Goal: Book appointment/travel/reservation

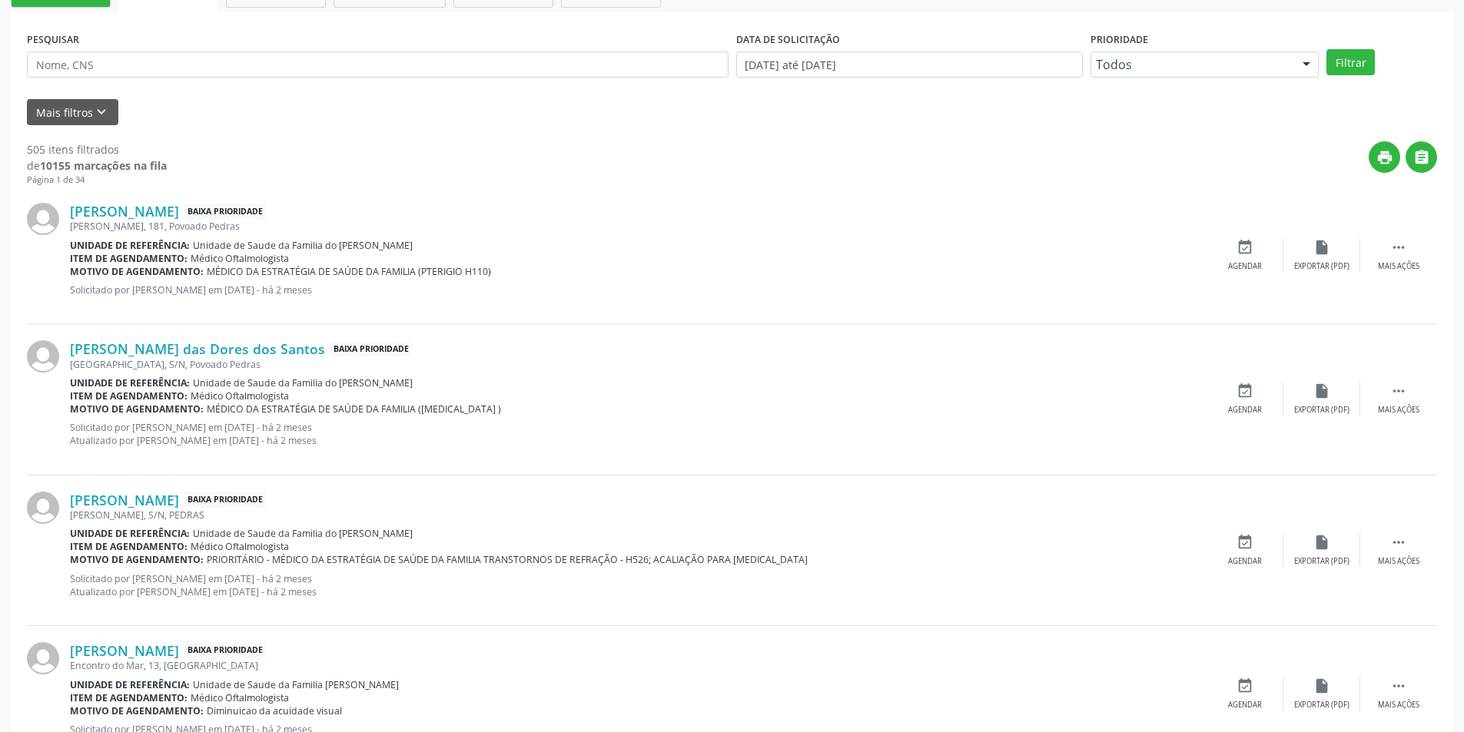
scroll to position [384, 0]
click at [107, 113] on icon "keyboard_arrow_down" at bounding box center [101, 112] width 17 height 17
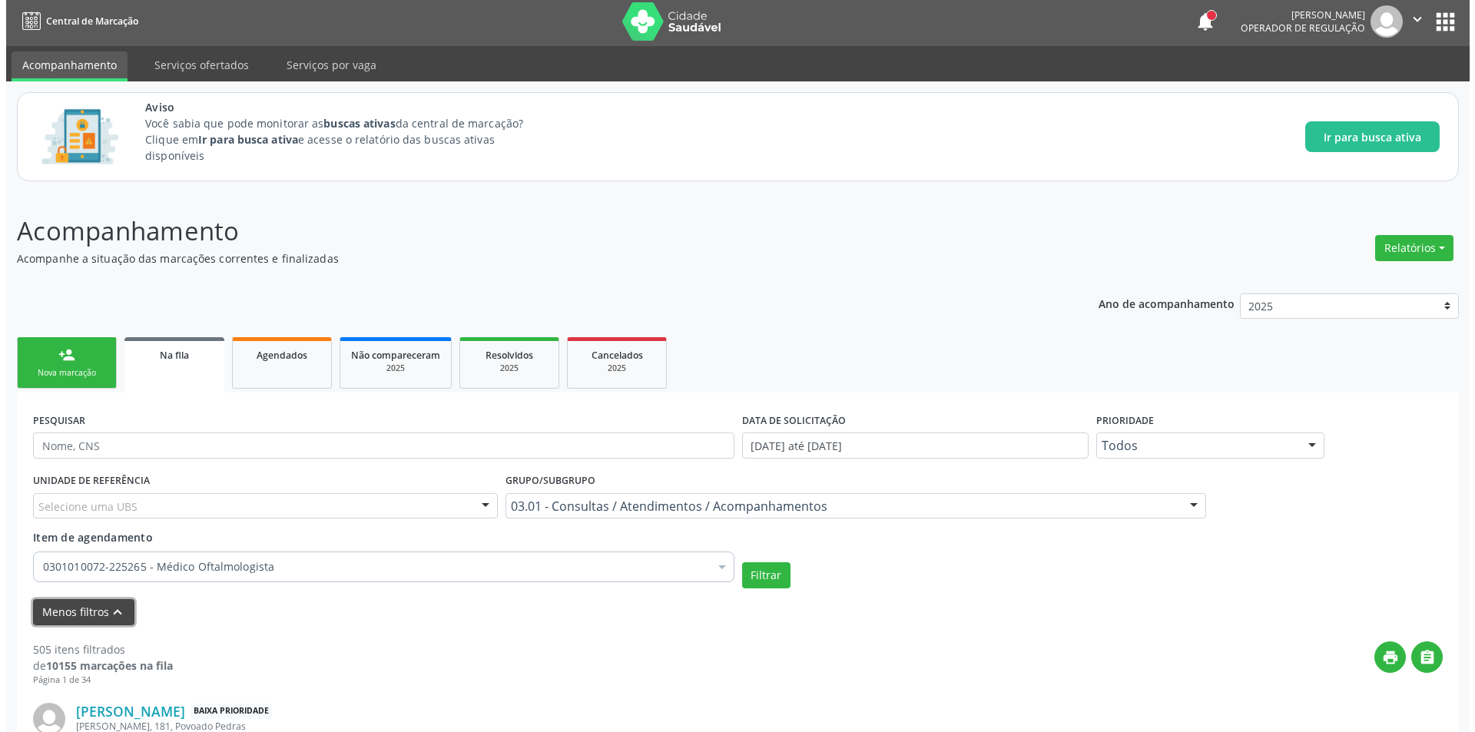
scroll to position [0, 0]
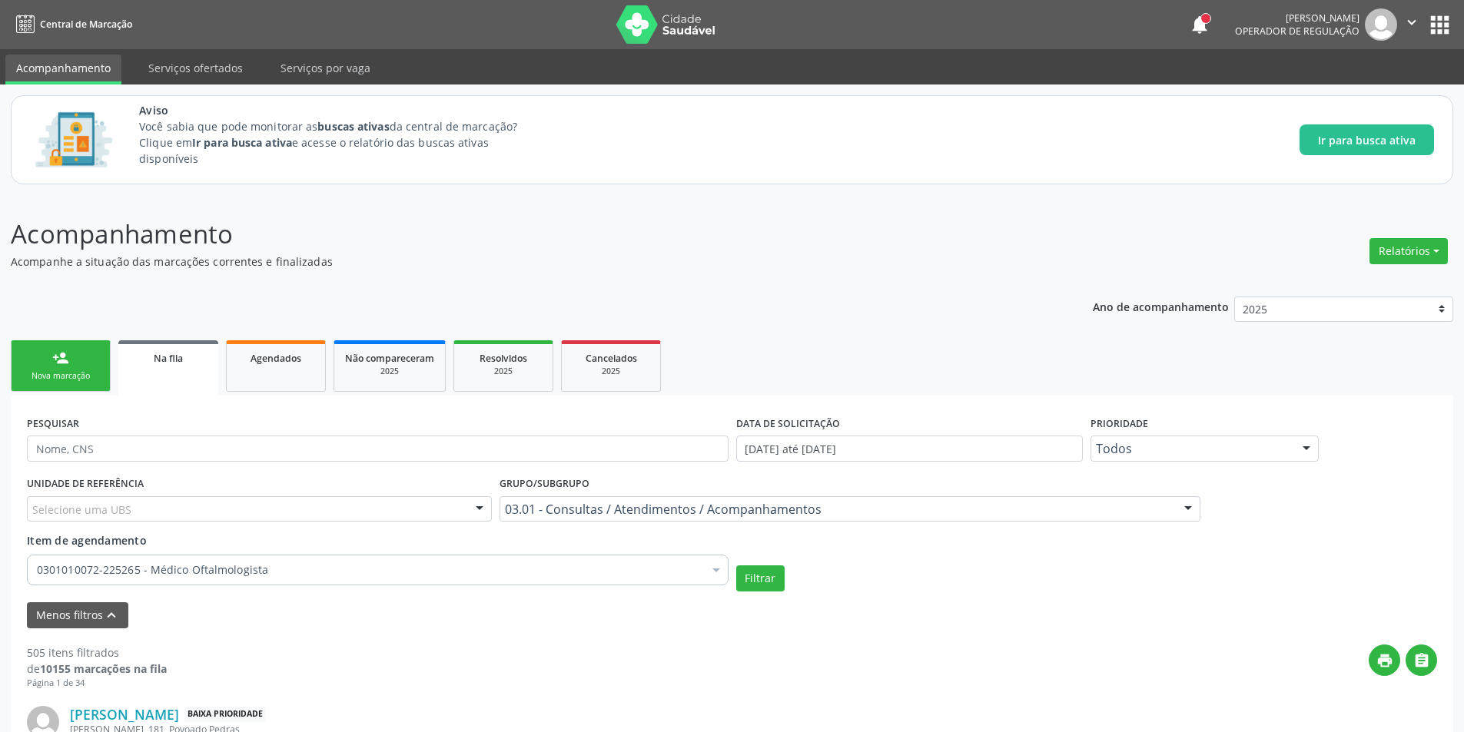
click at [158, 368] on link "Na fila" at bounding box center [168, 367] width 100 height 55
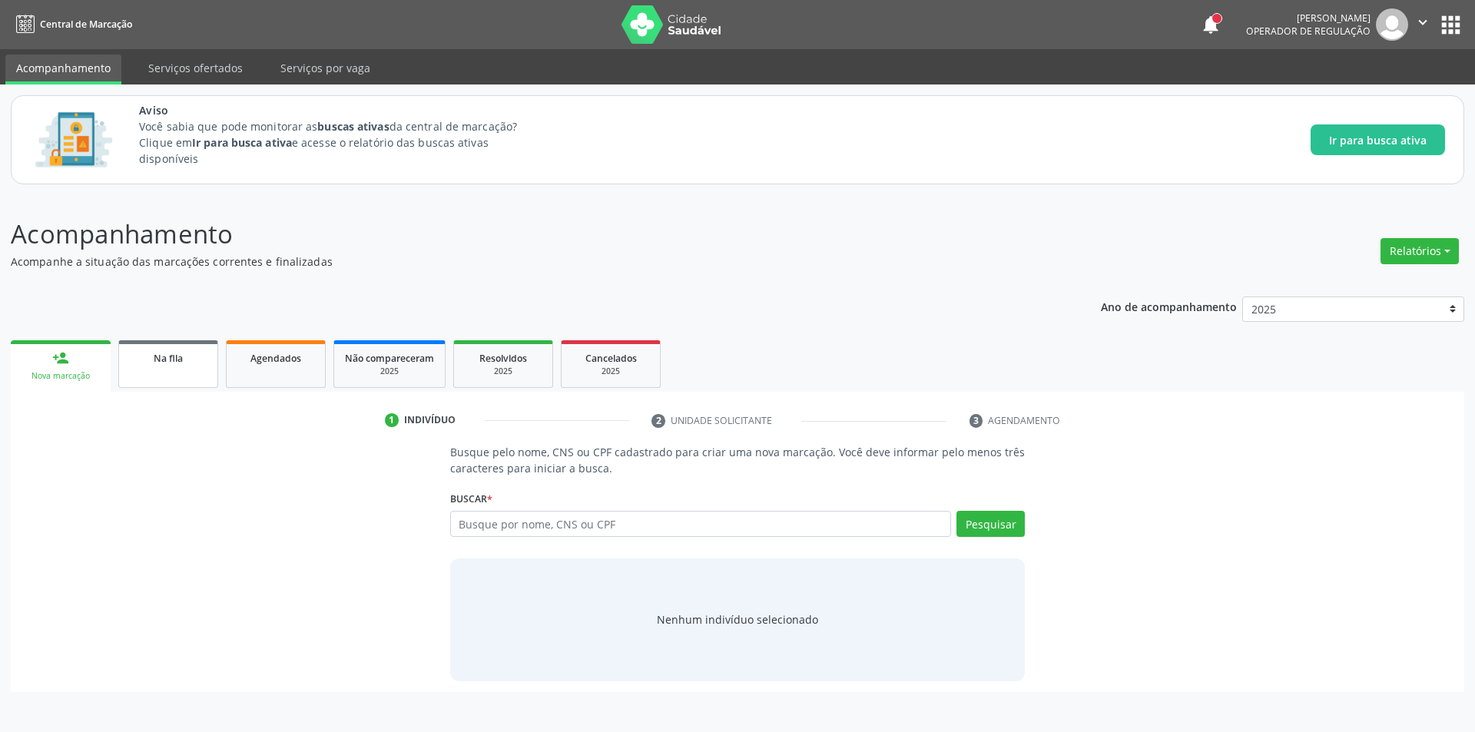
click at [182, 376] on link "Na fila" at bounding box center [168, 364] width 100 height 48
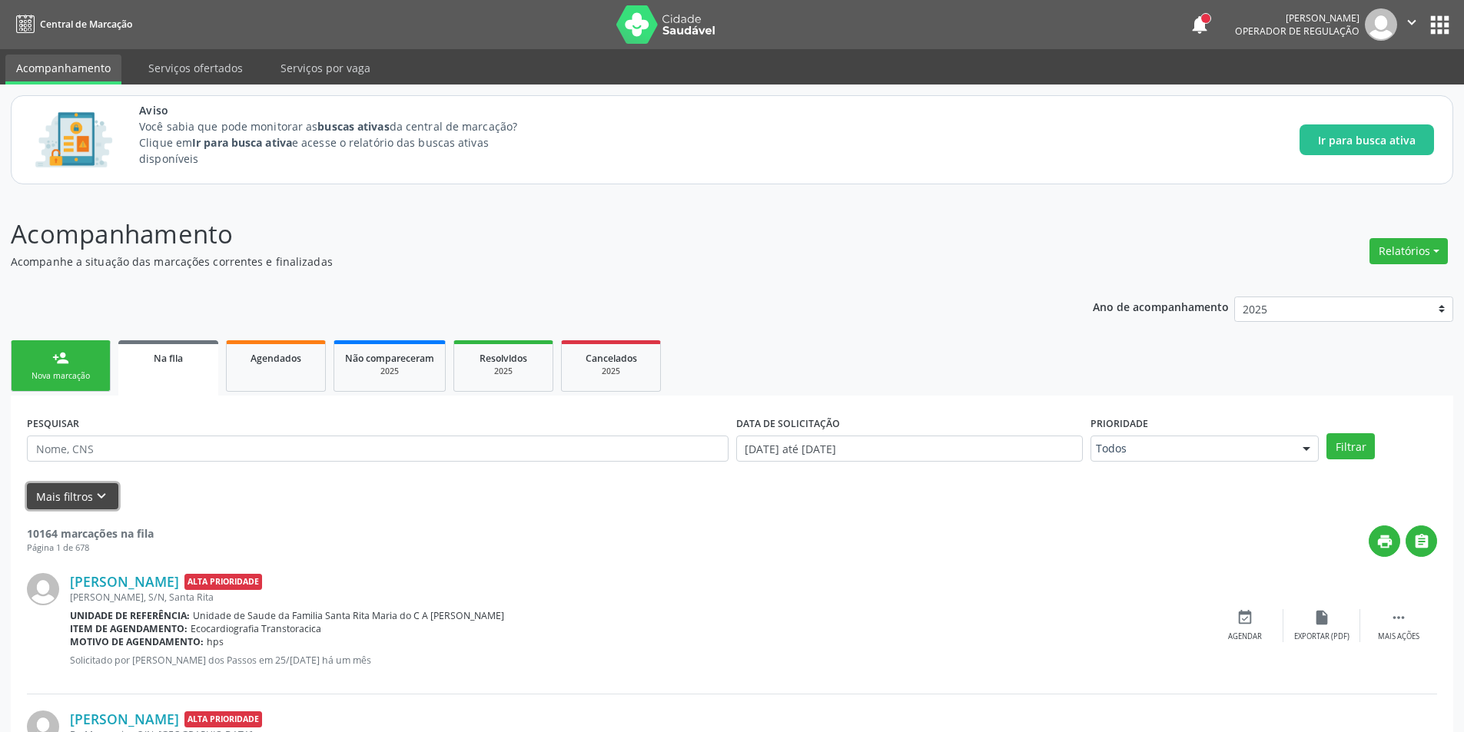
click at [100, 487] on button "Mais filtros keyboard_arrow_down" at bounding box center [72, 496] width 91 height 27
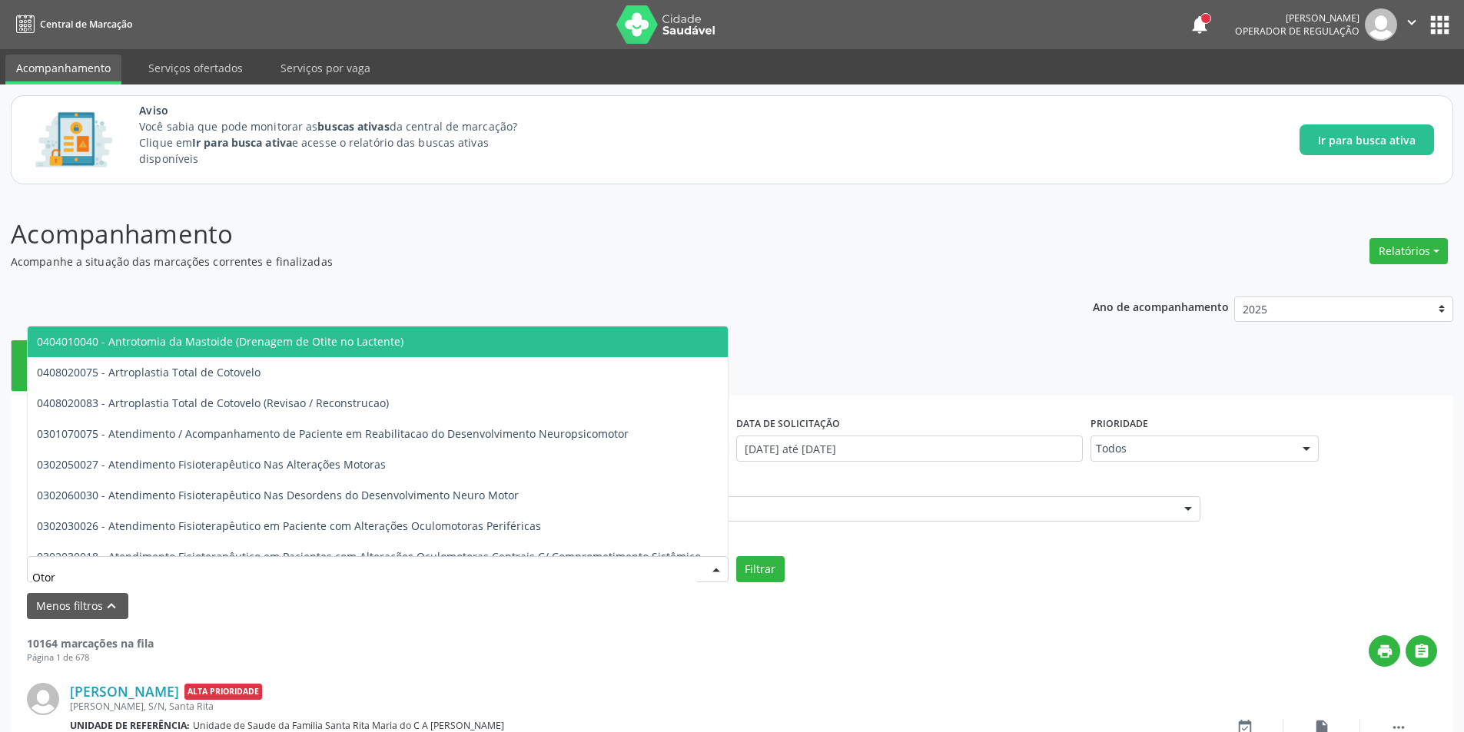
type input "Otorr"
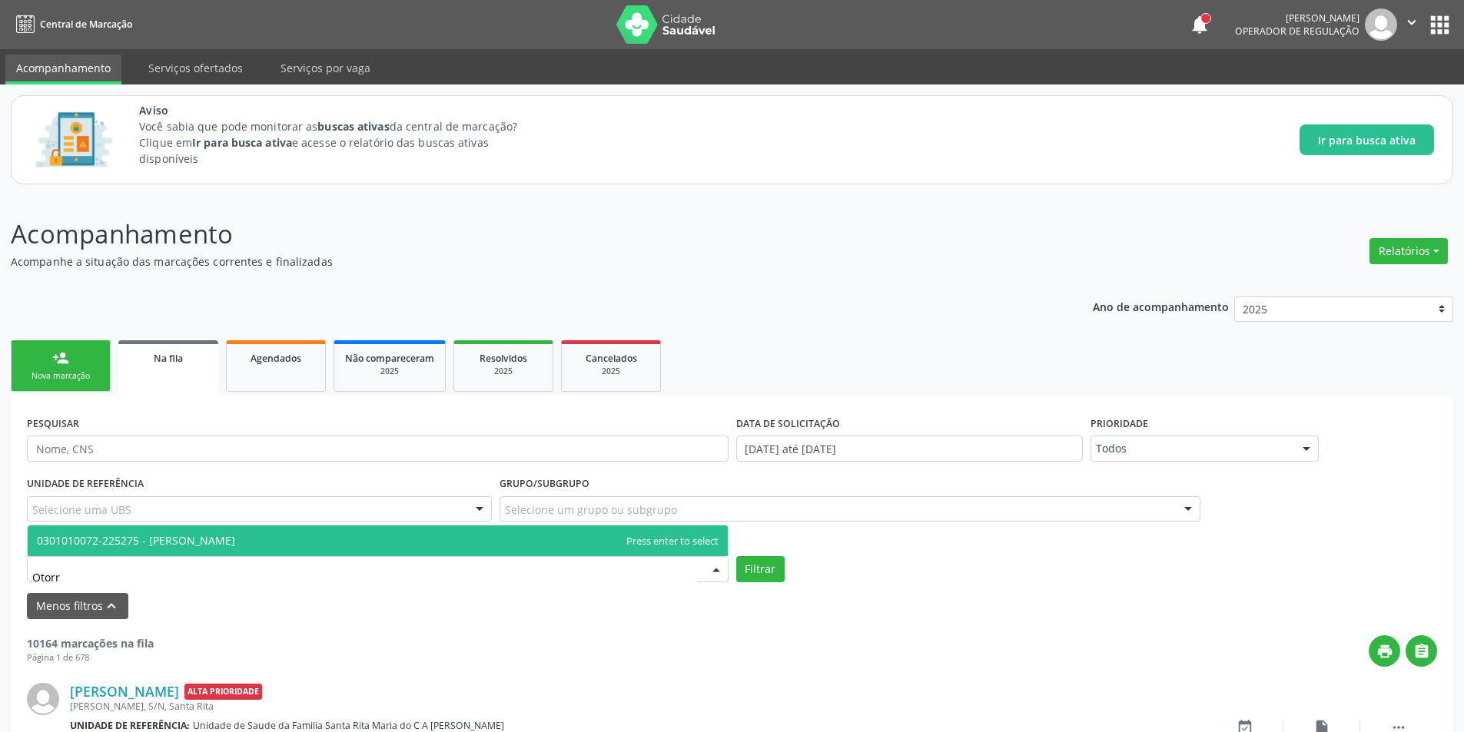
click at [235, 537] on span "0301010072-225275 - [PERSON_NAME]" at bounding box center [136, 540] width 198 height 15
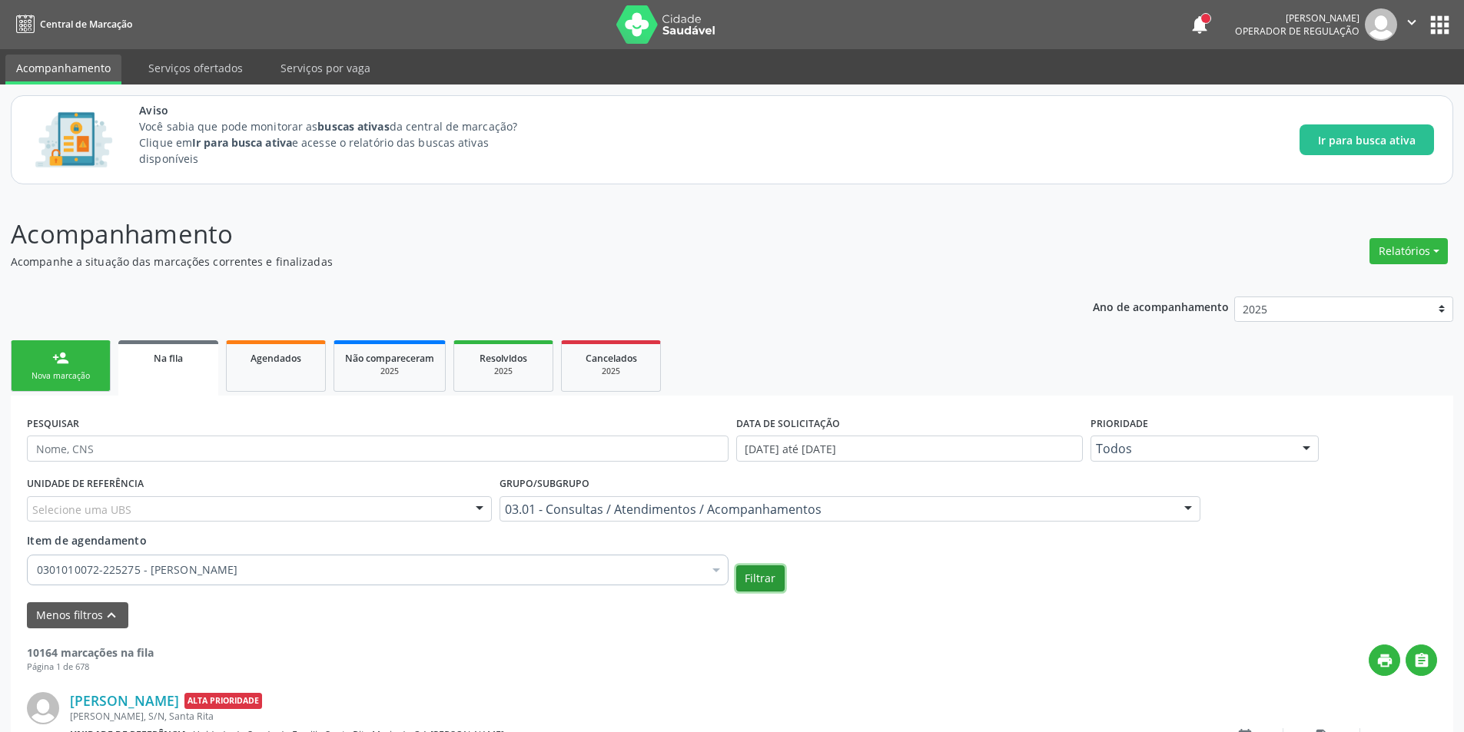
click at [775, 586] on button "Filtrar" at bounding box center [760, 579] width 48 height 26
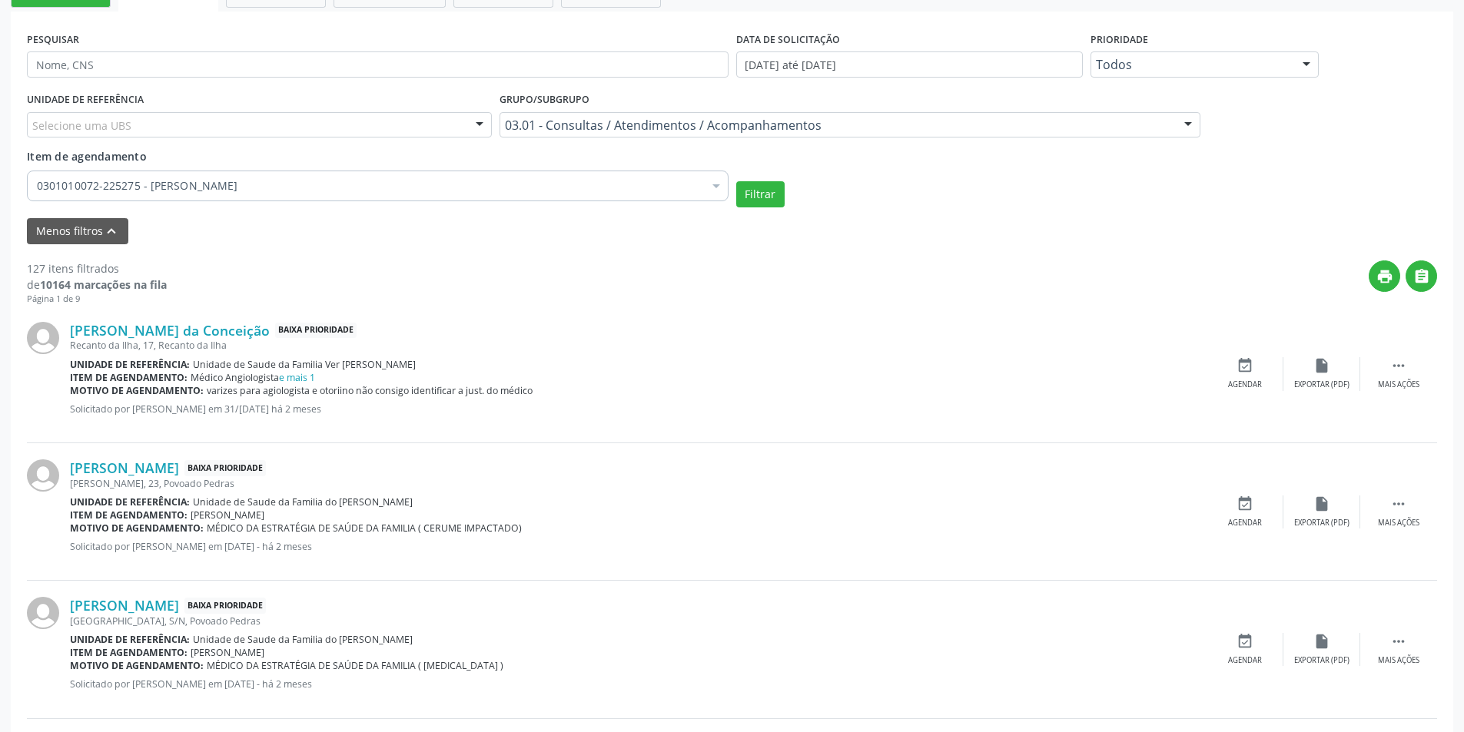
scroll to position [461, 0]
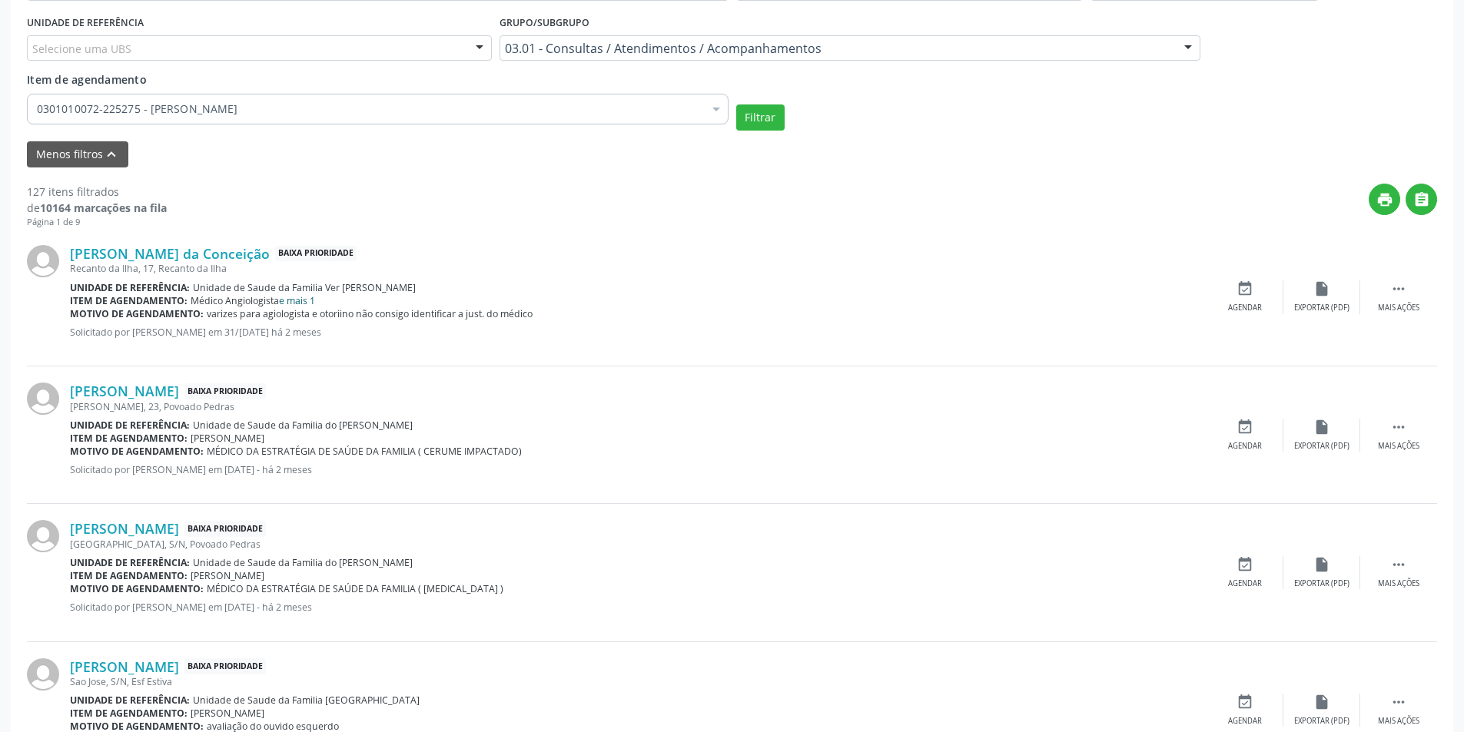
click at [289, 299] on link "e mais 1" at bounding box center [297, 300] width 36 height 13
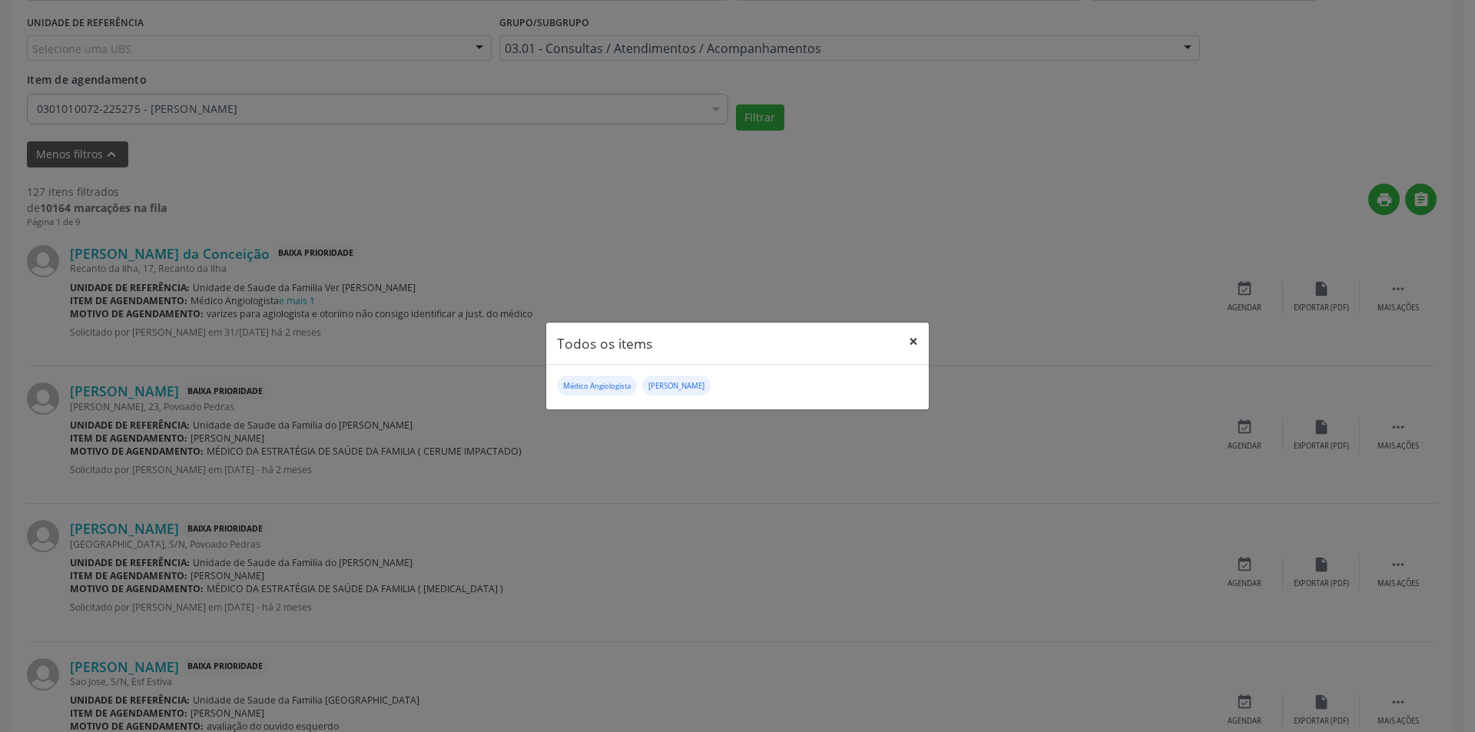
click at [913, 341] on button "×" at bounding box center [913, 342] width 31 height 38
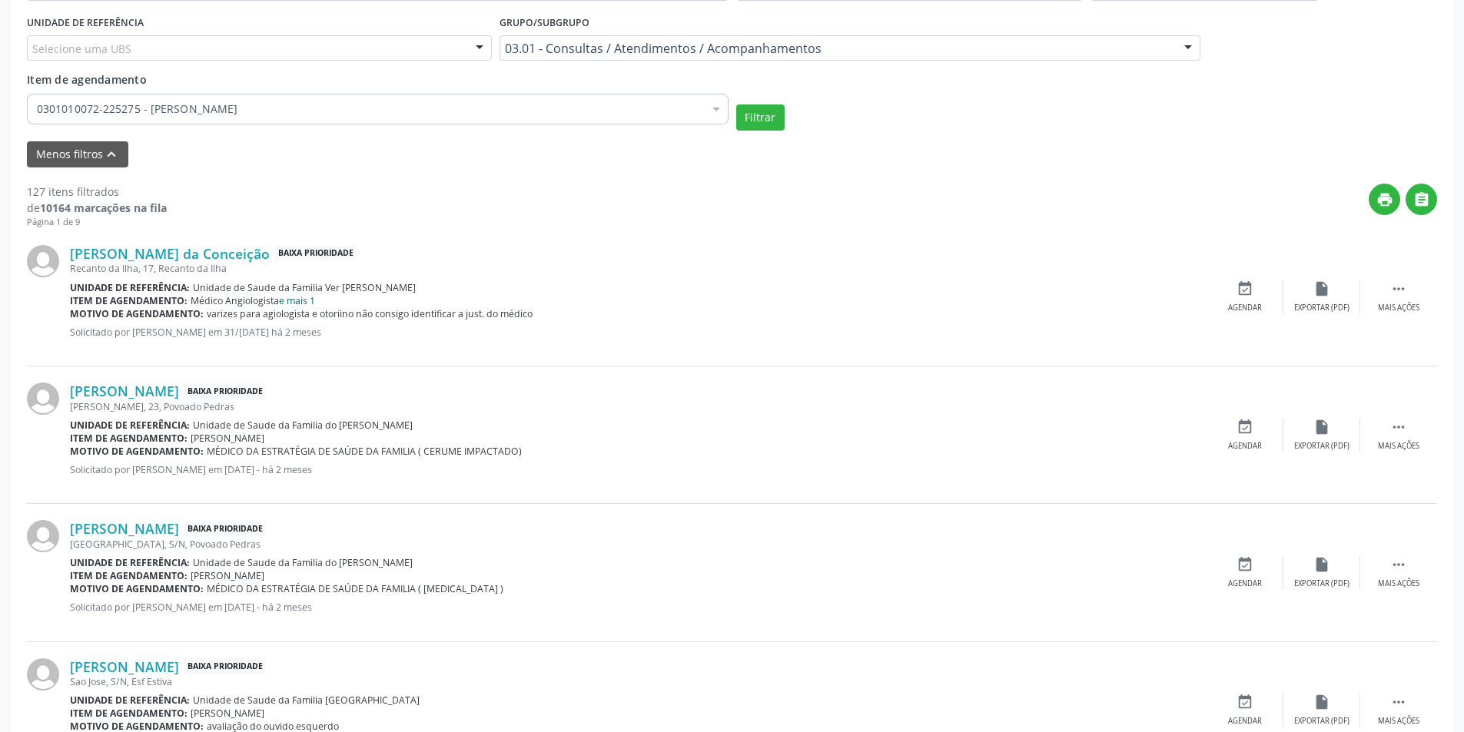
click at [300, 298] on link "e mais 1" at bounding box center [297, 300] width 36 height 13
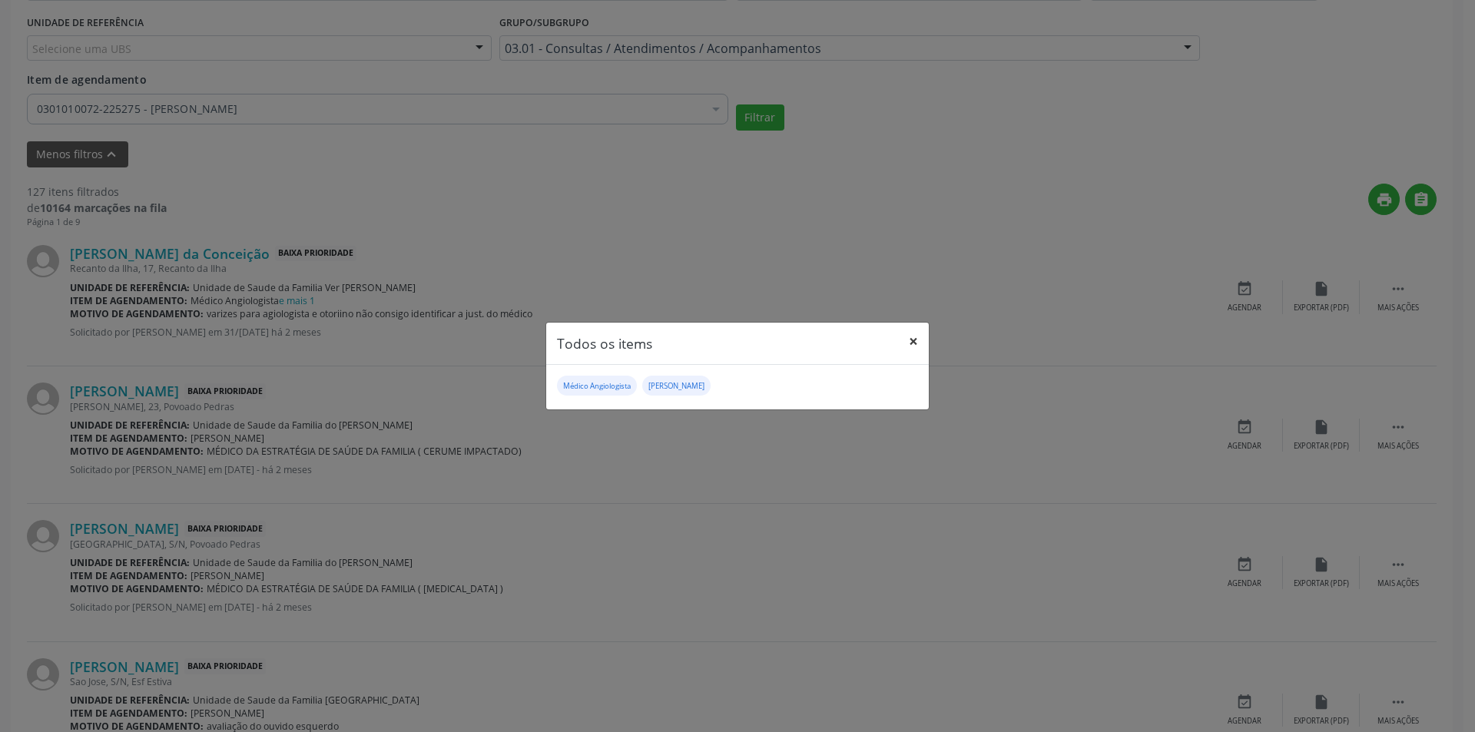
click at [912, 337] on button "×" at bounding box center [913, 342] width 31 height 38
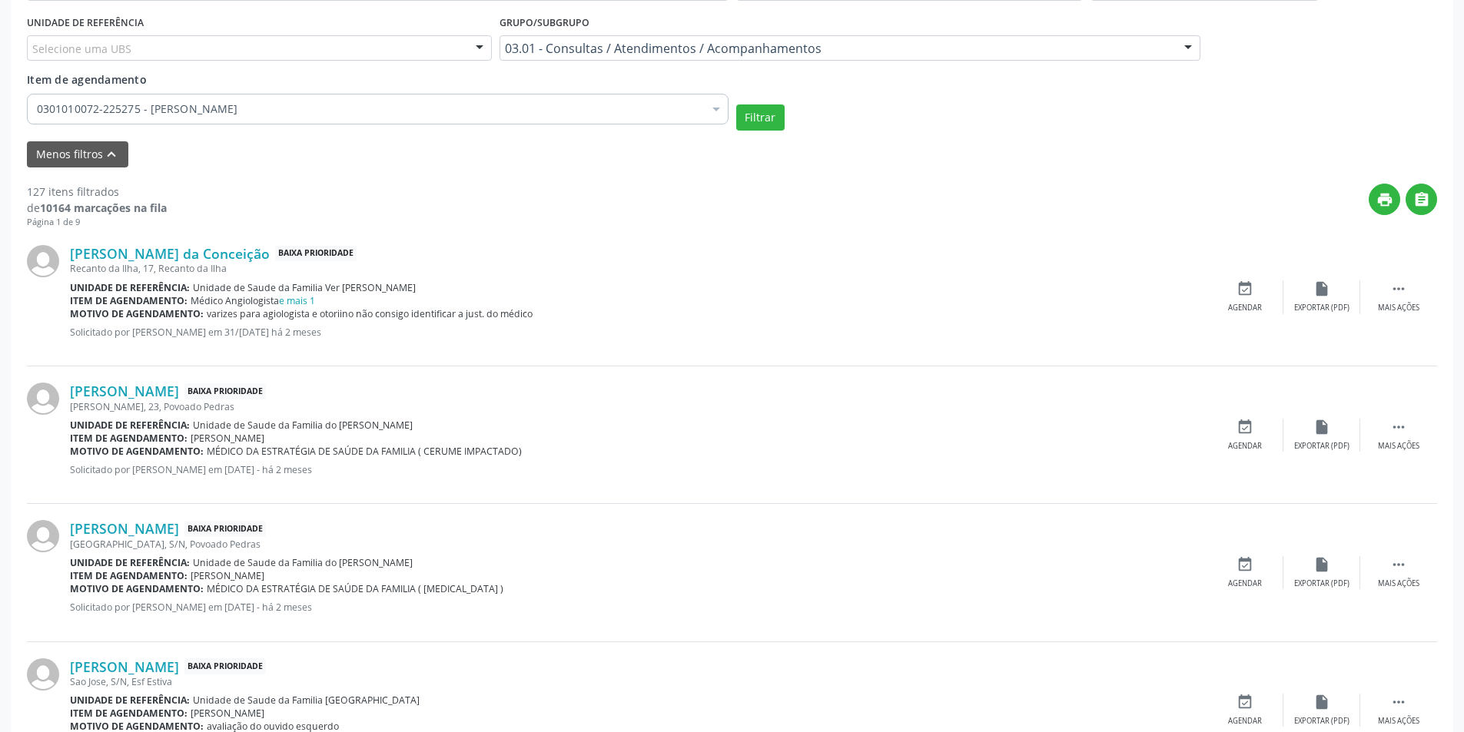
scroll to position [538, 0]
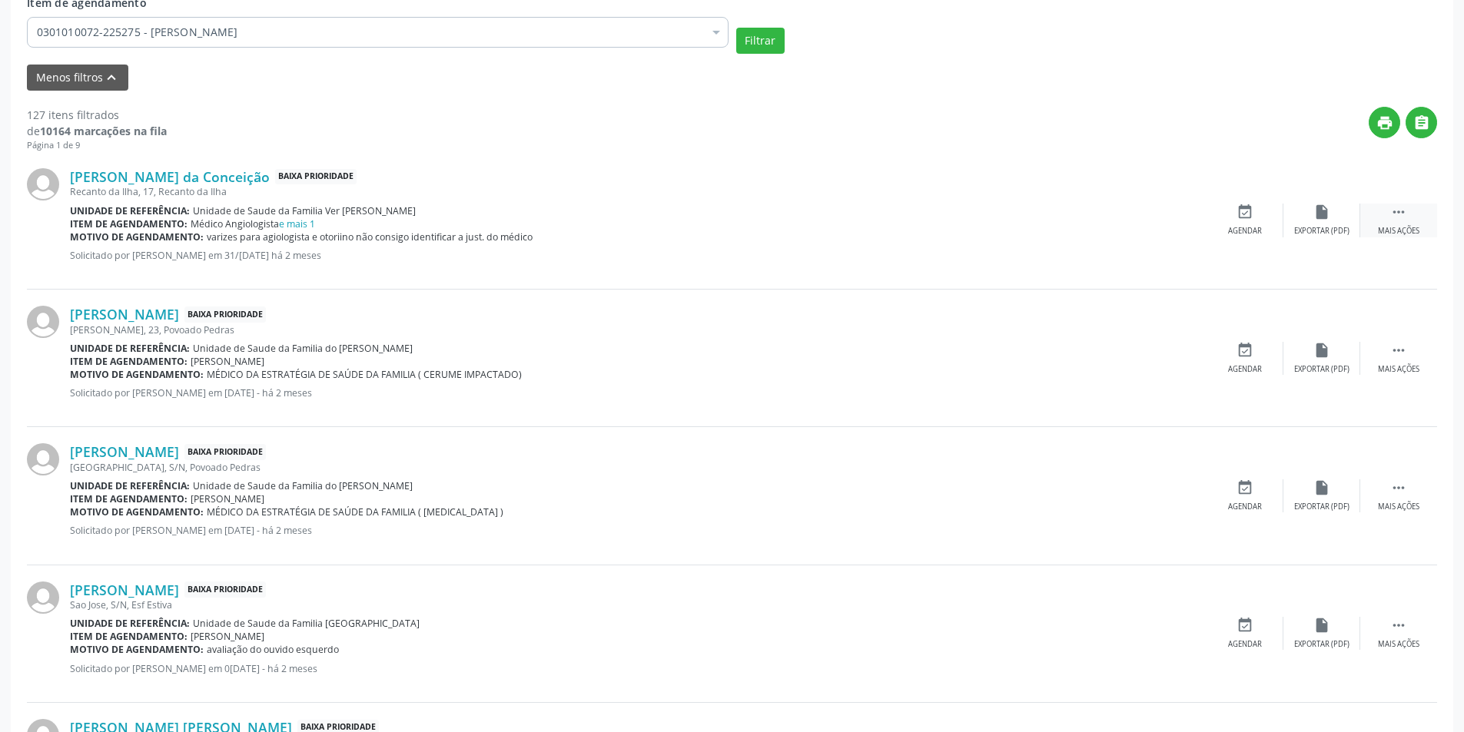
click at [1400, 207] on icon "" at bounding box center [1398, 212] width 17 height 17
click at [1253, 217] on div "cancel Cancelar" at bounding box center [1244, 220] width 77 height 33
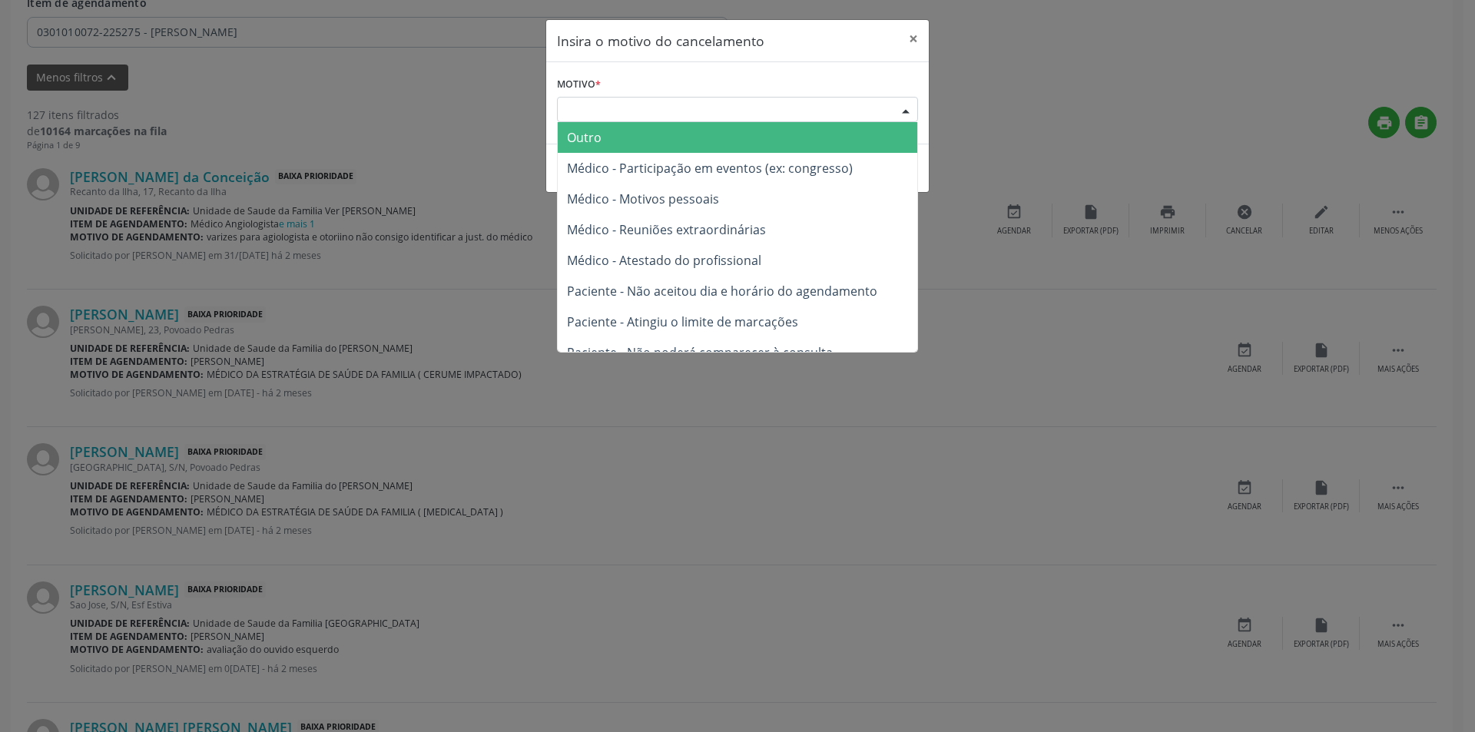
click at [659, 111] on div "Escolha o motivo" at bounding box center [737, 110] width 361 height 26
click at [668, 133] on span "Outro" at bounding box center [738, 137] width 360 height 31
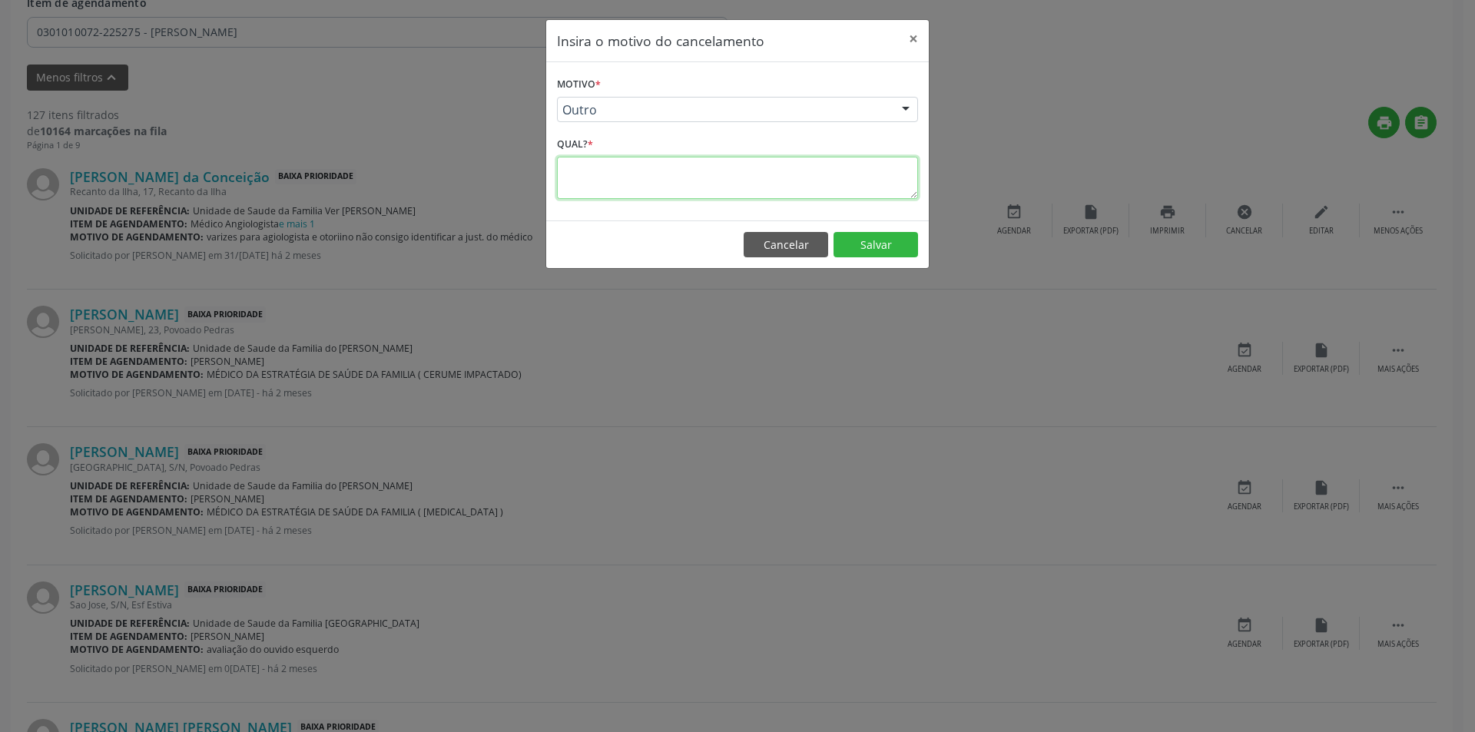
click at [632, 178] on textarea at bounding box center [737, 178] width 361 height 42
type textarea "erro"
click at [798, 242] on button "Cancelar" at bounding box center [786, 245] width 85 height 26
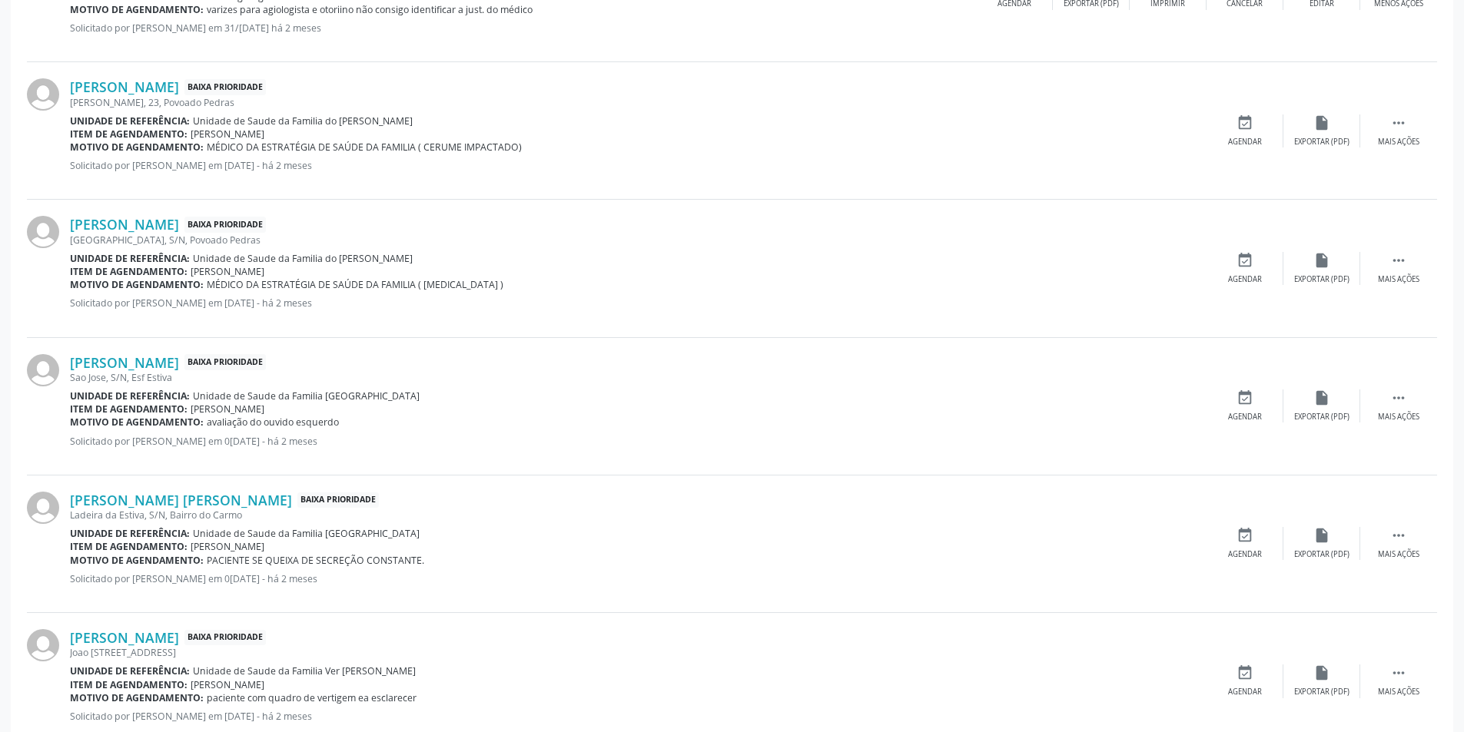
scroll to position [768, 0]
click at [138, 85] on link "[PERSON_NAME]" at bounding box center [124, 83] width 109 height 17
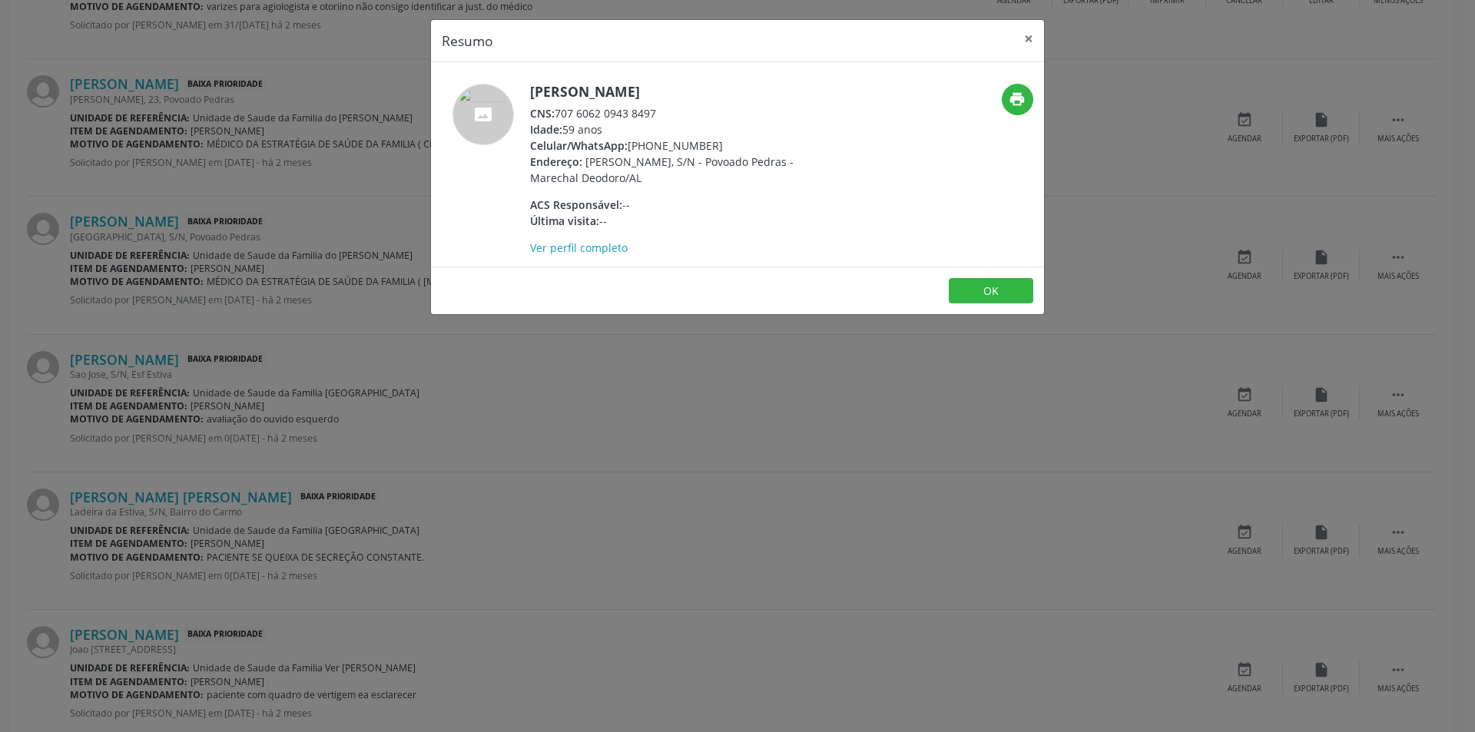
drag, startPoint x: 558, startPoint y: 113, endPoint x: 672, endPoint y: 112, distance: 113.7
click at [672, 112] on div "CNS: 707 6062 0943 8497" at bounding box center [679, 113] width 299 height 16
copy div "707 6062 0943 8497"
click at [989, 285] on button "OK" at bounding box center [991, 291] width 85 height 26
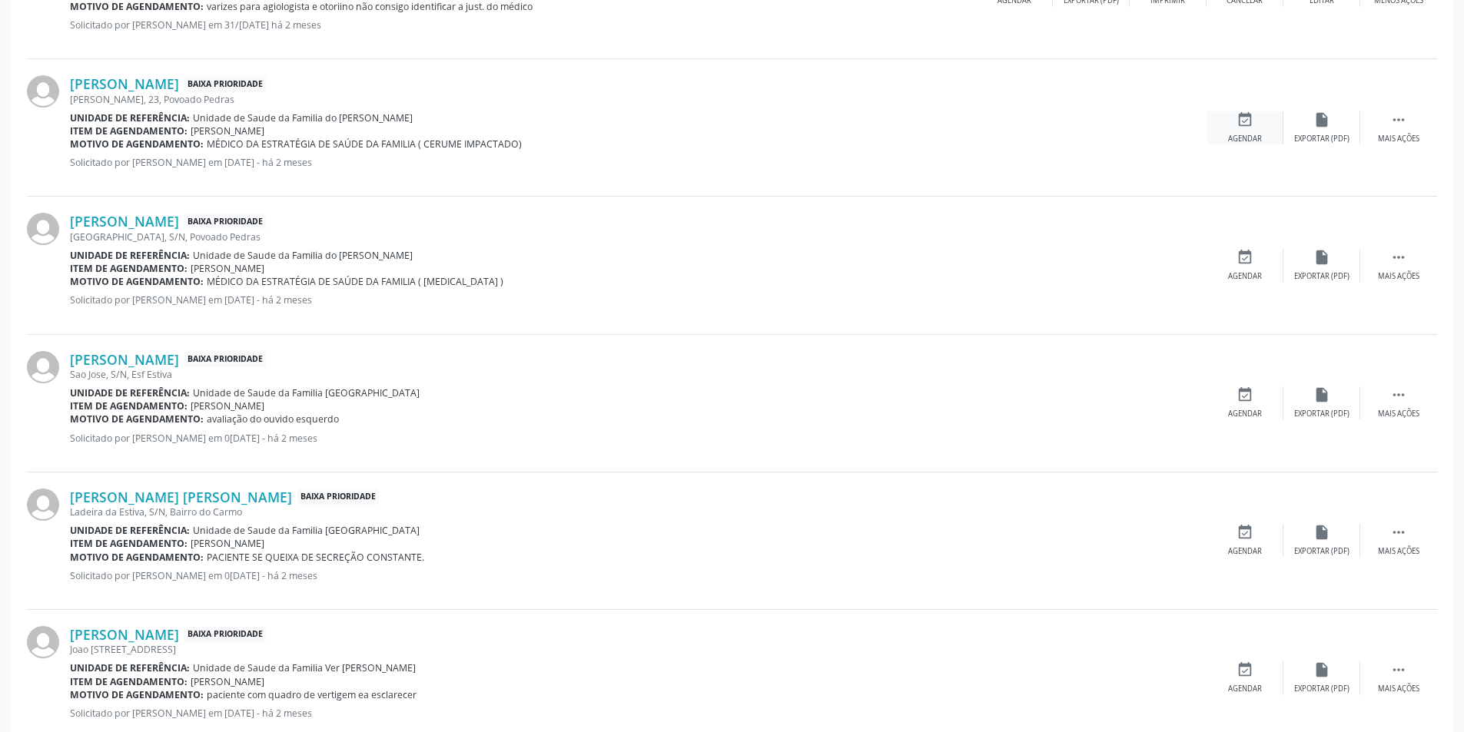
click at [1249, 126] on icon "event_available" at bounding box center [1244, 119] width 17 height 17
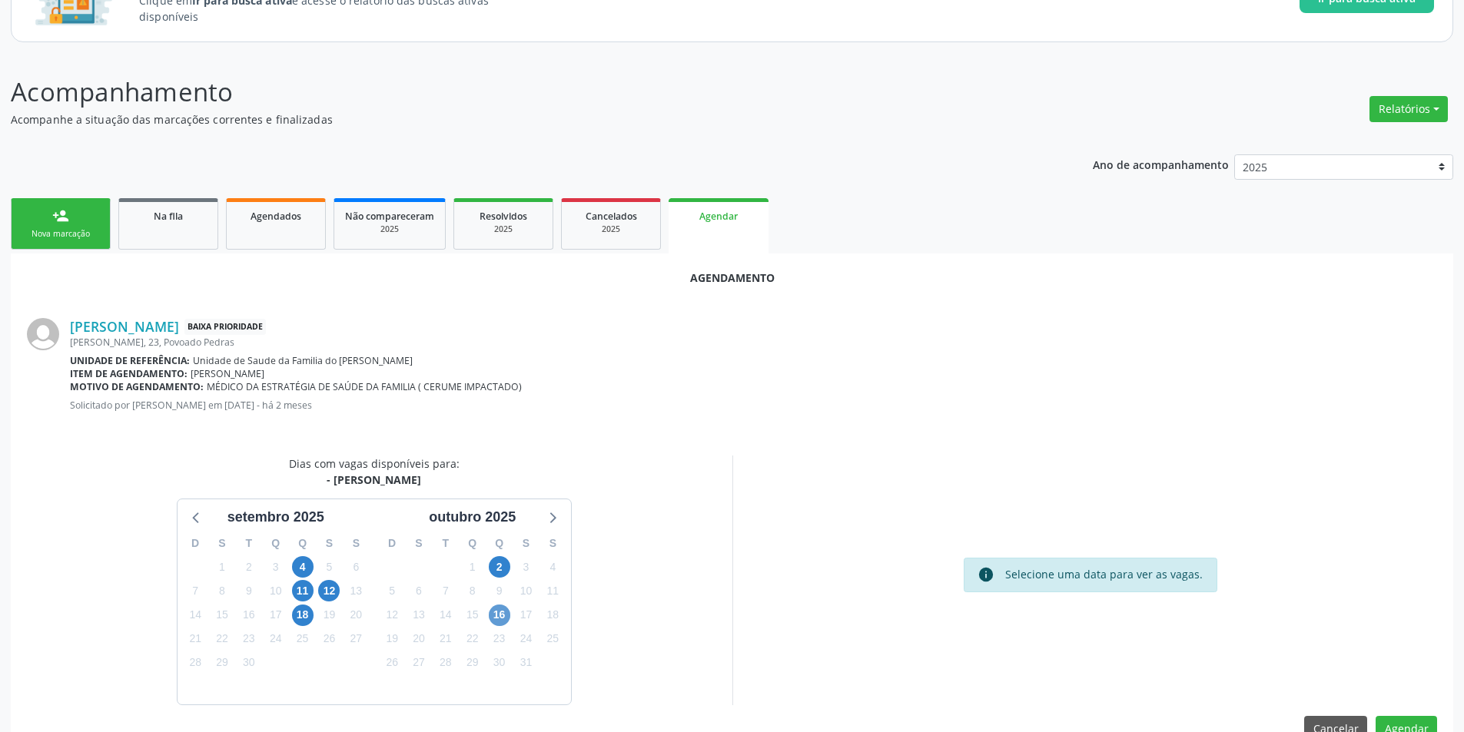
scroll to position [178, 0]
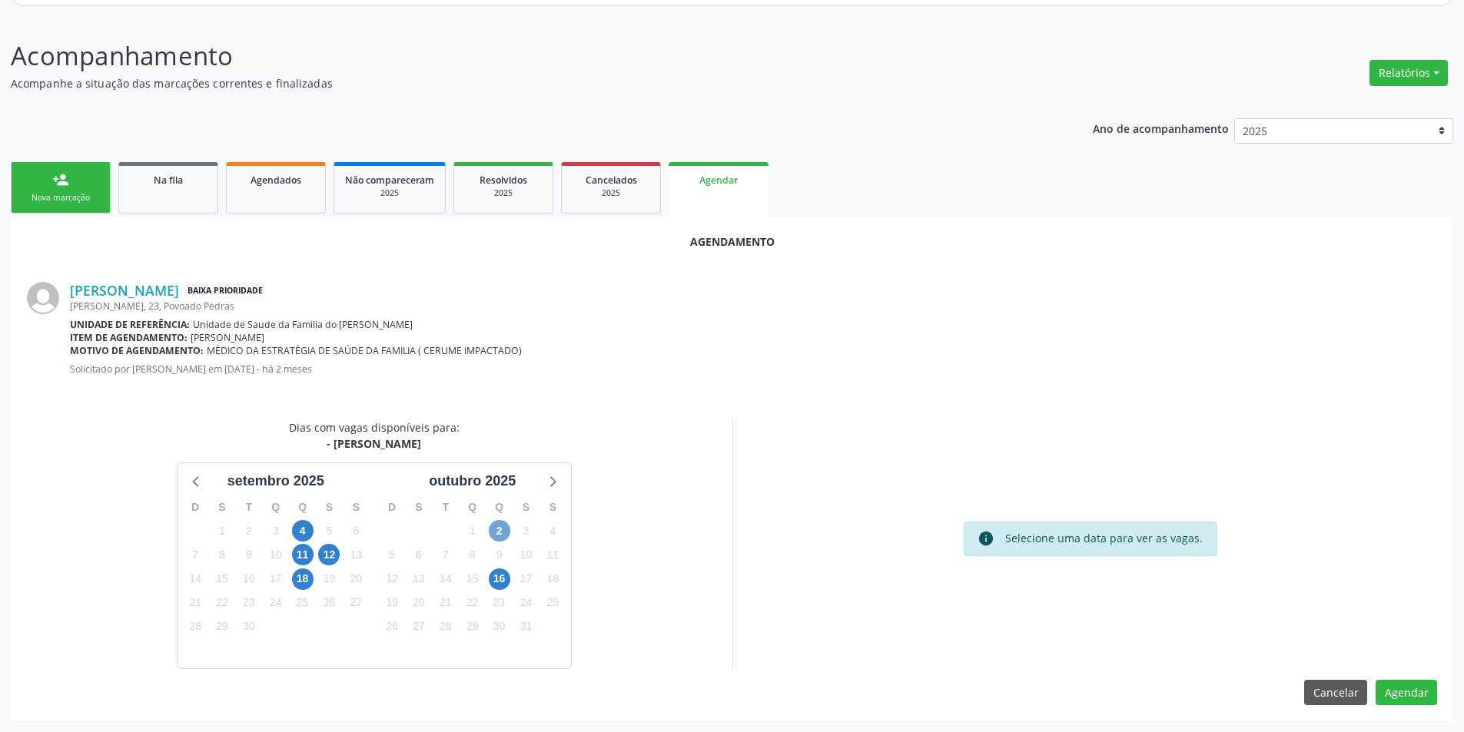
click at [498, 531] on span "2" at bounding box center [500, 531] width 22 height 22
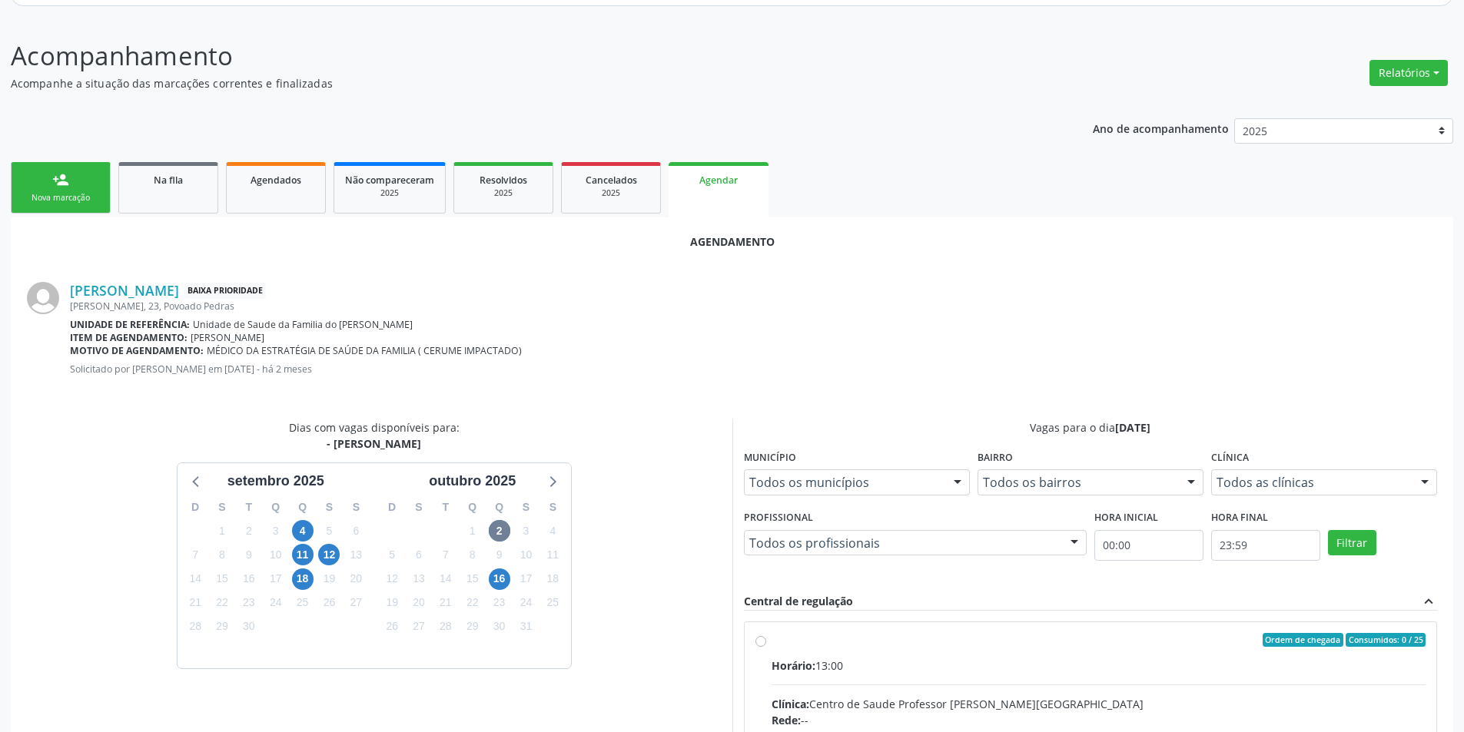
click at [765, 642] on input "Ordem de chegada Consumidos: 0 / 25 Horário: 13:00 Clínica: Centro de Saude Pro…" at bounding box center [760, 640] width 11 height 14
radio input "true"
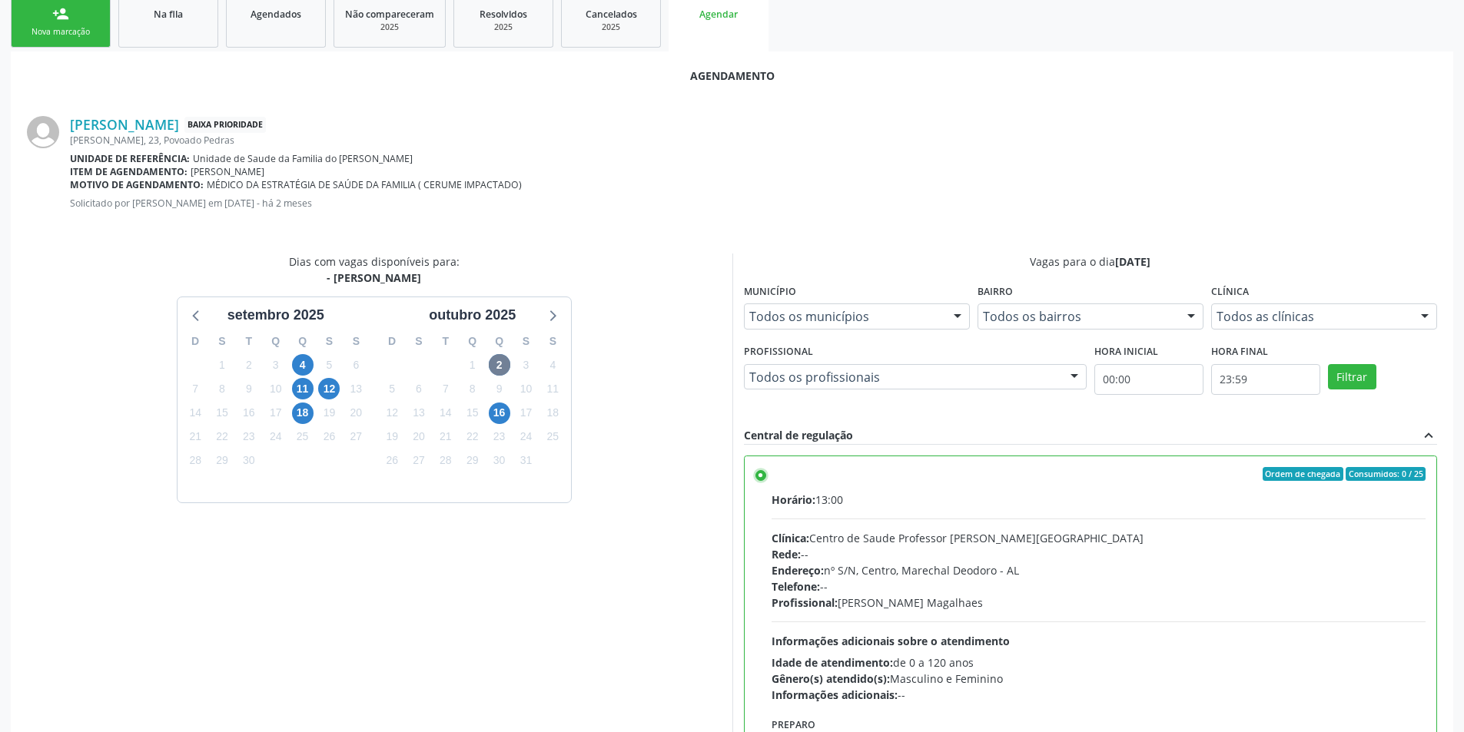
scroll to position [428, 0]
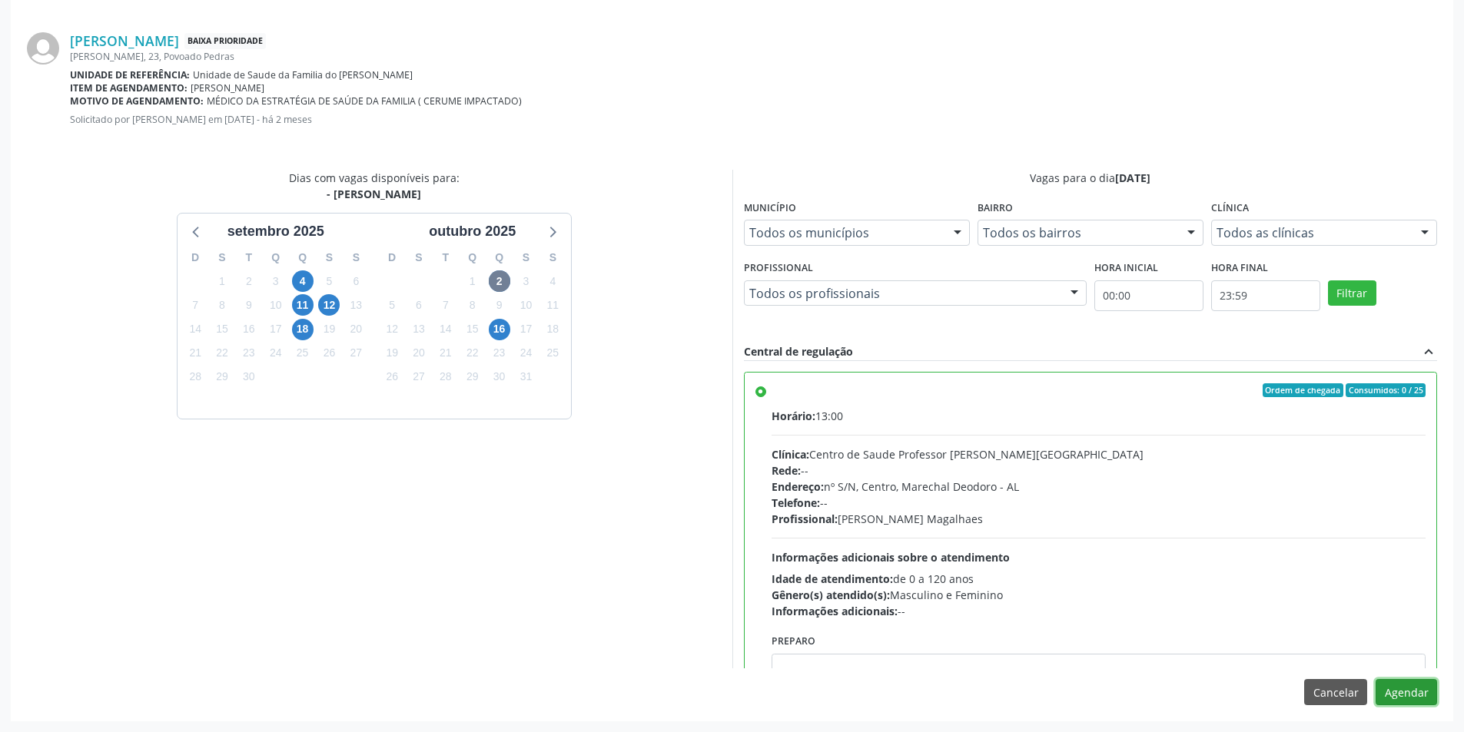
click at [1403, 698] on button "Agendar" at bounding box center [1405, 692] width 61 height 26
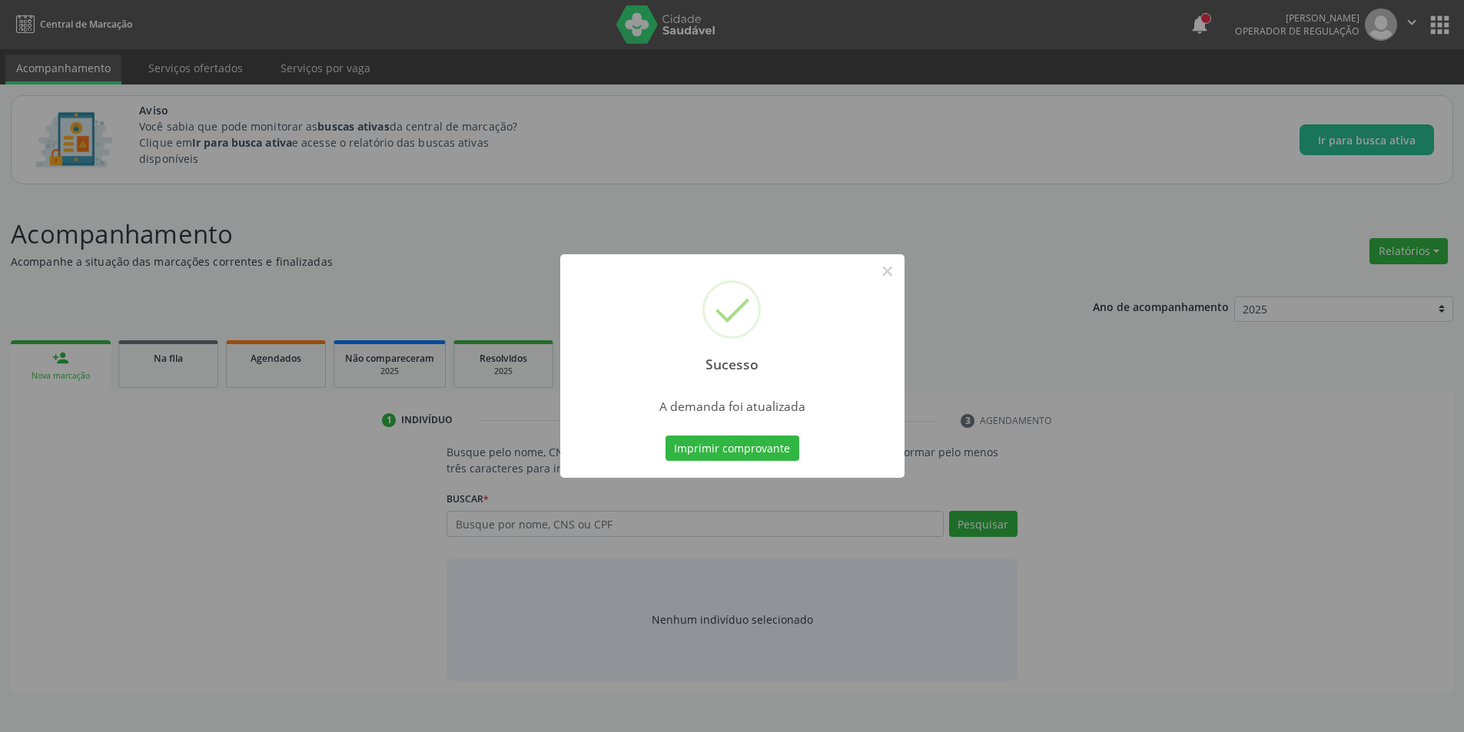
scroll to position [0, 0]
click at [894, 270] on button "×" at bounding box center [893, 271] width 26 height 26
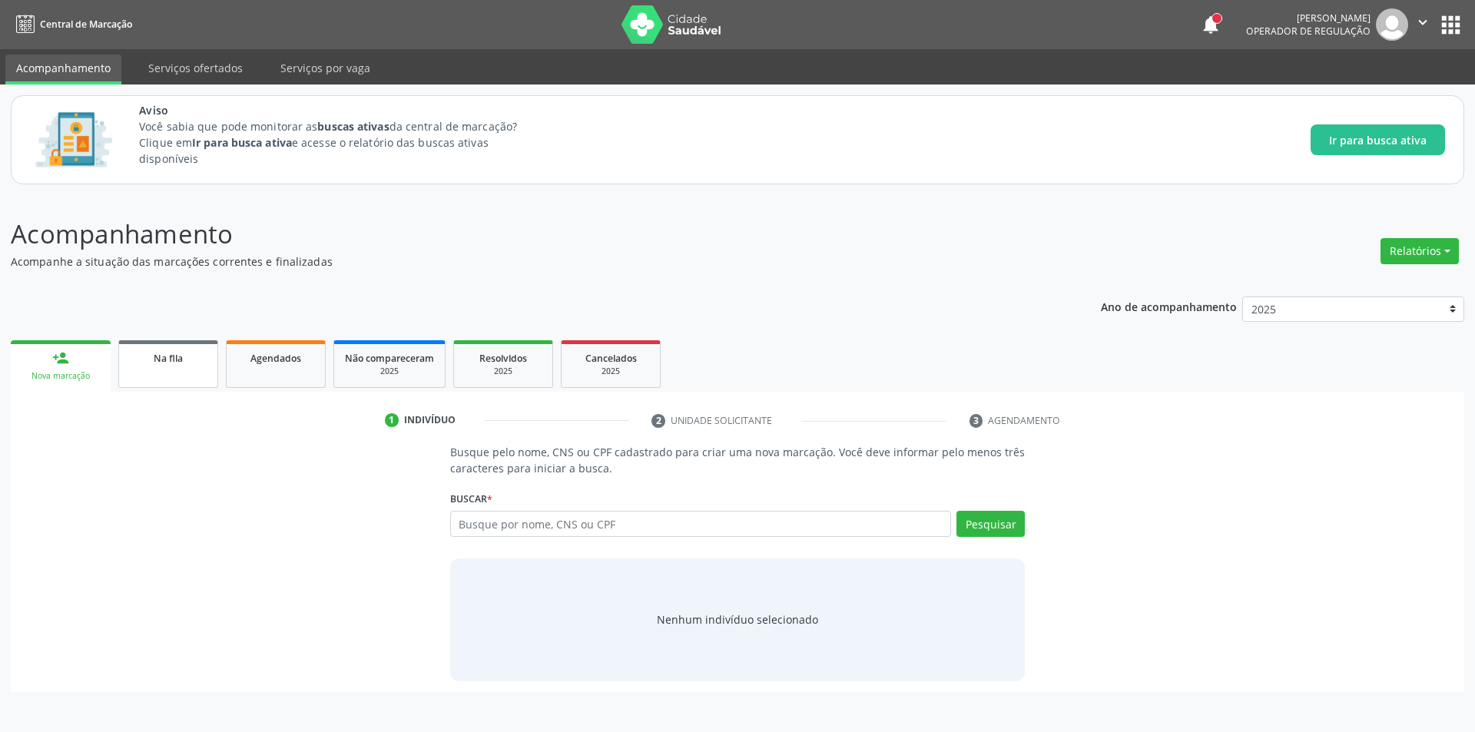
click at [198, 370] on link "Na fila" at bounding box center [168, 364] width 100 height 48
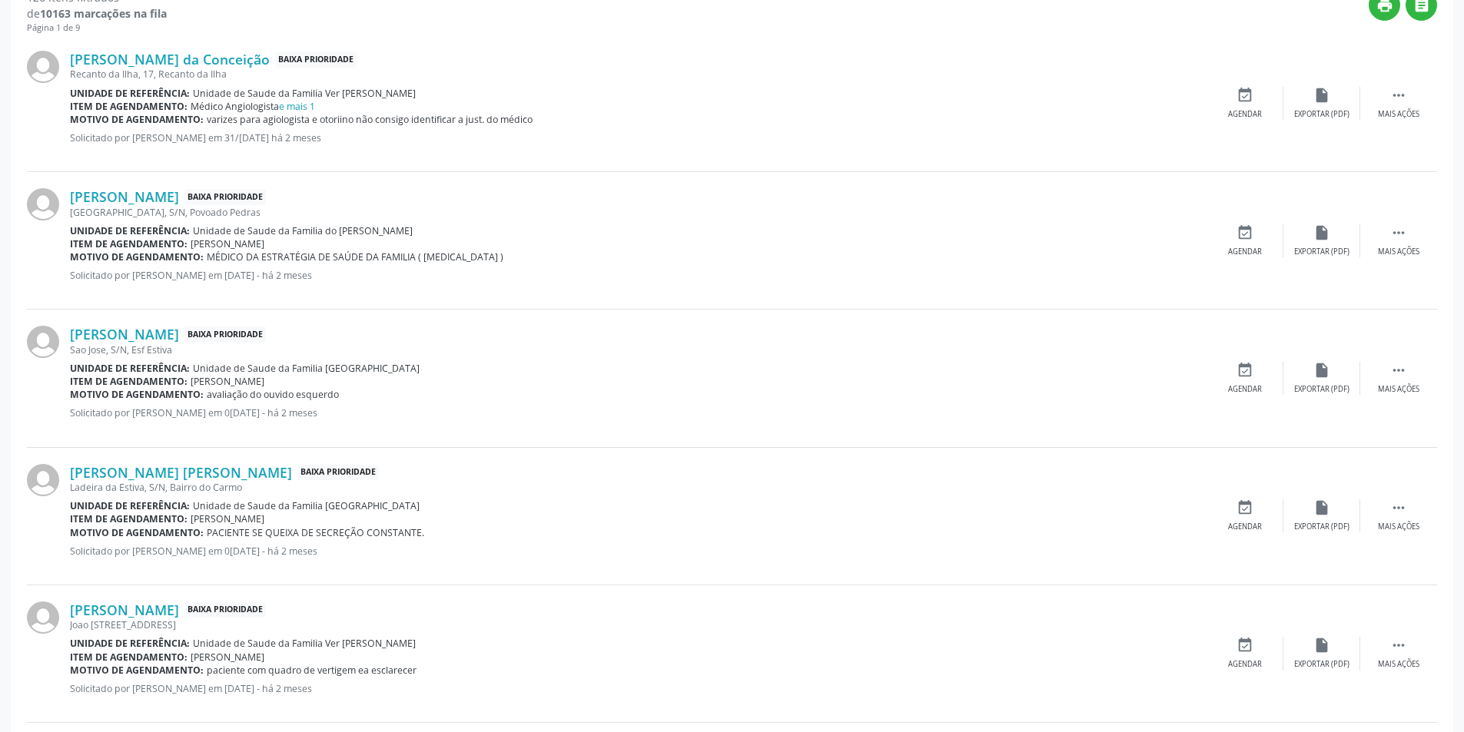
scroll to position [538, 0]
click at [170, 197] on link "[PERSON_NAME]" at bounding box center [124, 195] width 109 height 17
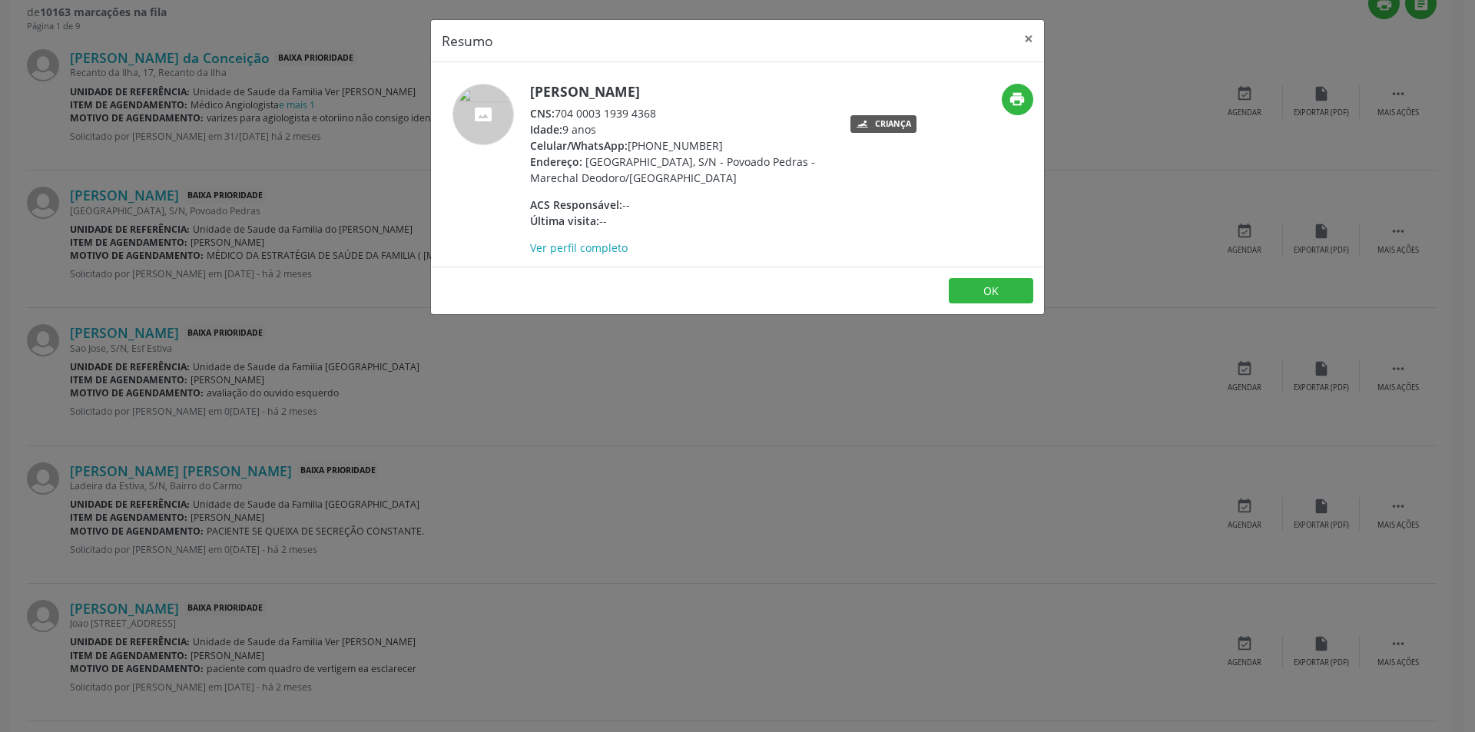
drag, startPoint x: 559, startPoint y: 114, endPoint x: 655, endPoint y: 116, distance: 96.8
click at [655, 116] on div "CNS: 704 0003 1939 4368" at bounding box center [679, 113] width 299 height 16
copy div "704 0003 1939 4368"
click at [994, 292] on button "OK" at bounding box center [991, 291] width 85 height 26
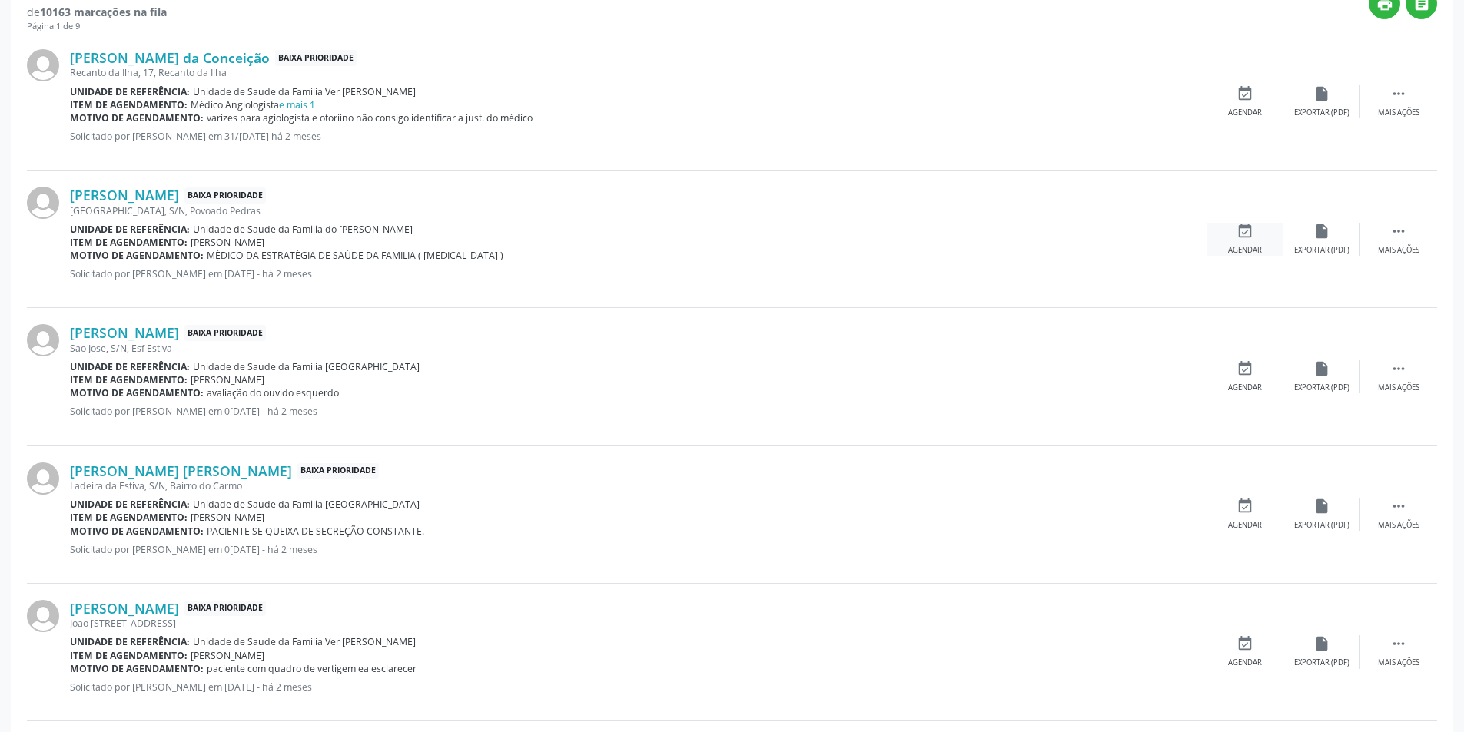
click at [1254, 234] on div "event_available Agendar" at bounding box center [1244, 239] width 77 height 33
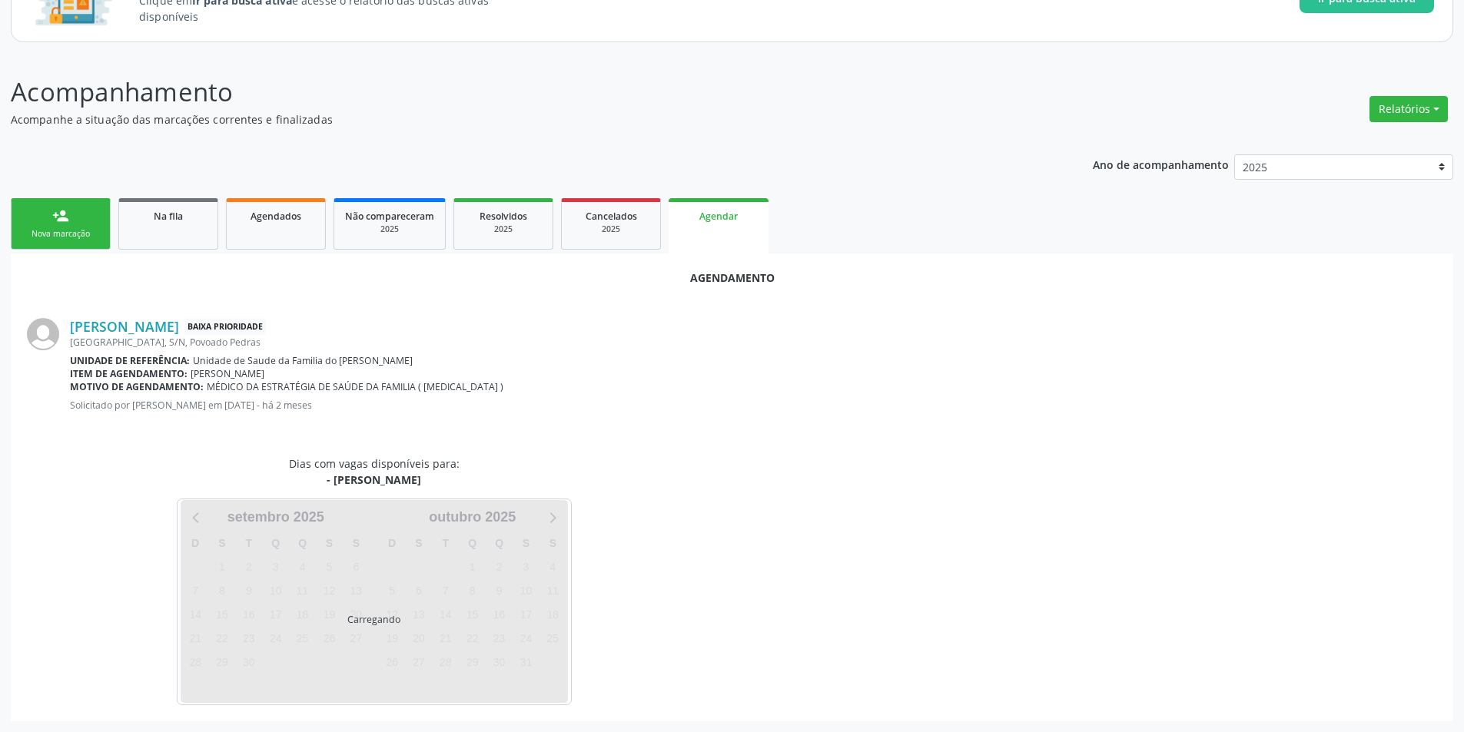
scroll to position [178, 0]
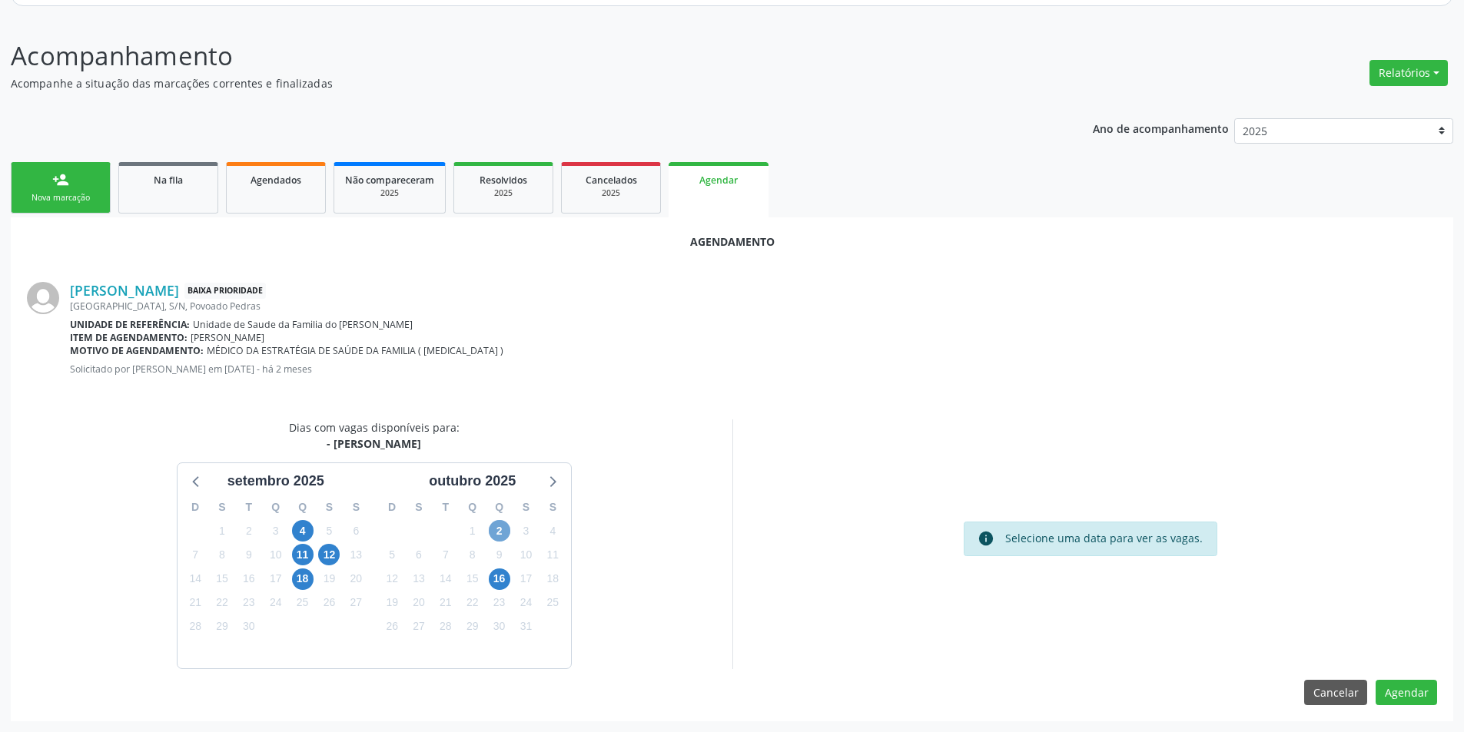
click at [494, 526] on span "2" at bounding box center [500, 531] width 22 height 22
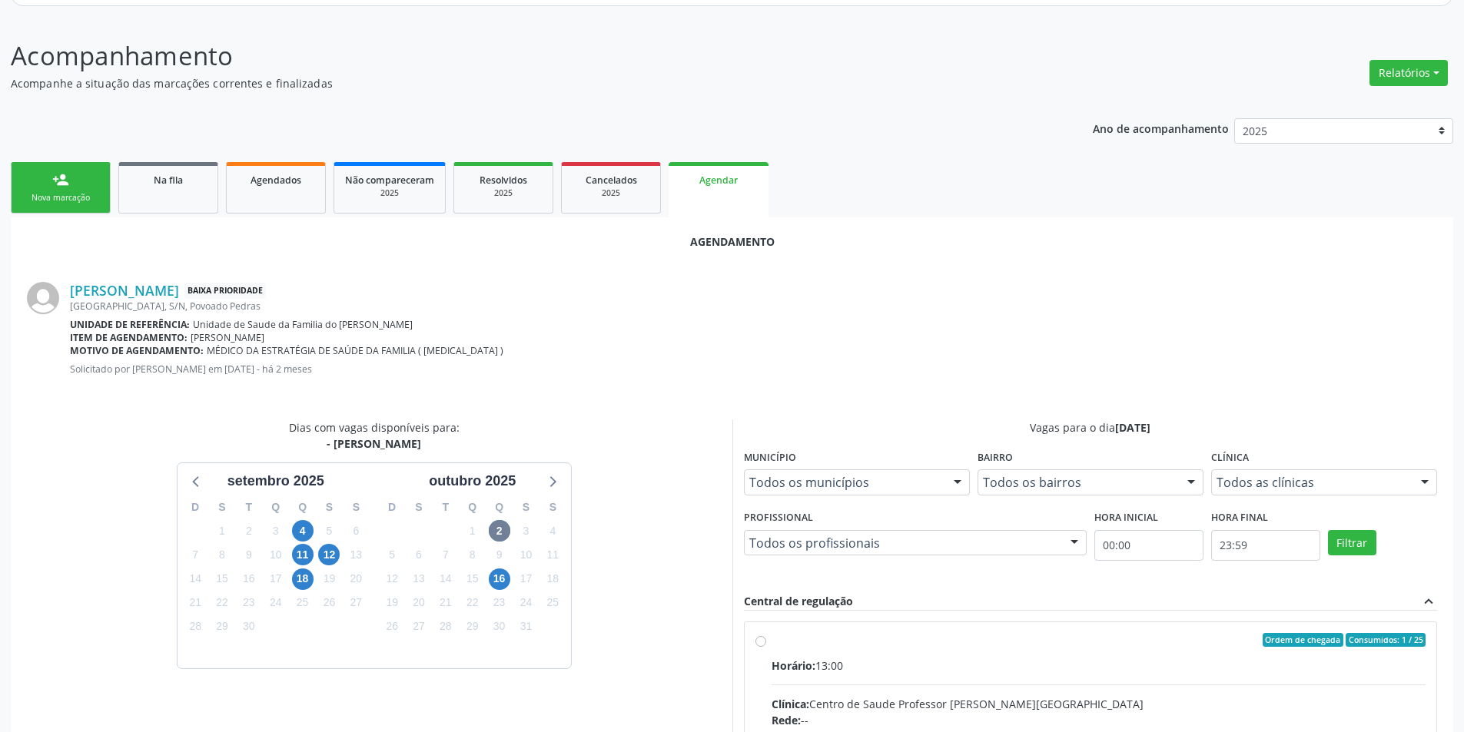
radio input "true"
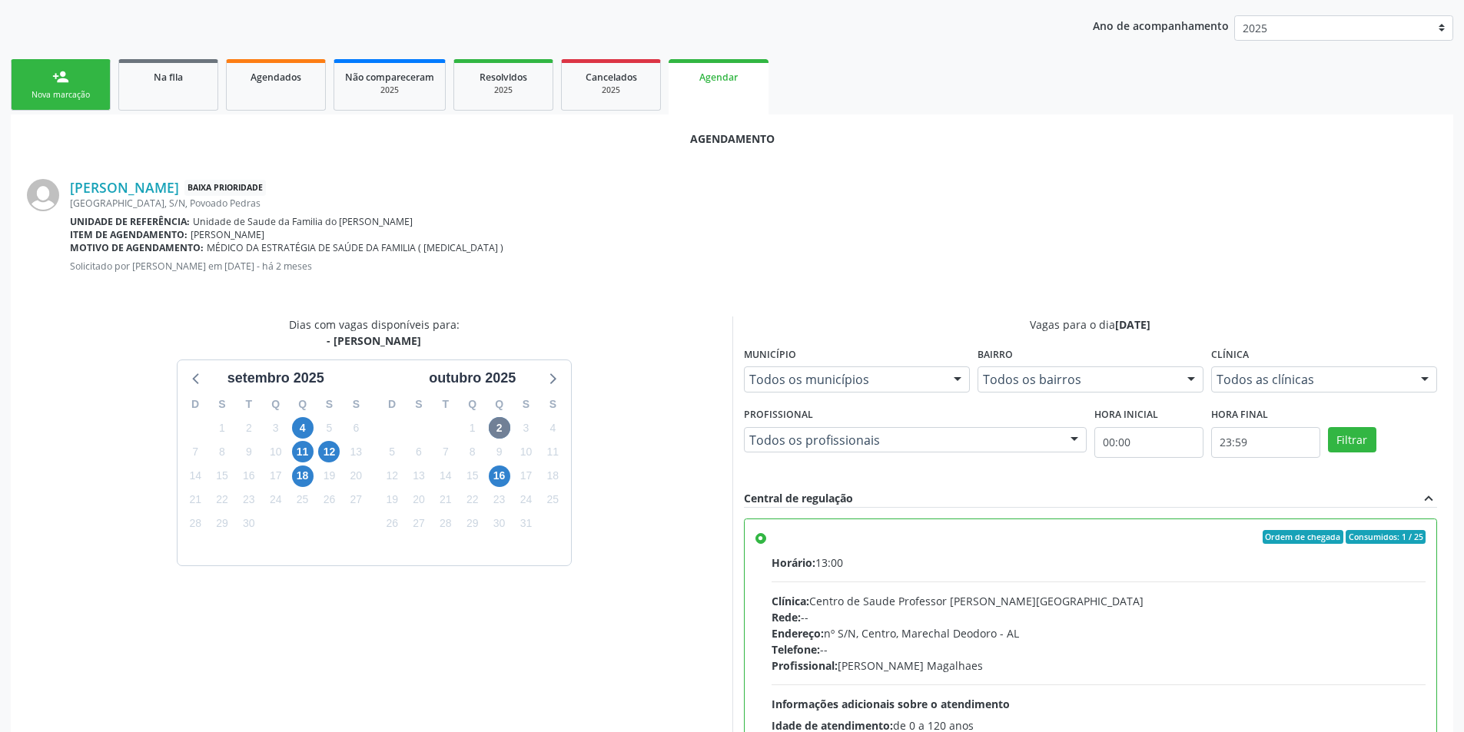
scroll to position [428, 0]
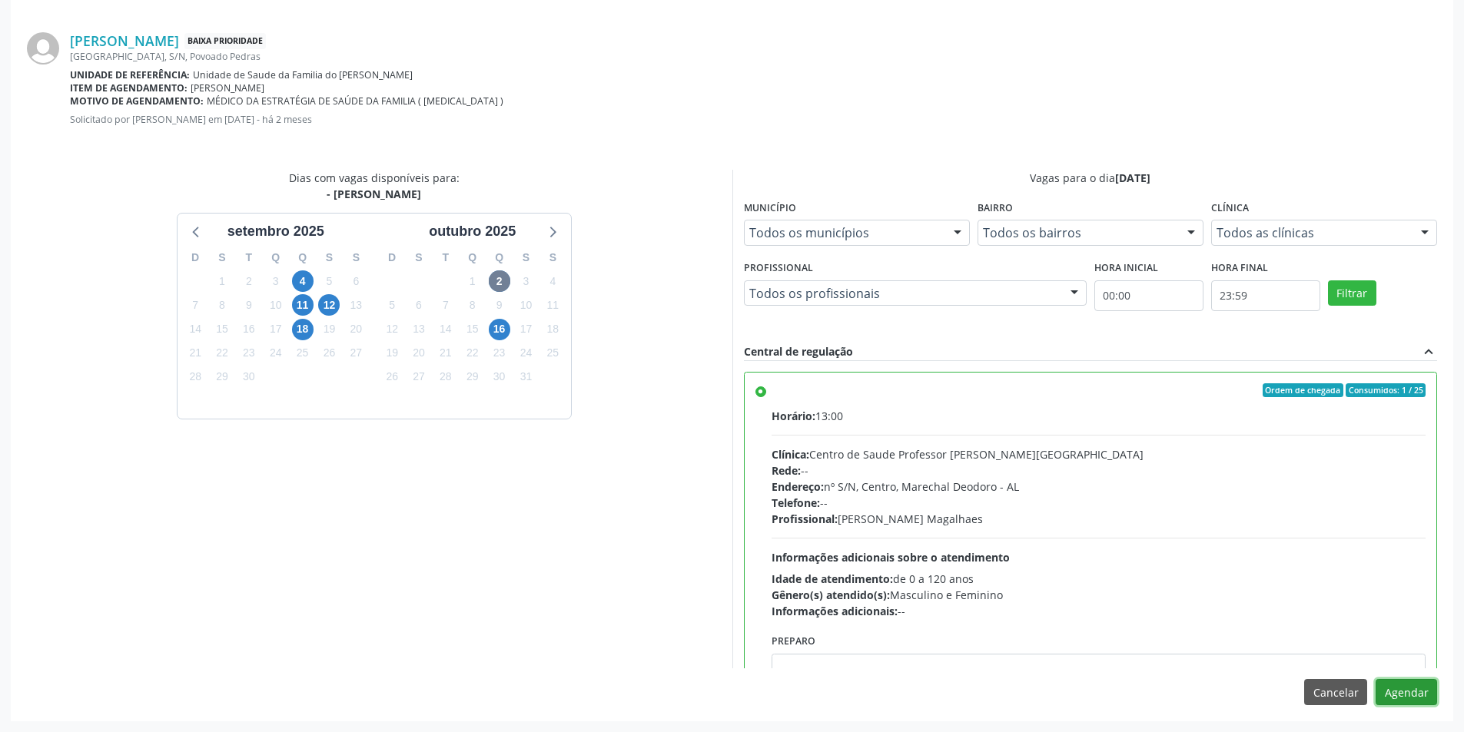
click at [1392, 693] on button "Agendar" at bounding box center [1405, 692] width 61 height 26
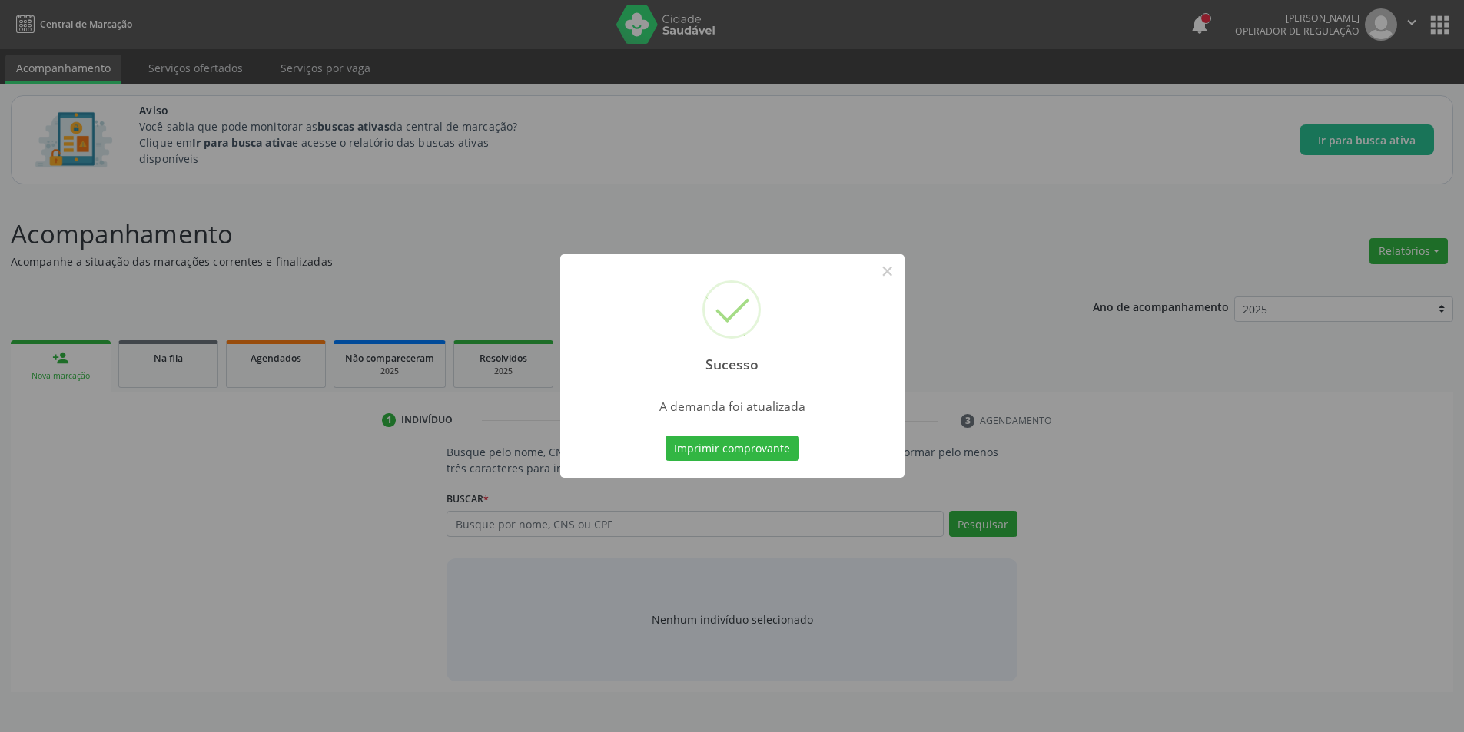
scroll to position [0, 0]
click at [894, 274] on button "×" at bounding box center [893, 271] width 26 height 26
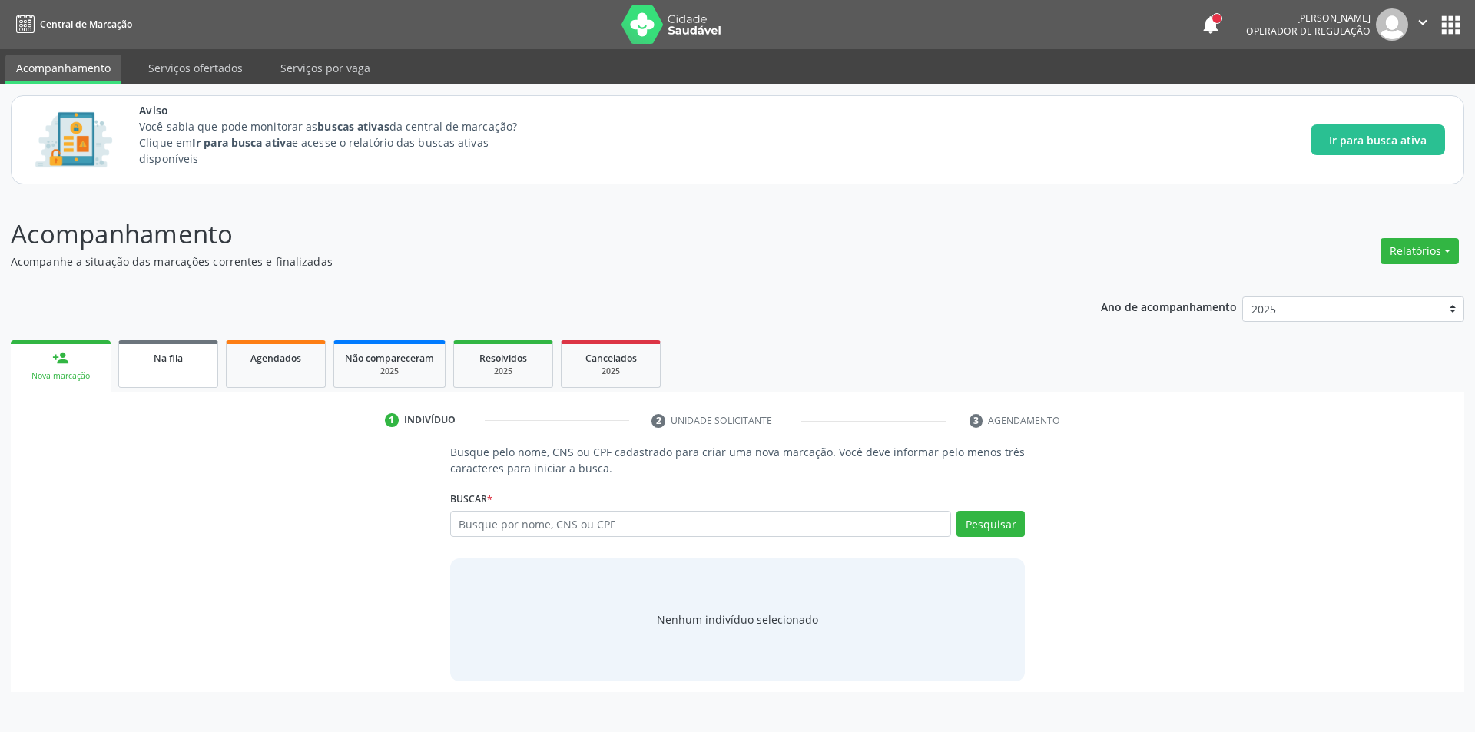
click at [138, 360] on div "Na fila" at bounding box center [168, 358] width 77 height 16
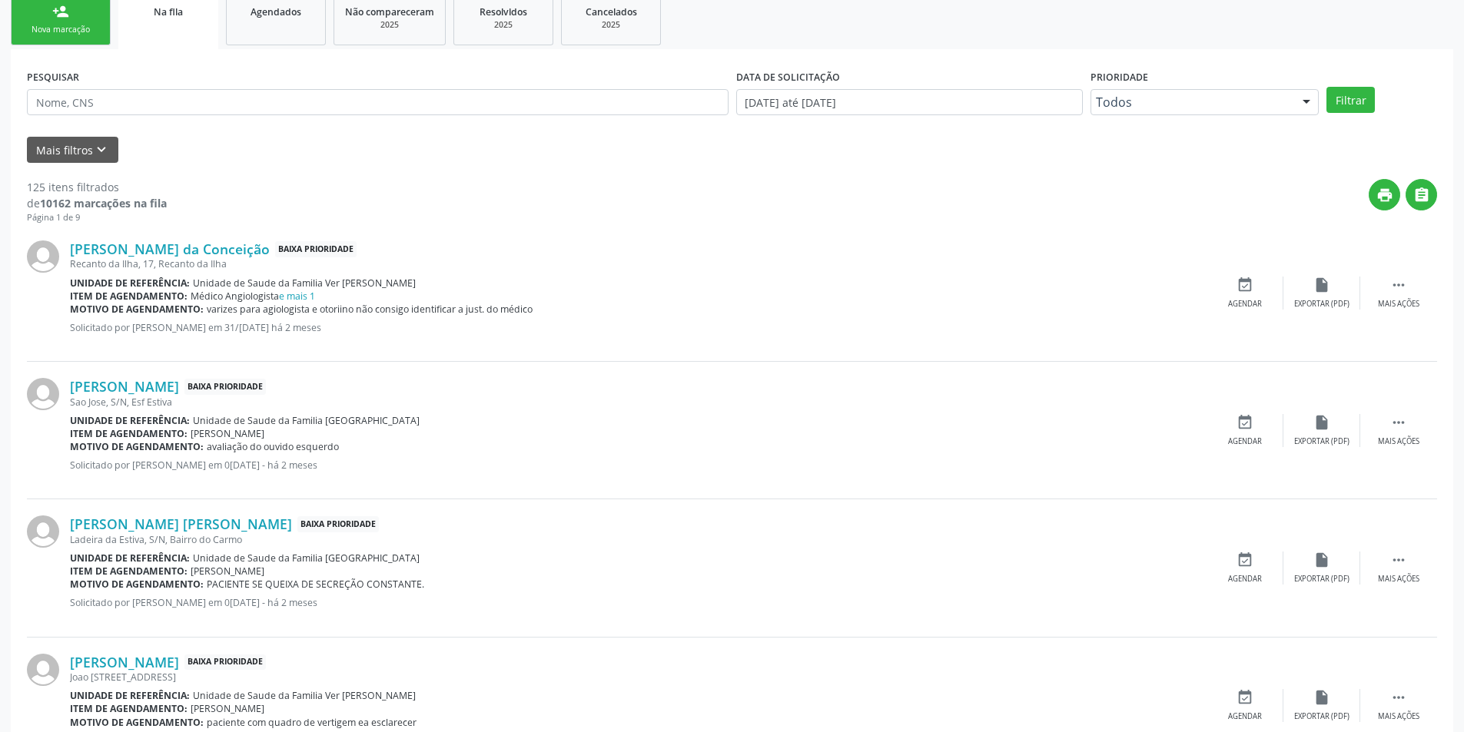
scroll to position [461, 0]
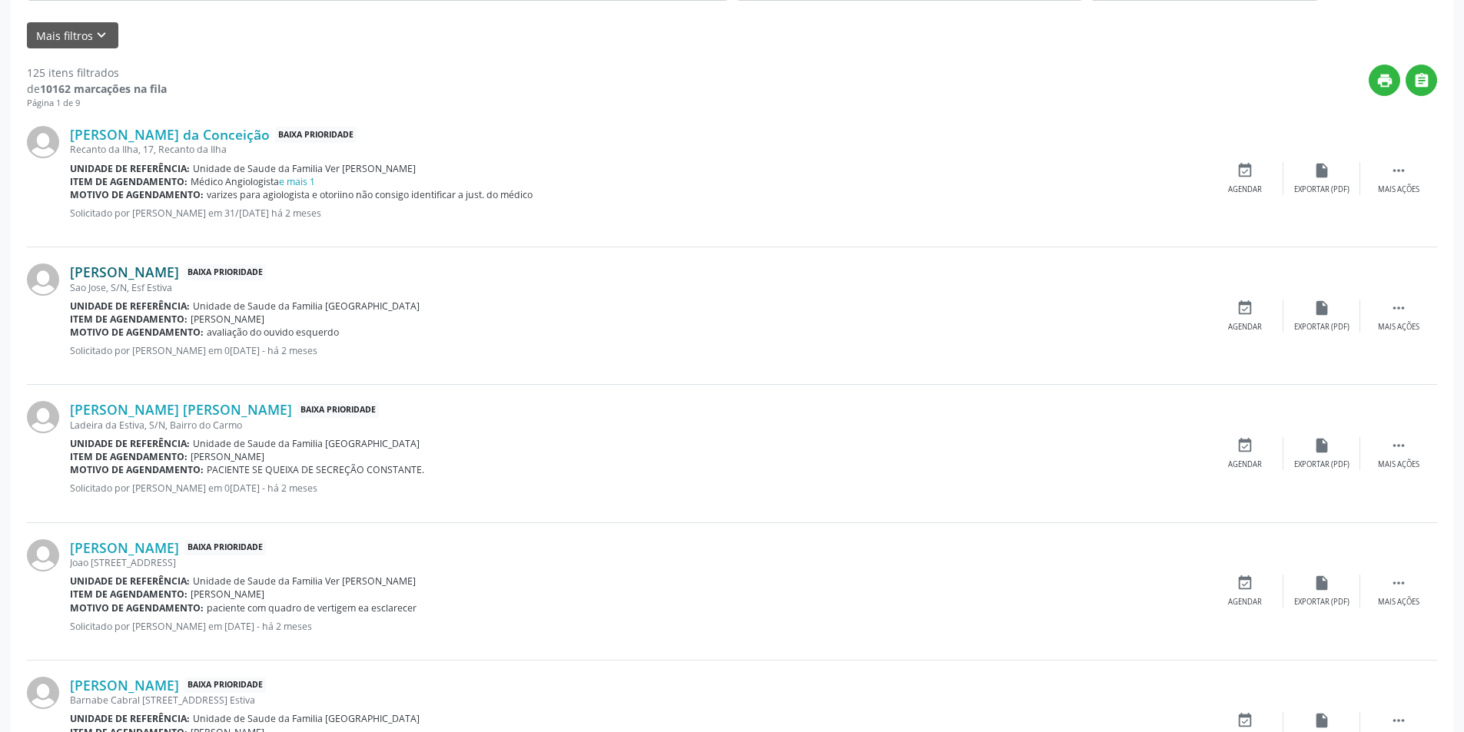
click at [178, 270] on link "[PERSON_NAME]" at bounding box center [124, 272] width 109 height 17
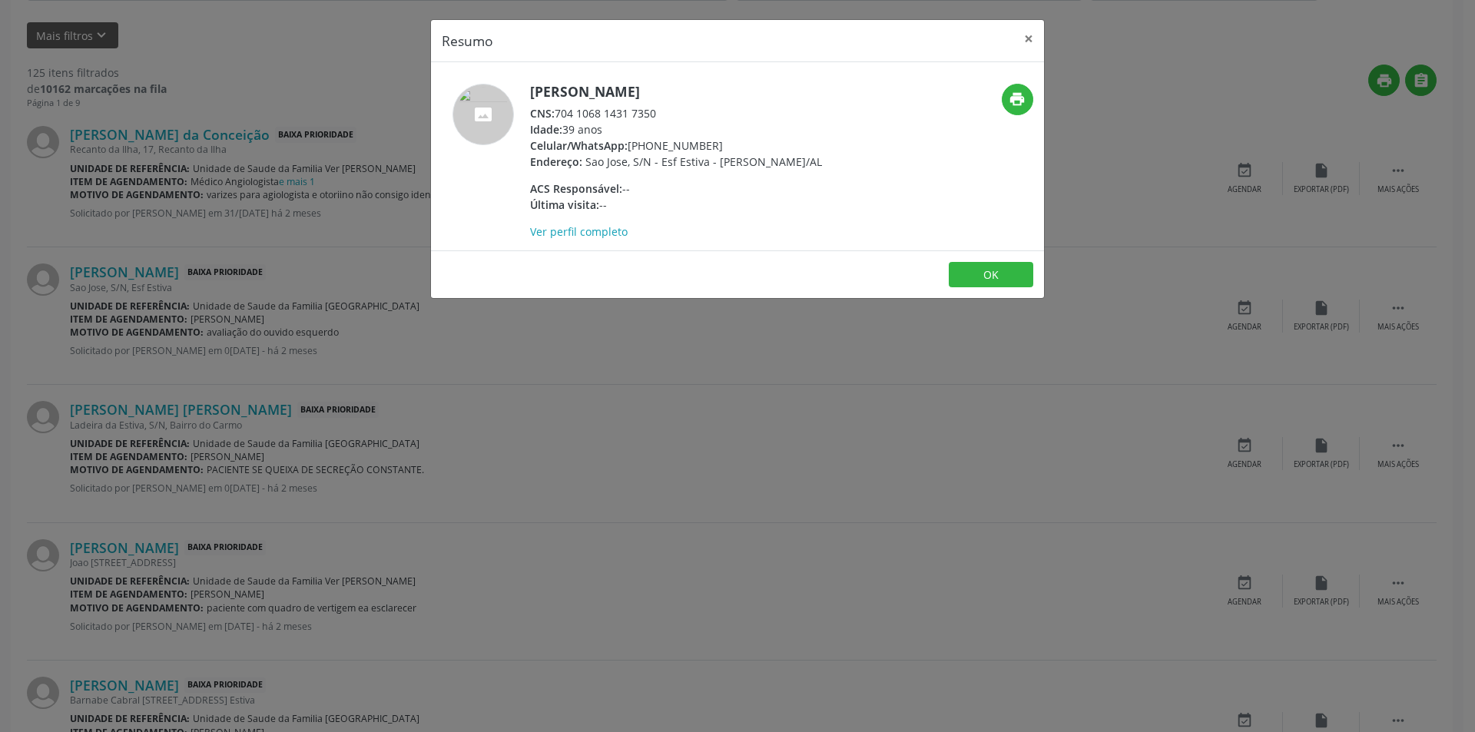
drag, startPoint x: 559, startPoint y: 108, endPoint x: 669, endPoint y: 113, distance: 110.0
click at [669, 113] on div "CNS: 704 1068 1431 7350" at bounding box center [676, 113] width 292 height 16
copy div "704 1068 1431 7350"
click at [989, 275] on button "OK" at bounding box center [991, 275] width 85 height 26
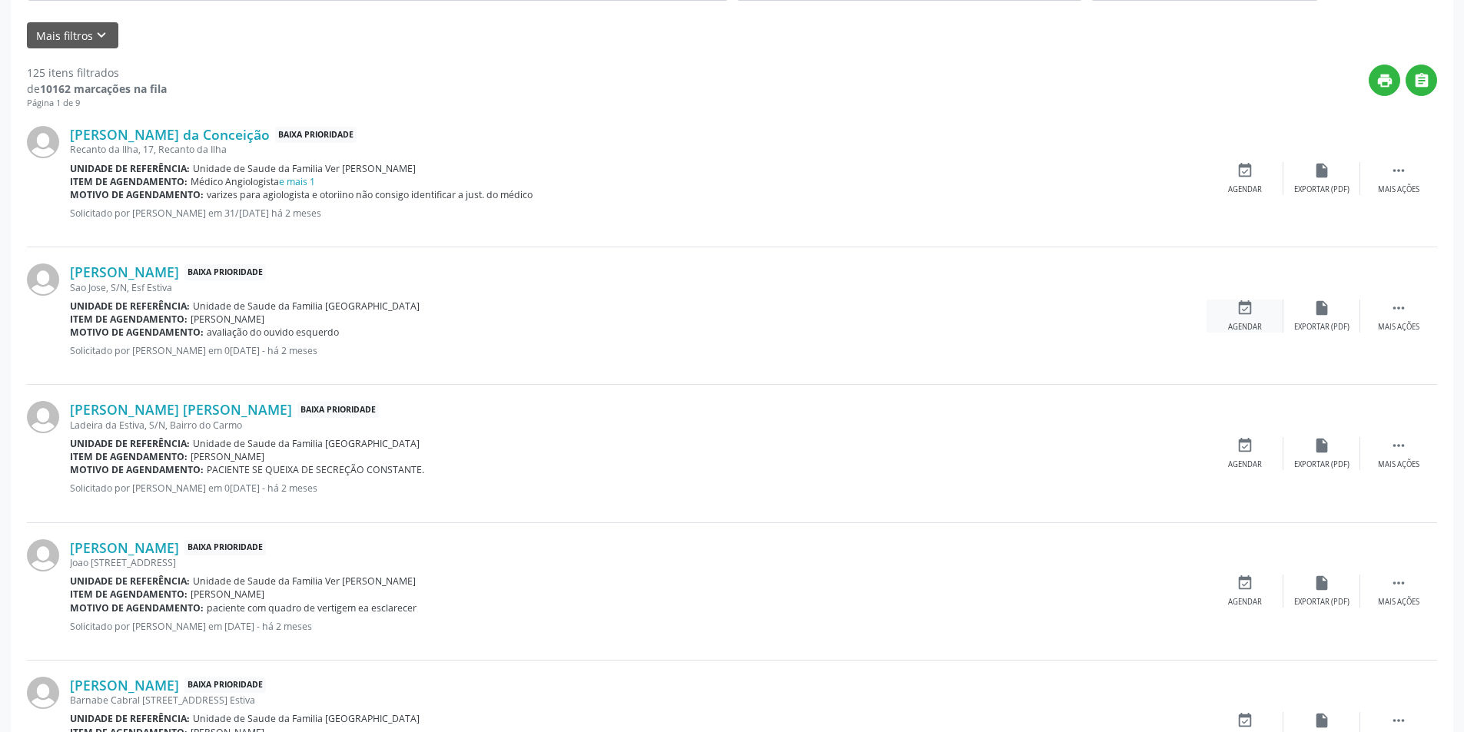
click at [1233, 319] on div "event_available Agendar" at bounding box center [1244, 316] width 77 height 33
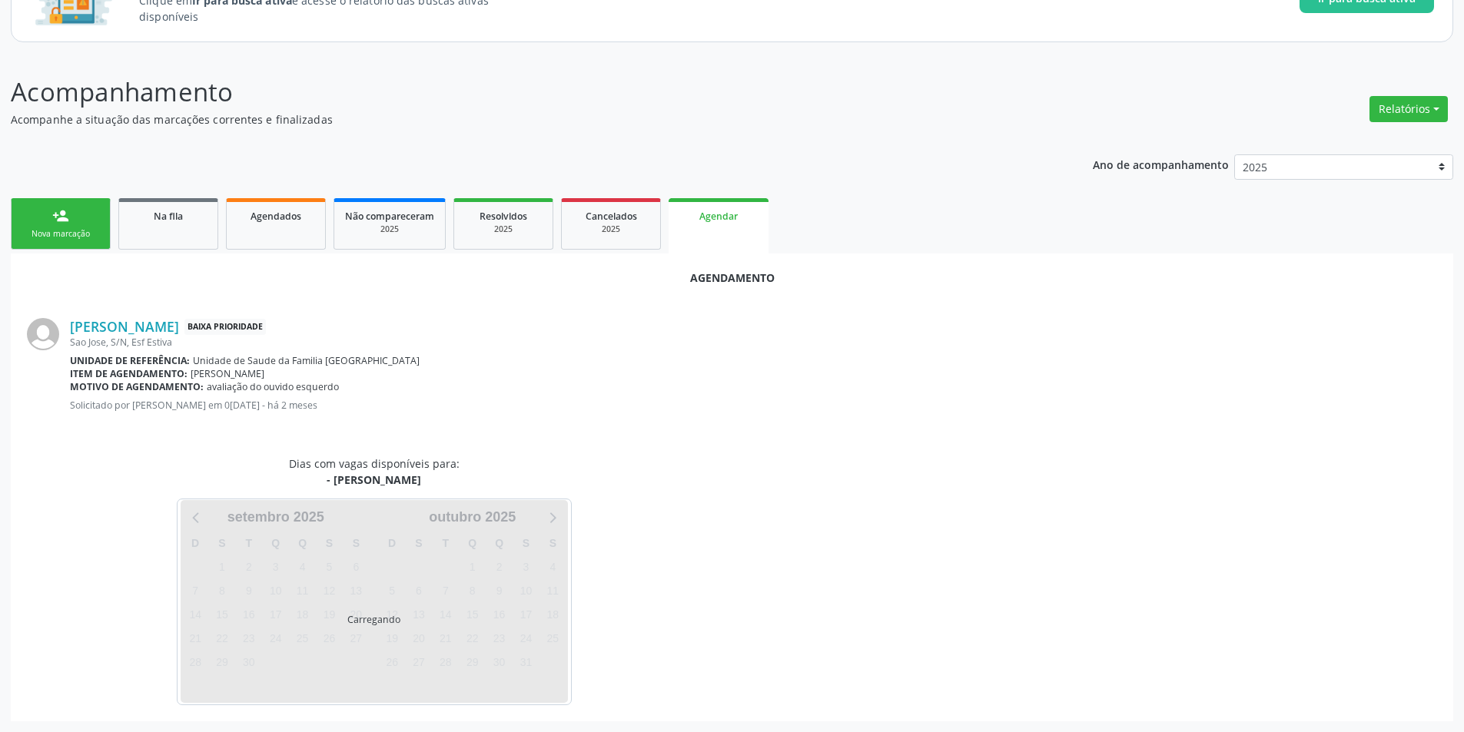
scroll to position [178, 0]
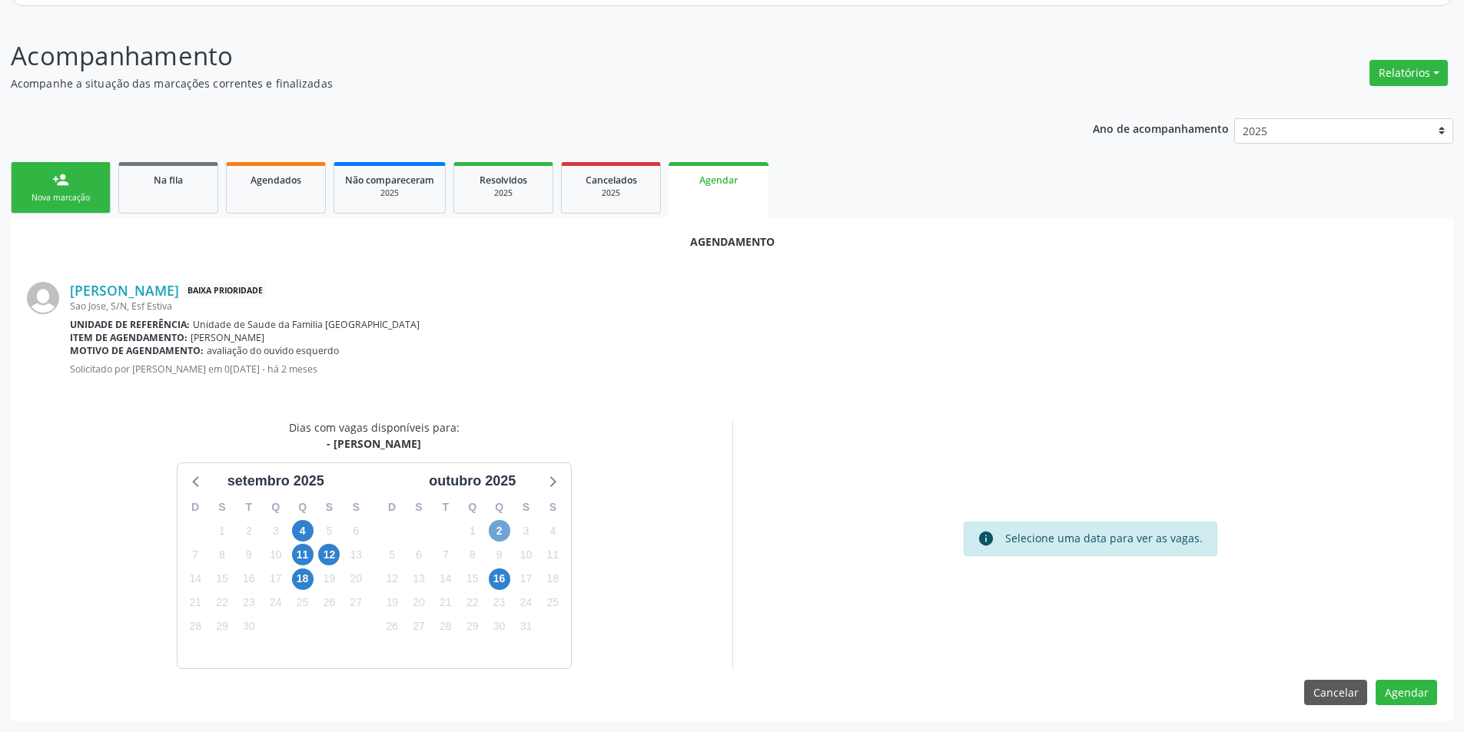
click at [493, 525] on span "2" at bounding box center [500, 531] width 22 height 22
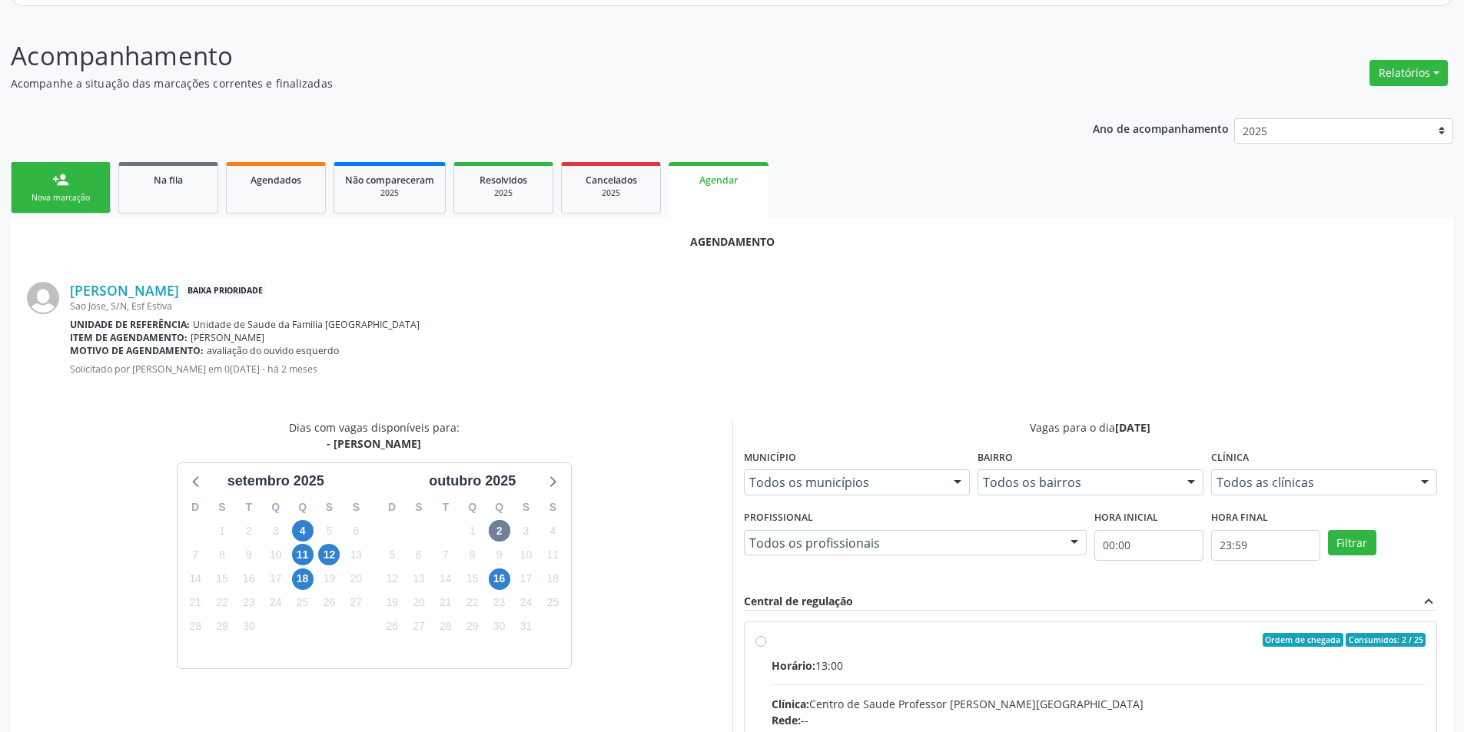
click at [758, 645] on input "Ordem de chegada Consumidos: 2 / 25 Horário: 13:00 Clínica: Centro de Saude Pro…" at bounding box center [760, 640] width 11 height 14
radio input "true"
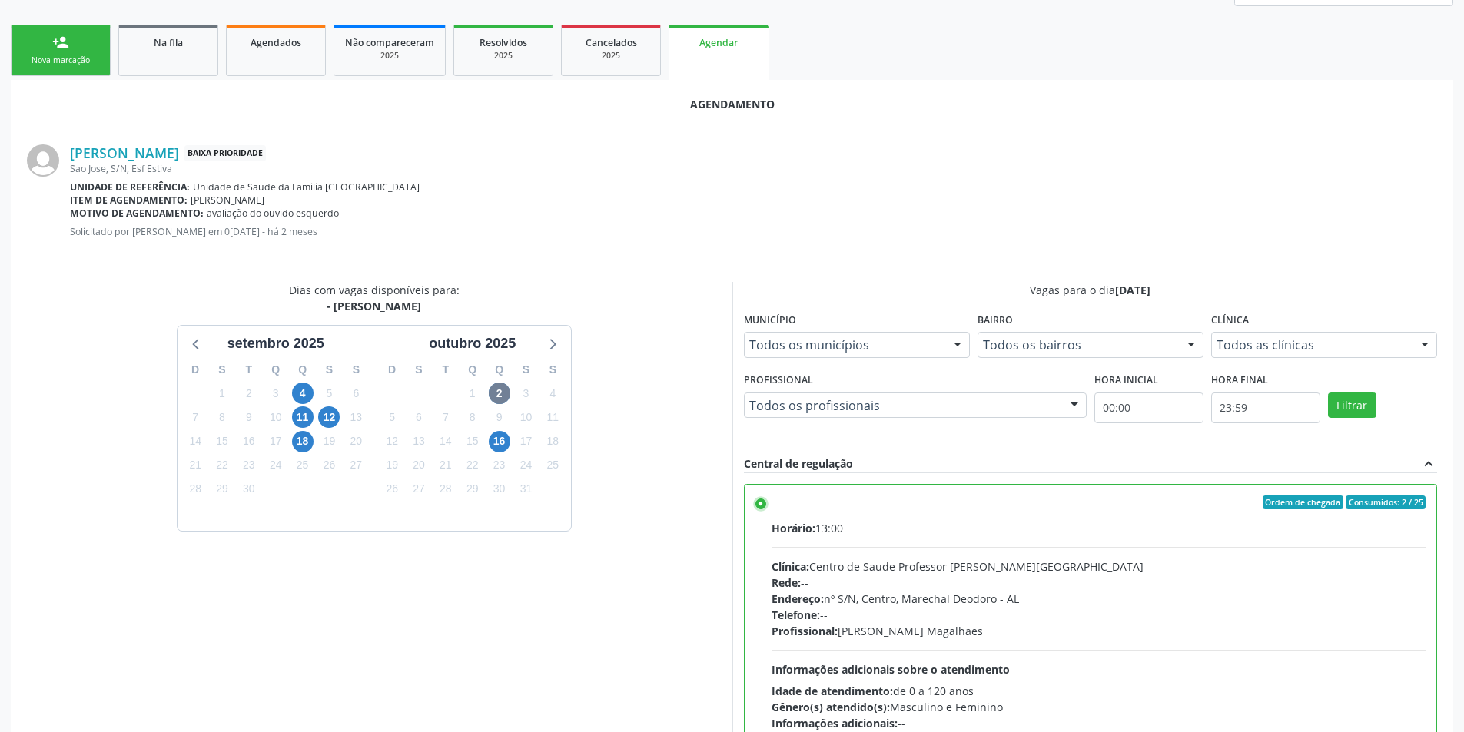
scroll to position [428, 0]
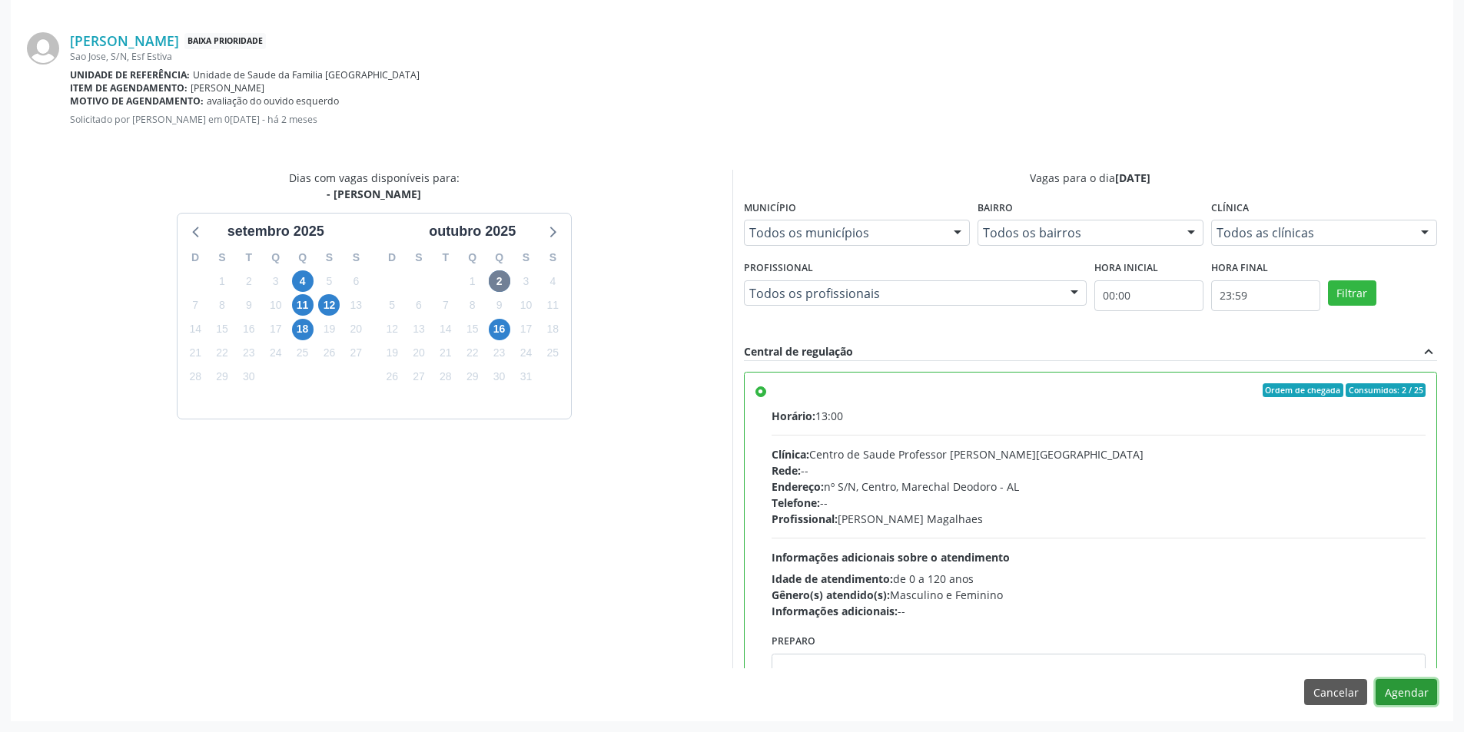
click at [1412, 702] on button "Agendar" at bounding box center [1405, 692] width 61 height 26
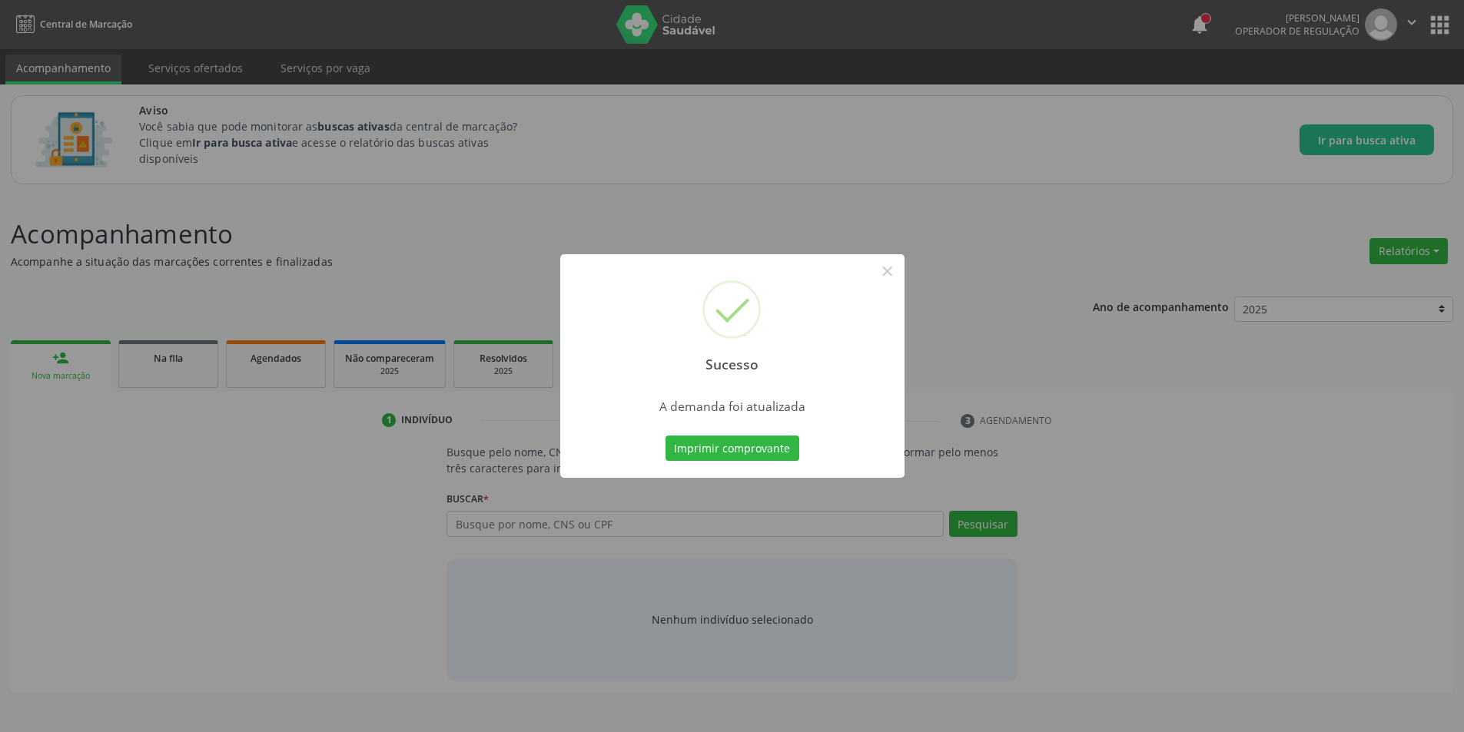
scroll to position [0, 0]
click at [891, 273] on button "×" at bounding box center [893, 271] width 26 height 26
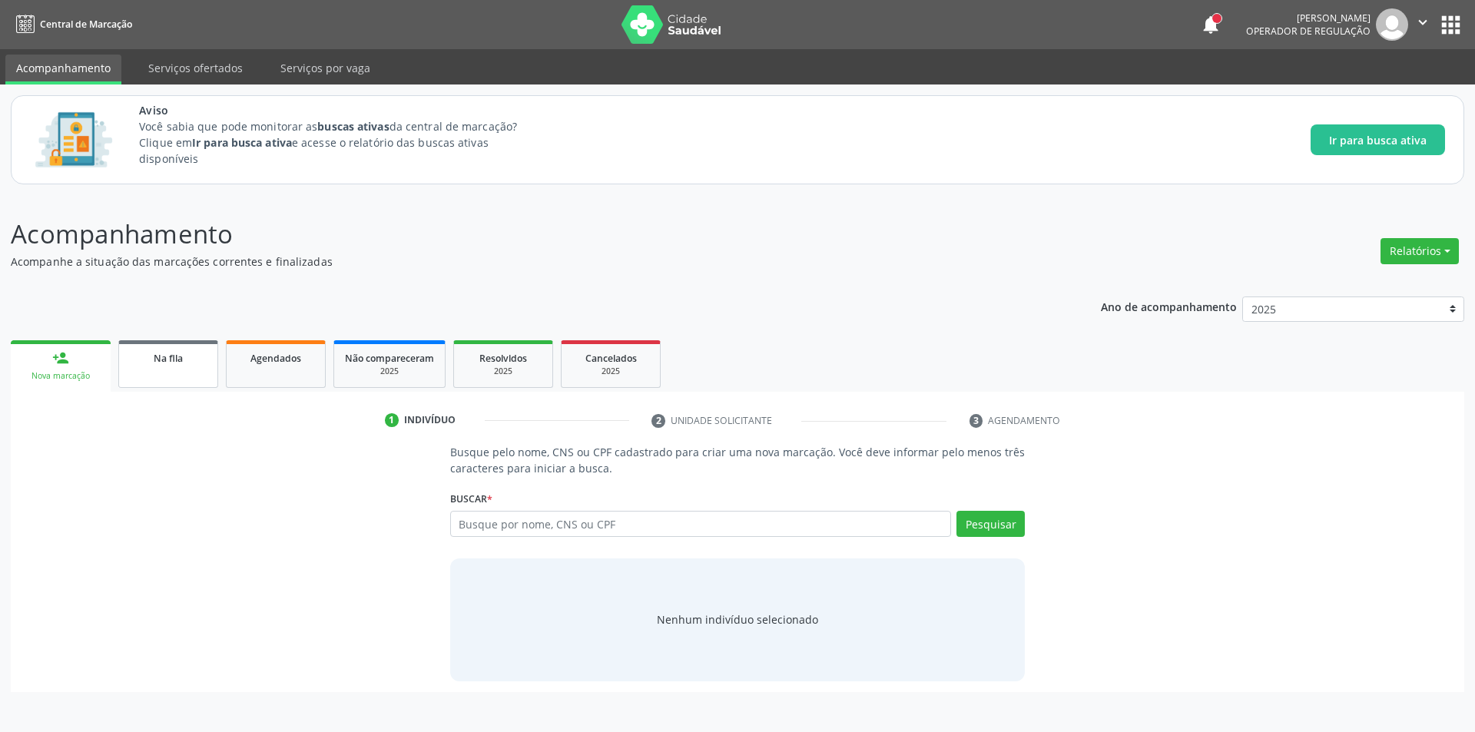
click at [175, 363] on span "Na fila" at bounding box center [168, 358] width 29 height 13
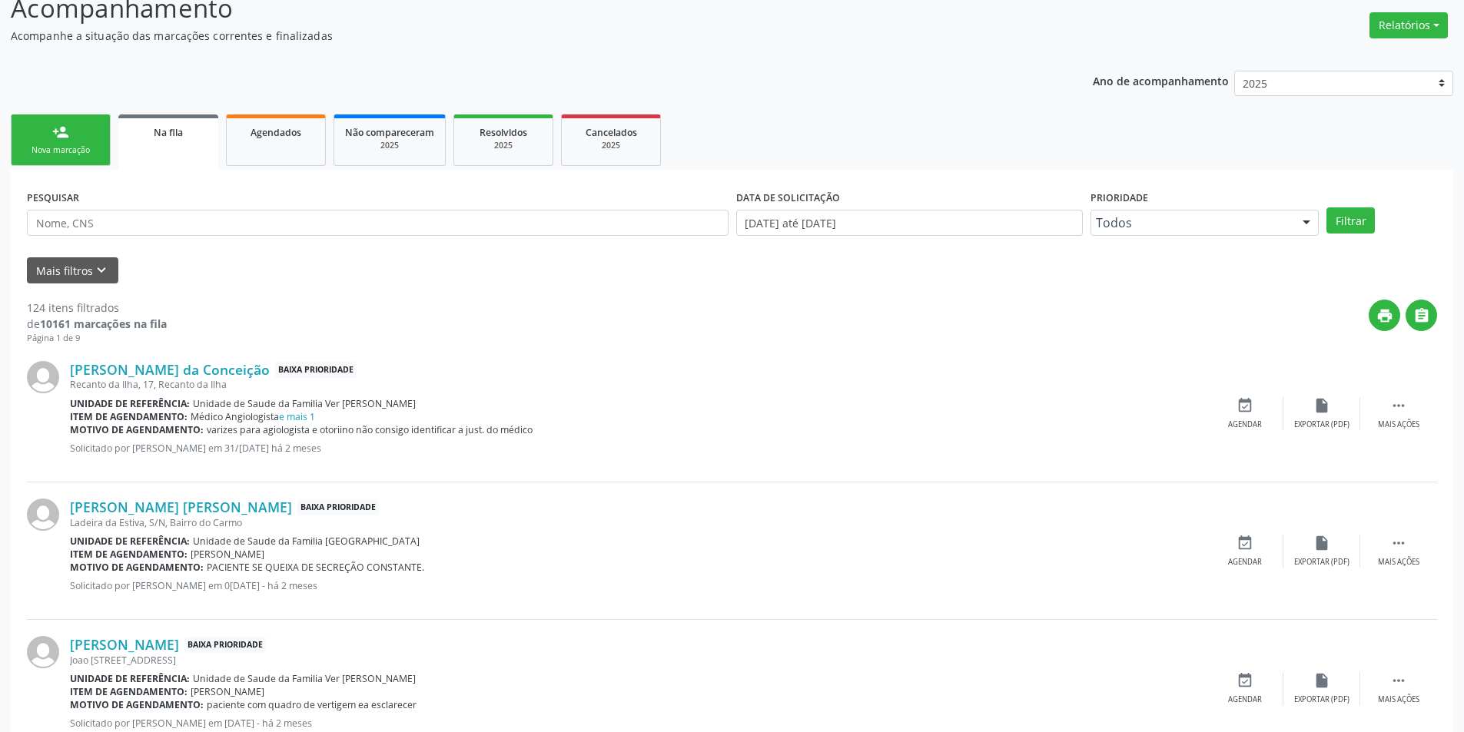
scroll to position [384, 0]
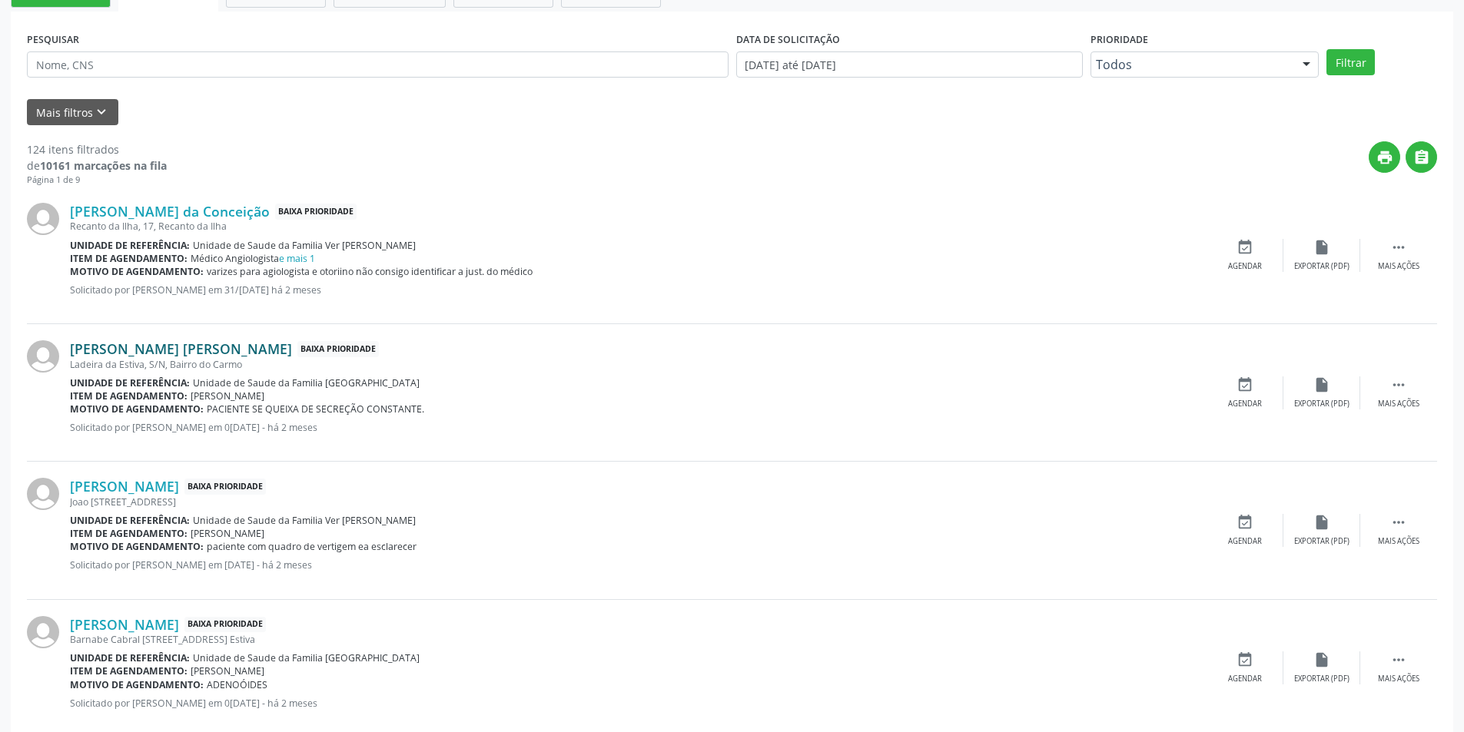
click at [224, 353] on link "[PERSON_NAME] [PERSON_NAME]" at bounding box center [181, 348] width 222 height 17
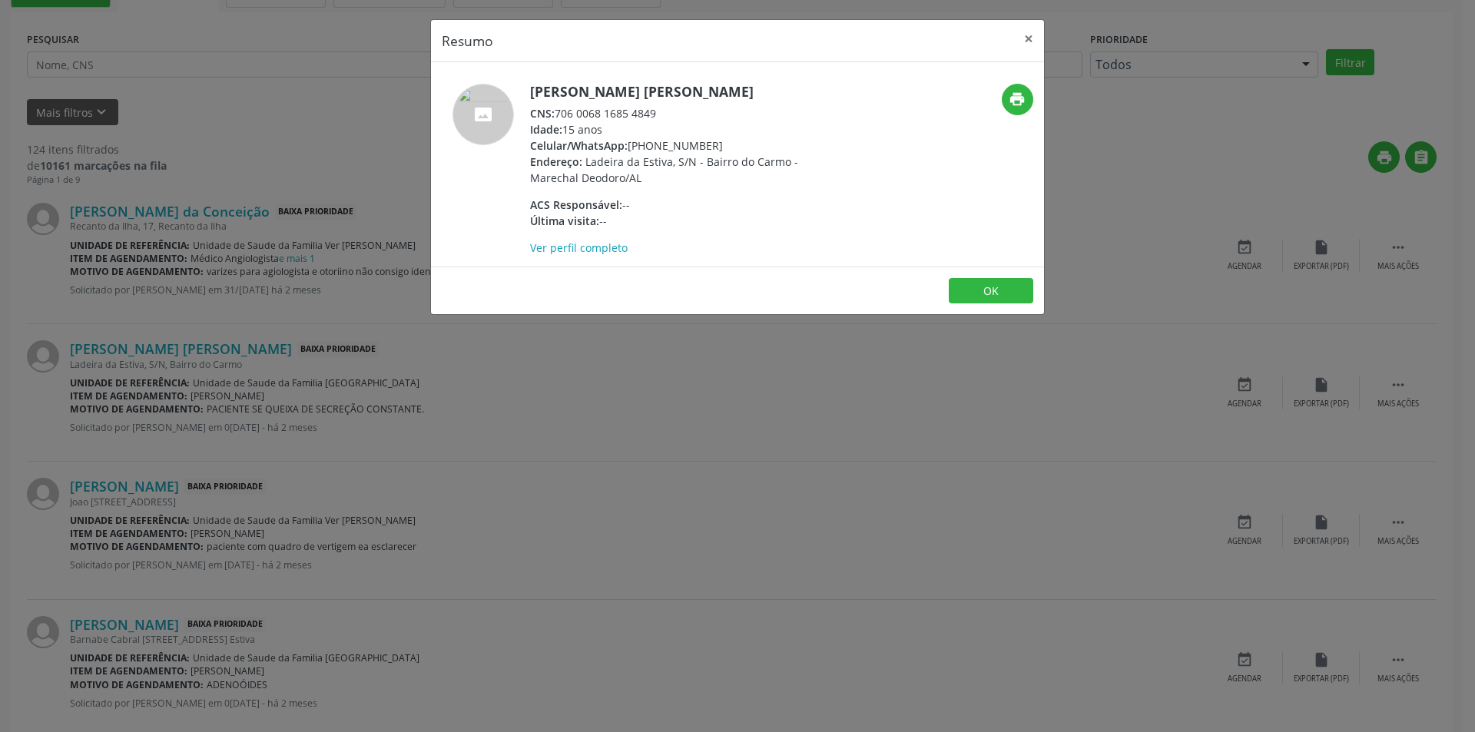
drag, startPoint x: 559, startPoint y: 111, endPoint x: 676, endPoint y: 114, distance: 117.6
click at [676, 114] on div "CNS: 706 0068 1685 4849" at bounding box center [679, 113] width 299 height 16
copy div "706 0068 1685 4849"
click at [997, 293] on button "OK" at bounding box center [991, 291] width 85 height 26
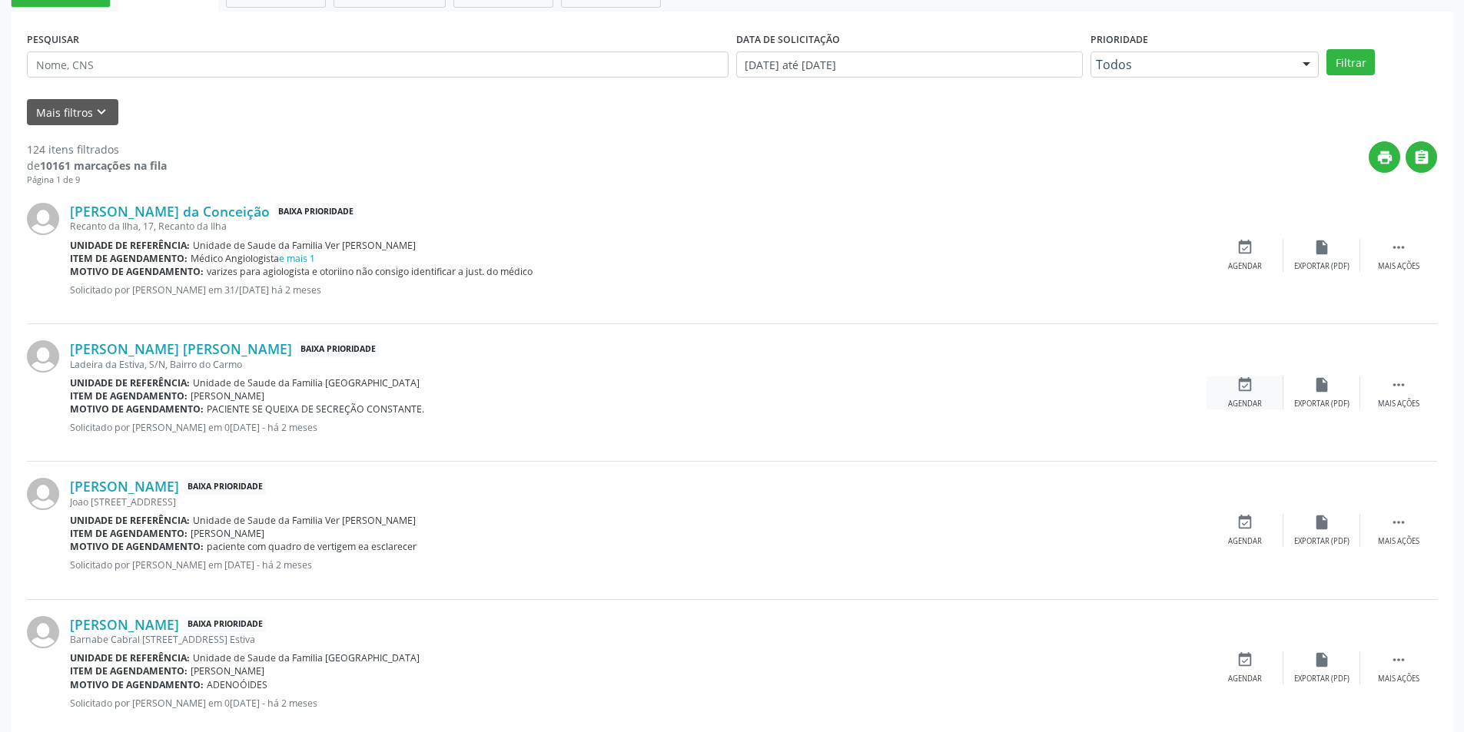
click at [1242, 389] on icon "event_available" at bounding box center [1244, 385] width 17 height 17
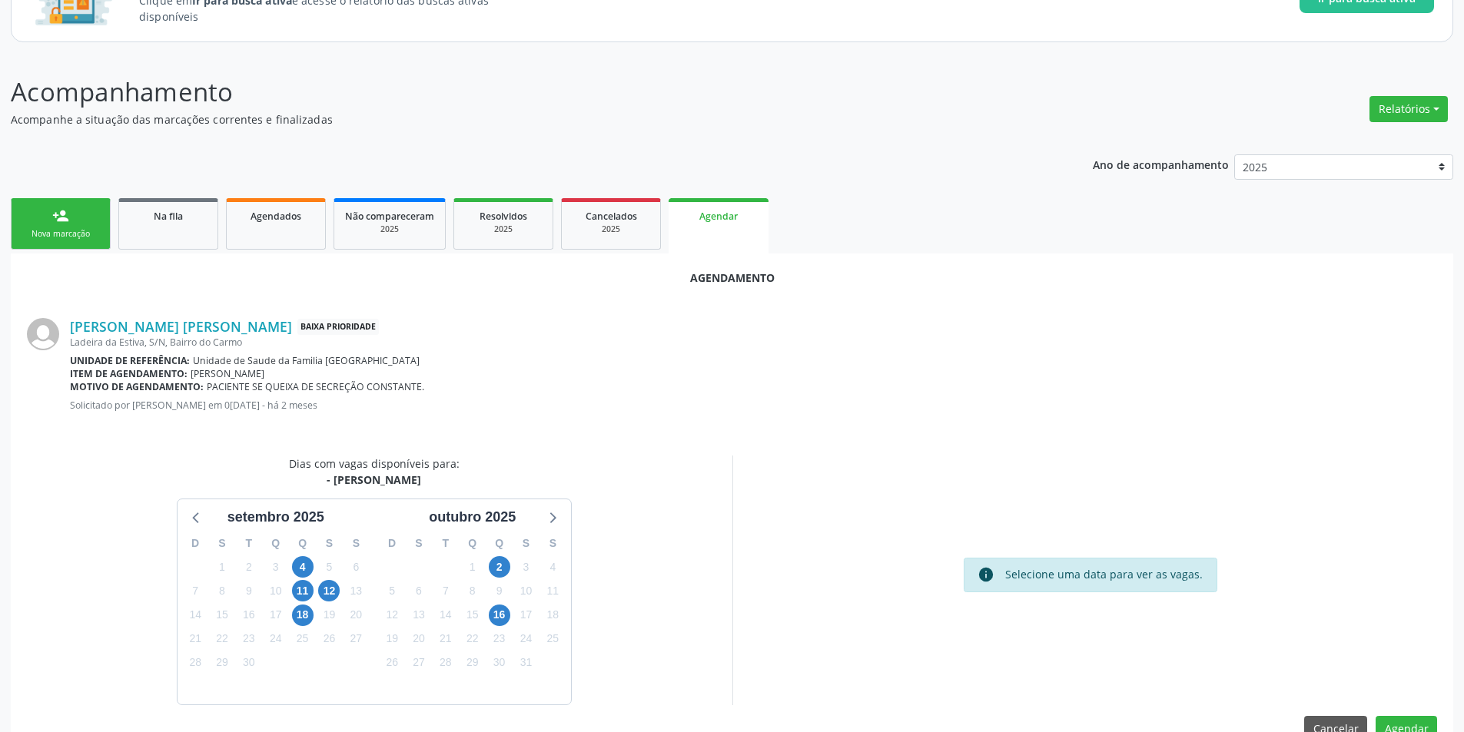
scroll to position [178, 0]
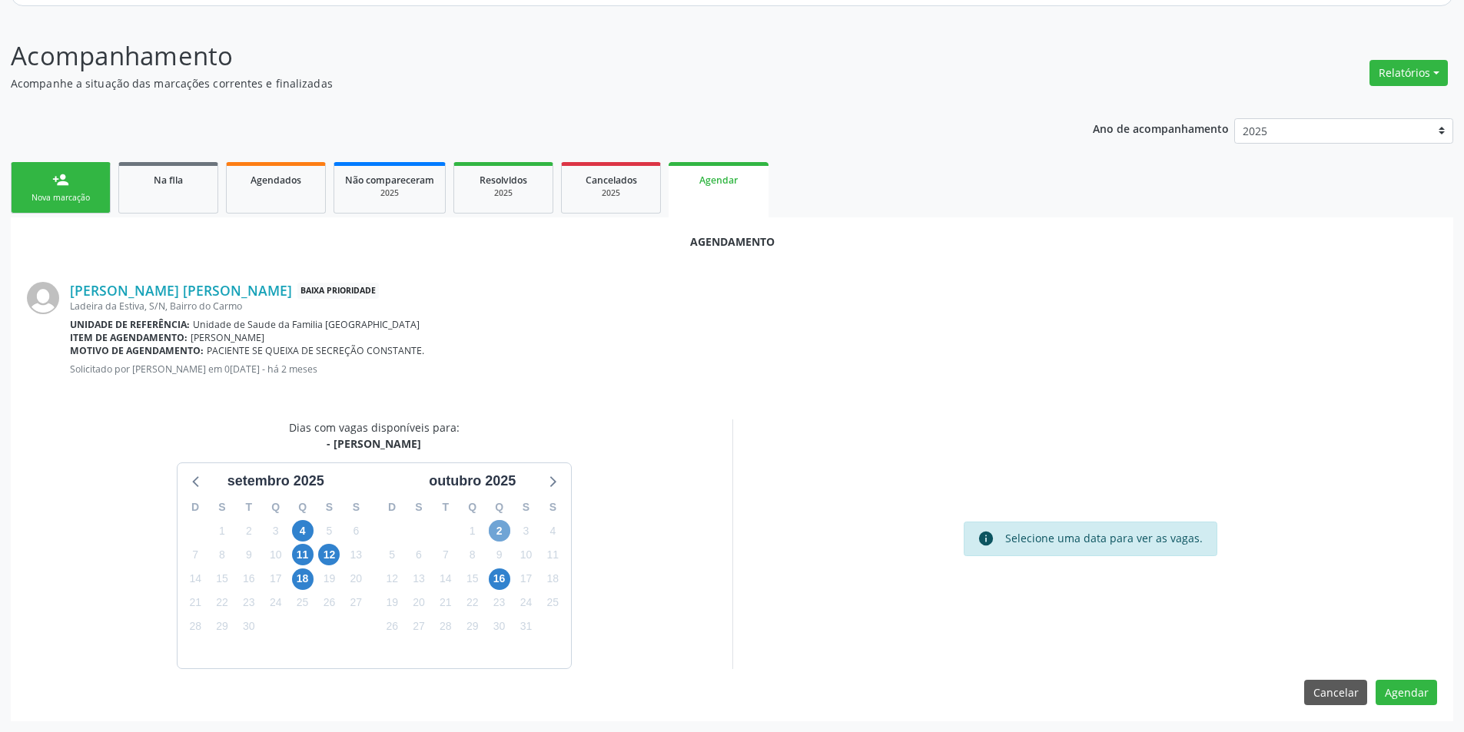
click at [498, 526] on span "2" at bounding box center [500, 531] width 22 height 22
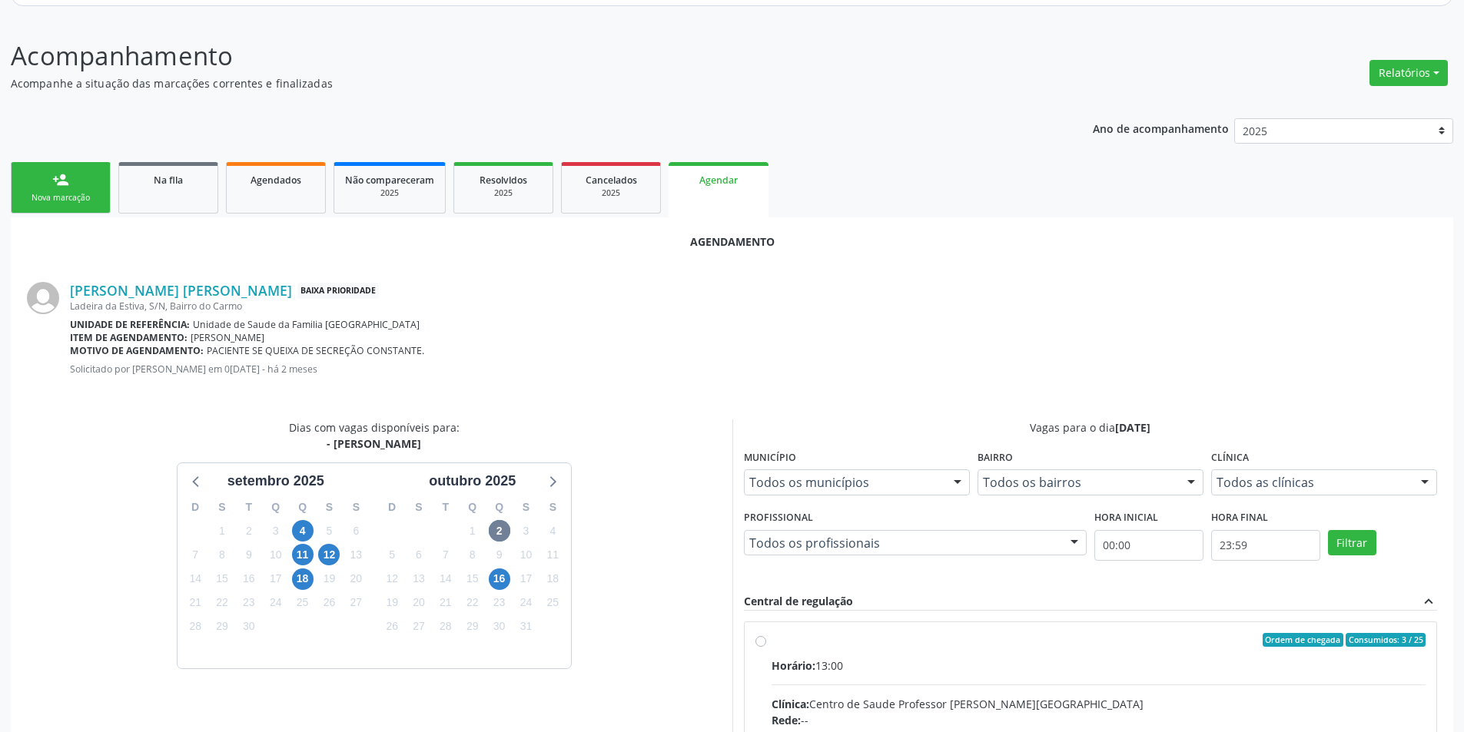
click at [760, 639] on input "Ordem de chegada Consumidos: 3 / 25 Horário: 13:00 Clínica: Centro de Saude Pro…" at bounding box center [760, 640] width 11 height 14
radio input "true"
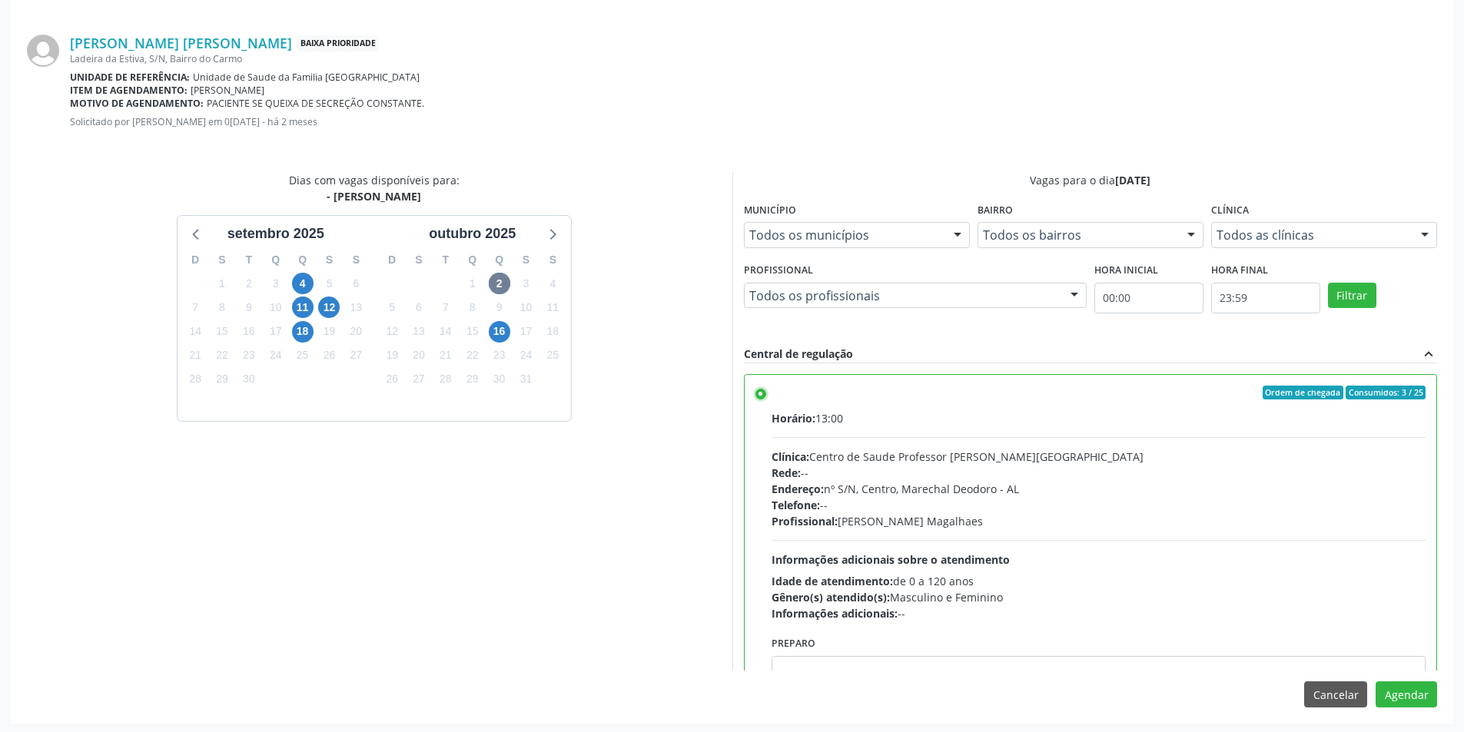
scroll to position [428, 0]
click at [1415, 689] on button "Agendar" at bounding box center [1405, 692] width 61 height 26
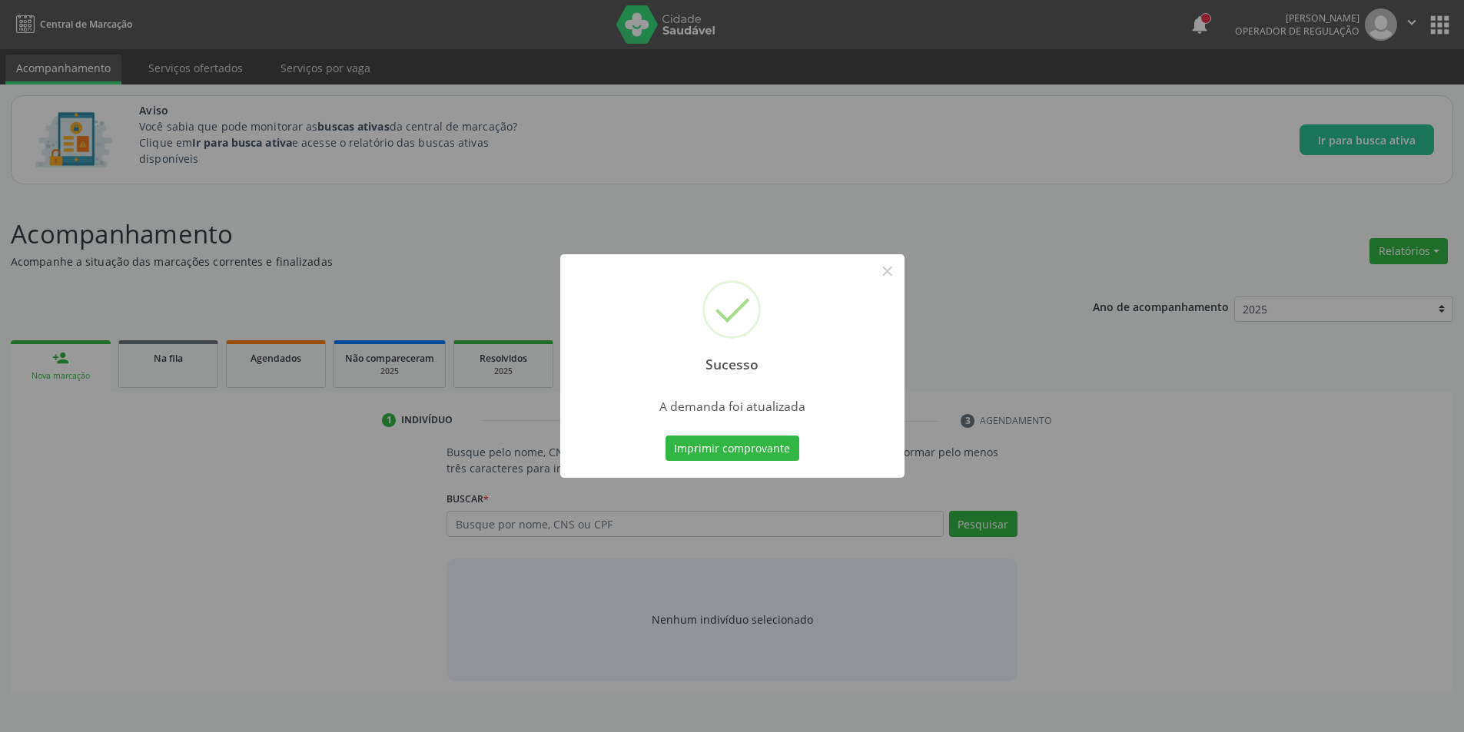
scroll to position [0, 0]
click at [893, 269] on button "×" at bounding box center [893, 271] width 26 height 26
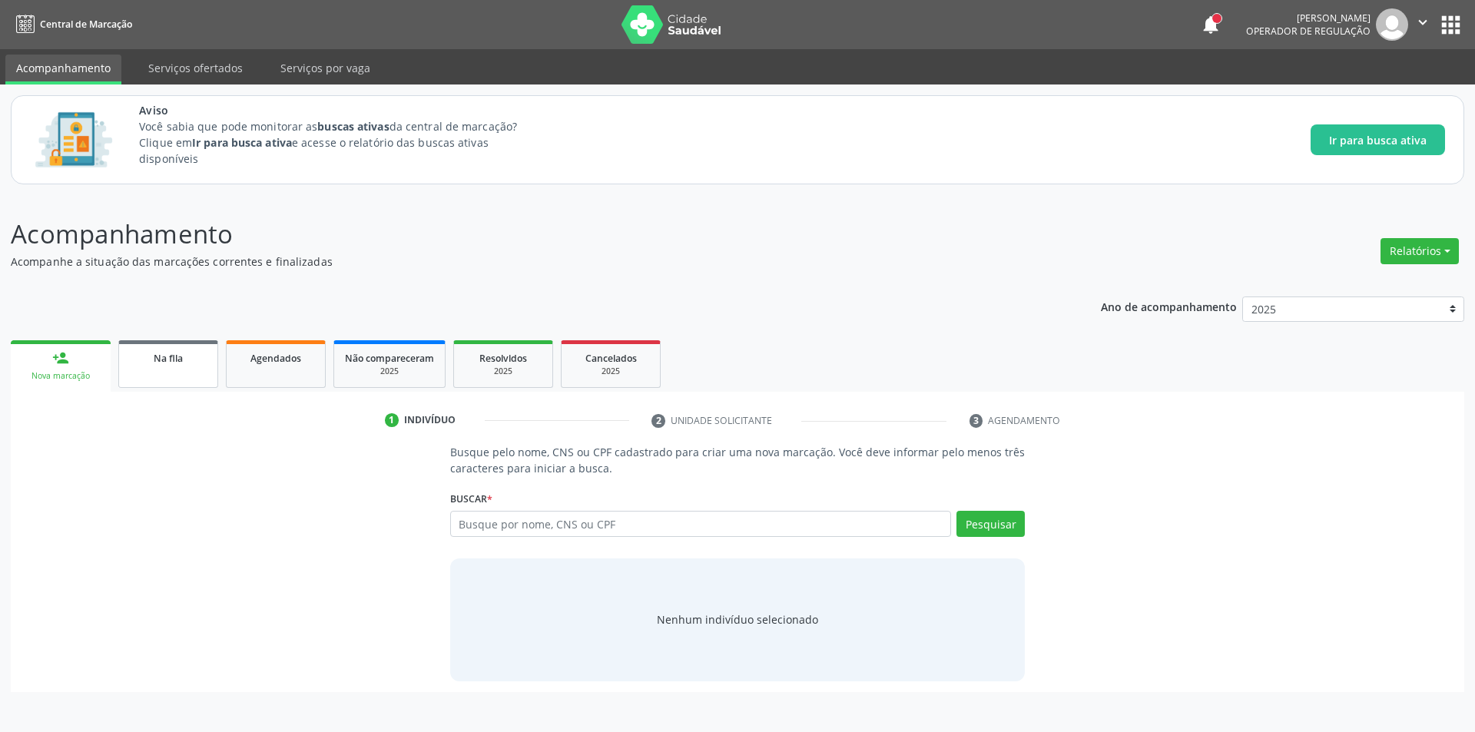
click at [171, 373] on link "Na fila" at bounding box center [168, 364] width 100 height 48
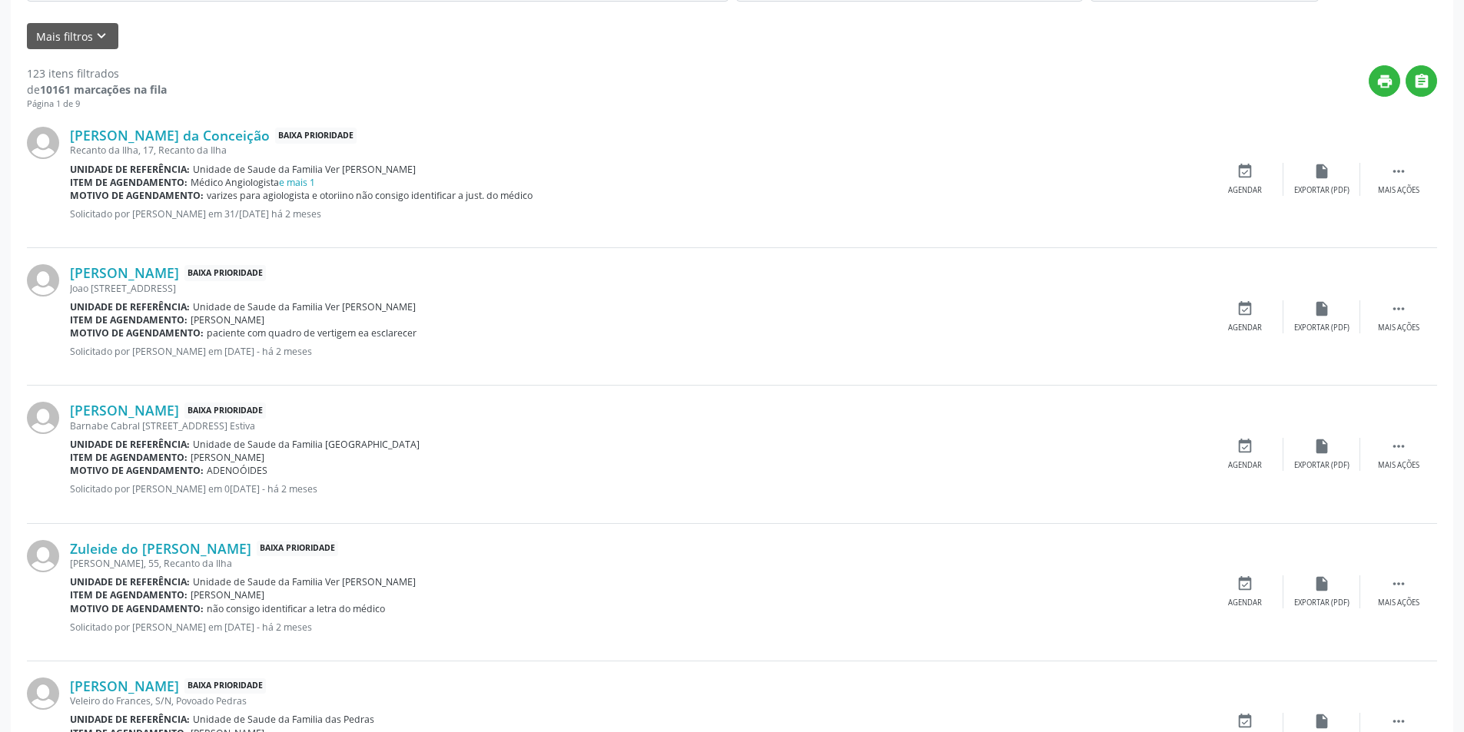
scroll to position [461, 0]
click at [175, 275] on link "[PERSON_NAME]" at bounding box center [124, 272] width 109 height 17
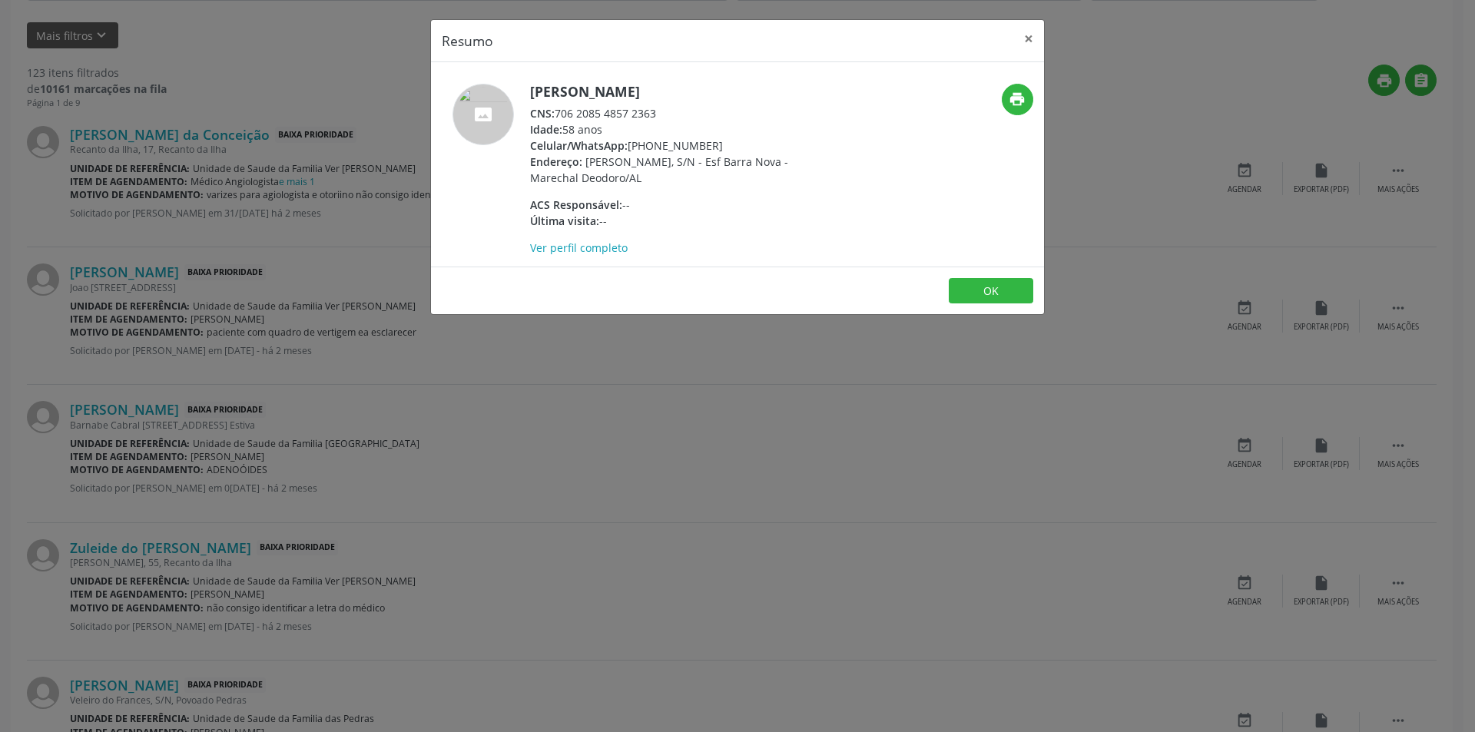
drag, startPoint x: 559, startPoint y: 127, endPoint x: 690, endPoint y: 130, distance: 131.4
click at [690, 121] on div "CNS: 706 2085 4857 2363" at bounding box center [679, 113] width 299 height 16
copy div "706 2085 4857 2363"
click at [976, 304] on button "OK" at bounding box center [991, 291] width 85 height 26
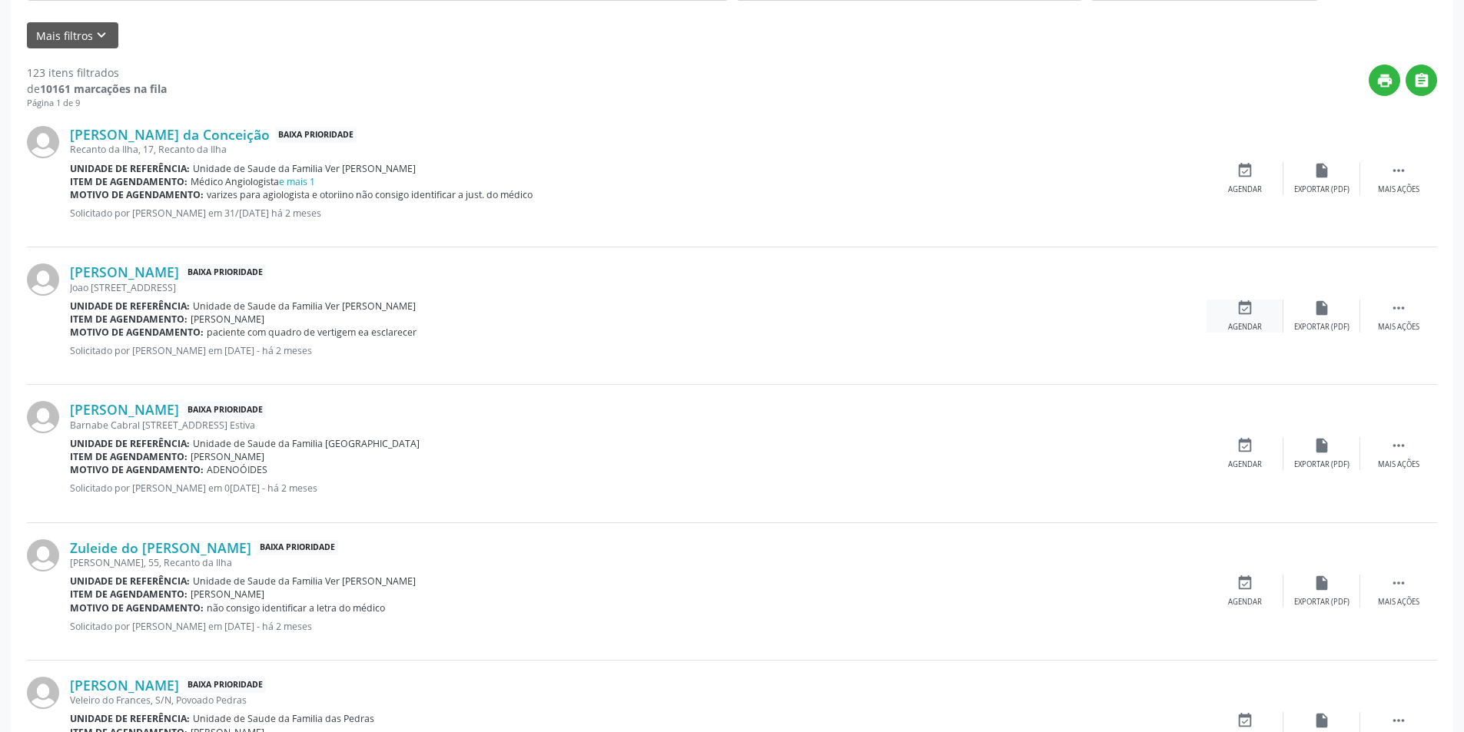
click at [1246, 322] on div "Agendar" at bounding box center [1245, 327] width 34 height 11
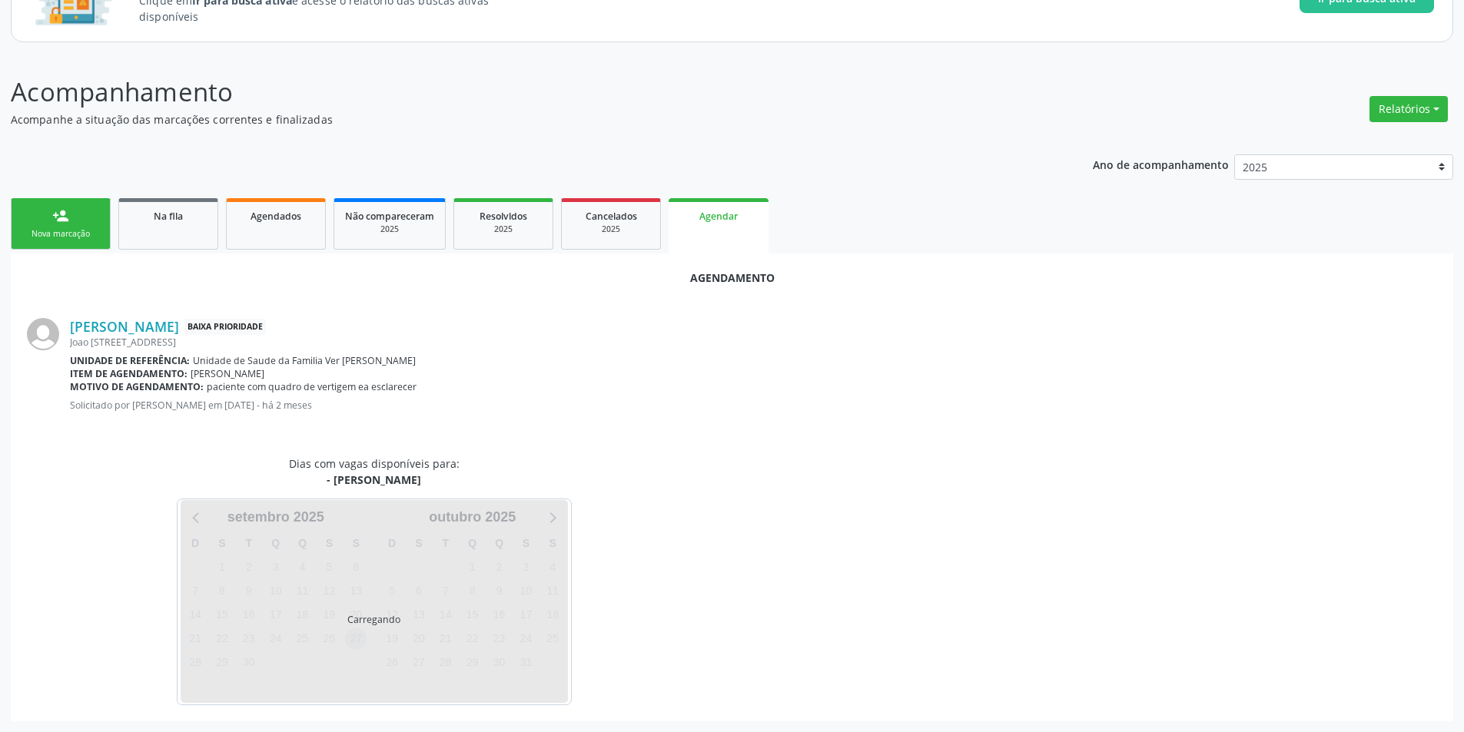
scroll to position [178, 0]
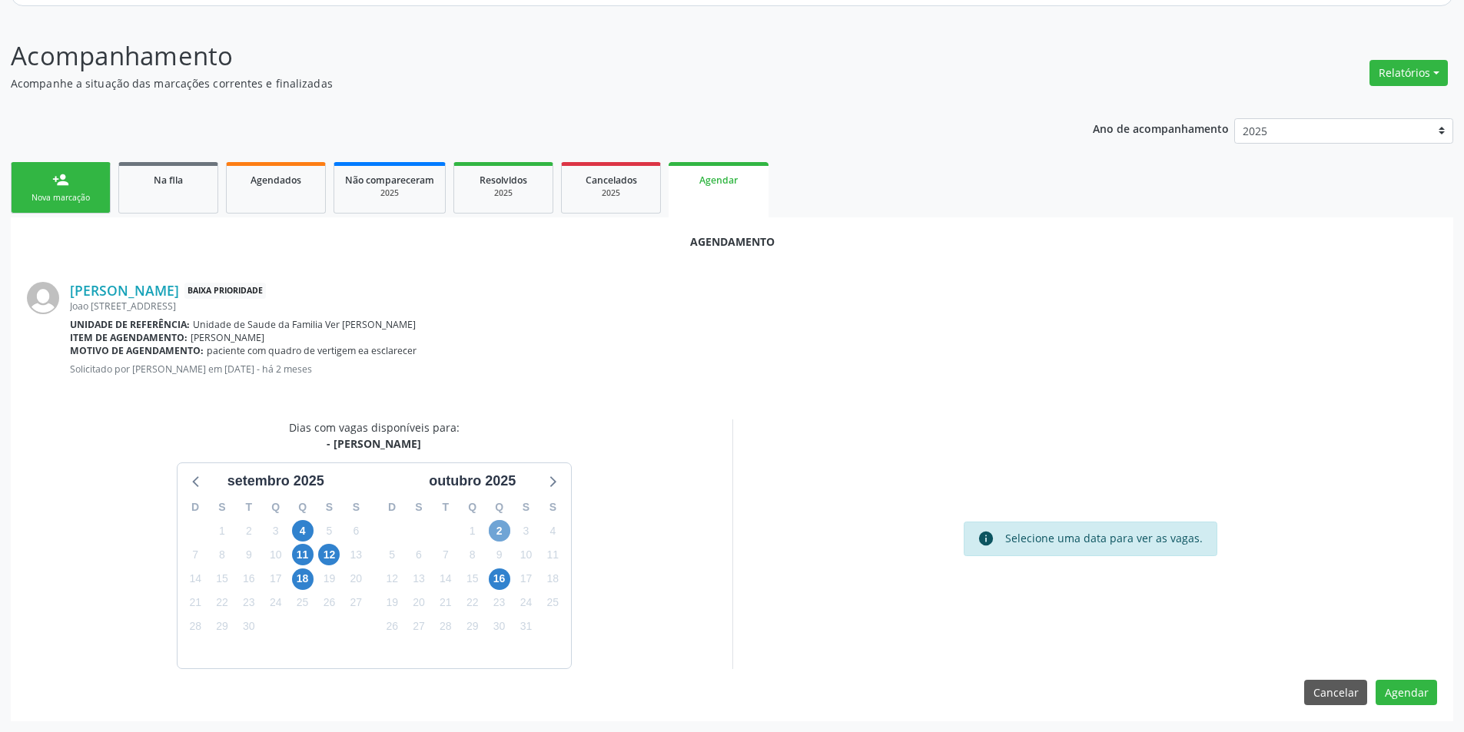
click at [499, 528] on span "2" at bounding box center [500, 531] width 22 height 22
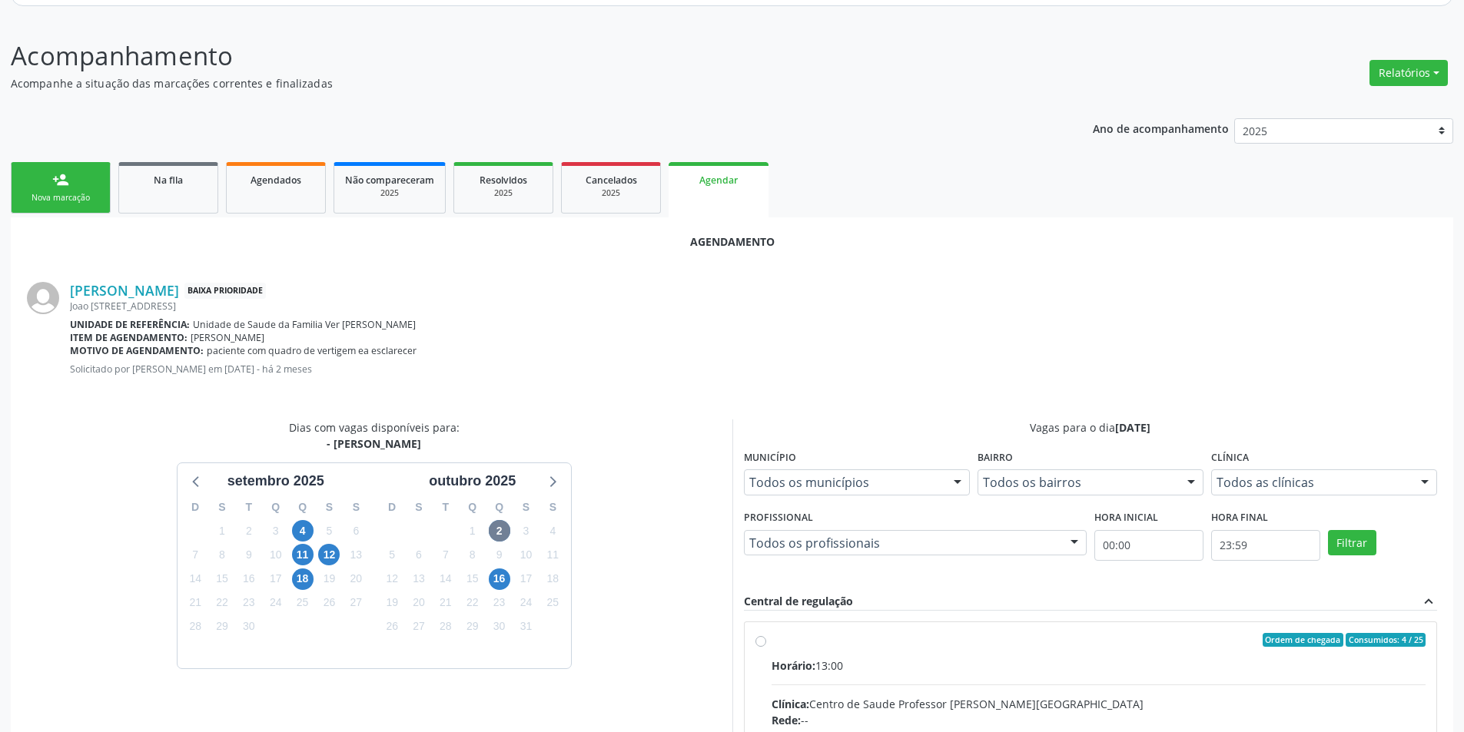
click at [759, 637] on input "Ordem de chegada Consumidos: 4 / 25 Horário: 13:00 Clínica: Centro de Saude Pro…" at bounding box center [760, 640] width 11 height 14
radio input "true"
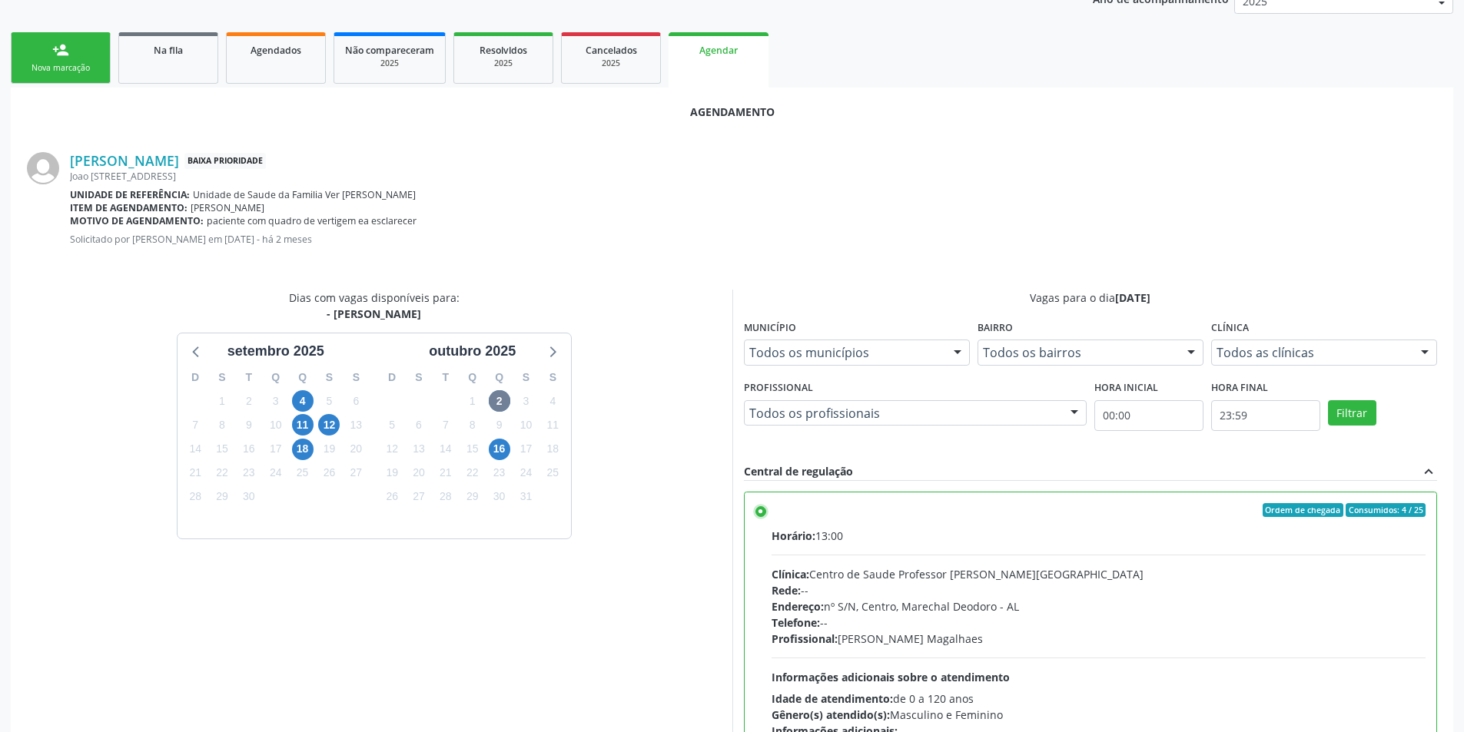
scroll to position [428, 0]
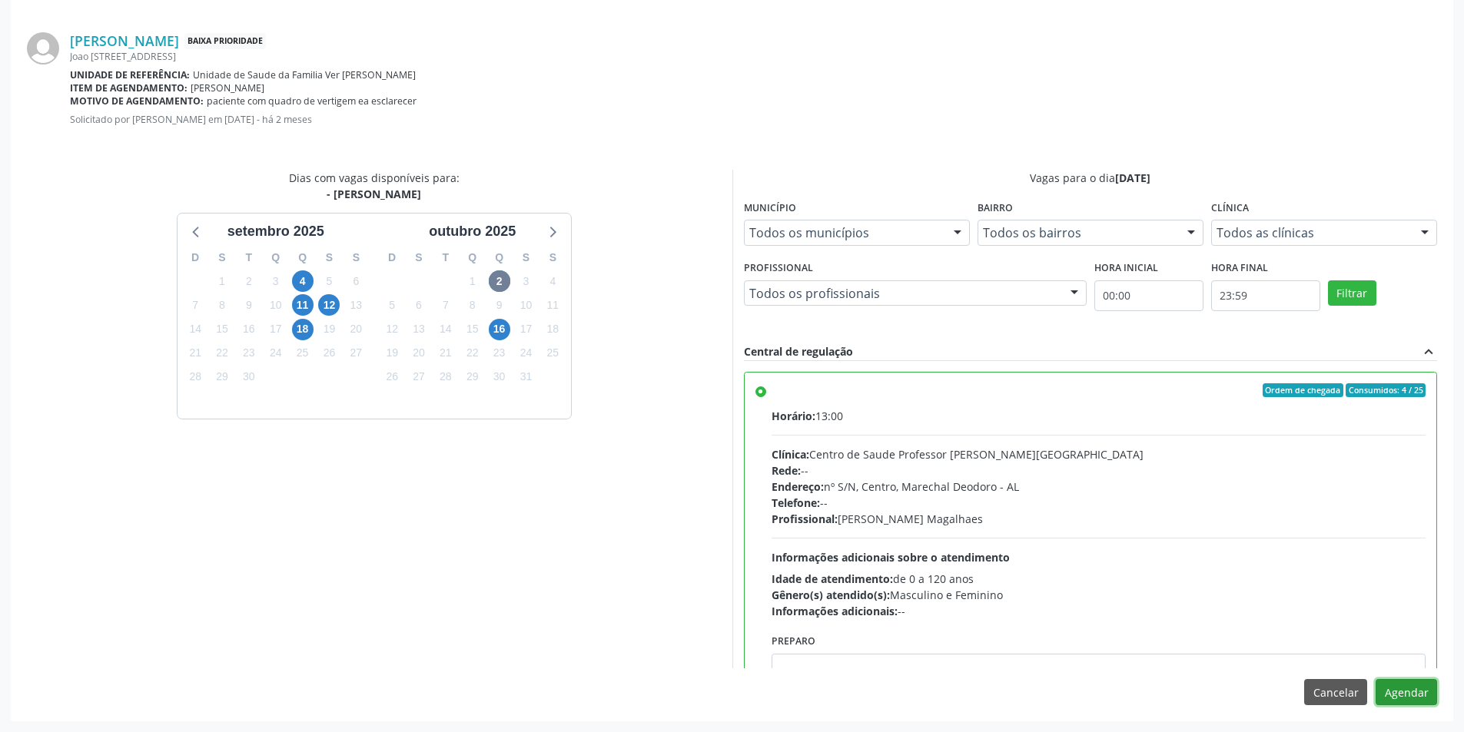
click at [1399, 698] on button "Agendar" at bounding box center [1405, 692] width 61 height 26
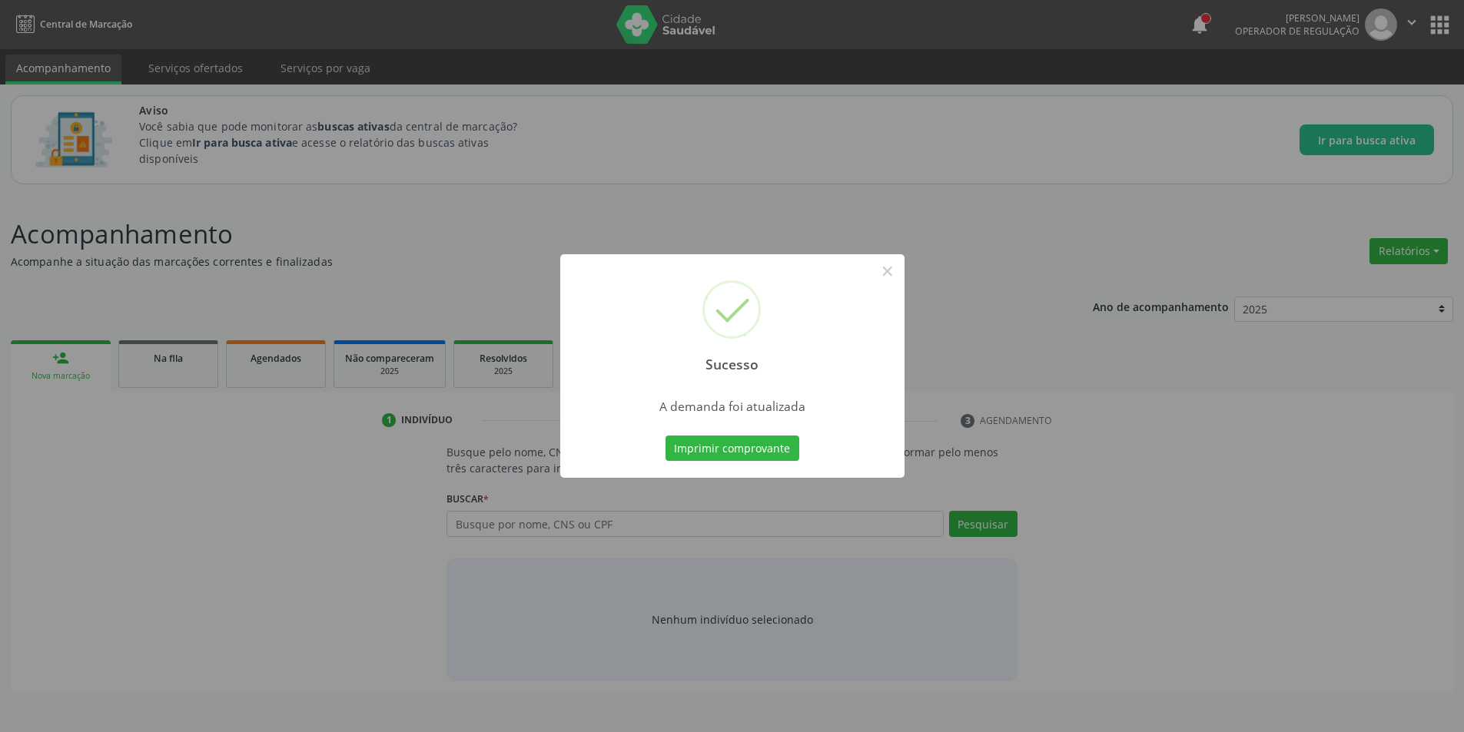
scroll to position [0, 0]
click at [892, 269] on button "×" at bounding box center [893, 271] width 26 height 26
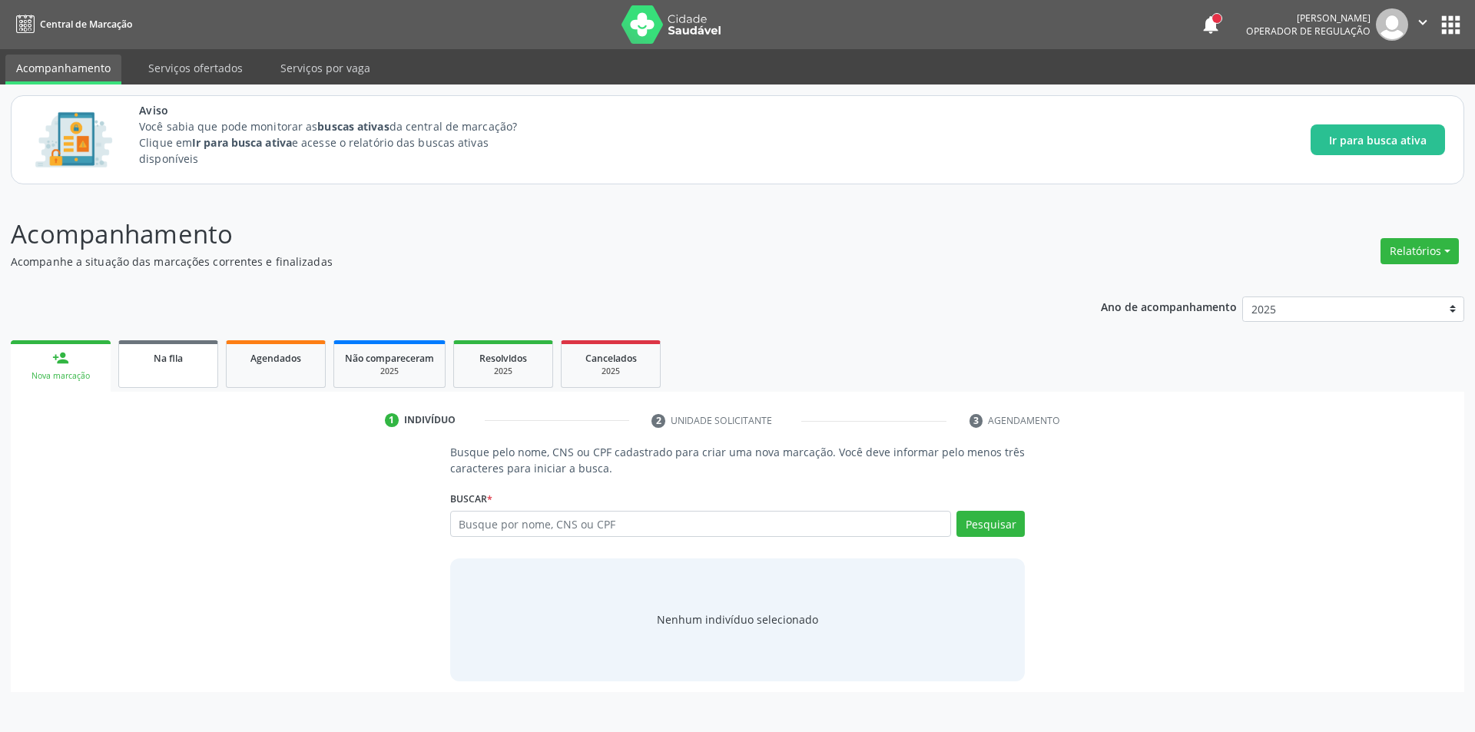
click at [165, 358] on span "Na fila" at bounding box center [168, 358] width 29 height 13
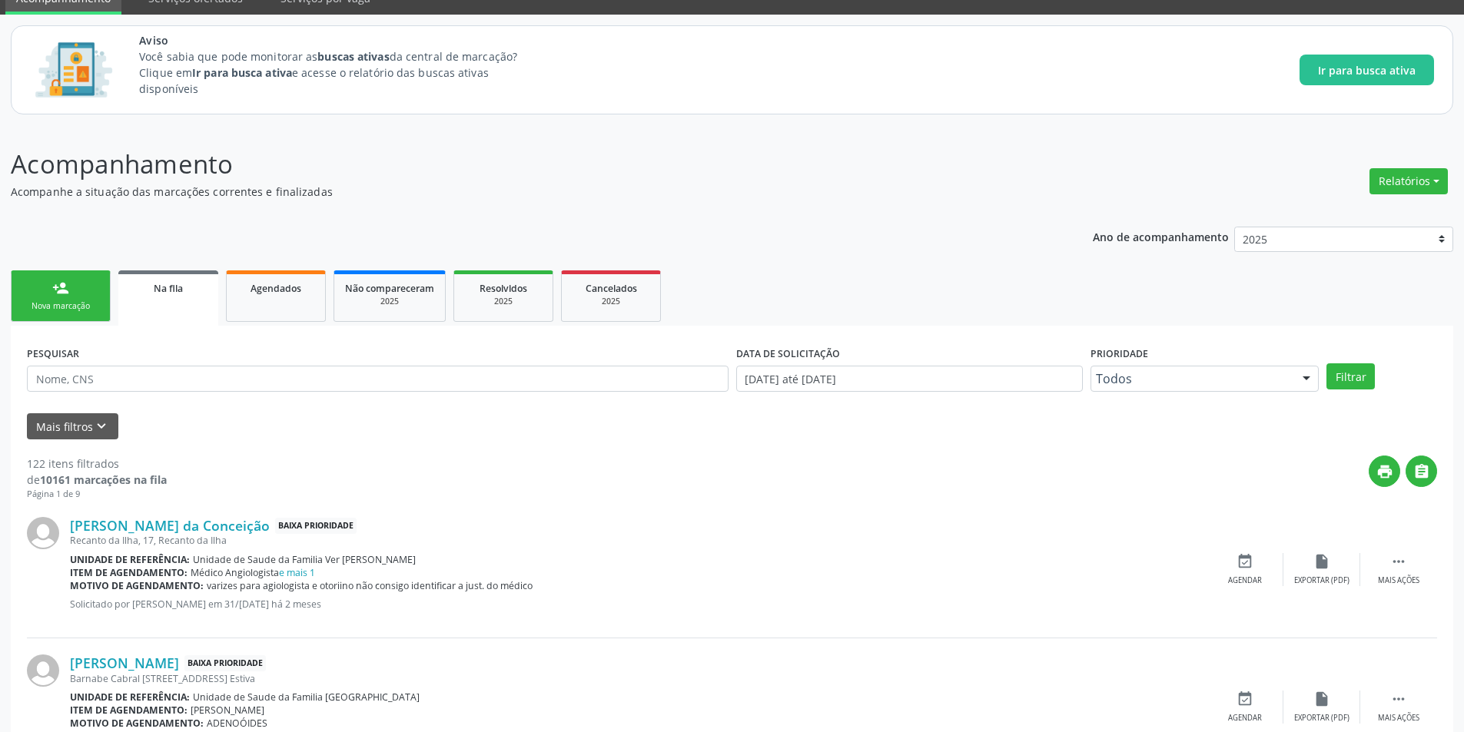
scroll to position [307, 0]
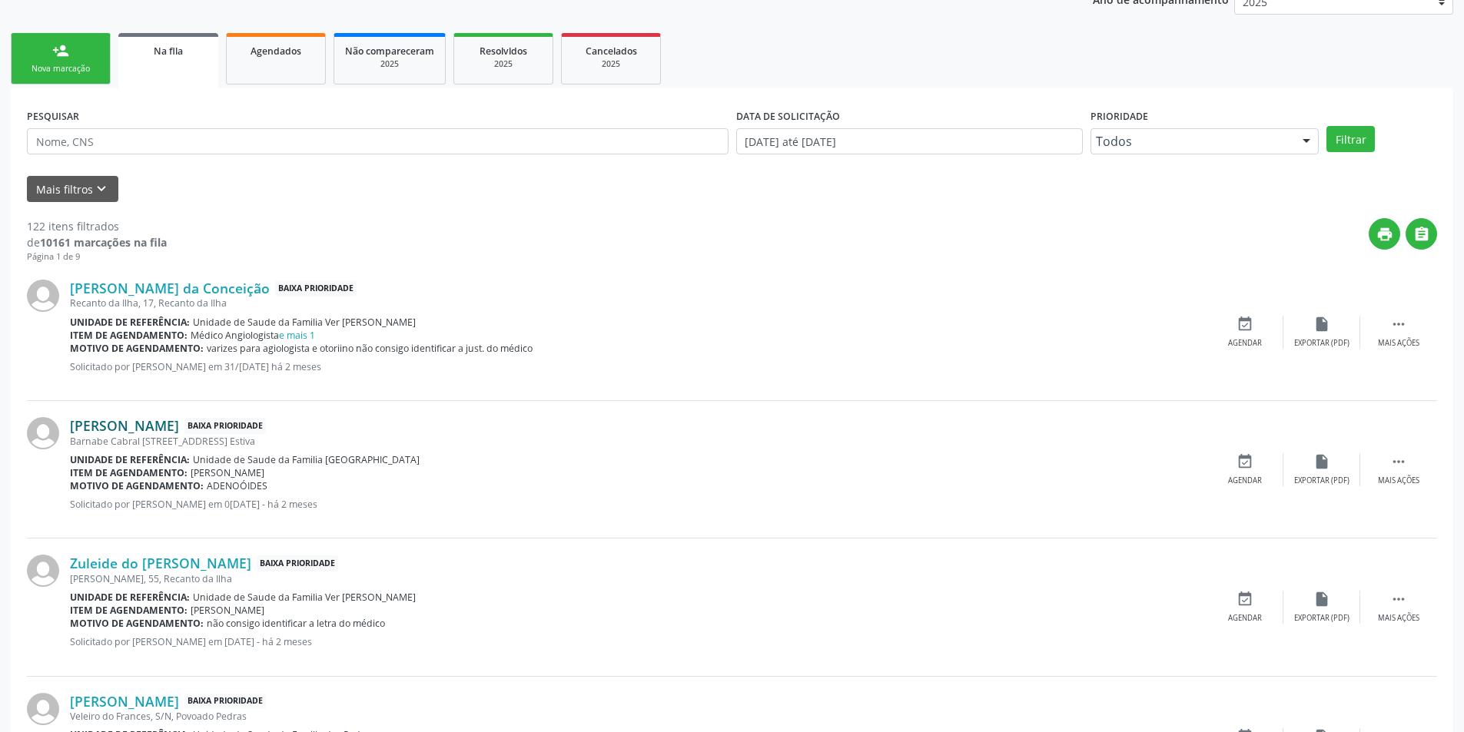
click at [164, 423] on link "[PERSON_NAME]" at bounding box center [124, 425] width 109 height 17
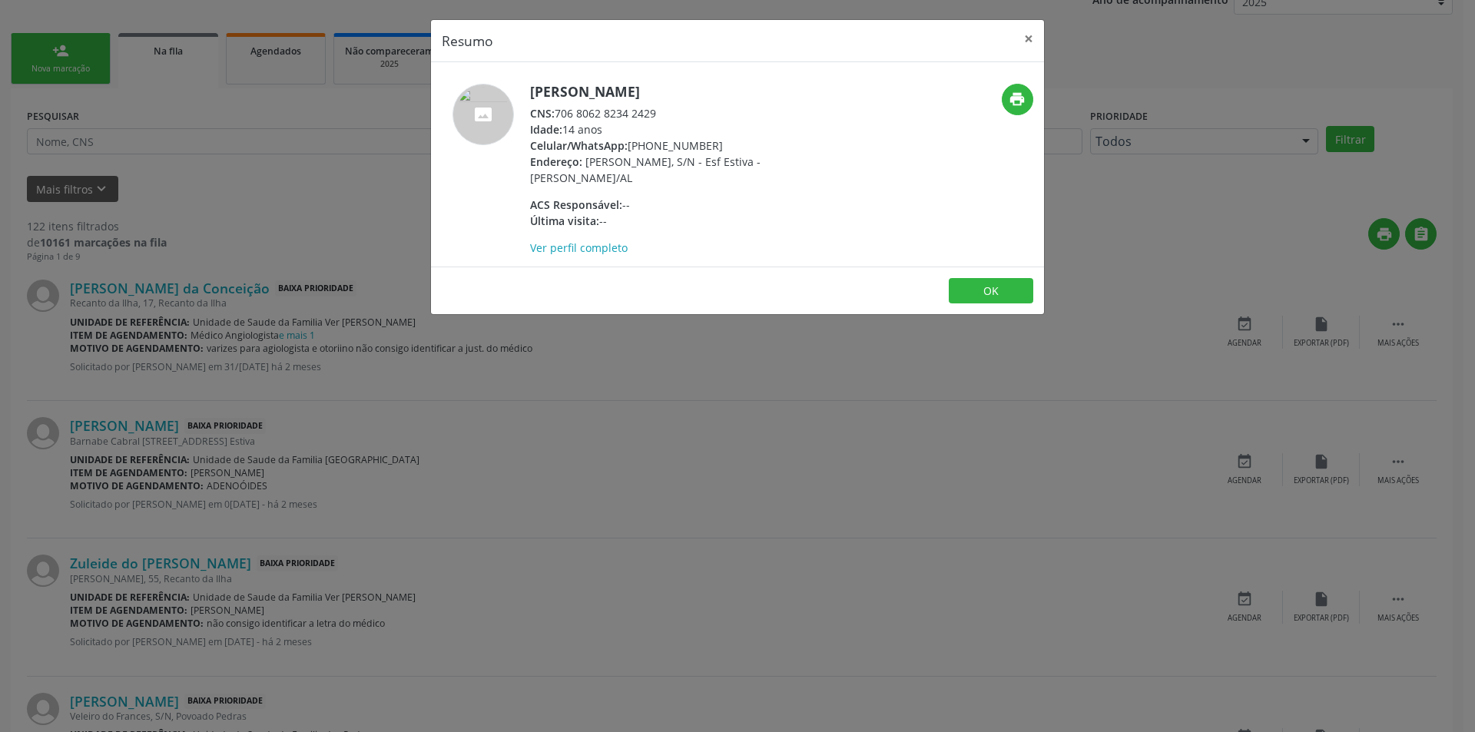
drag, startPoint x: 557, startPoint y: 112, endPoint x: 692, endPoint y: 114, distance: 134.5
click at [692, 114] on div "CNS: 706 8062 8234 2429" at bounding box center [679, 113] width 299 height 16
copy div "706 8062 8234 2429"
click at [1015, 293] on button "OK" at bounding box center [991, 291] width 85 height 26
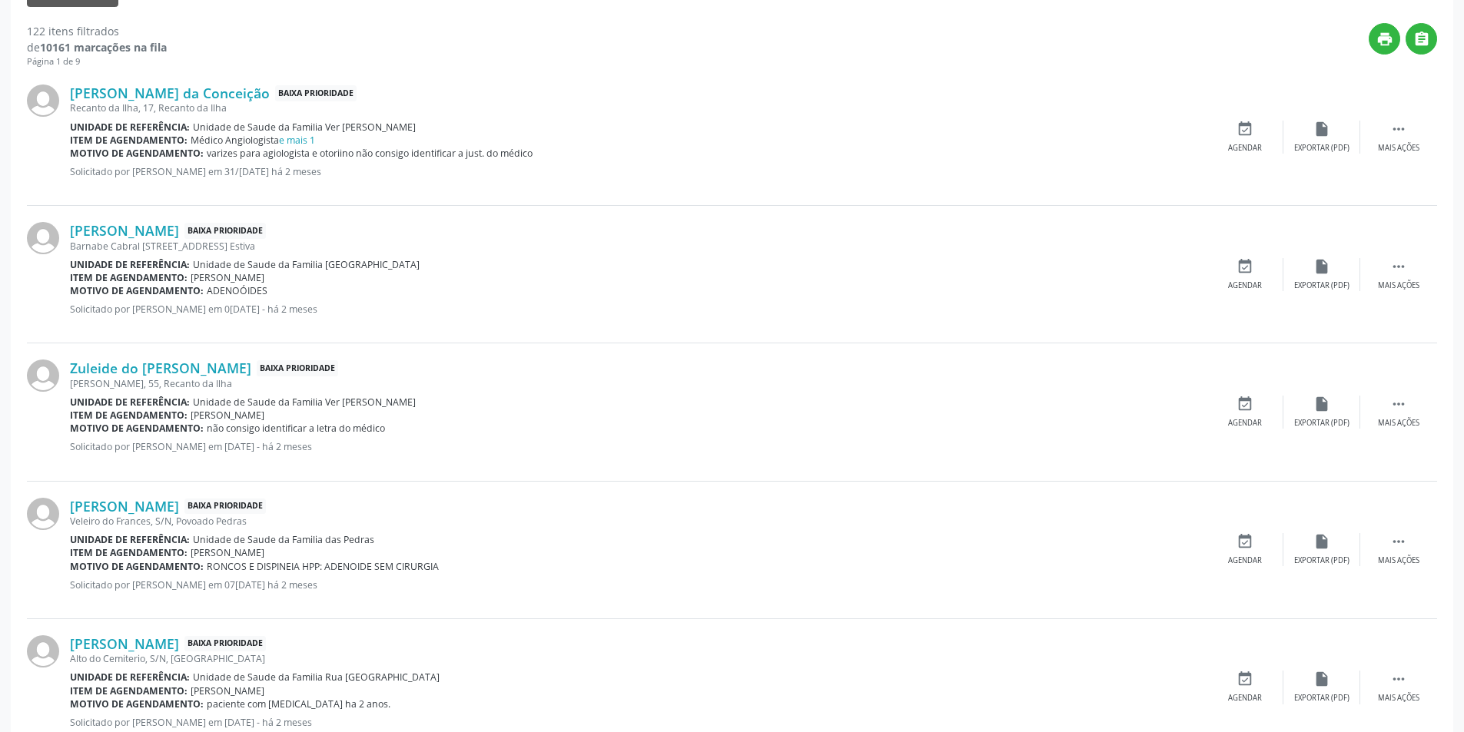
scroll to position [538, 0]
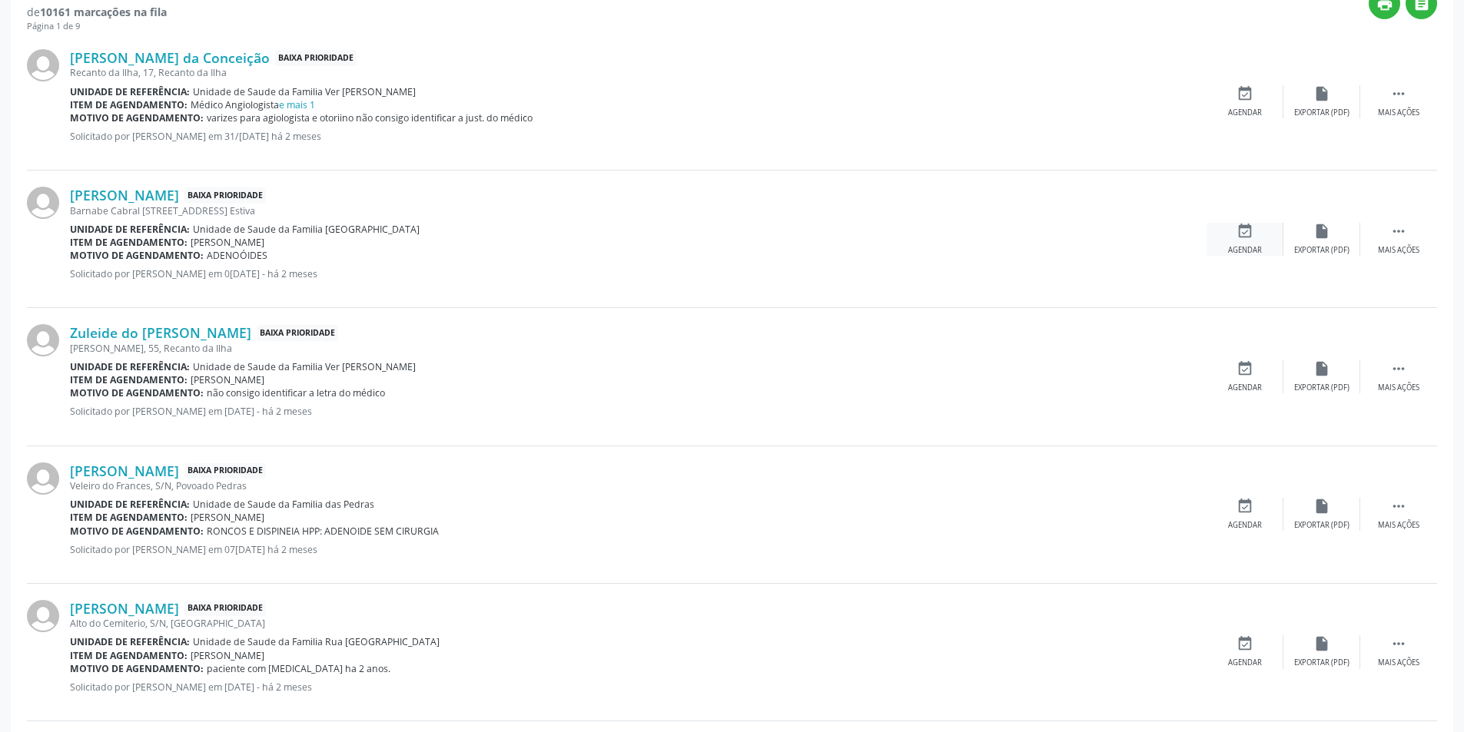
click at [1243, 233] on icon "event_available" at bounding box center [1244, 231] width 17 height 17
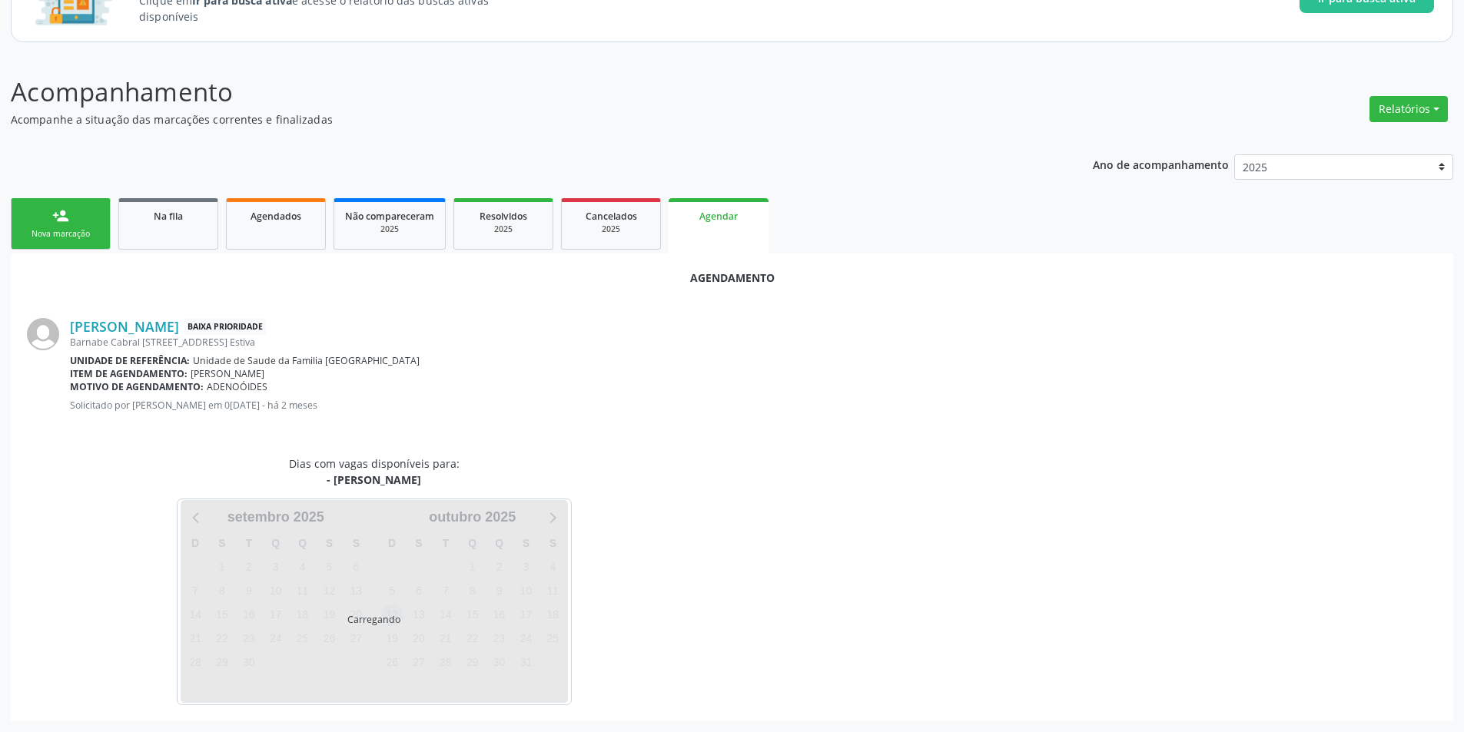
scroll to position [178, 0]
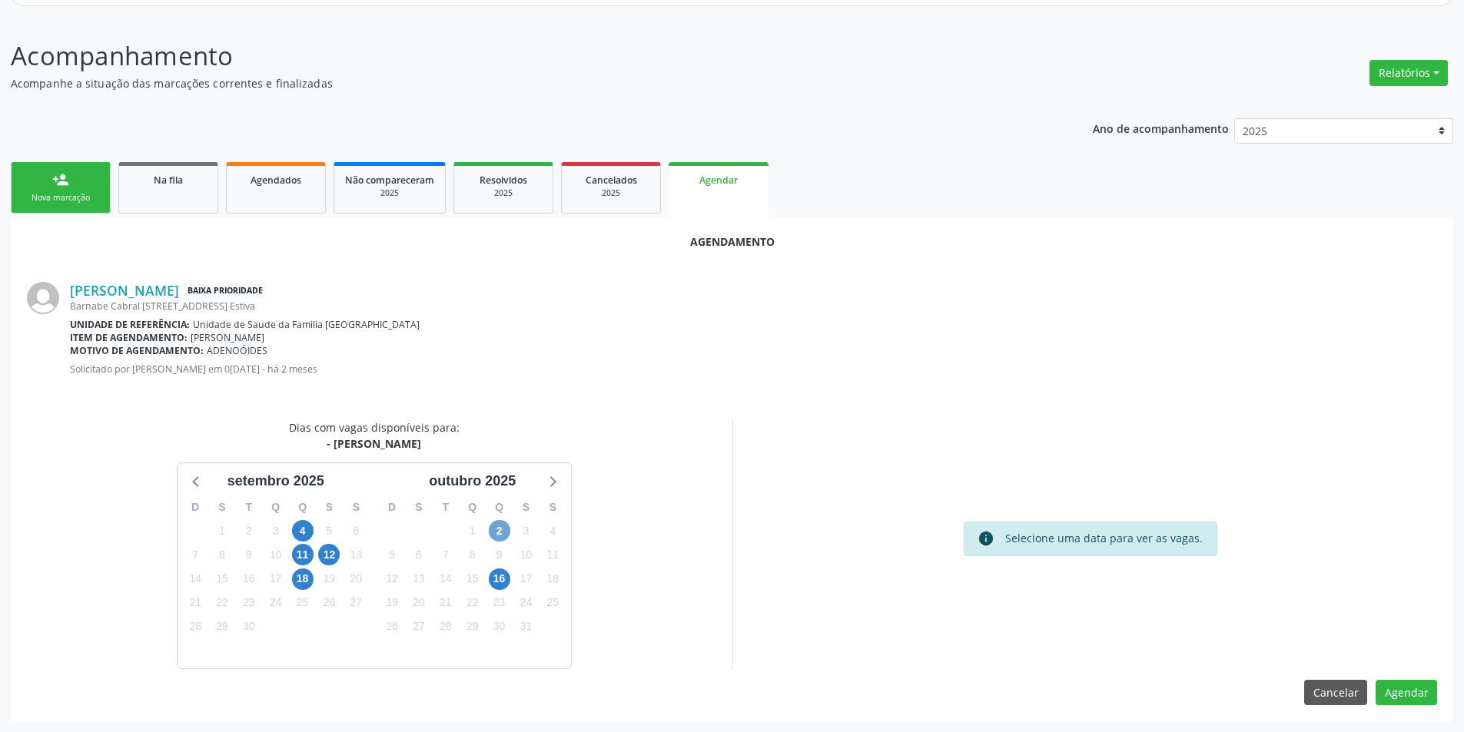
click at [499, 529] on span "2" at bounding box center [500, 531] width 22 height 22
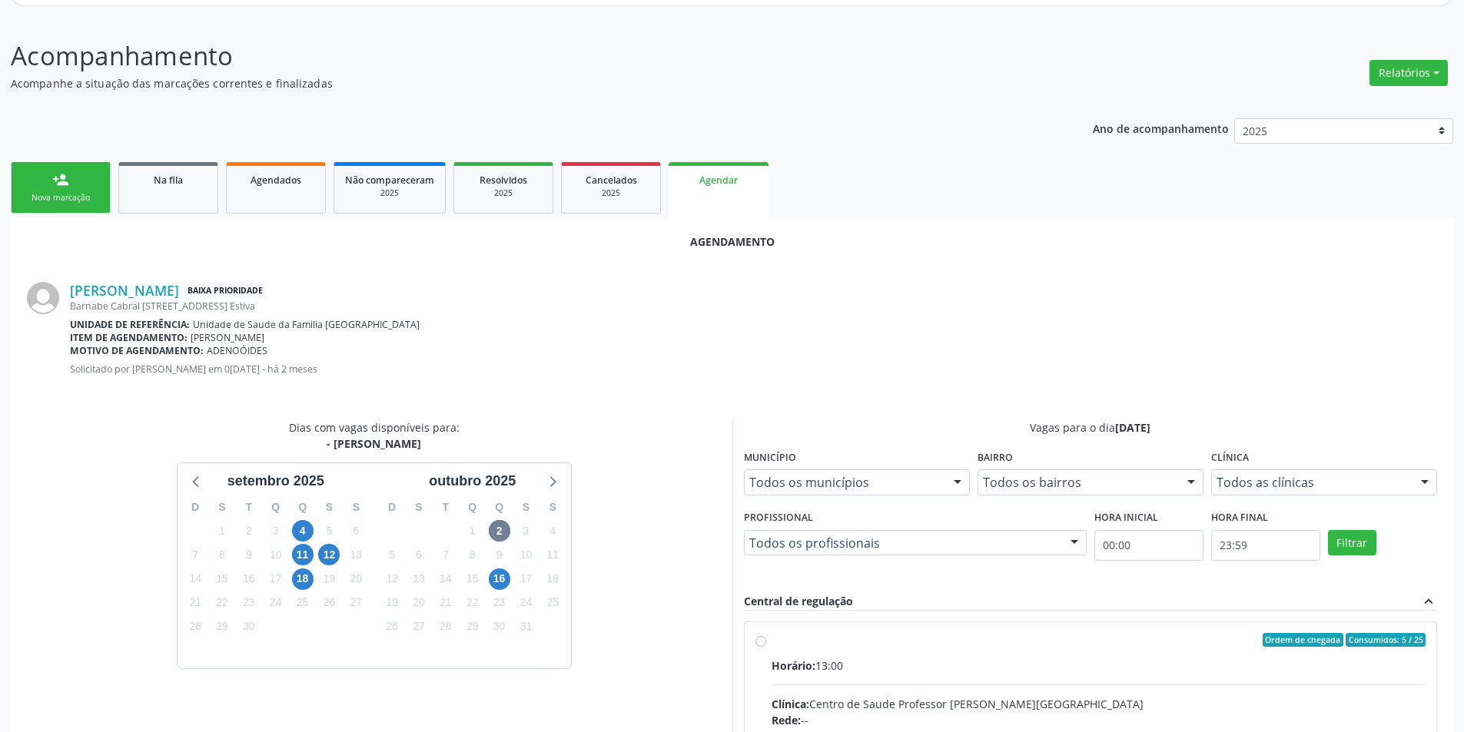
click at [757, 639] on input "Ordem de chegada Consumidos: 5 / 25 Horário: 13:00 Clínica: Centro de Saude Pro…" at bounding box center [760, 640] width 11 height 14
radio input "true"
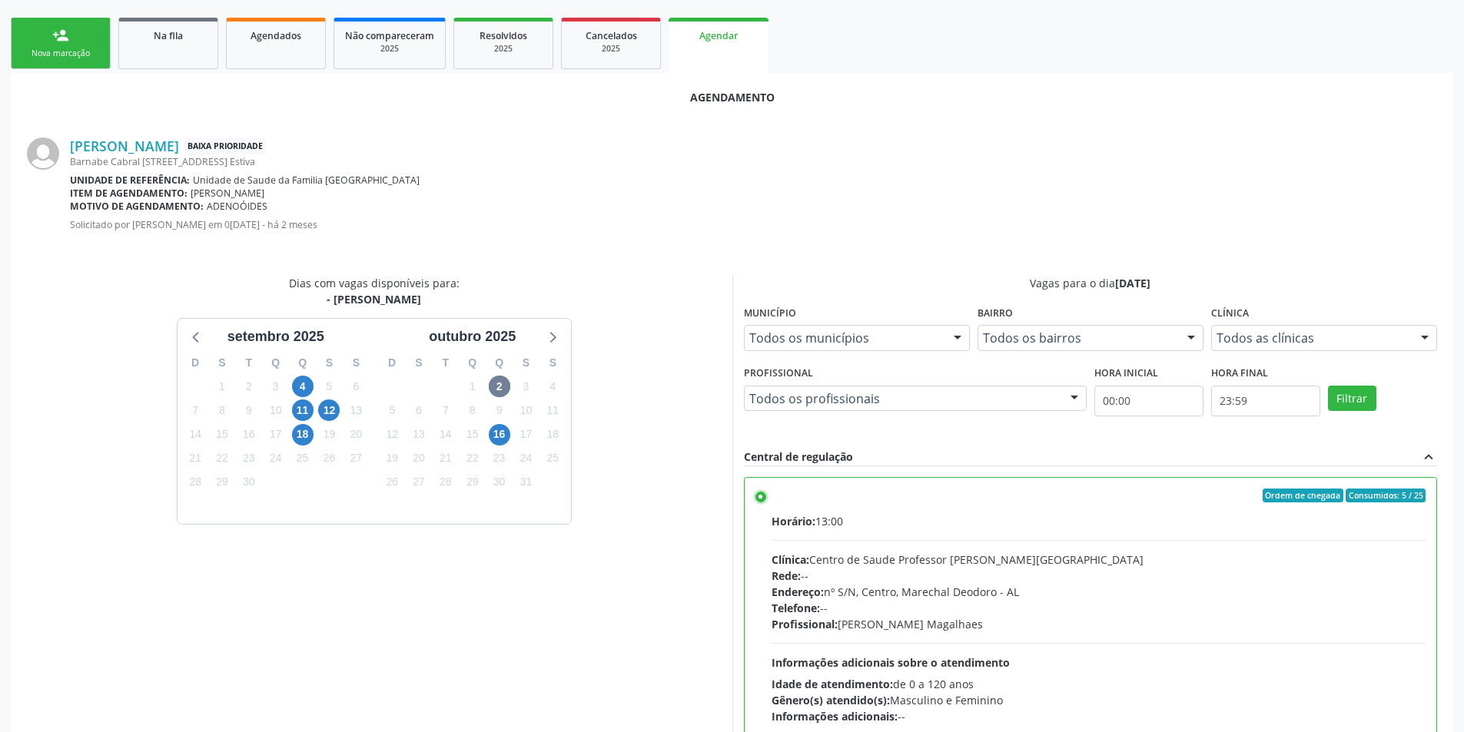
scroll to position [428, 0]
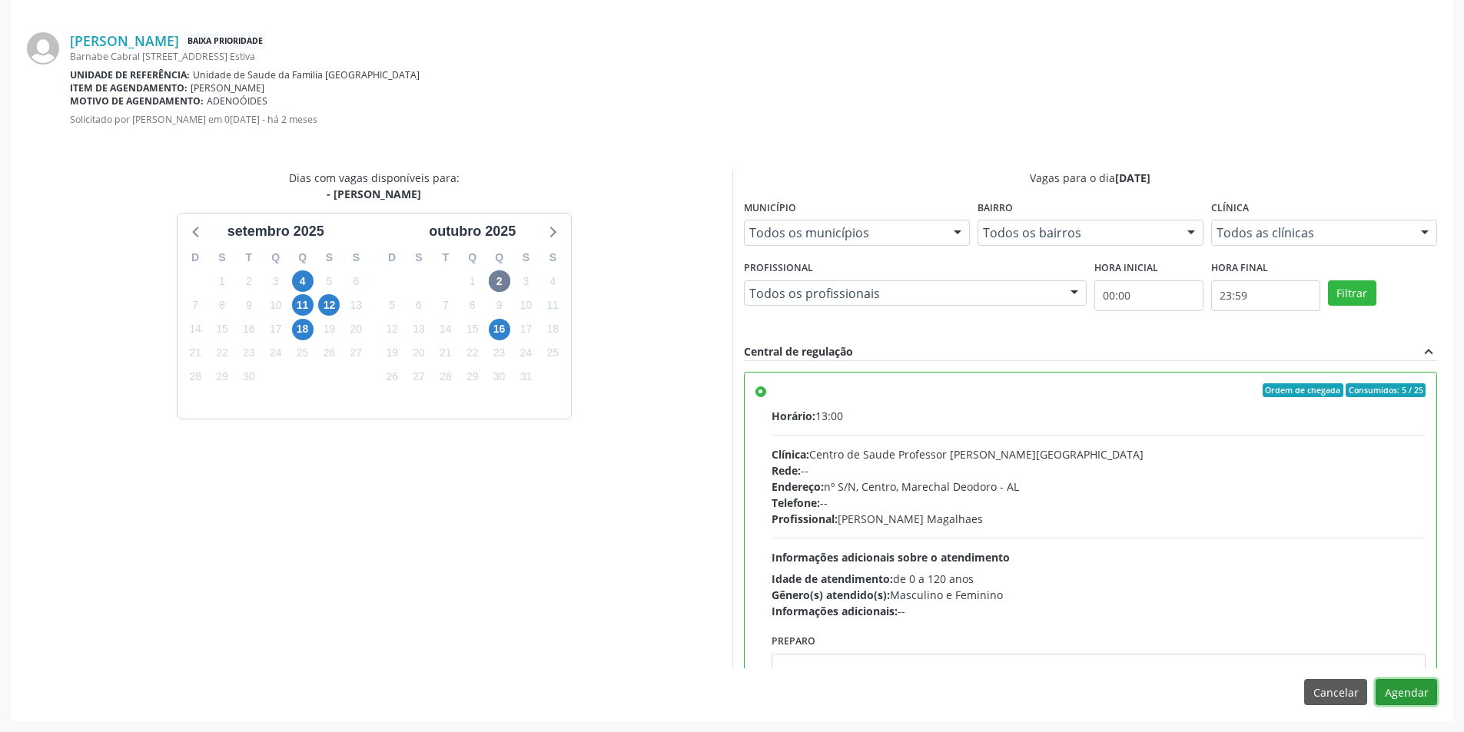
click at [1419, 686] on button "Agendar" at bounding box center [1405, 692] width 61 height 26
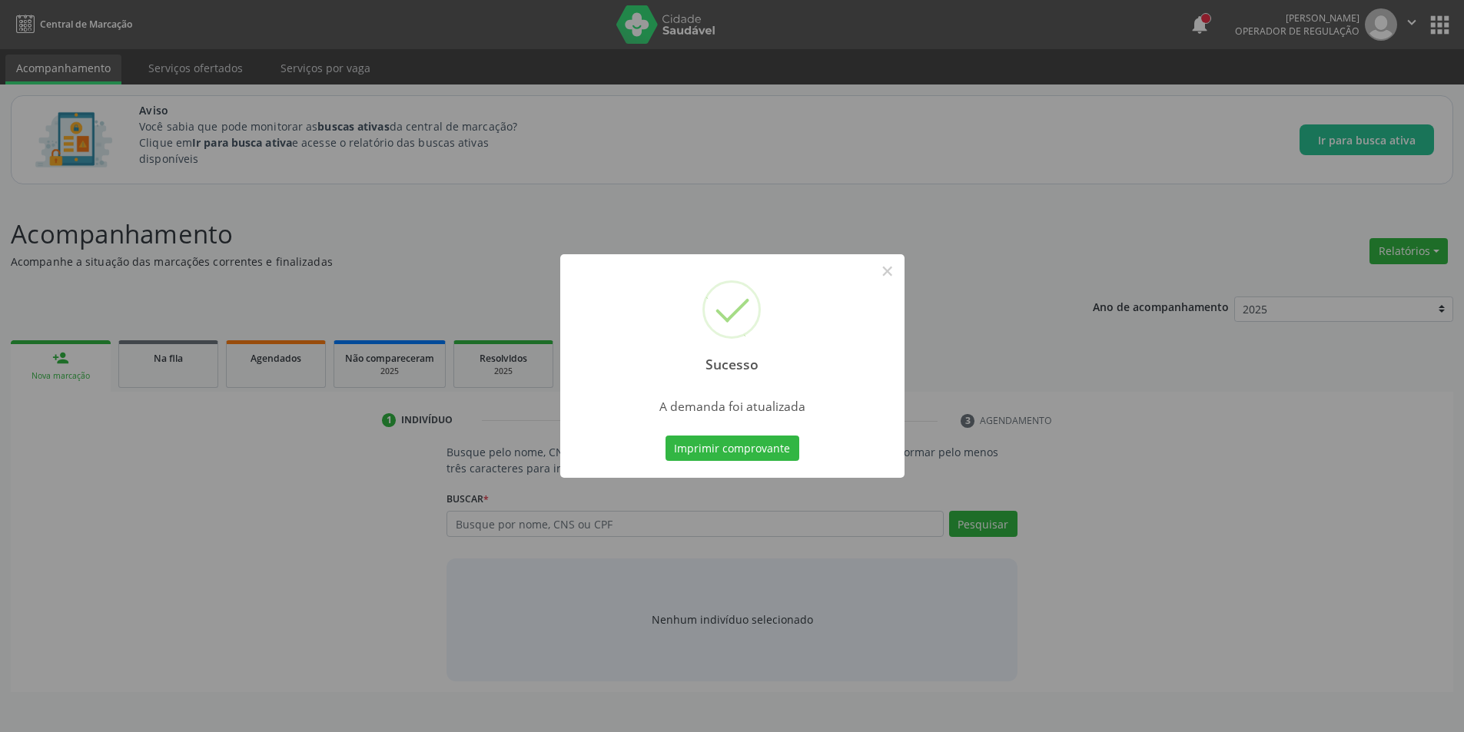
scroll to position [0, 0]
click at [898, 281] on button "×" at bounding box center [893, 271] width 26 height 26
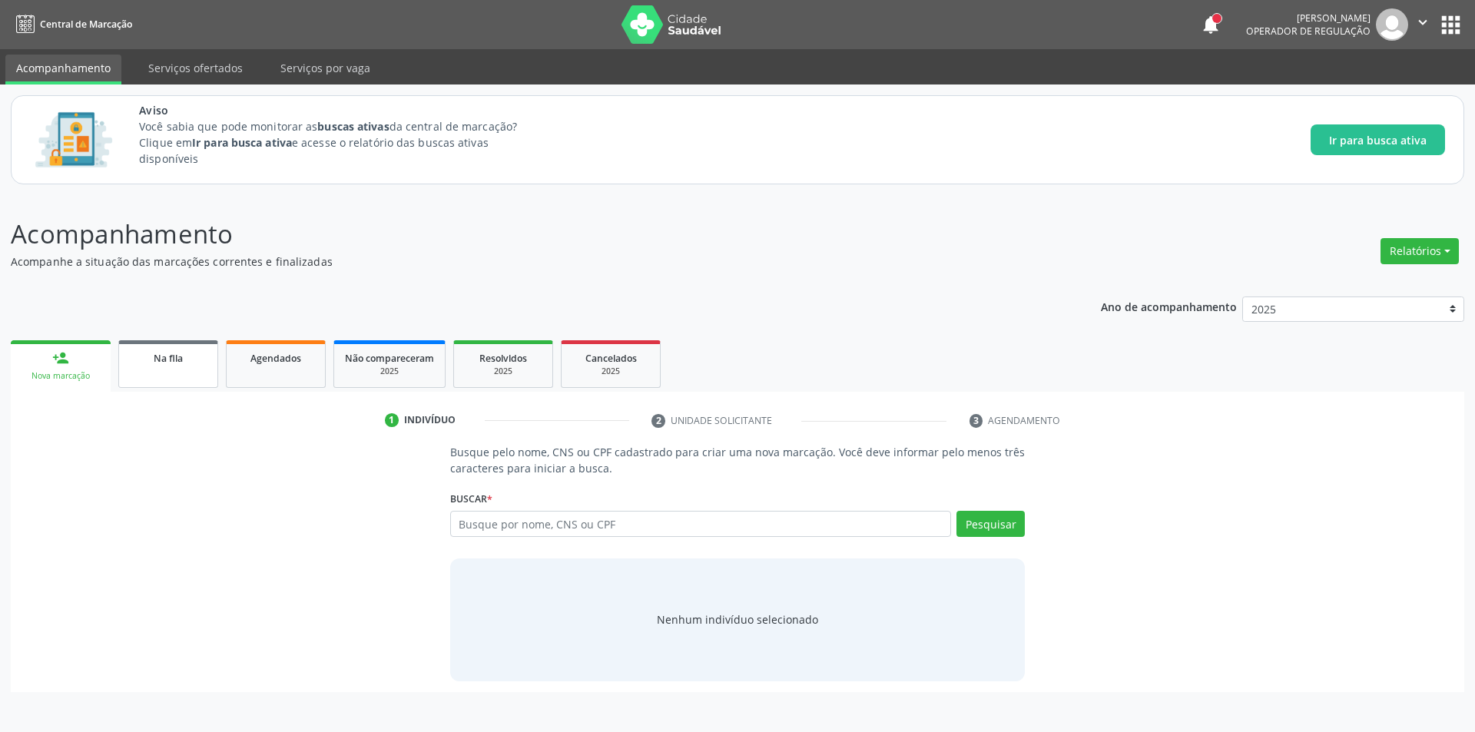
click at [184, 372] on link "Na fila" at bounding box center [168, 364] width 100 height 48
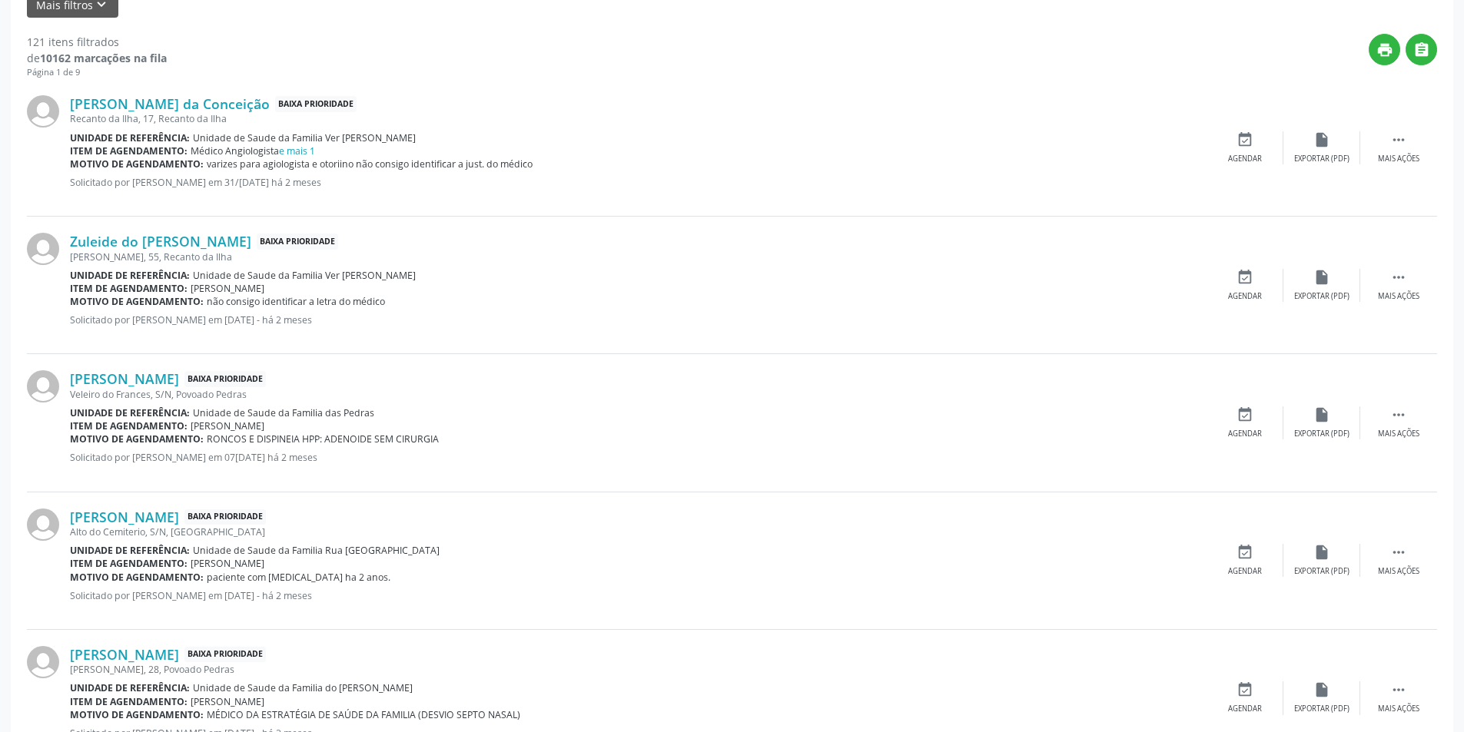
scroll to position [538, 0]
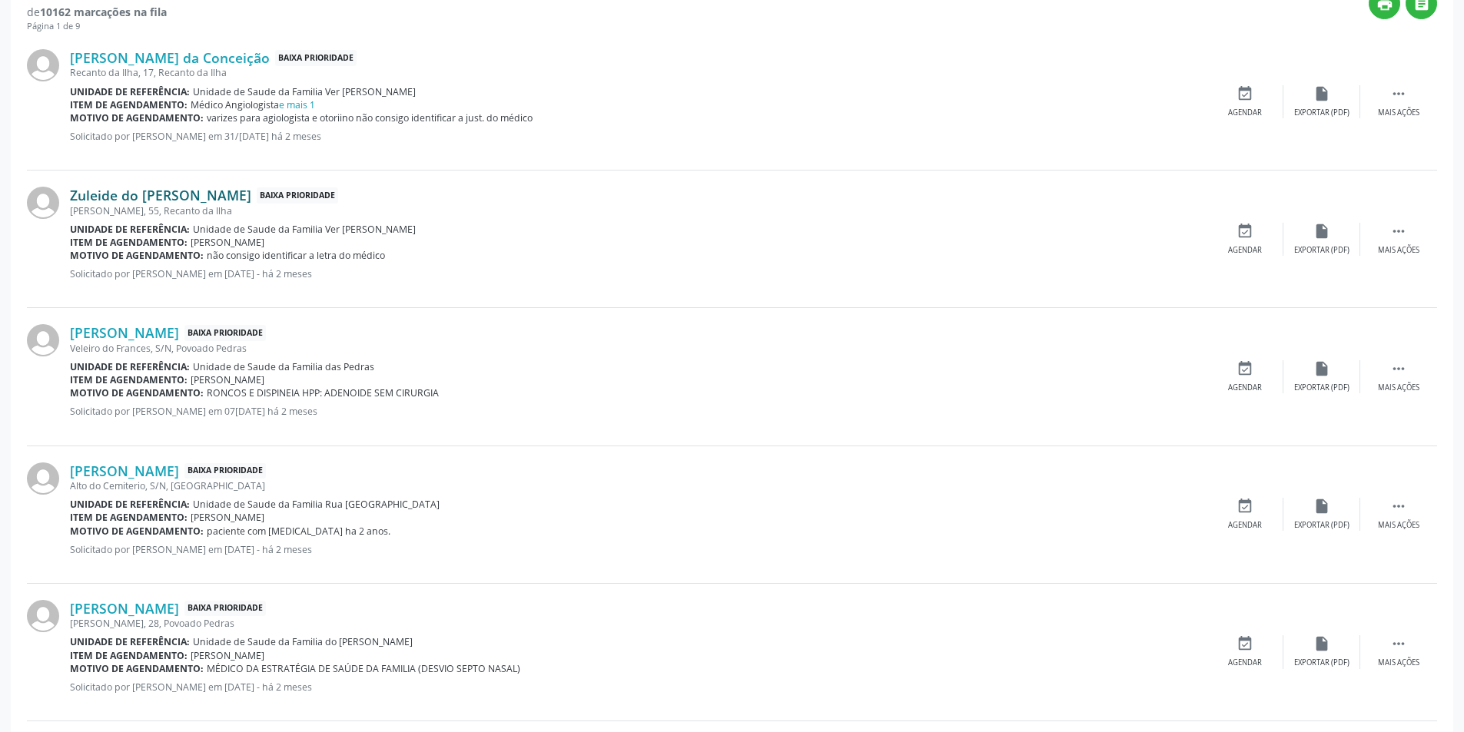
click at [158, 197] on link "Zuleide do [PERSON_NAME]" at bounding box center [160, 195] width 181 height 17
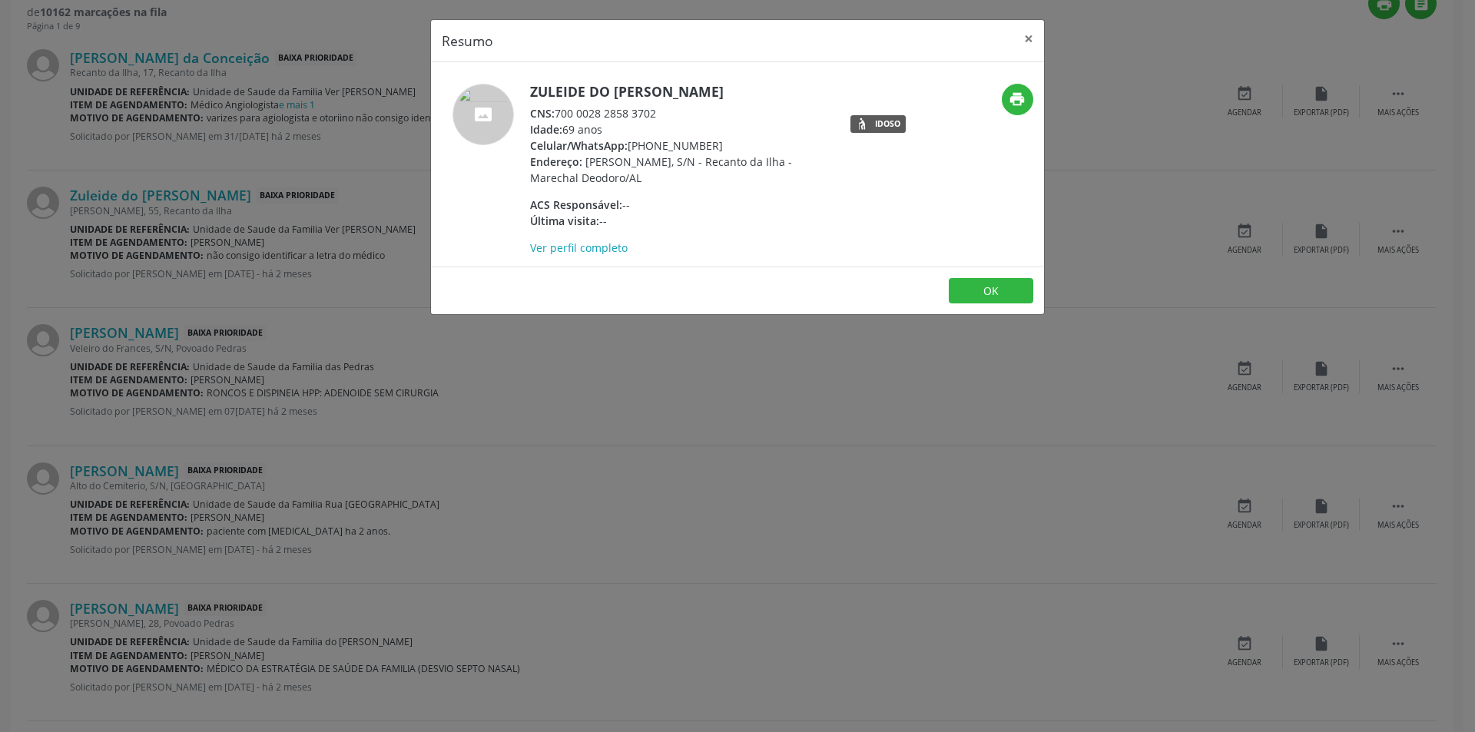
drag, startPoint x: 559, startPoint y: 114, endPoint x: 669, endPoint y: 114, distance: 109.9
click at [669, 114] on div "CNS: 700 0028 2858 3702" at bounding box center [679, 113] width 299 height 16
copy div "700 0028 2858 3702"
click at [1004, 293] on button "OK" at bounding box center [991, 291] width 85 height 26
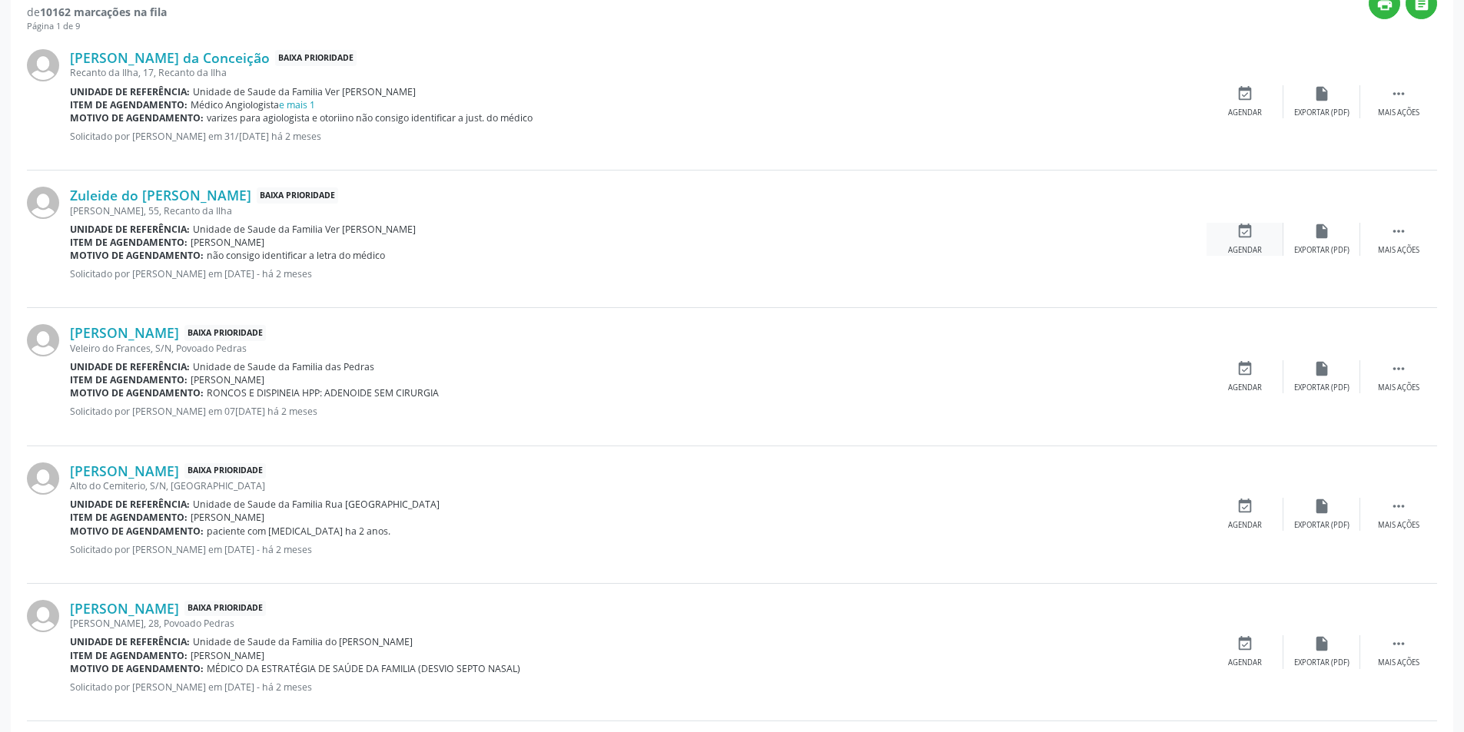
click at [1237, 232] on icon "event_available" at bounding box center [1244, 231] width 17 height 17
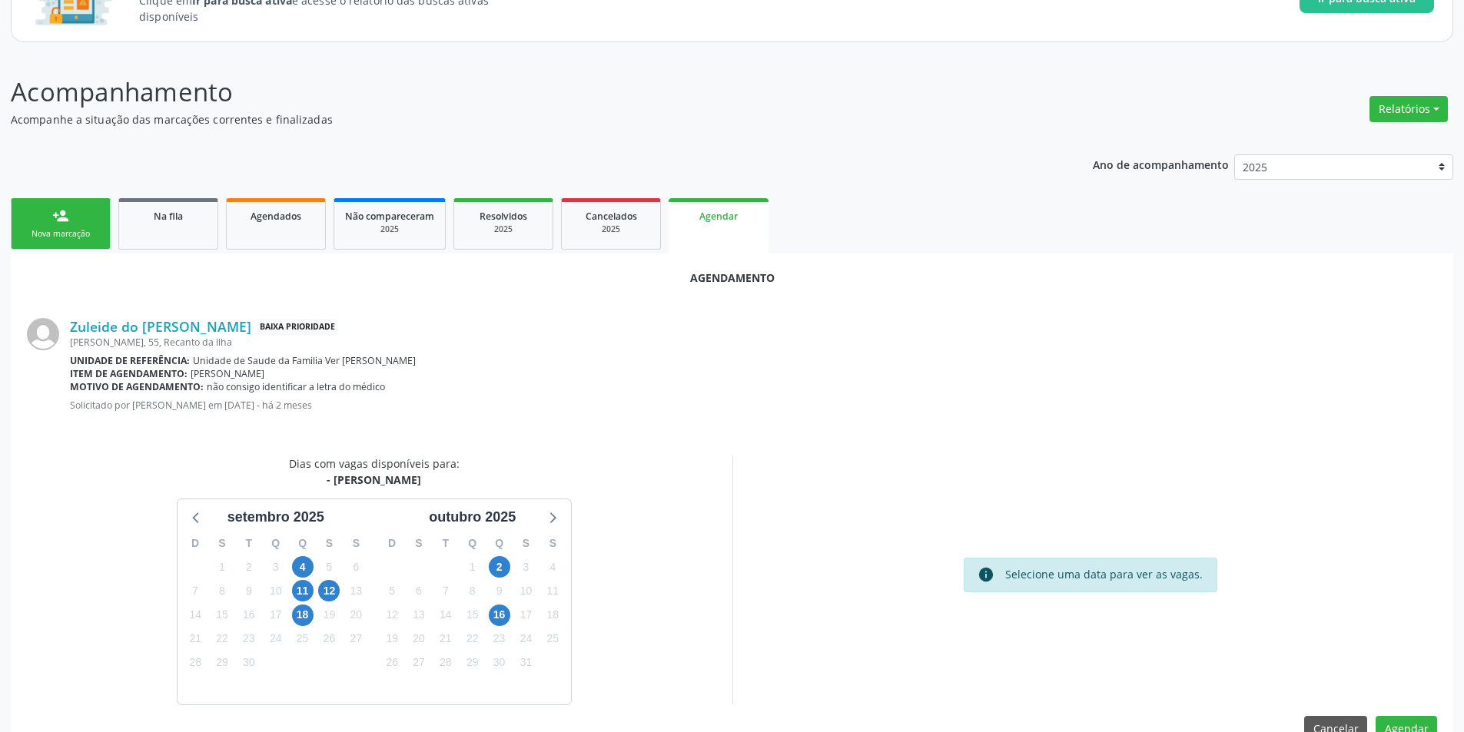
scroll to position [178, 0]
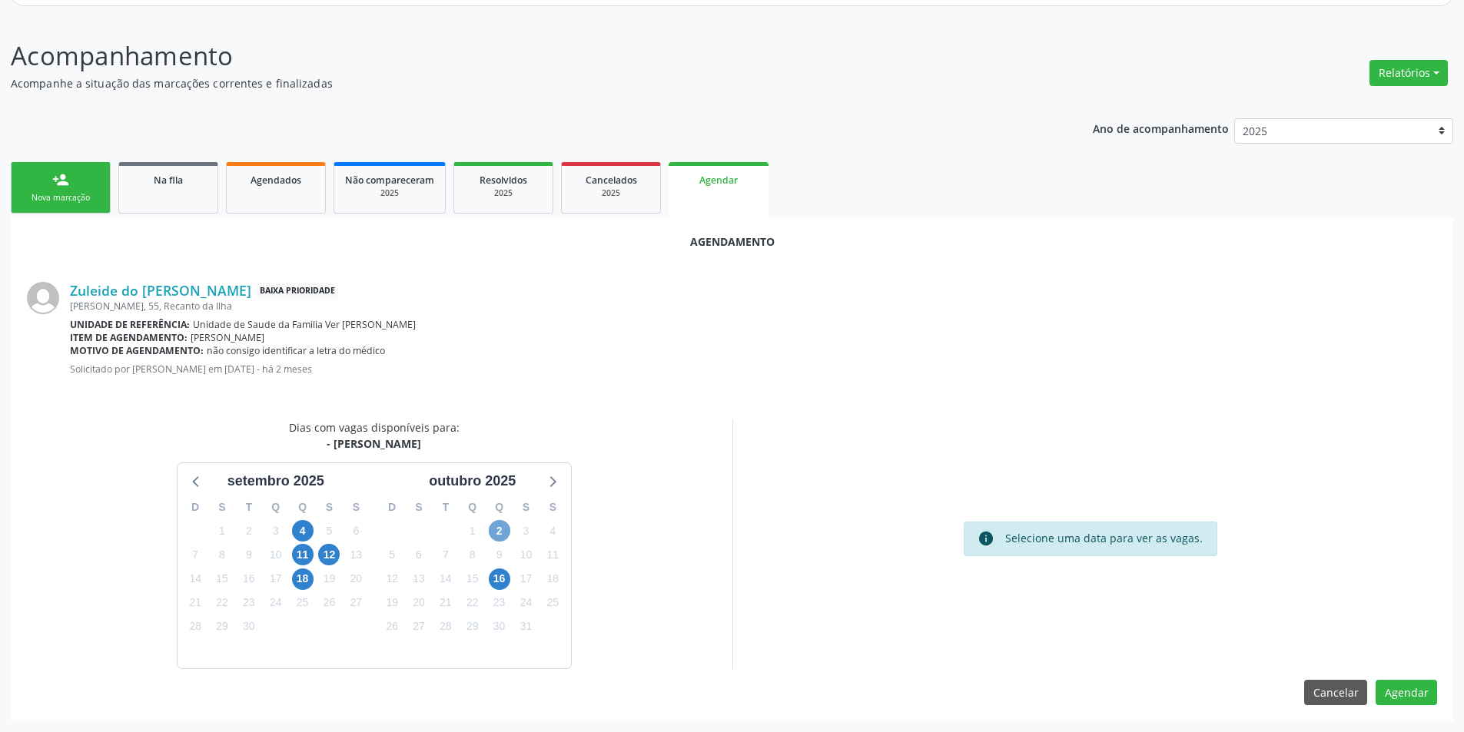
click at [500, 529] on span "2" at bounding box center [500, 531] width 22 height 22
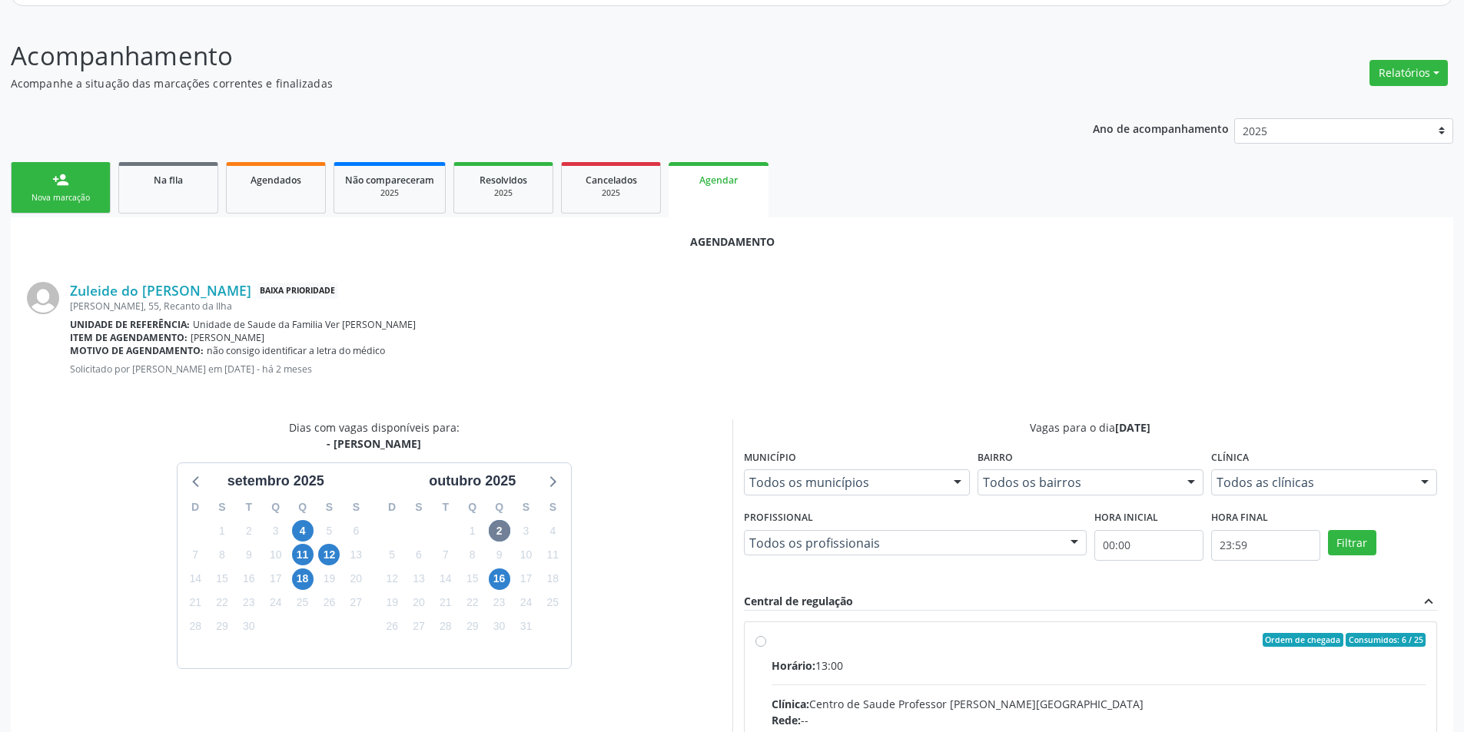
click at [761, 642] on input "Ordem de chegada Consumidos: 6 / 25 Horário: 13:00 Clínica: Centro de Saude Pro…" at bounding box center [760, 640] width 11 height 14
radio input "true"
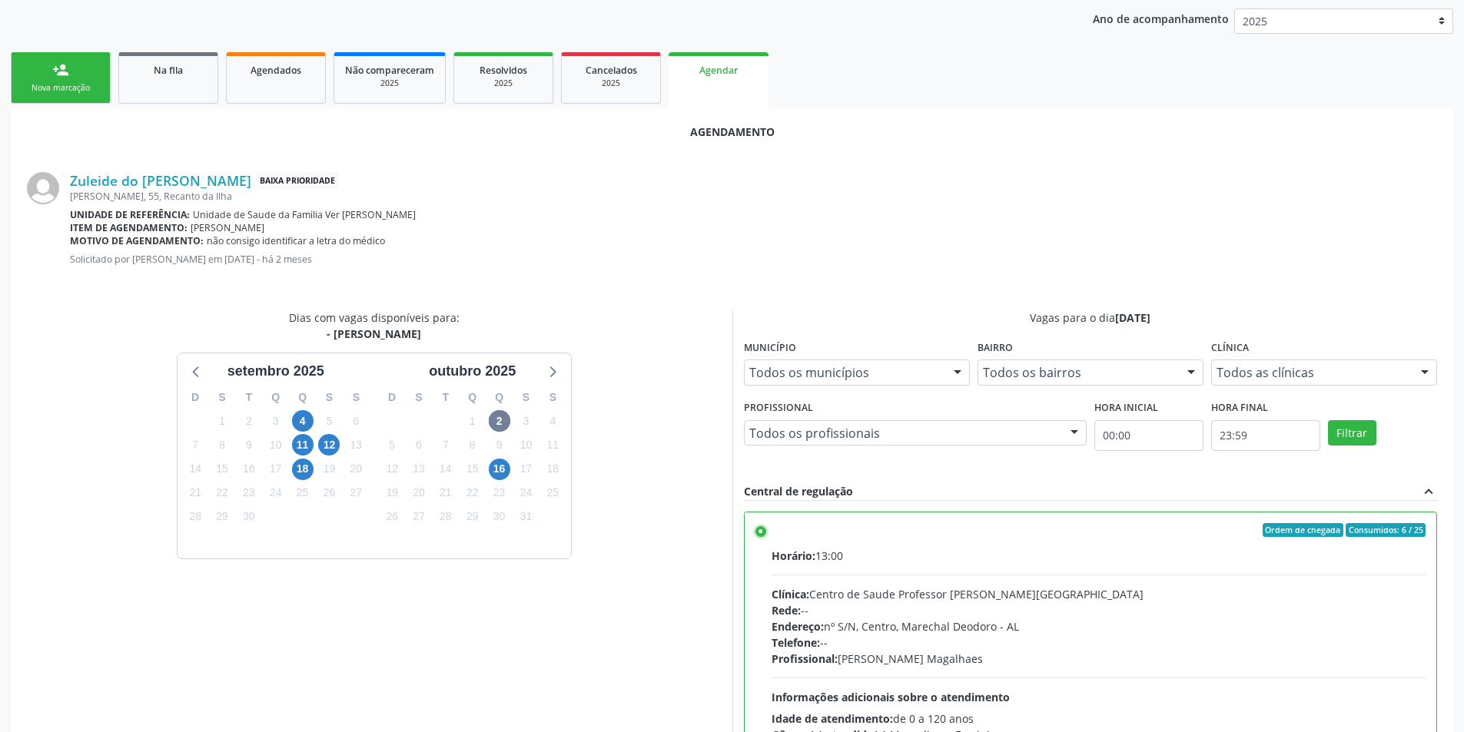
scroll to position [428, 0]
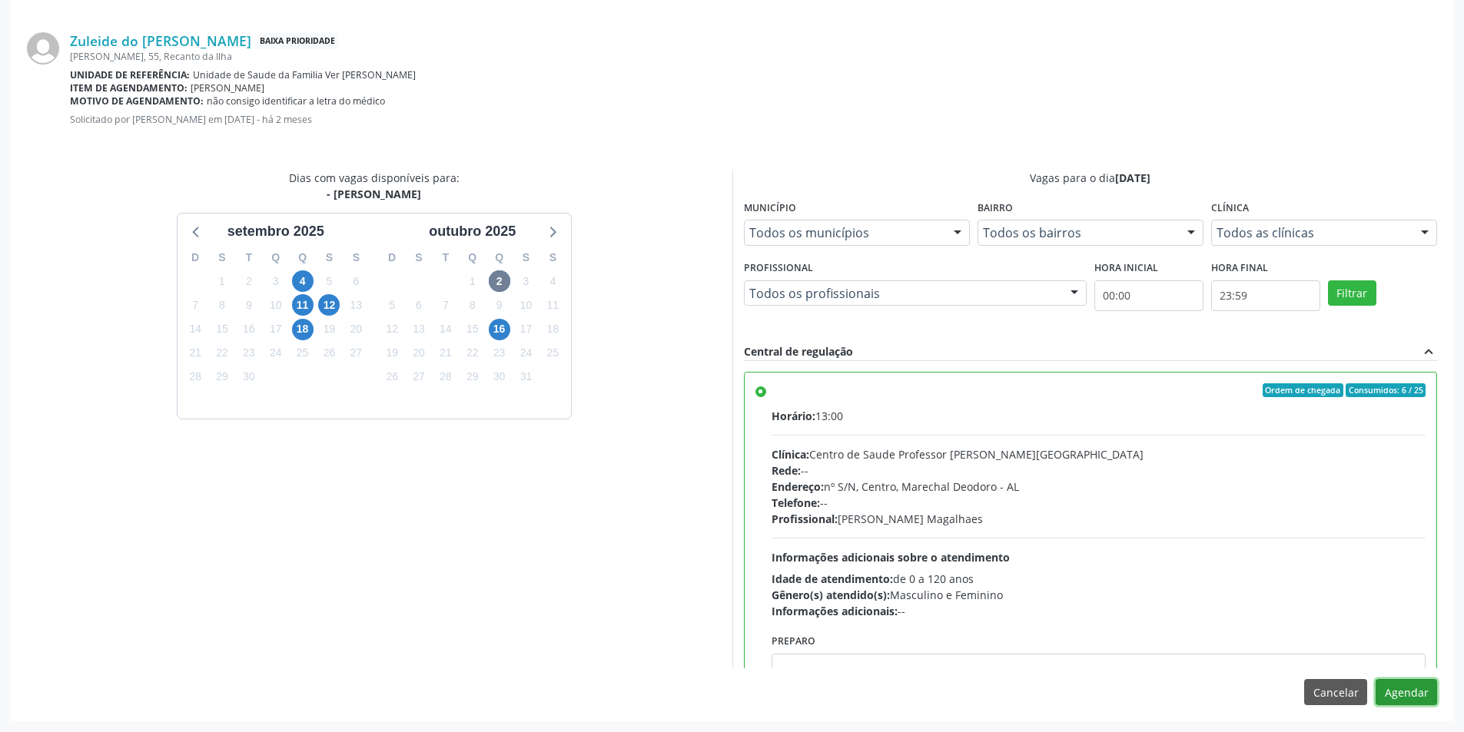
click at [1401, 695] on button "Agendar" at bounding box center [1405, 692] width 61 height 26
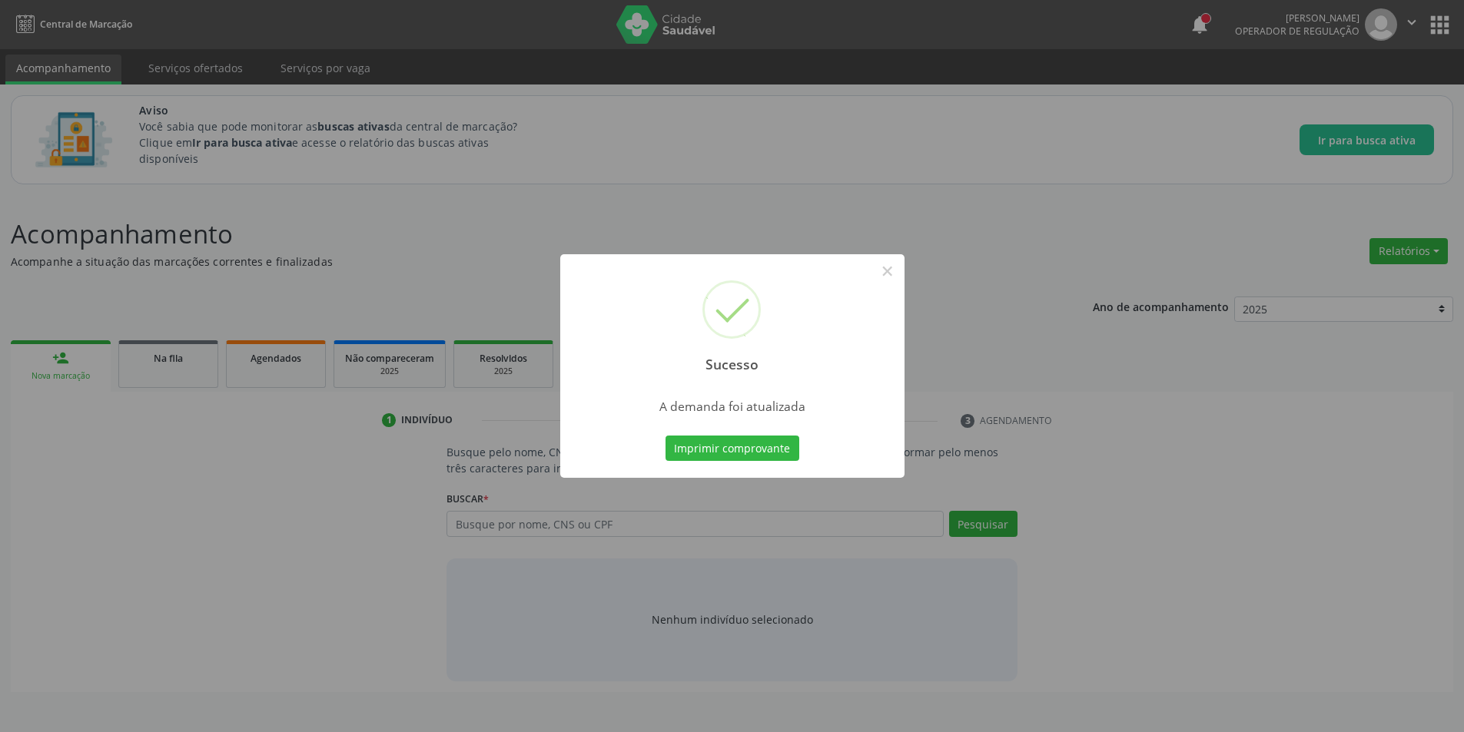
scroll to position [0, 0]
click at [889, 267] on button "×" at bounding box center [893, 271] width 26 height 26
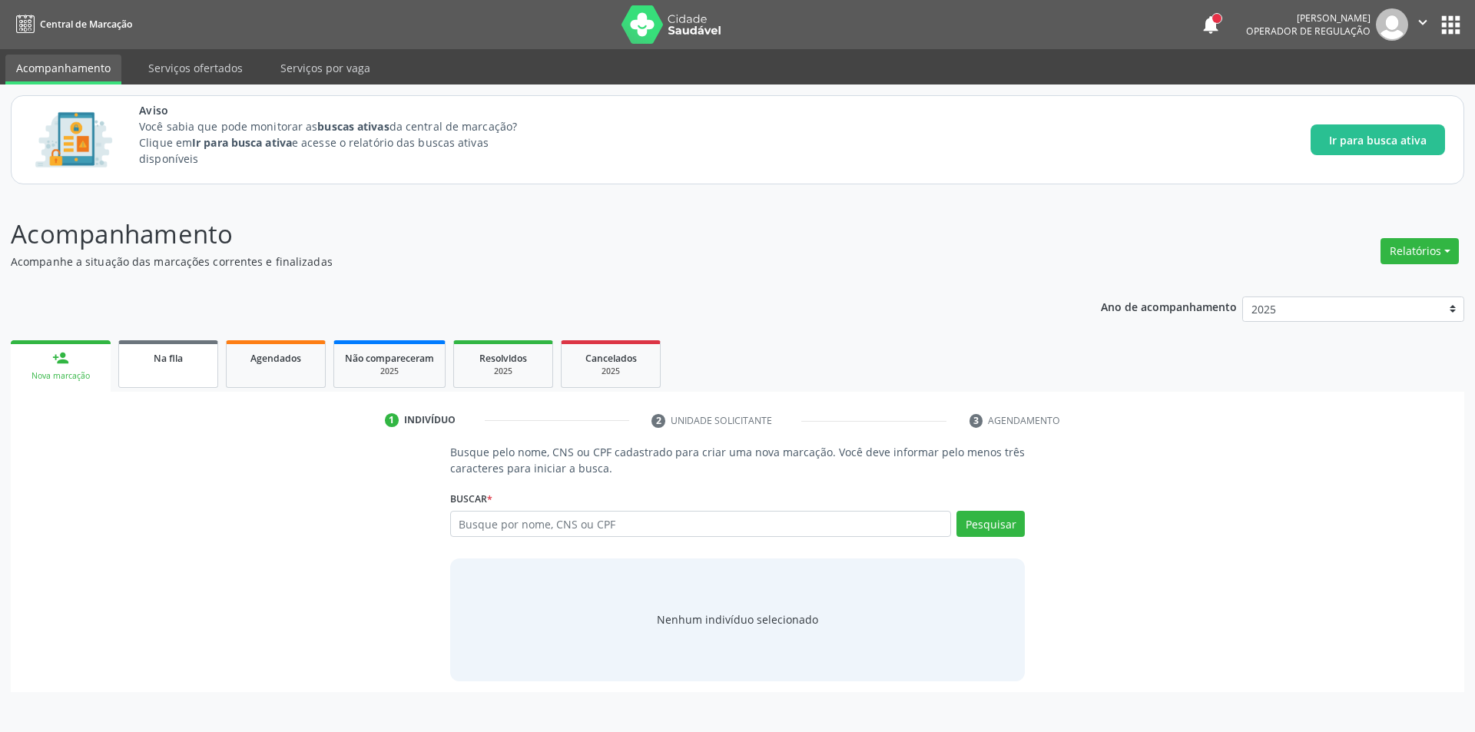
click at [163, 372] on link "Na fila" at bounding box center [168, 364] width 100 height 48
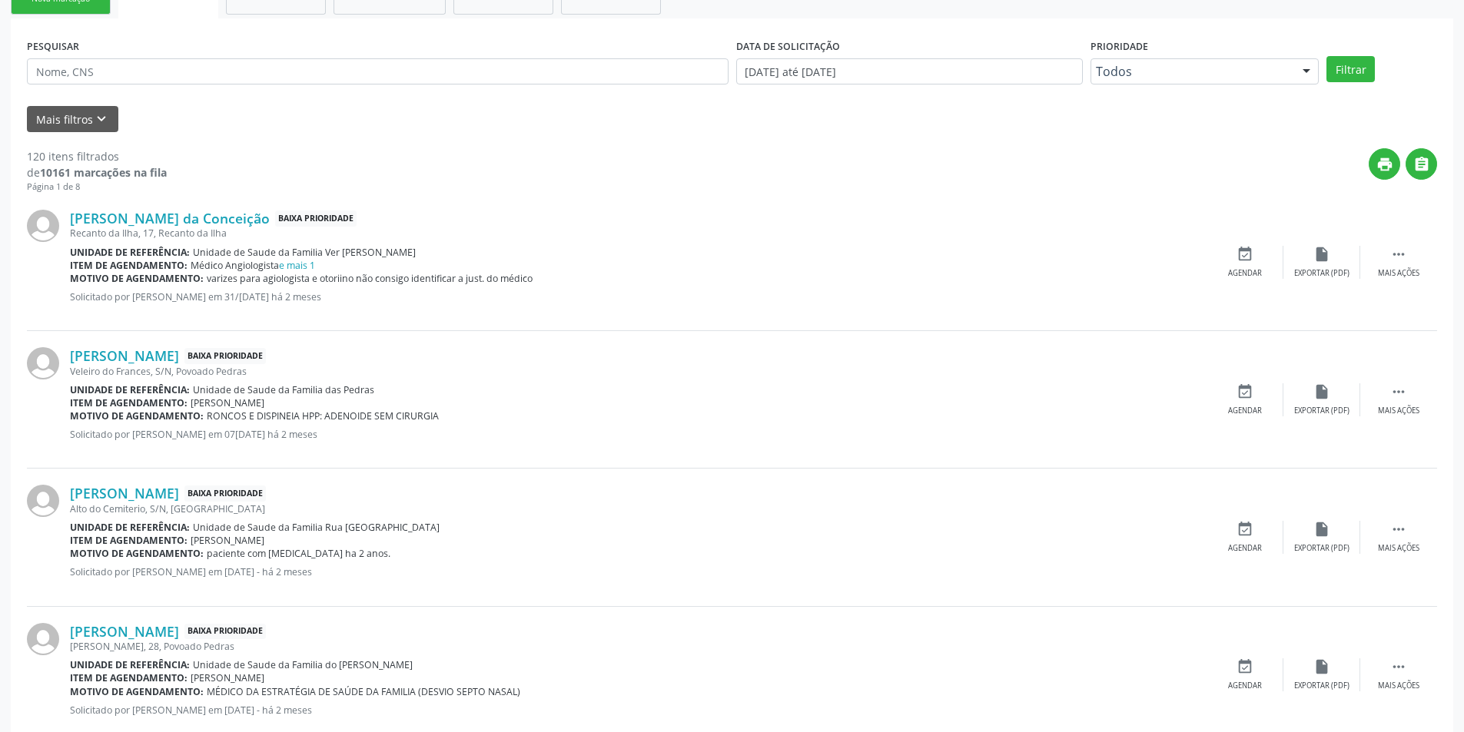
scroll to position [384, 0]
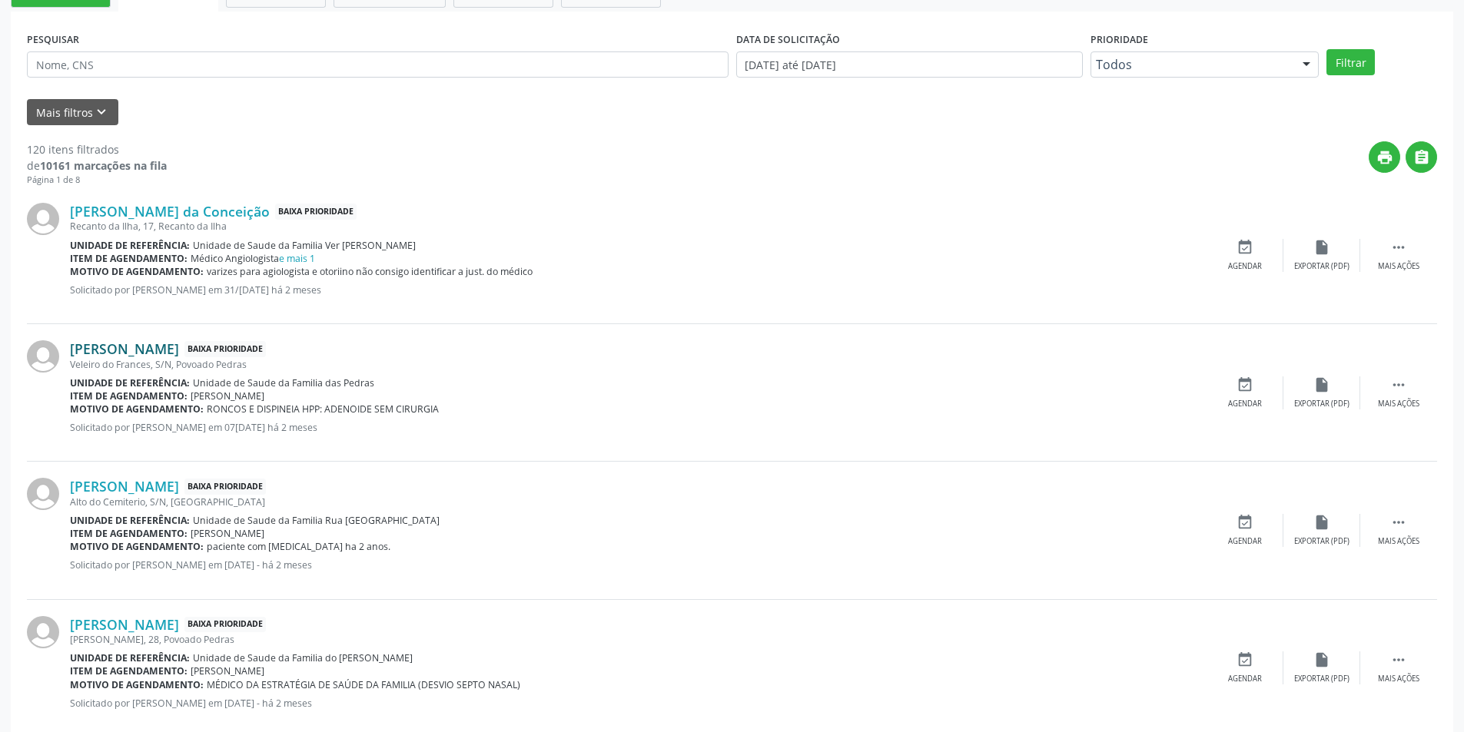
click at [179, 347] on link "[PERSON_NAME]" at bounding box center [124, 348] width 109 height 17
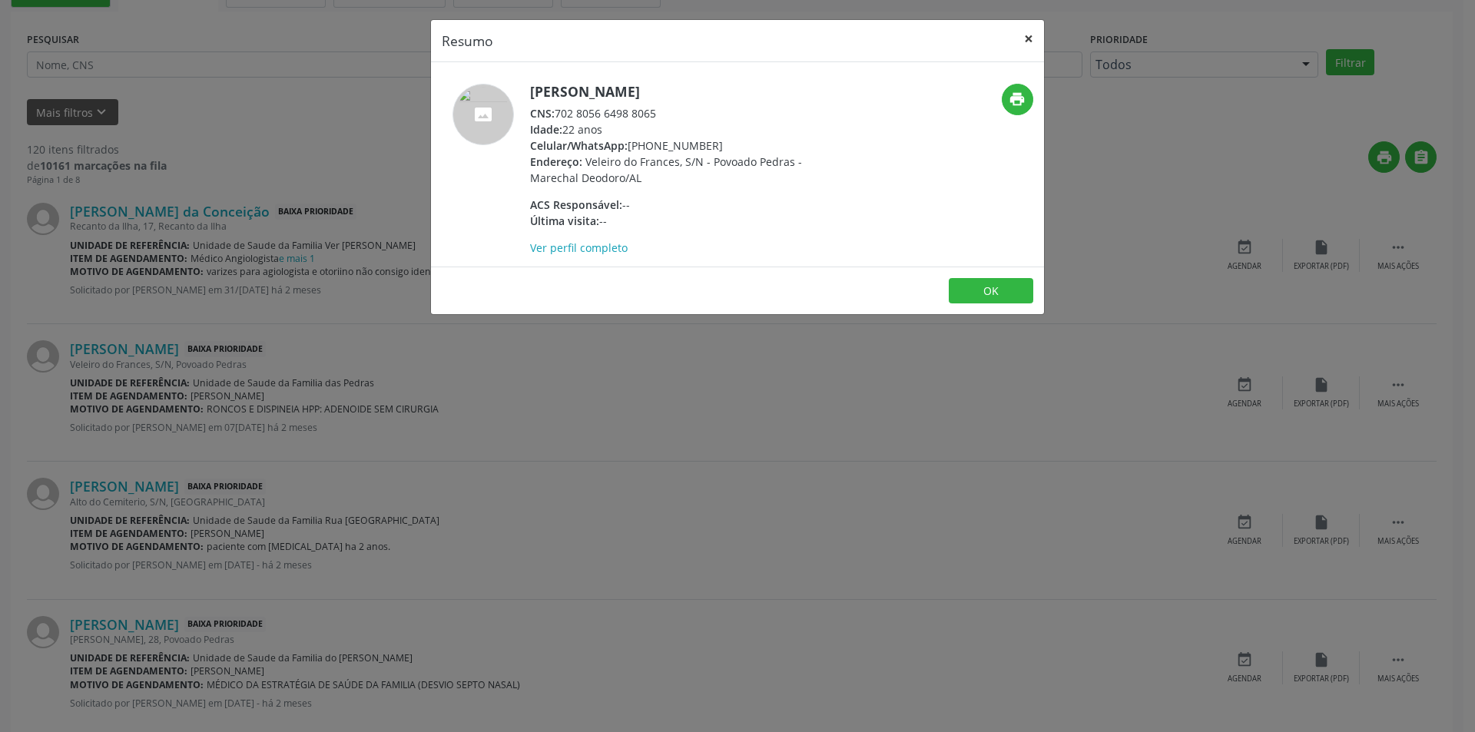
click at [1031, 38] on button "×" at bounding box center [1029, 39] width 31 height 38
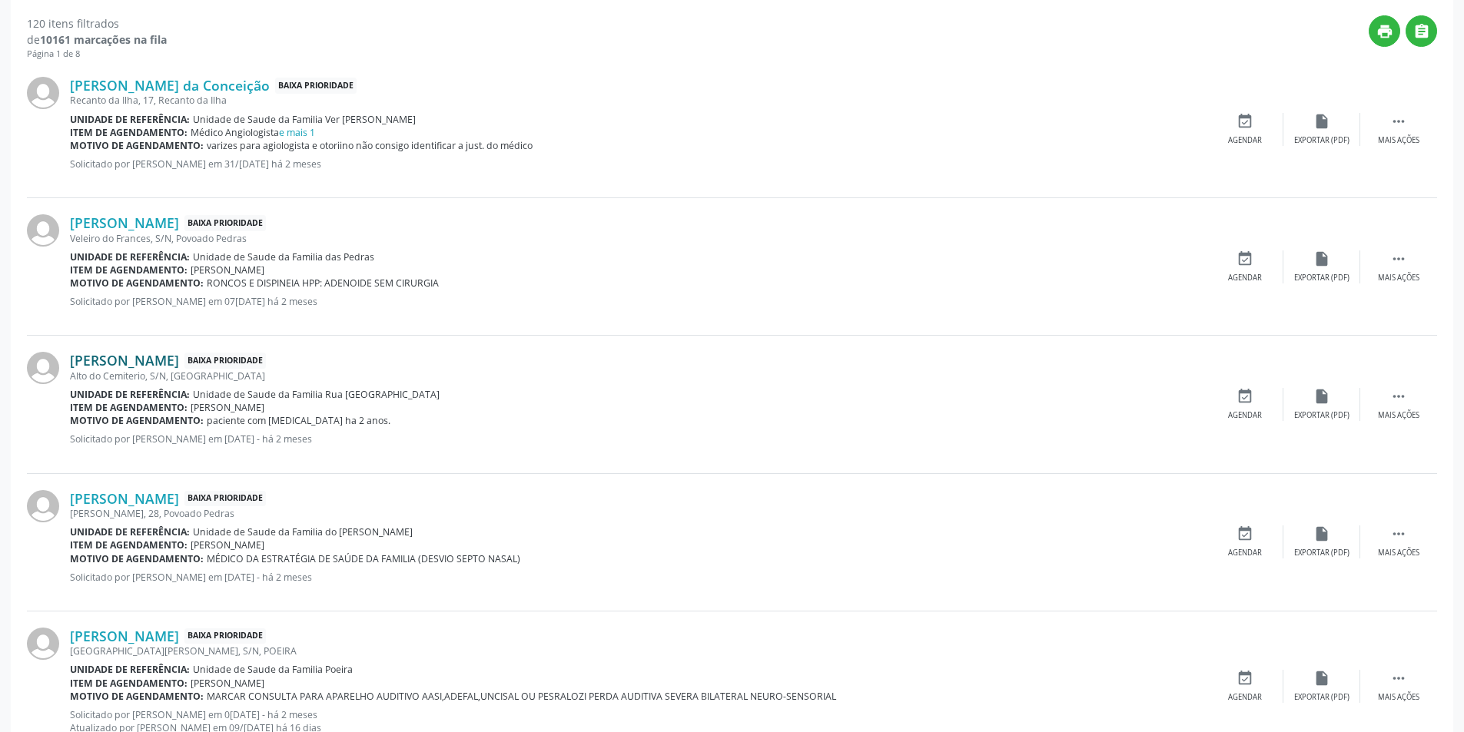
scroll to position [538, 0]
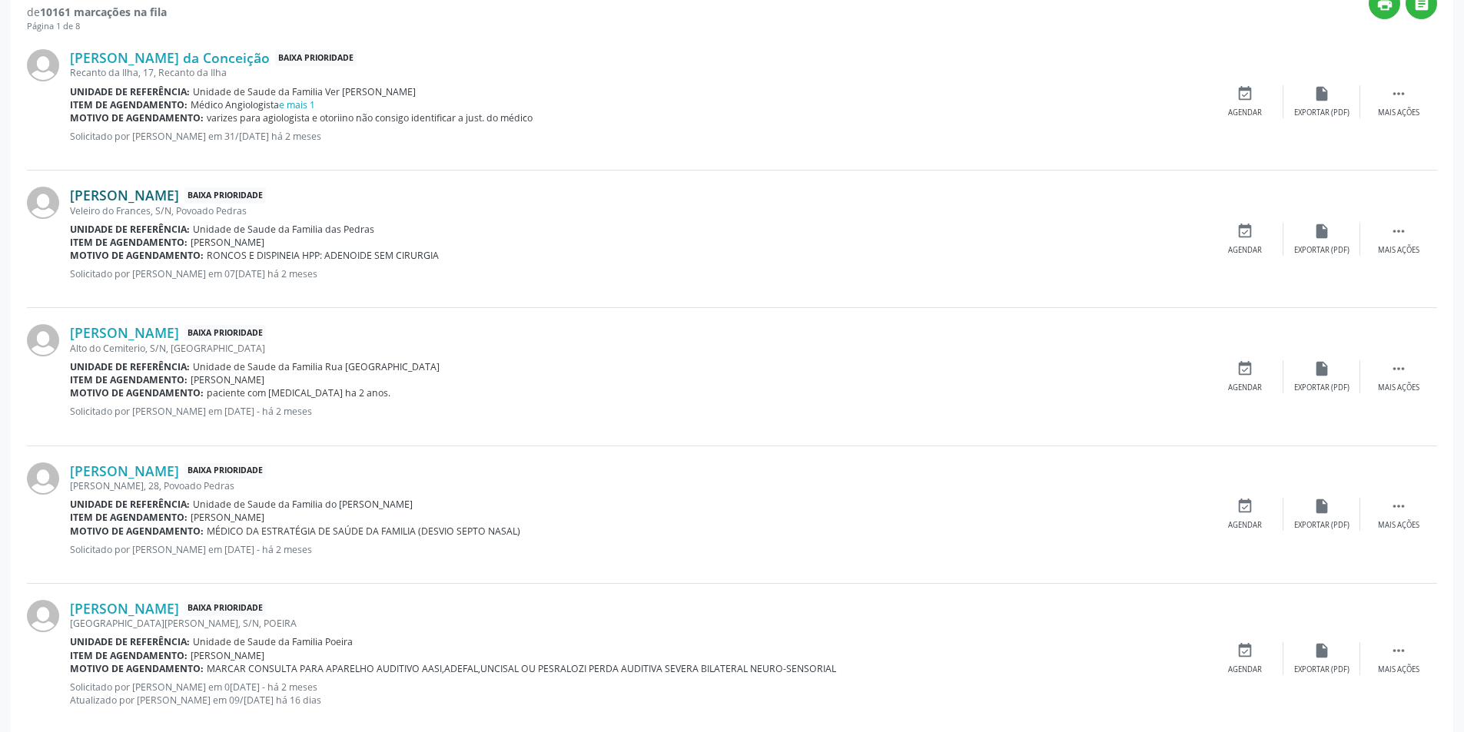
click at [179, 192] on link "[PERSON_NAME]" at bounding box center [124, 195] width 109 height 17
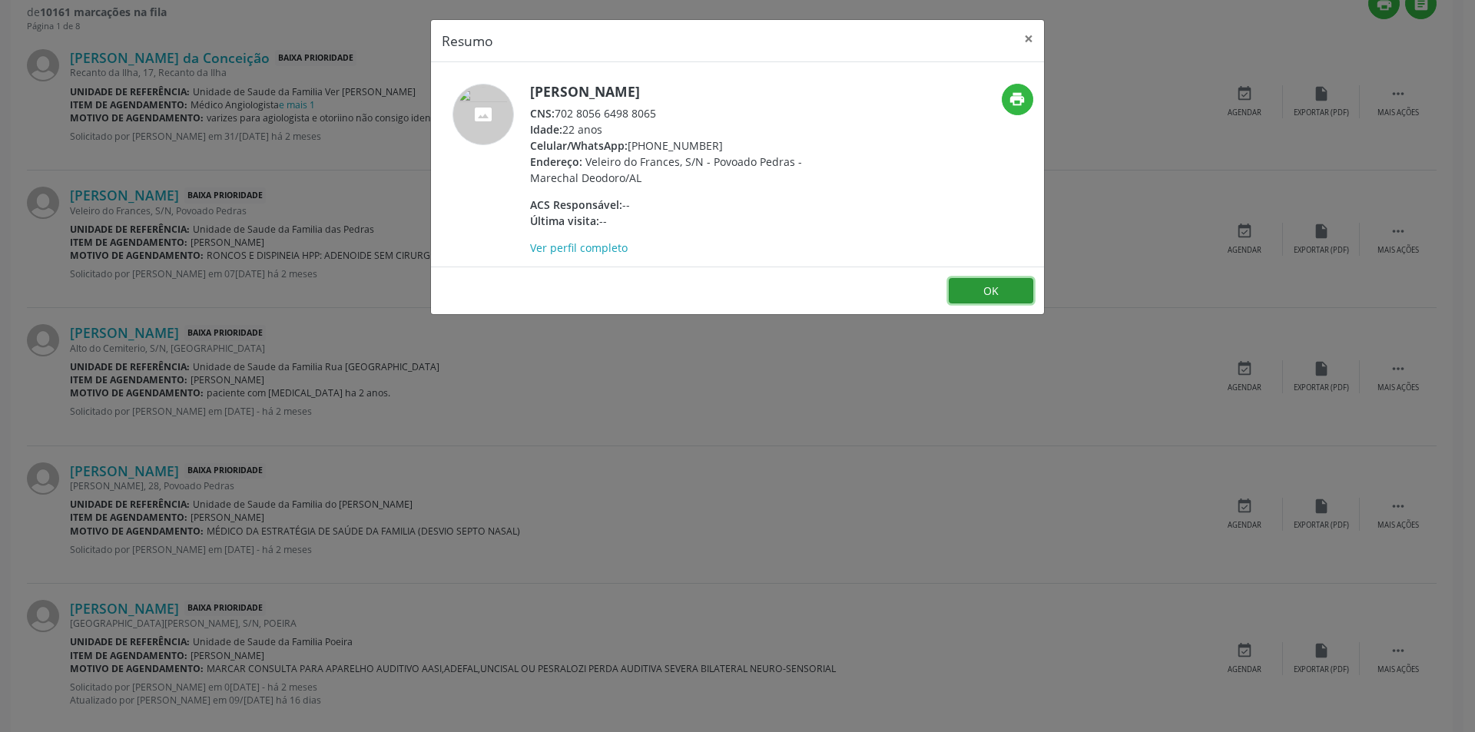
click at [990, 287] on button "OK" at bounding box center [991, 291] width 85 height 26
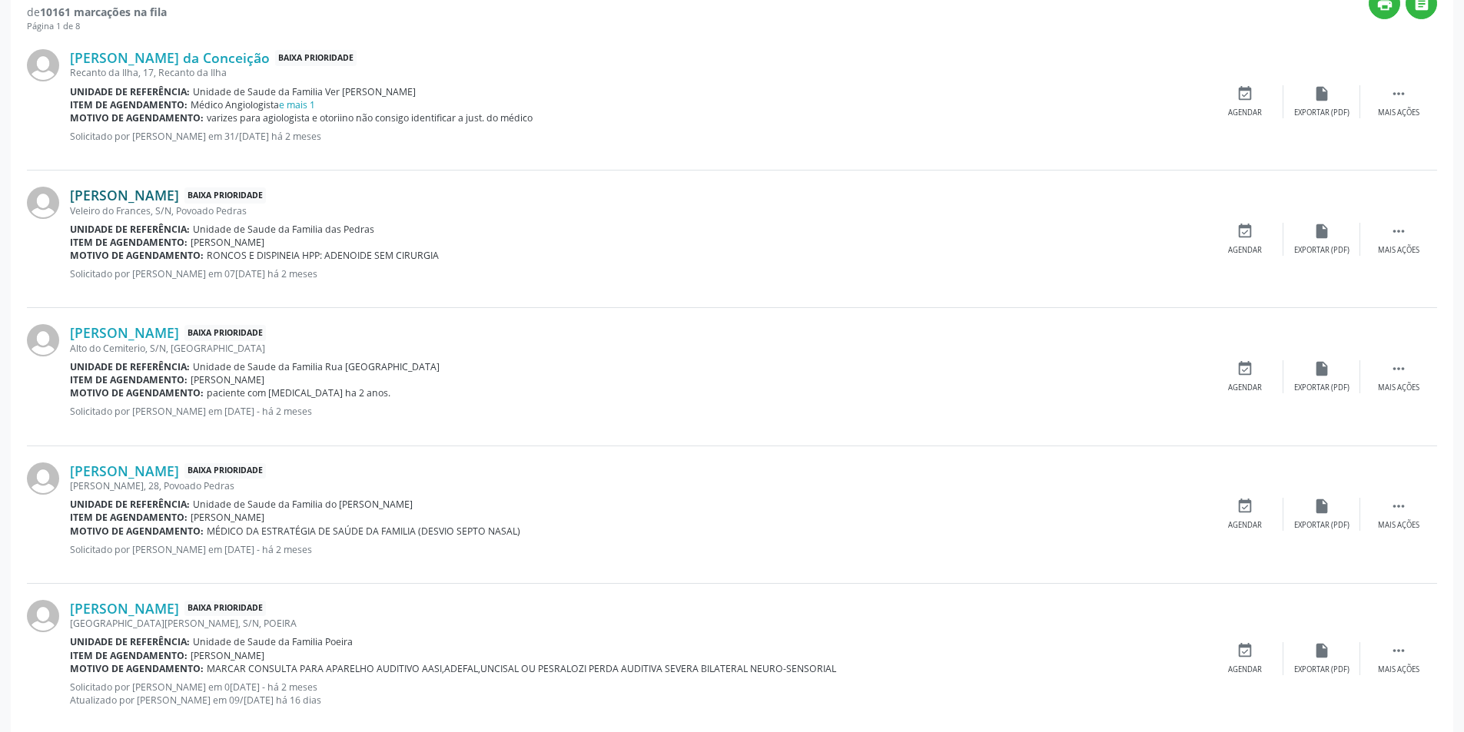
click at [179, 199] on link "[PERSON_NAME]" at bounding box center [124, 195] width 109 height 17
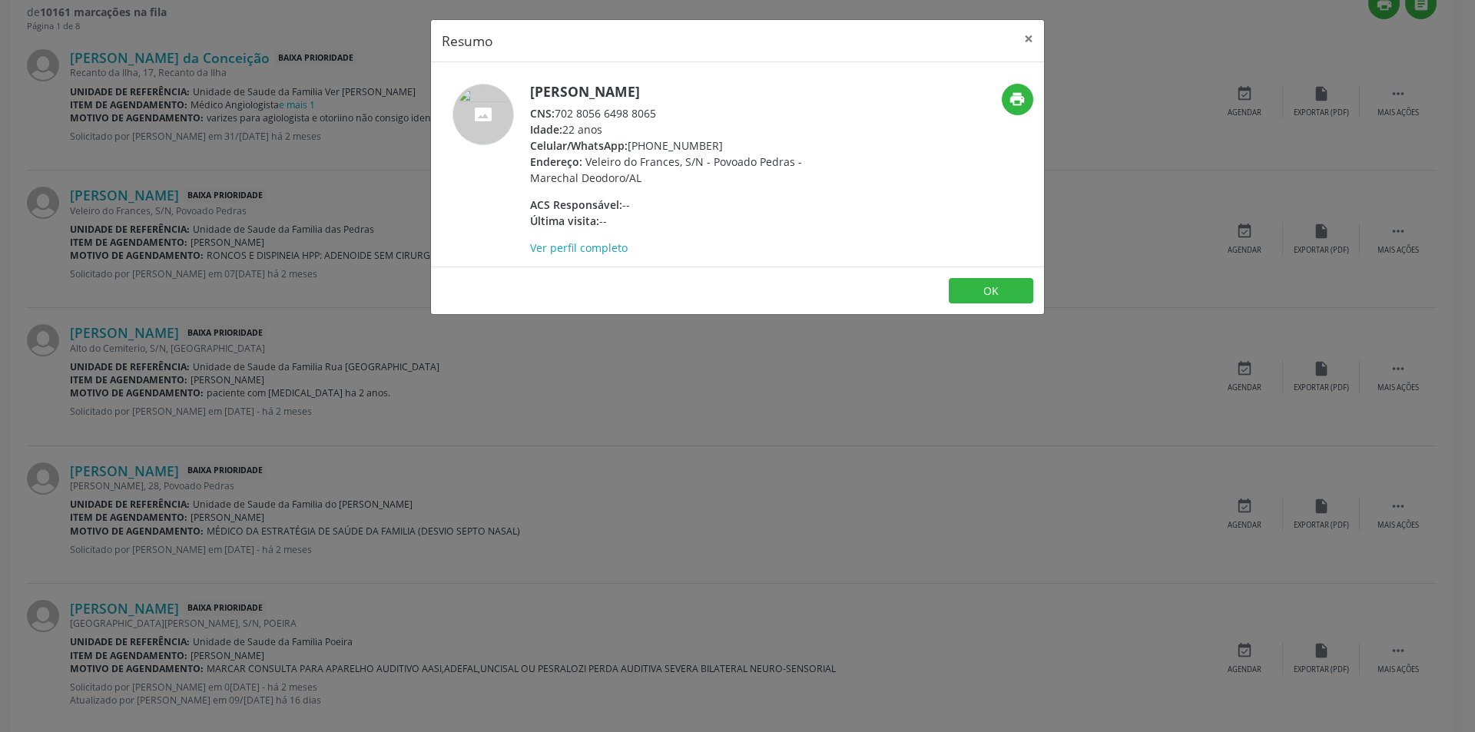
drag, startPoint x: 559, startPoint y: 112, endPoint x: 670, endPoint y: 108, distance: 111.5
click at [670, 108] on div "CNS: 702 8056 6498 8065" at bounding box center [679, 113] width 299 height 16
copy div "702 8056 6498 8065"
click at [1007, 286] on button "OK" at bounding box center [991, 291] width 85 height 26
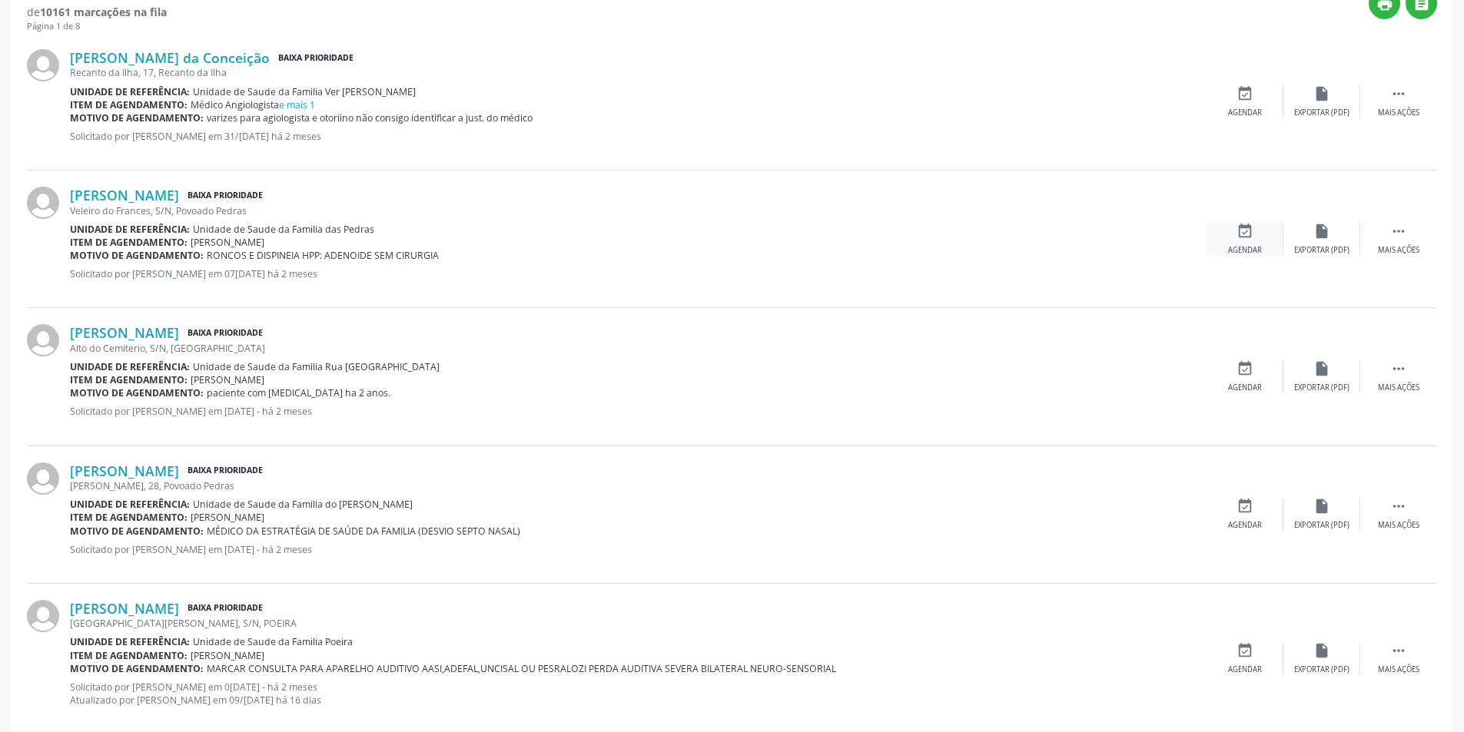
click at [1252, 238] on icon "event_available" at bounding box center [1244, 231] width 17 height 17
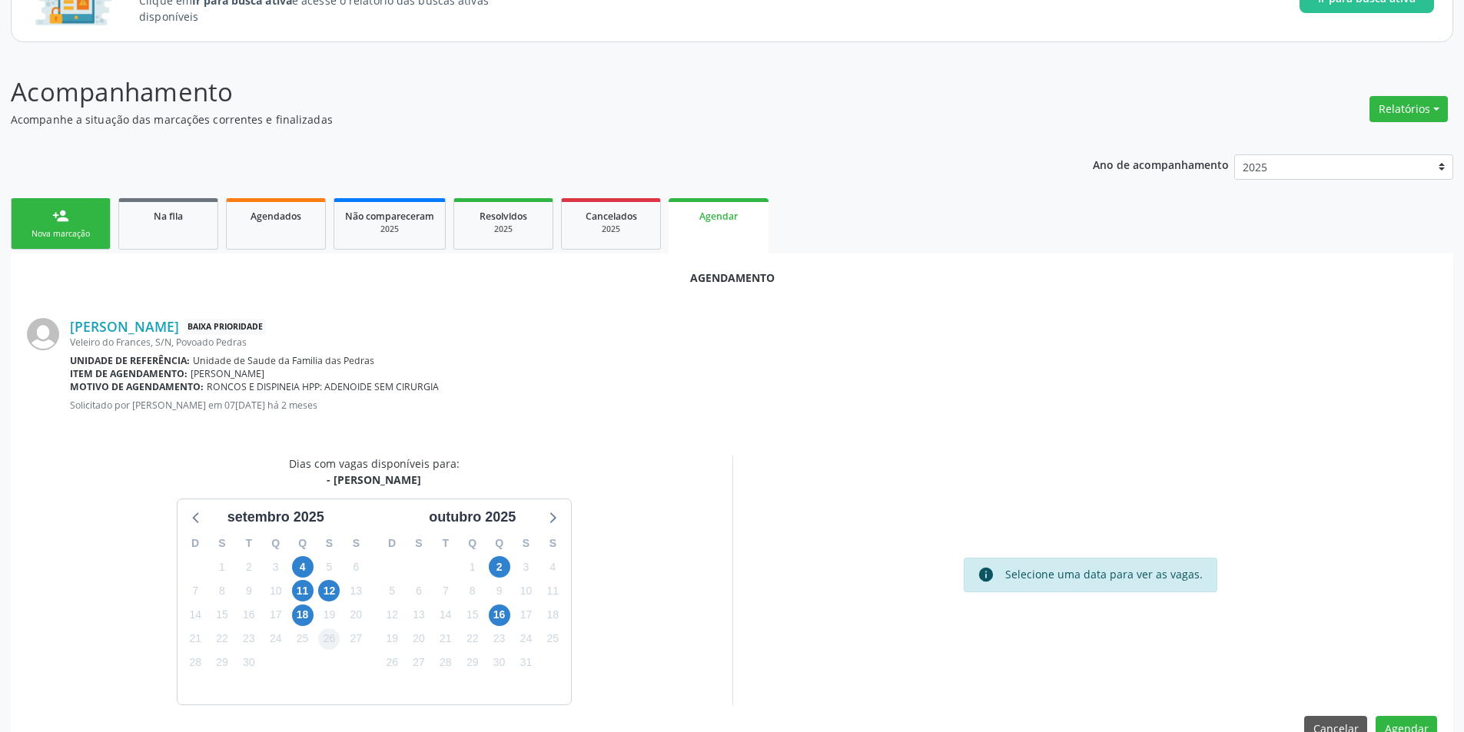
scroll to position [178, 0]
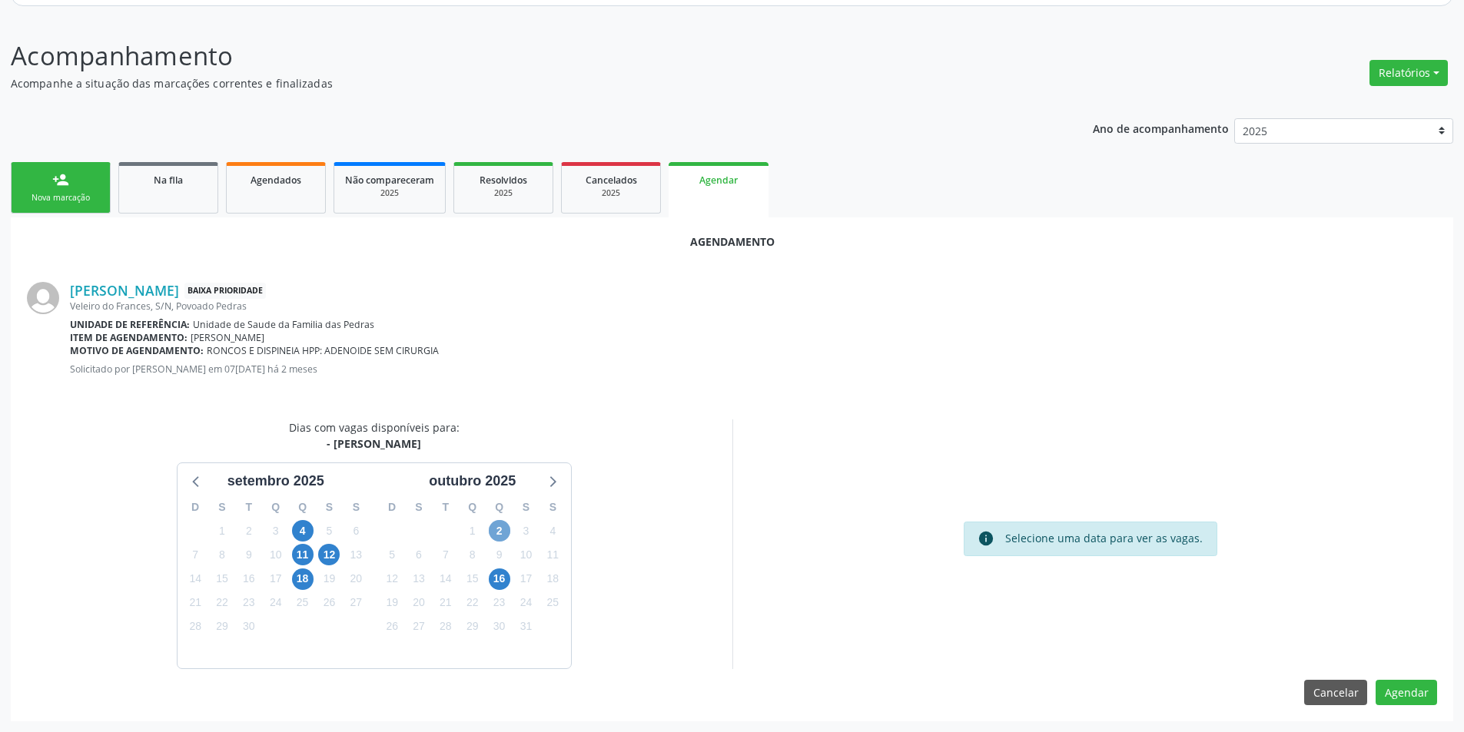
click at [507, 524] on span "2" at bounding box center [500, 531] width 22 height 22
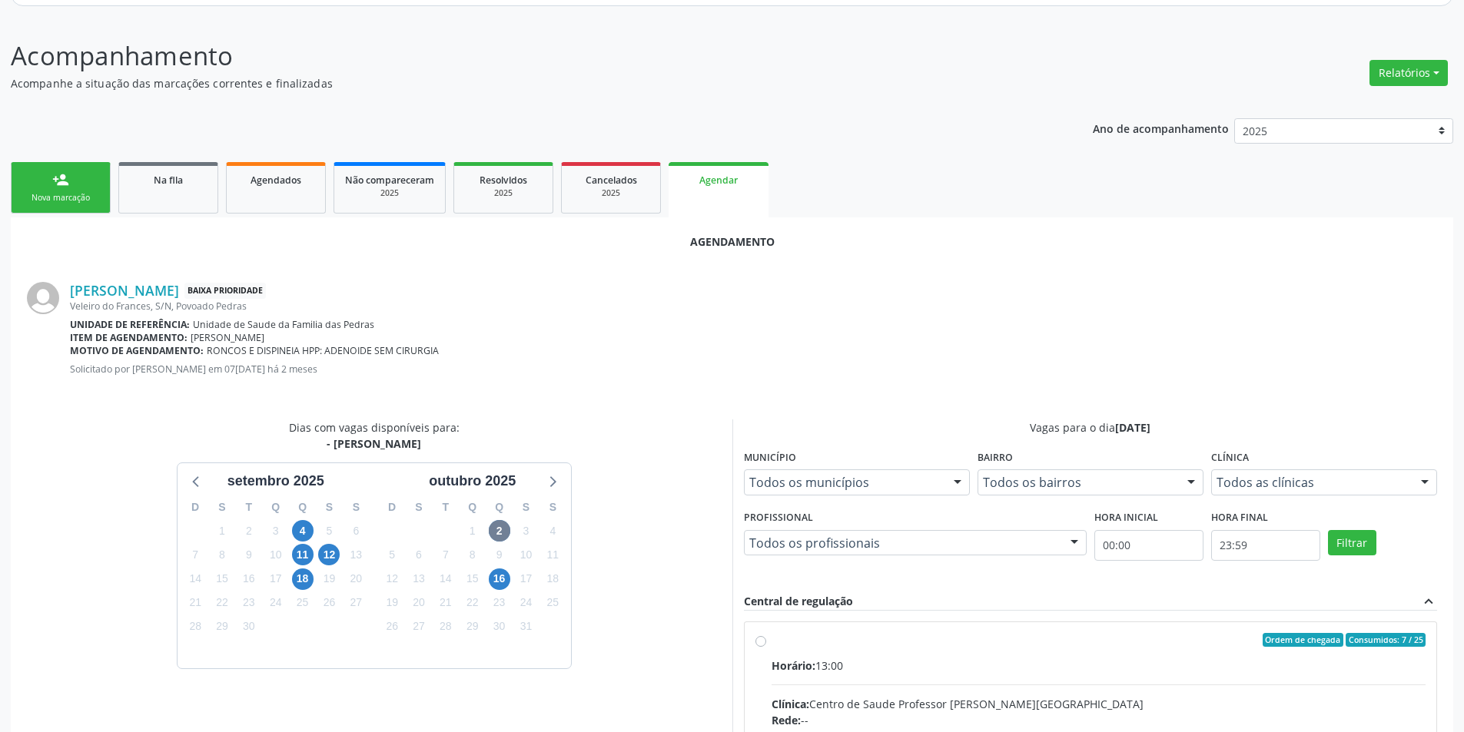
click at [762, 643] on input "Ordem de chegada Consumidos: 7 / 25 Horário: 13:00 Clínica: Centro de Saude Pro…" at bounding box center [760, 640] width 11 height 14
radio input "true"
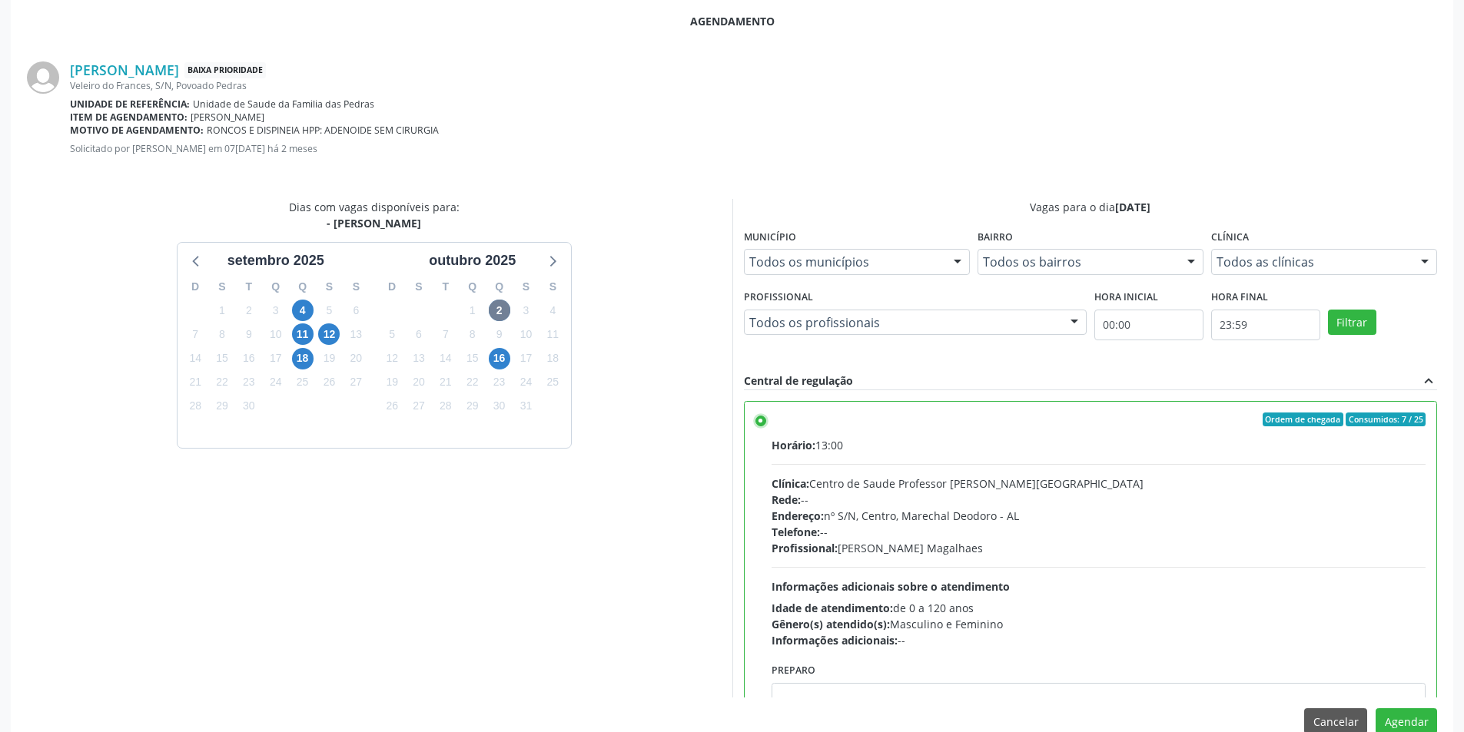
scroll to position [428, 0]
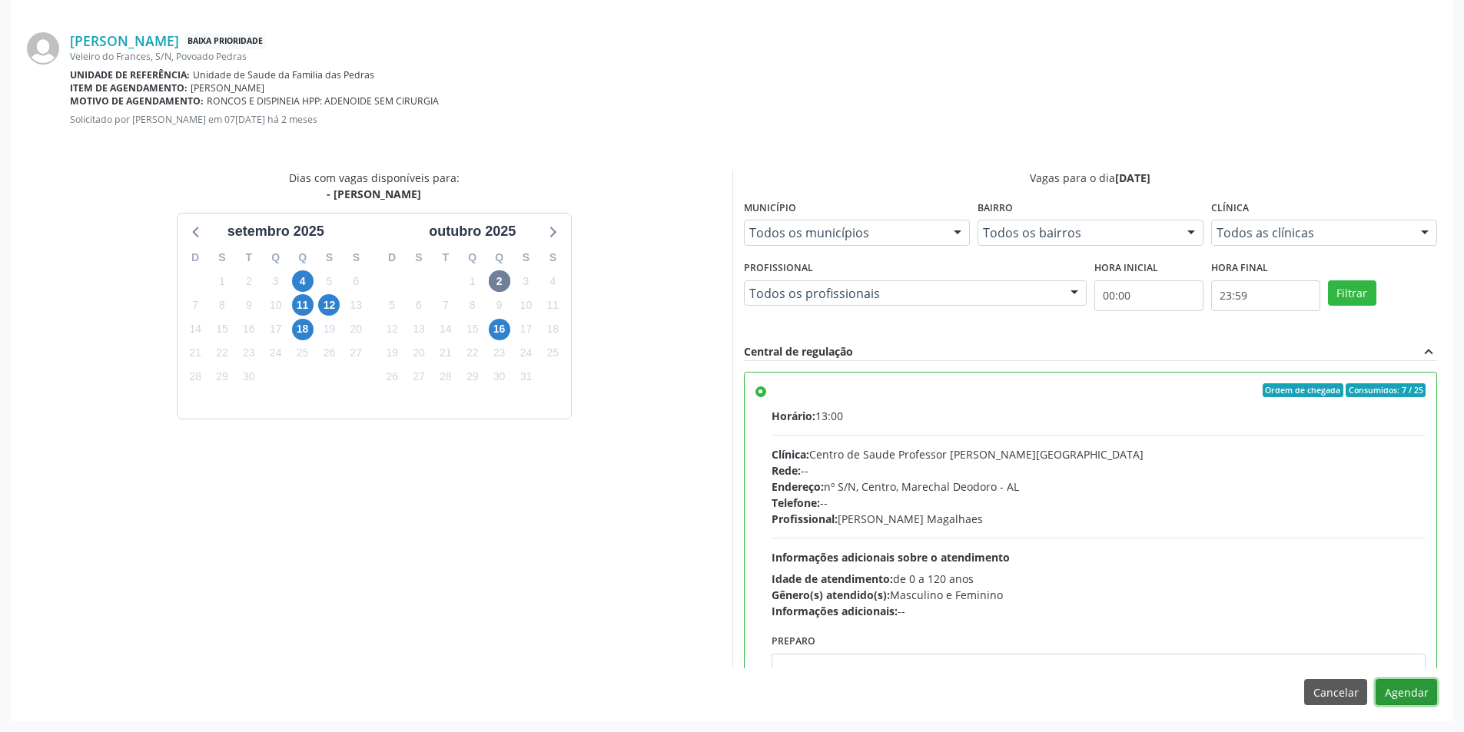
click at [1408, 686] on button "Agendar" at bounding box center [1405, 692] width 61 height 26
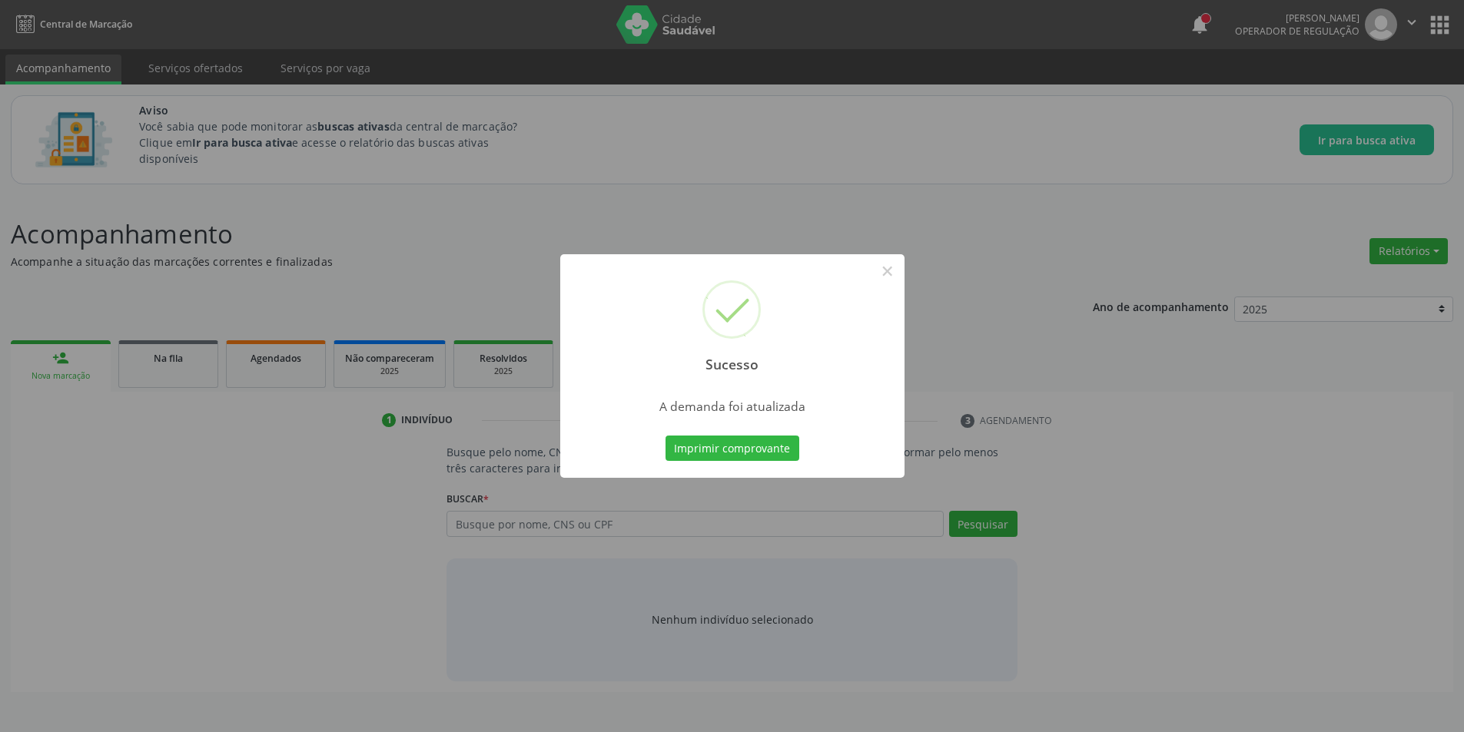
scroll to position [0, 0]
click at [894, 272] on button "×" at bounding box center [893, 271] width 26 height 26
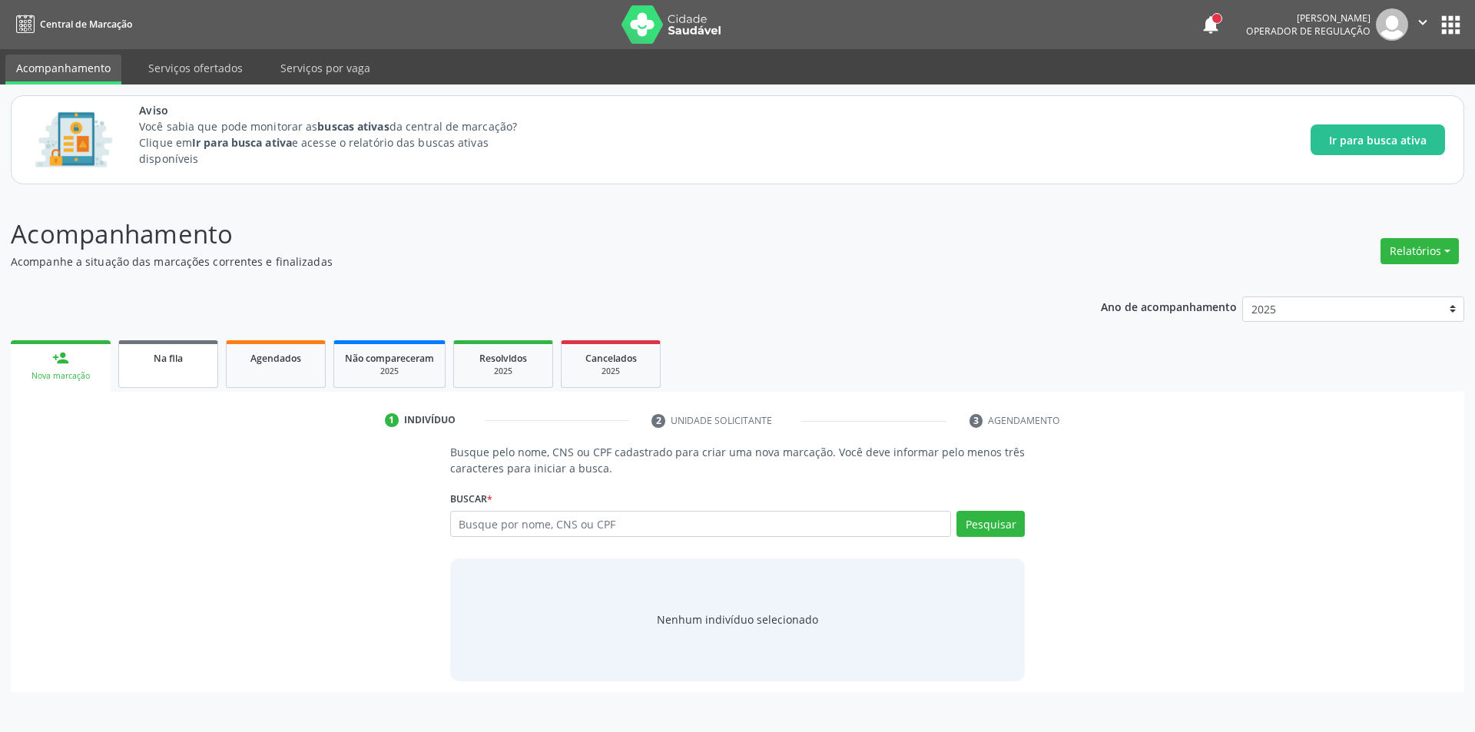
click at [184, 363] on div "Na fila" at bounding box center [168, 358] width 77 height 16
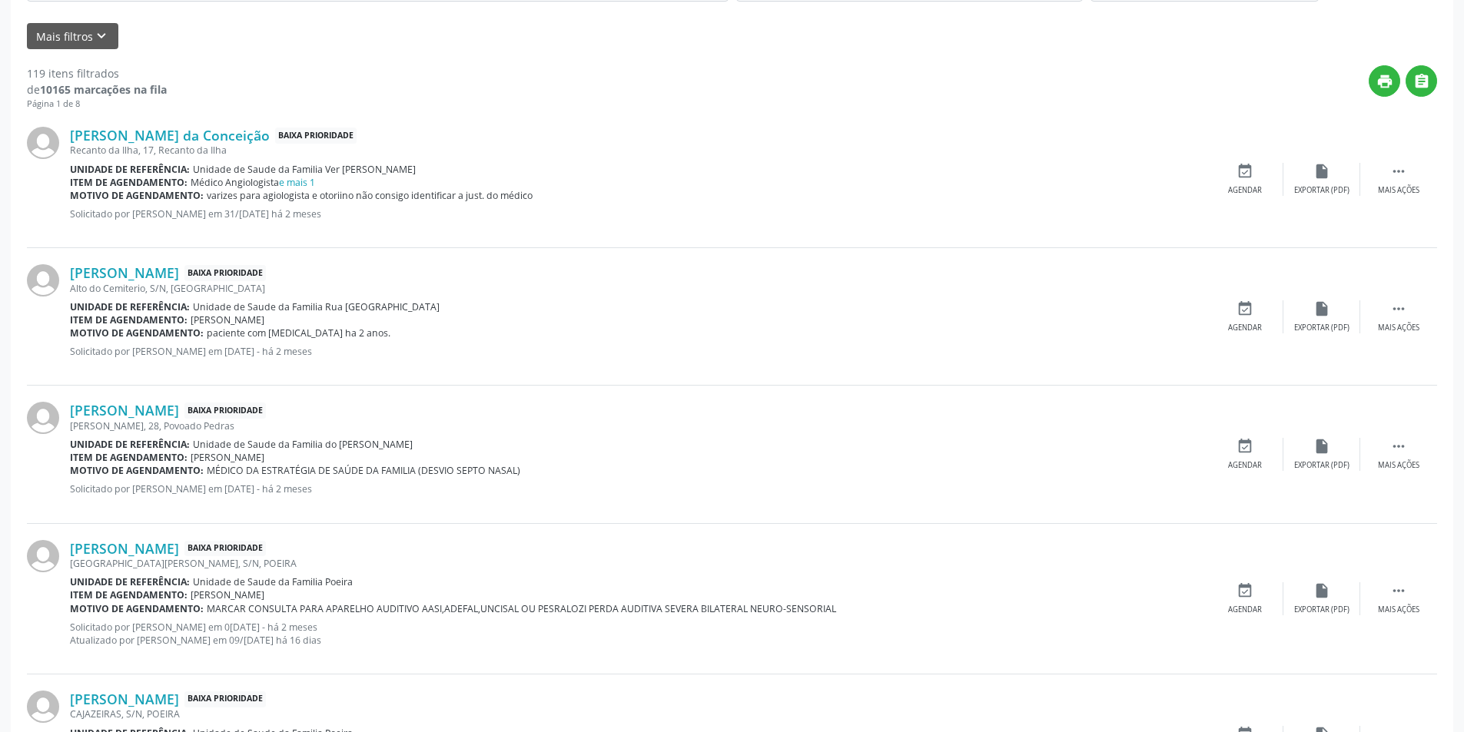
scroll to position [461, 0]
click at [144, 279] on link "[PERSON_NAME]" at bounding box center [124, 272] width 109 height 17
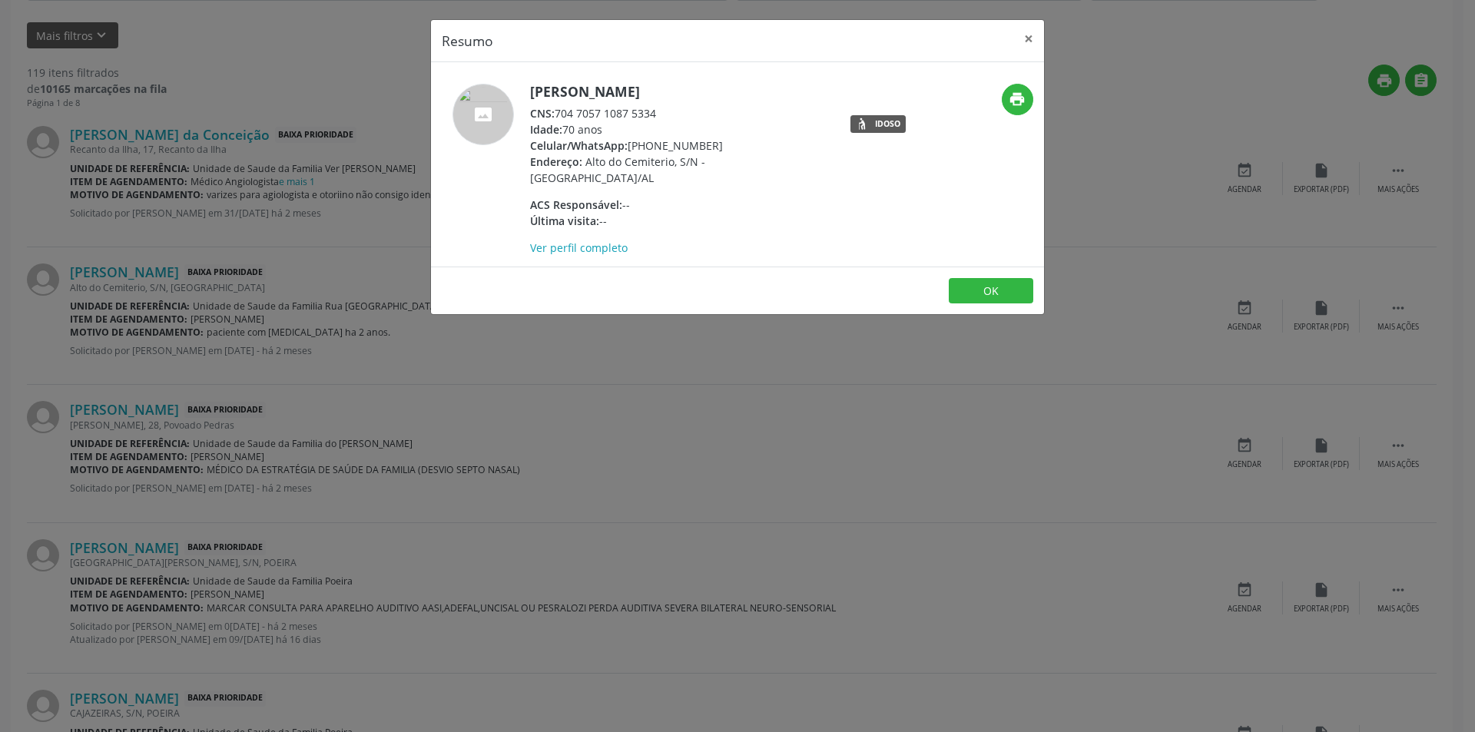
drag, startPoint x: 559, startPoint y: 114, endPoint x: 701, endPoint y: 112, distance: 142.2
click at [701, 112] on div "CNS: 704 7057 1087 5334" at bounding box center [679, 113] width 299 height 16
copy div "704 7057 1087 5334"
click at [1010, 292] on button "OK" at bounding box center [991, 291] width 85 height 26
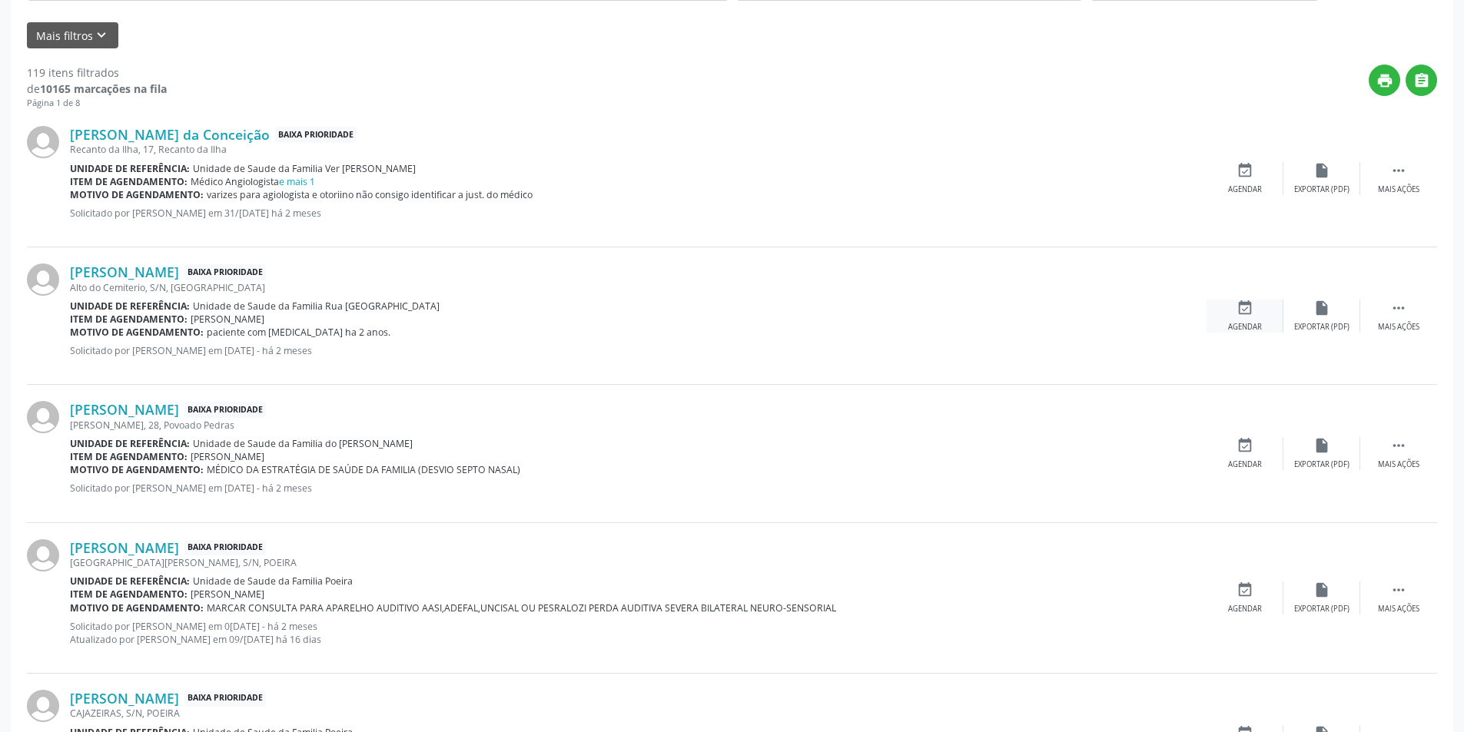
click at [1254, 313] on div "event_available Agendar" at bounding box center [1244, 316] width 77 height 33
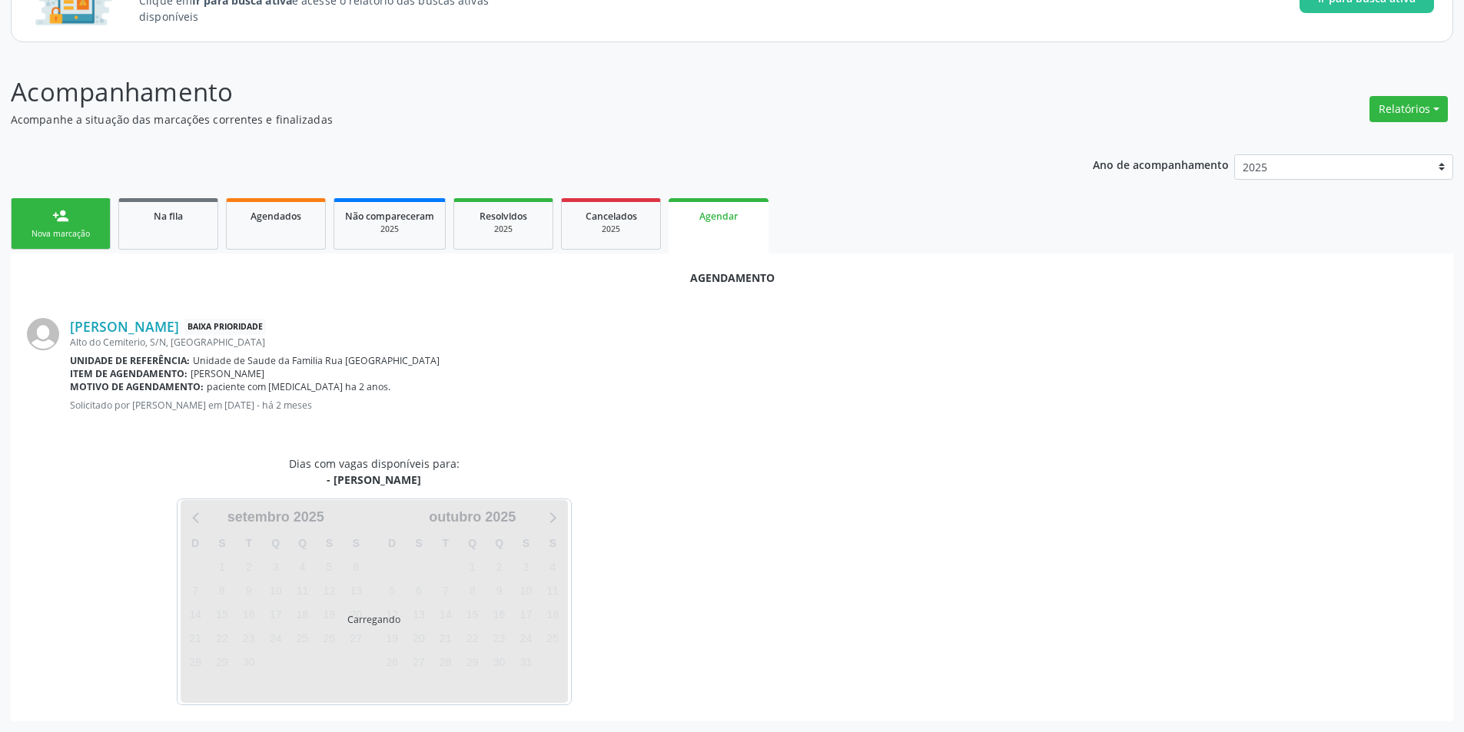
scroll to position [178, 0]
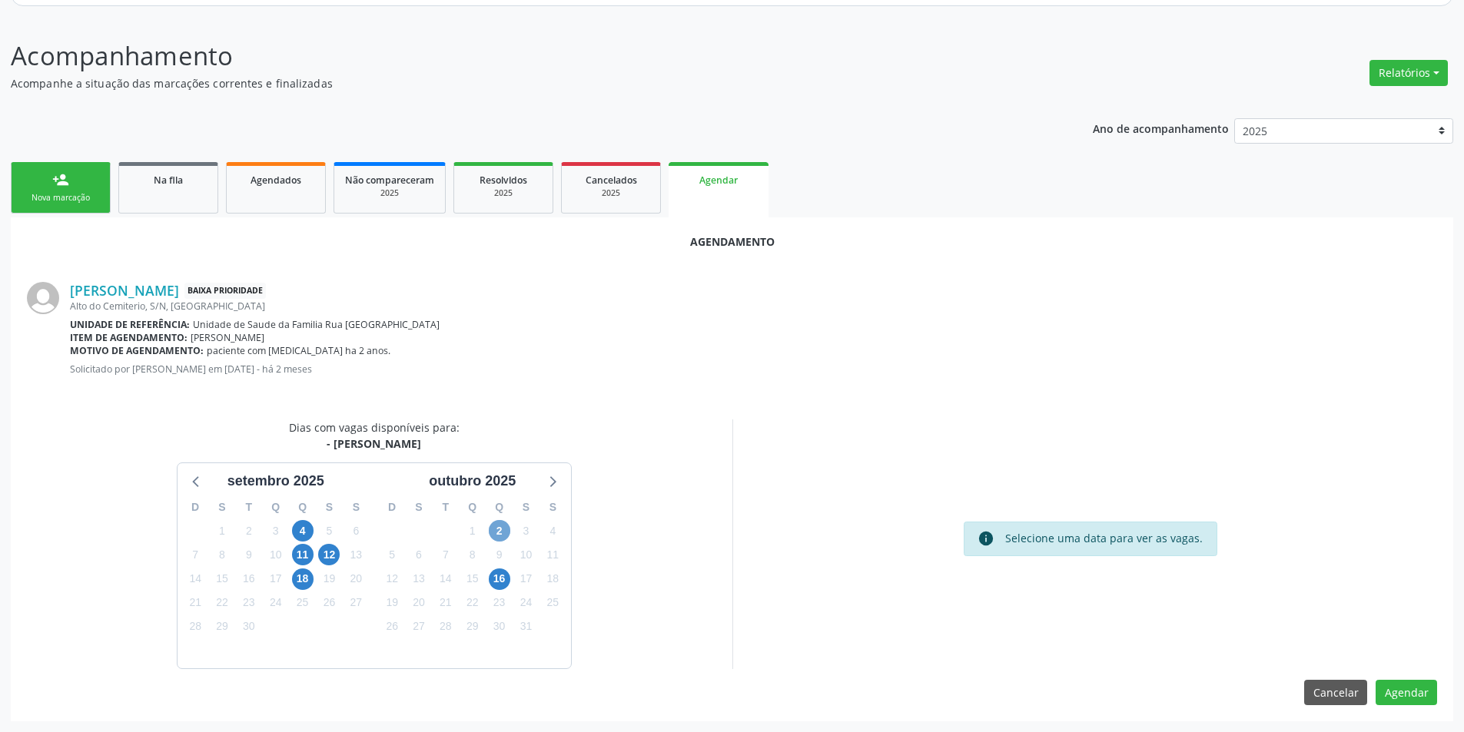
click at [504, 526] on span "2" at bounding box center [500, 531] width 22 height 22
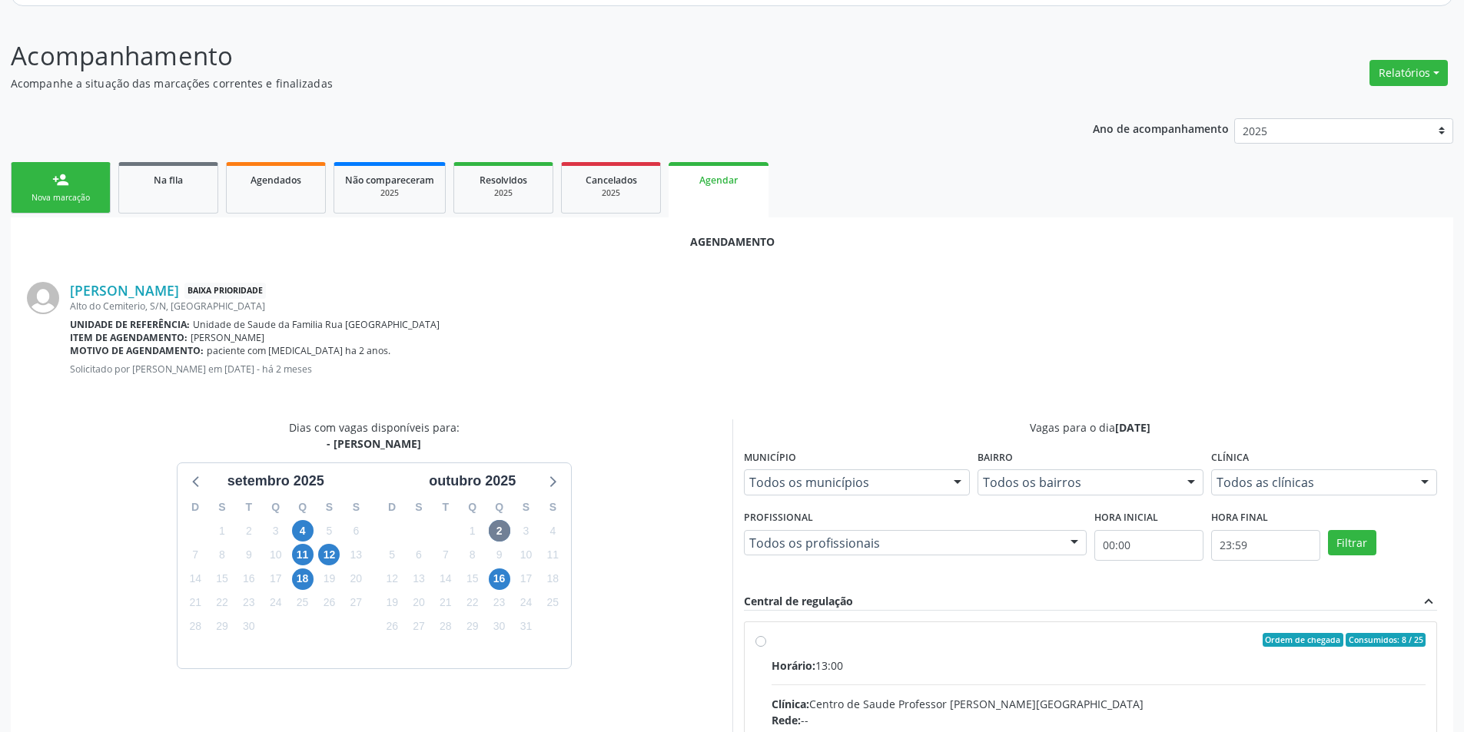
click at [760, 642] on input "Ordem de chegada Consumidos: 8 / 25 Horário: 13:00 Clínica: Centro de Saude Pro…" at bounding box center [760, 640] width 11 height 14
radio input "true"
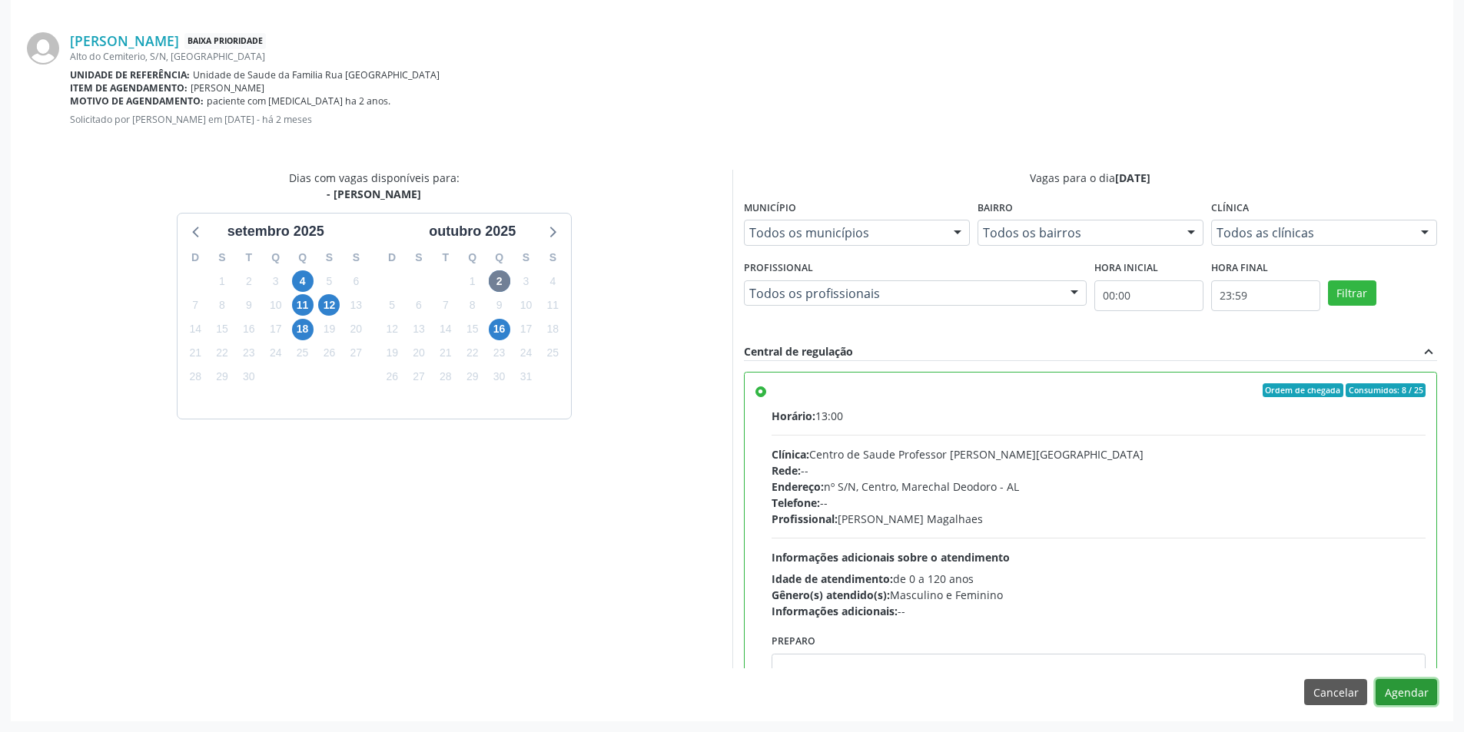
click at [1413, 696] on button "Agendar" at bounding box center [1405, 692] width 61 height 26
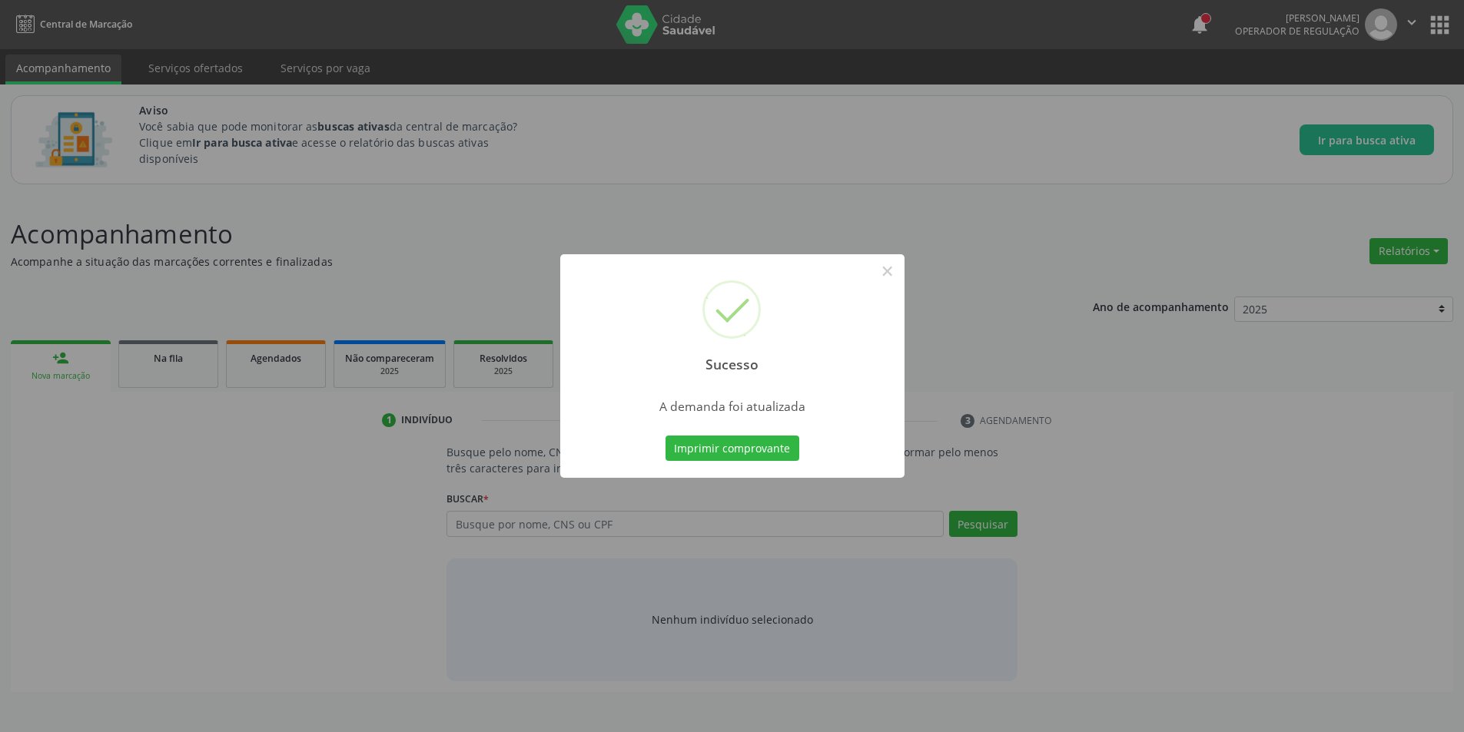
scroll to position [0, 0]
click at [898, 274] on button "×" at bounding box center [893, 271] width 26 height 26
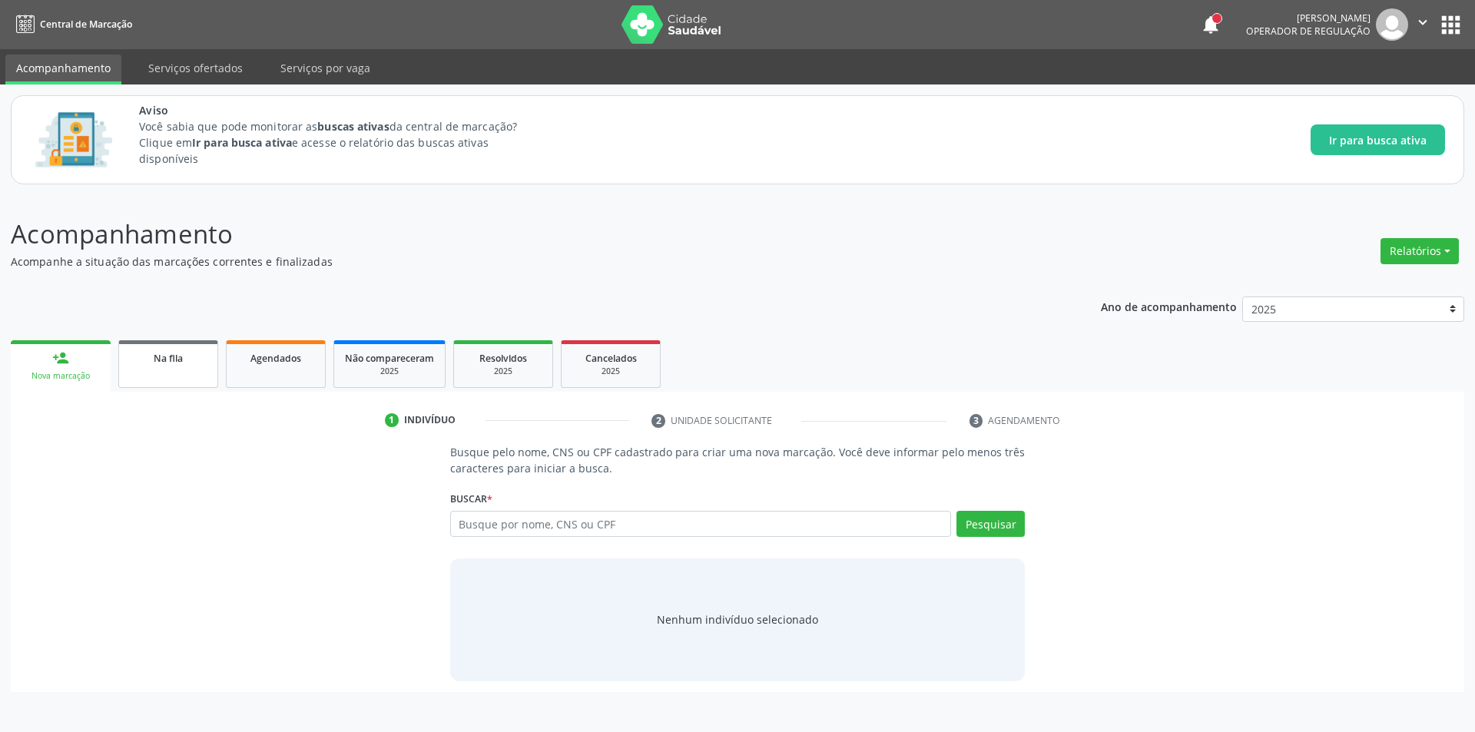
click at [177, 362] on span "Na fila" at bounding box center [168, 358] width 29 height 13
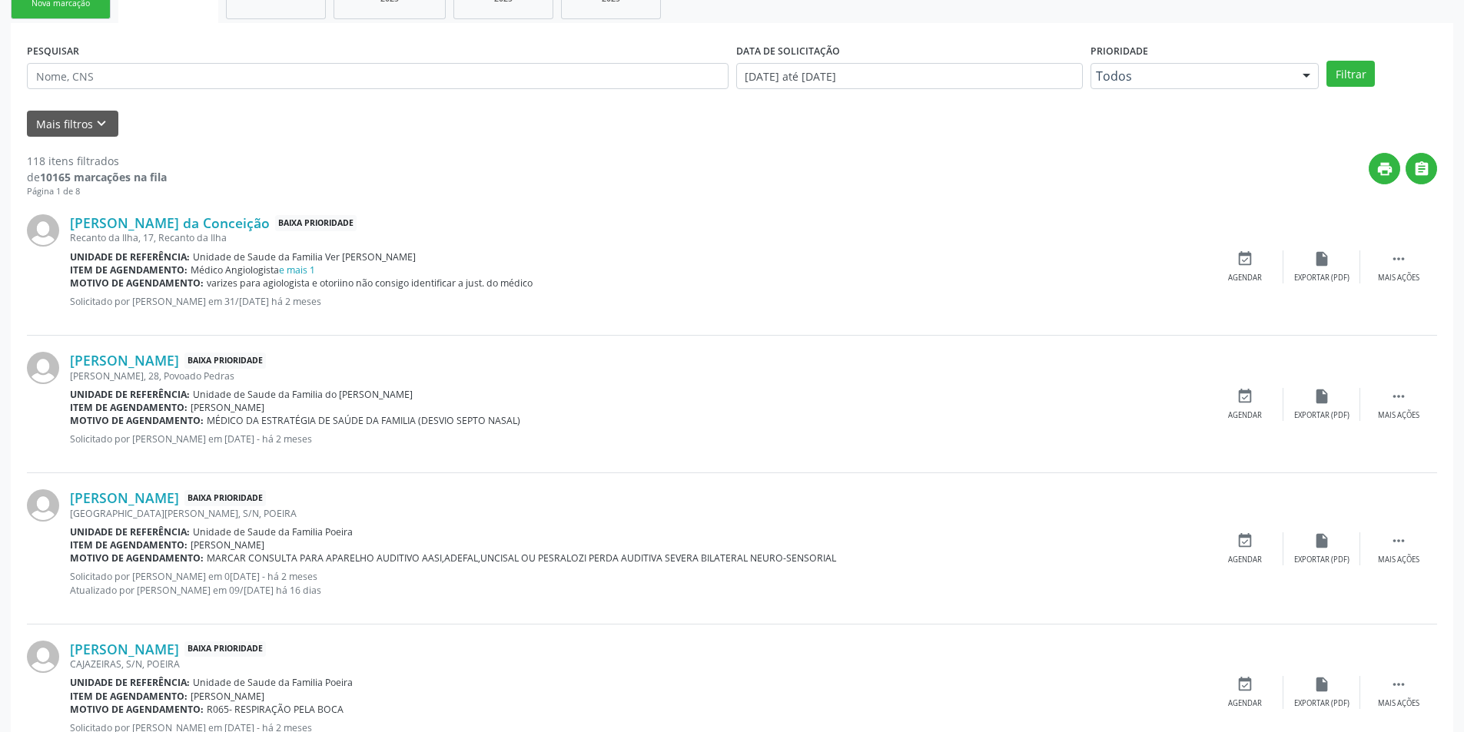
scroll to position [461, 0]
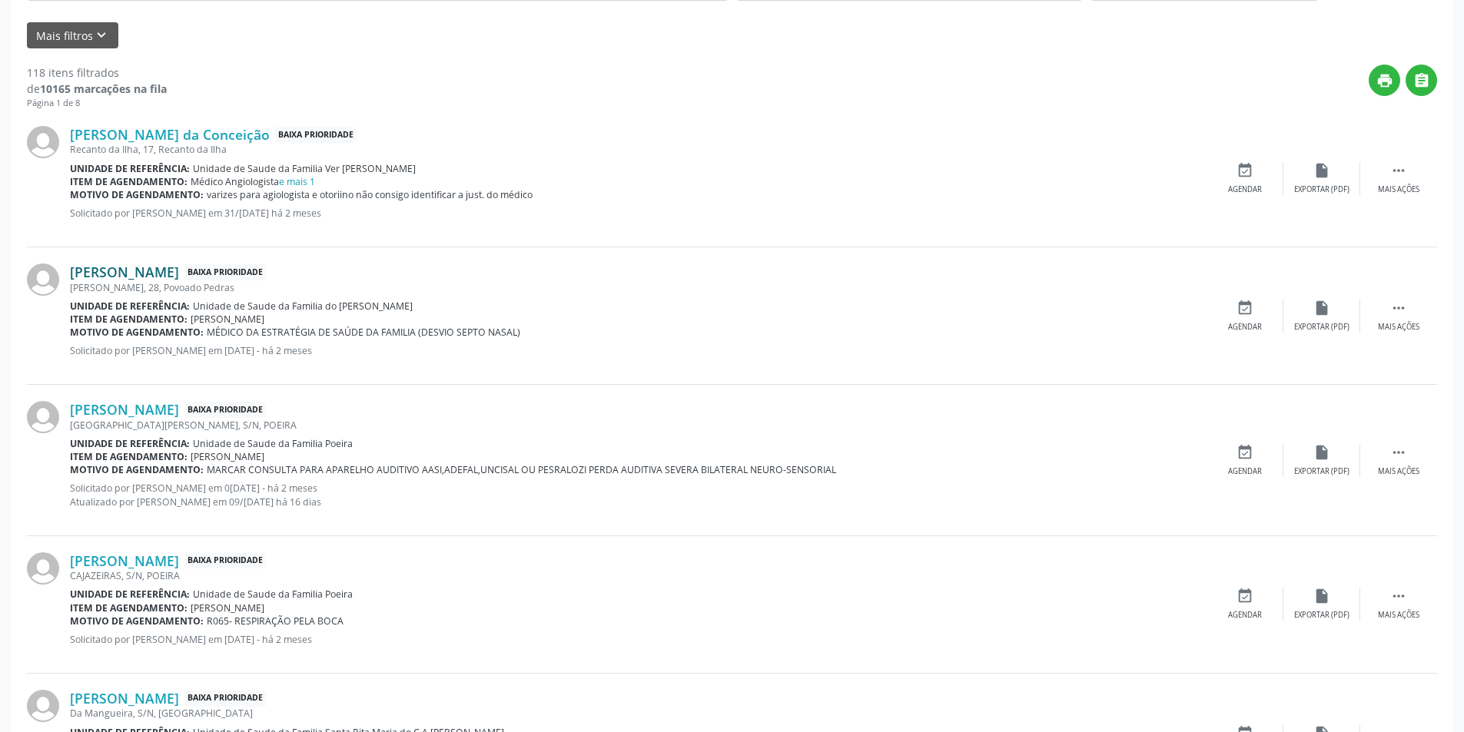
click at [166, 271] on link "[PERSON_NAME]" at bounding box center [124, 272] width 109 height 17
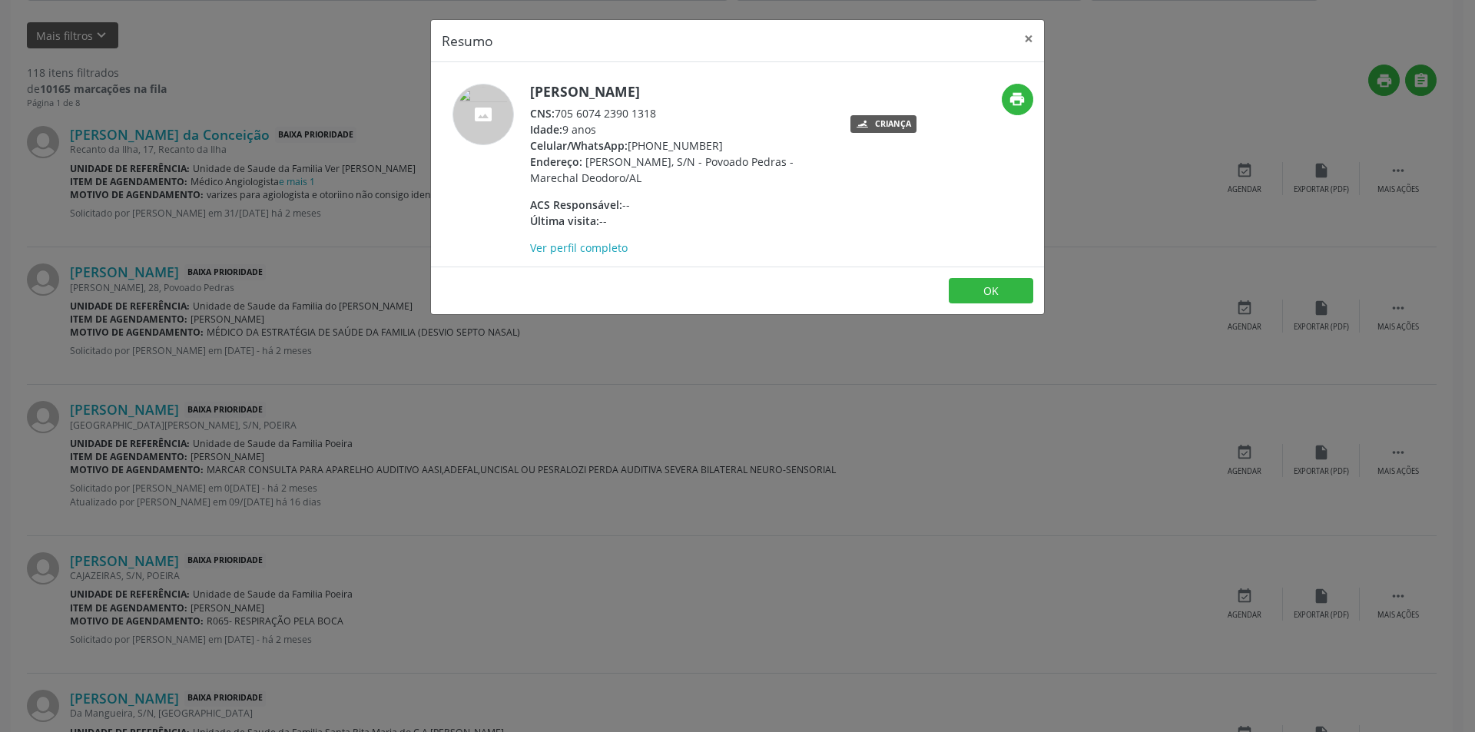
drag, startPoint x: 558, startPoint y: 113, endPoint x: 704, endPoint y: 113, distance: 146.0
click at [704, 113] on div "CNS: 705 6074 2390 1318" at bounding box center [679, 113] width 299 height 16
copy div "705 6074 2390 1318"
click at [987, 287] on button "OK" at bounding box center [991, 291] width 85 height 26
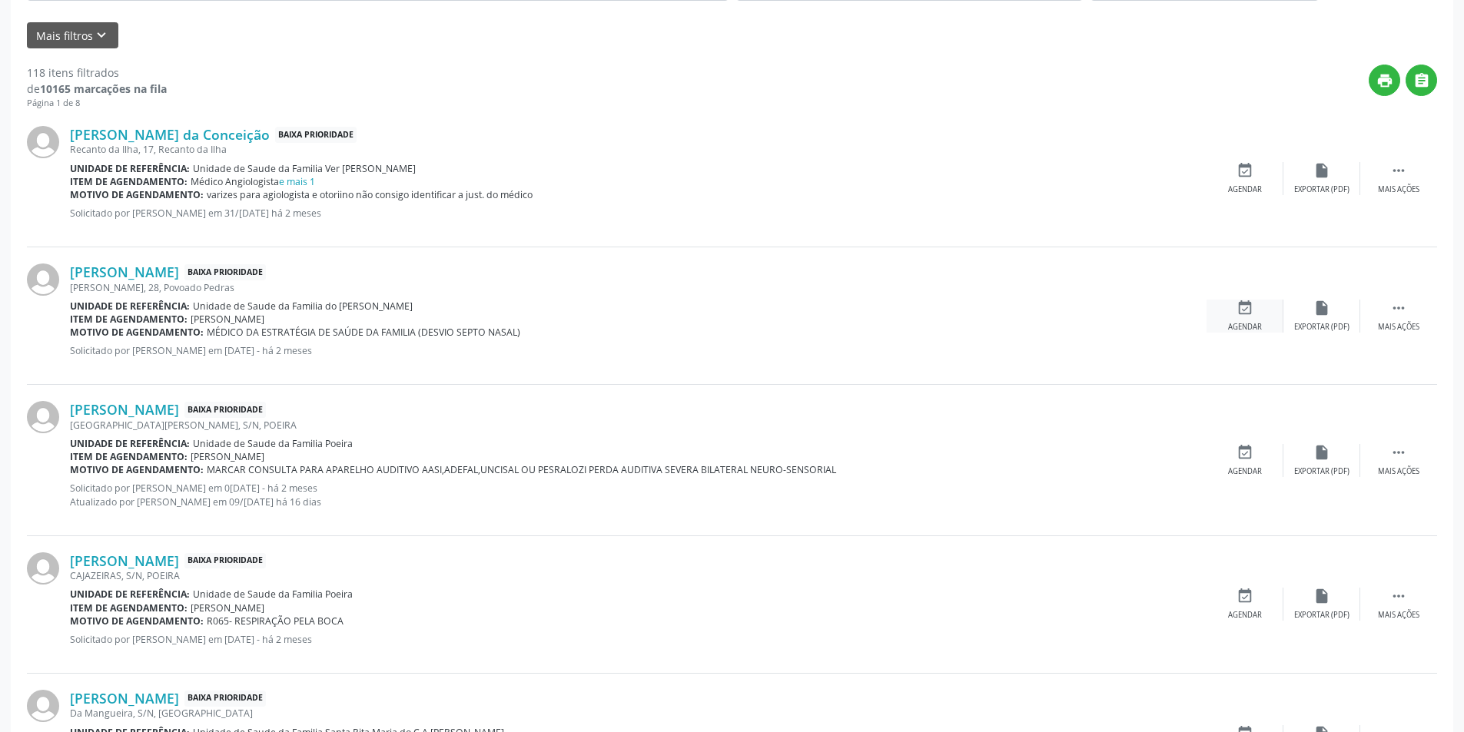
click at [1239, 305] on icon "event_available" at bounding box center [1244, 308] width 17 height 17
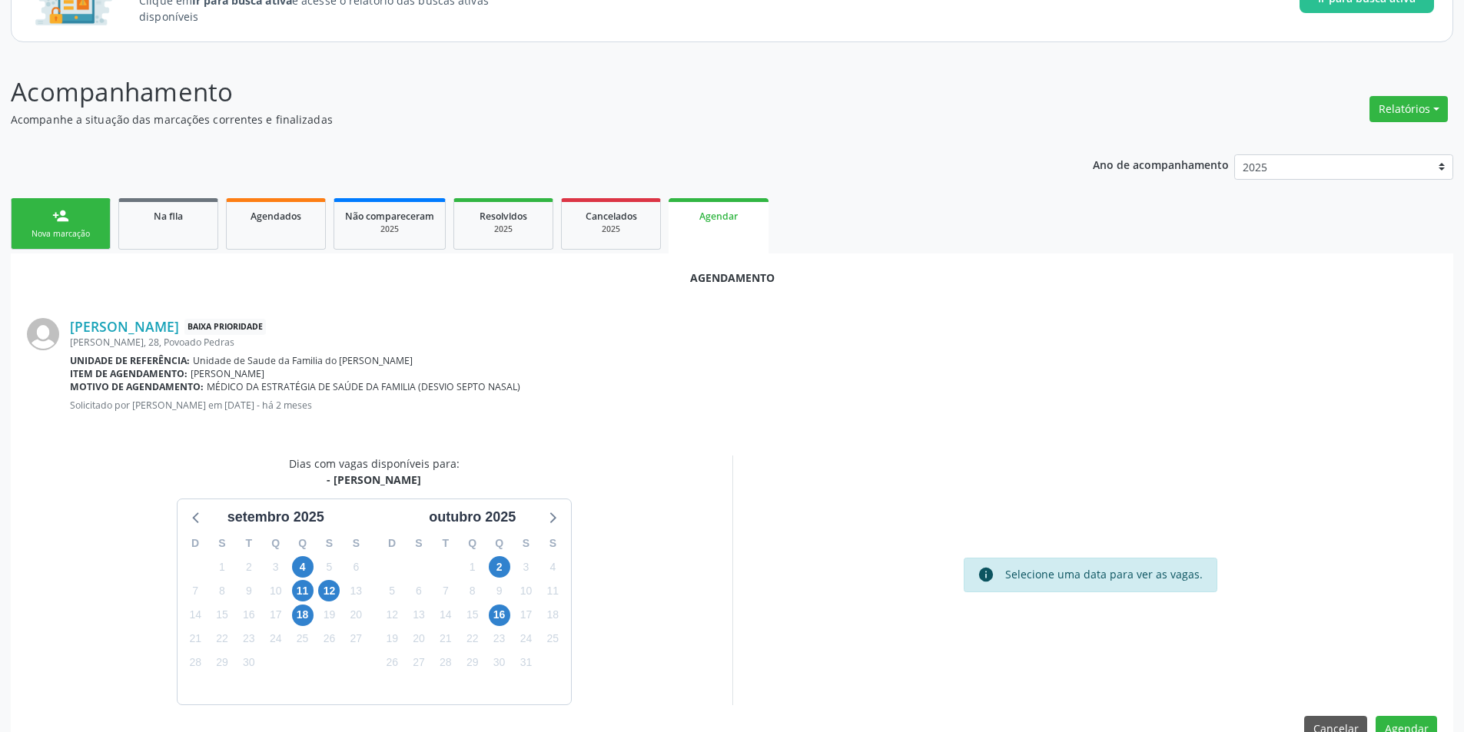
scroll to position [178, 0]
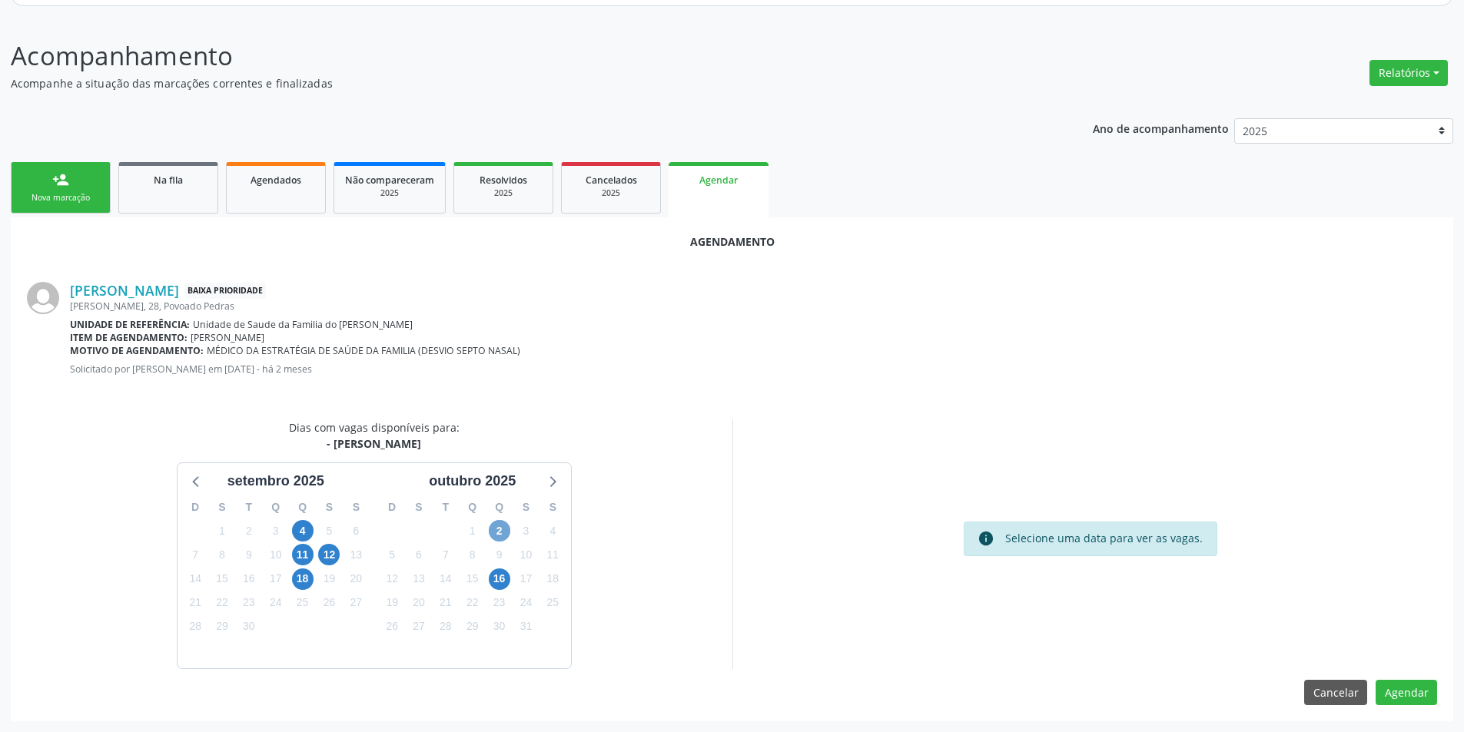
click at [494, 531] on span "2" at bounding box center [500, 531] width 22 height 22
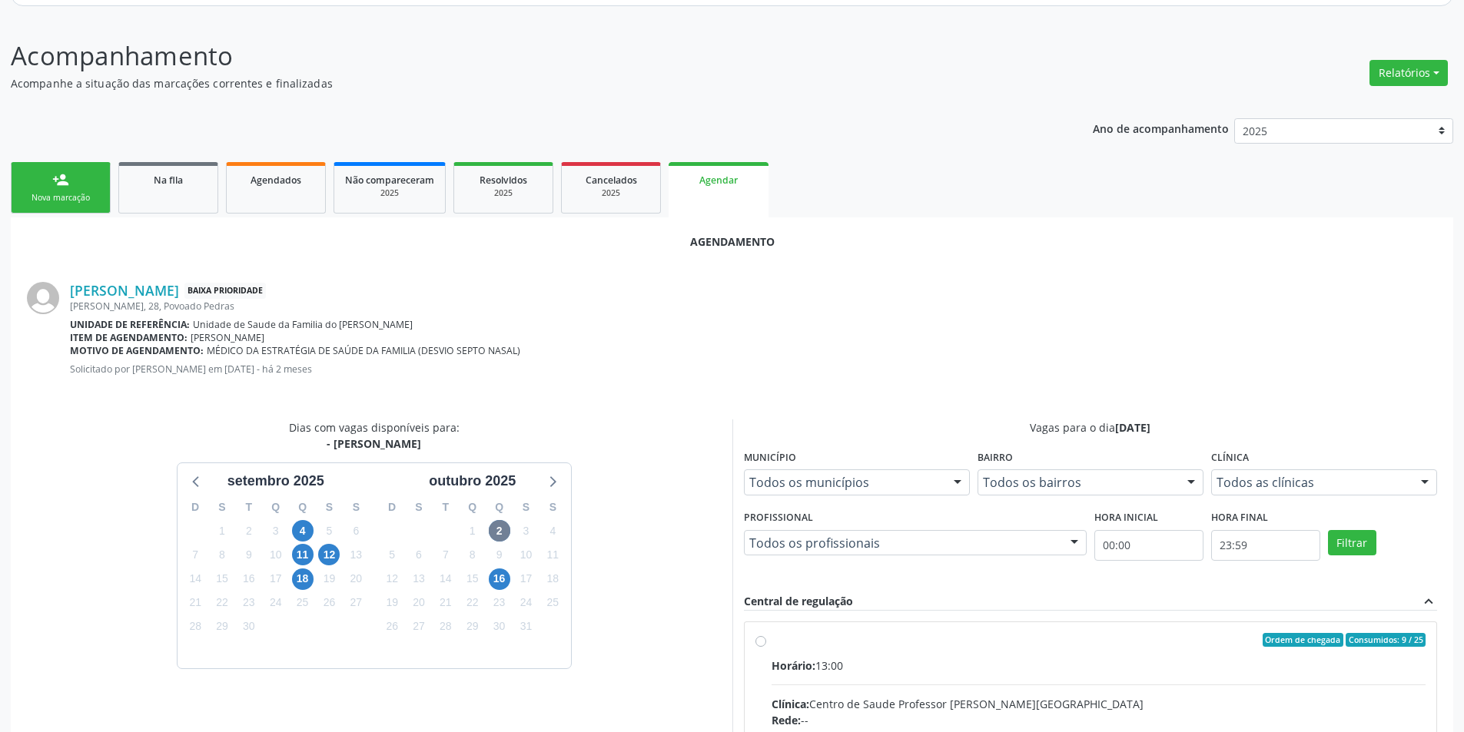
click at [758, 643] on input "Ordem de chegada Consumidos: 9 / 25 Horário: 13:00 Clínica: Centro de Saude Pro…" at bounding box center [760, 640] width 11 height 14
radio input "true"
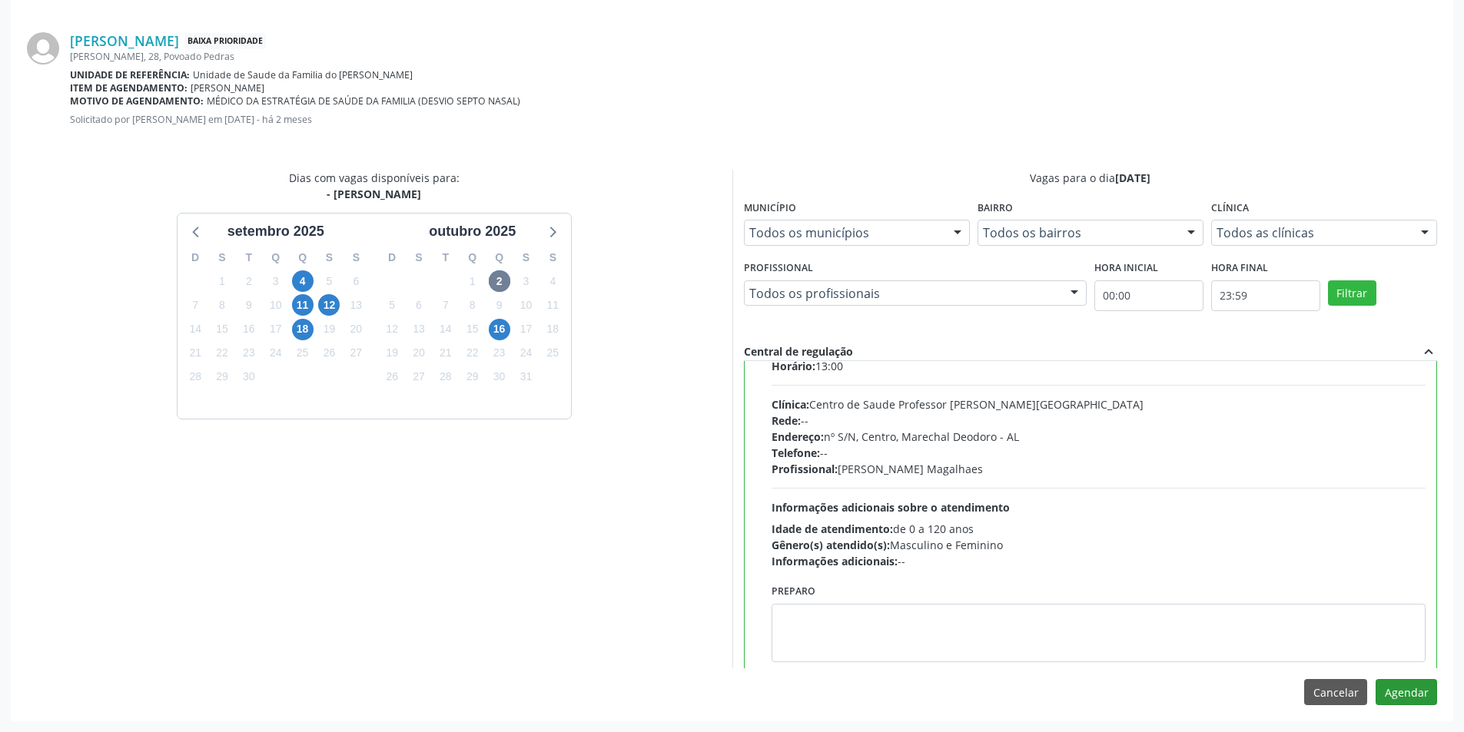
scroll to position [76, 0]
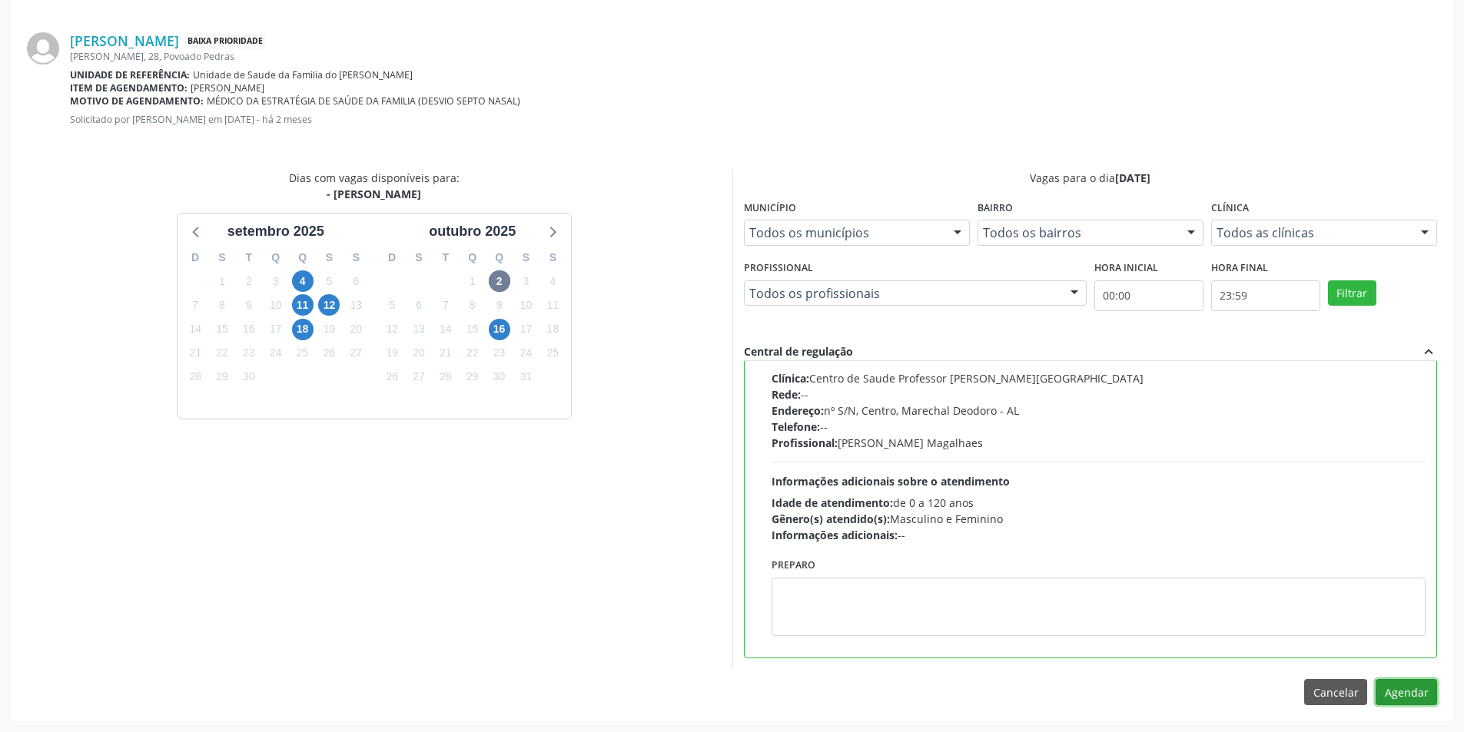
click at [1415, 692] on button "Agendar" at bounding box center [1405, 692] width 61 height 26
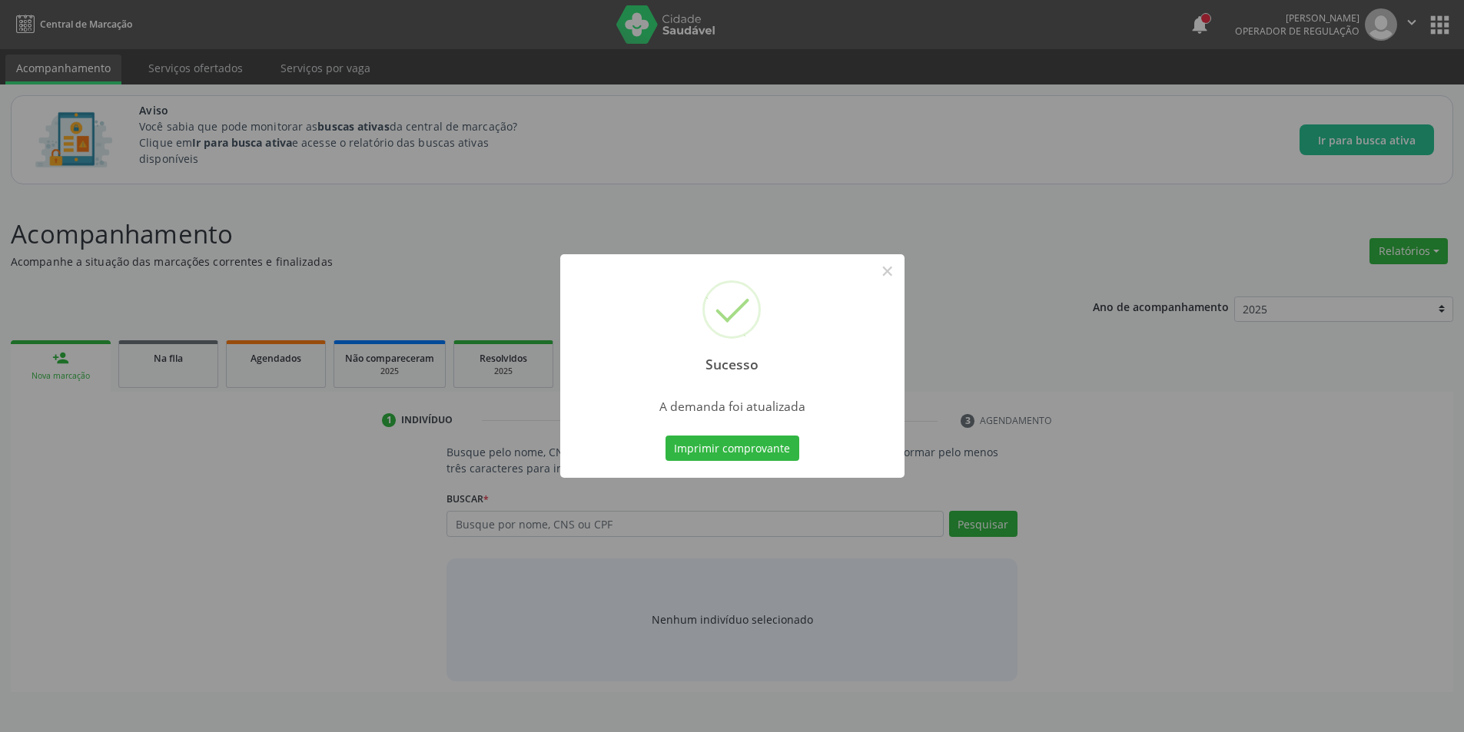
scroll to position [0, 0]
click at [897, 270] on button "×" at bounding box center [893, 271] width 26 height 26
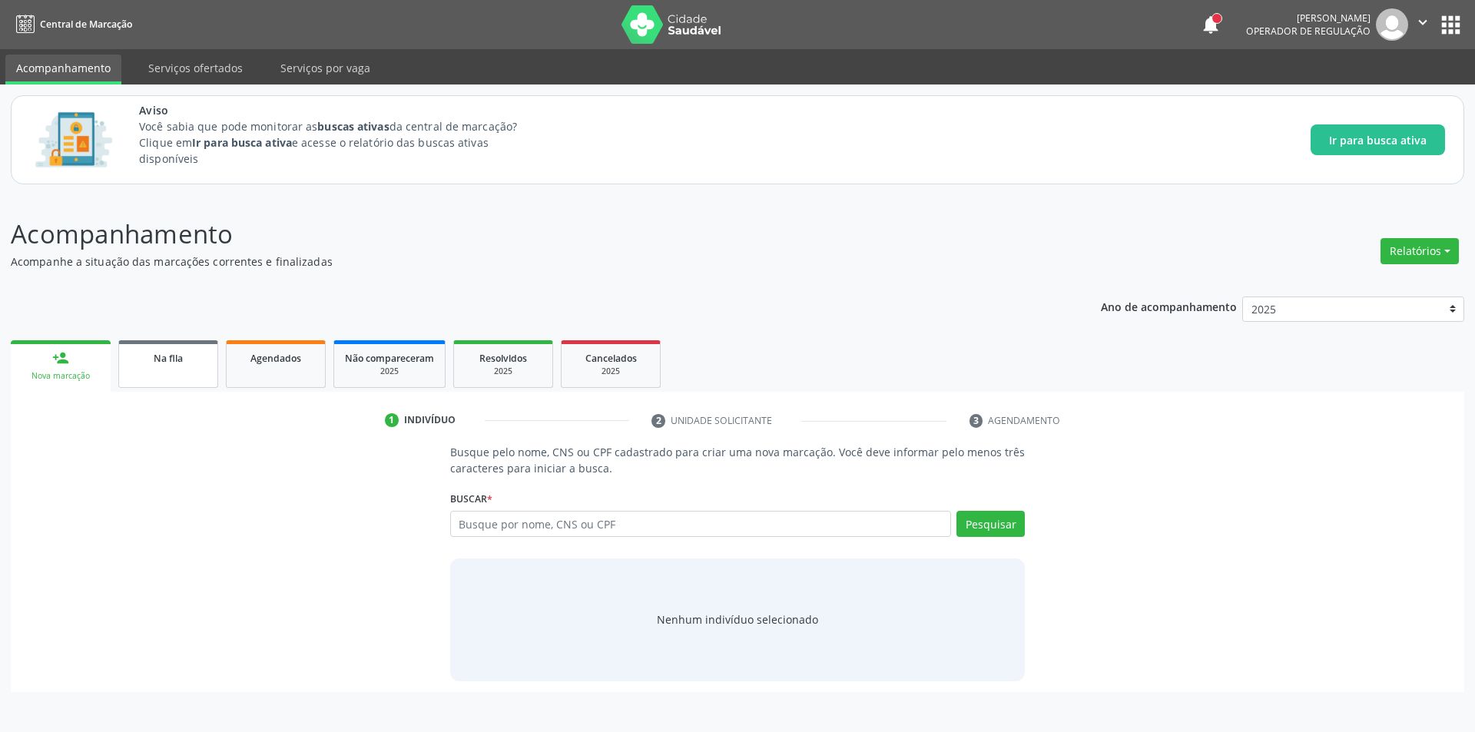
click at [187, 360] on div "Na fila" at bounding box center [168, 358] width 77 height 16
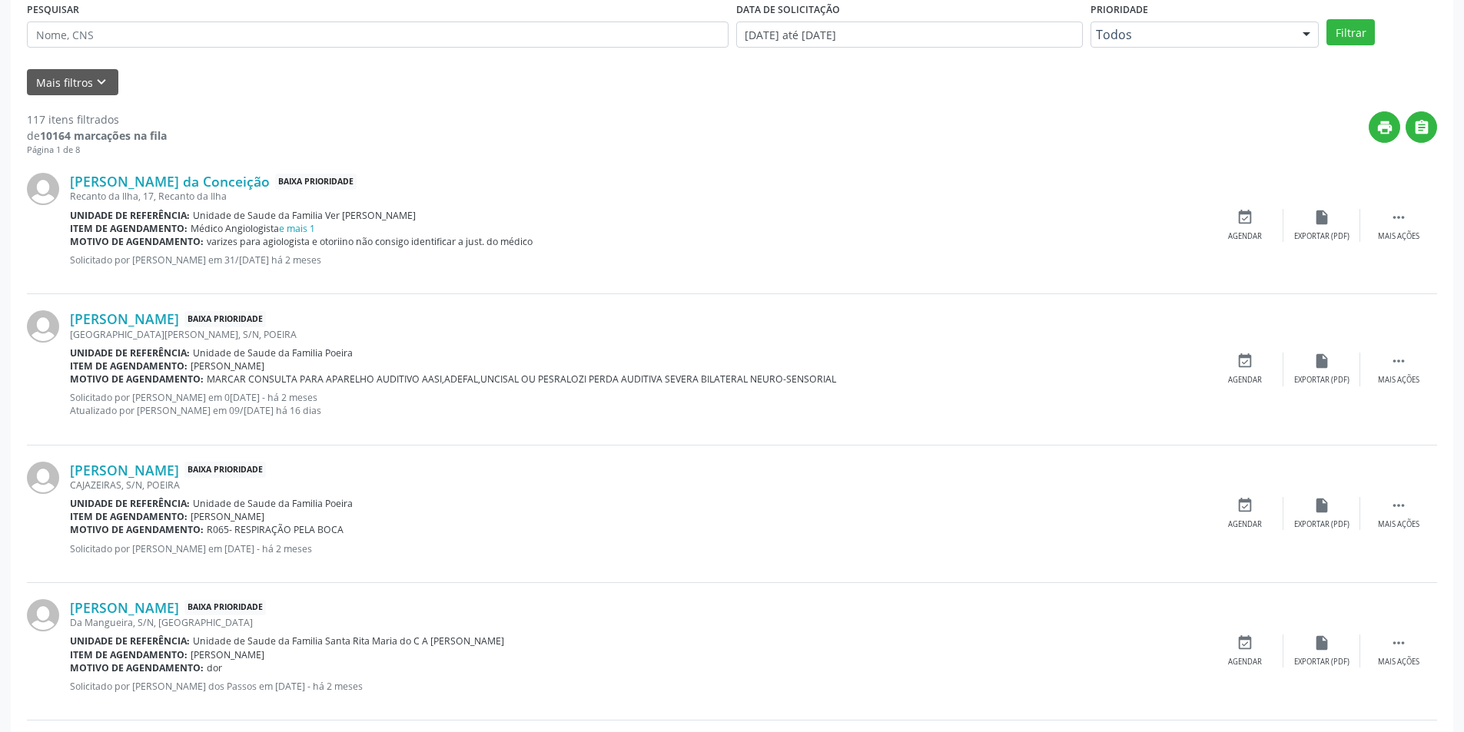
scroll to position [461, 0]
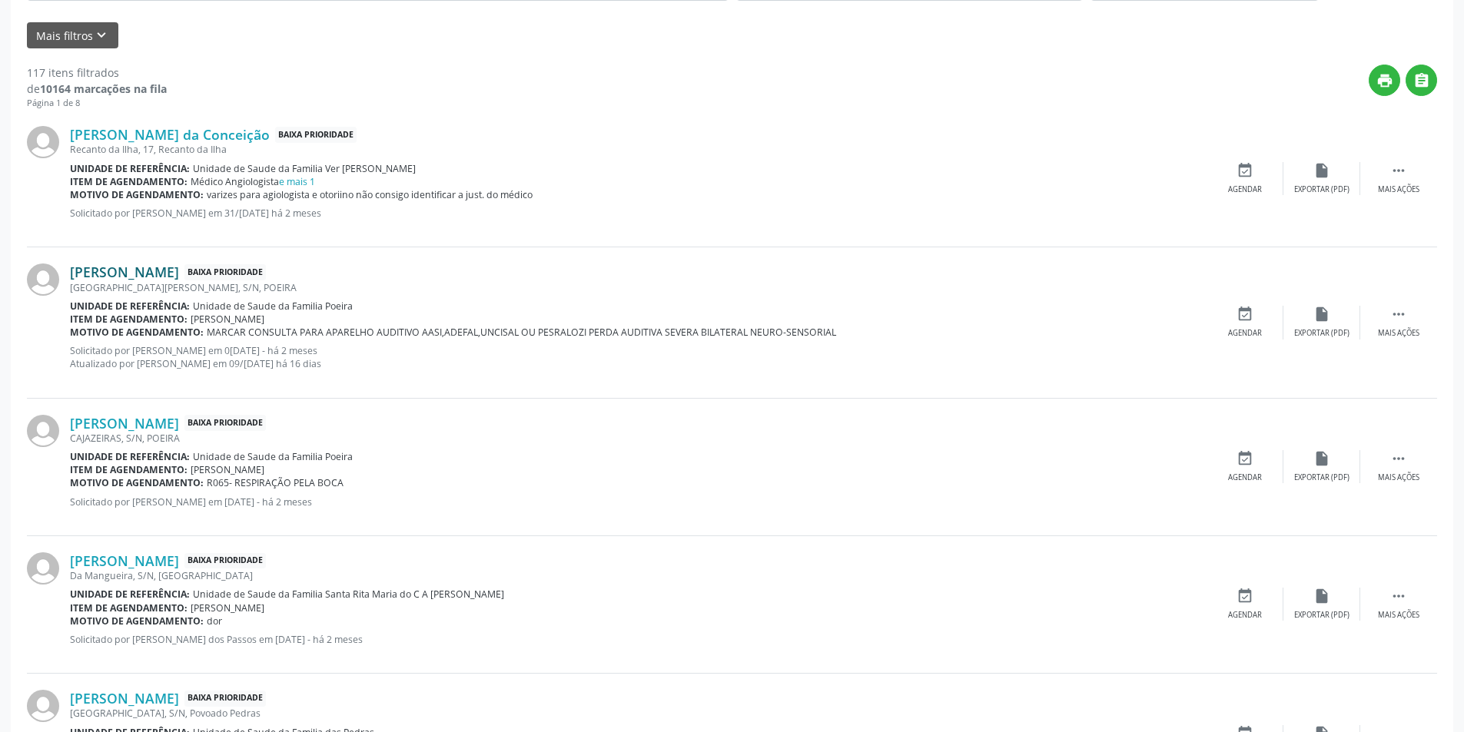
click at [179, 273] on link "[PERSON_NAME]" at bounding box center [124, 272] width 109 height 17
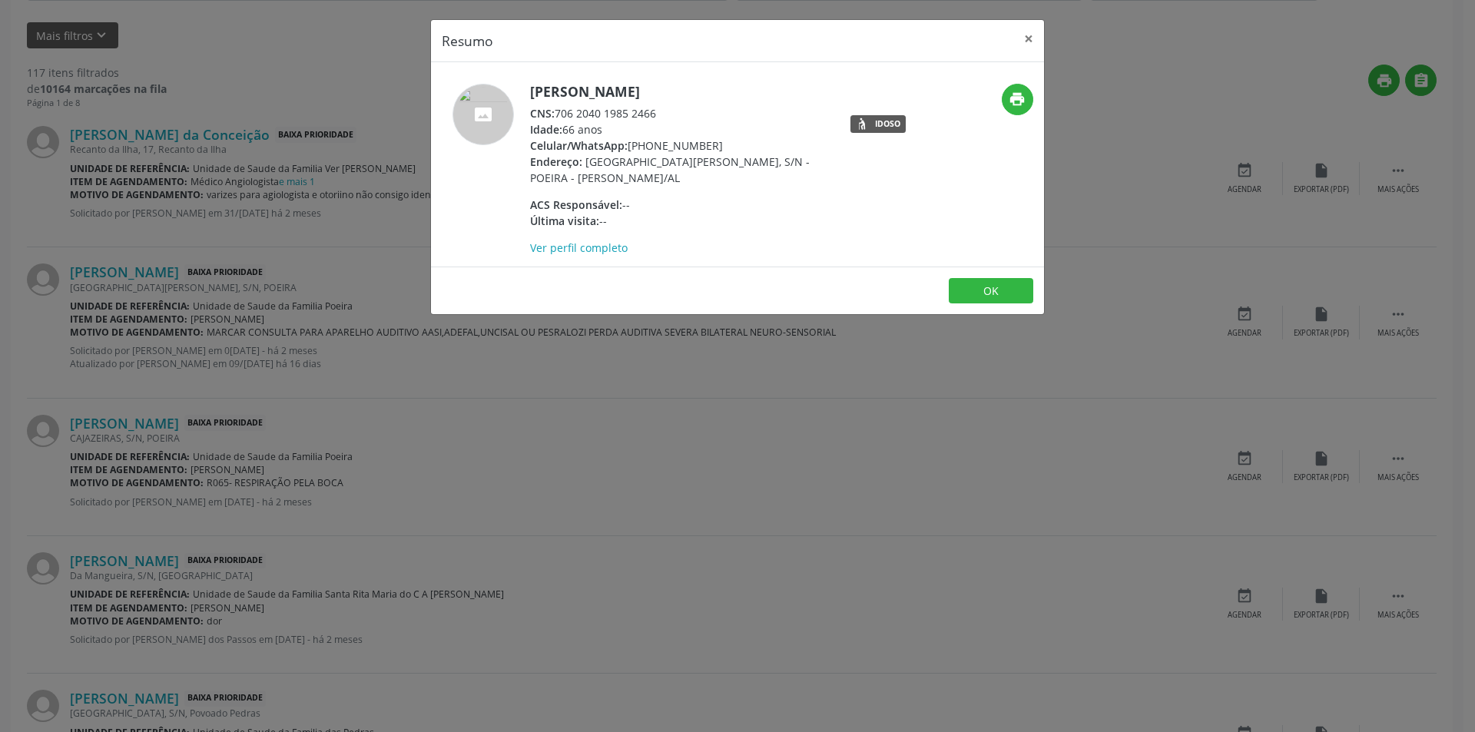
drag, startPoint x: 559, startPoint y: 113, endPoint x: 669, endPoint y: 111, distance: 109.9
click at [669, 111] on div "CNS: 706 2040 1985 2466" at bounding box center [679, 113] width 299 height 16
click at [987, 288] on button "OK" at bounding box center [991, 291] width 85 height 26
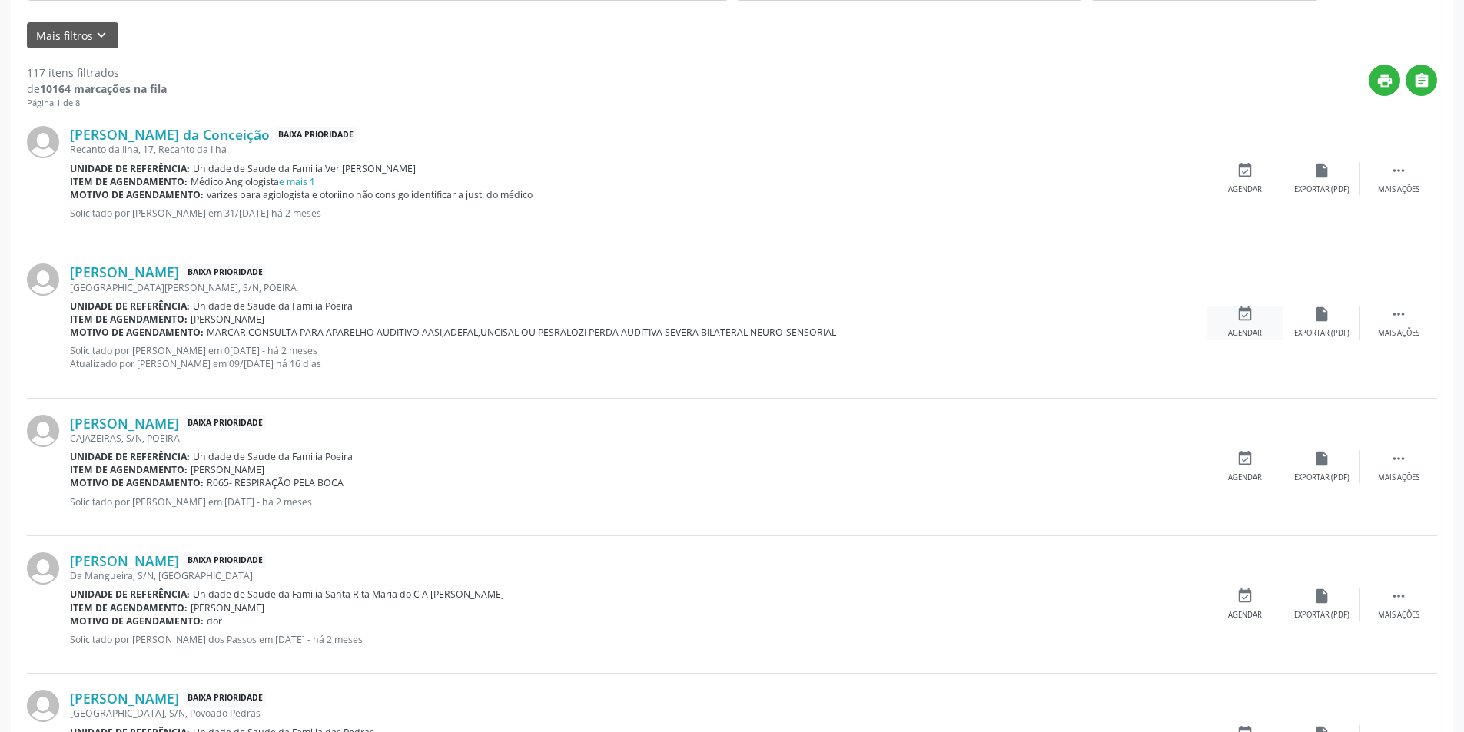
click at [1241, 326] on div "event_available Agendar" at bounding box center [1244, 322] width 77 height 33
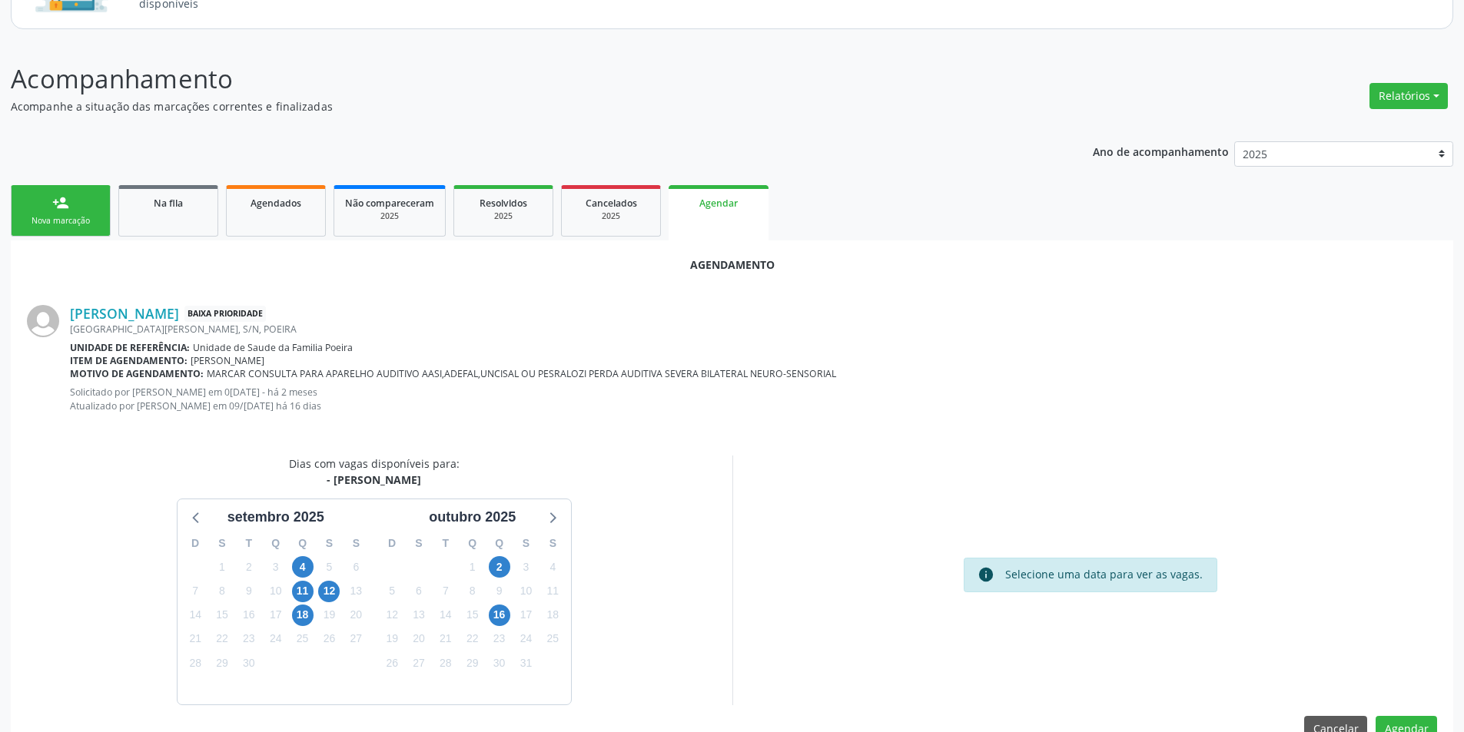
scroll to position [191, 0]
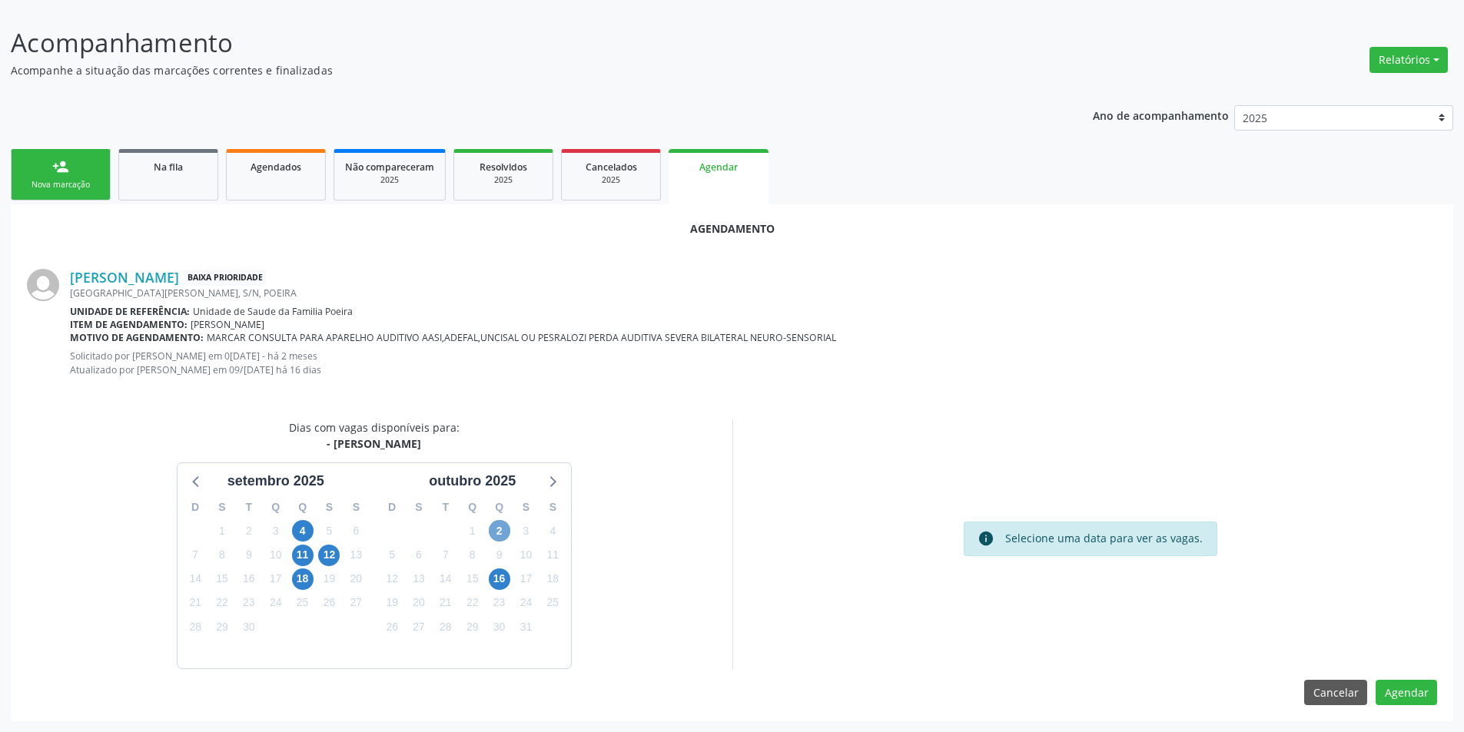
click at [502, 529] on span "2" at bounding box center [500, 531] width 22 height 22
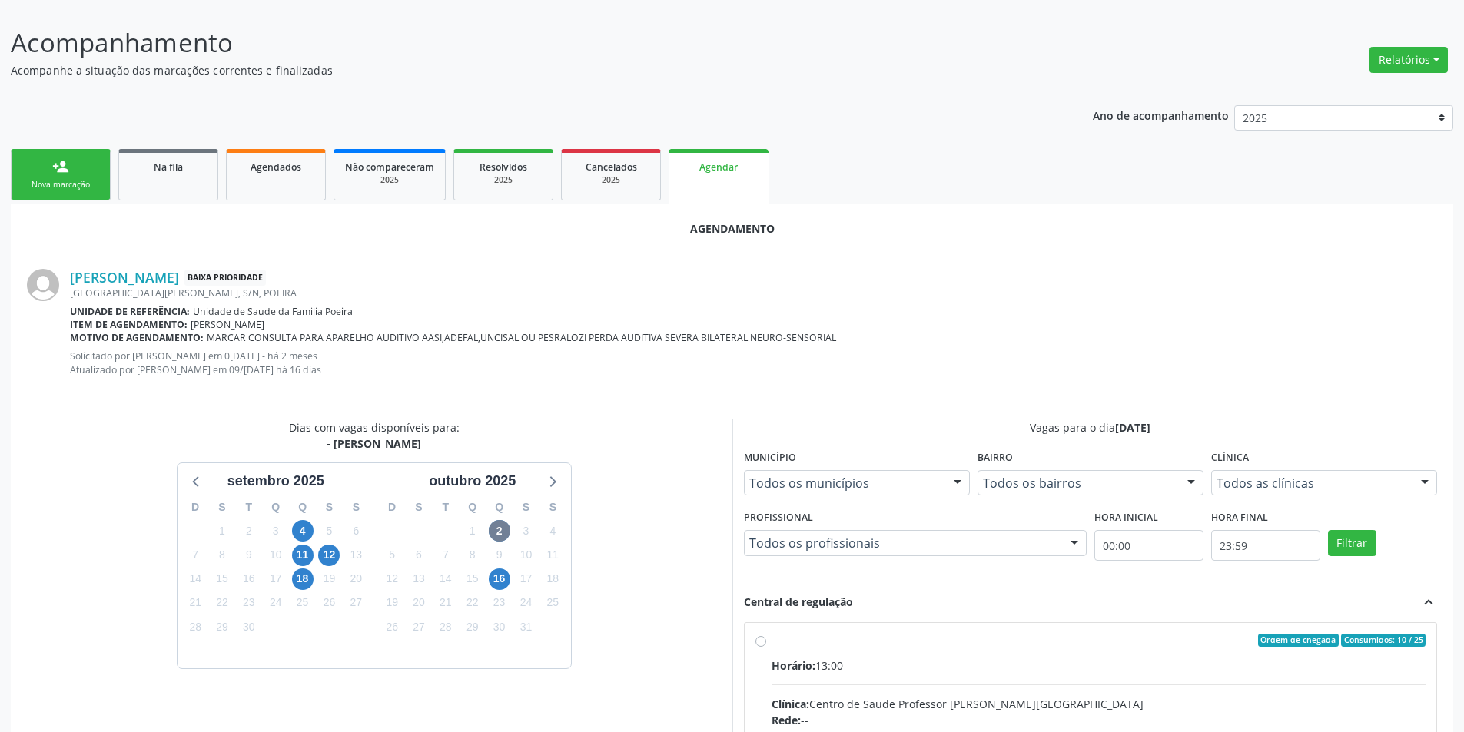
click at [763, 643] on input "Ordem de chegada Consumidos: 10 / 25 Horário: 13:00 Clínica: Centro de Saude Pr…" at bounding box center [760, 641] width 11 height 14
radio input "true"
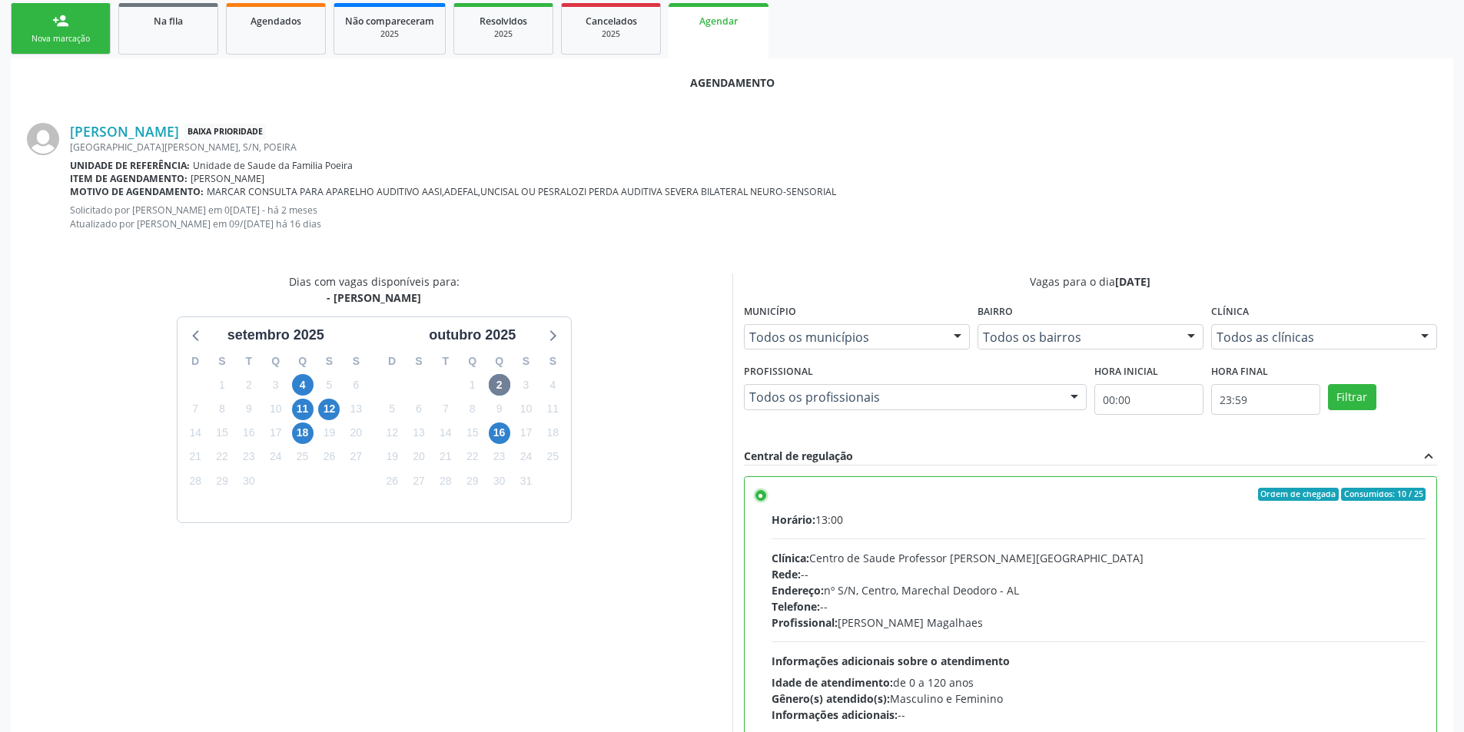
scroll to position [441, 0]
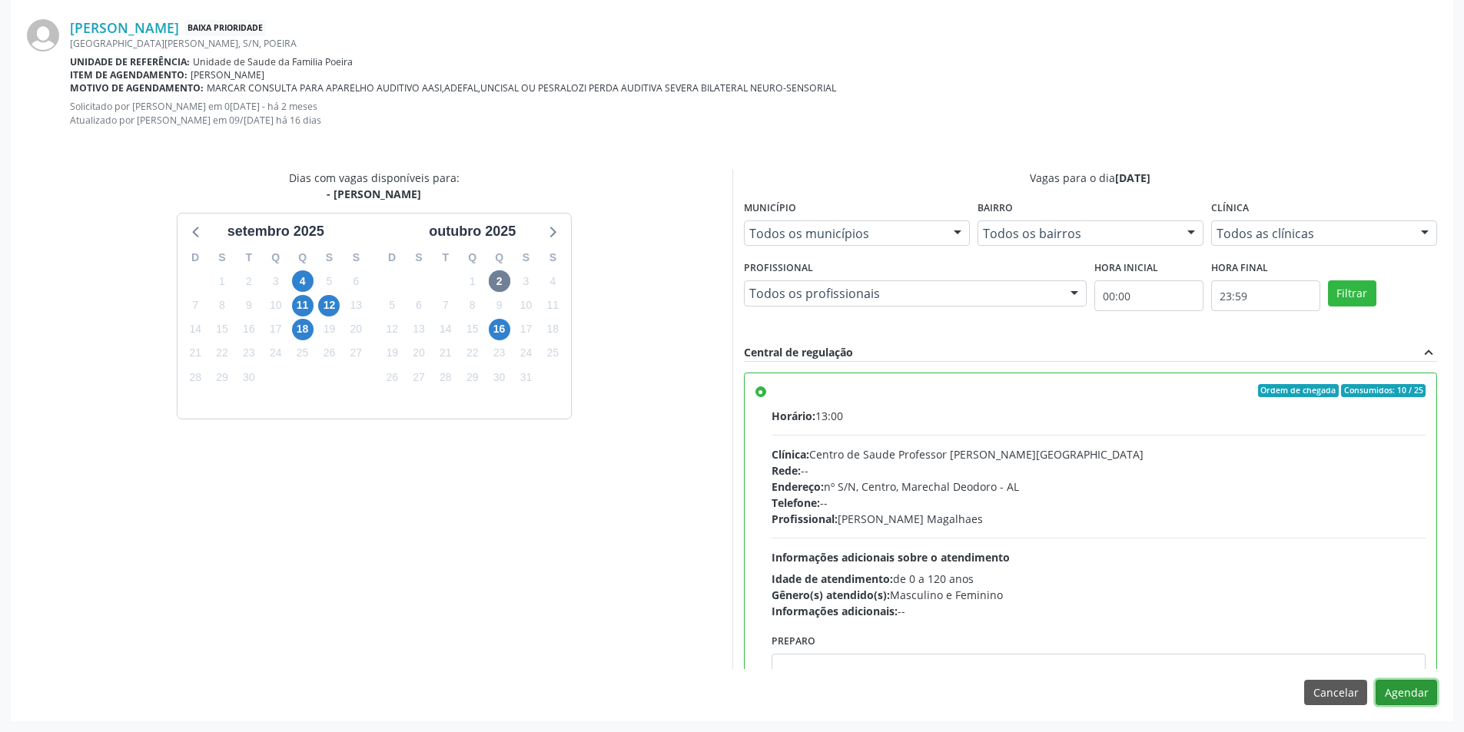
click at [1407, 681] on button "Agendar" at bounding box center [1405, 693] width 61 height 26
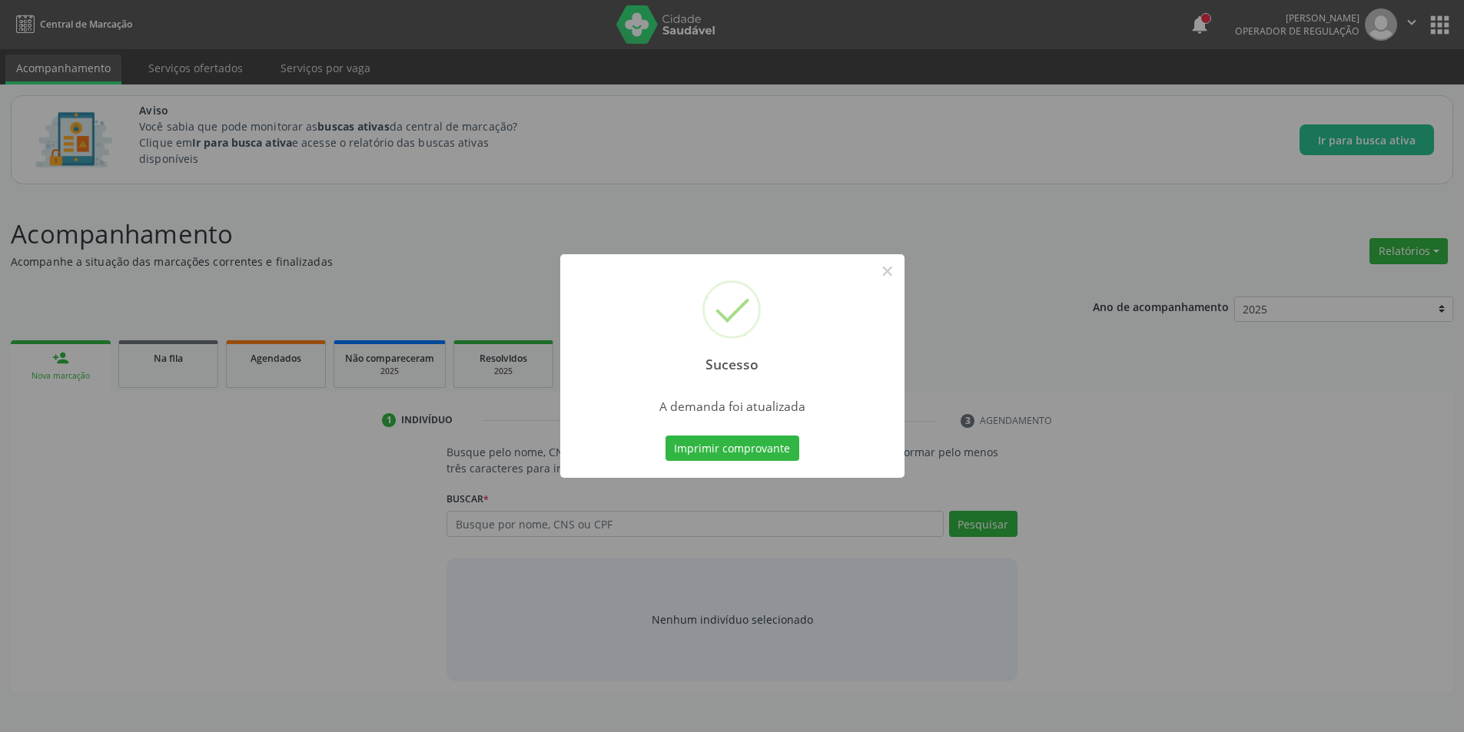
scroll to position [0, 0]
click at [891, 270] on button "×" at bounding box center [893, 271] width 26 height 26
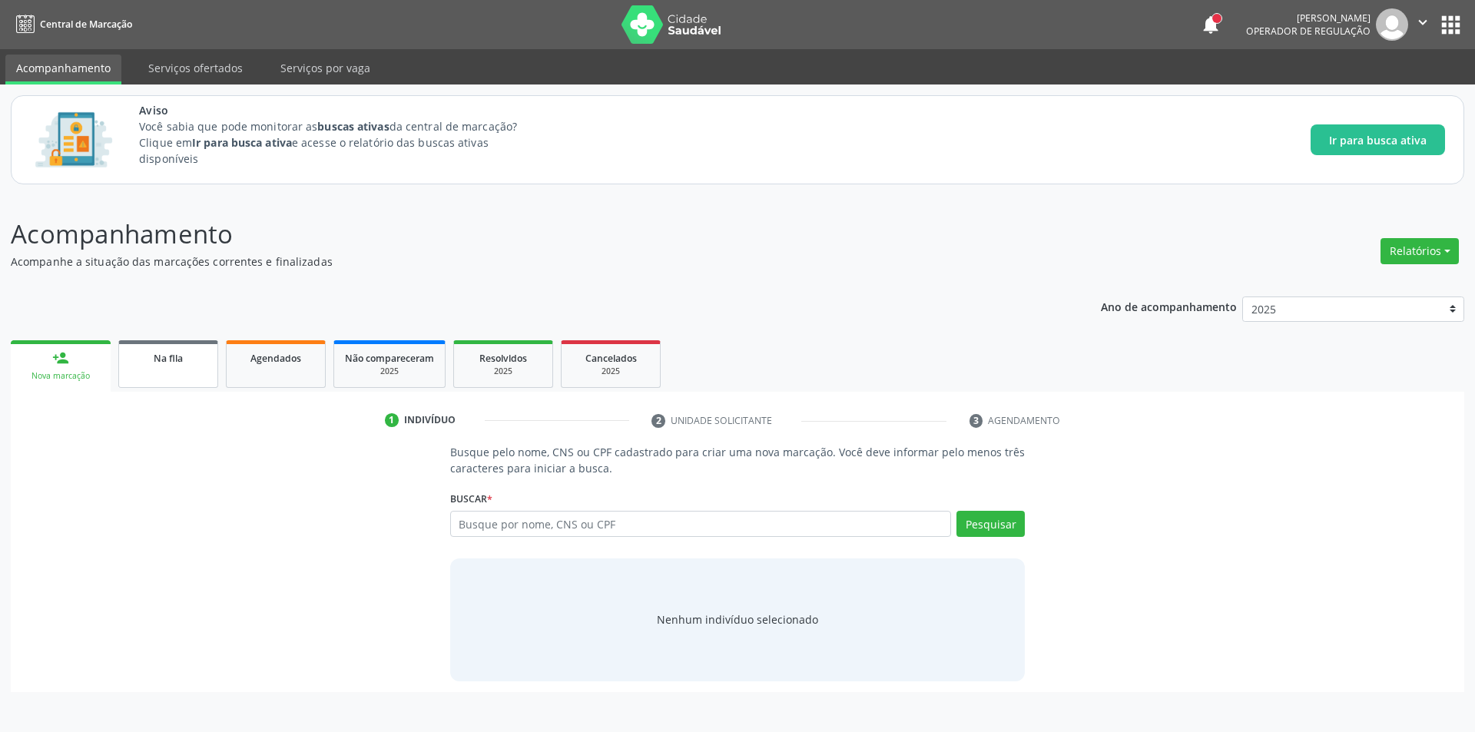
click at [177, 361] on span "Na fila" at bounding box center [168, 358] width 29 height 13
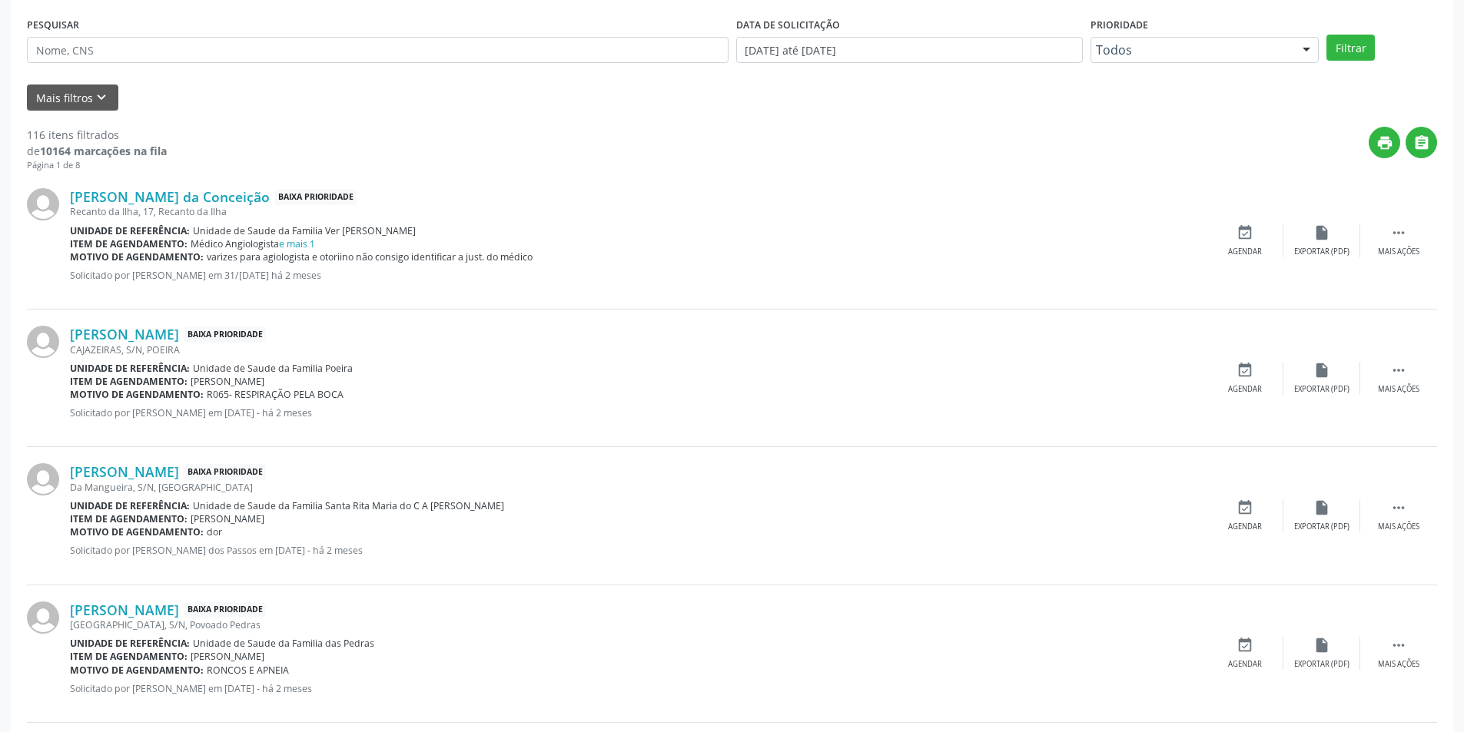
scroll to position [384, 0]
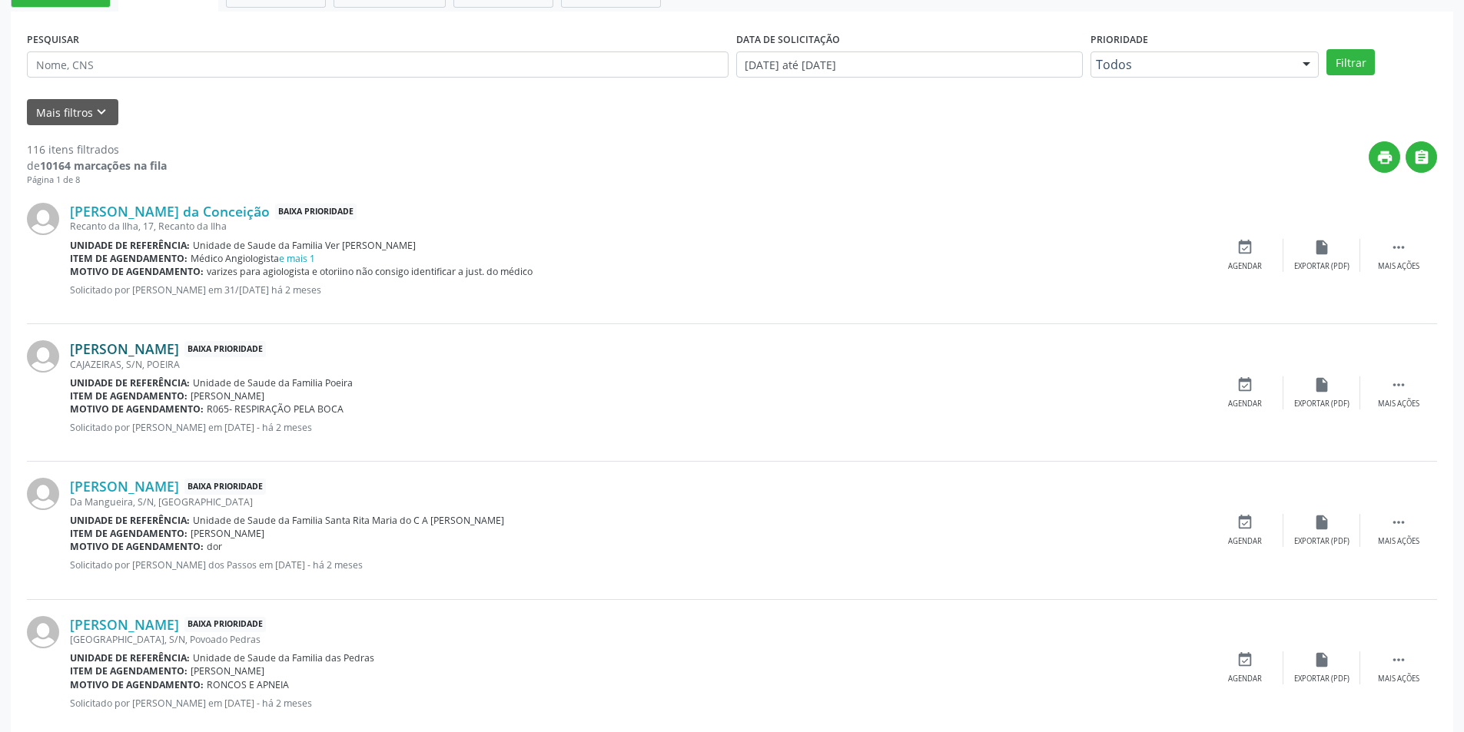
click at [178, 349] on link "[PERSON_NAME]" at bounding box center [124, 348] width 109 height 17
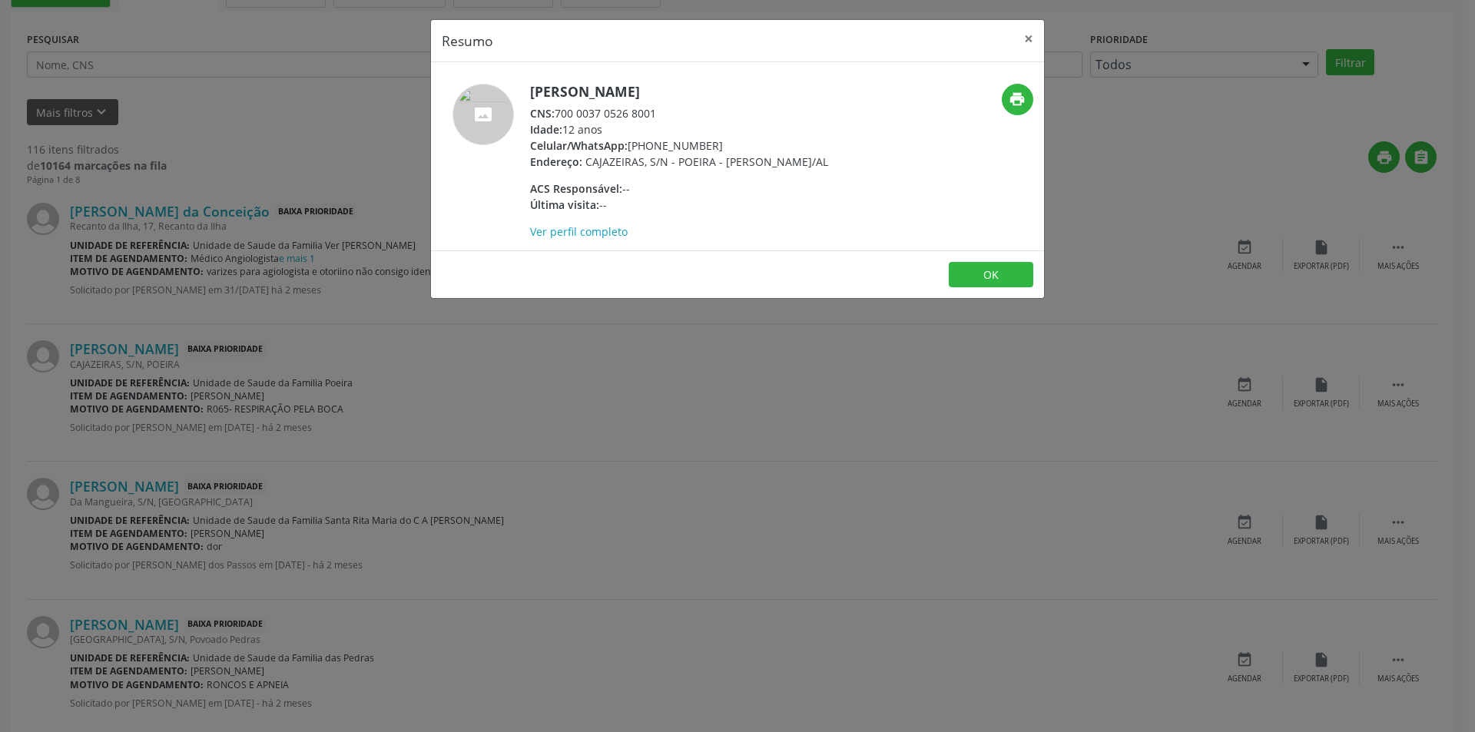
drag, startPoint x: 559, startPoint y: 111, endPoint x: 678, endPoint y: 115, distance: 119.2
click at [678, 115] on div "CNS: 700 0037 0526 8001" at bounding box center [679, 113] width 298 height 16
click at [997, 288] on button "OK" at bounding box center [991, 275] width 85 height 26
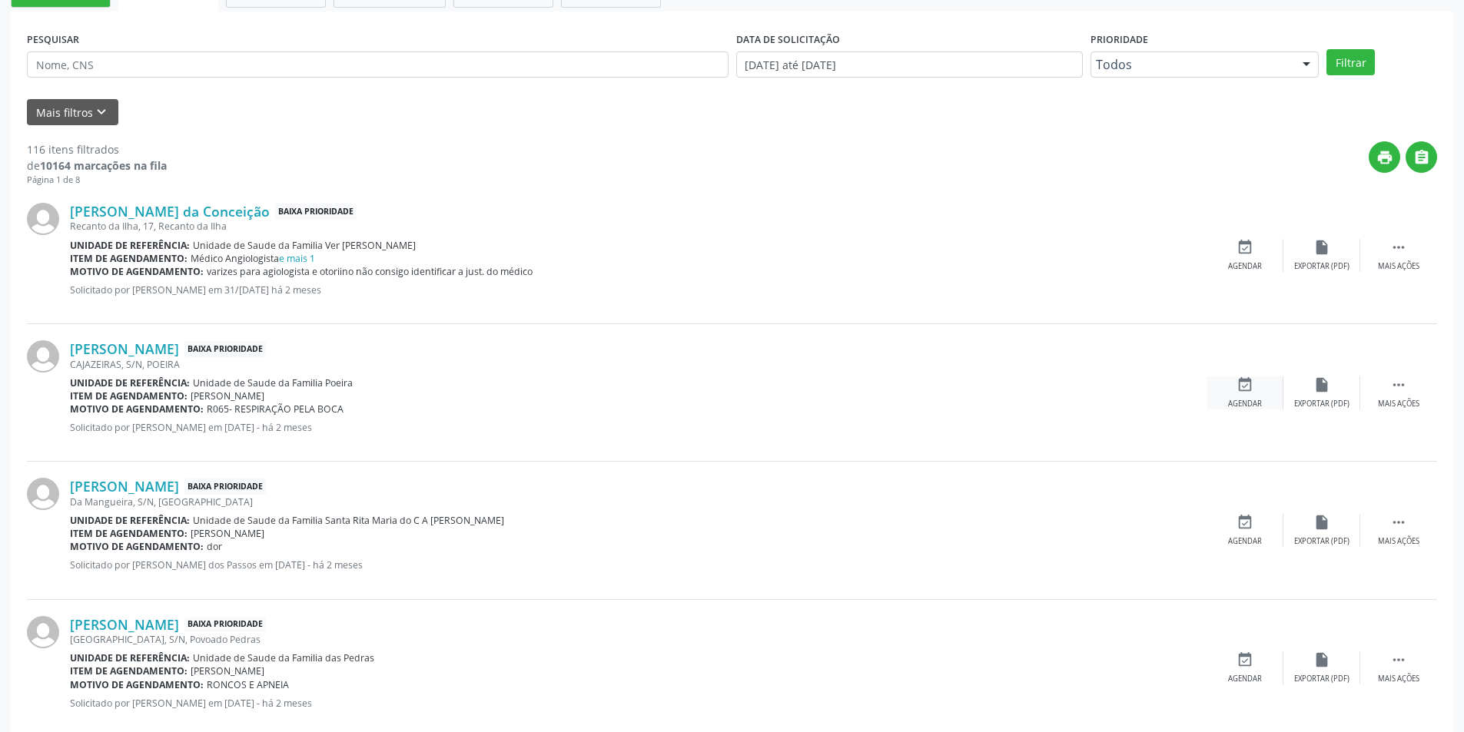
click at [1255, 392] on div "event_available Agendar" at bounding box center [1244, 393] width 77 height 33
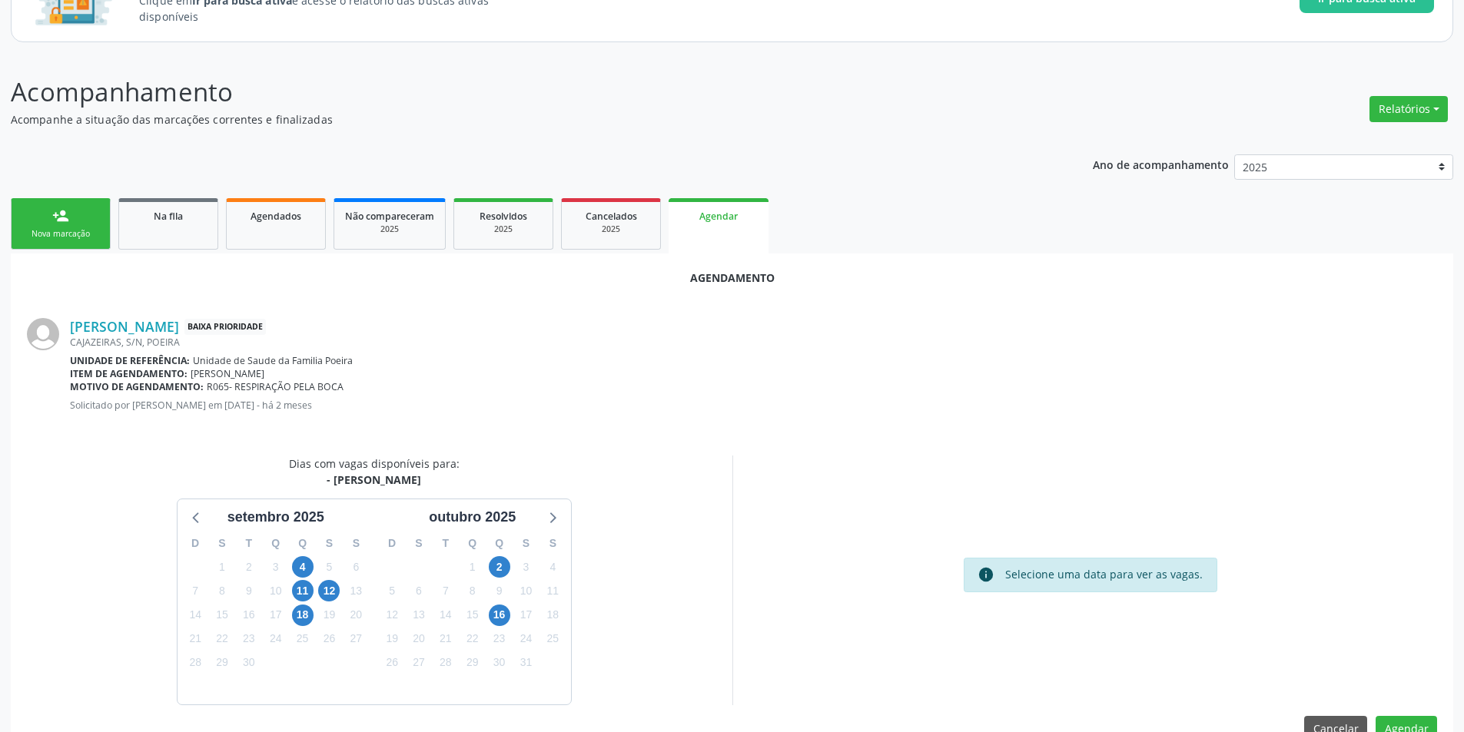
scroll to position [178, 0]
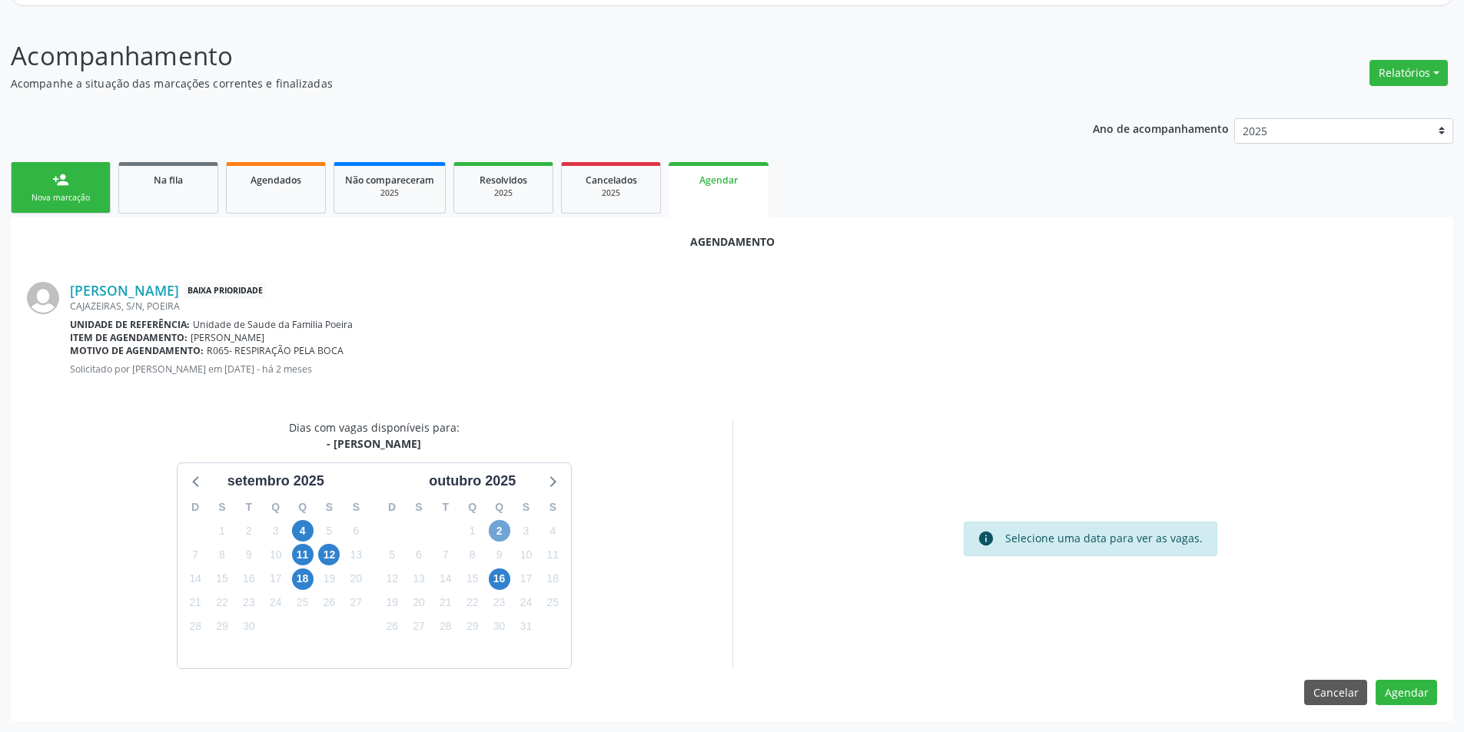
click at [491, 527] on span "2" at bounding box center [500, 531] width 22 height 22
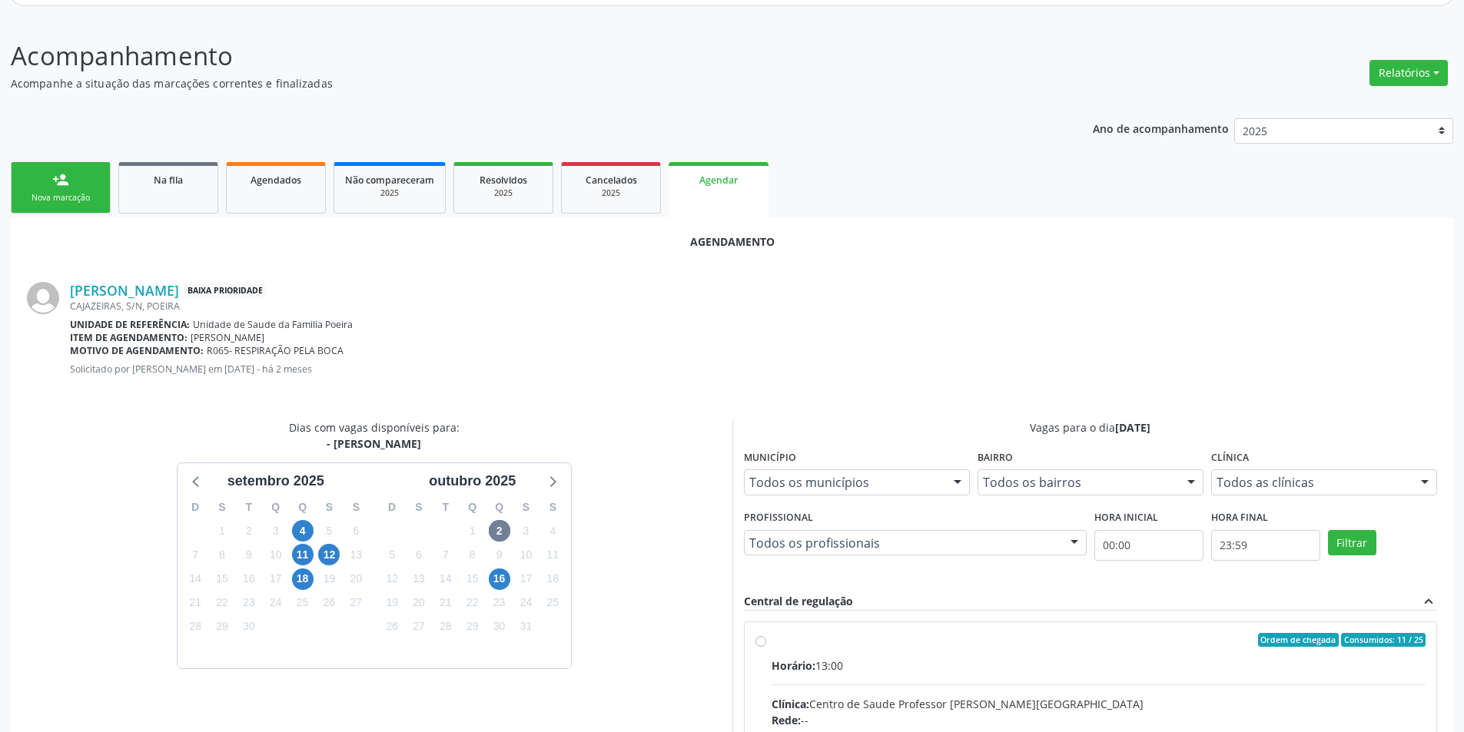
click at [761, 642] on input "Ordem de chegada Consumidos: 11 / 25 Horário: 13:00 Clínica: Centro de Saude Pr…" at bounding box center [760, 640] width 11 height 14
radio input "true"
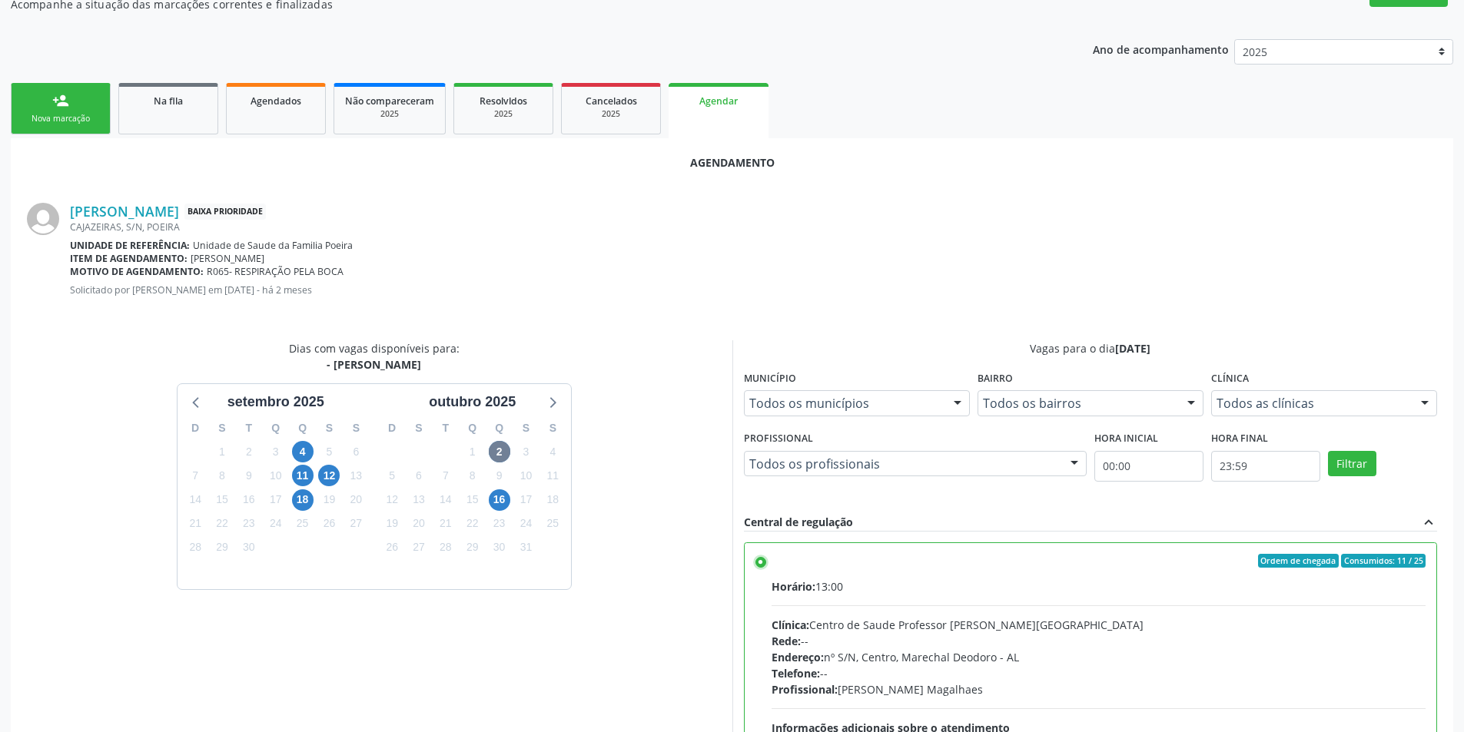
scroll to position [428, 0]
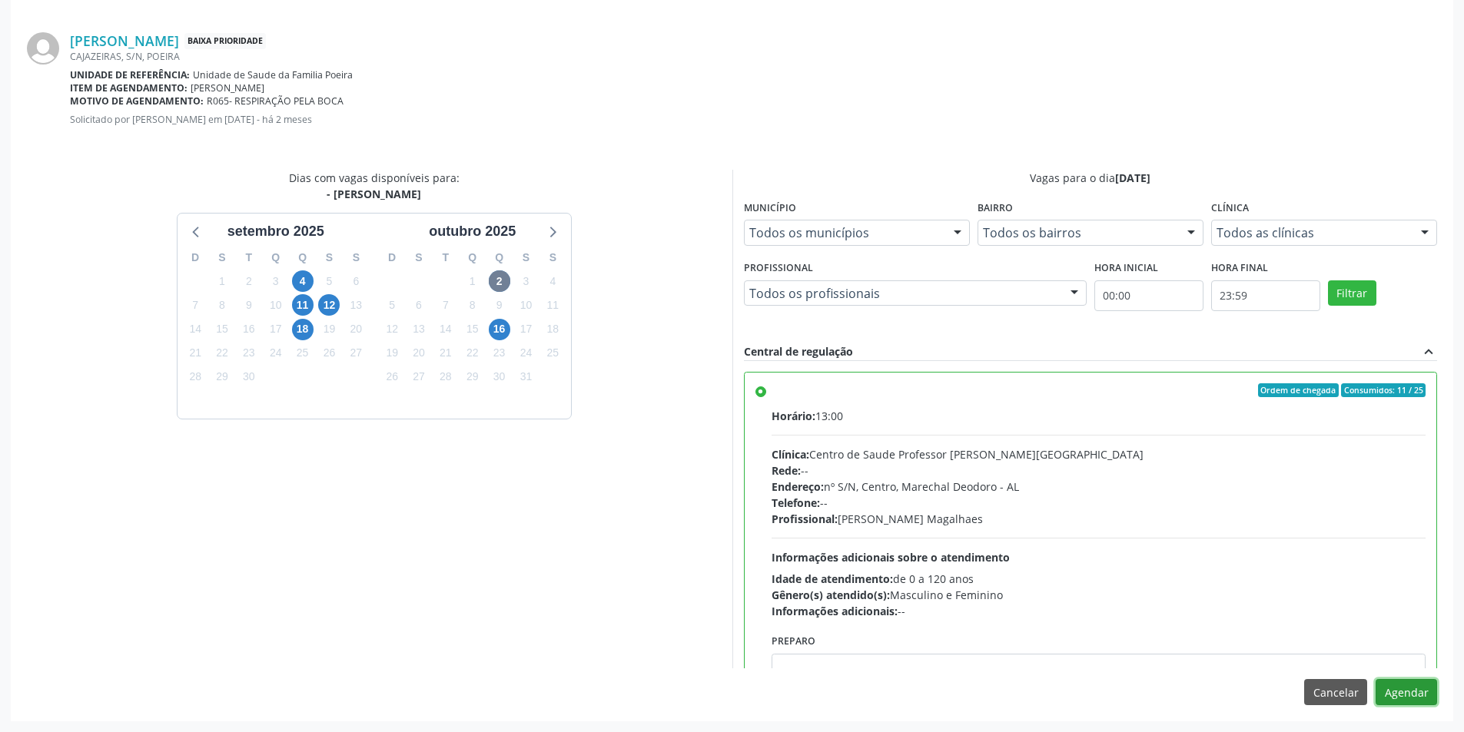
click at [1410, 702] on button "Agendar" at bounding box center [1405, 692] width 61 height 26
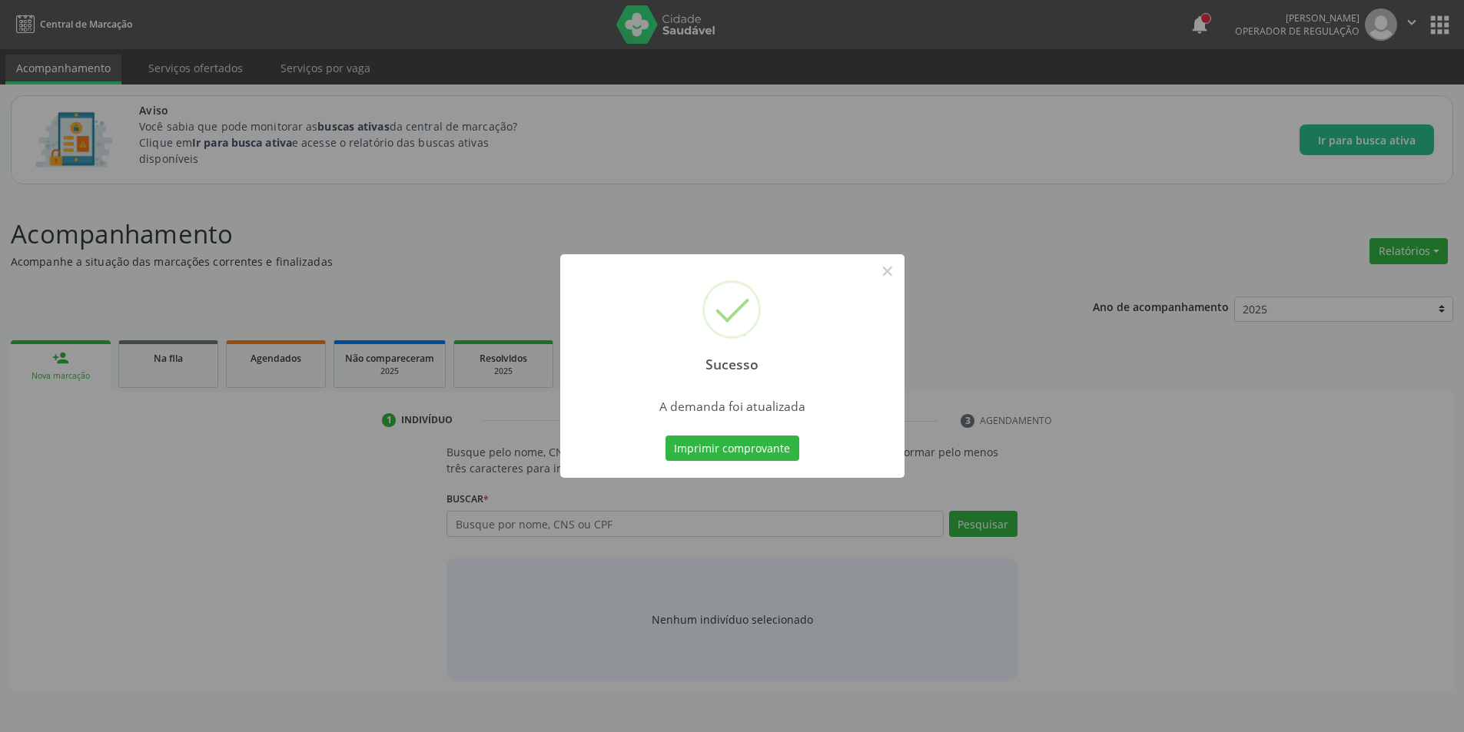
scroll to position [0, 0]
click at [894, 270] on button "×" at bounding box center [893, 271] width 26 height 26
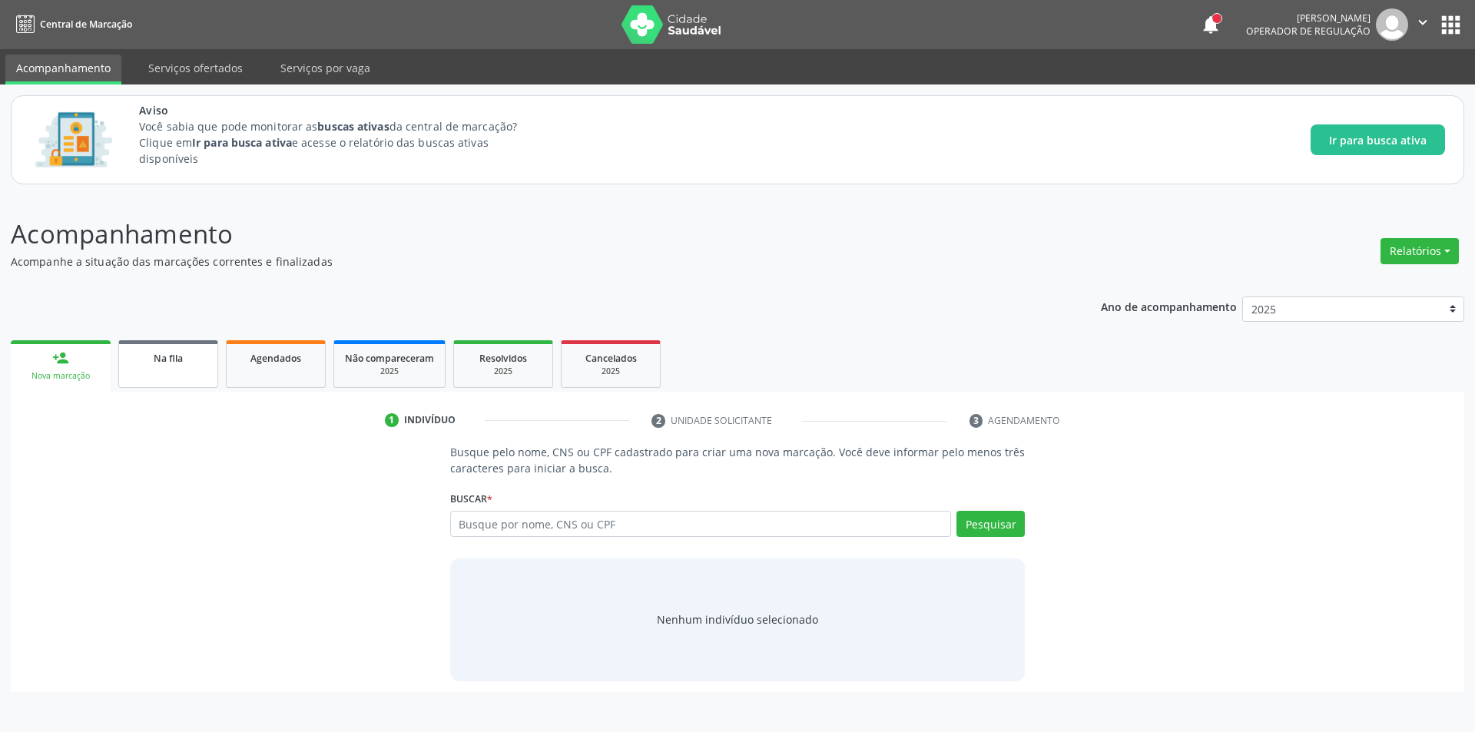
click at [182, 359] on span "Na fila" at bounding box center [168, 358] width 29 height 13
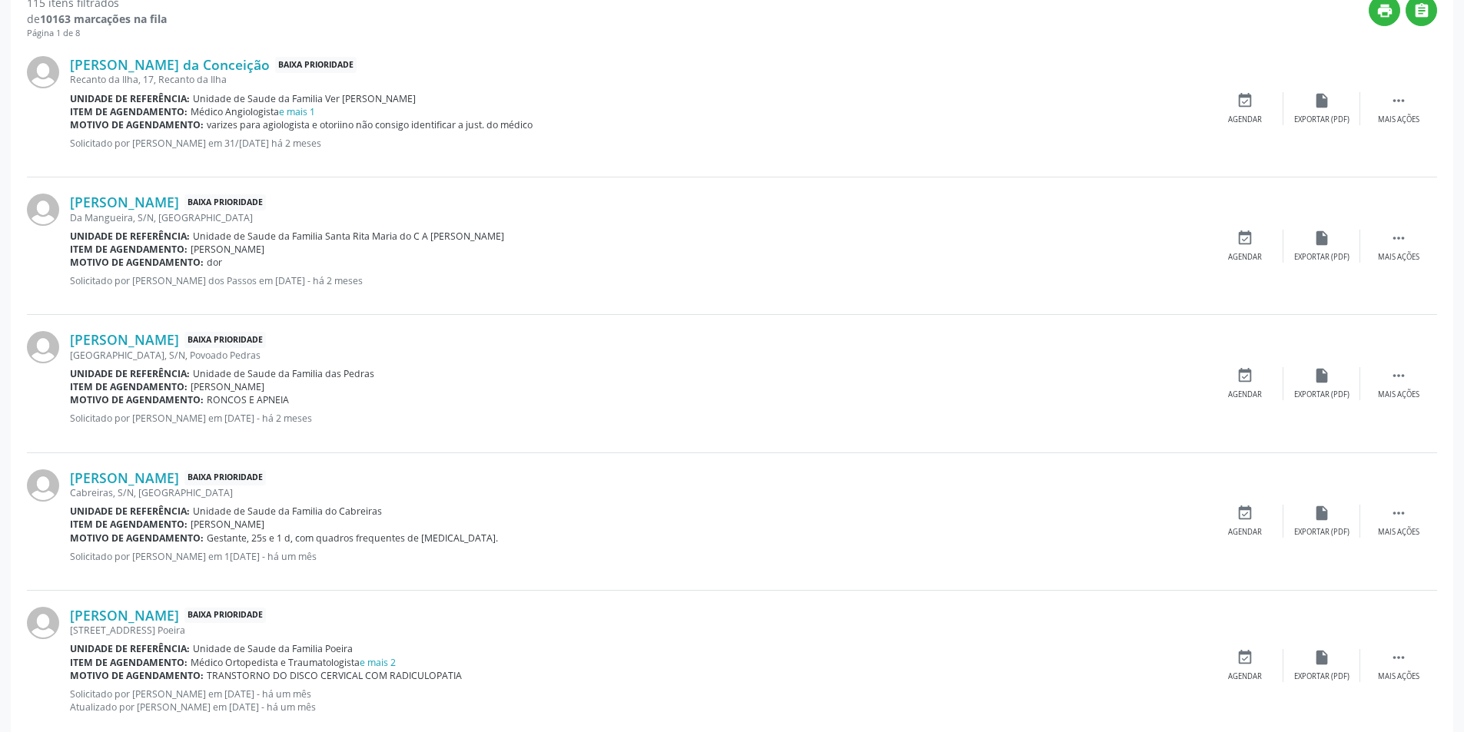
scroll to position [538, 0]
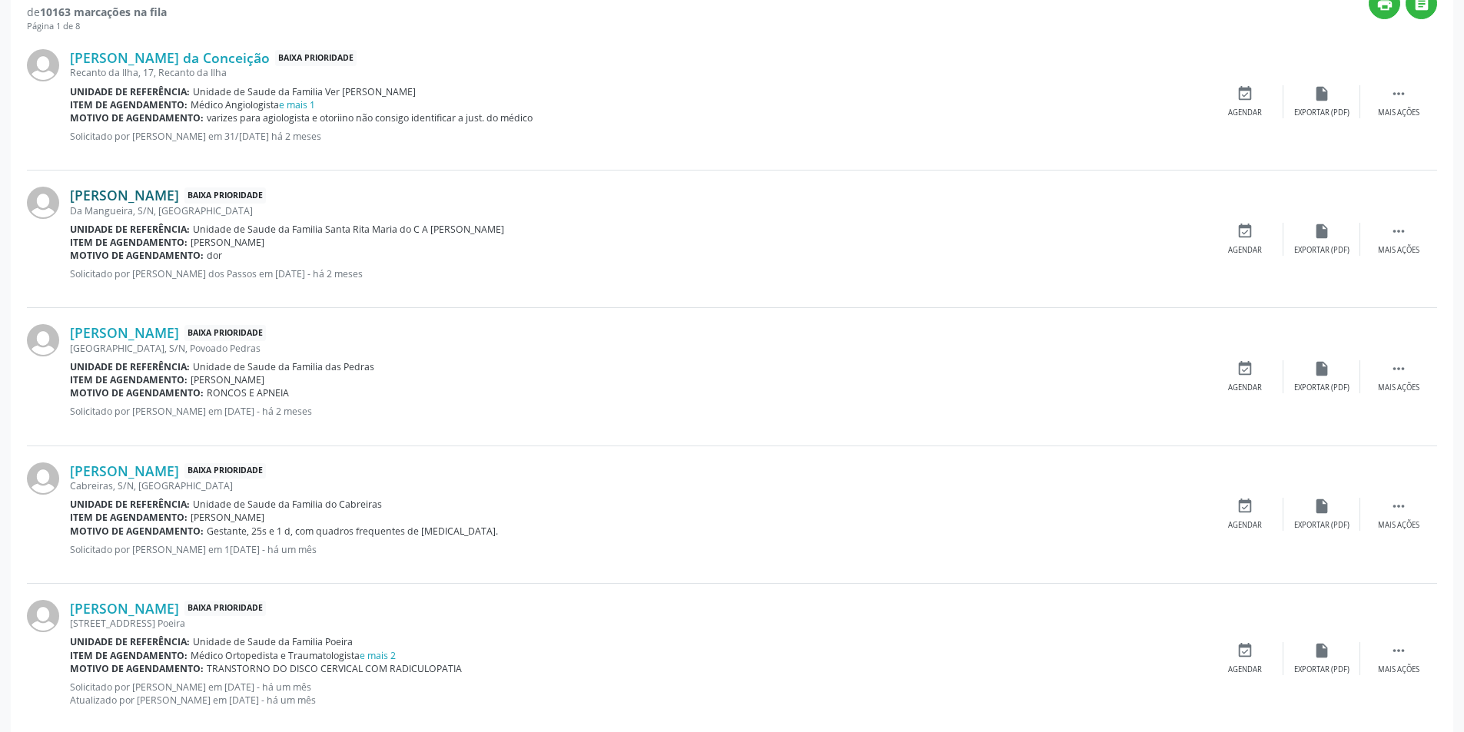
click at [139, 194] on link "[PERSON_NAME]" at bounding box center [124, 195] width 109 height 17
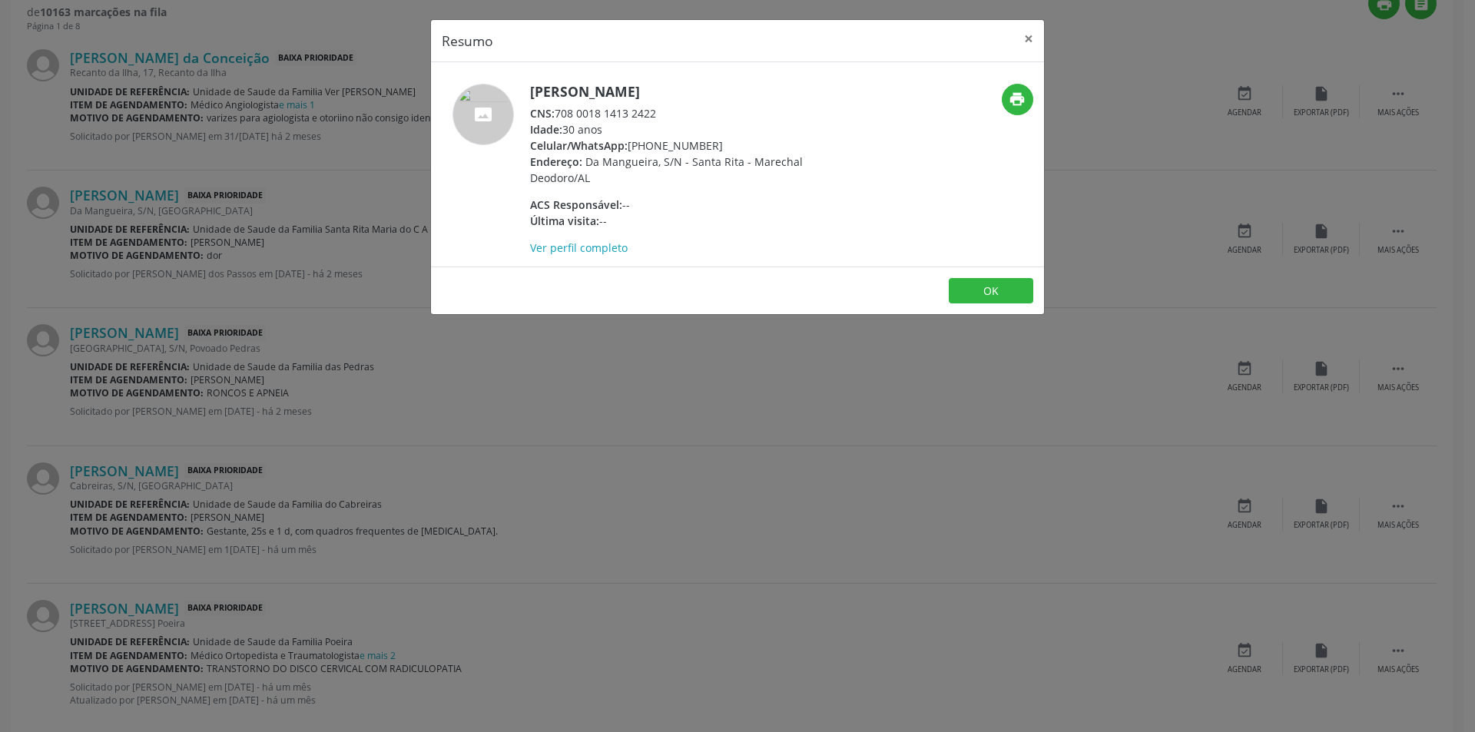
drag, startPoint x: 557, startPoint y: 110, endPoint x: 667, endPoint y: 110, distance: 109.9
click at [667, 110] on div "CNS: 708 0018 1413 2422" at bounding box center [679, 113] width 299 height 16
click at [999, 295] on button "OK" at bounding box center [991, 291] width 85 height 26
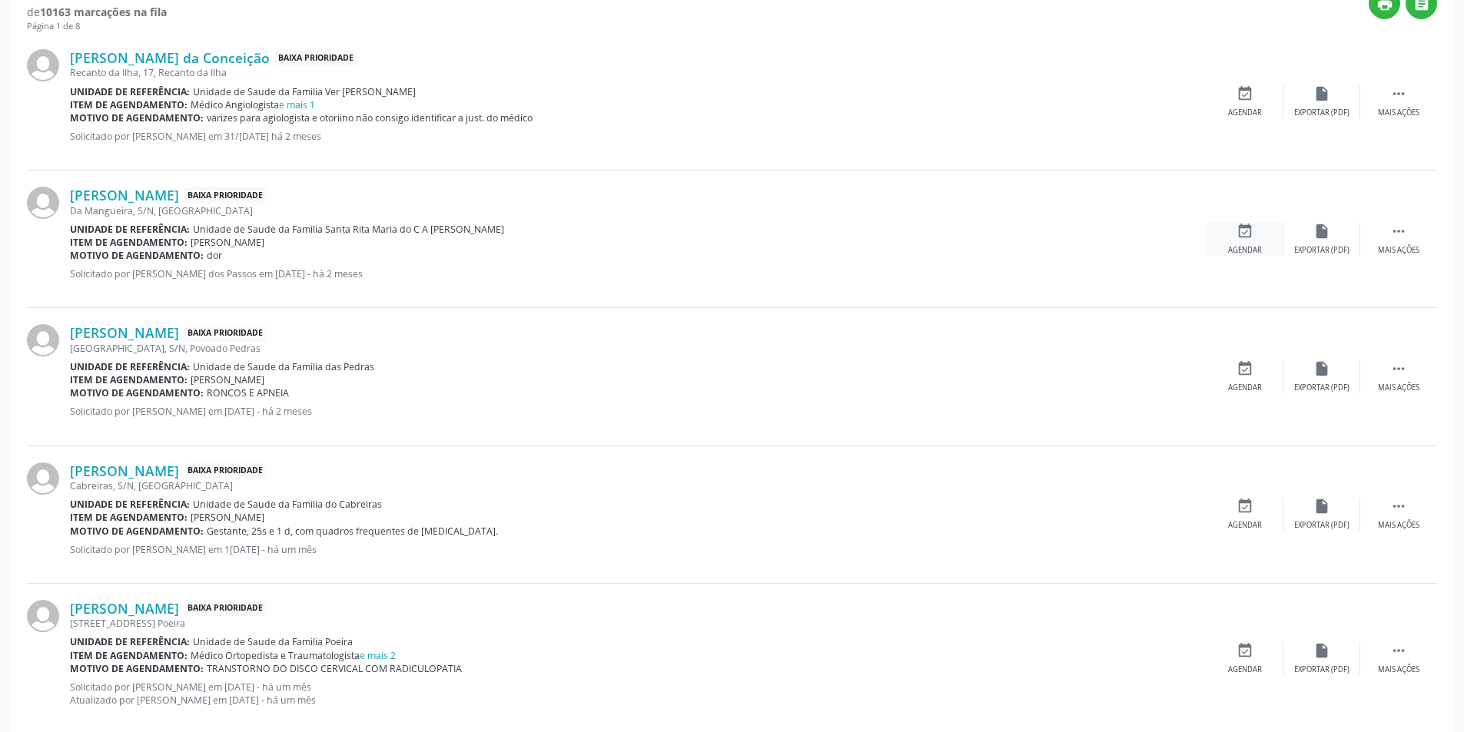
click at [1258, 240] on div "event_available Agendar" at bounding box center [1244, 239] width 77 height 33
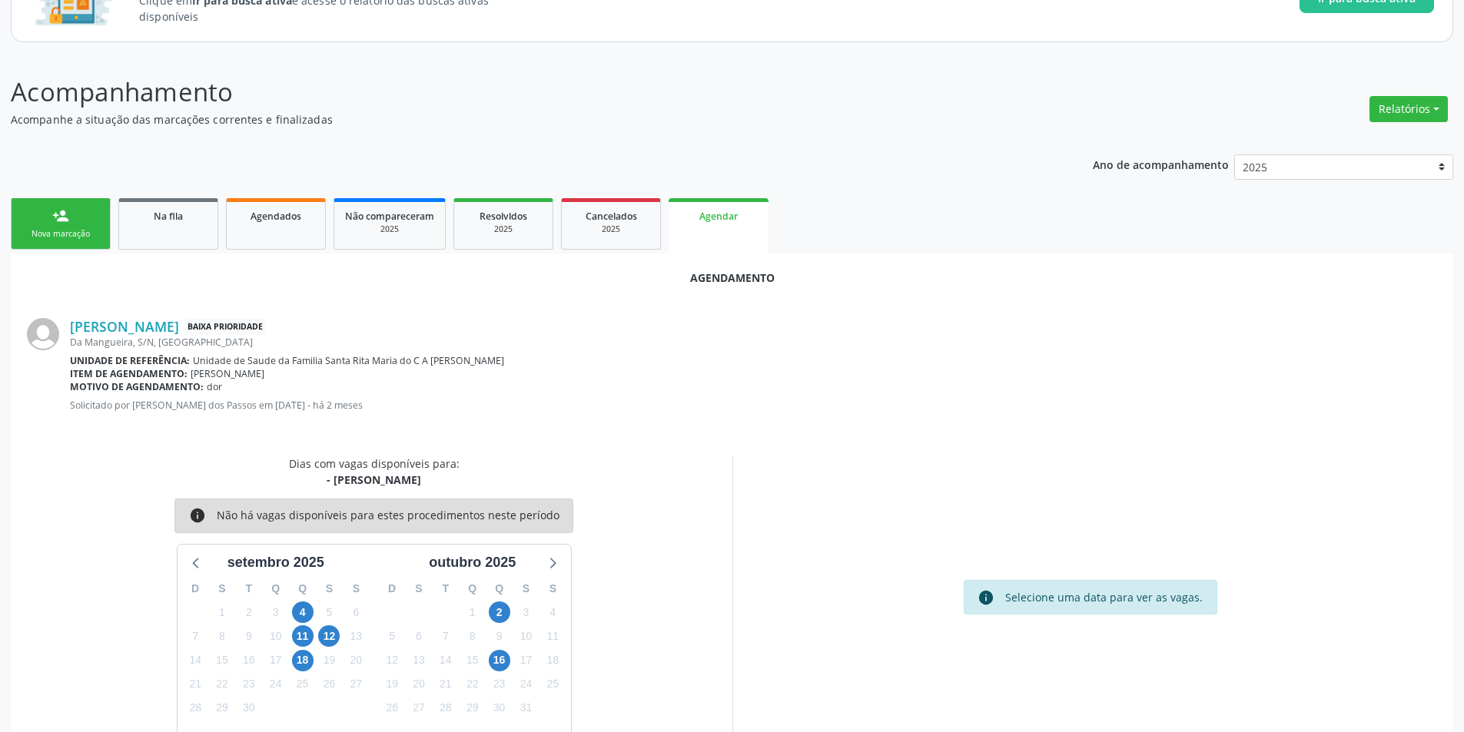
scroll to position [178, 0]
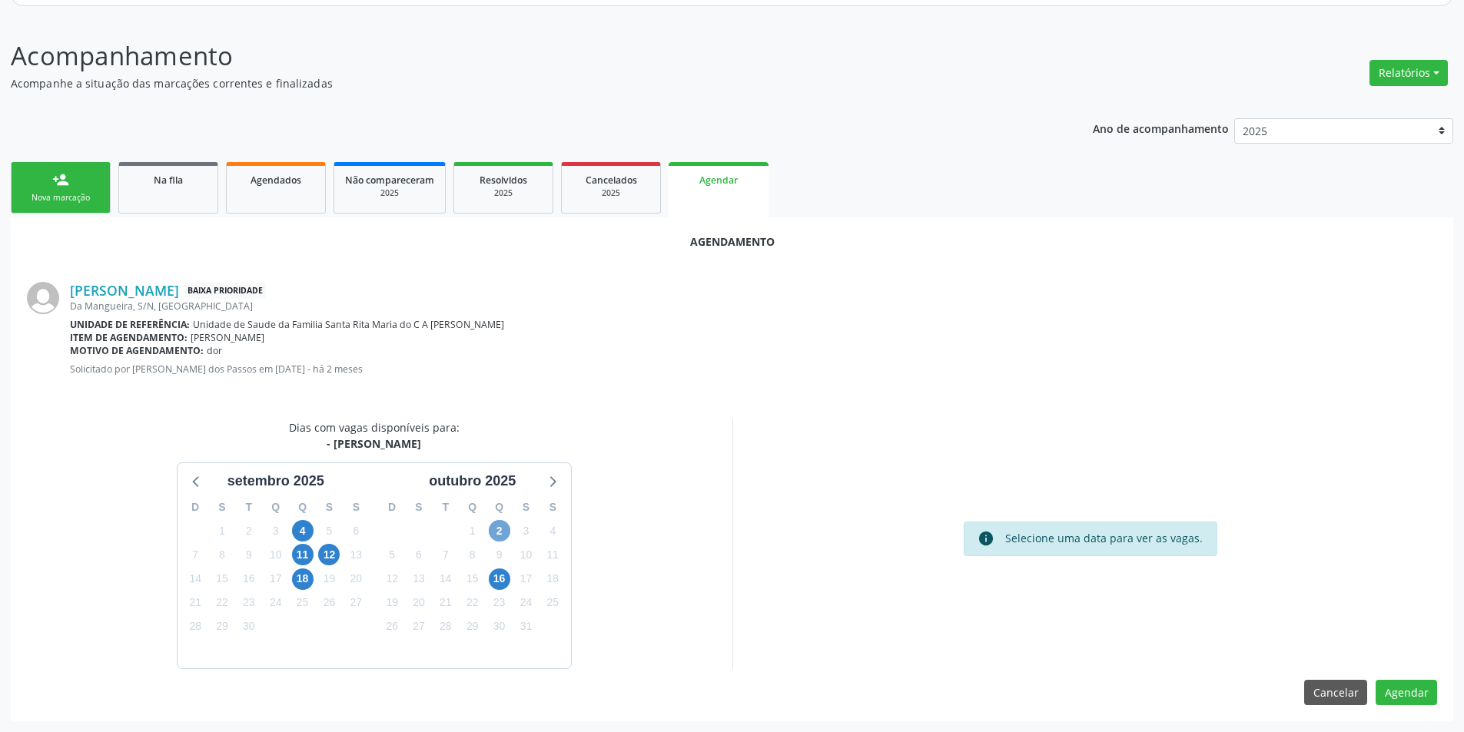
click at [497, 526] on span "2" at bounding box center [500, 531] width 22 height 22
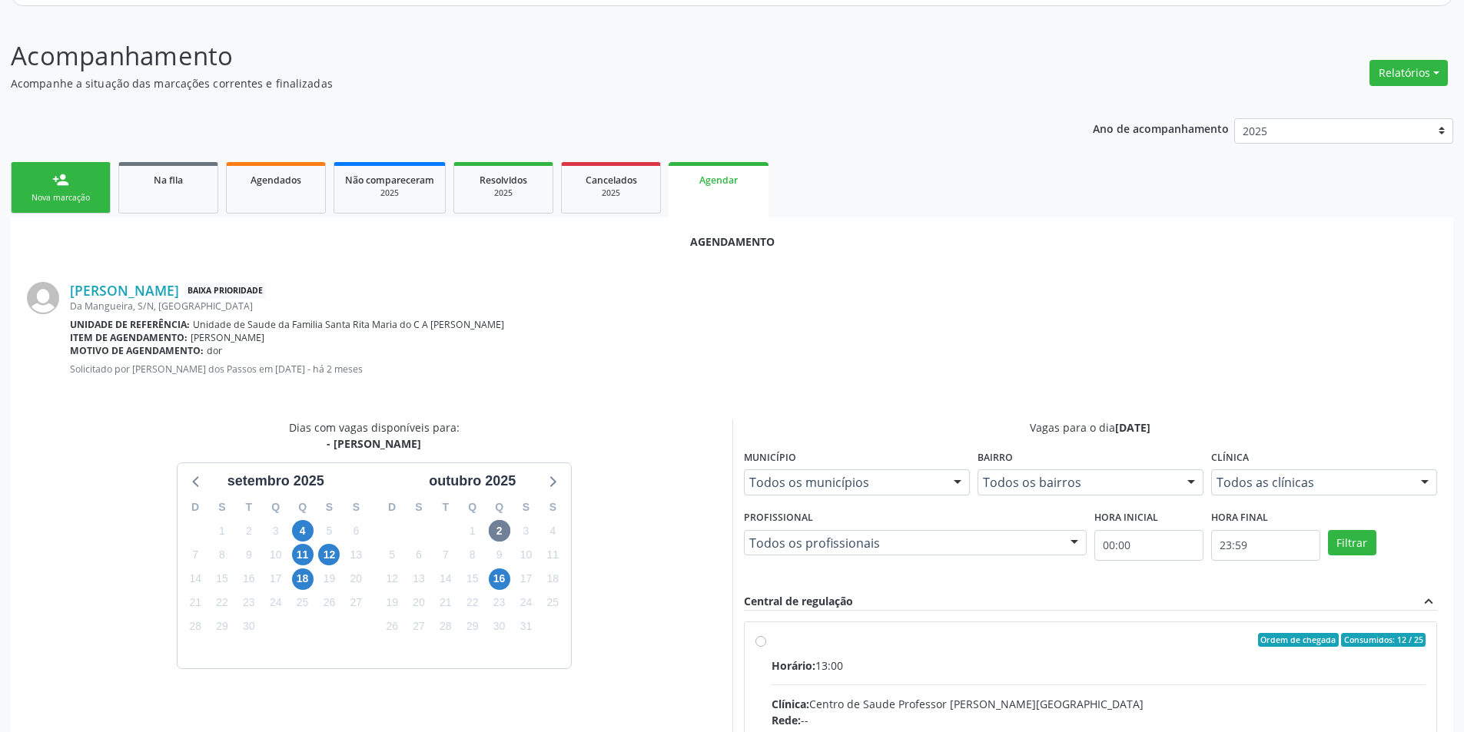
click at [760, 640] on input "Ordem de chegada Consumidos: 12 / 25 Horário: 13:00 Clínica: Centro de Saude Pr…" at bounding box center [760, 640] width 11 height 14
radio input "true"
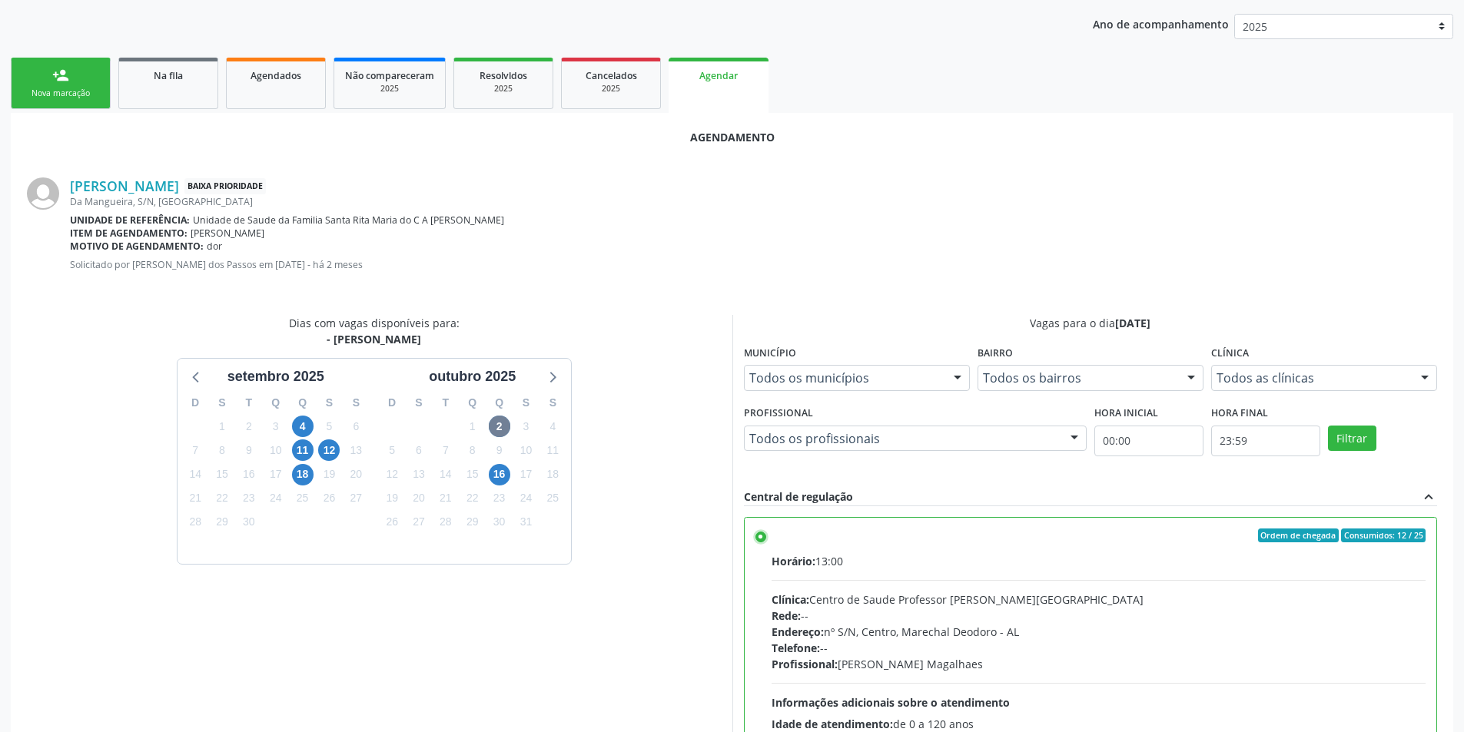
scroll to position [428, 0]
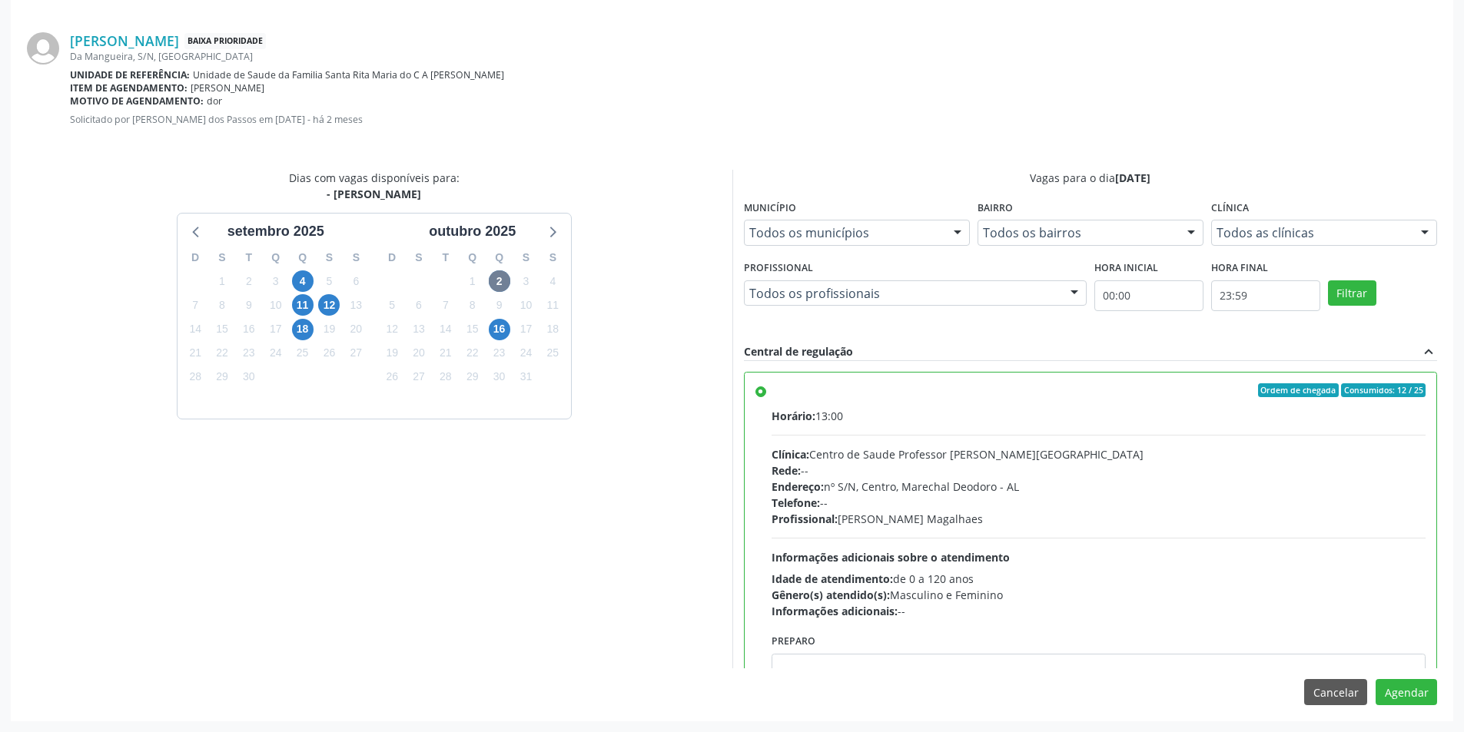
click at [1446, 698] on div "Agendamento [PERSON_NAME] Baixa Prioridade Da Mangueira, S/N, [GEOGRAPHIC_DATA]…" at bounding box center [732, 344] width 1442 height 753
click at [1425, 697] on button "Agendar" at bounding box center [1405, 692] width 61 height 26
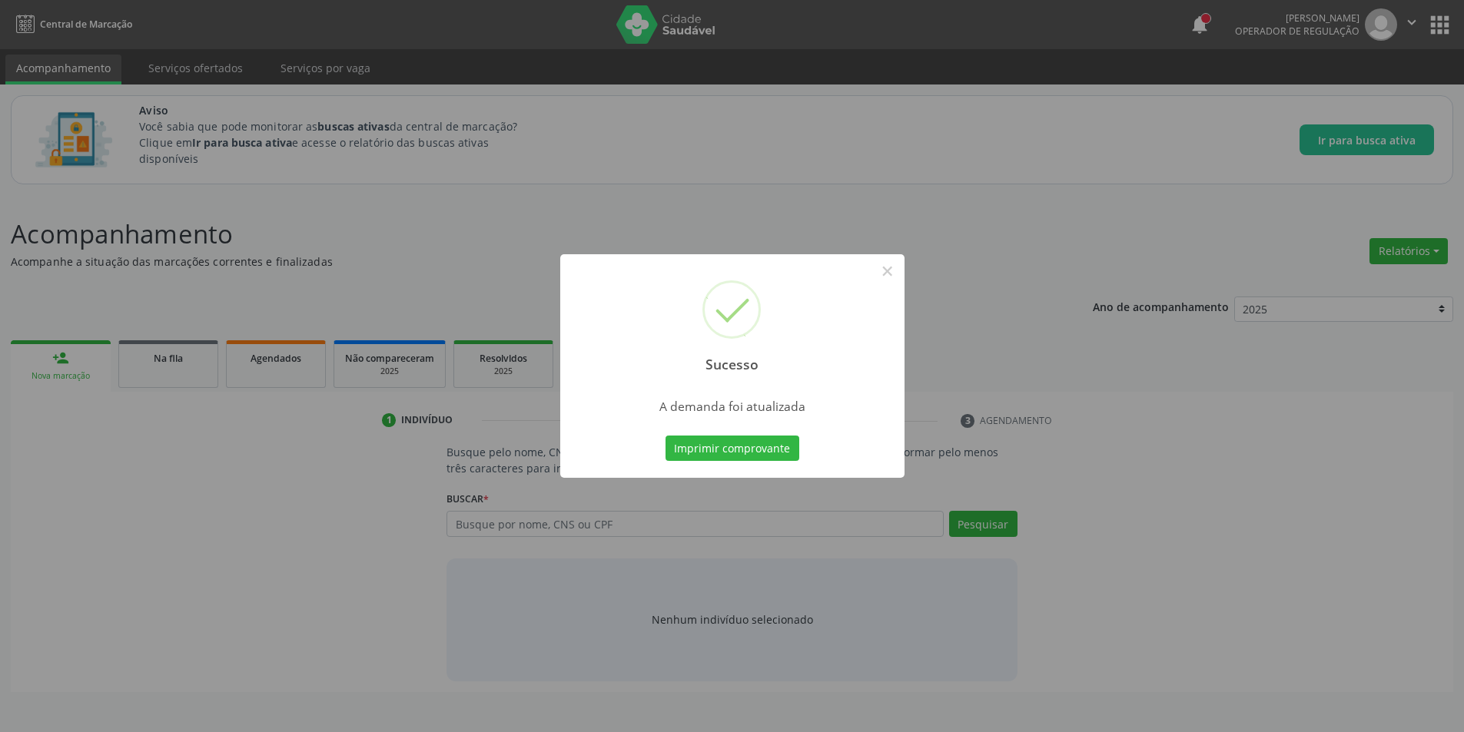
scroll to position [0, 0]
click at [893, 267] on button "×" at bounding box center [893, 271] width 26 height 26
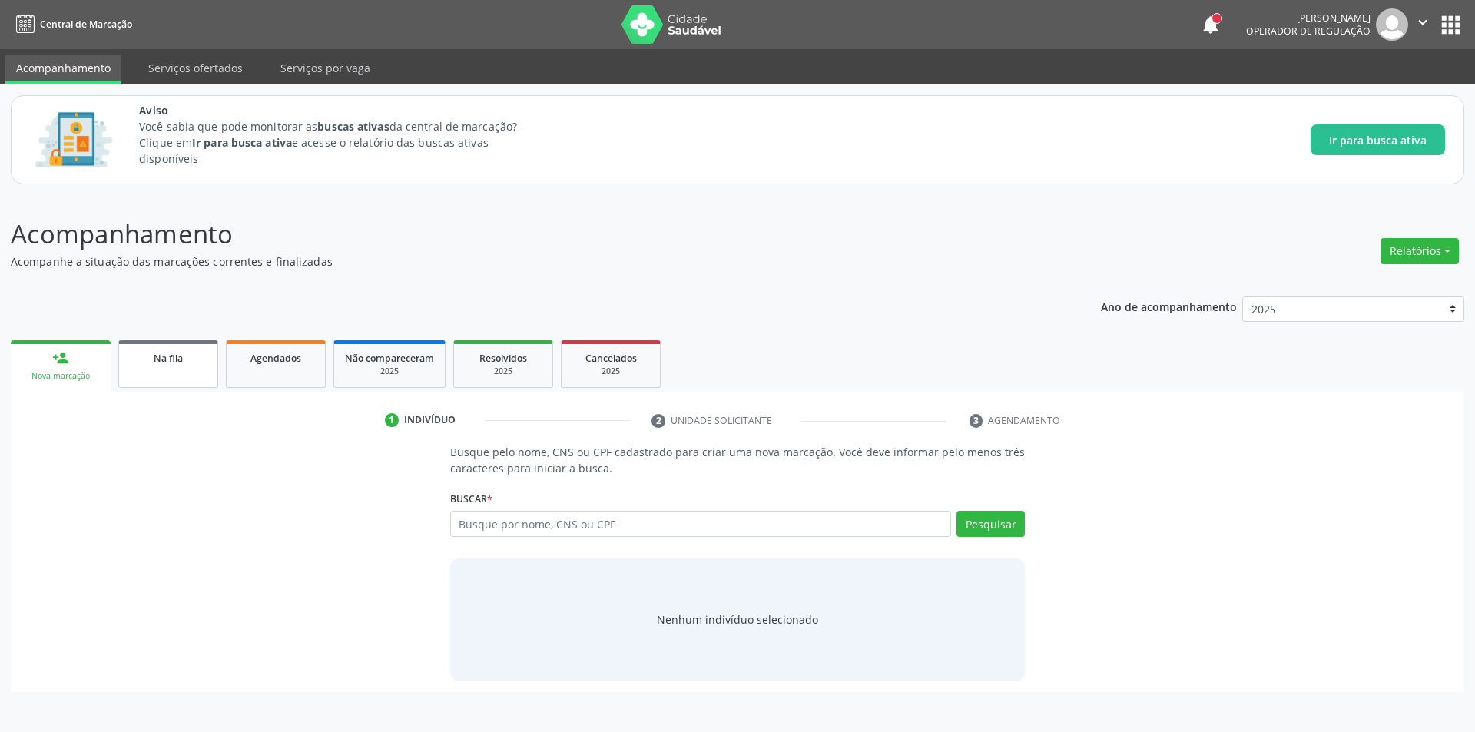
click at [175, 368] on link "Na fila" at bounding box center [168, 364] width 100 height 48
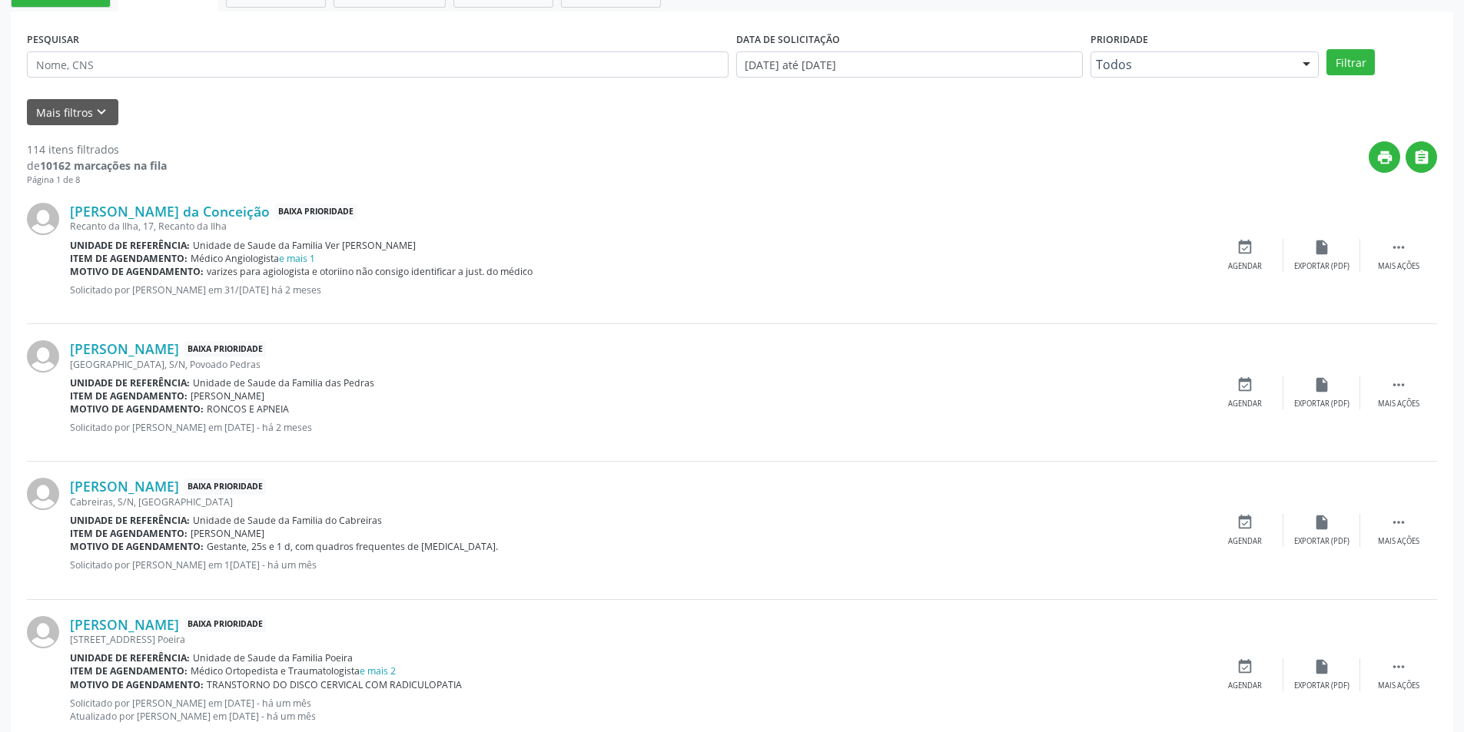
scroll to position [461, 0]
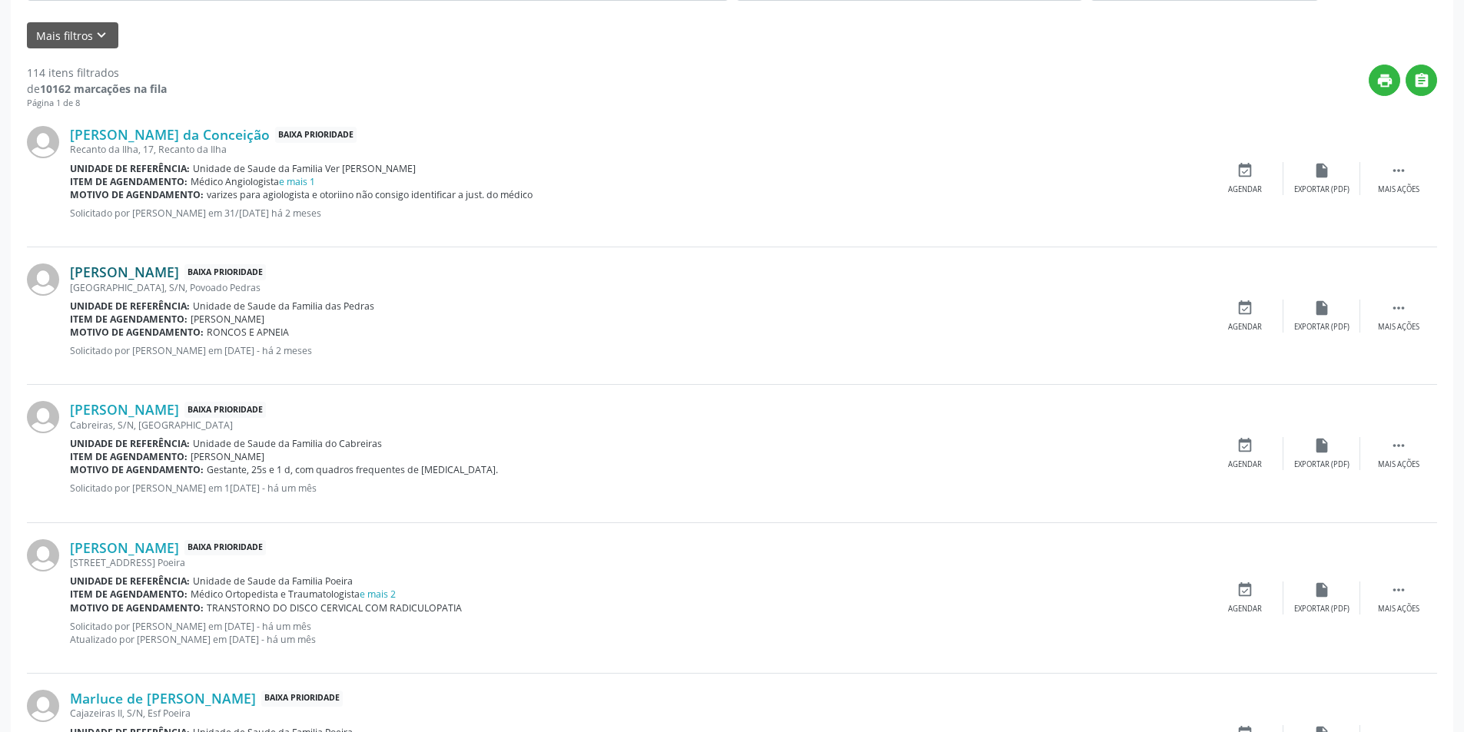
click at [164, 271] on link "[PERSON_NAME]" at bounding box center [124, 272] width 109 height 17
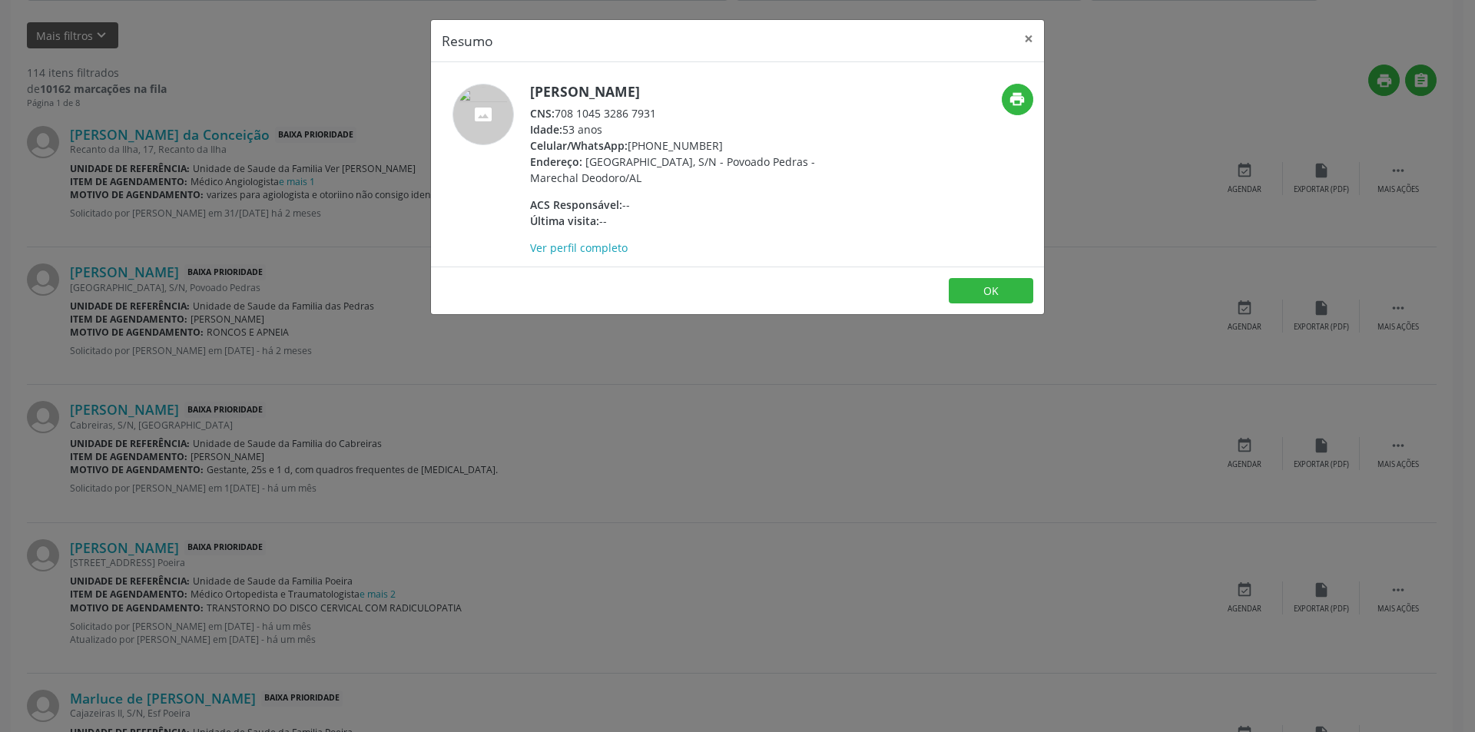
drag, startPoint x: 559, startPoint y: 111, endPoint x: 729, endPoint y: 111, distance: 169.8
click at [729, 111] on div "CNS: 708 1045 3286 7931" at bounding box center [679, 113] width 299 height 16
click at [985, 287] on button "OK" at bounding box center [991, 291] width 85 height 26
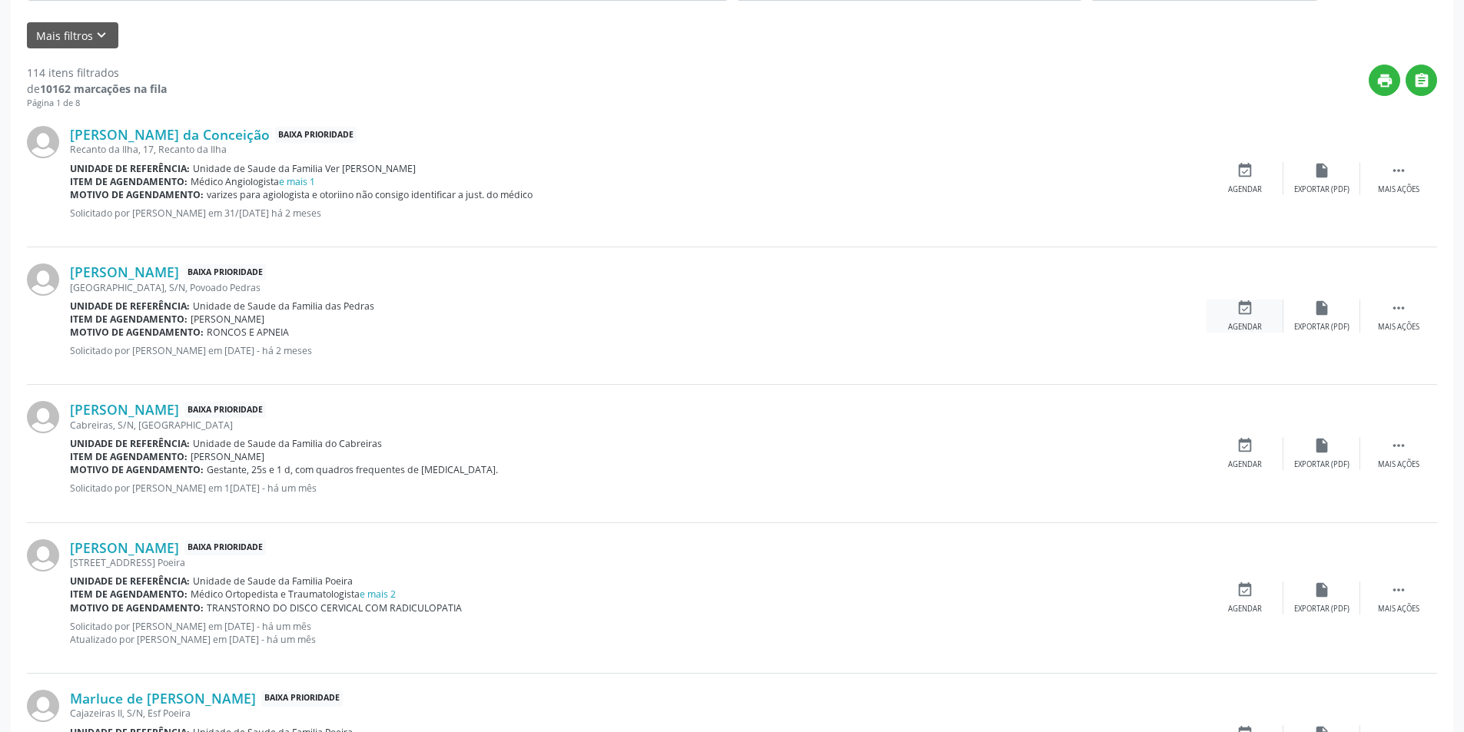
click at [1246, 320] on div "event_available Agendar" at bounding box center [1244, 316] width 77 height 33
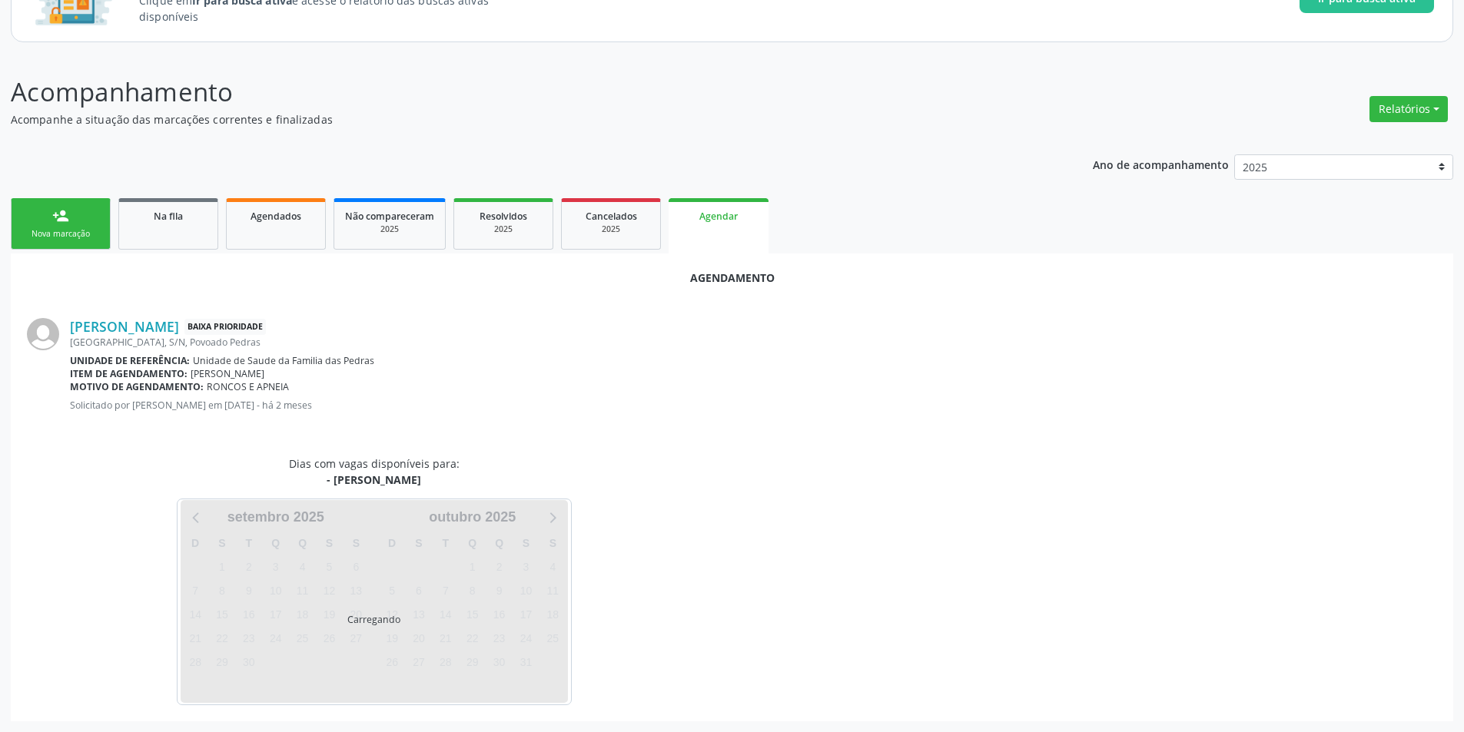
scroll to position [178, 0]
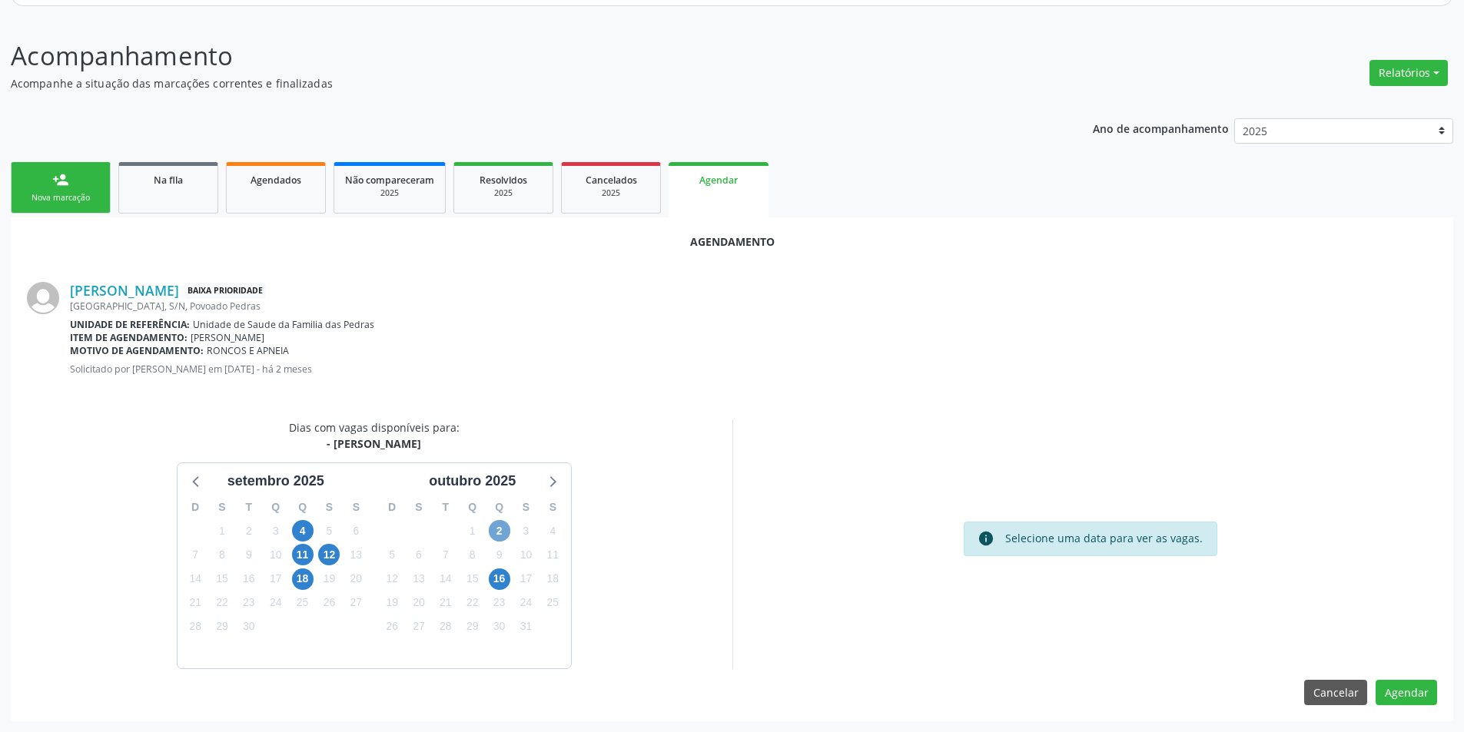
click at [503, 529] on span "2" at bounding box center [500, 531] width 22 height 22
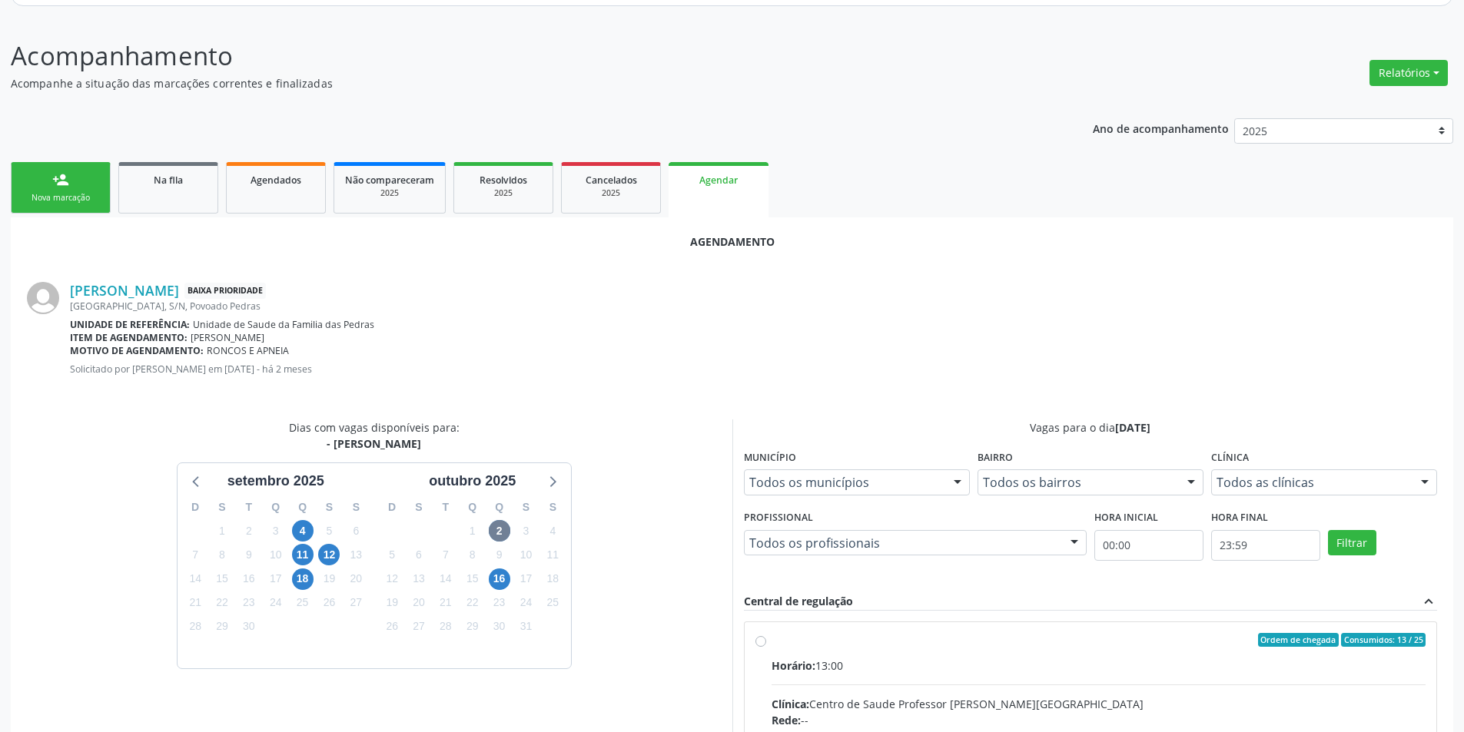
click at [762, 642] on input "Ordem de chegada Consumidos: 13 / 25 Horário: 13:00 Clínica: Centro de Saude Pr…" at bounding box center [760, 640] width 11 height 14
radio input "true"
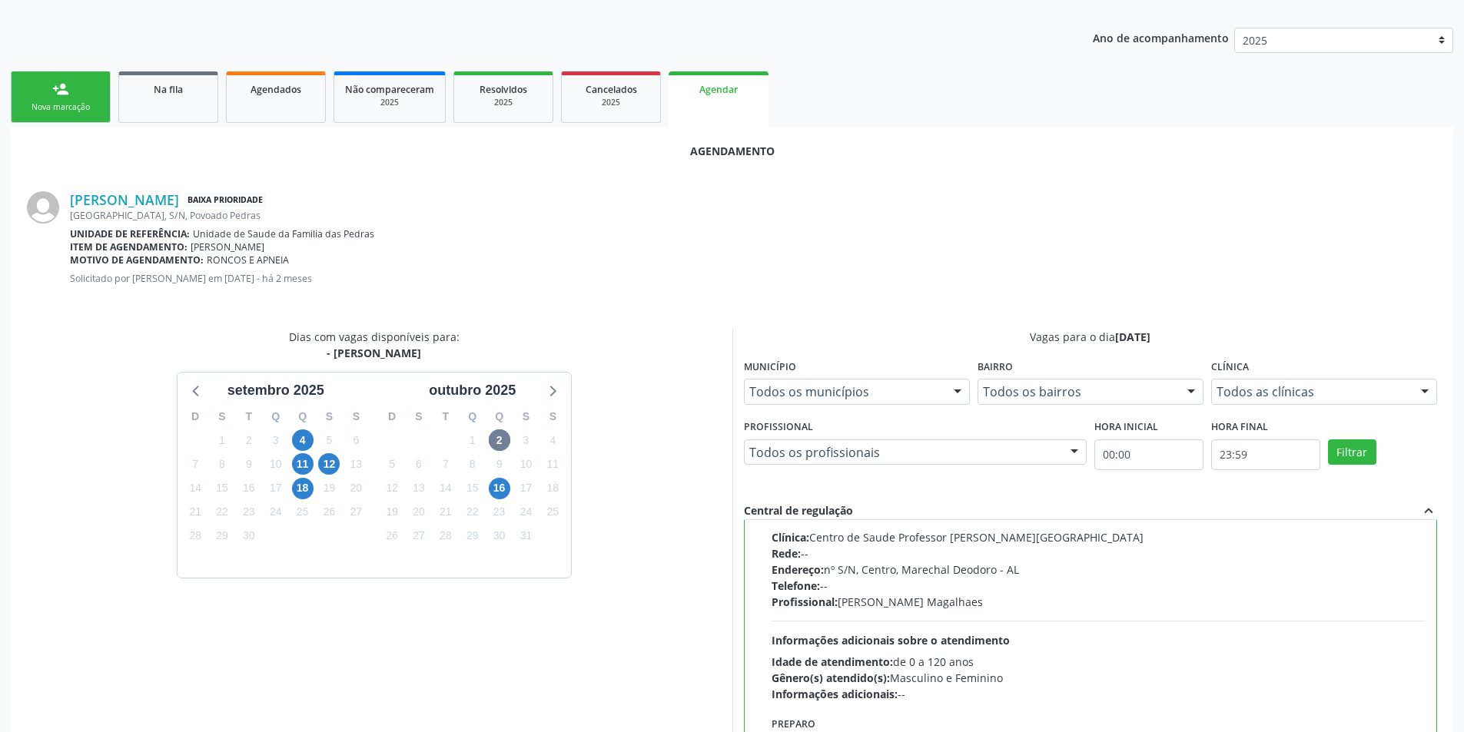
scroll to position [428, 0]
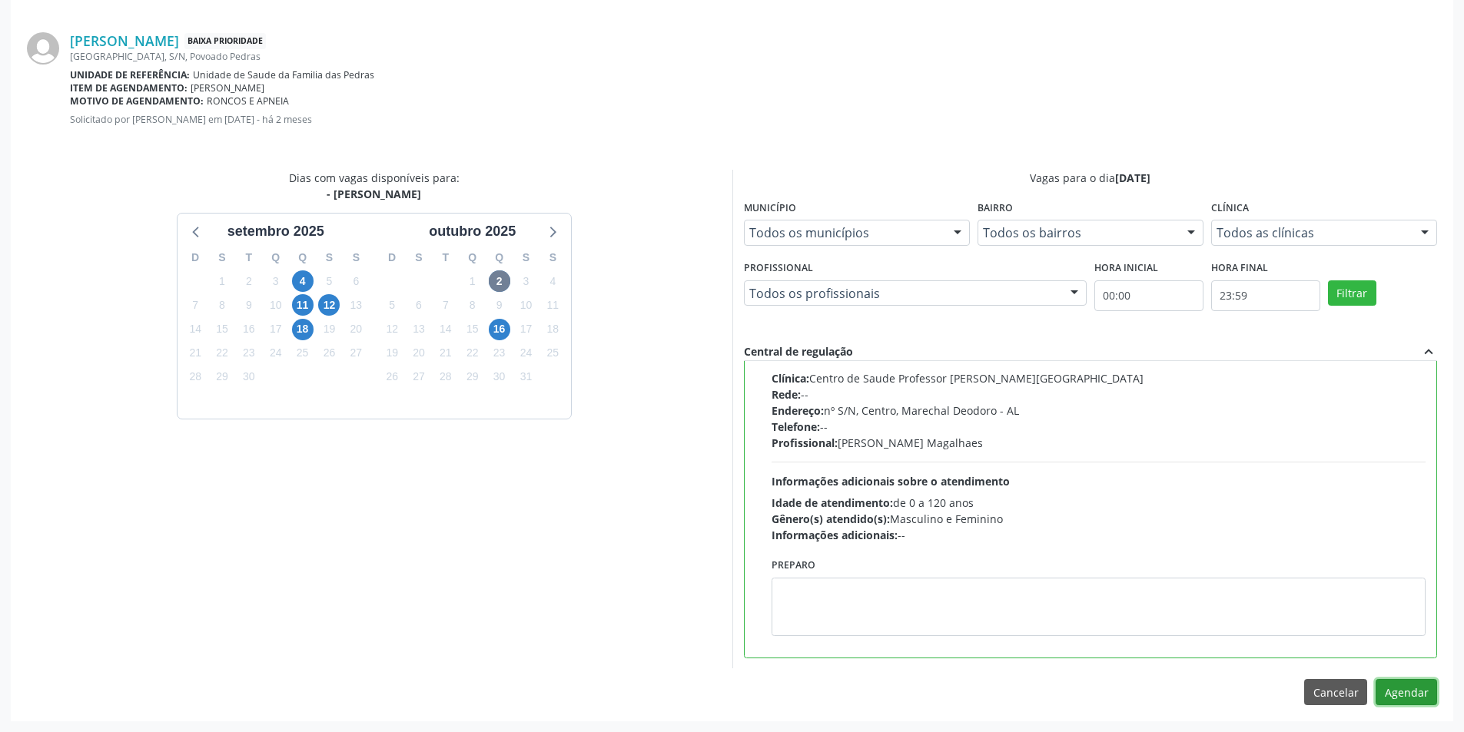
click at [1423, 684] on button "Agendar" at bounding box center [1405, 692] width 61 height 26
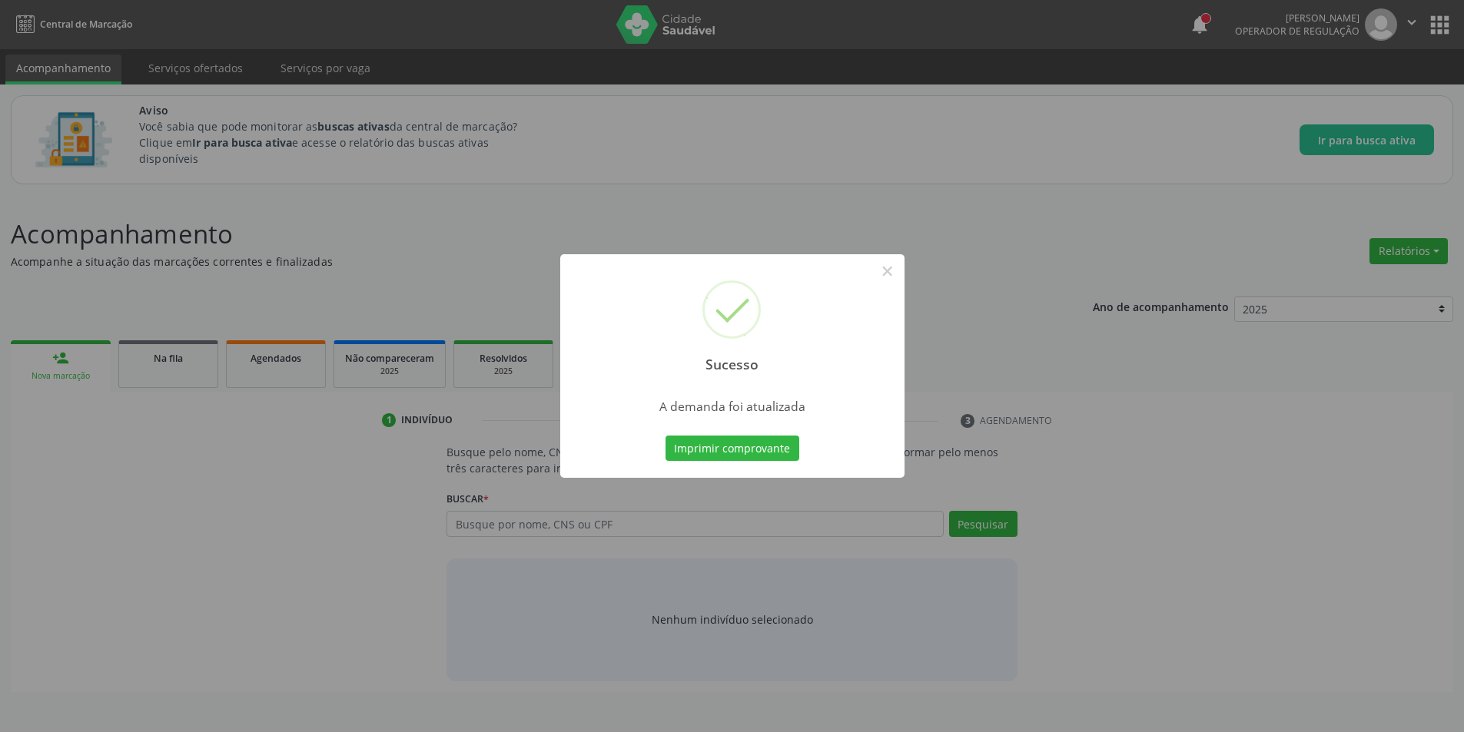
scroll to position [0, 0]
click at [890, 270] on button "×" at bounding box center [893, 271] width 26 height 26
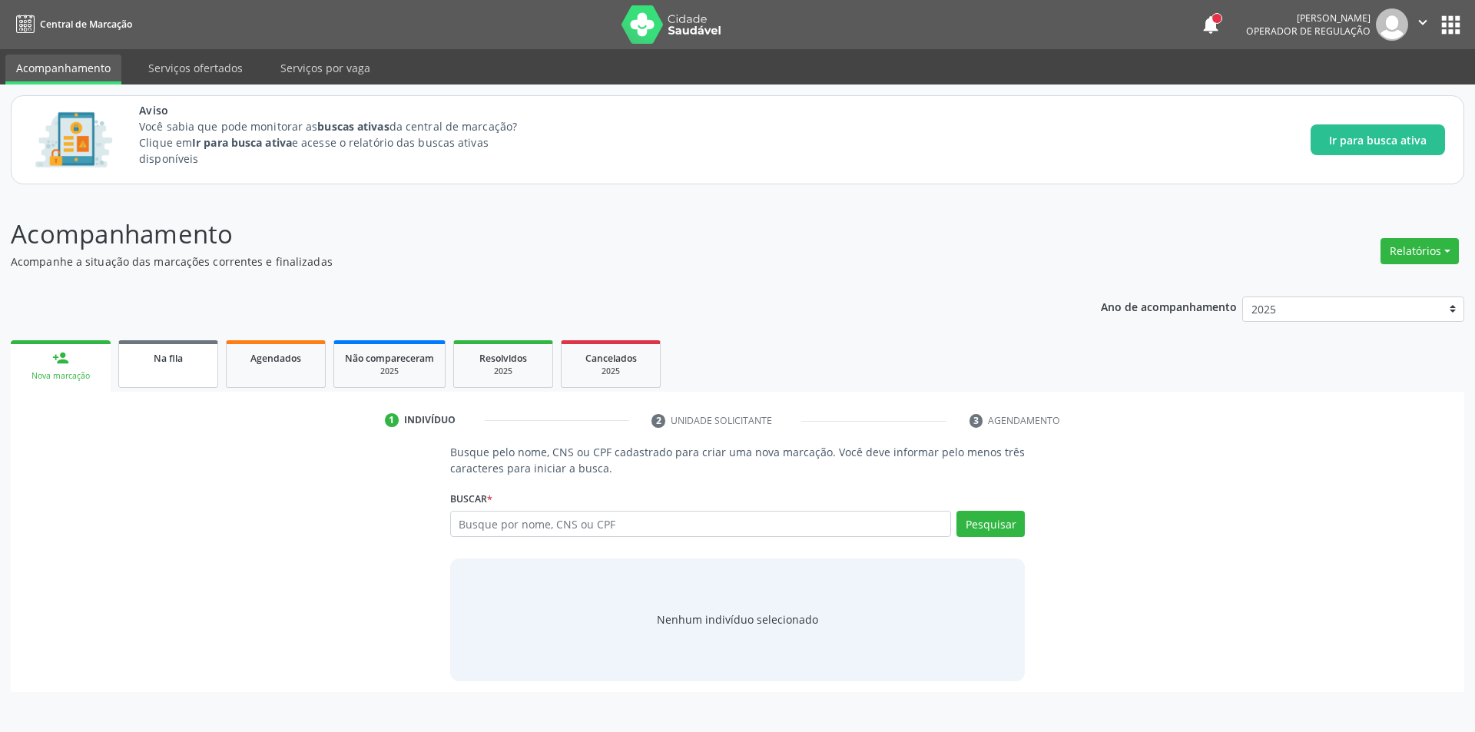
click at [155, 370] on link "Na fila" at bounding box center [168, 364] width 100 height 48
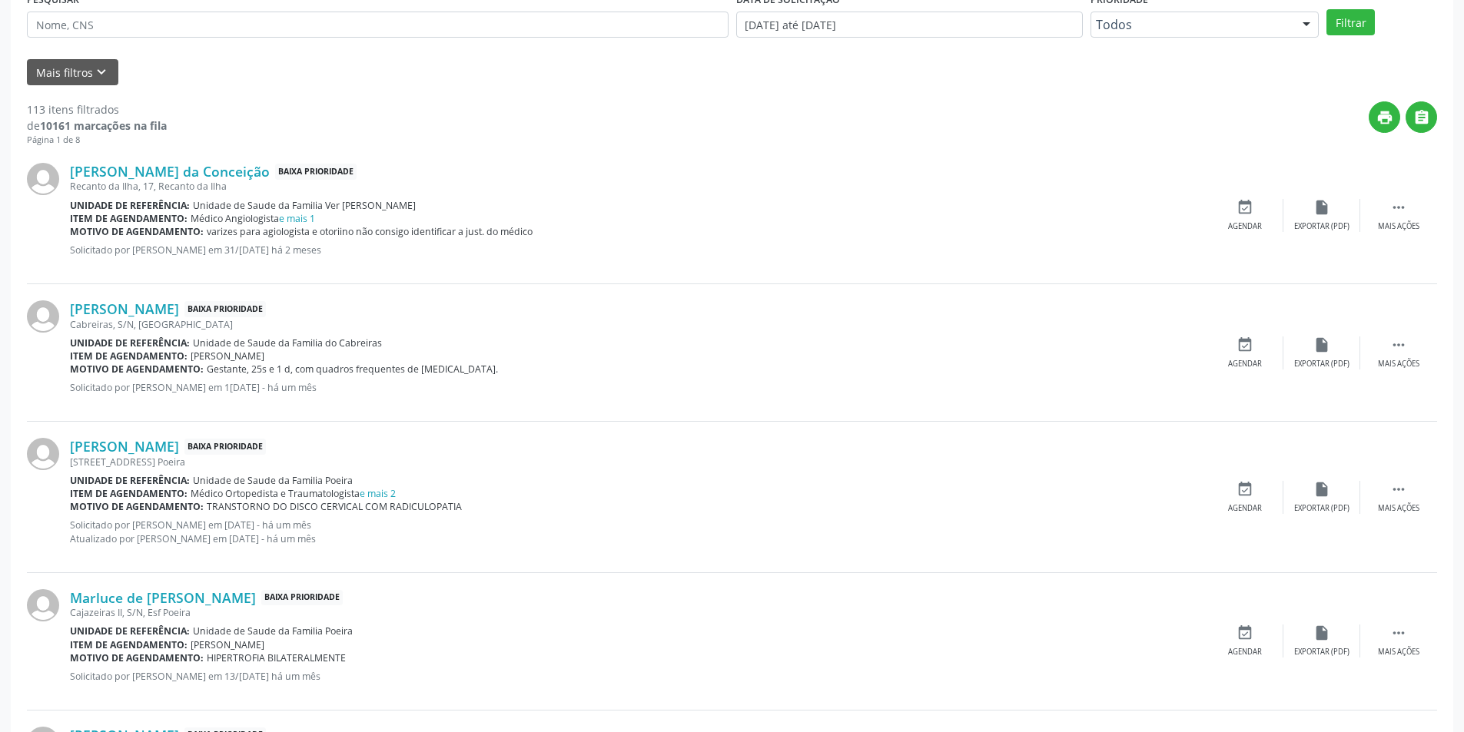
scroll to position [461, 0]
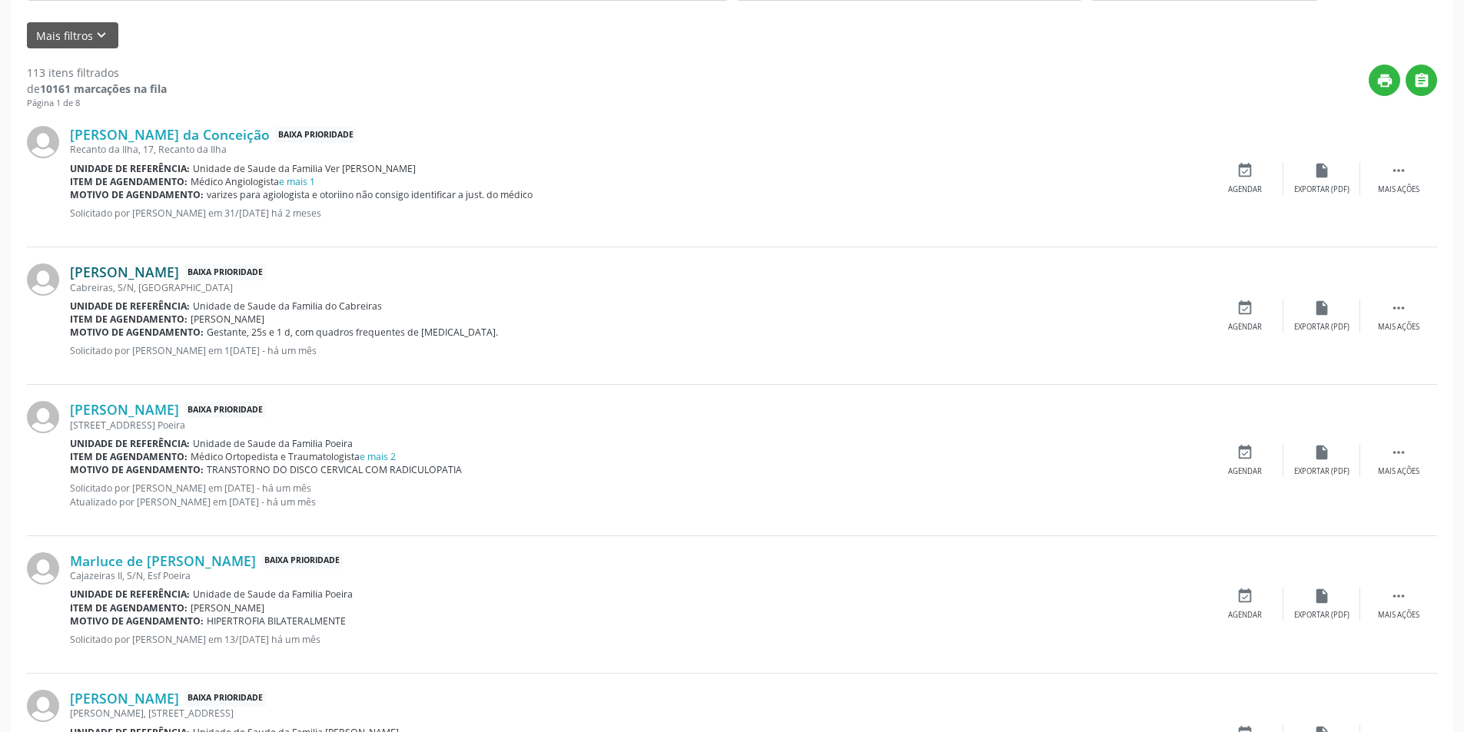
click at [179, 279] on link "[PERSON_NAME]" at bounding box center [124, 272] width 109 height 17
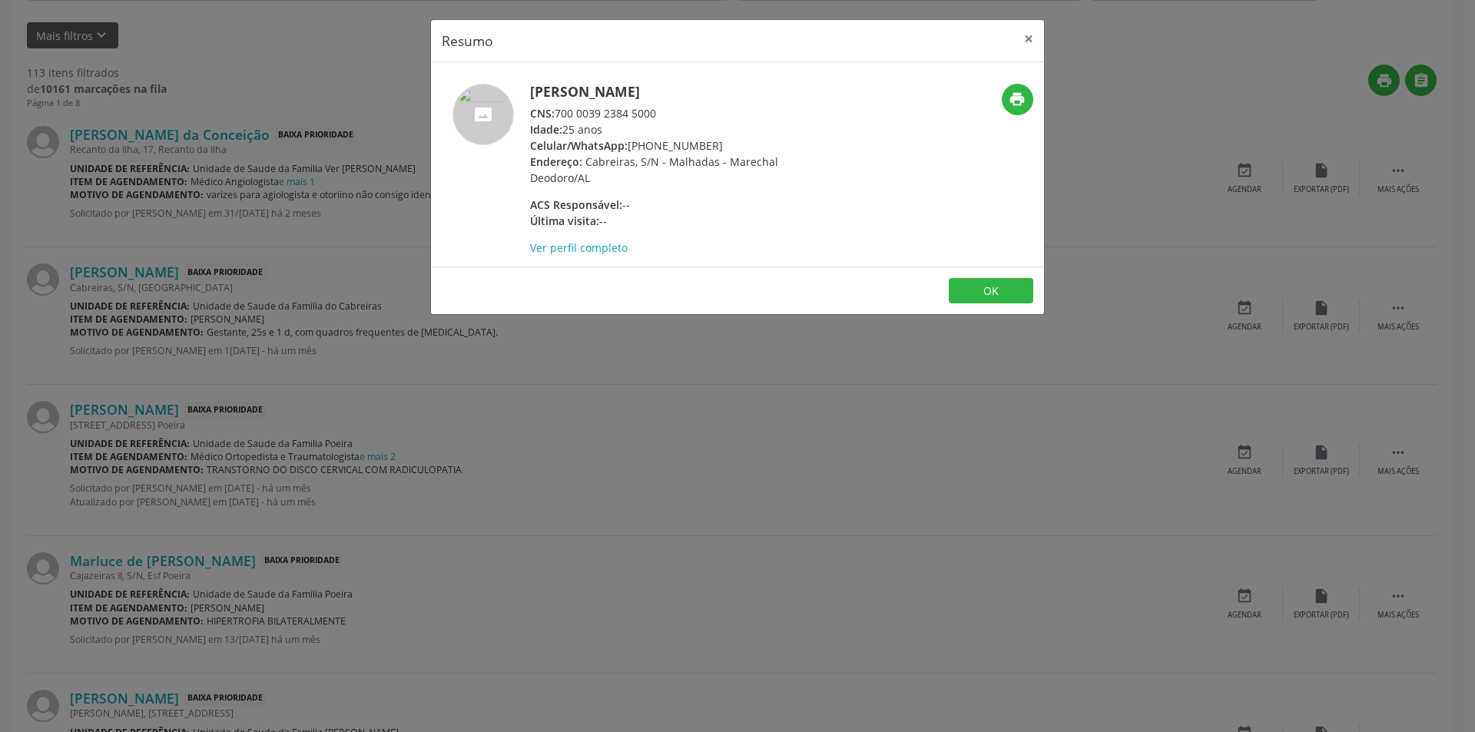
drag, startPoint x: 559, startPoint y: 112, endPoint x: 670, endPoint y: 111, distance: 111.4
click at [670, 111] on div "CNS: 700 0039 2384 5000" at bounding box center [679, 113] width 299 height 16
click at [966, 282] on button "OK" at bounding box center [991, 291] width 85 height 26
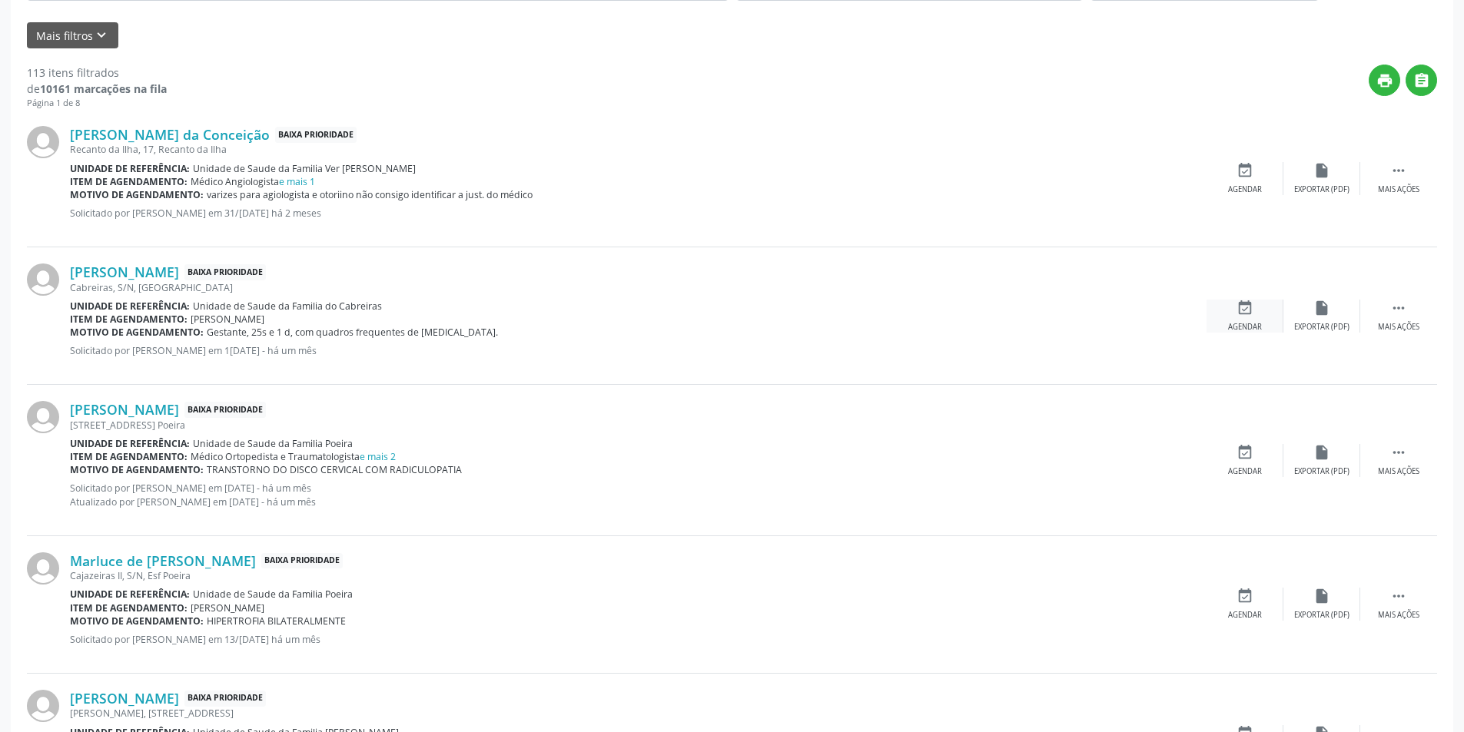
click at [1240, 309] on icon "event_available" at bounding box center [1244, 308] width 17 height 17
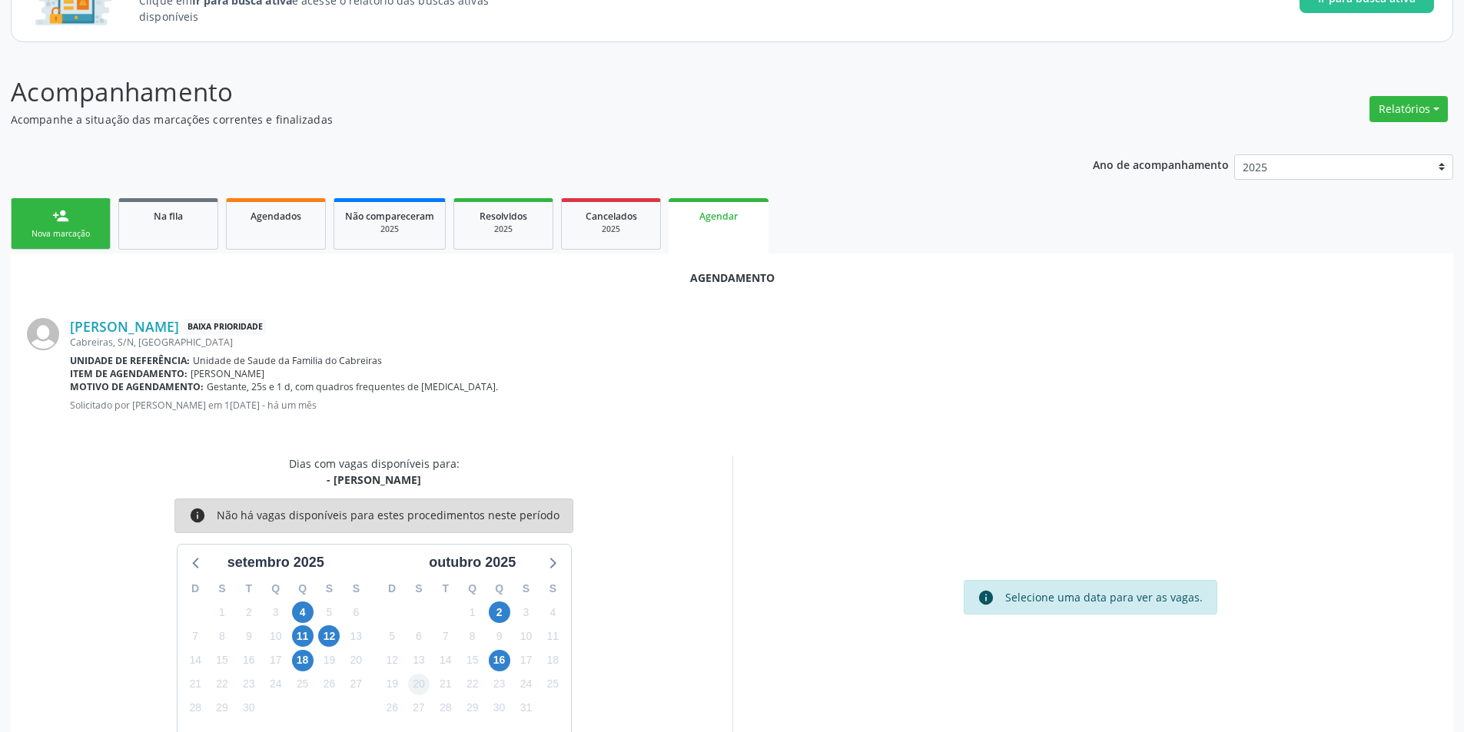
scroll to position [178, 0]
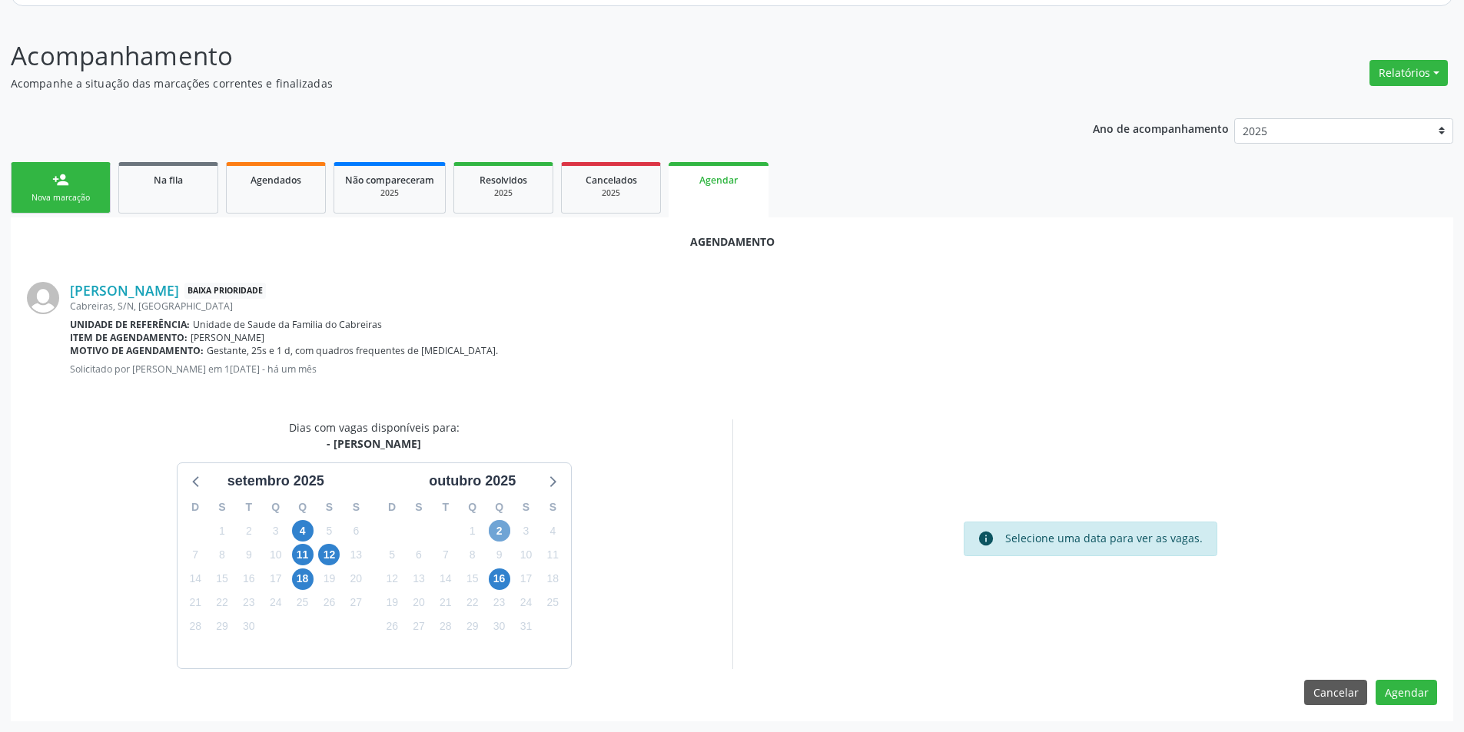
click at [503, 536] on span "2" at bounding box center [500, 531] width 22 height 22
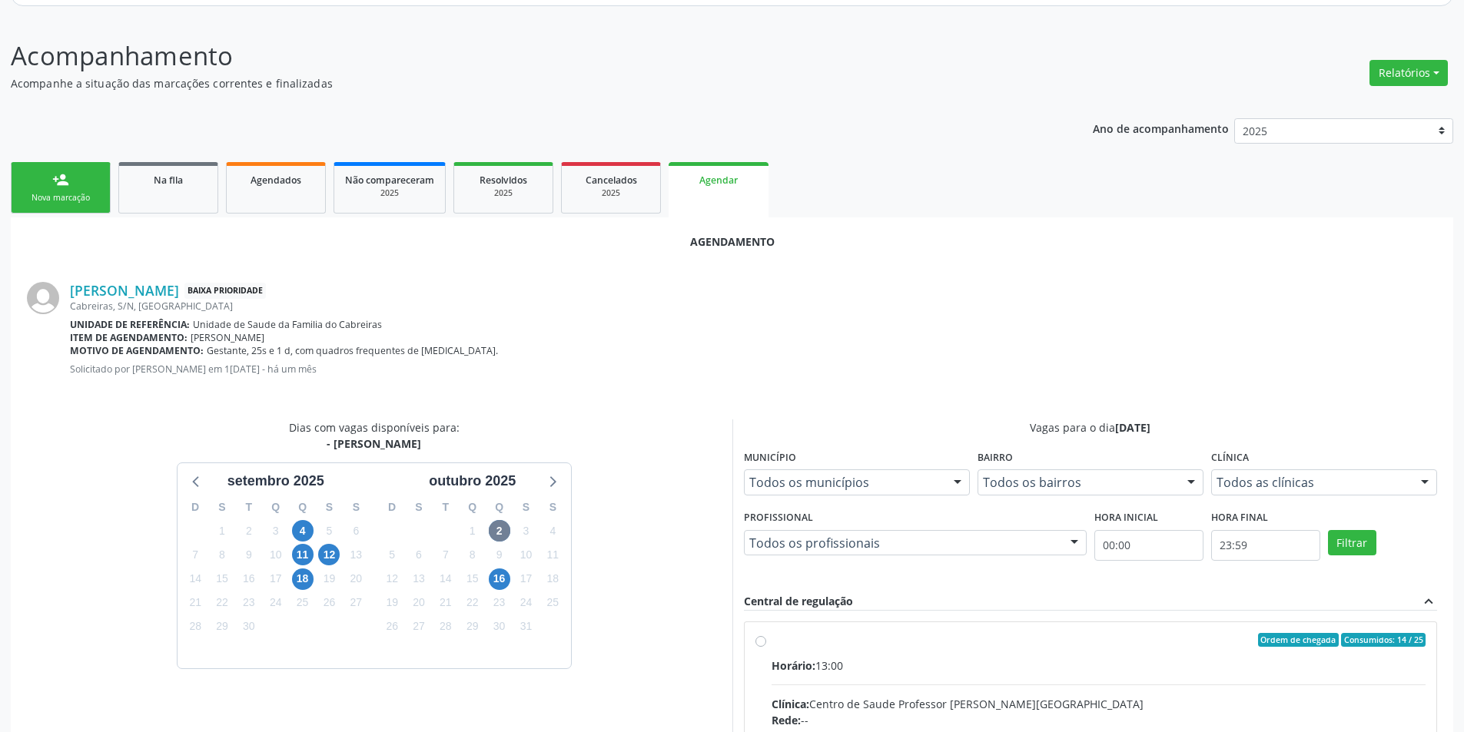
click at [761, 642] on input "Ordem de chegada Consumidos: 14 / 25 Horário: 13:00 Clínica: Centro de Saude Pr…" at bounding box center [760, 640] width 11 height 14
radio input "true"
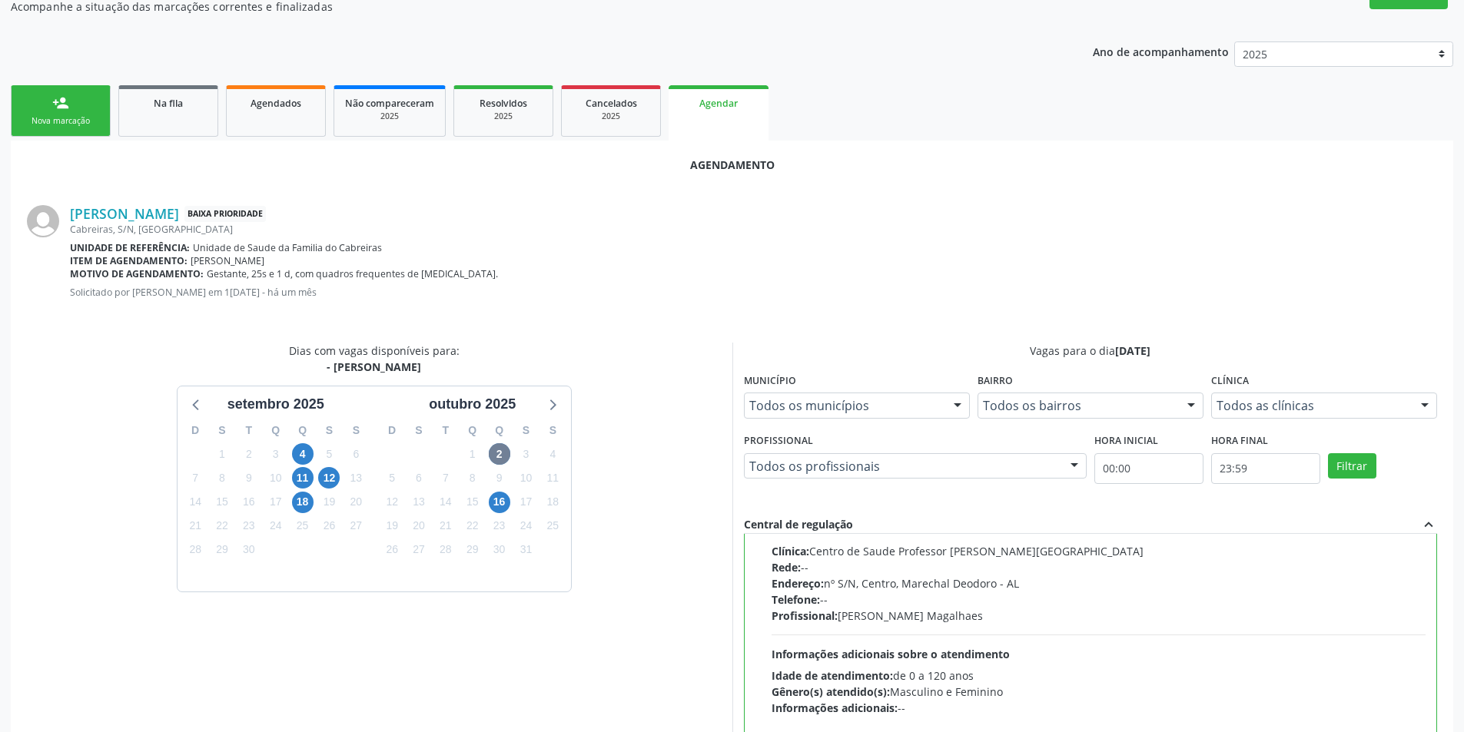
scroll to position [428, 0]
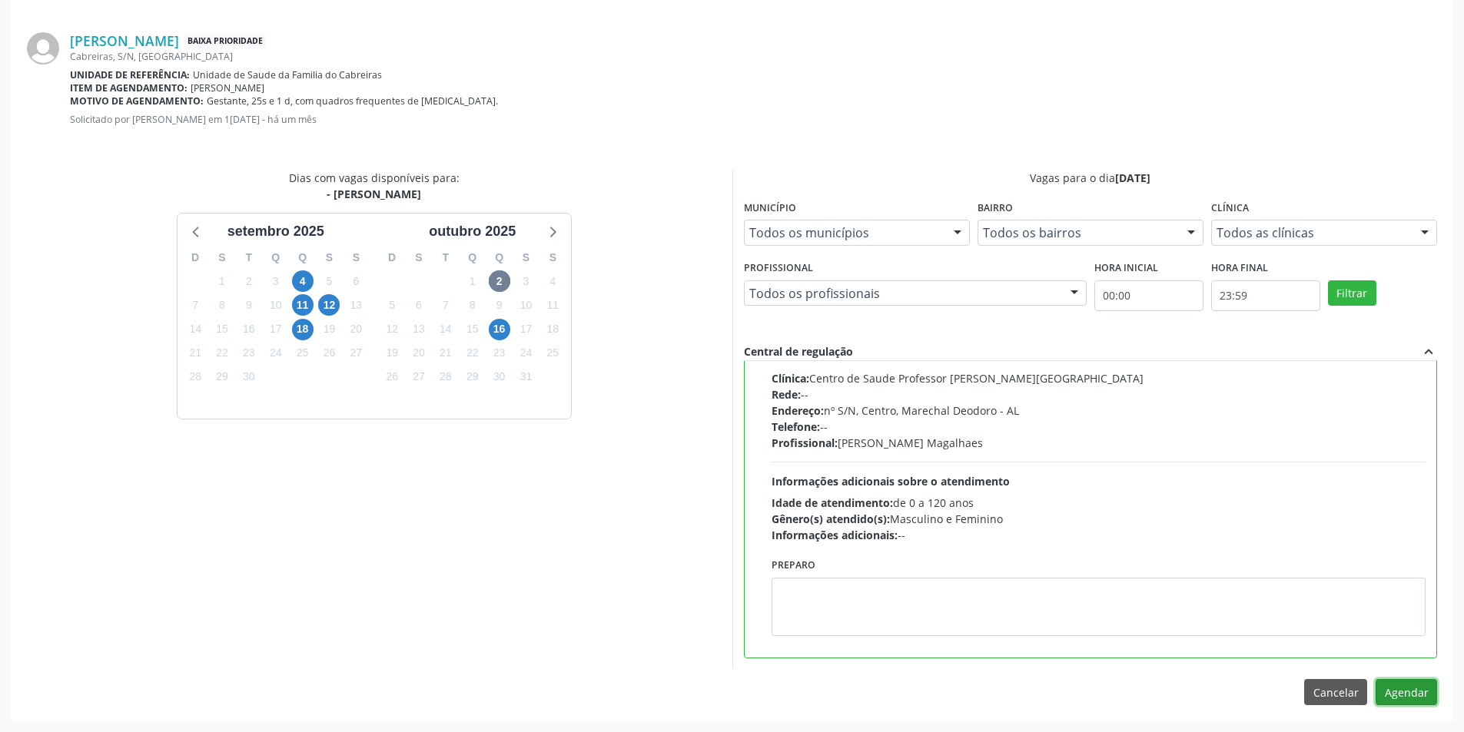
click at [1391, 688] on button "Agendar" at bounding box center [1405, 692] width 61 height 26
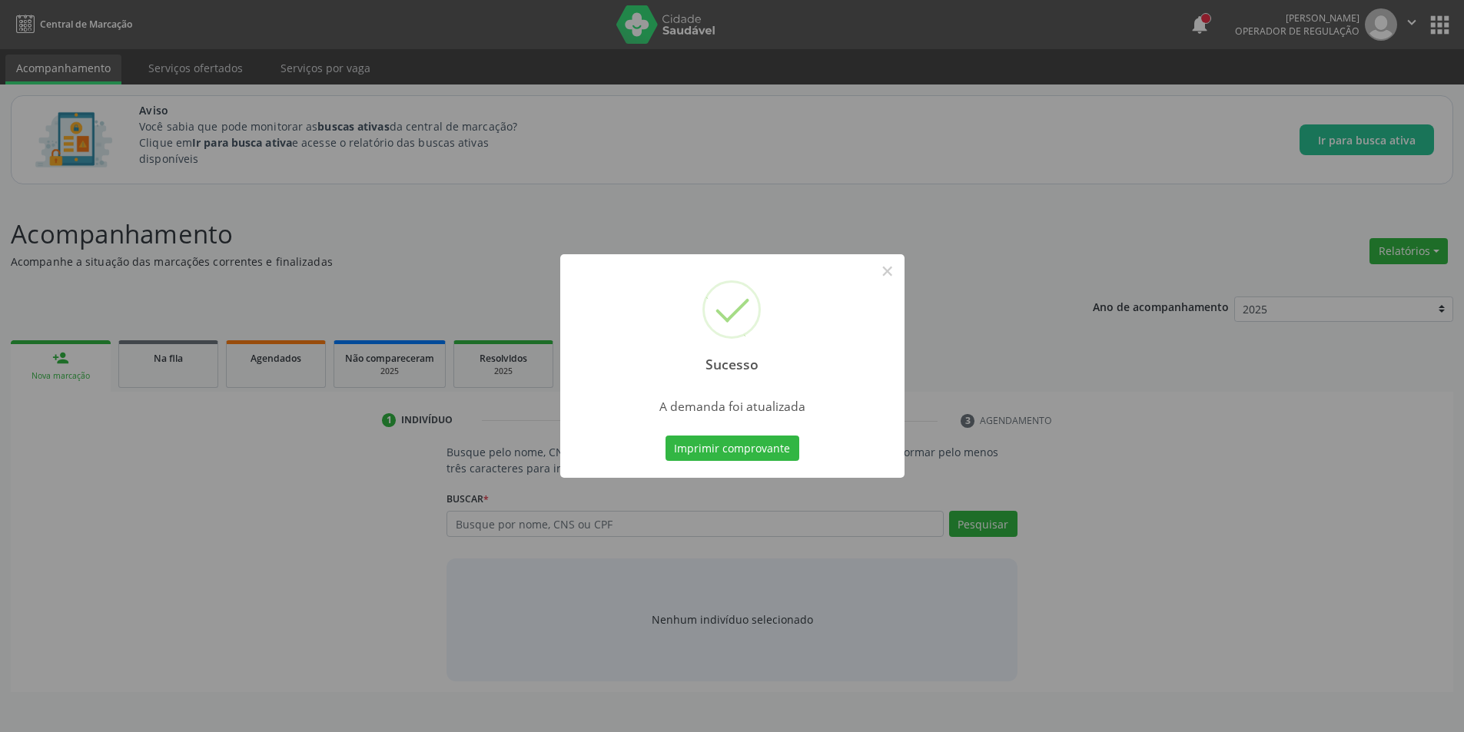
scroll to position [0, 0]
click at [900, 271] on button "×" at bounding box center [893, 271] width 26 height 26
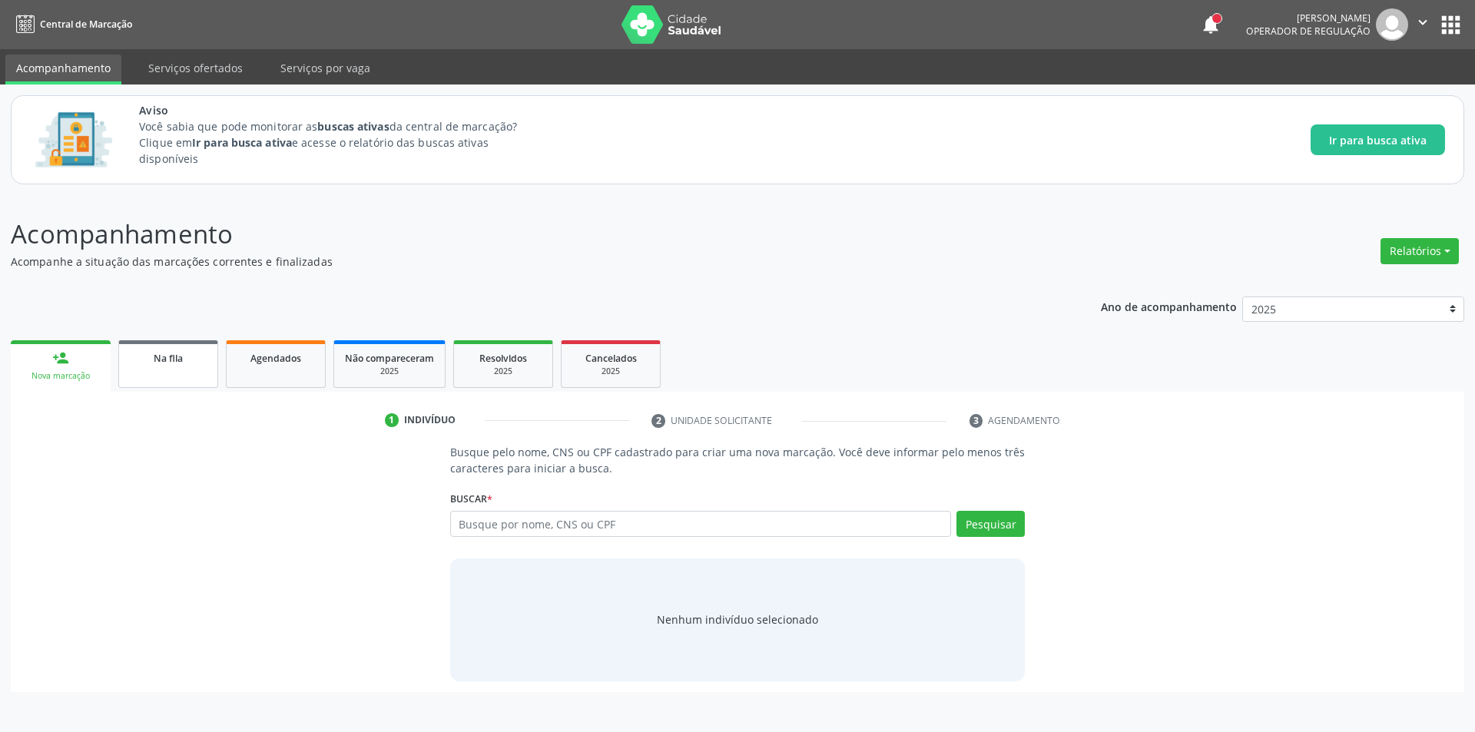
click at [178, 383] on link "Na fila" at bounding box center [168, 364] width 100 height 48
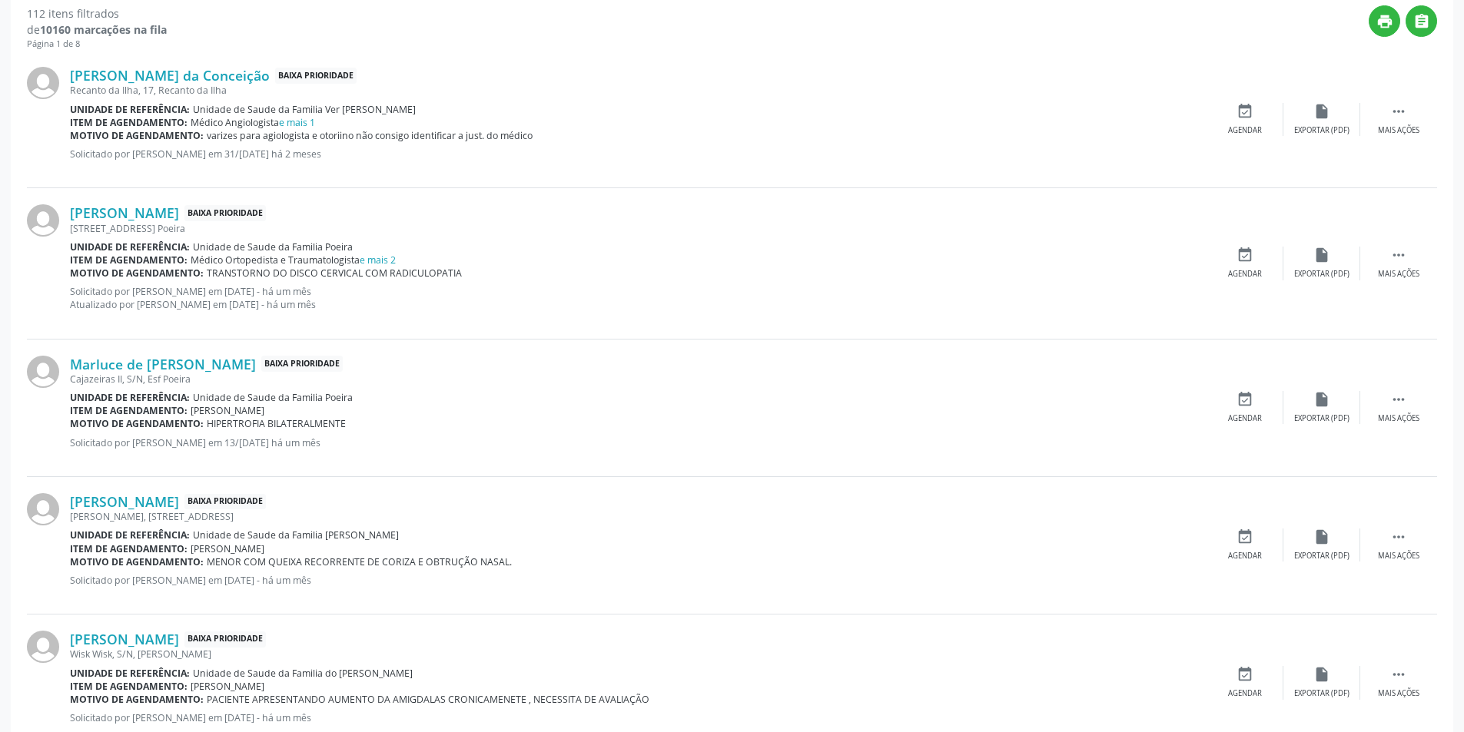
scroll to position [538, 0]
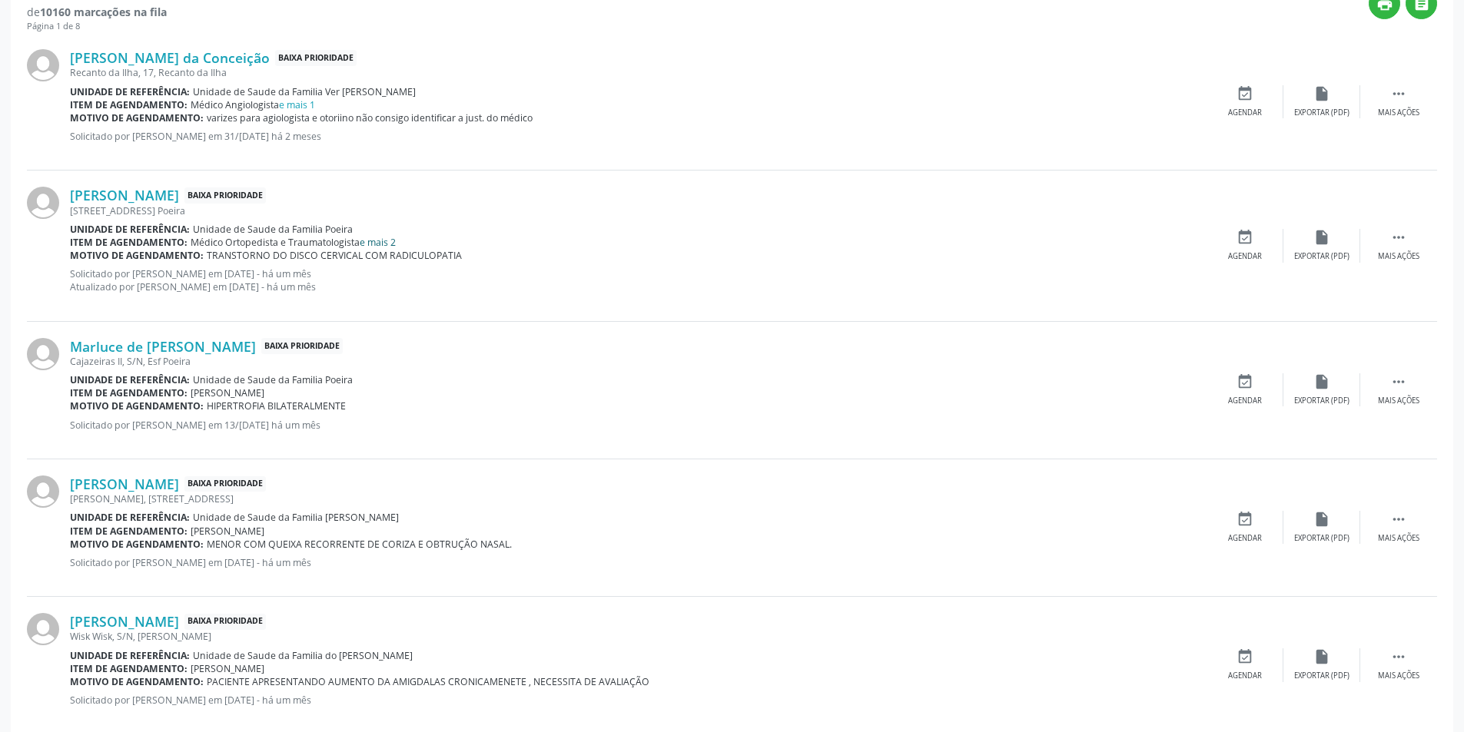
click at [376, 241] on link "e mais 2" at bounding box center [378, 242] width 36 height 13
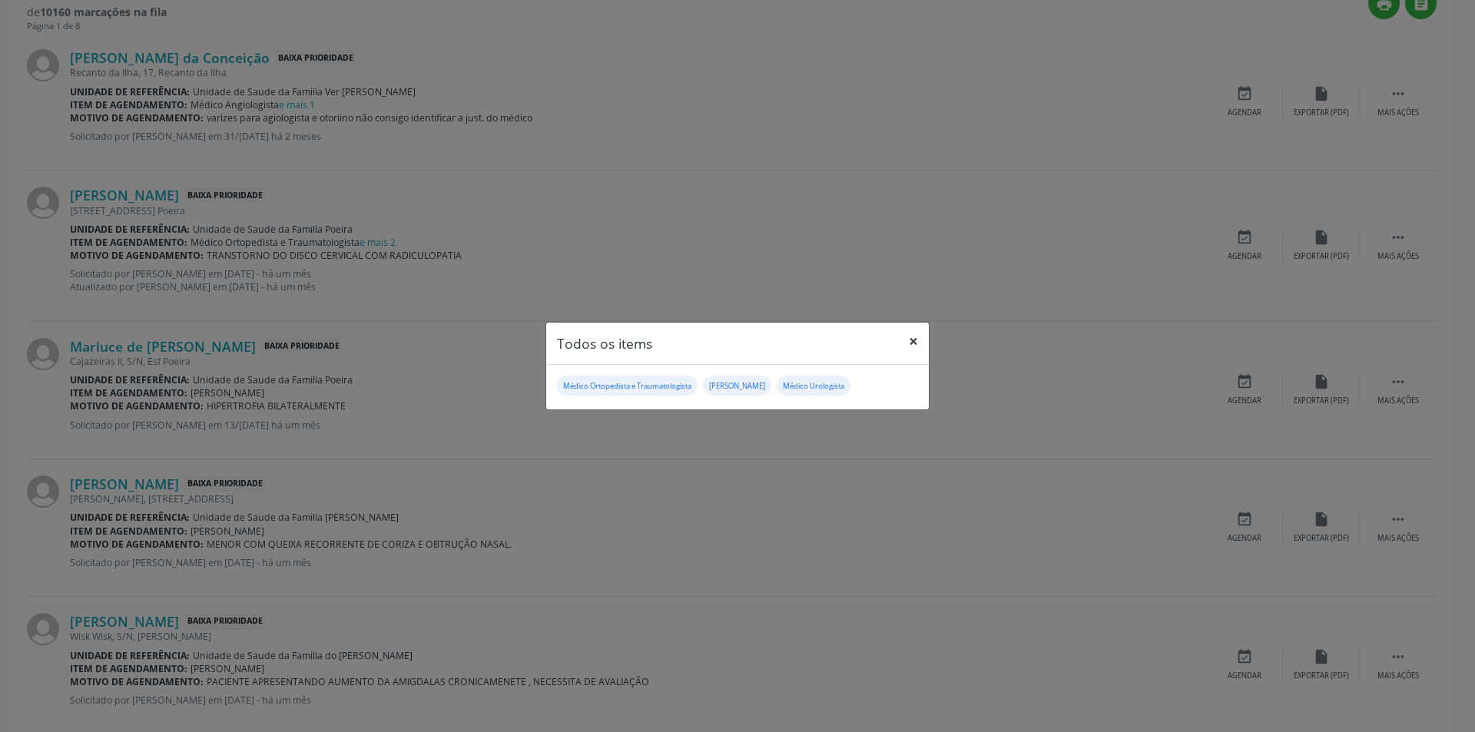
click at [917, 340] on button "×" at bounding box center [913, 342] width 31 height 38
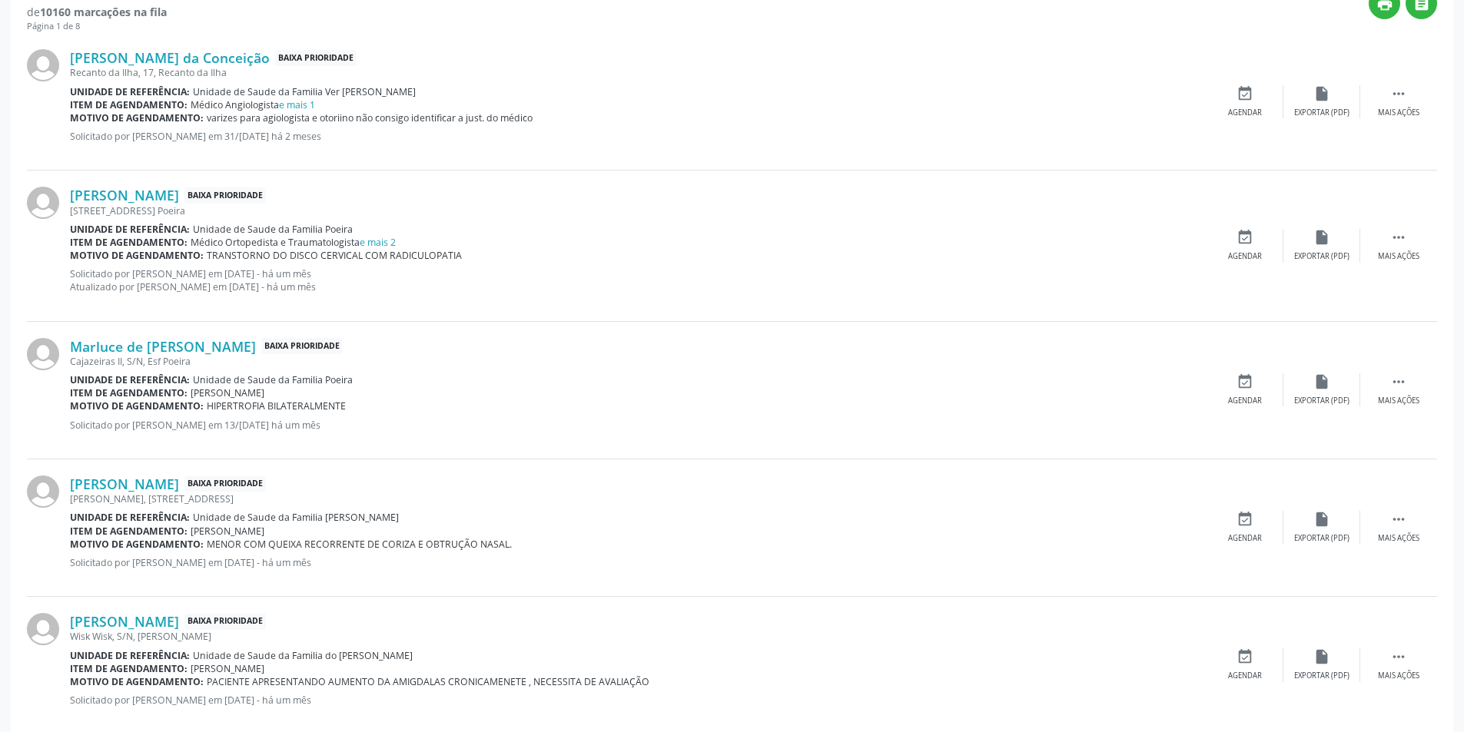
scroll to position [615, 0]
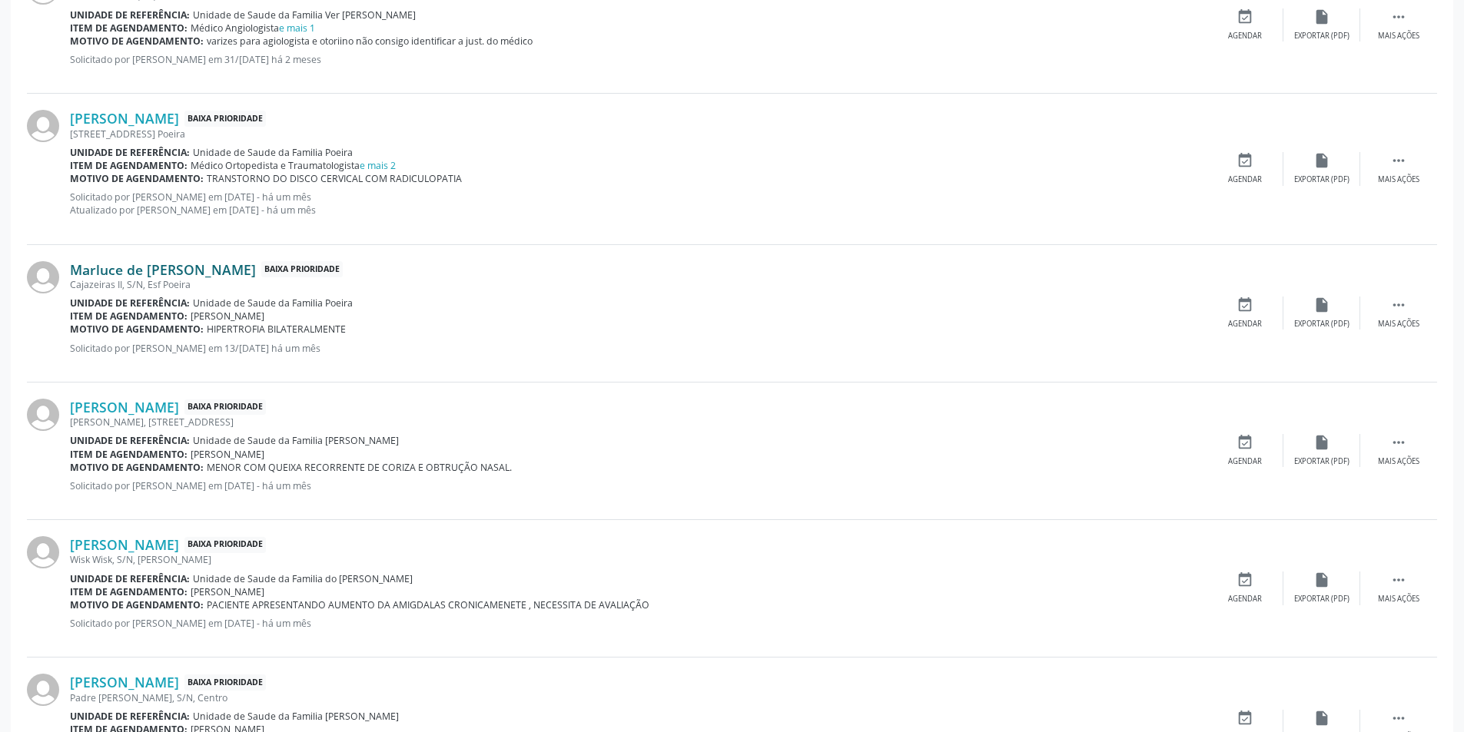
click at [189, 273] on link "Marluce de [PERSON_NAME]" at bounding box center [163, 269] width 186 height 17
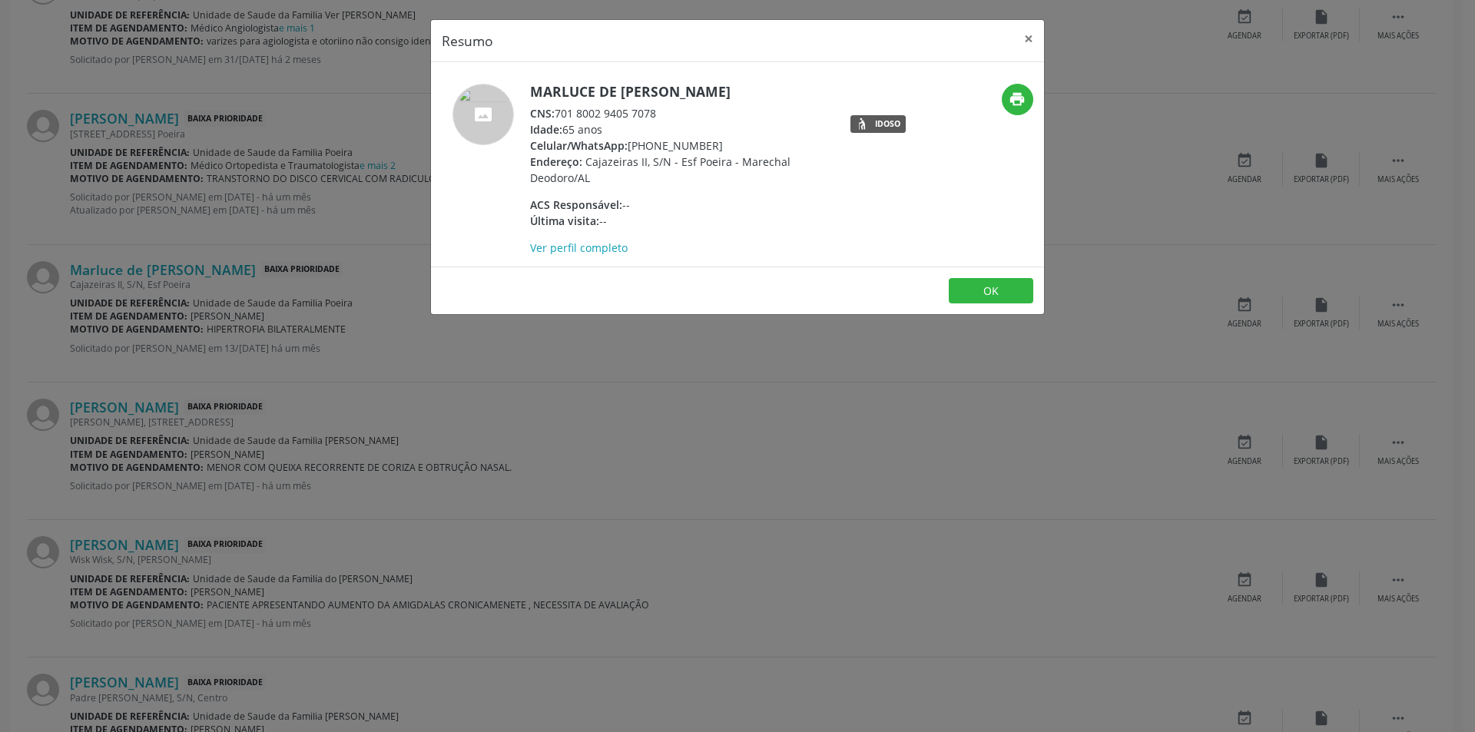
drag, startPoint x: 560, startPoint y: 110, endPoint x: 662, endPoint y: 109, distance: 102.2
click at [662, 109] on div "CNS: 701 8002 9405 7078" at bounding box center [679, 113] width 299 height 16
click at [995, 294] on button "OK" at bounding box center [991, 291] width 85 height 26
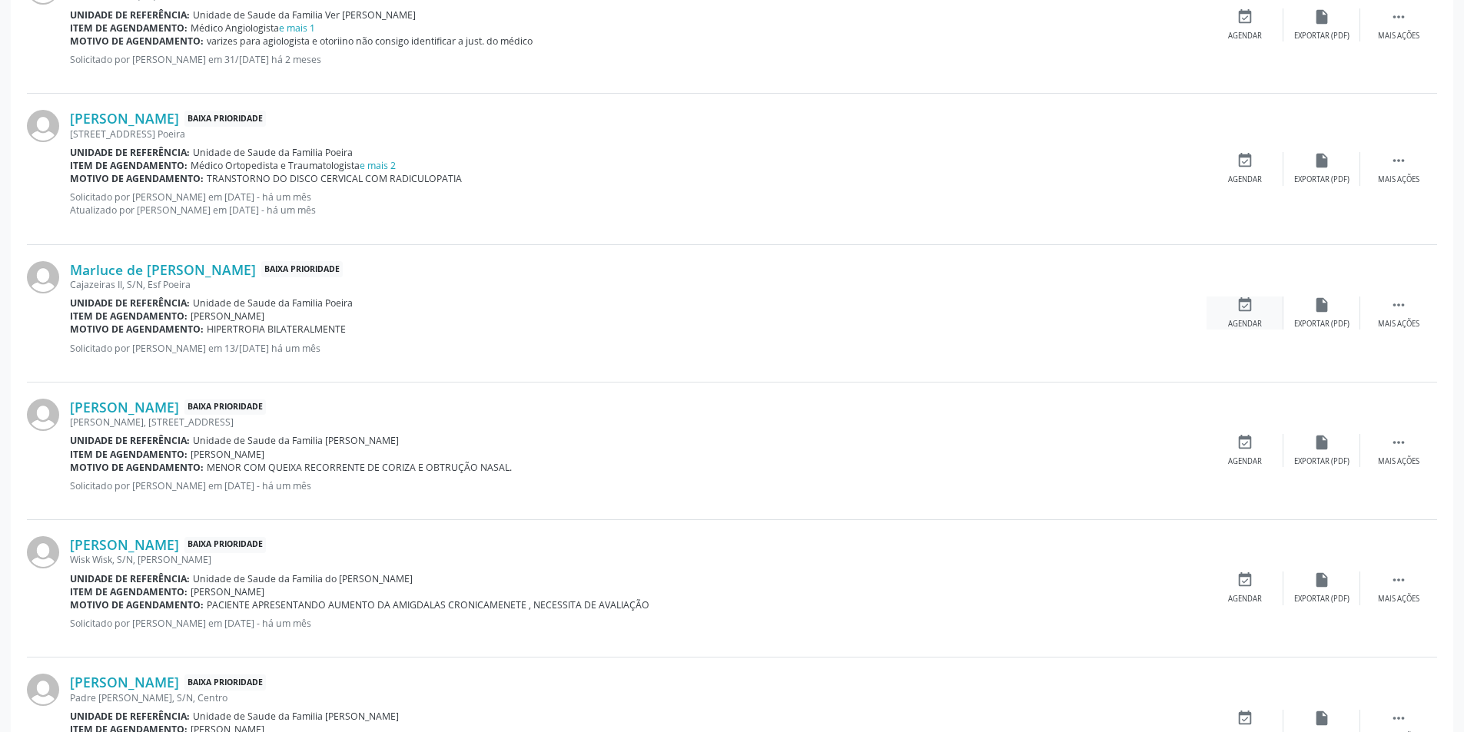
click at [1236, 308] on icon "event_available" at bounding box center [1244, 305] width 17 height 17
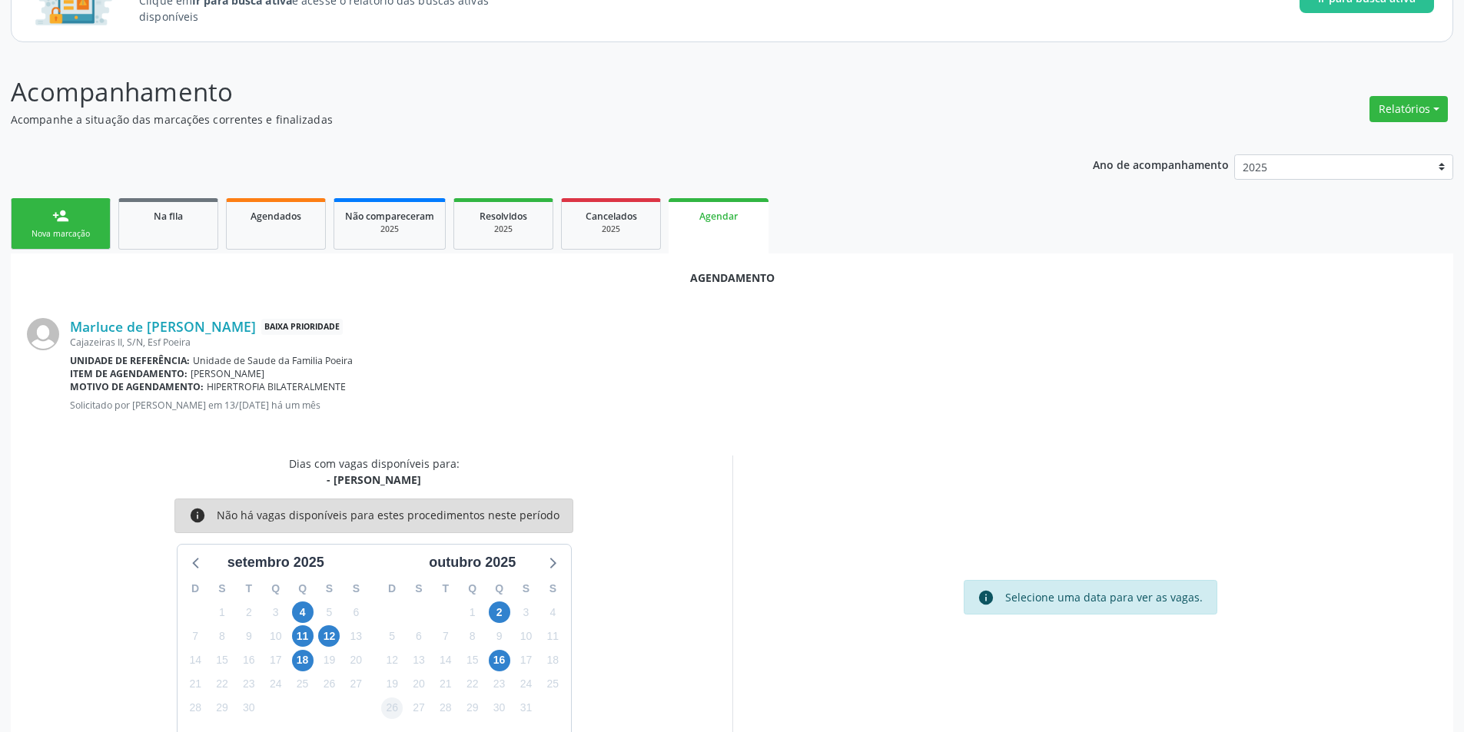
scroll to position [178, 0]
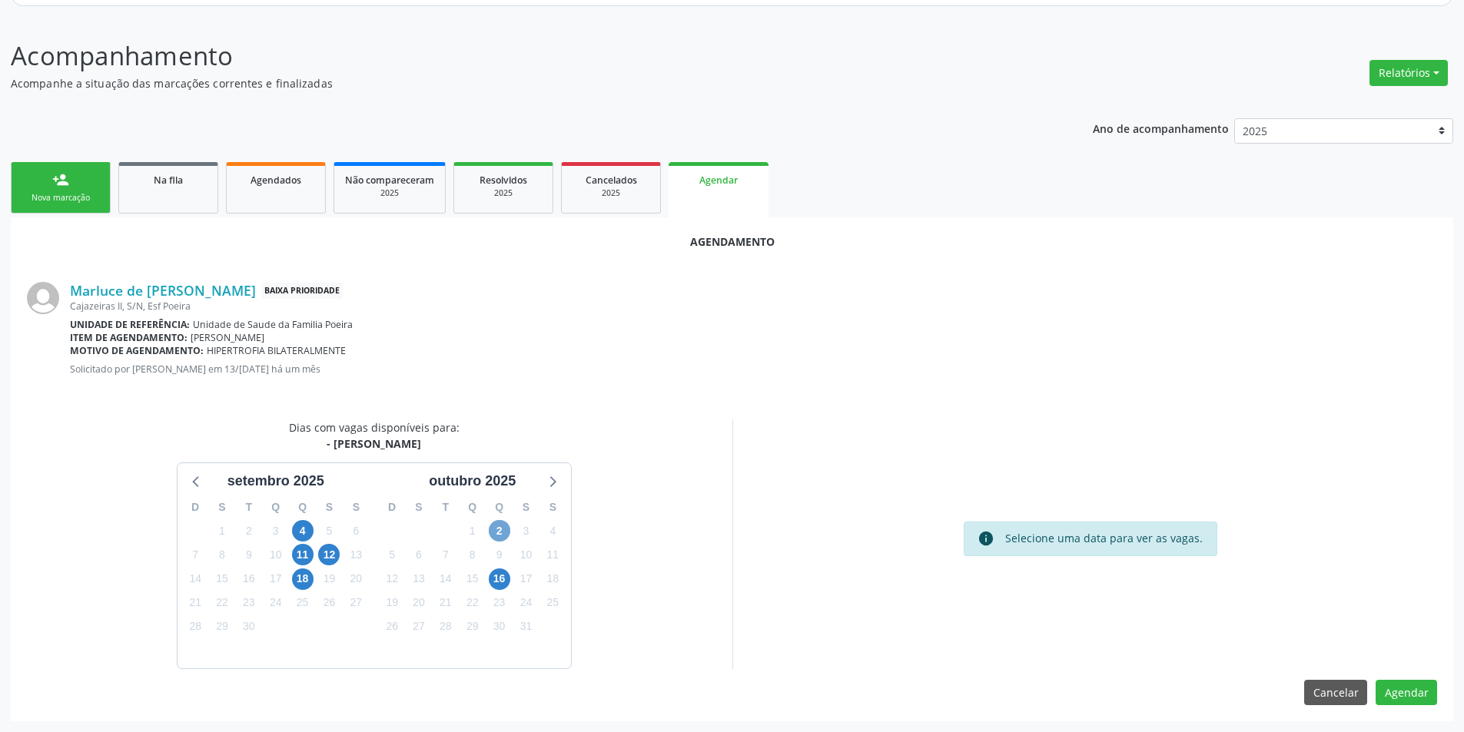
click at [499, 529] on span "2" at bounding box center [500, 531] width 22 height 22
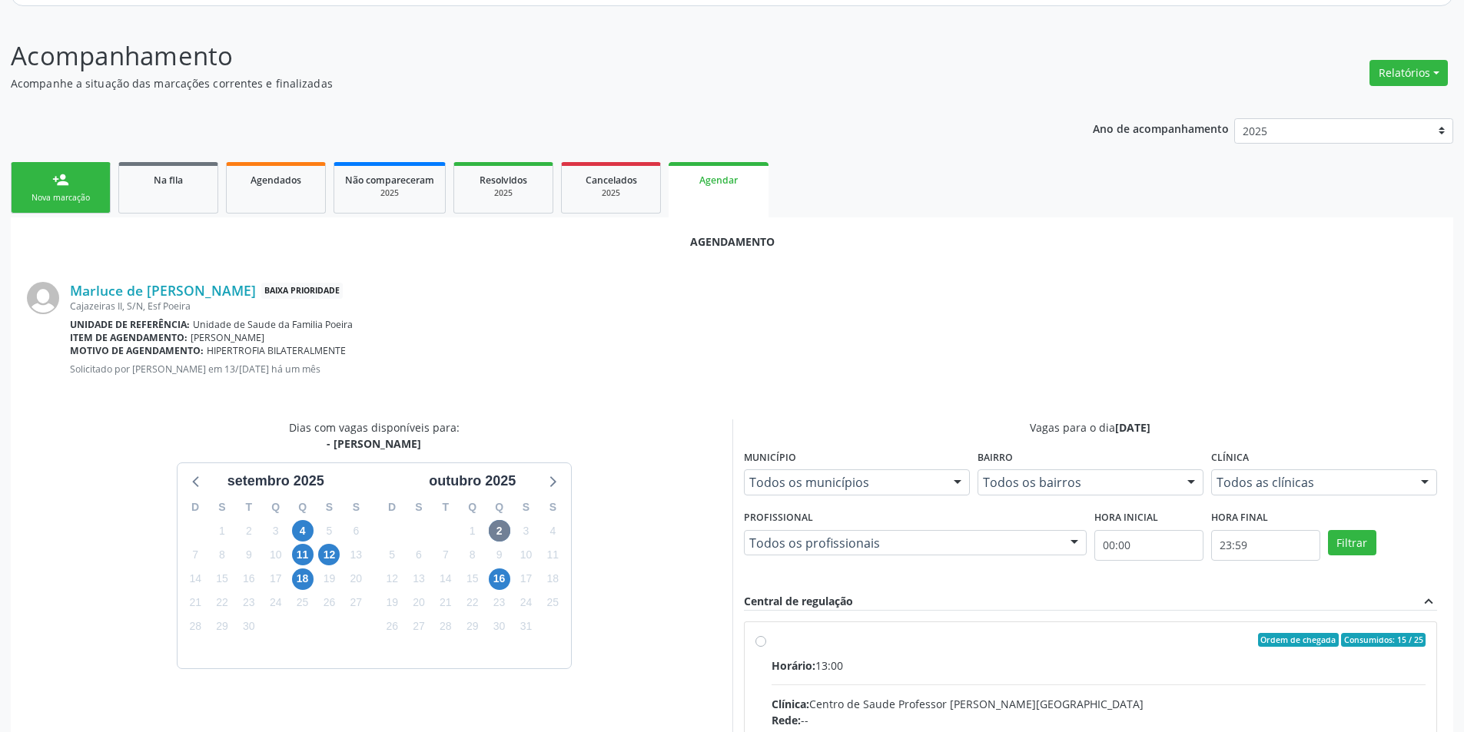
click at [763, 642] on input "Ordem de chegada Consumidos: 15 / 25 Horário: 13:00 Clínica: Centro de Saude Pr…" at bounding box center [760, 640] width 11 height 14
radio input "true"
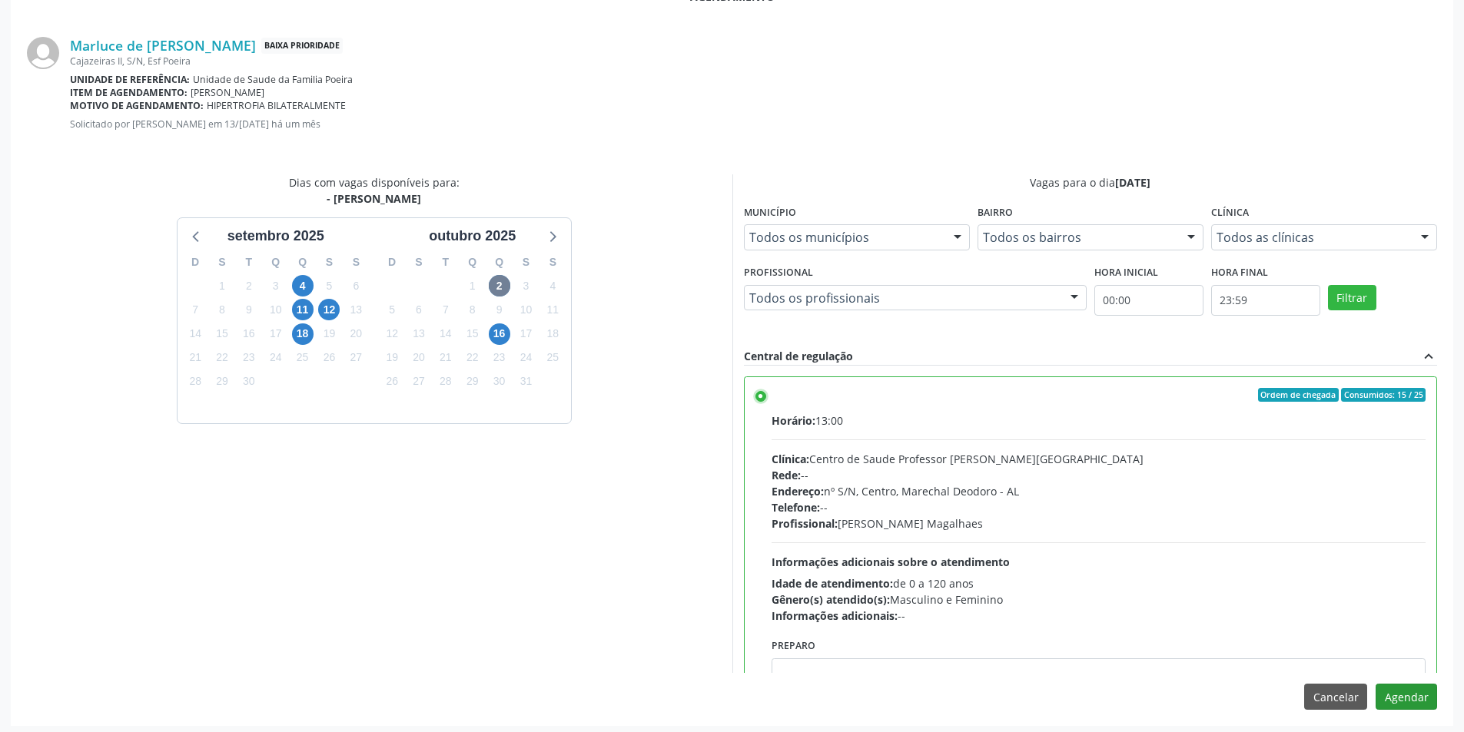
scroll to position [428, 0]
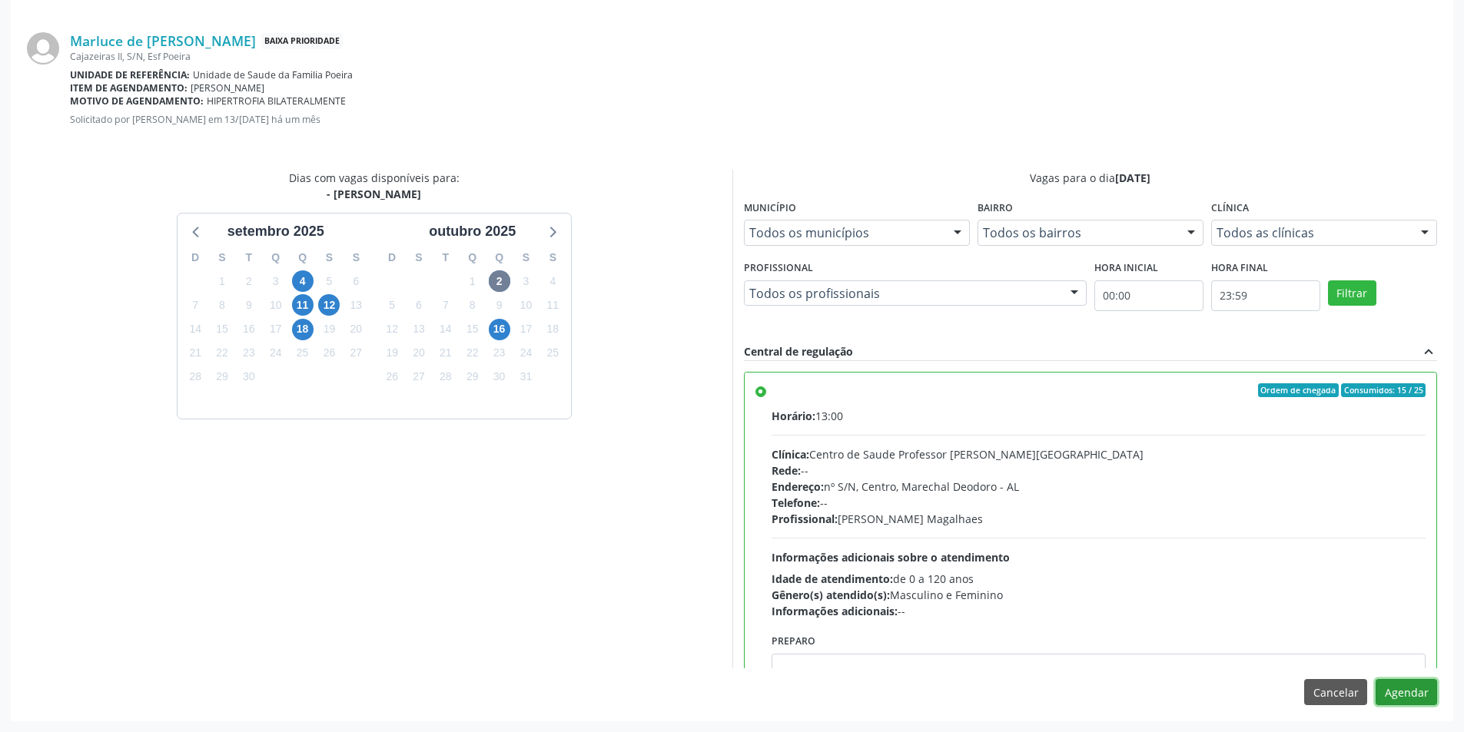
click at [1412, 692] on button "Agendar" at bounding box center [1405, 692] width 61 height 26
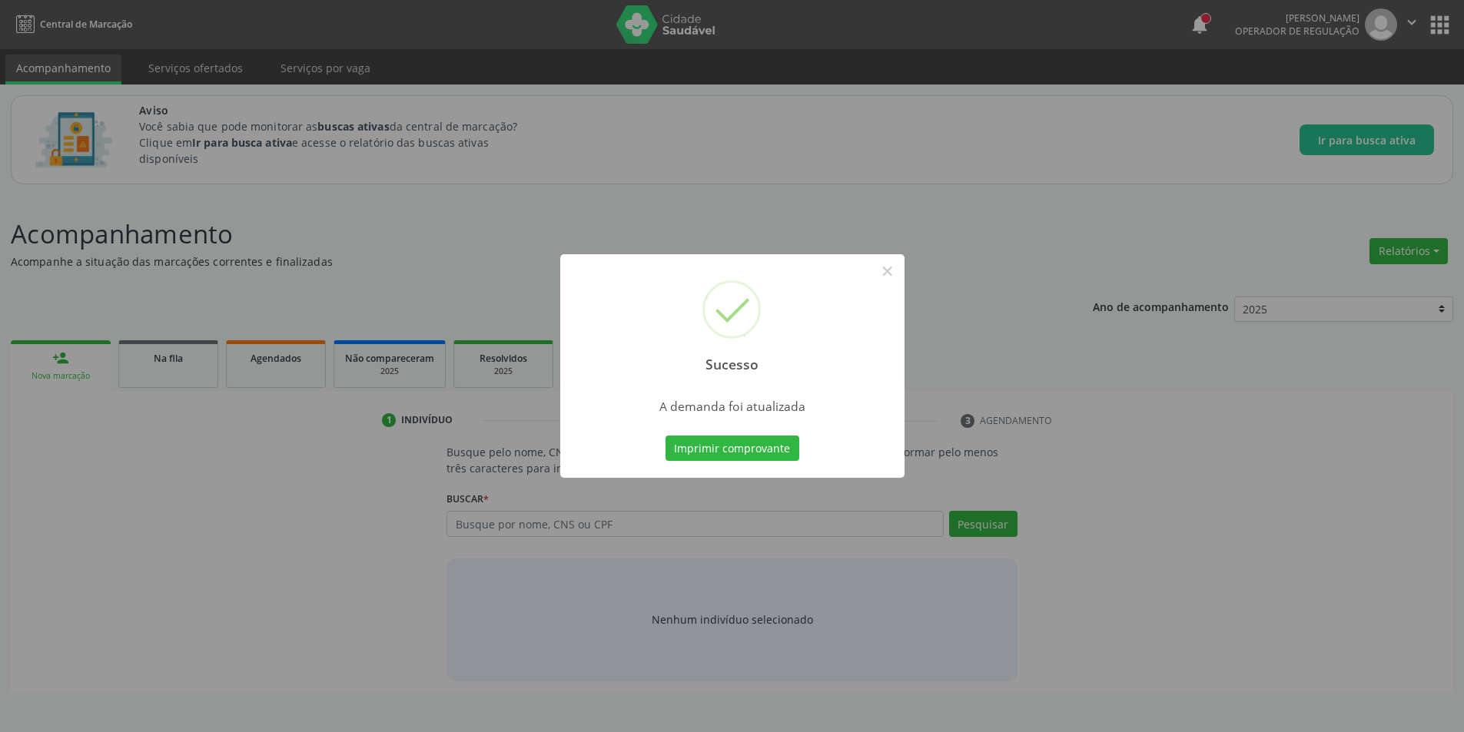
scroll to position [0, 0]
click at [903, 269] on button "×" at bounding box center [893, 271] width 26 height 26
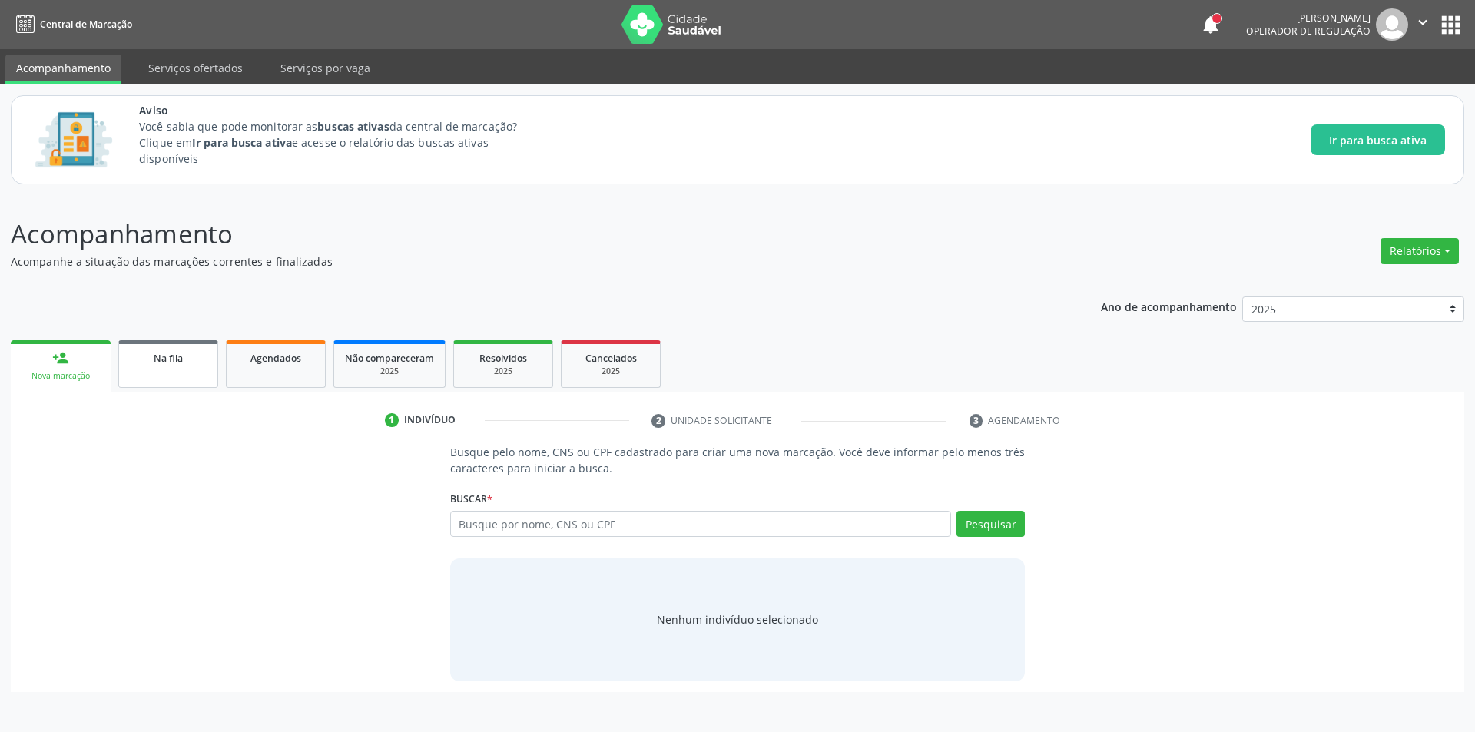
click at [196, 352] on div "Na fila" at bounding box center [168, 358] width 77 height 16
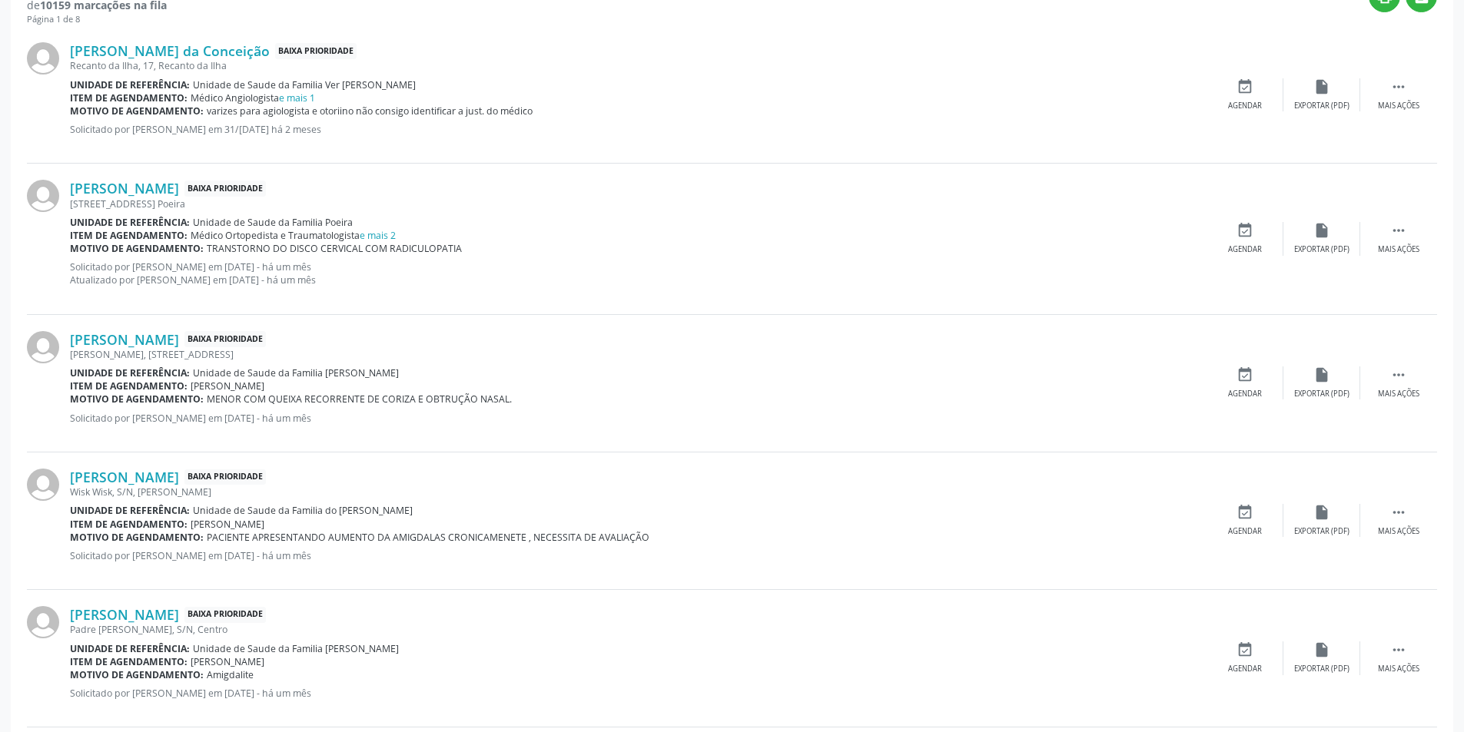
scroll to position [615, 0]
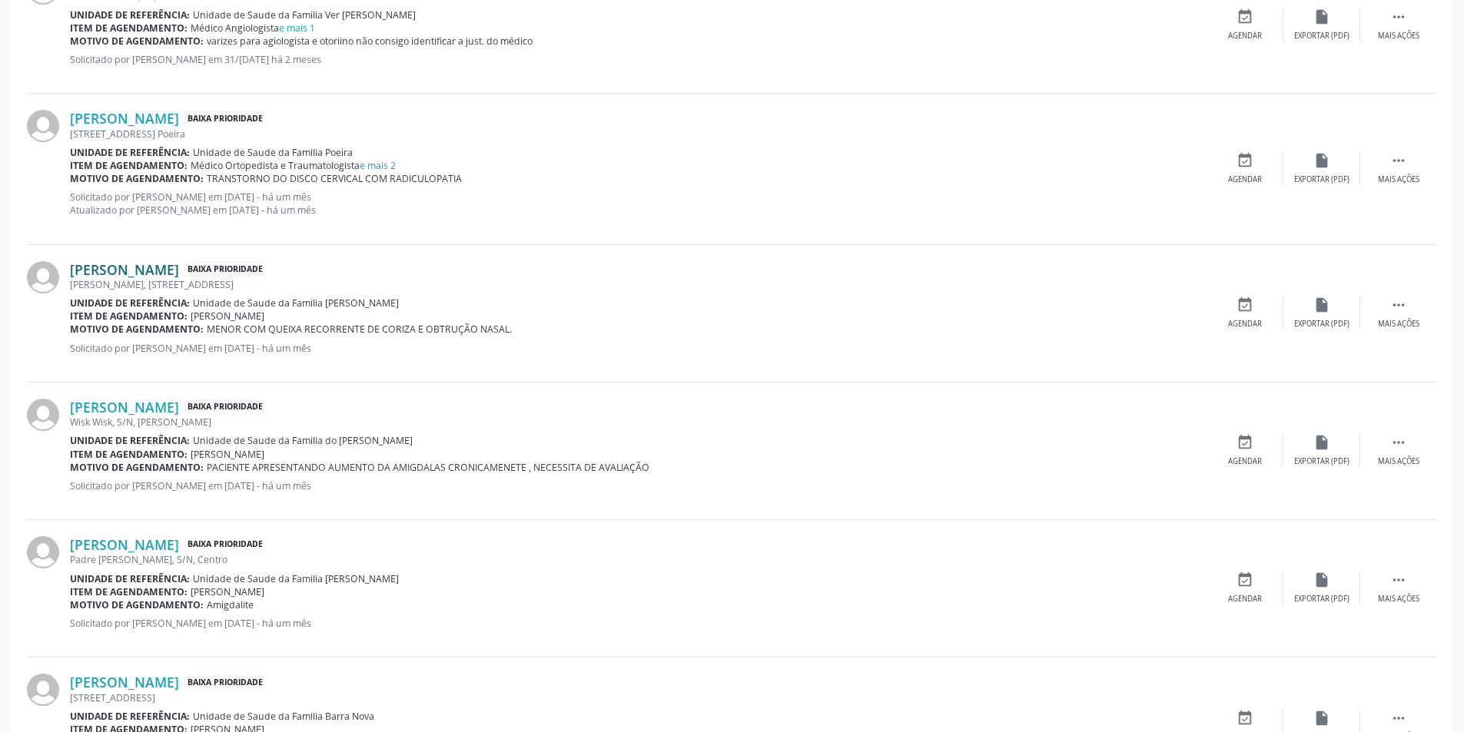
click at [171, 273] on link "[PERSON_NAME]" at bounding box center [124, 269] width 109 height 17
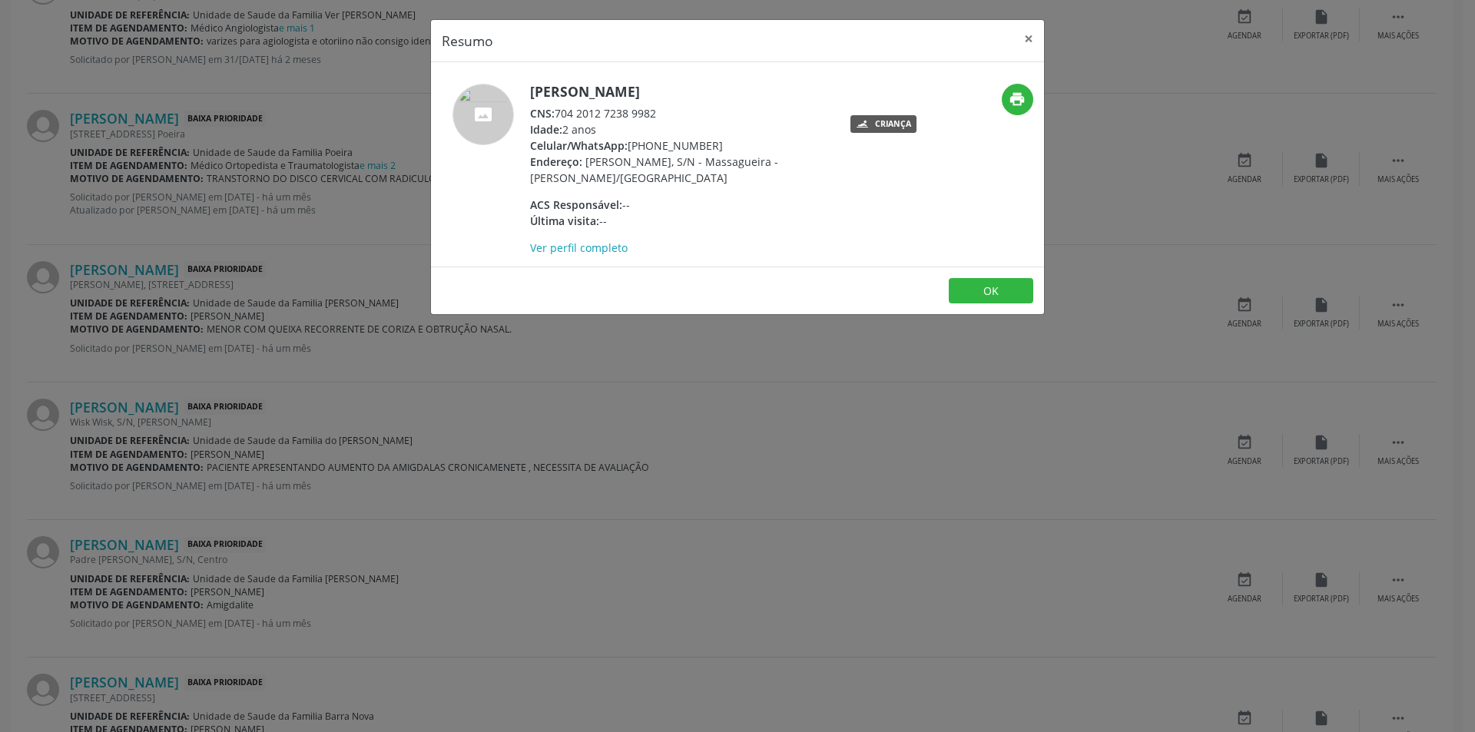
drag, startPoint x: 558, startPoint y: 109, endPoint x: 657, endPoint y: 111, distance: 99.1
click at [657, 111] on div "CNS: 704 2012 7238 9982" at bounding box center [679, 113] width 299 height 16
click at [998, 285] on button "OK" at bounding box center [991, 291] width 85 height 26
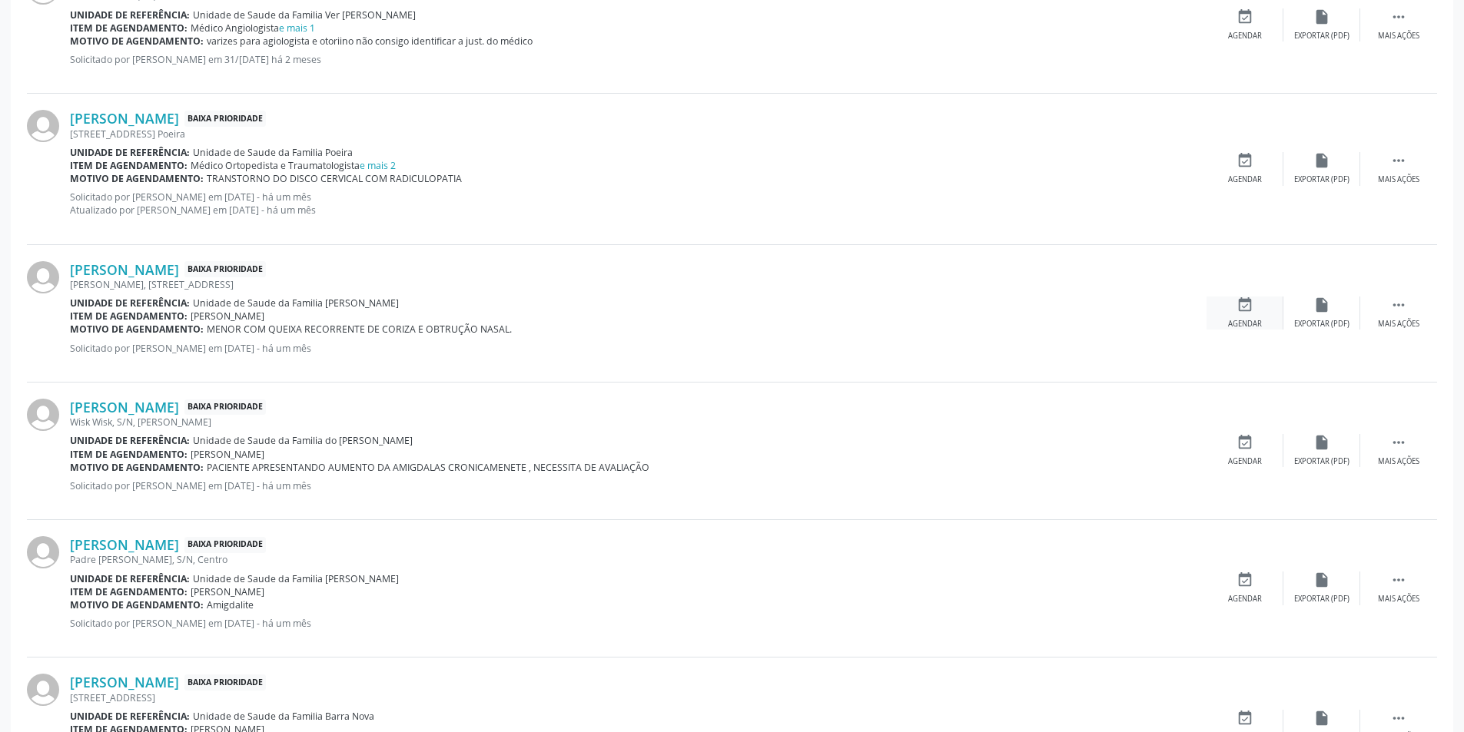
click at [1236, 307] on icon "event_available" at bounding box center [1244, 305] width 17 height 17
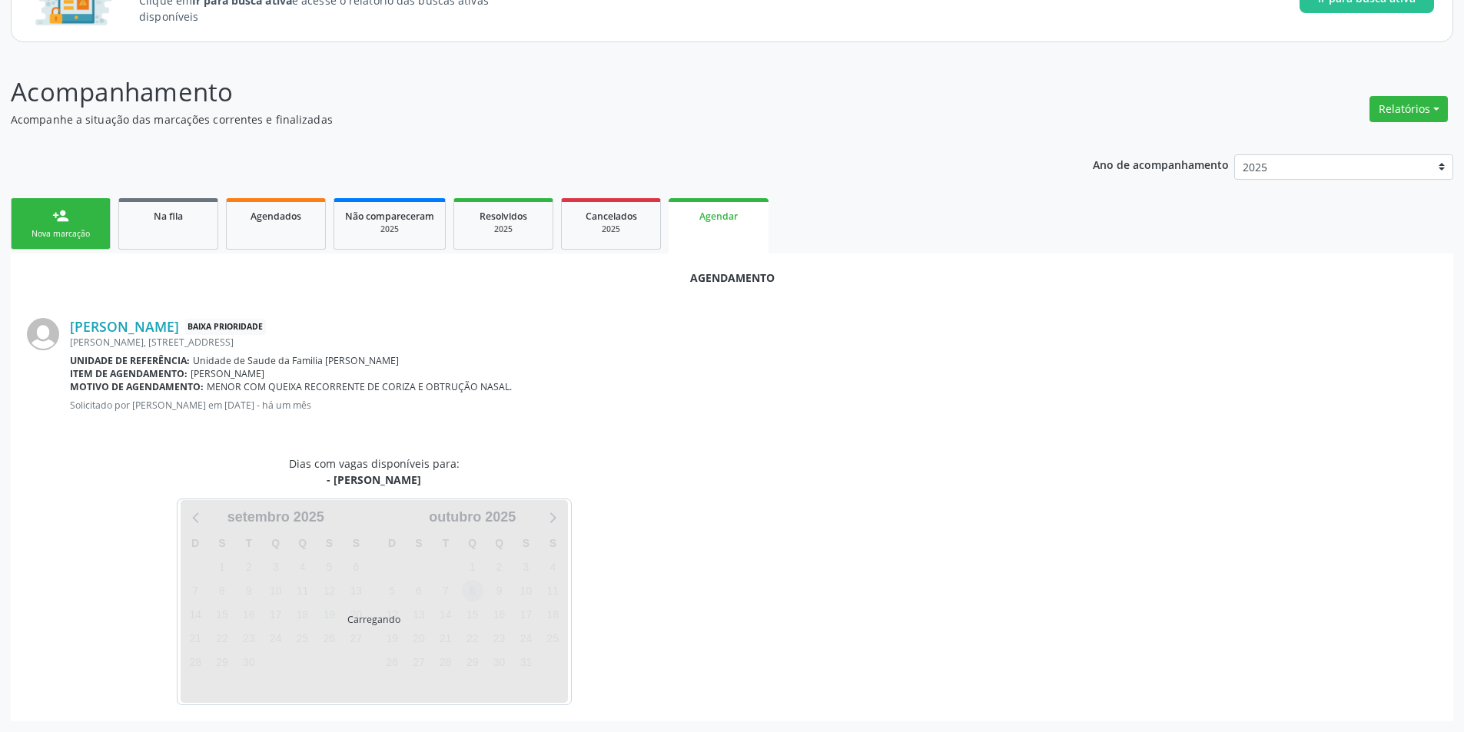
scroll to position [178, 0]
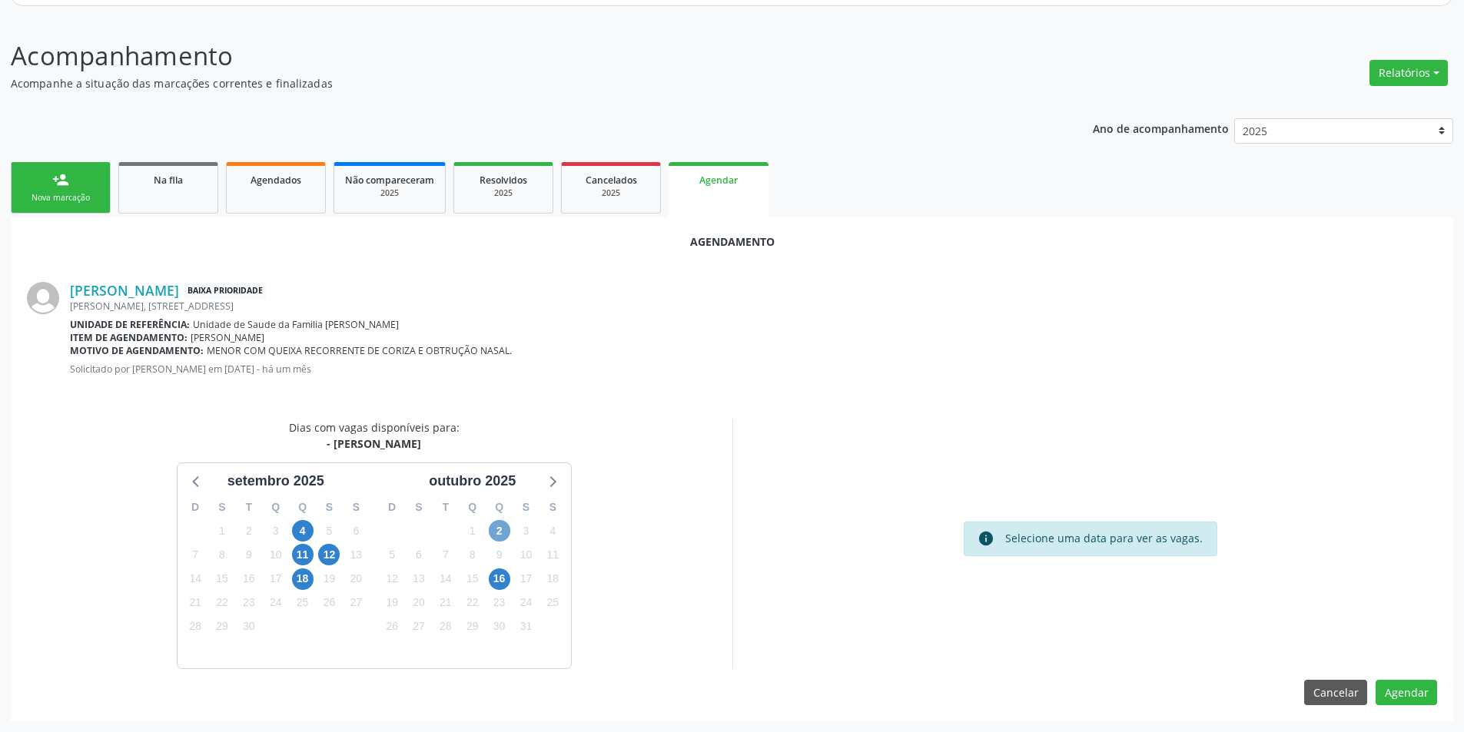
click at [492, 526] on span "2" at bounding box center [500, 531] width 22 height 22
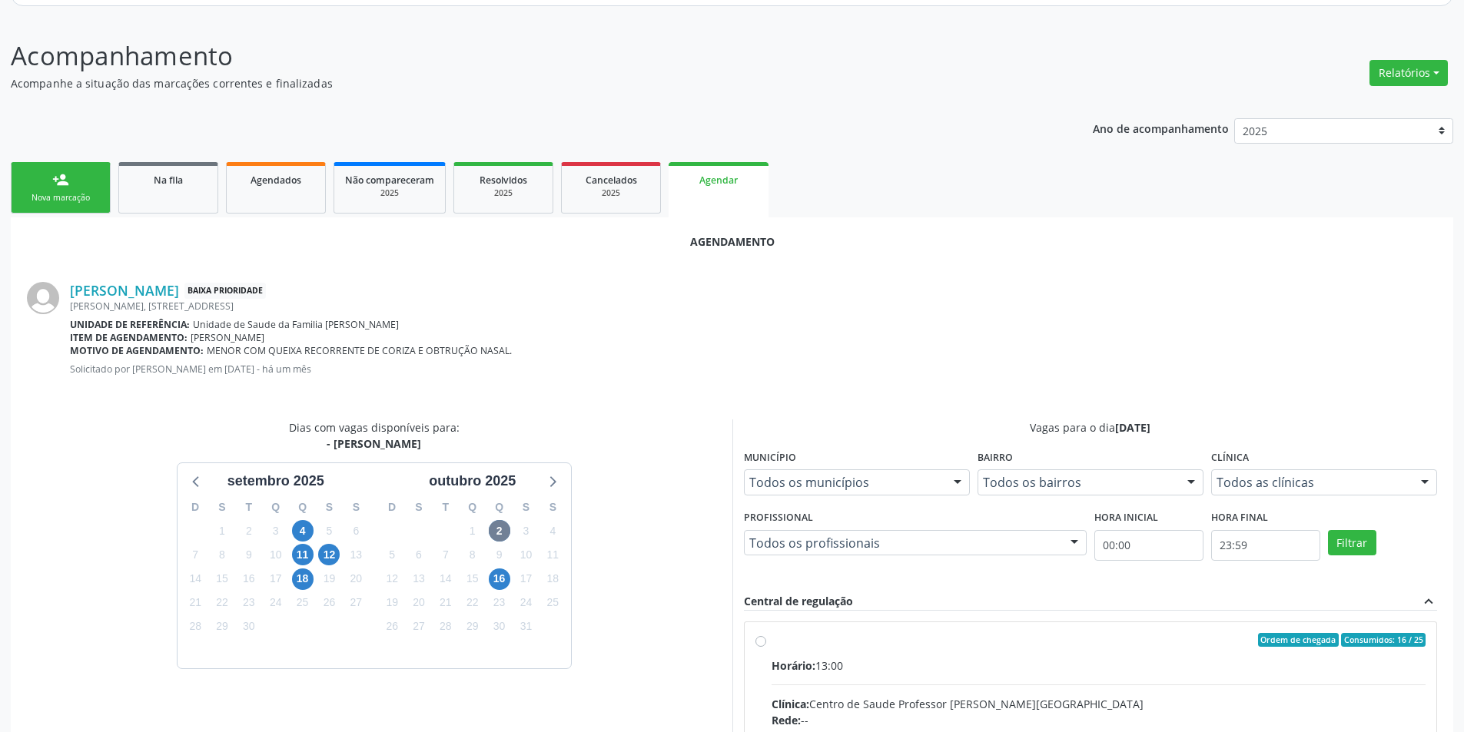
click at [757, 641] on input "Ordem de chegada Consumidos: 16 / 25 Horário: 13:00 Clínica: Centro de Saude Pr…" at bounding box center [760, 640] width 11 height 14
radio input "true"
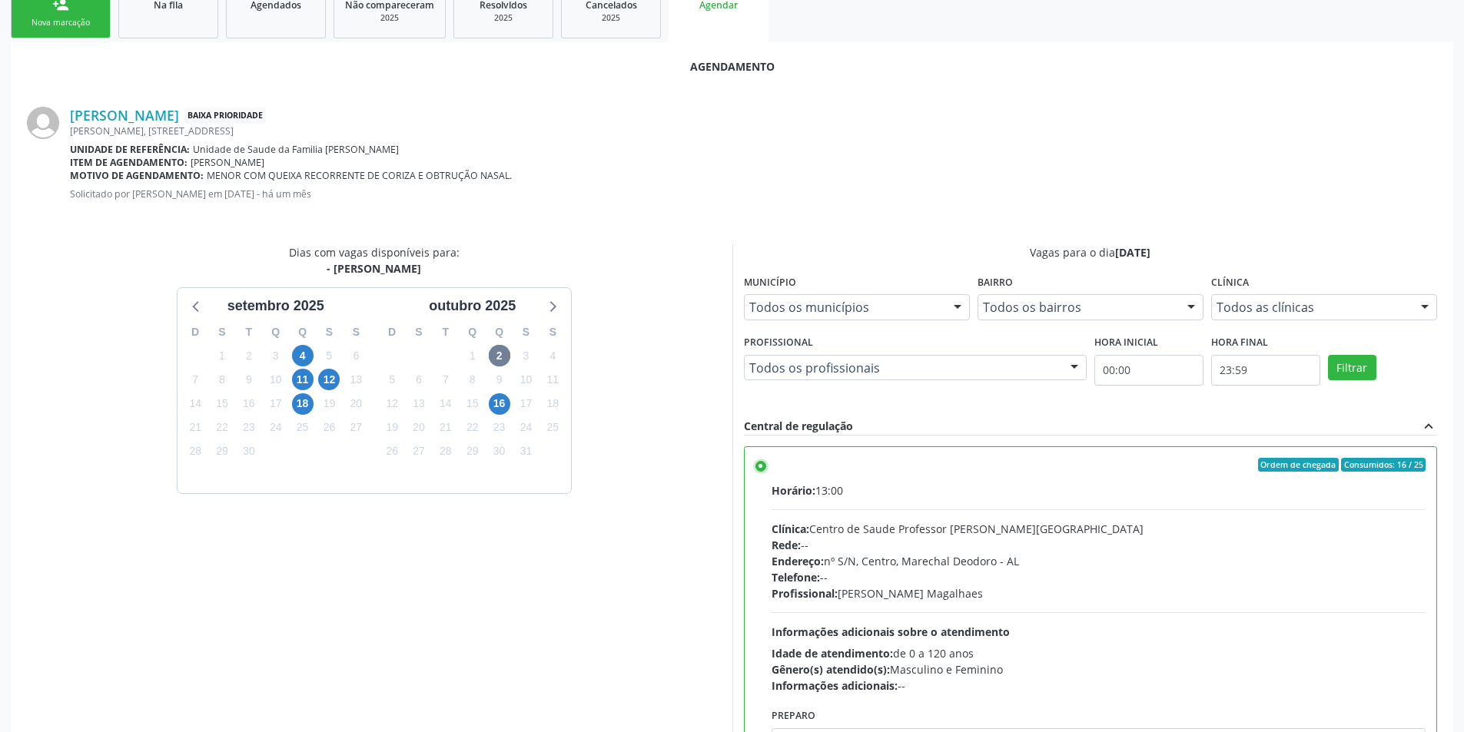
scroll to position [428, 0]
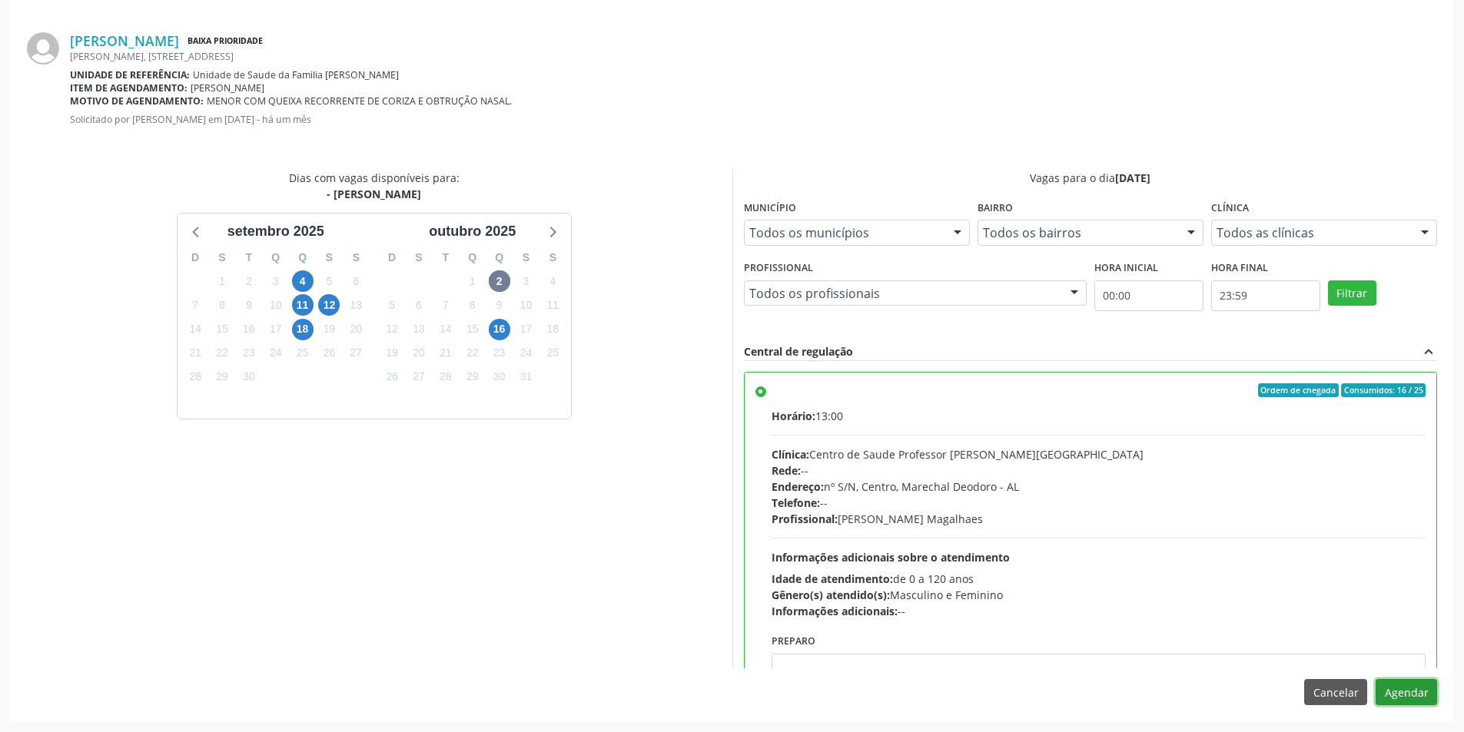
click at [1432, 685] on button "Agendar" at bounding box center [1405, 692] width 61 height 26
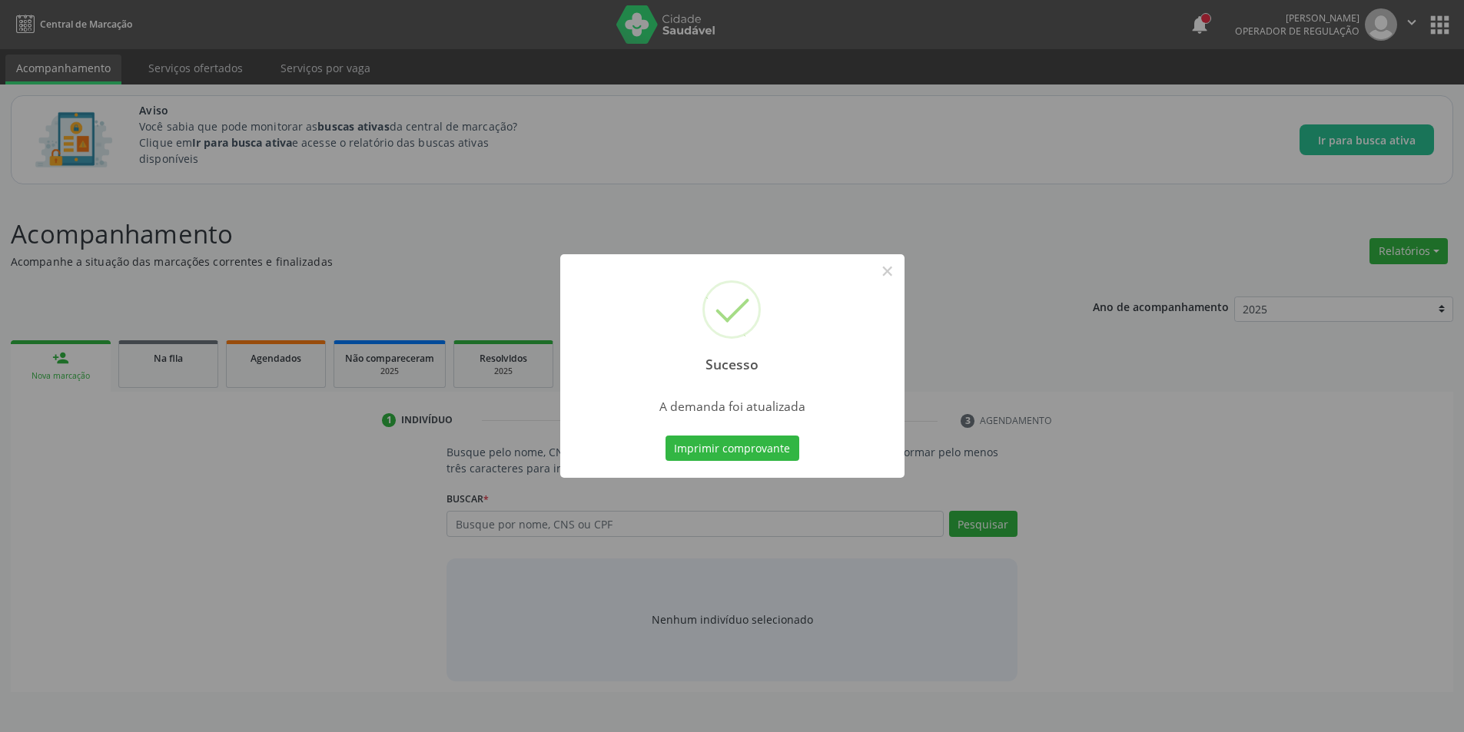
scroll to position [0, 0]
click at [891, 274] on button "×" at bounding box center [893, 271] width 26 height 26
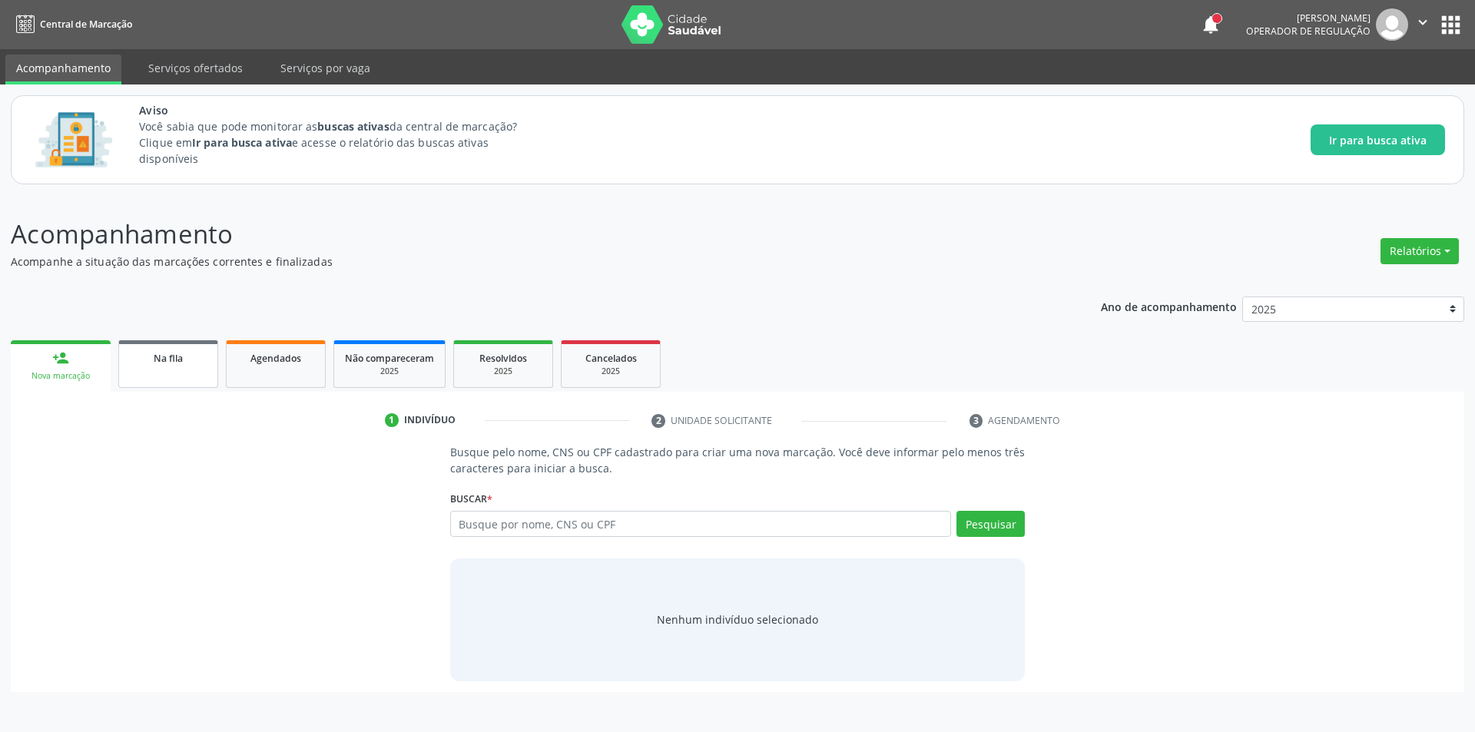
click at [182, 366] on link "Na fila" at bounding box center [168, 364] width 100 height 48
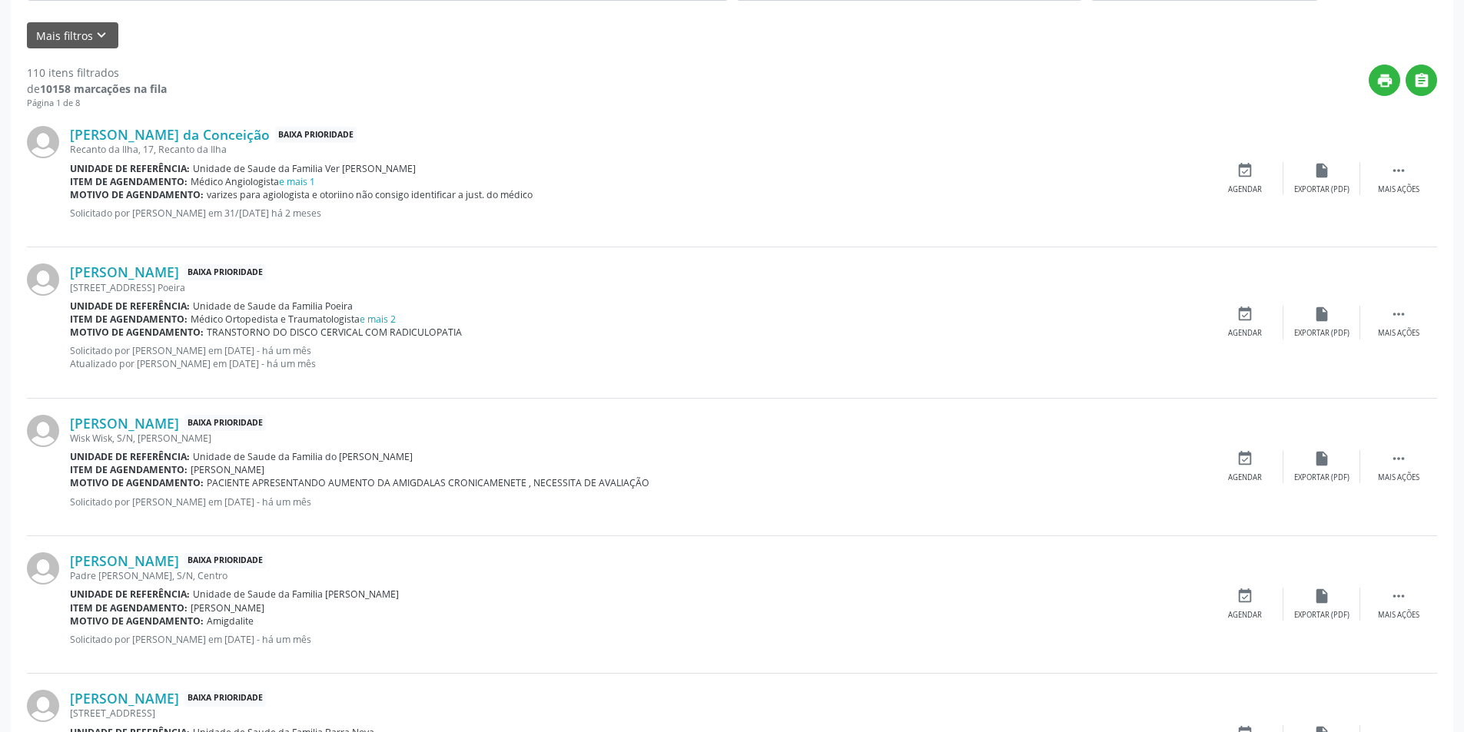
scroll to position [538, 0]
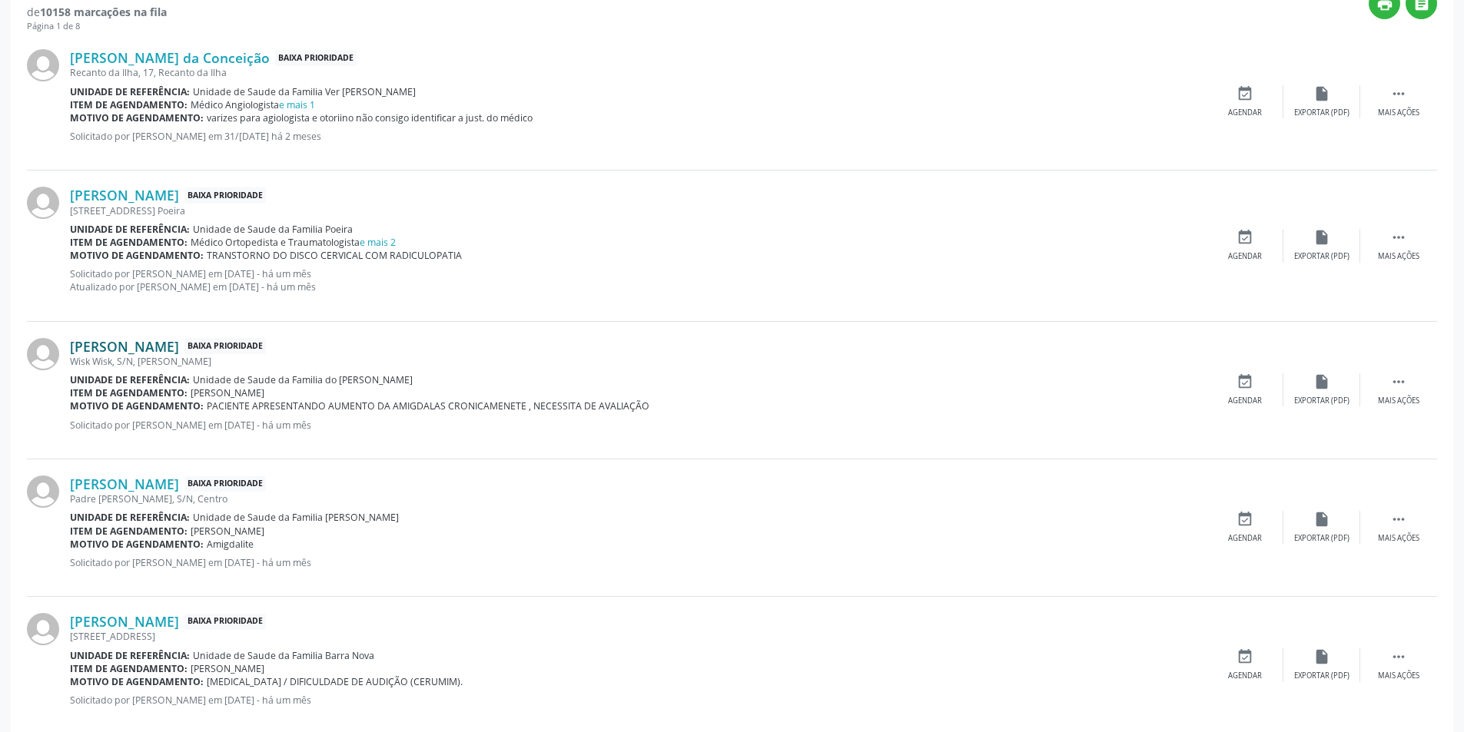
click at [169, 347] on link "[PERSON_NAME]" at bounding box center [124, 346] width 109 height 17
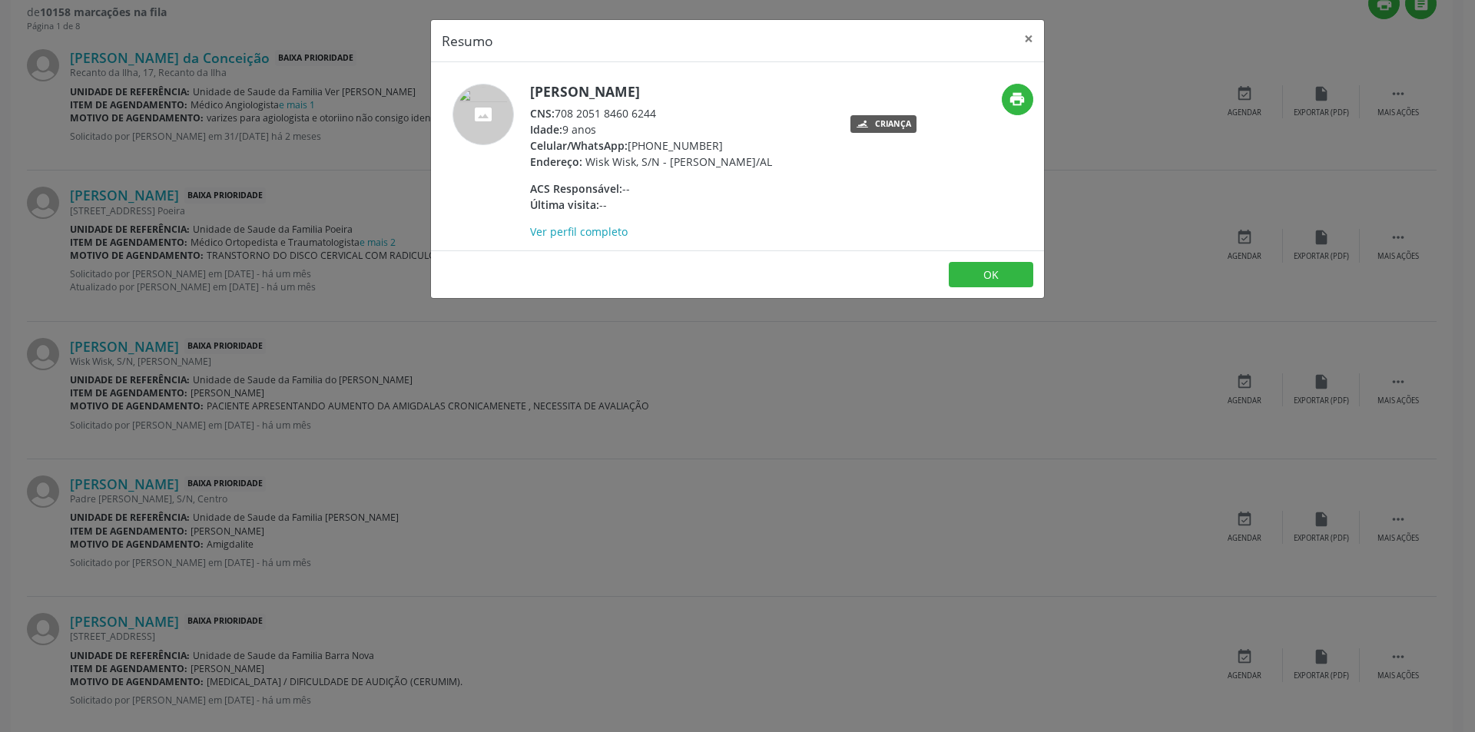
drag, startPoint x: 559, startPoint y: 109, endPoint x: 665, endPoint y: 114, distance: 105.4
click at [665, 114] on div "CNS: 708 2051 8460 6244" at bounding box center [651, 113] width 242 height 16
click at [1009, 288] on button "OK" at bounding box center [991, 275] width 85 height 26
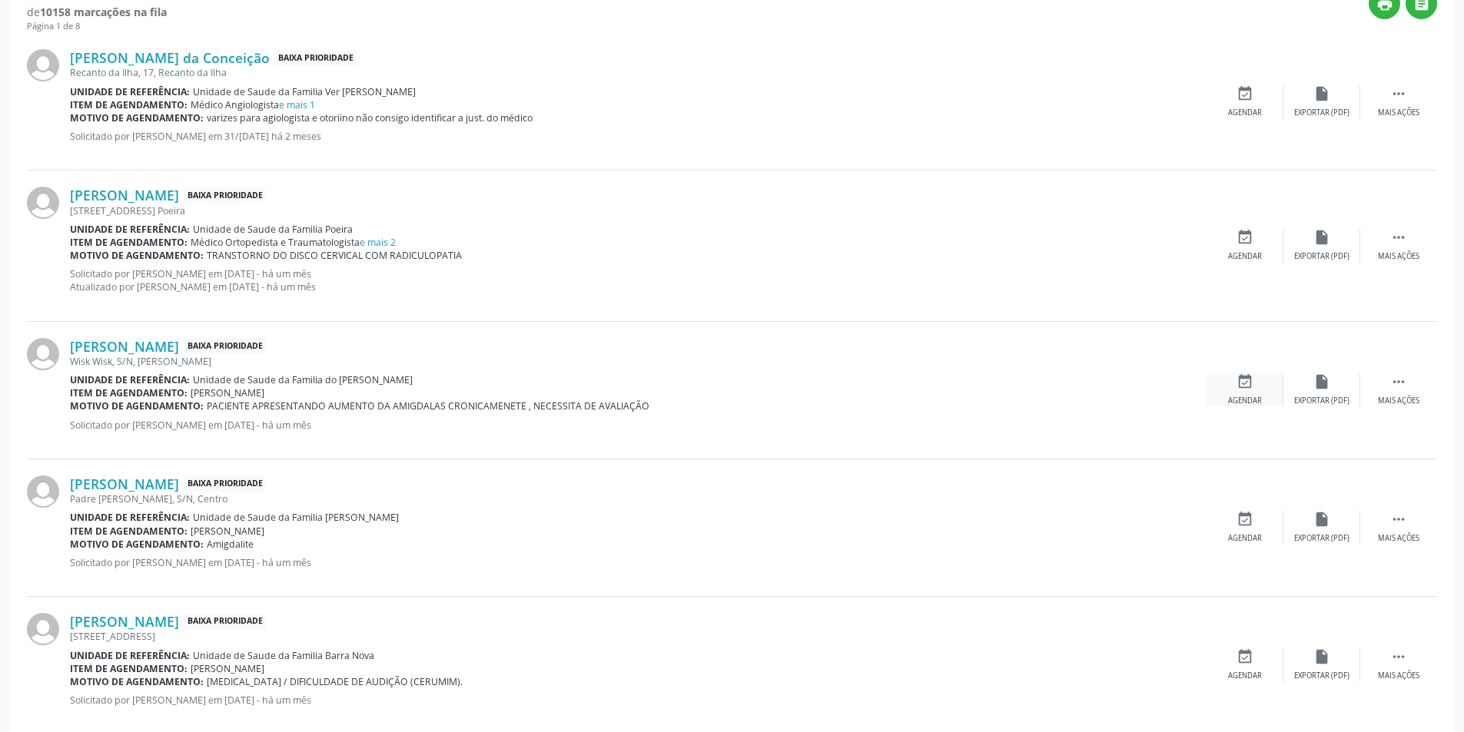
click at [1254, 383] on div "event_available Agendar" at bounding box center [1244, 389] width 77 height 33
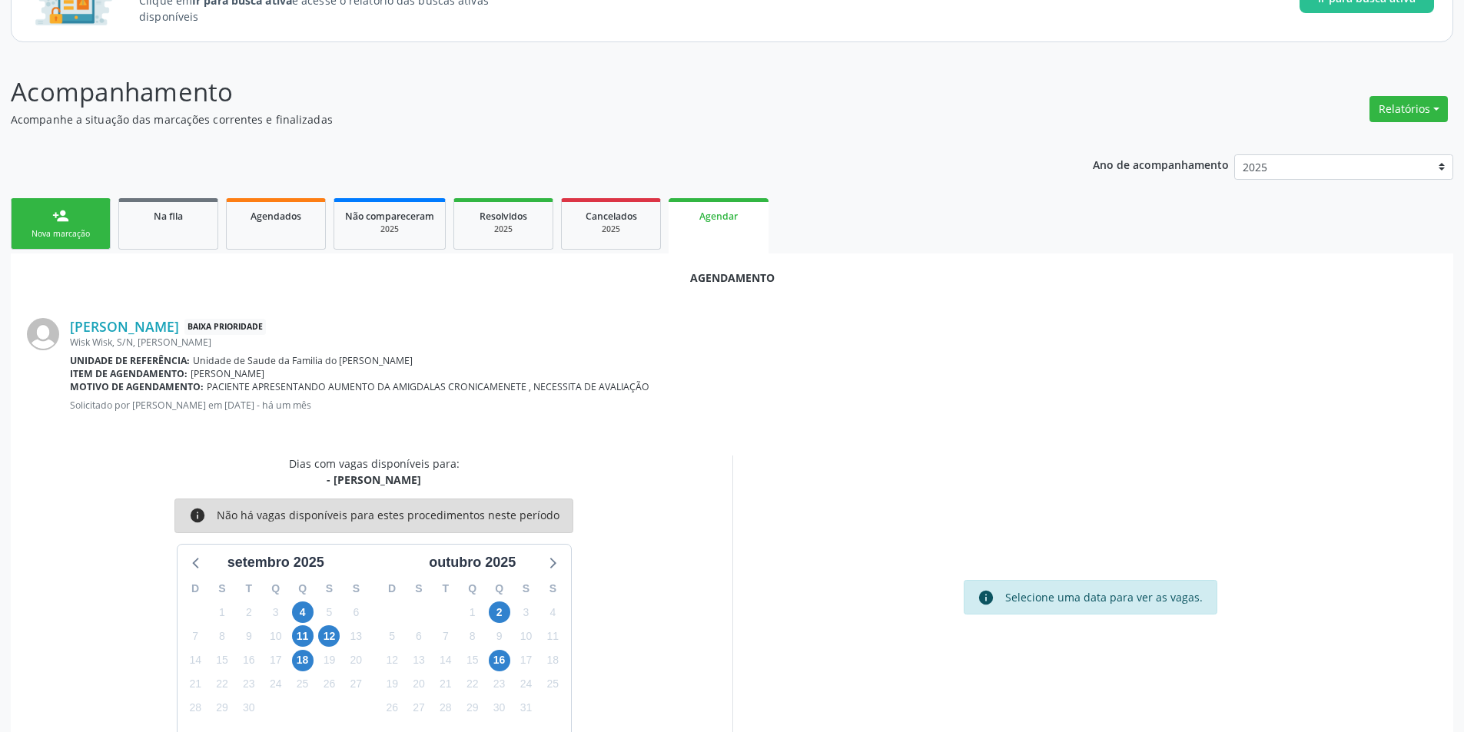
scroll to position [178, 0]
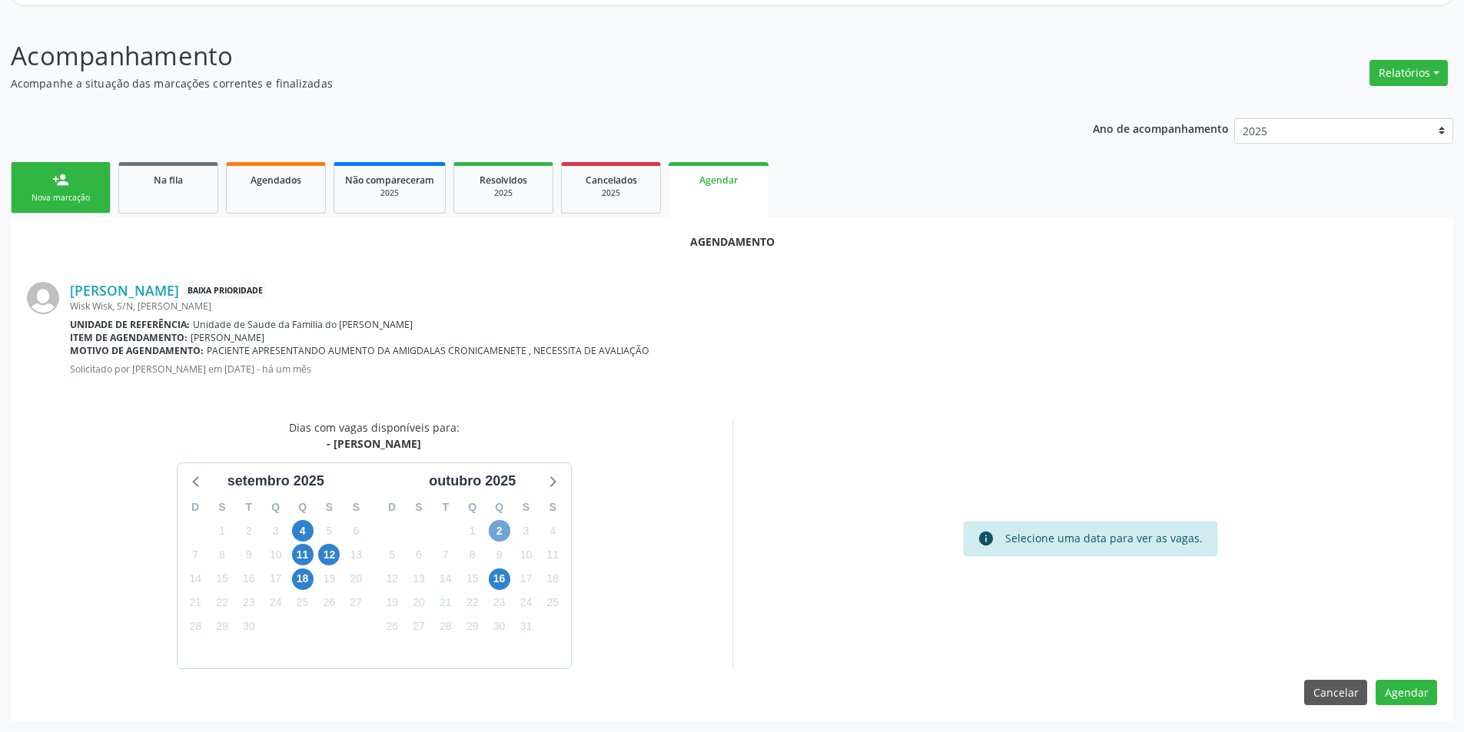
click at [496, 533] on span "2" at bounding box center [500, 531] width 22 height 22
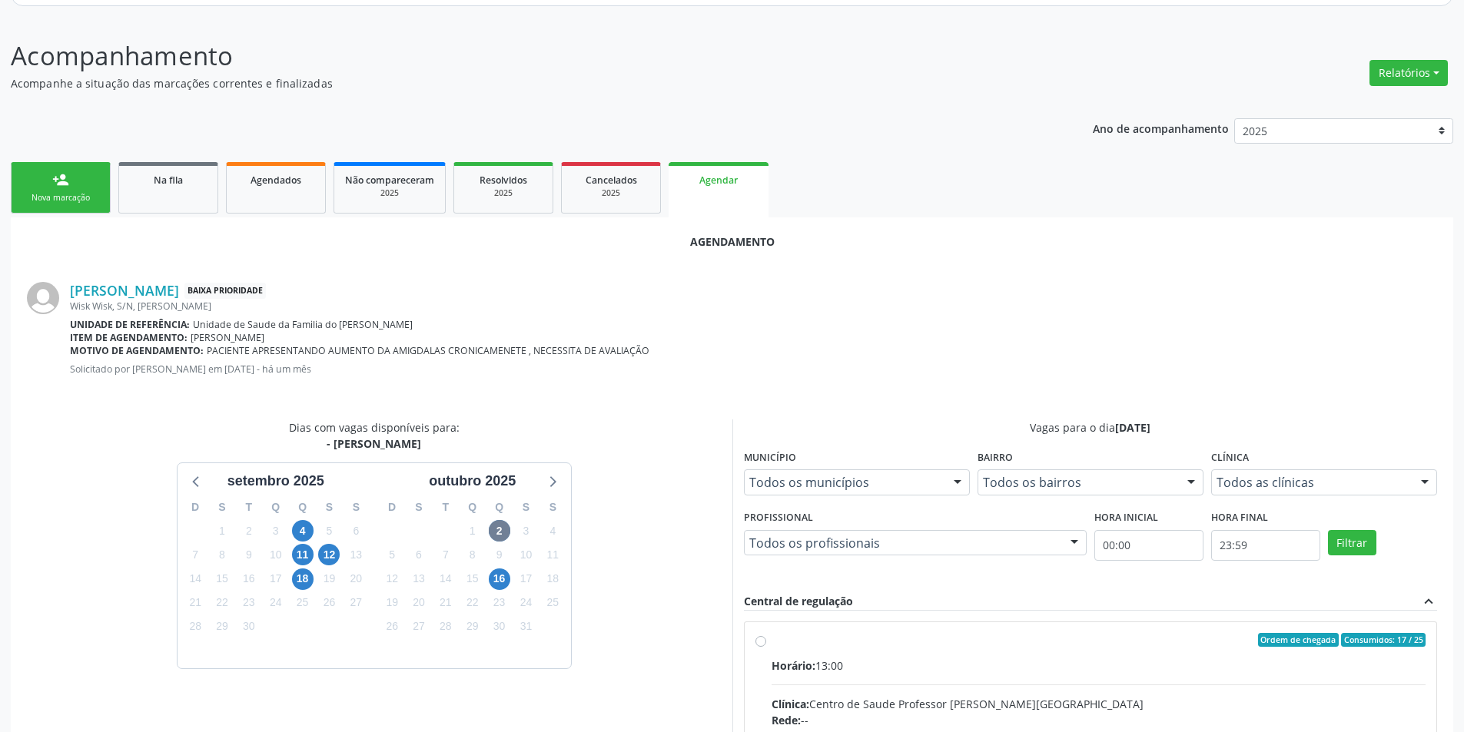
click at [758, 640] on input "Ordem de chegada Consumidos: 17 / 25 Horário: 13:00 Clínica: Centro de Saude Pr…" at bounding box center [760, 640] width 11 height 14
radio input "true"
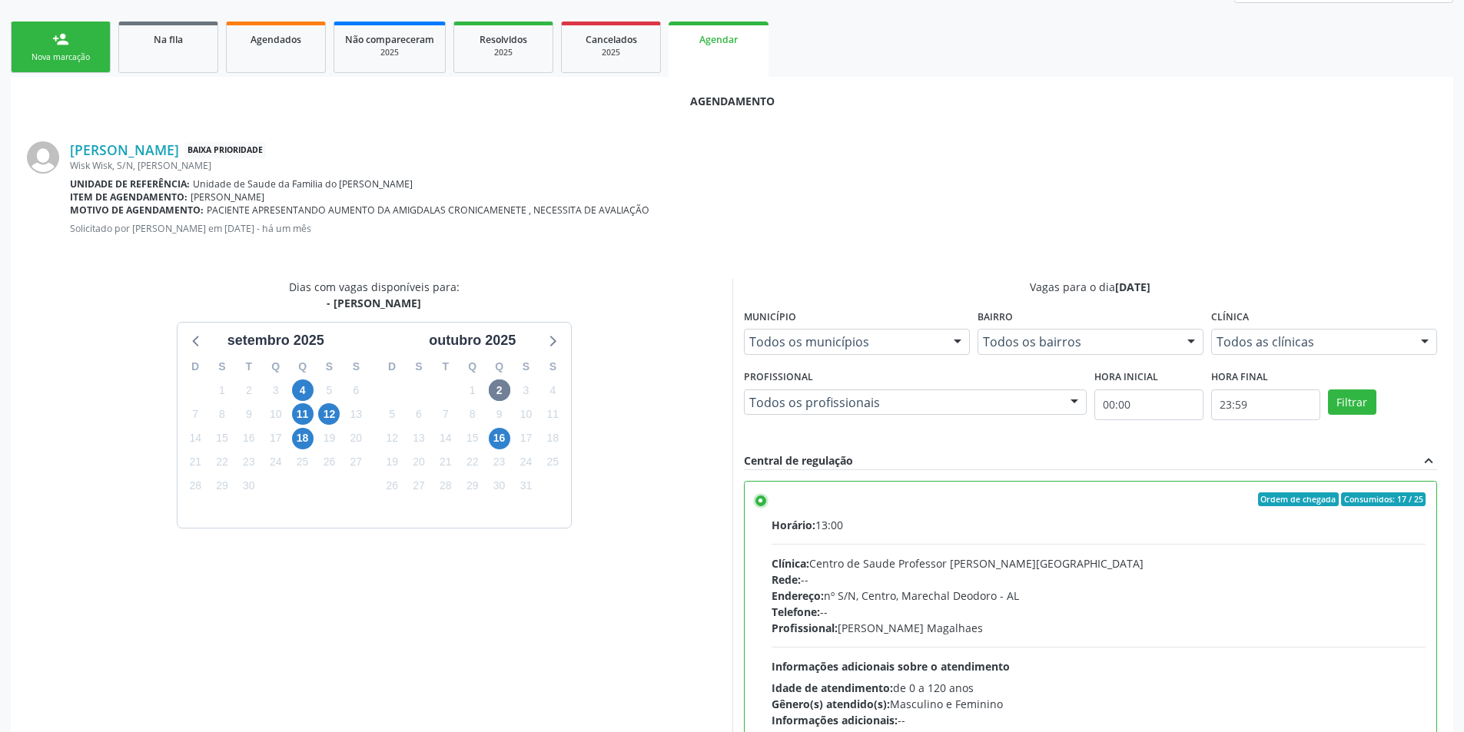
scroll to position [428, 0]
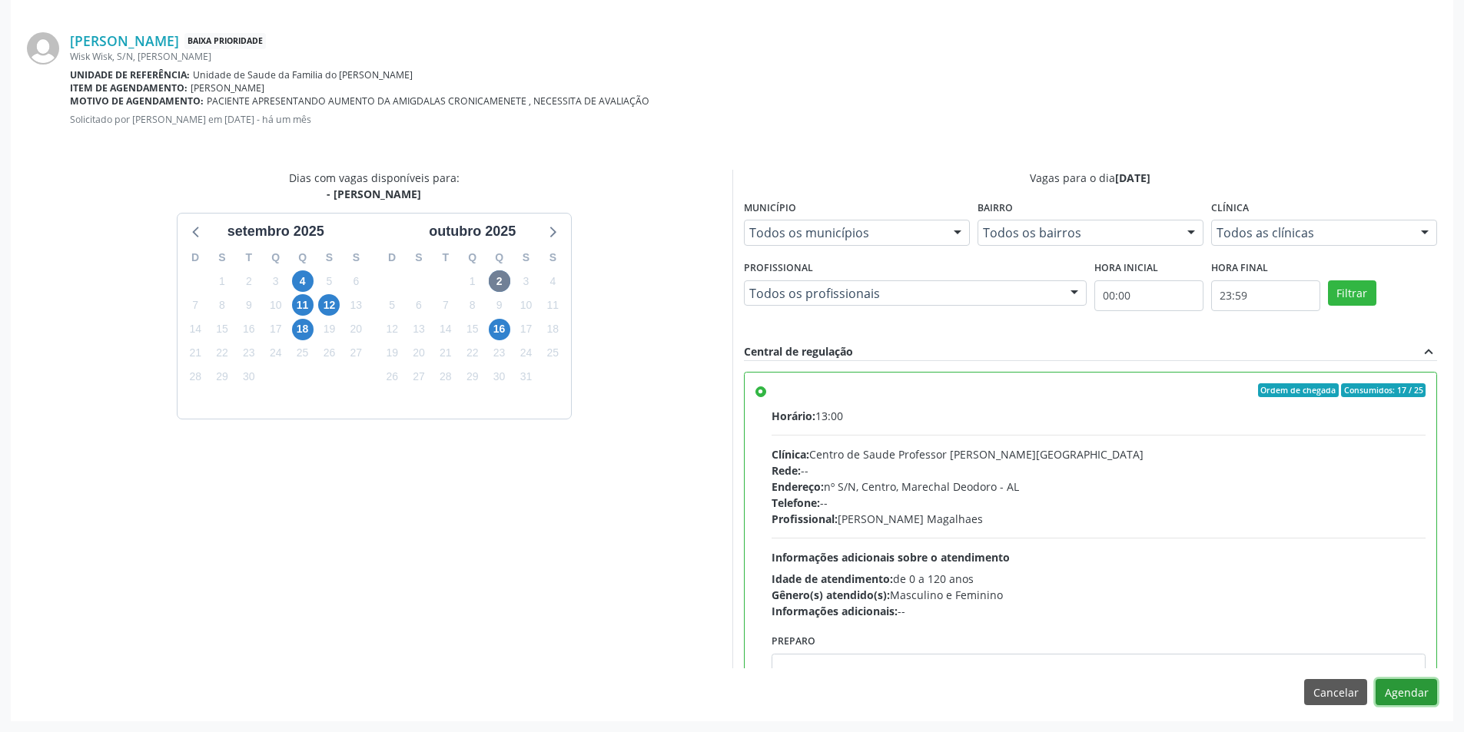
click at [1409, 698] on button "Agendar" at bounding box center [1405, 692] width 61 height 26
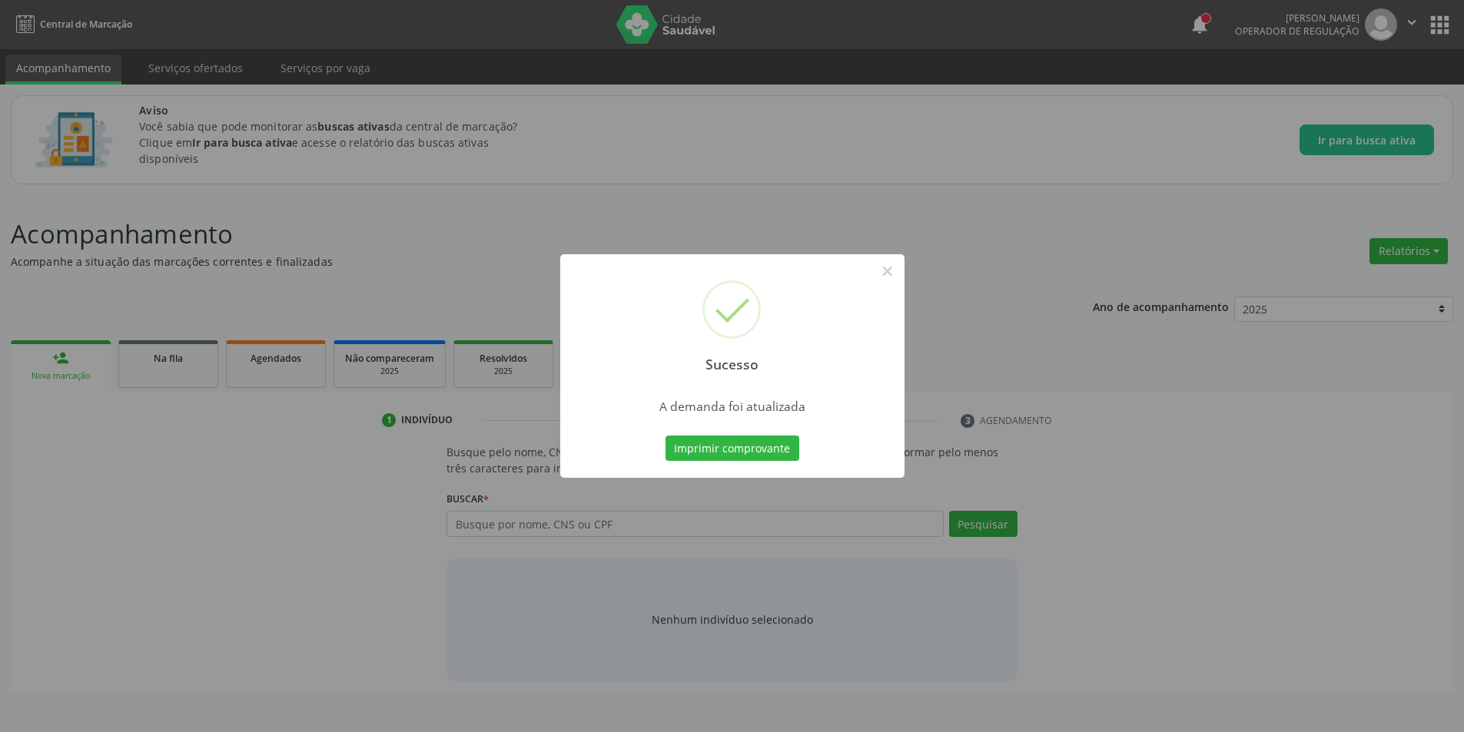
scroll to position [0, 0]
click at [898, 273] on button "×" at bounding box center [893, 271] width 26 height 26
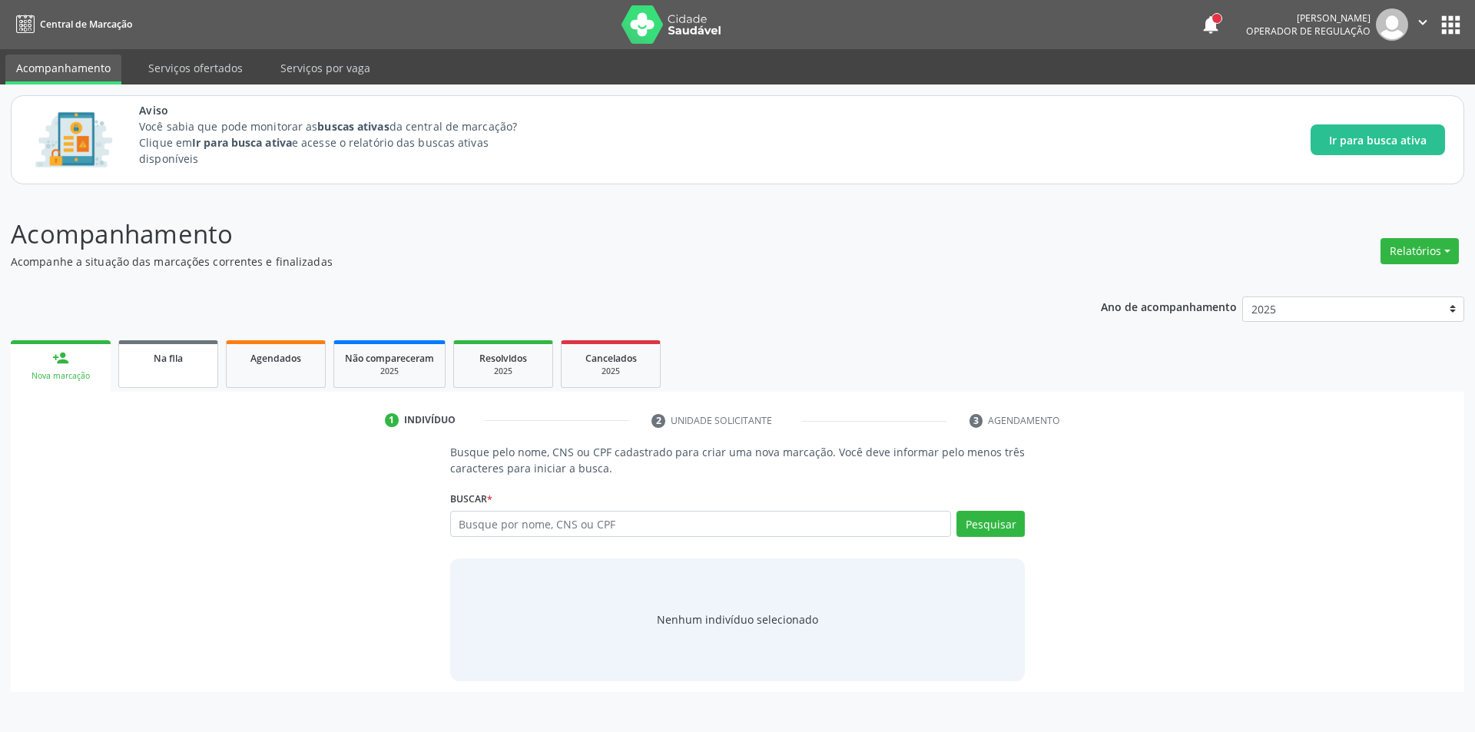
click at [174, 372] on link "Na fila" at bounding box center [168, 364] width 100 height 48
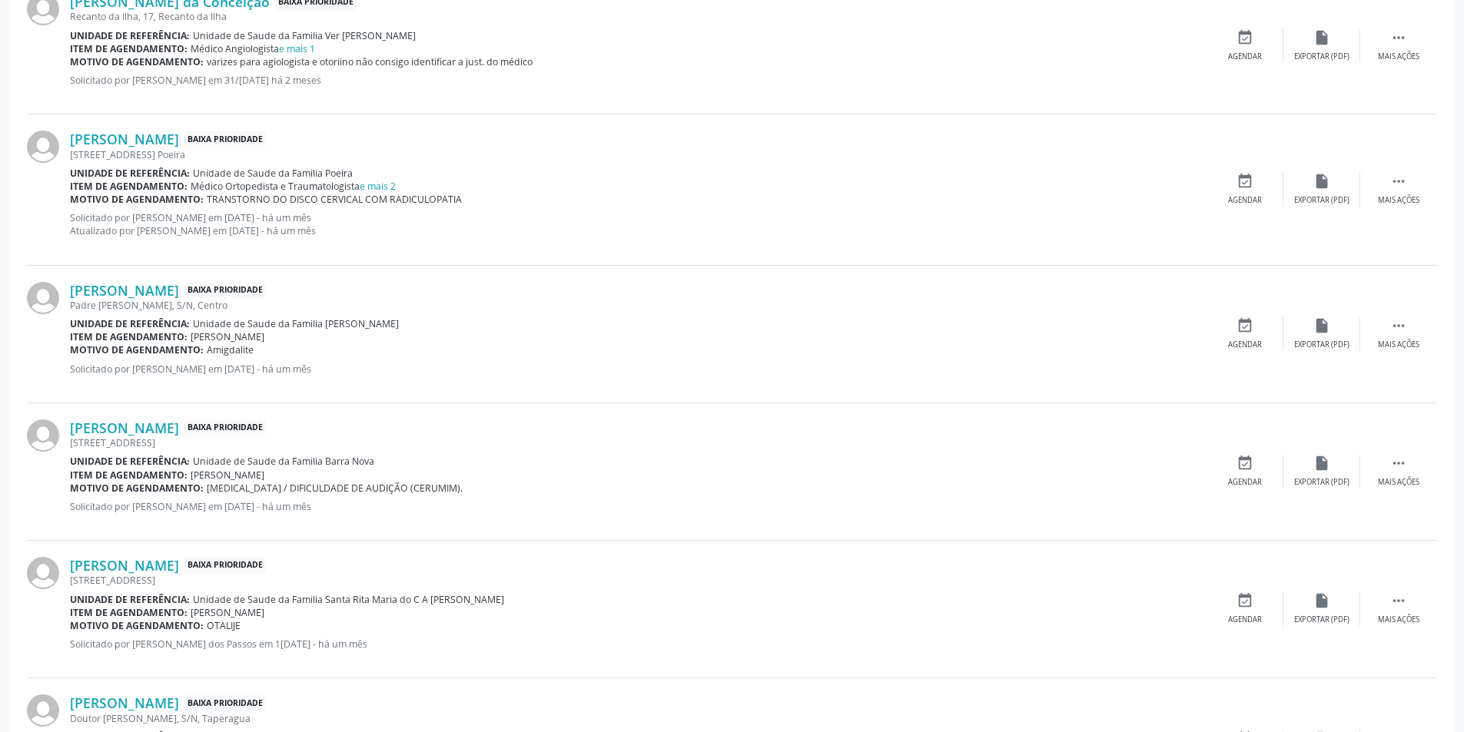
scroll to position [615, 0]
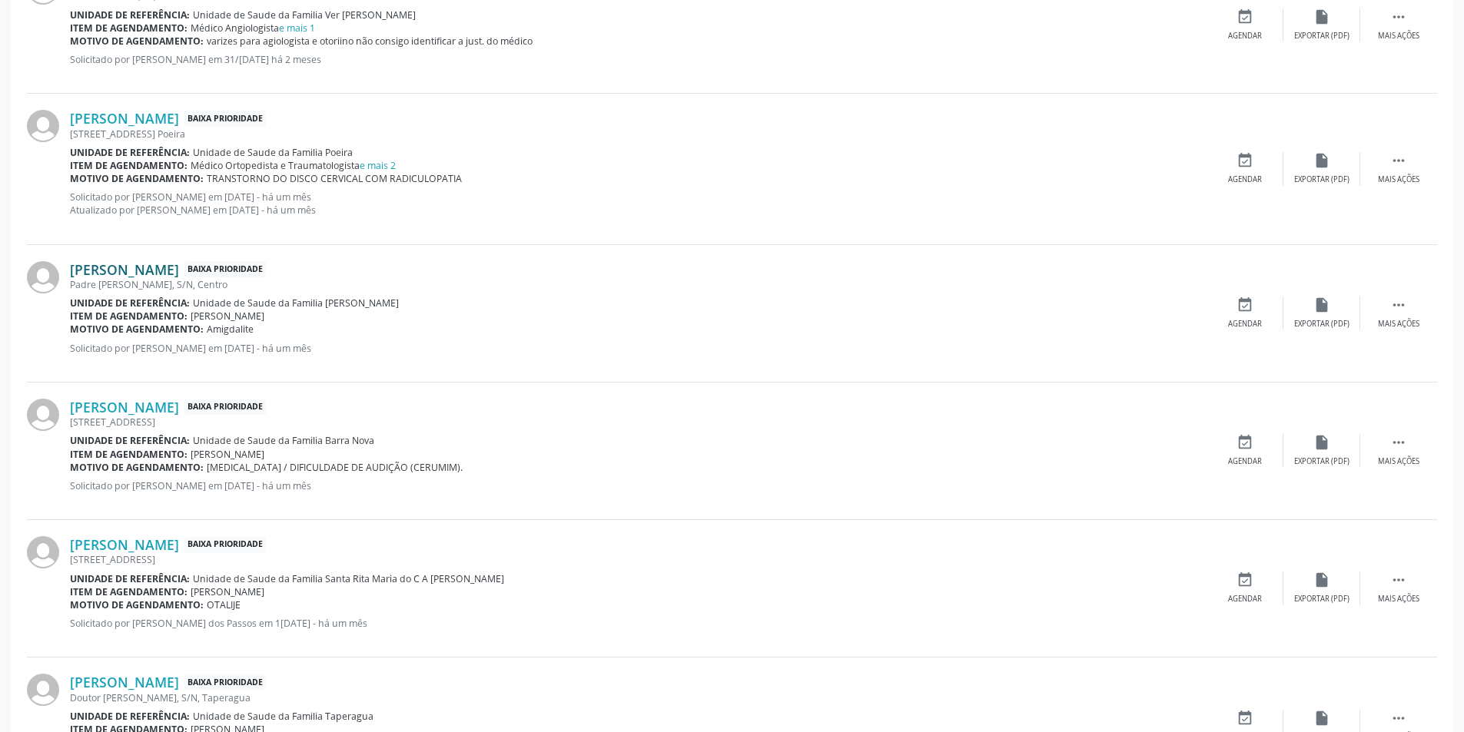
click at [179, 270] on link "[PERSON_NAME]" at bounding box center [124, 269] width 109 height 17
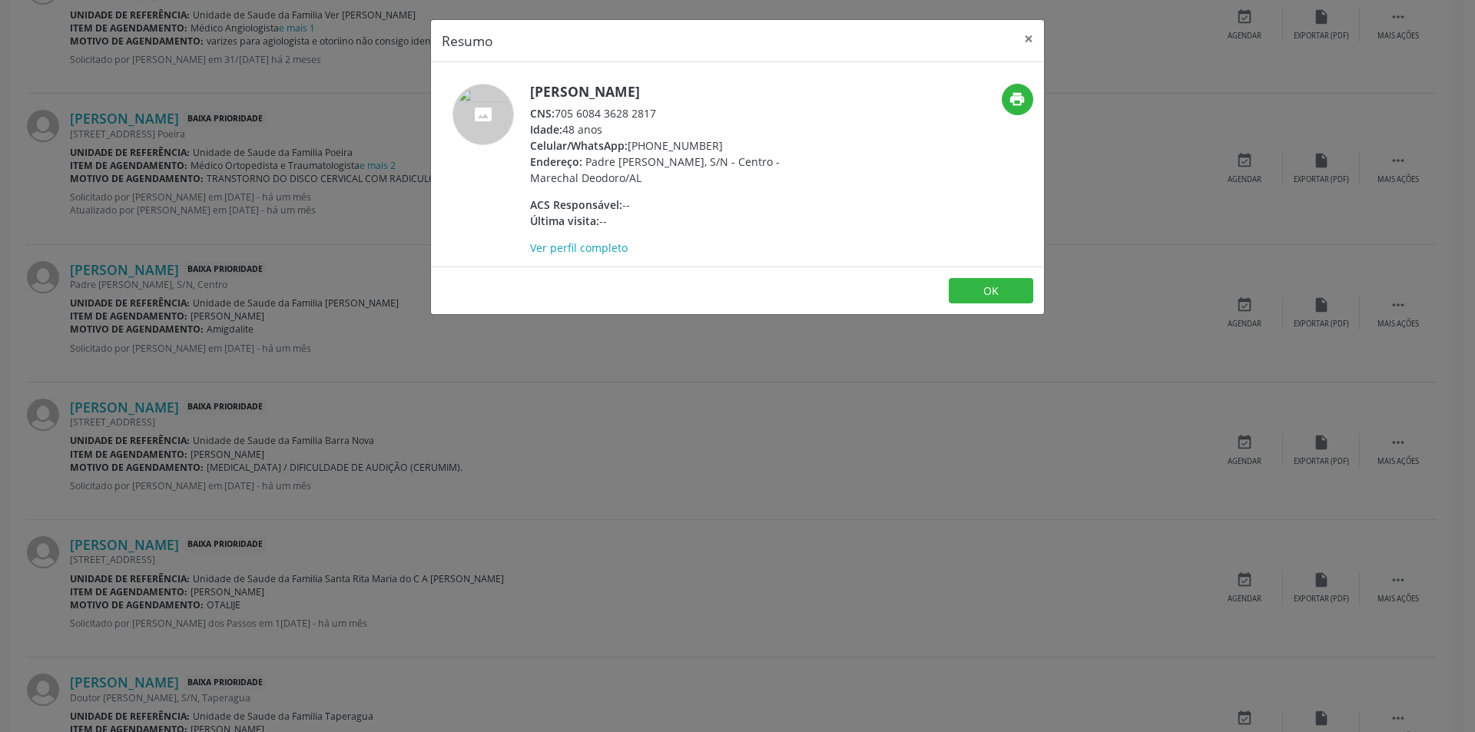
drag, startPoint x: 557, startPoint y: 110, endPoint x: 686, endPoint y: 110, distance: 129.1
click at [686, 110] on div "CNS: 705 6084 3628 2817" at bounding box center [679, 113] width 299 height 16
click at [1000, 294] on button "OK" at bounding box center [991, 291] width 85 height 26
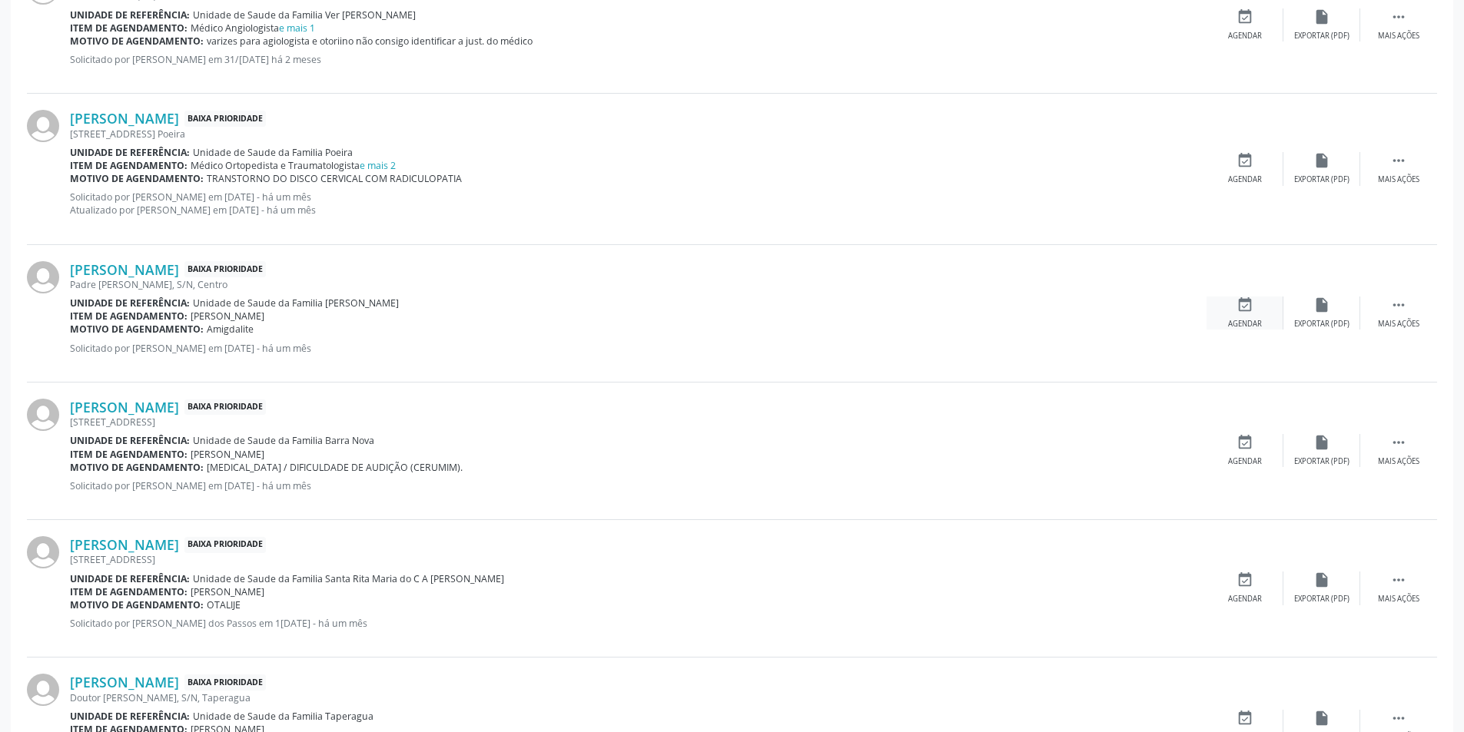
click at [1256, 304] on div "event_available Agendar" at bounding box center [1244, 313] width 77 height 33
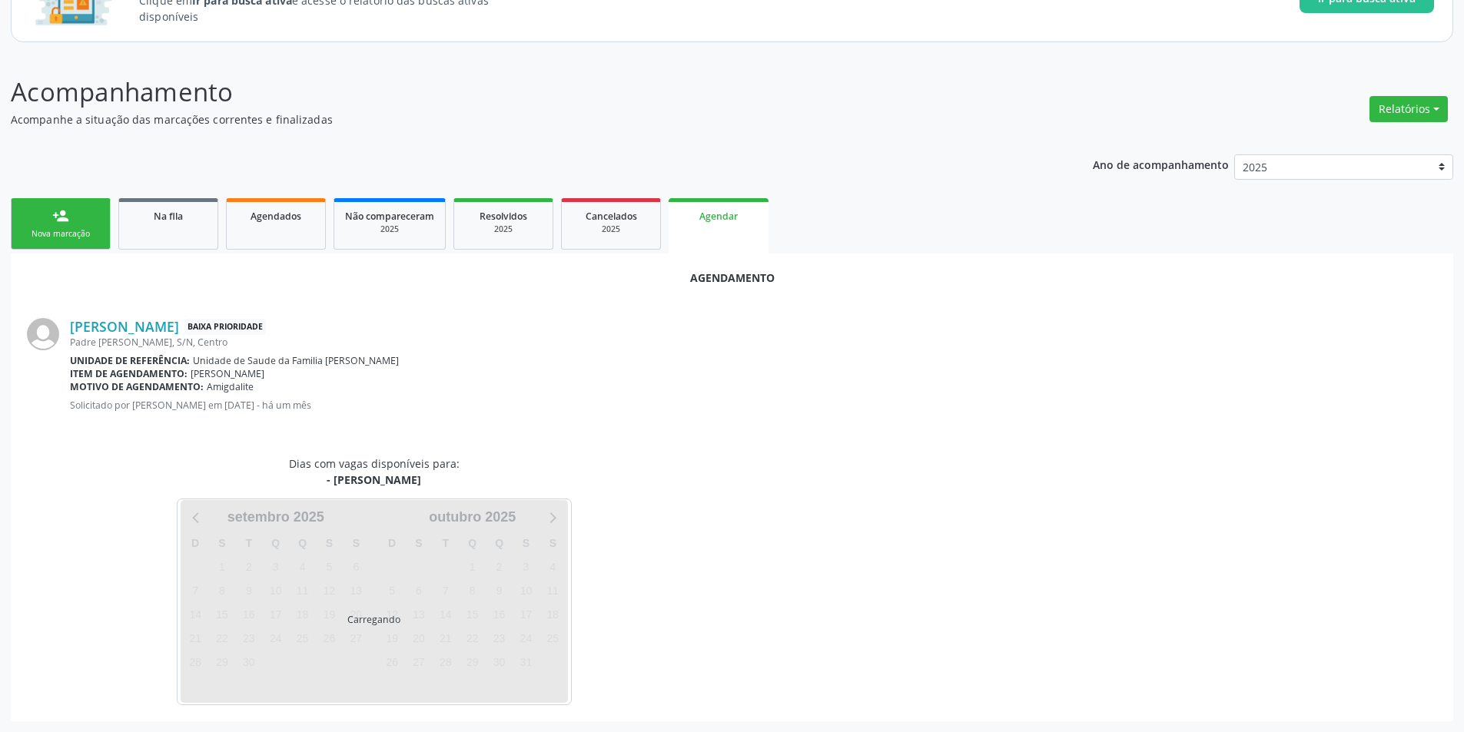
scroll to position [178, 0]
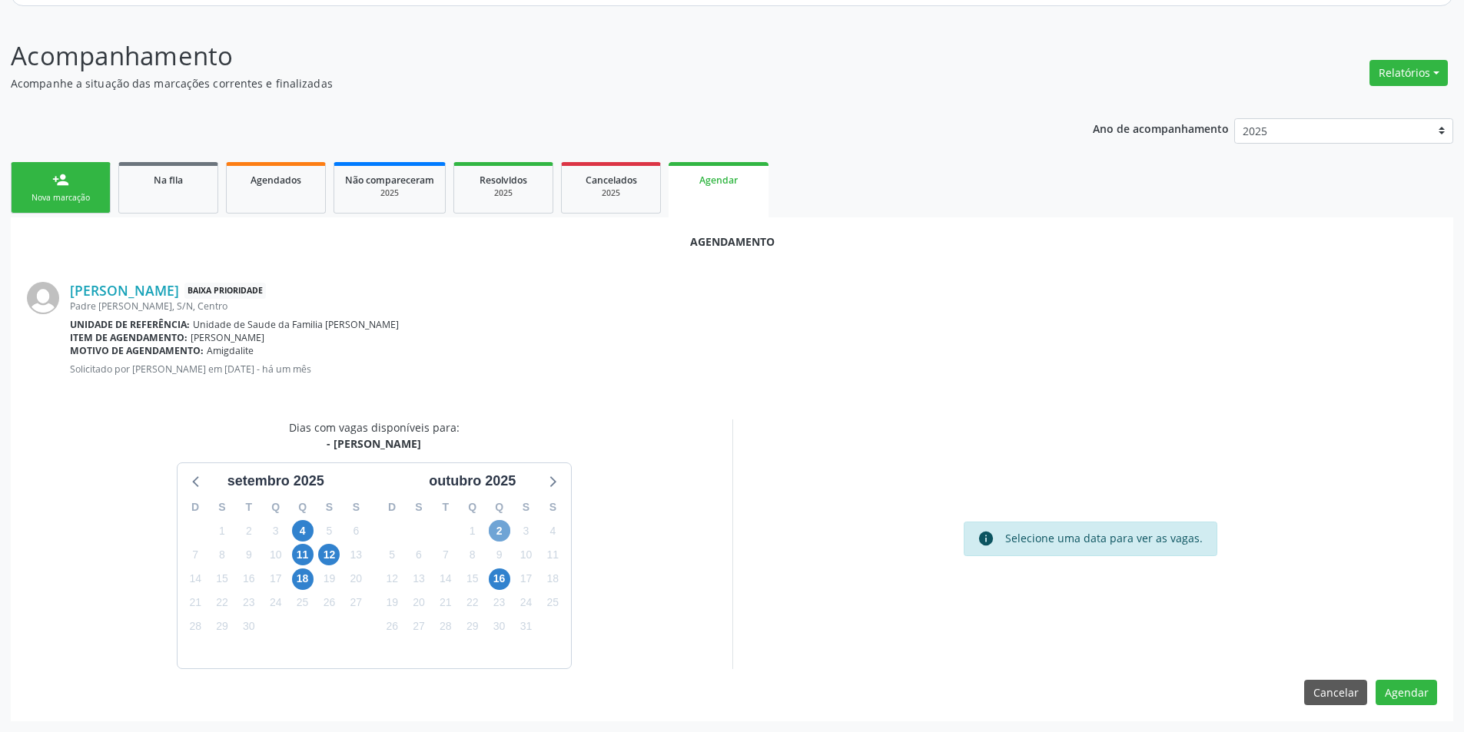
click at [498, 531] on span "2" at bounding box center [500, 531] width 22 height 22
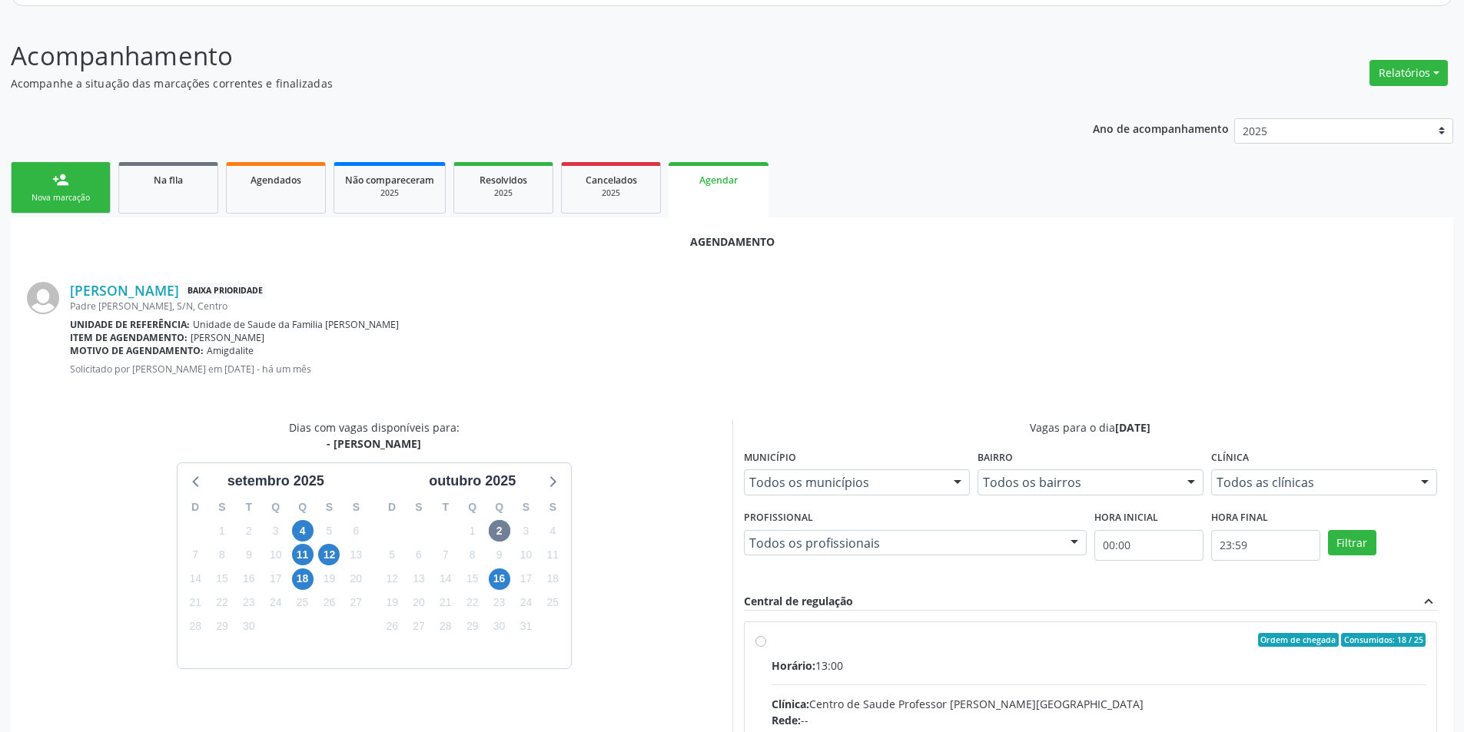
click at [755, 639] on input "Ordem de chegada Consumidos: 18 / 25 Horário: 13:00 Clínica: Centro de Saude Pr…" at bounding box center [760, 640] width 11 height 14
radio input "true"
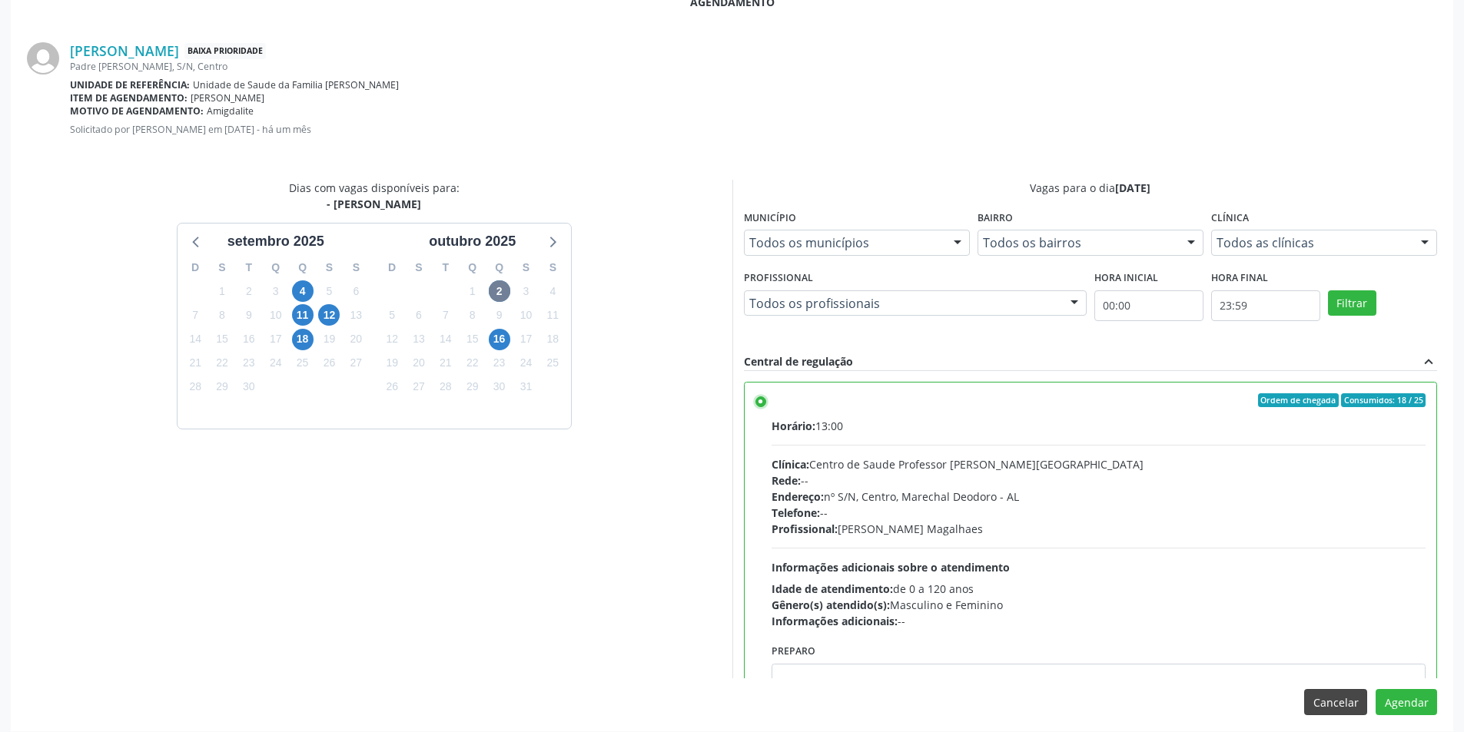
scroll to position [428, 0]
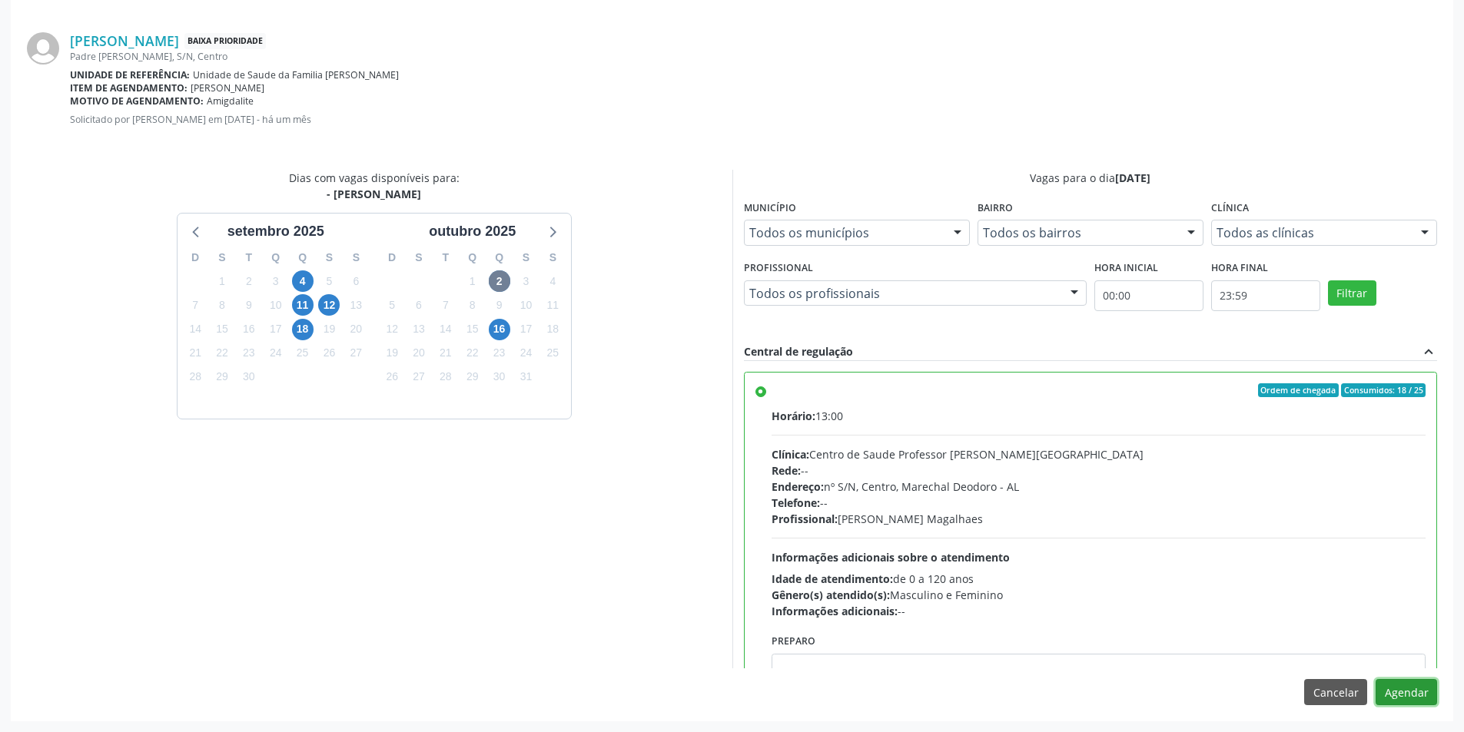
click at [1407, 685] on button "Agendar" at bounding box center [1405, 692] width 61 height 26
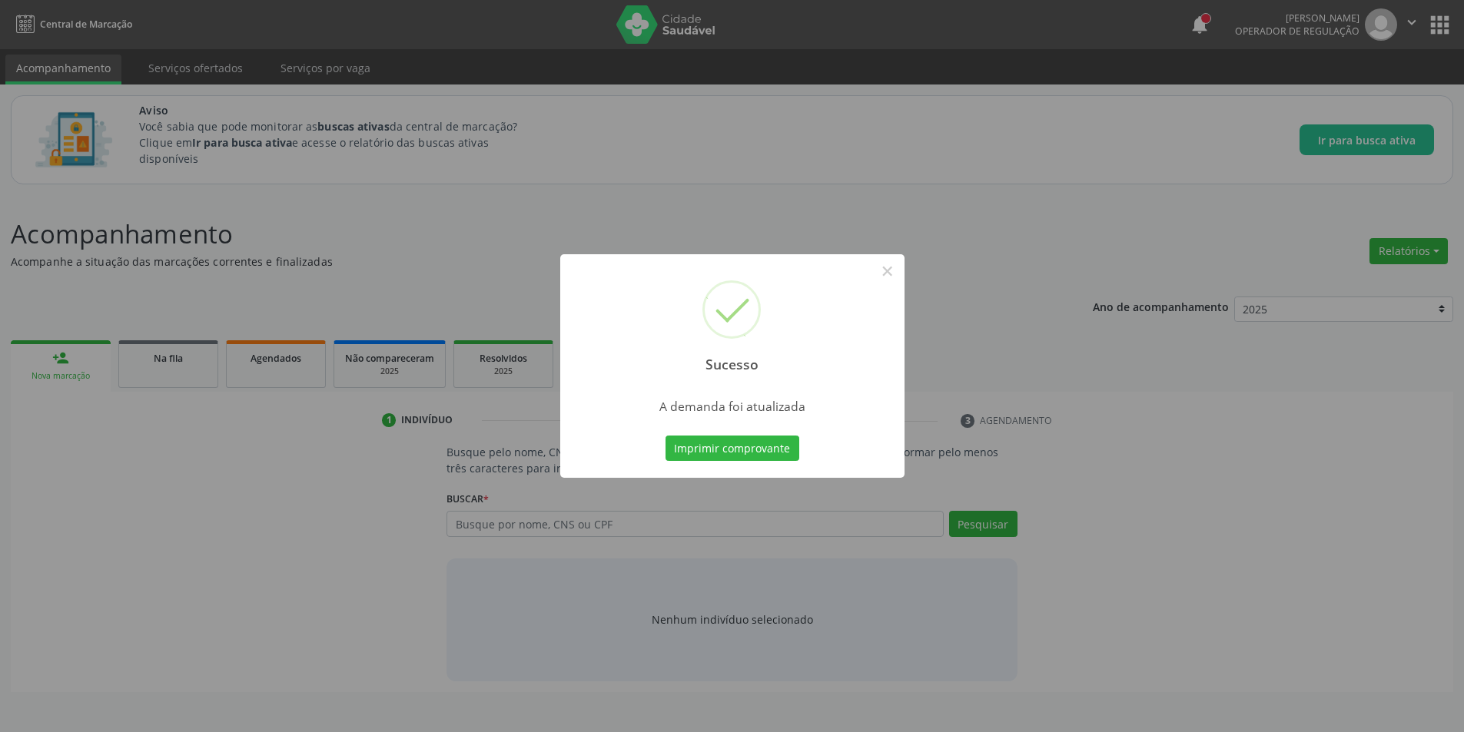
scroll to position [0, 0]
click at [885, 273] on button "×" at bounding box center [893, 271] width 26 height 26
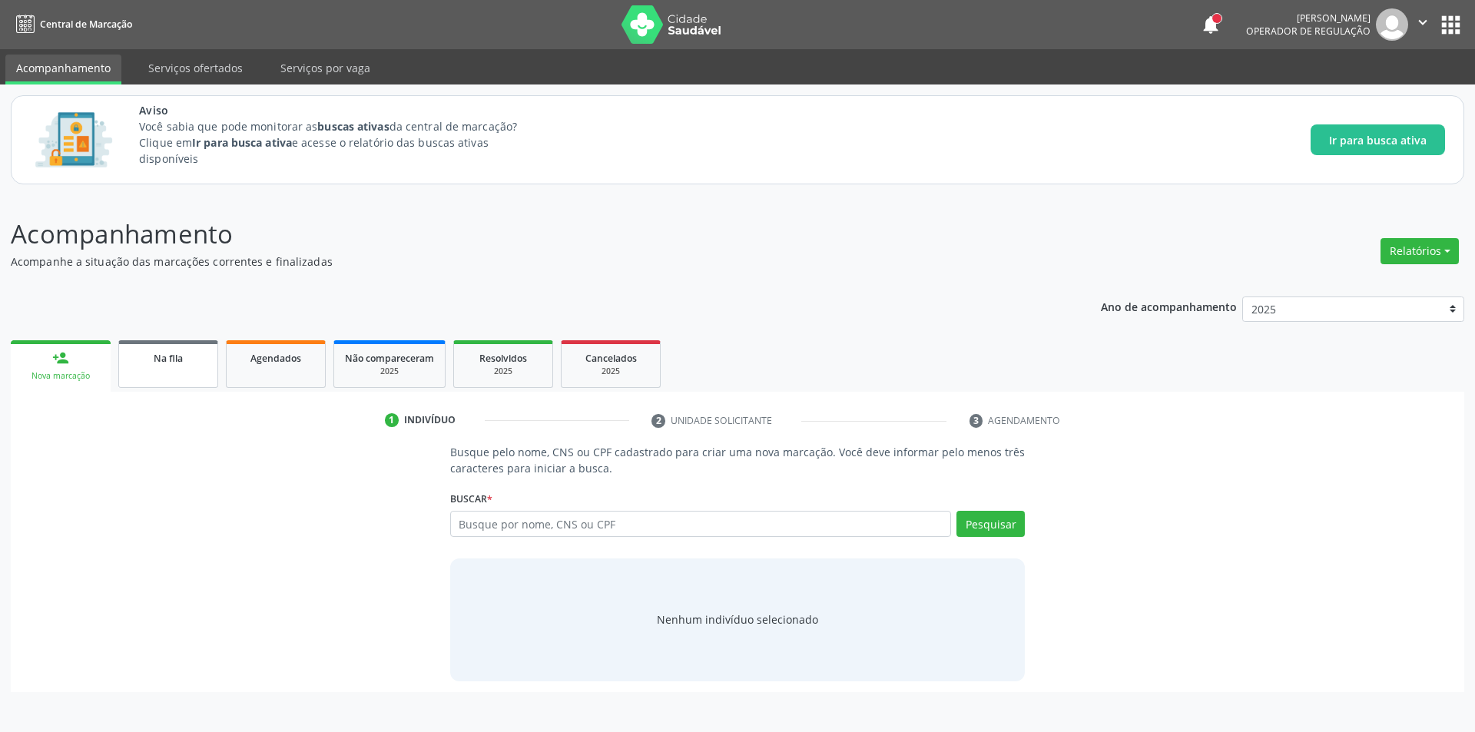
click at [168, 359] on span "Na fila" at bounding box center [168, 358] width 29 height 13
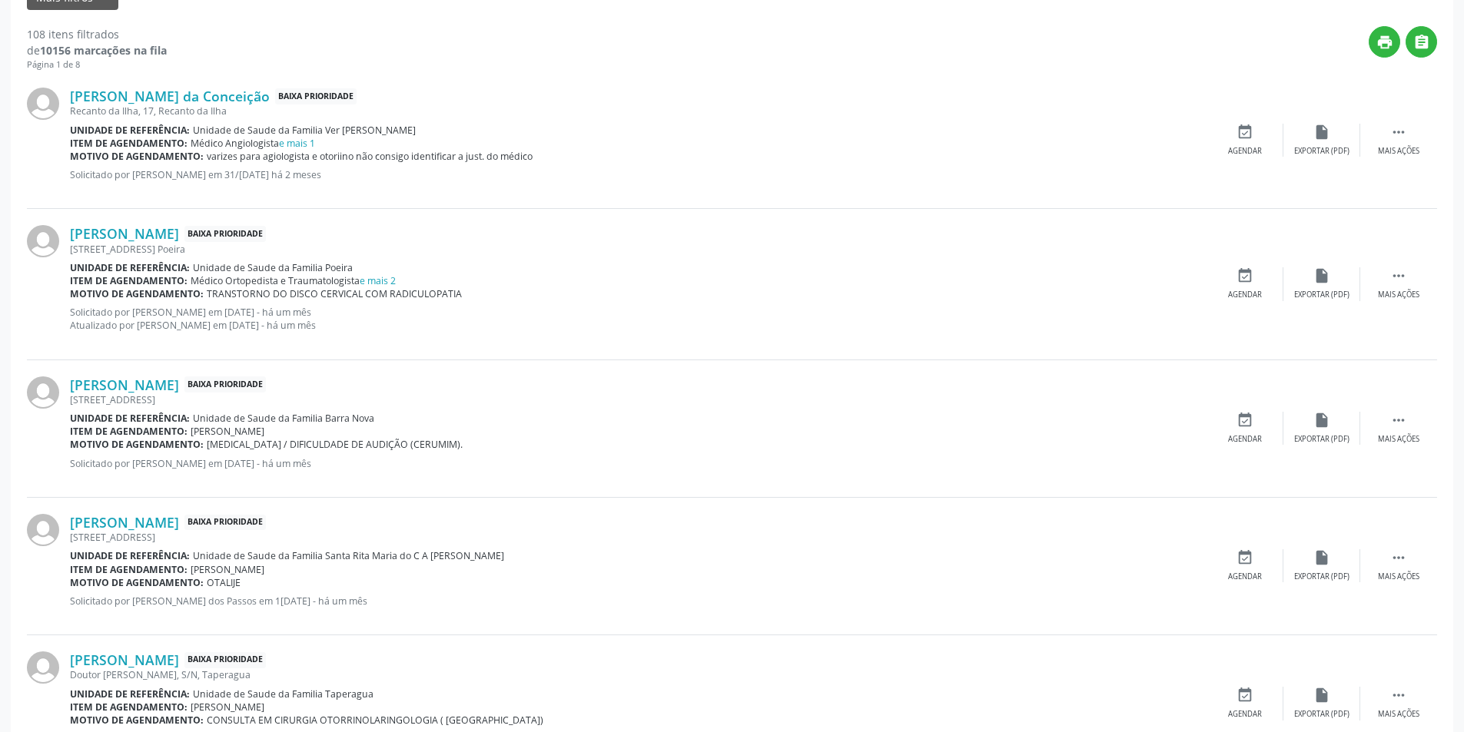
scroll to position [538, 0]
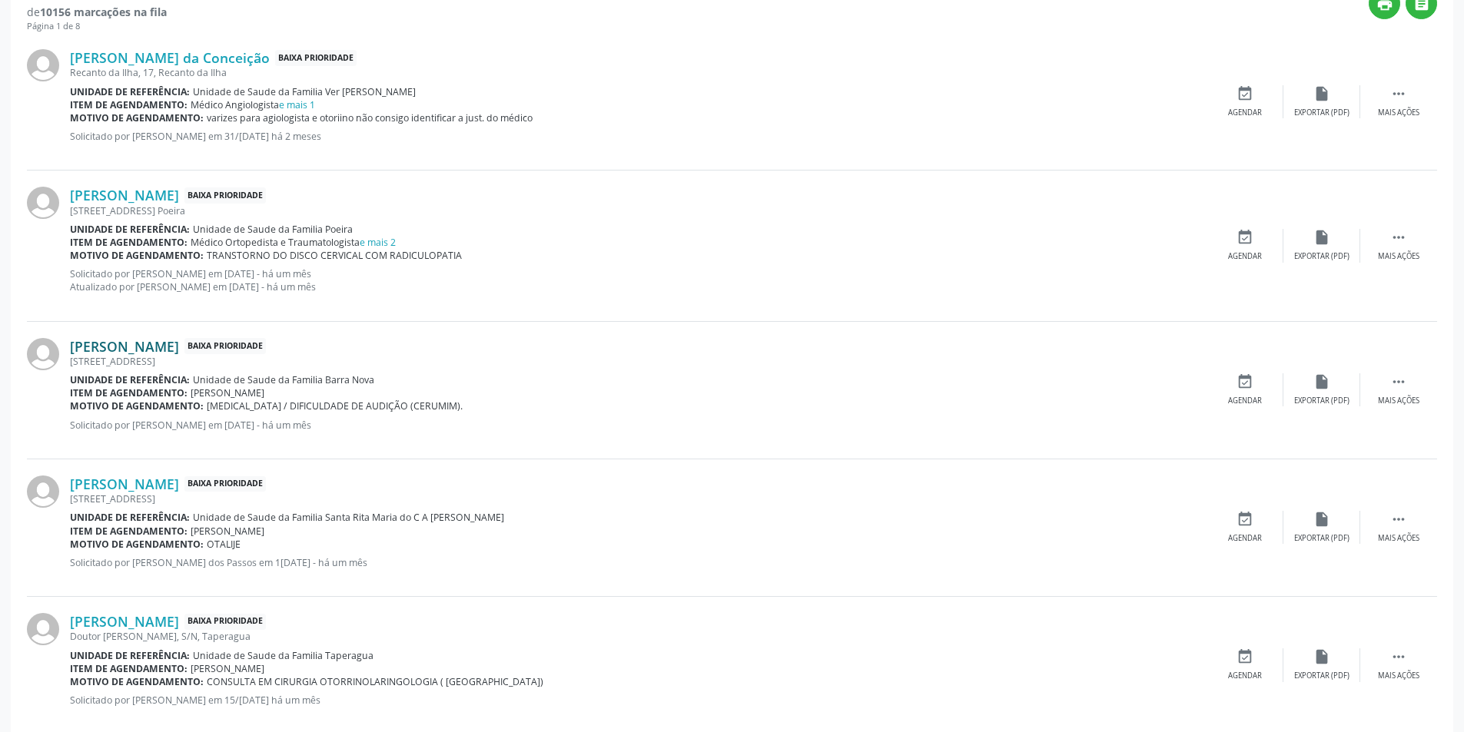
click at [139, 350] on link "[PERSON_NAME]" at bounding box center [124, 346] width 109 height 17
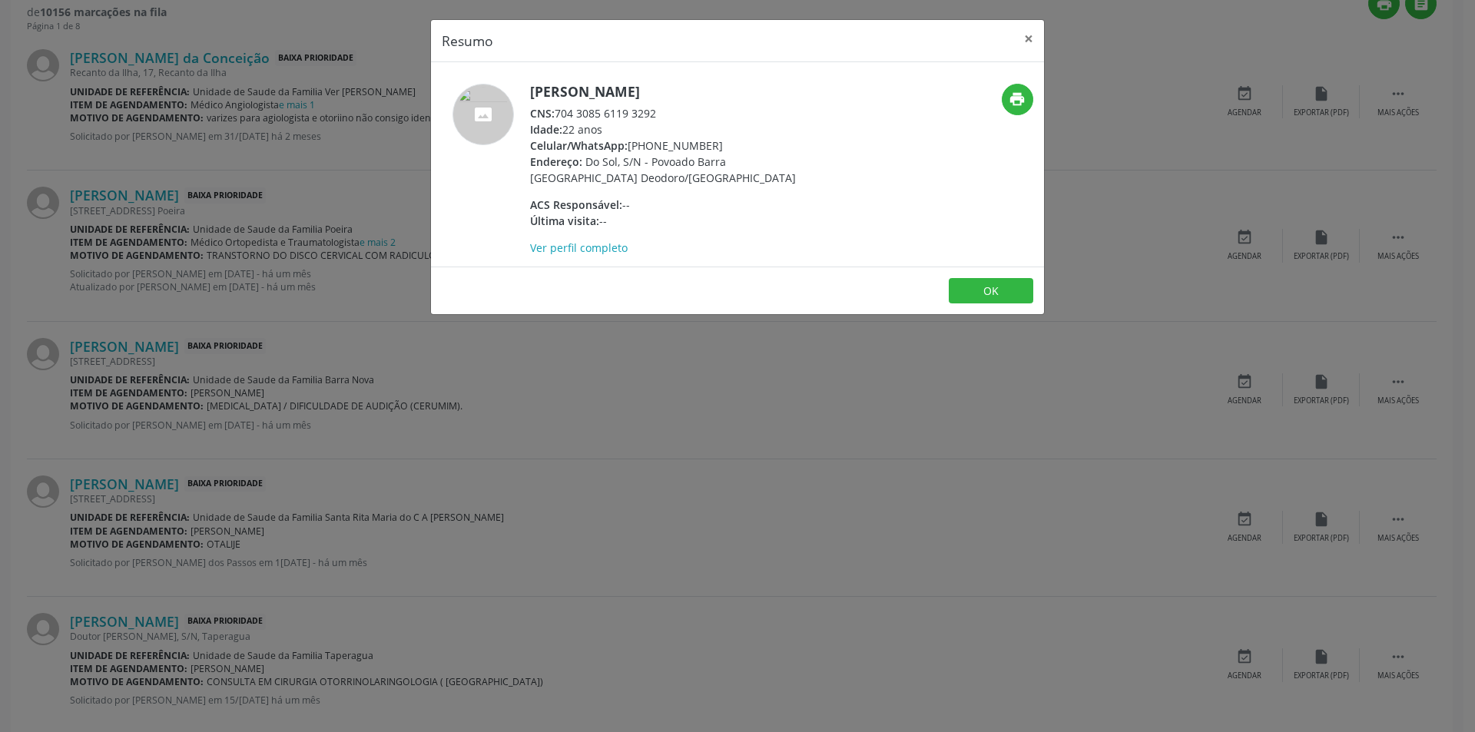
drag, startPoint x: 559, startPoint y: 111, endPoint x: 673, endPoint y: 108, distance: 114.6
click at [673, 108] on div "CNS: 704 3085 6119 3292" at bounding box center [679, 113] width 299 height 16
click at [993, 285] on button "OK" at bounding box center [991, 291] width 85 height 26
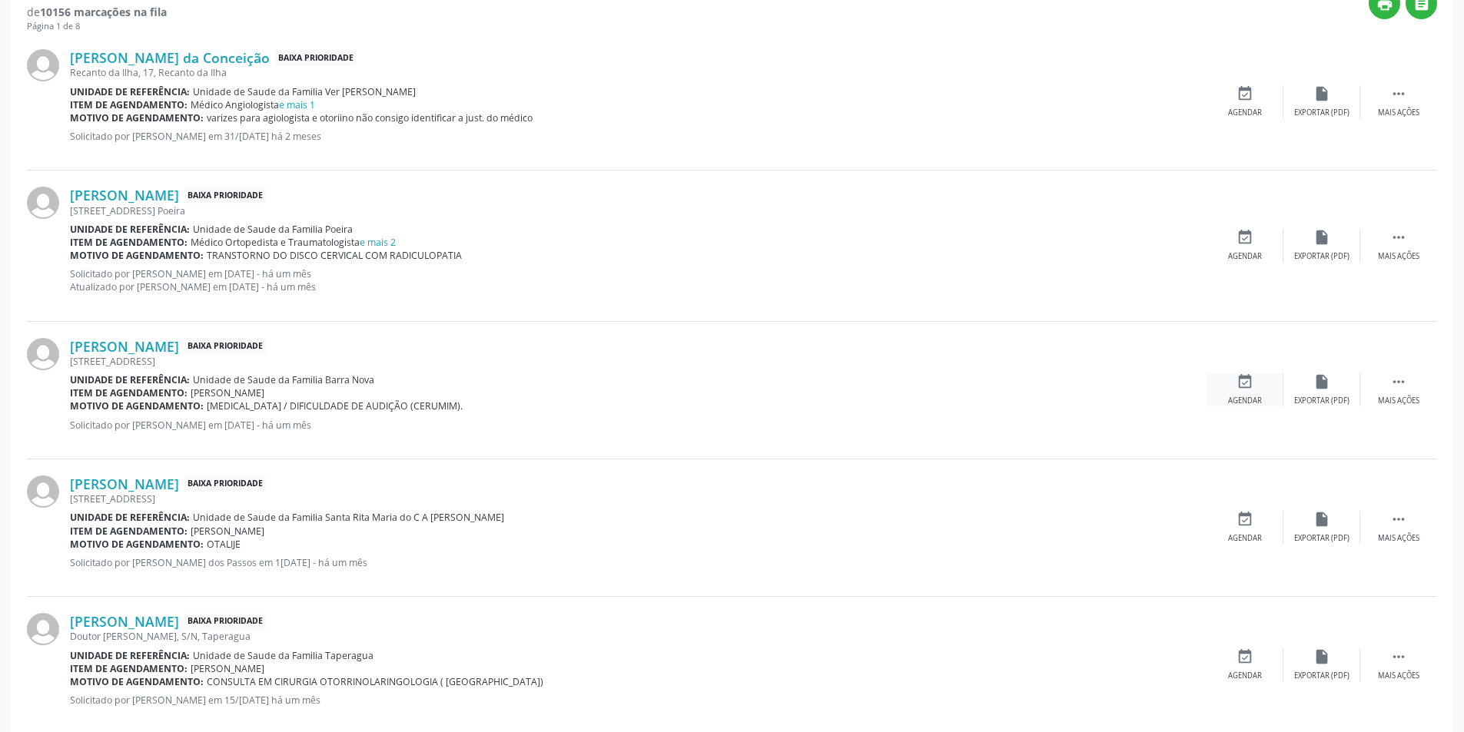
click at [1248, 391] on div "event_available Agendar" at bounding box center [1244, 389] width 77 height 33
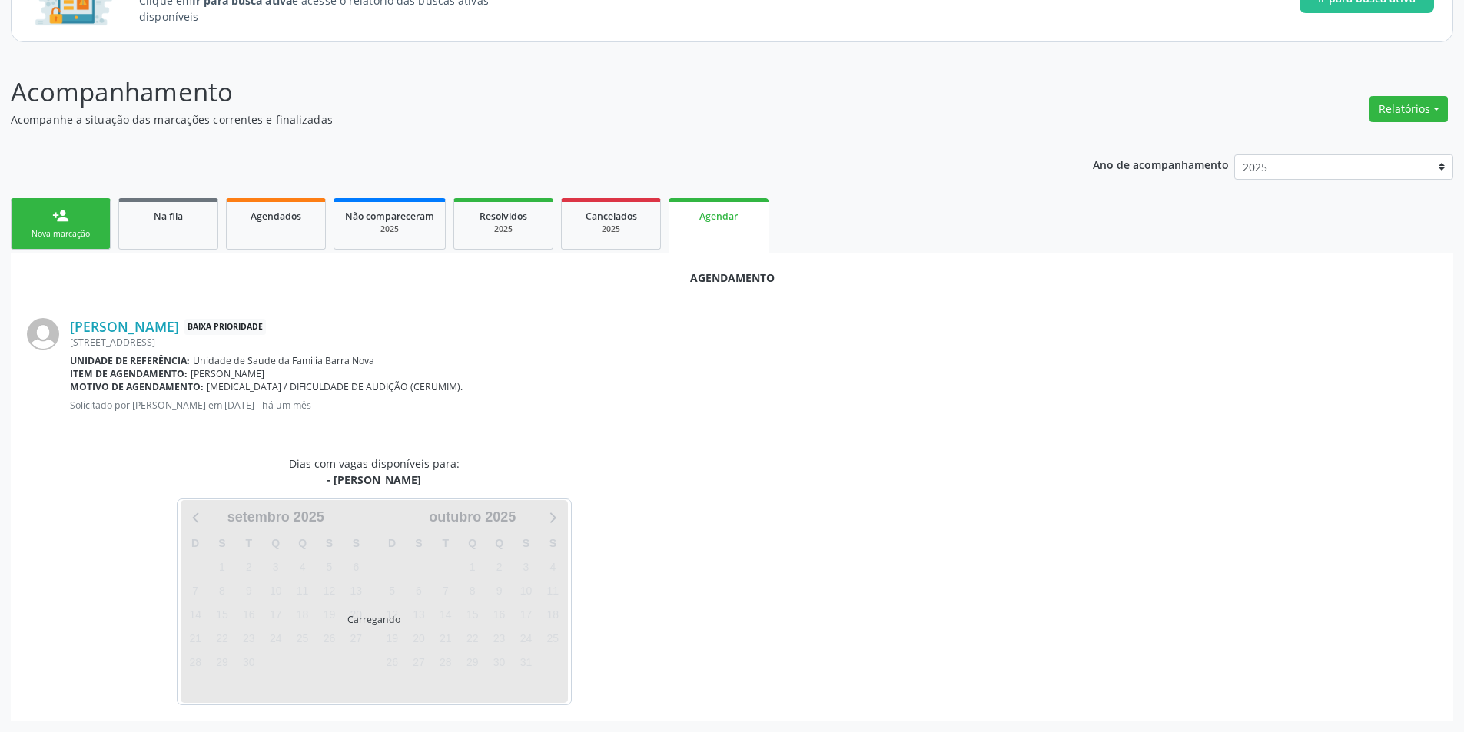
scroll to position [178, 0]
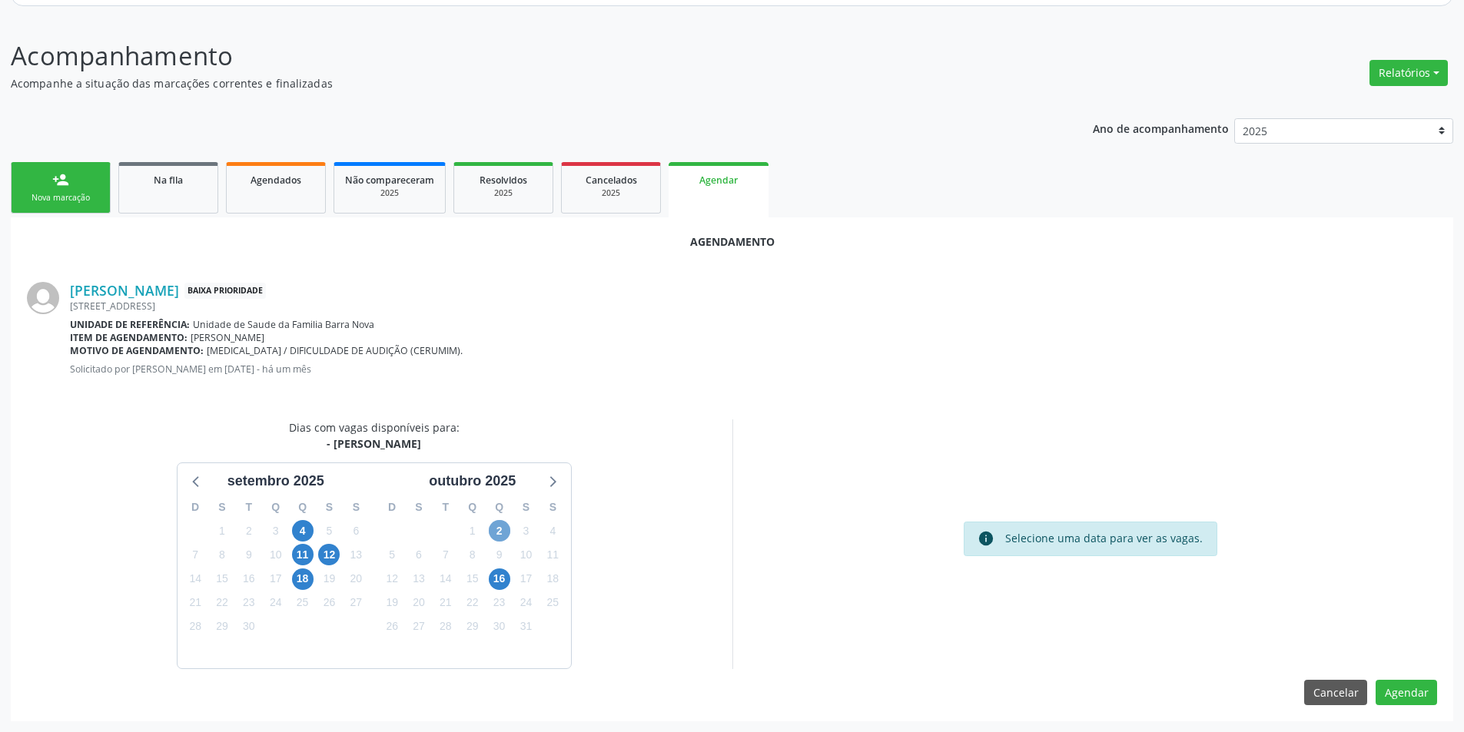
click at [503, 523] on span "2" at bounding box center [500, 531] width 22 height 22
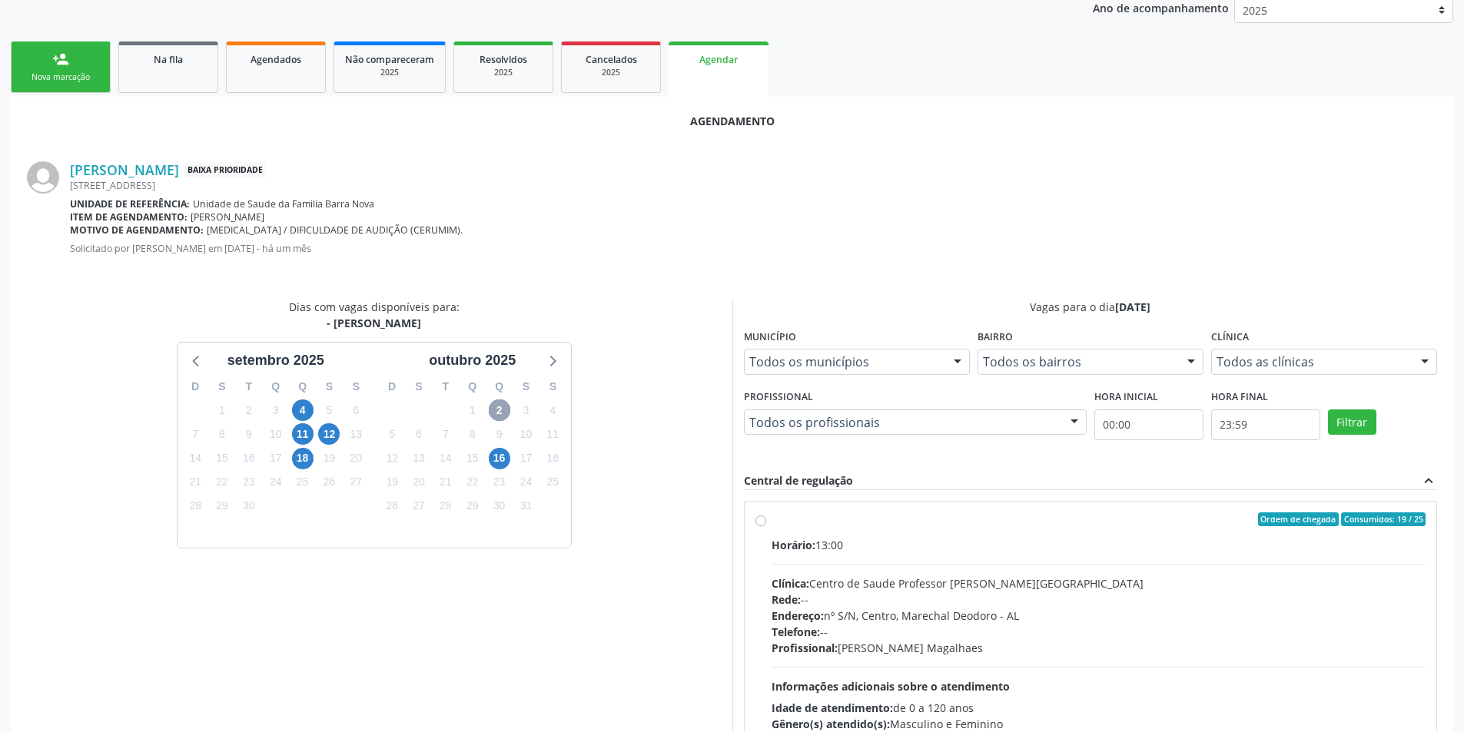
scroll to position [332, 0]
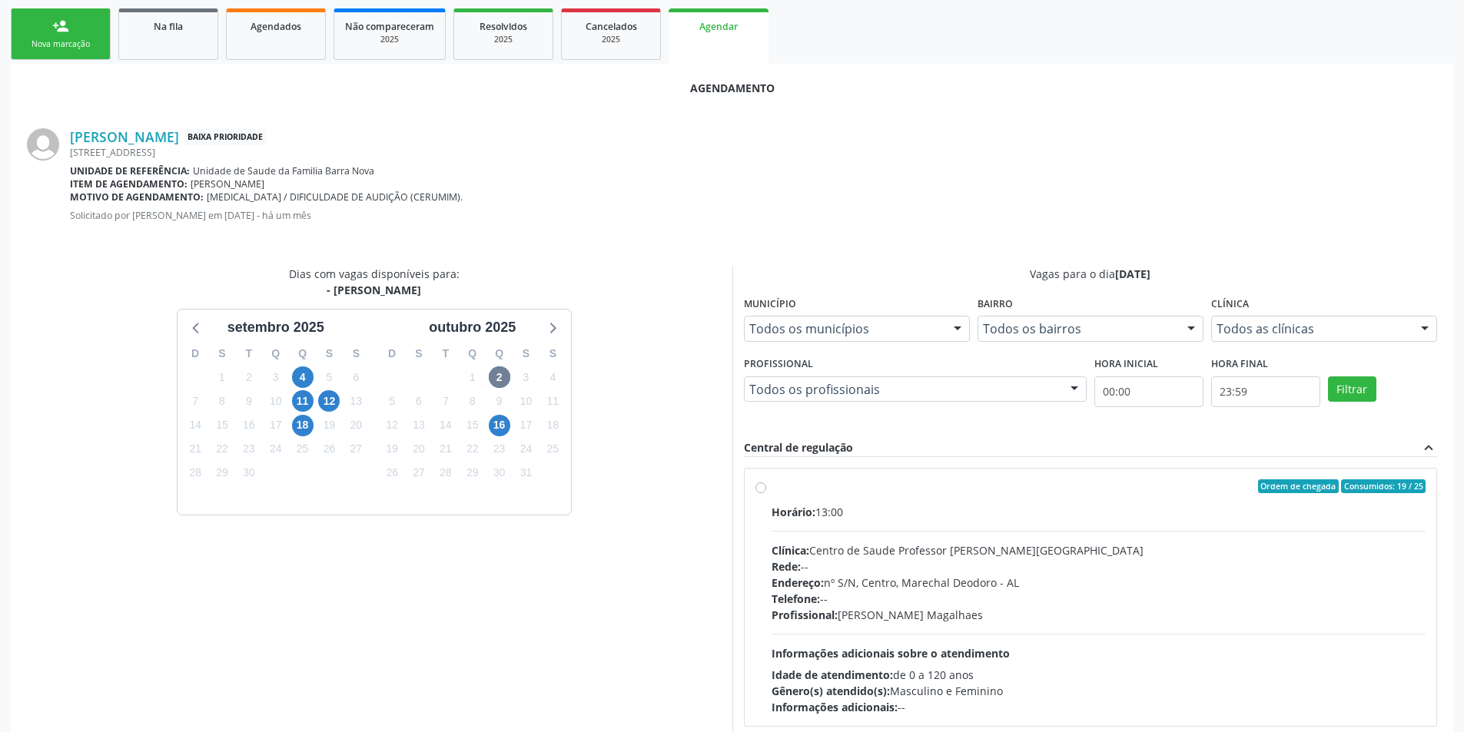
click at [771, 489] on label "Ordem de chegada Consumidos: 19 / 25 Horário: 13:00 Clínica: Centro de Saude Pr…" at bounding box center [1098, 597] width 655 height 236
click at [761, 489] on input "Ordem de chegada Consumidos: 19 / 25 Horário: 13:00 Clínica: Centro de Saude Pr…" at bounding box center [760, 486] width 11 height 14
radio input "true"
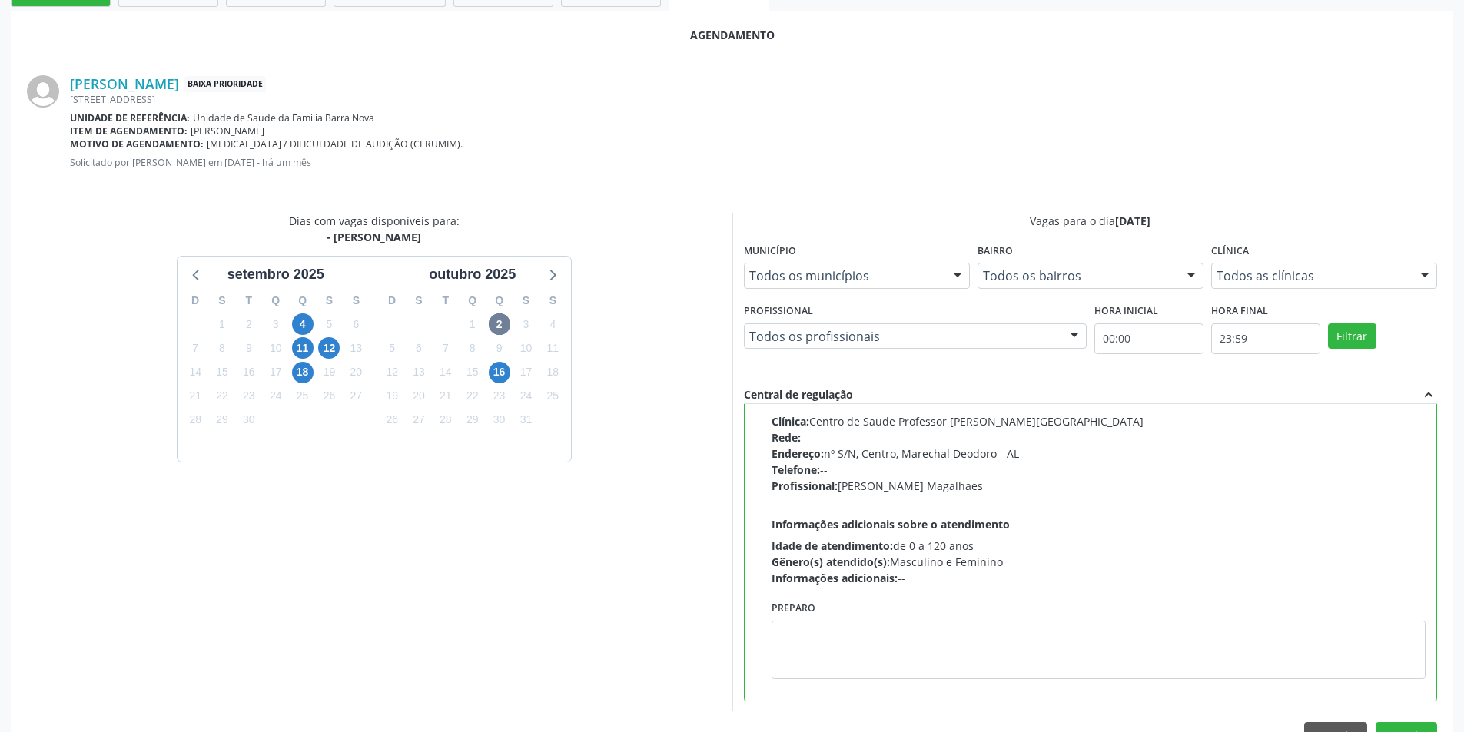
scroll to position [428, 0]
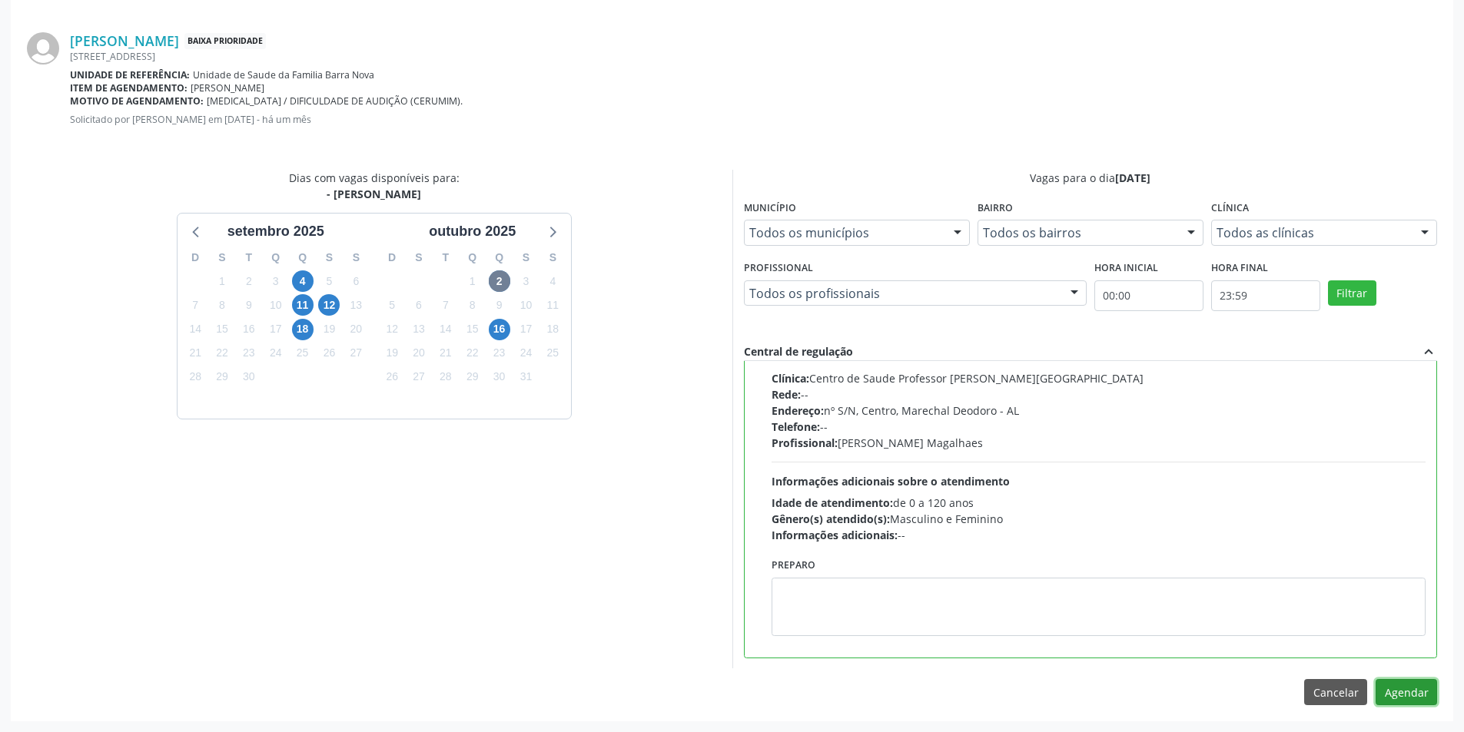
click at [1428, 689] on button "Agendar" at bounding box center [1405, 692] width 61 height 26
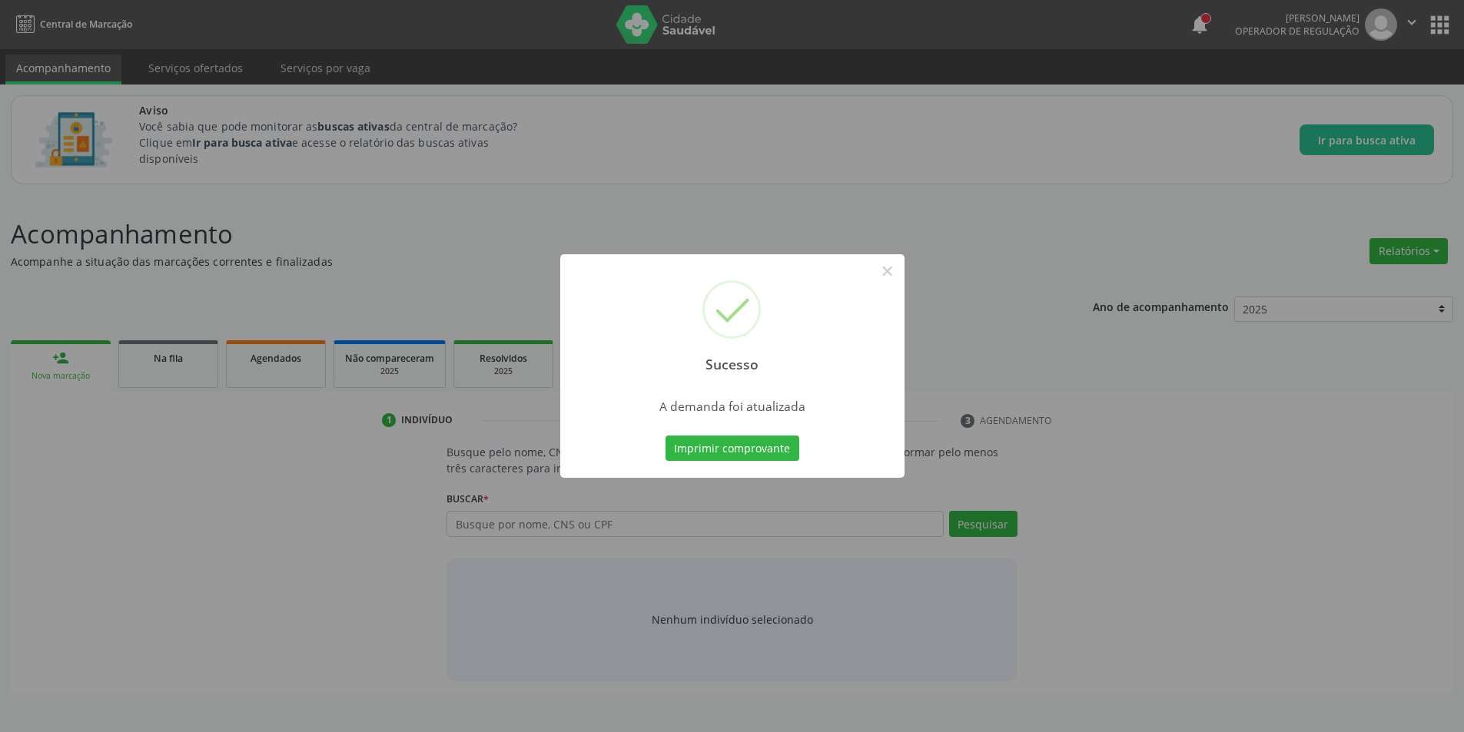
scroll to position [0, 0]
click at [896, 274] on button "×" at bounding box center [893, 271] width 26 height 26
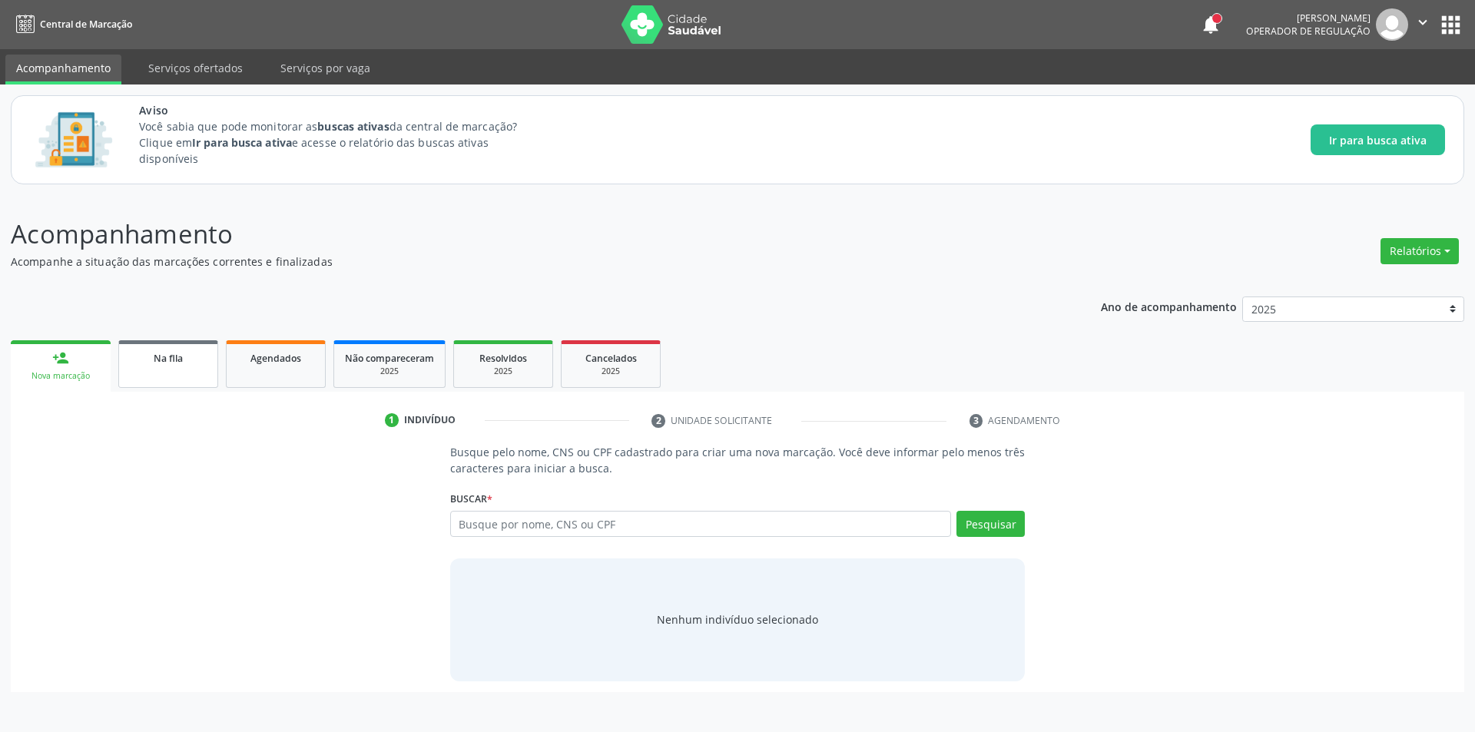
click at [137, 359] on div "Na fila" at bounding box center [168, 358] width 77 height 16
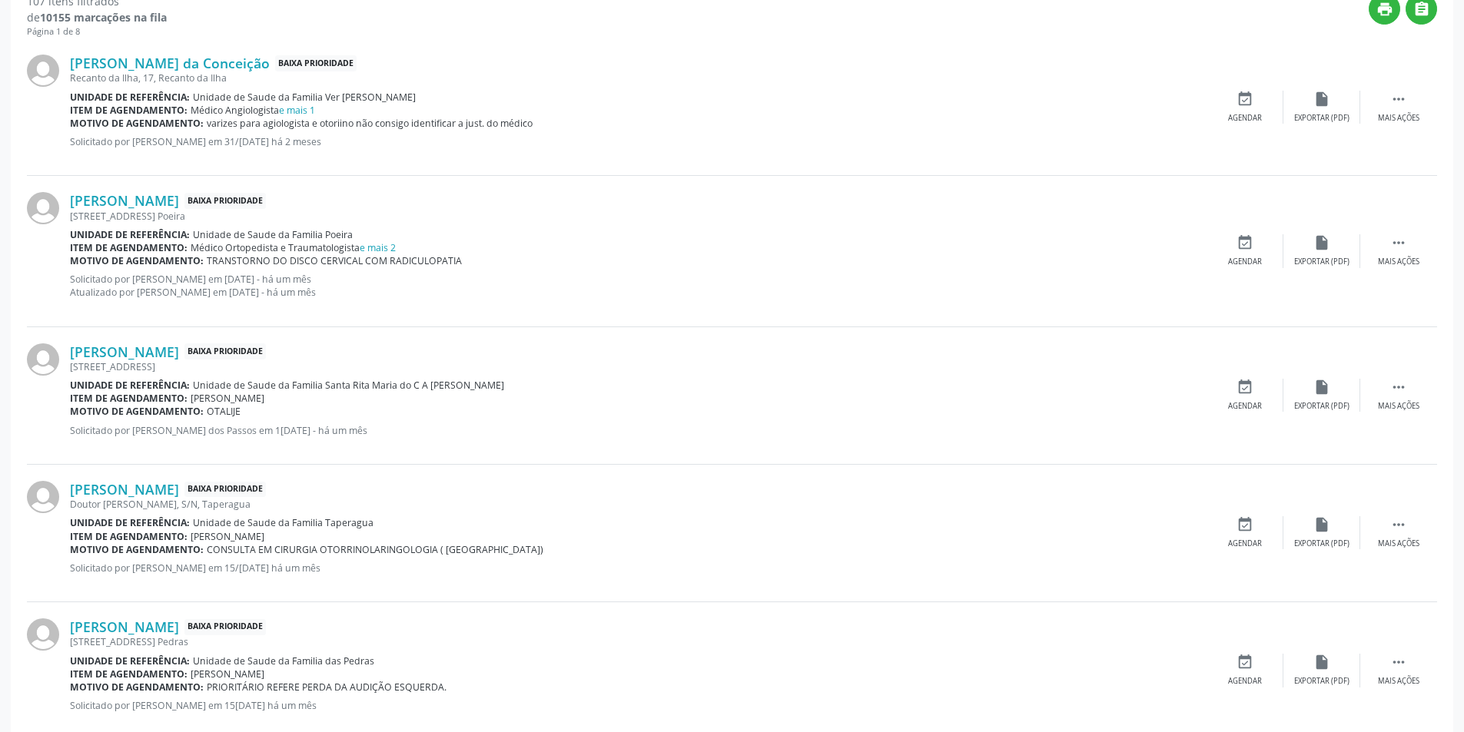
scroll to position [538, 0]
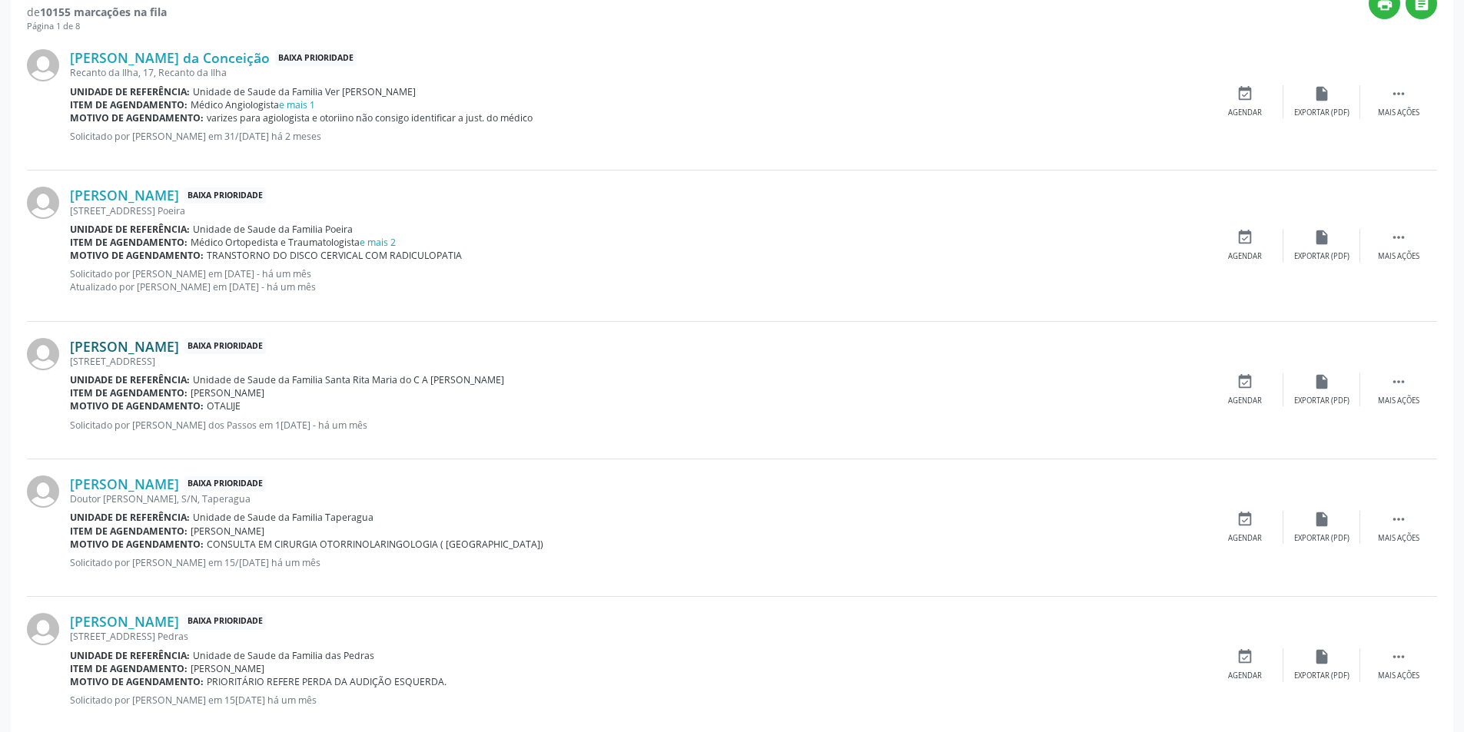
click at [129, 346] on link "[PERSON_NAME]" at bounding box center [124, 346] width 109 height 17
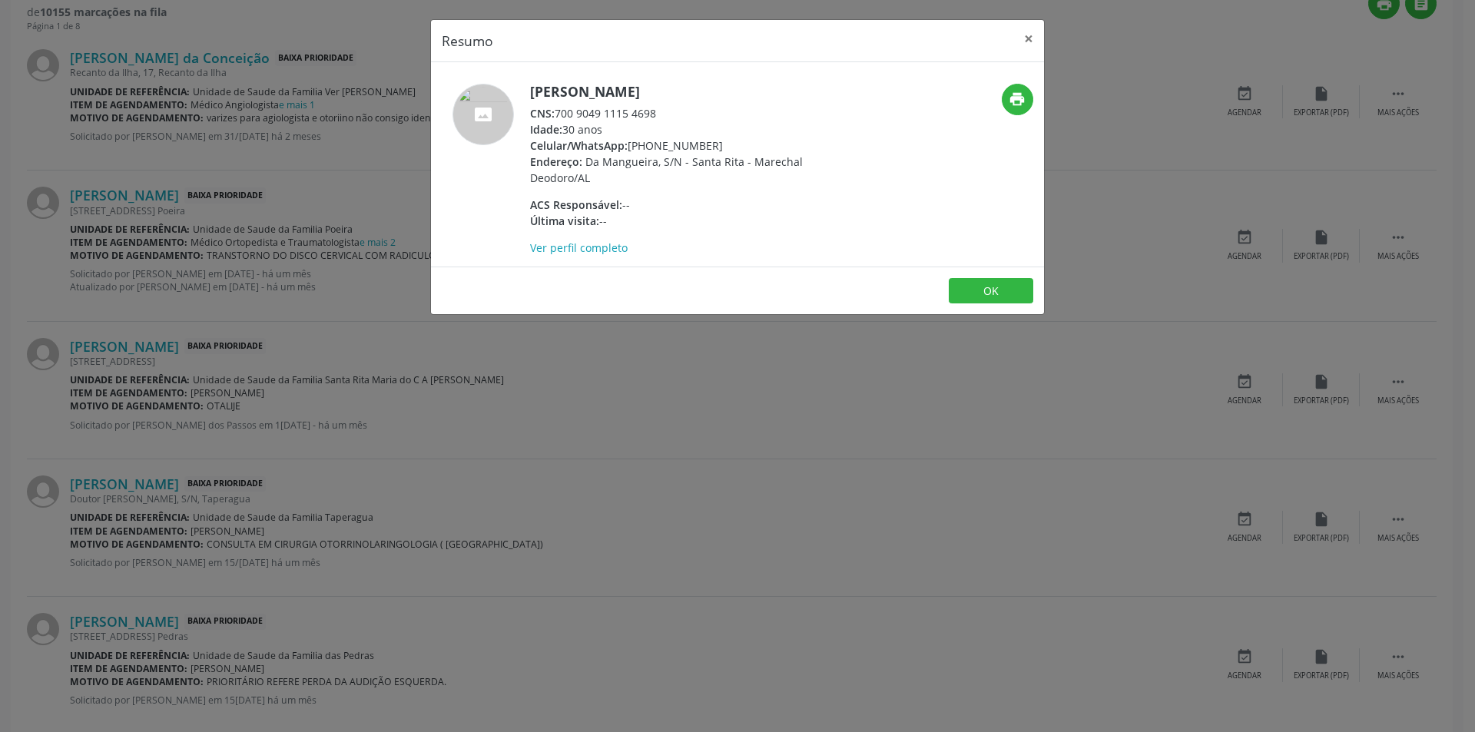
drag, startPoint x: 560, startPoint y: 111, endPoint x: 670, endPoint y: 108, distance: 109.9
click at [670, 108] on div "CNS: 700 9049 1115 4698" at bounding box center [679, 113] width 299 height 16
click at [979, 293] on button "OK" at bounding box center [991, 291] width 85 height 26
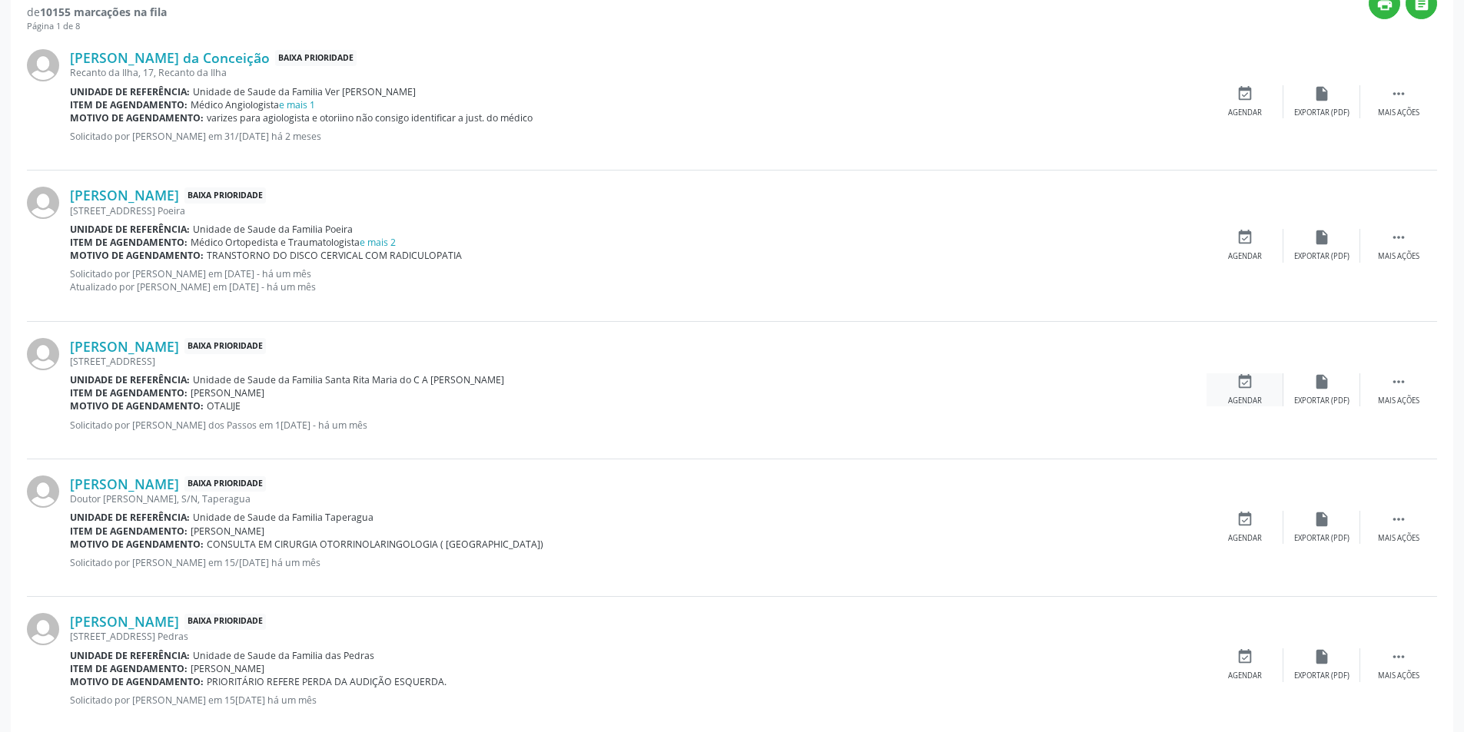
click at [1237, 390] on icon "event_available" at bounding box center [1244, 381] width 17 height 17
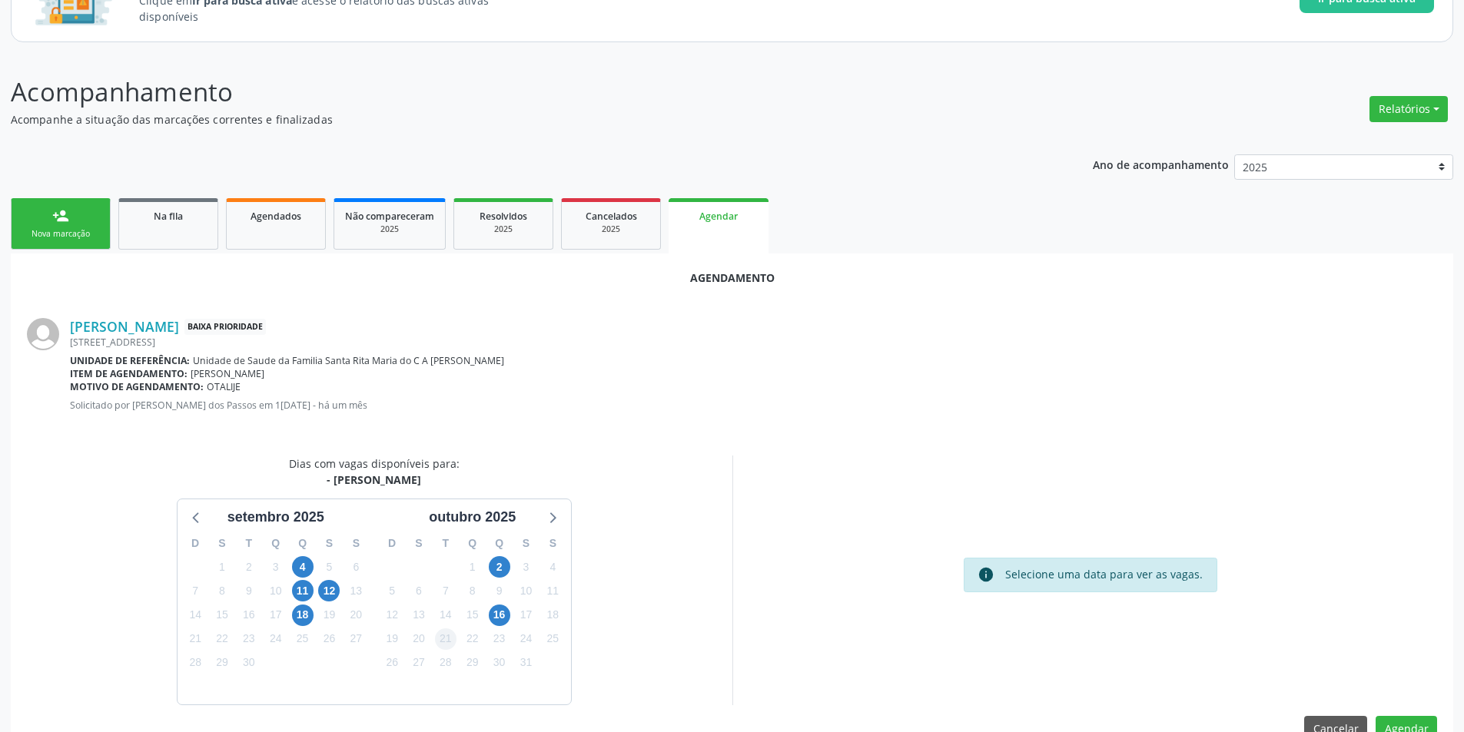
scroll to position [178, 0]
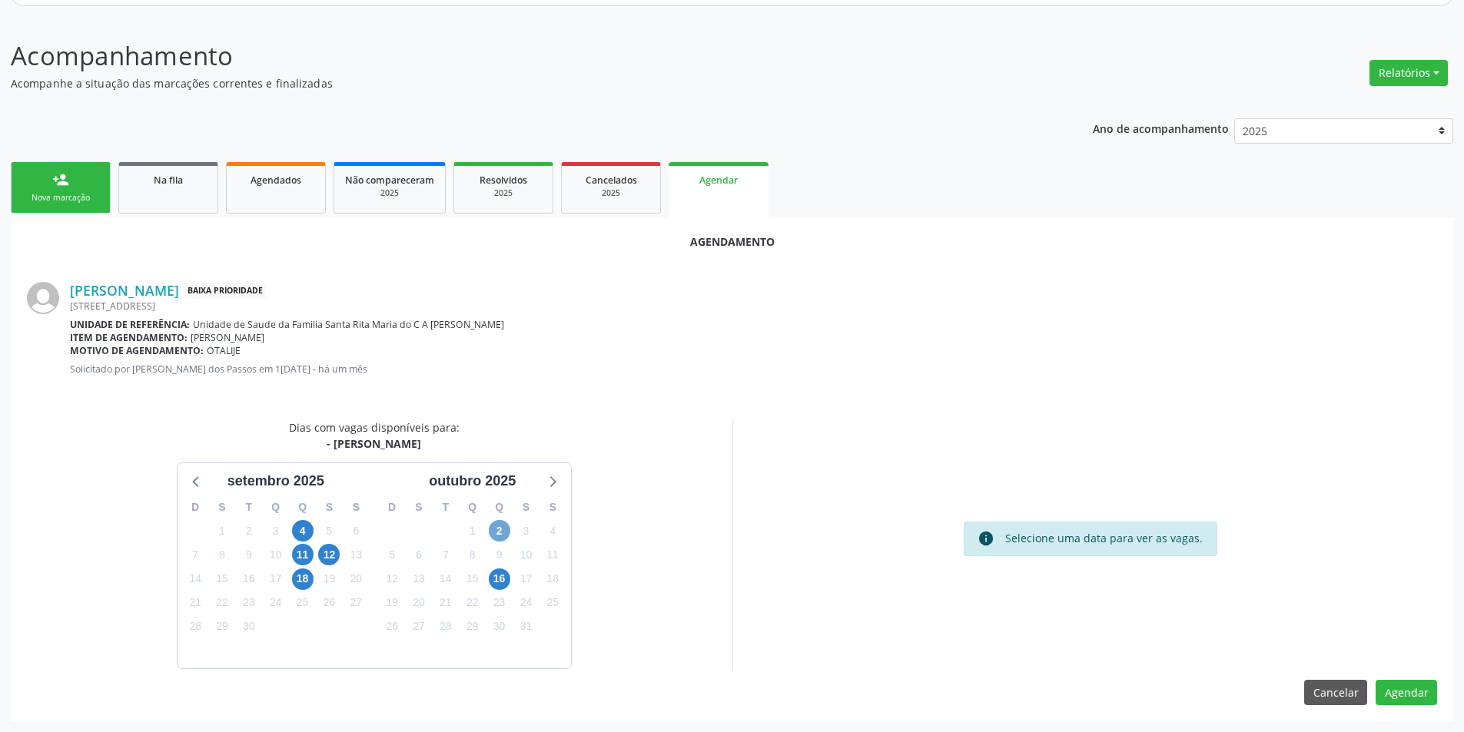
click at [492, 529] on span "2" at bounding box center [500, 531] width 22 height 22
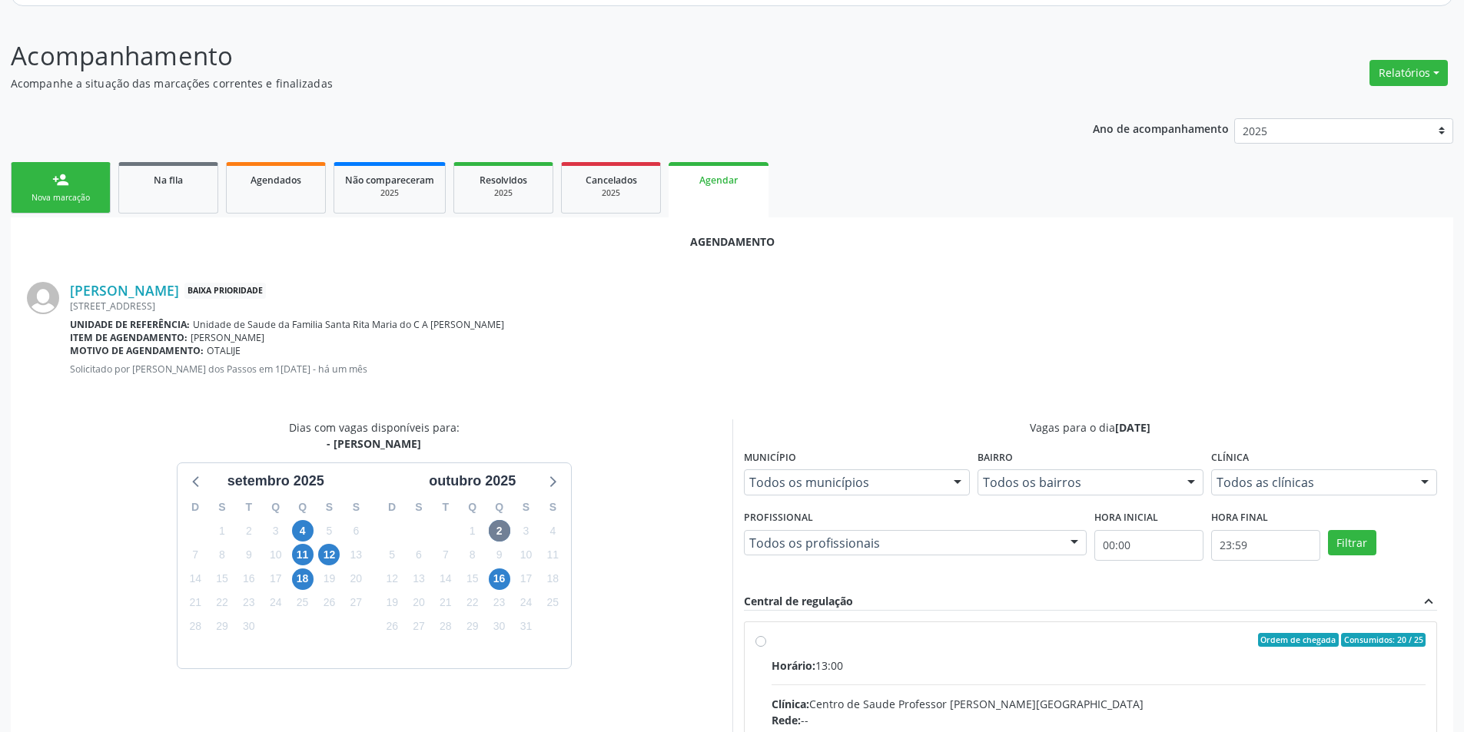
click at [765, 641] on input "Ordem de chegada Consumidos: 20 / 25 Horário: 13:00 Clínica: Centro de Saude Pr…" at bounding box center [760, 640] width 11 height 14
radio input "true"
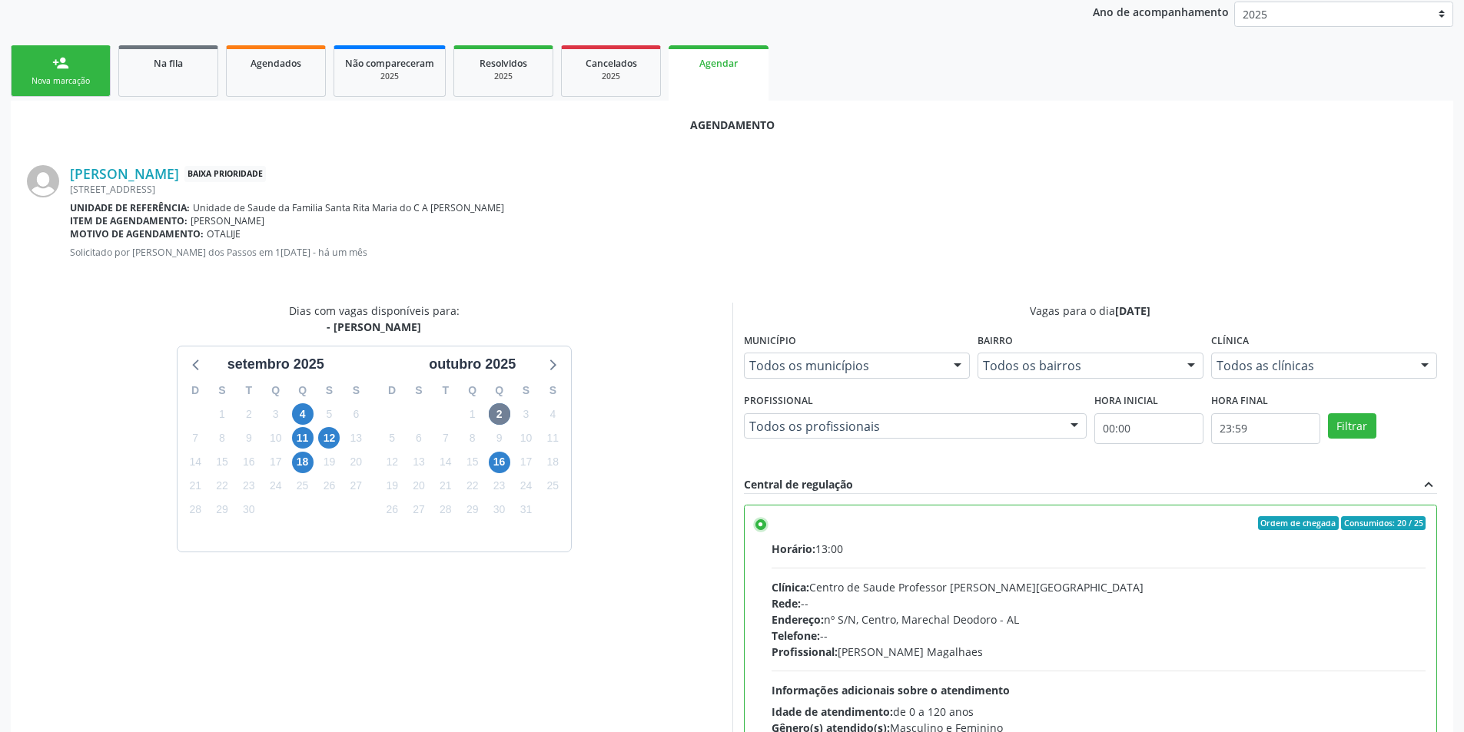
scroll to position [428, 0]
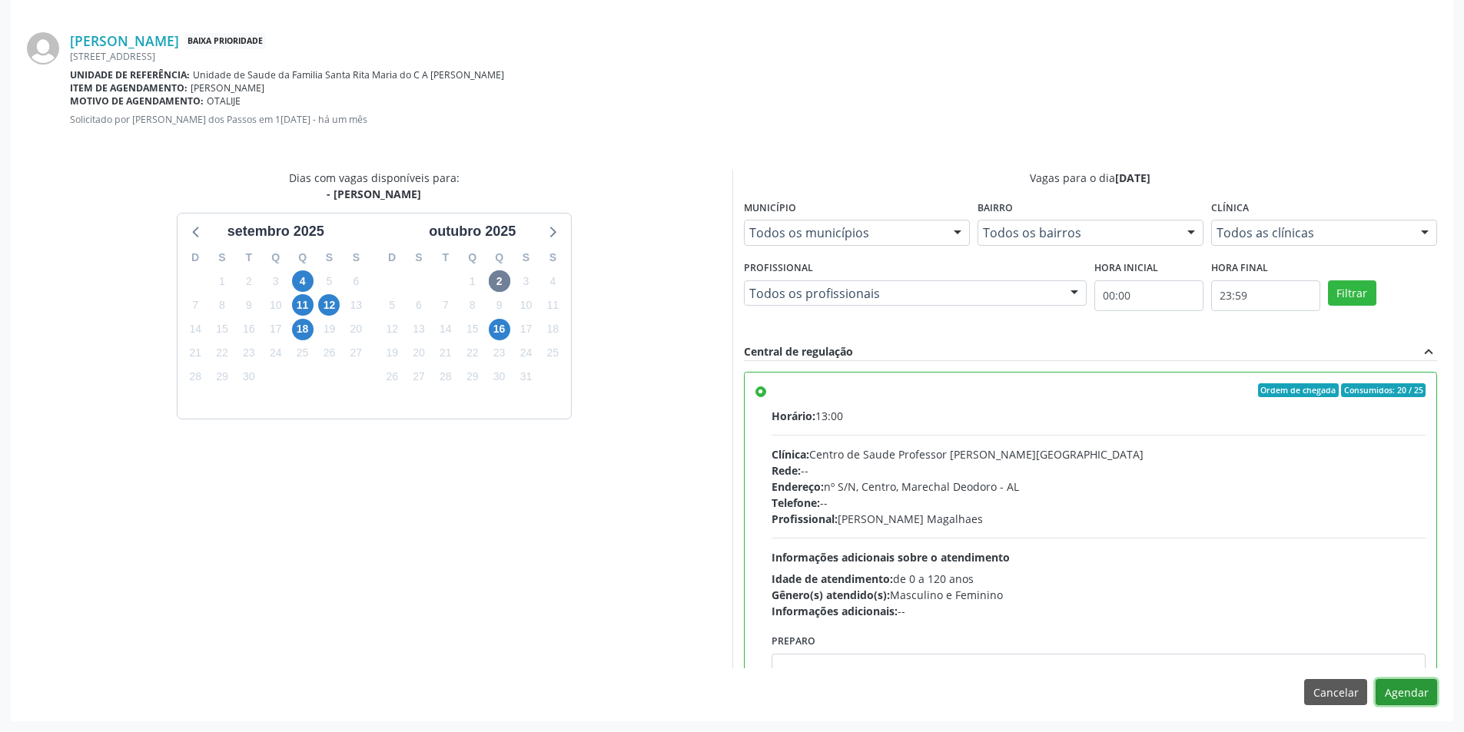
click at [1399, 686] on button "Agendar" at bounding box center [1405, 692] width 61 height 26
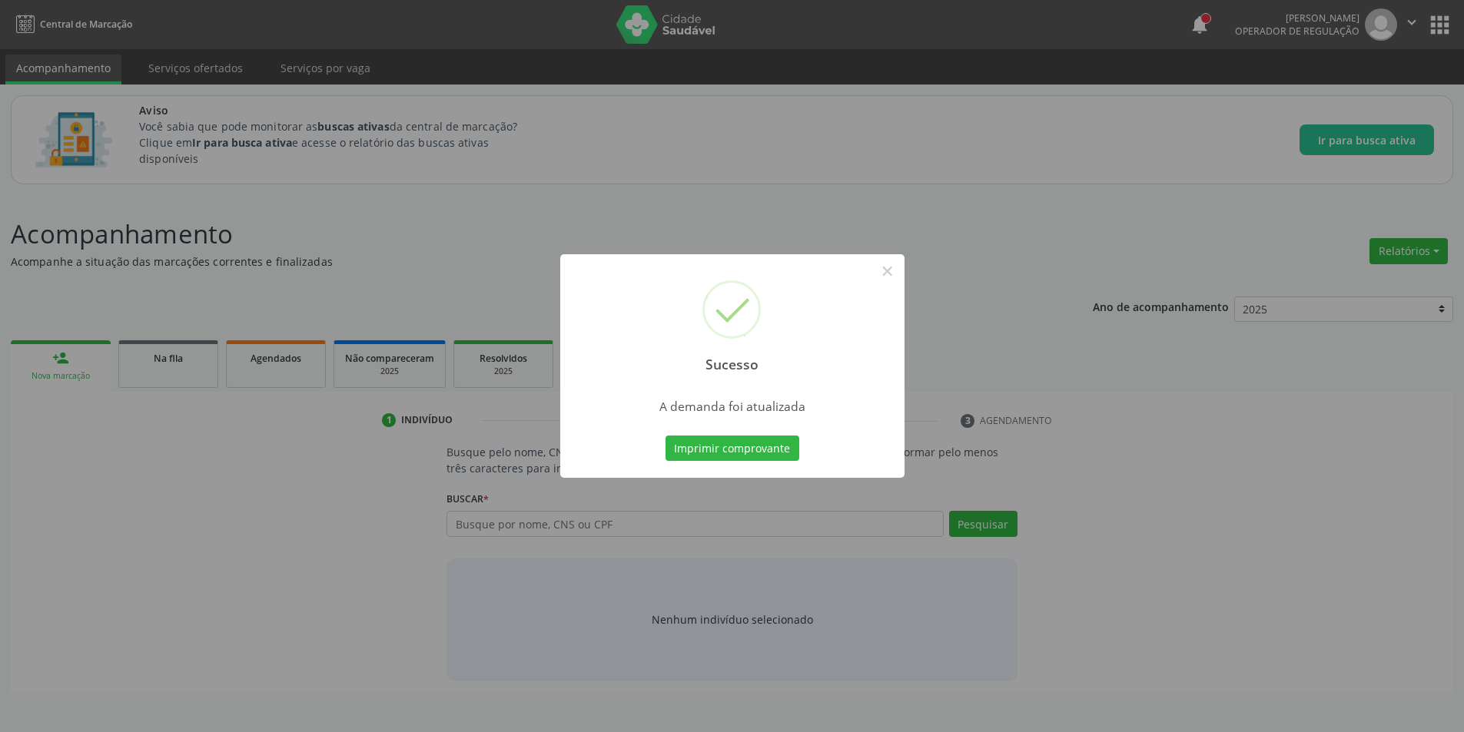
scroll to position [0, 0]
click at [890, 275] on button "×" at bounding box center [893, 271] width 26 height 26
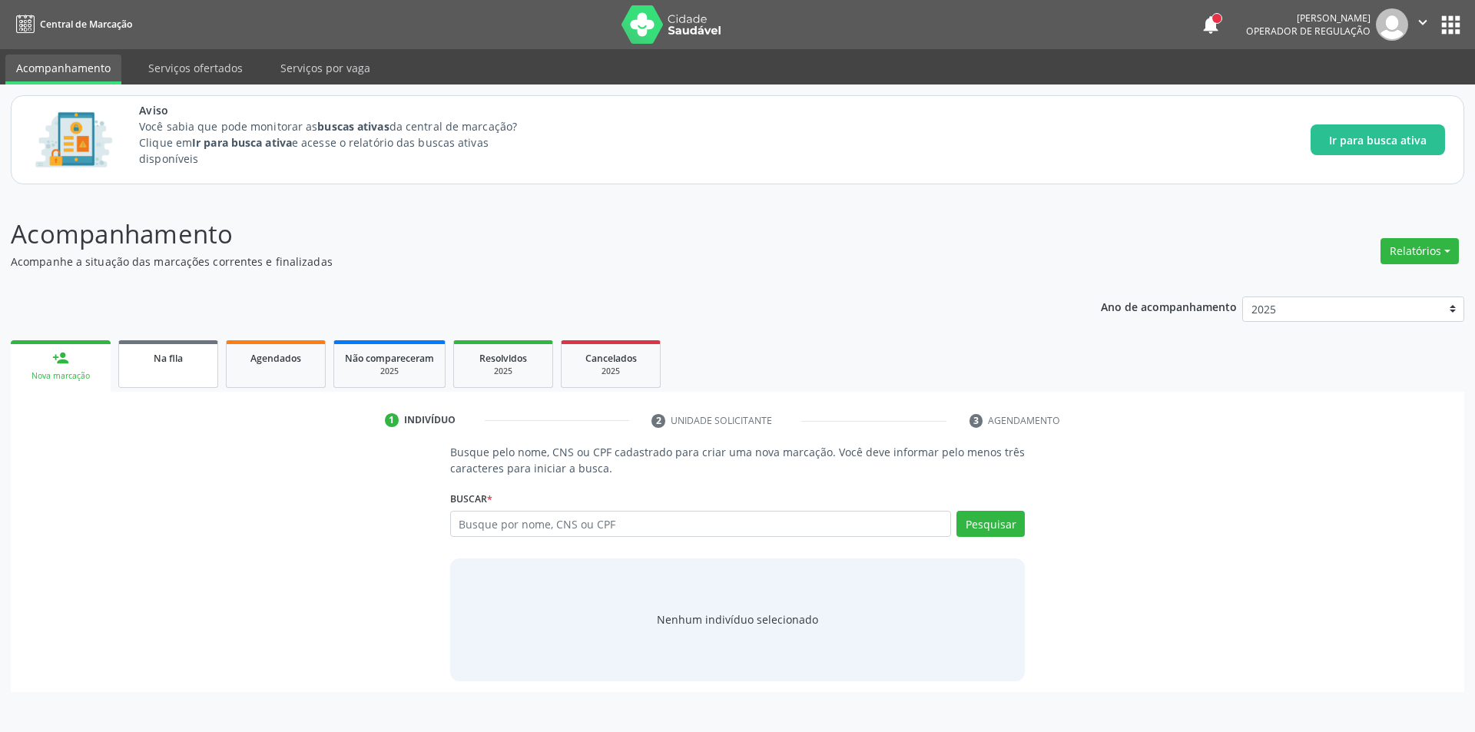
click at [186, 365] on div "Na fila" at bounding box center [168, 358] width 77 height 16
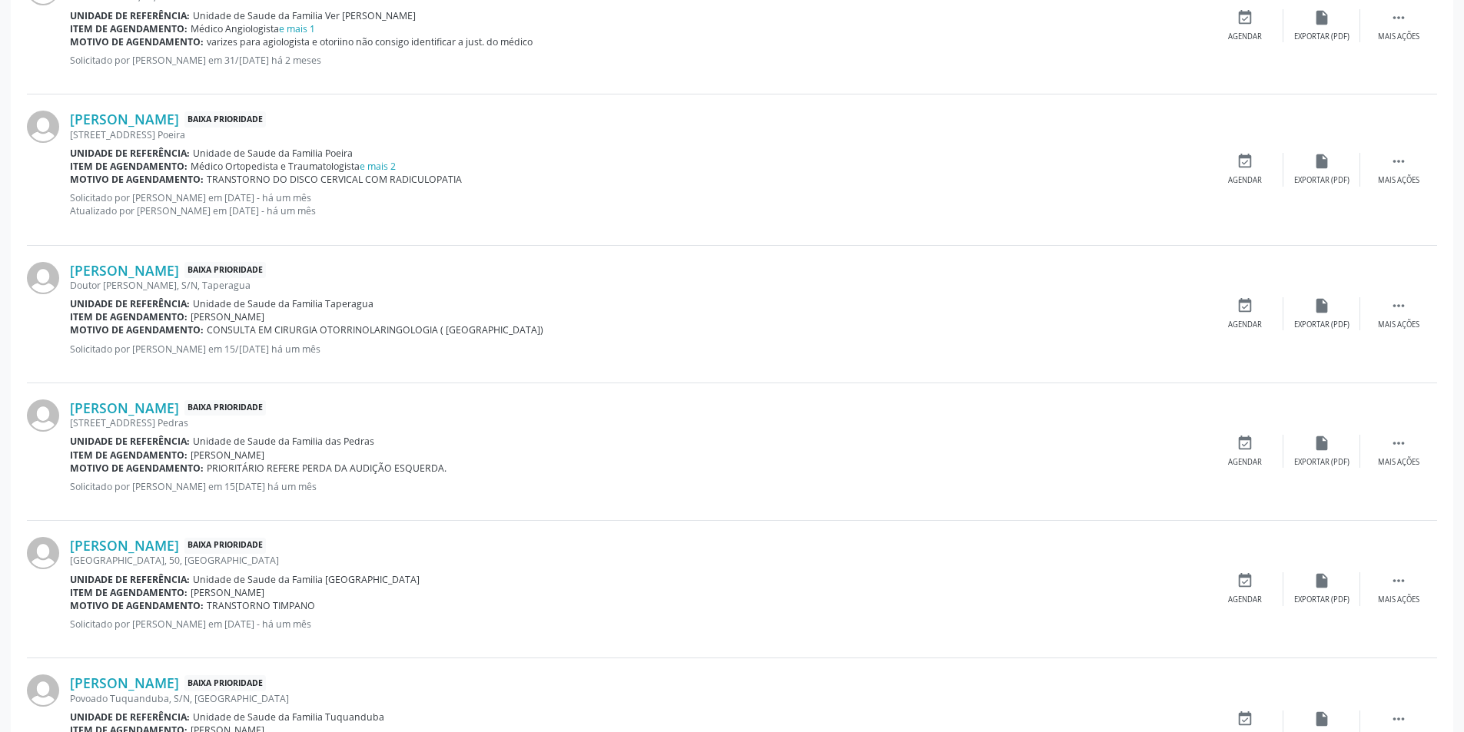
scroll to position [615, 0]
click at [175, 275] on link "[PERSON_NAME]" at bounding box center [124, 269] width 109 height 17
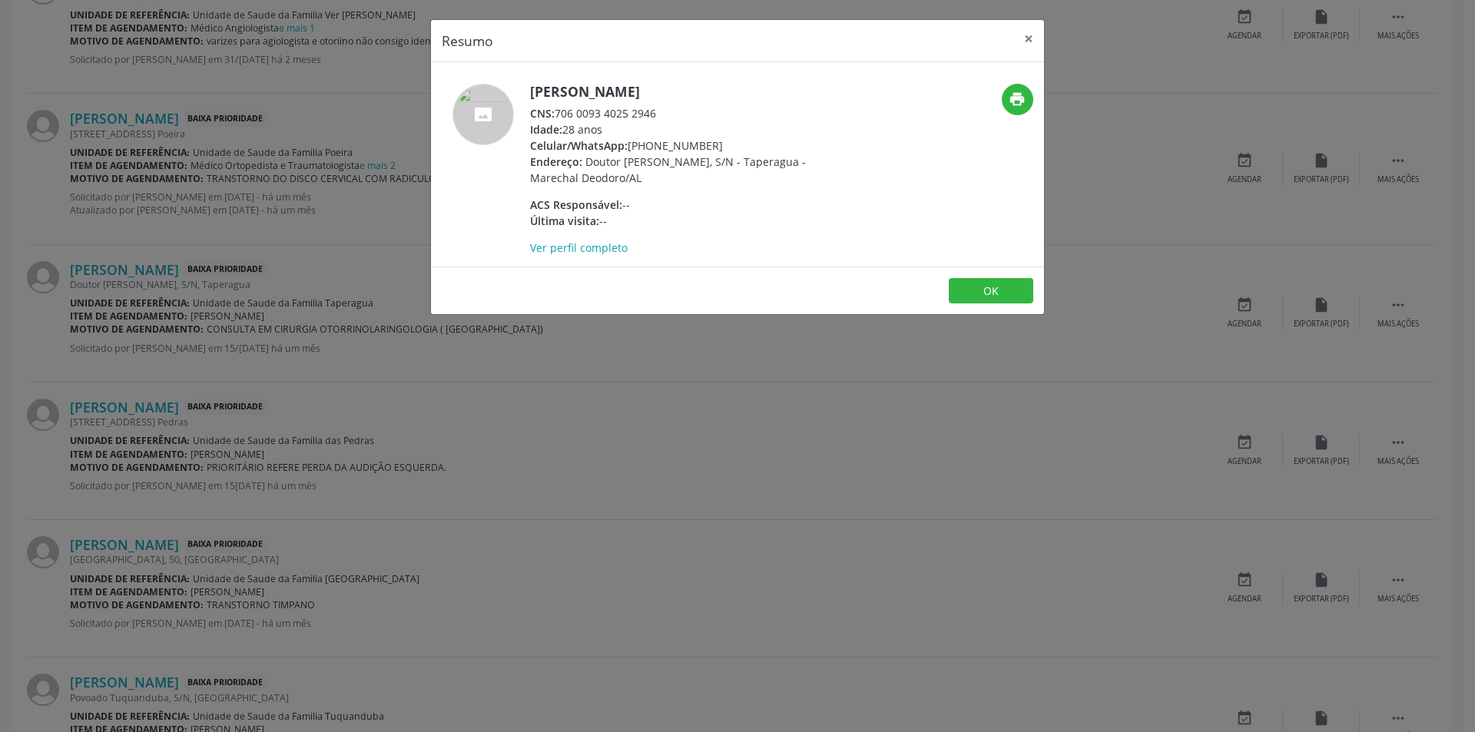
drag, startPoint x: 559, startPoint y: 116, endPoint x: 676, endPoint y: 112, distance: 116.9
click at [676, 112] on div "CNS: 706 0093 4025 2946" at bounding box center [679, 113] width 299 height 16
click at [1032, 41] on button "×" at bounding box center [1029, 39] width 31 height 38
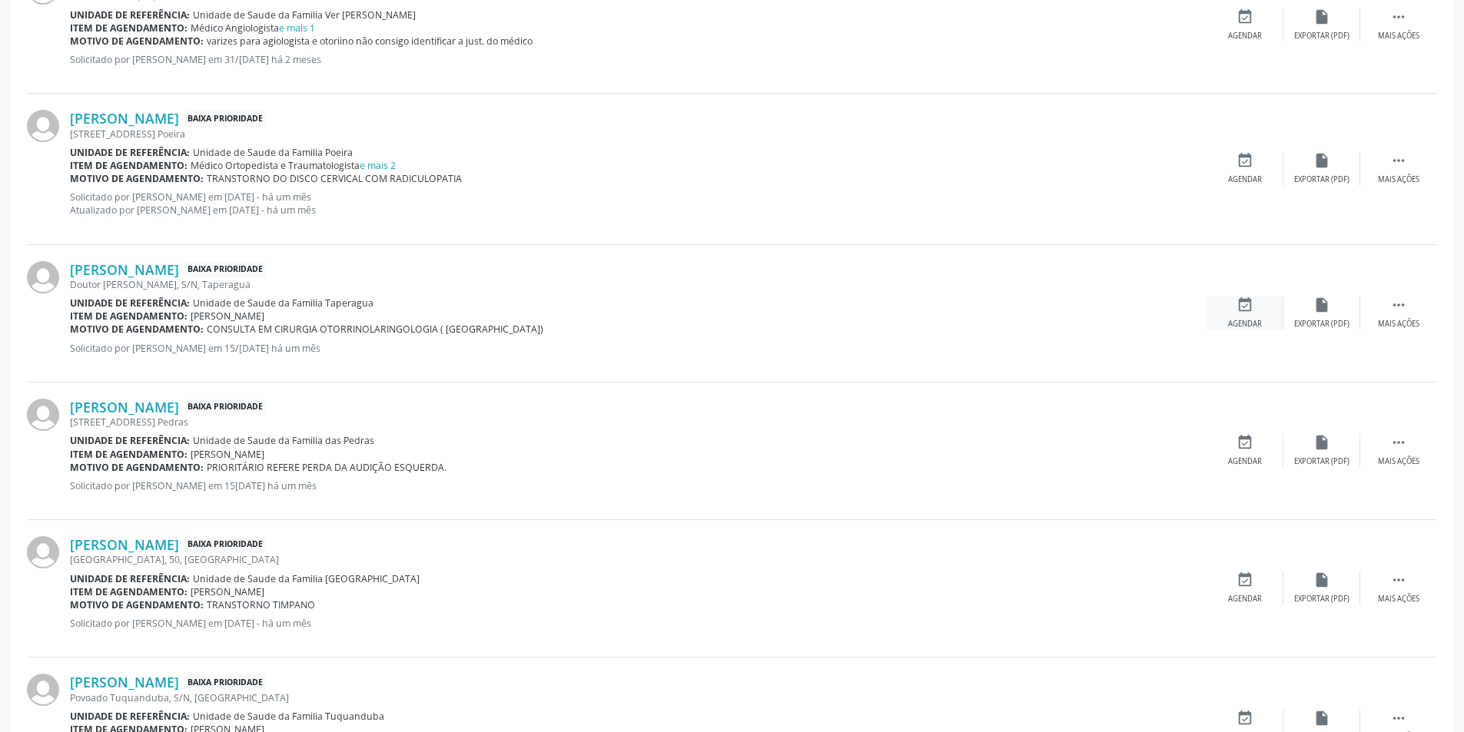
click at [1246, 303] on icon "event_available" at bounding box center [1244, 305] width 17 height 17
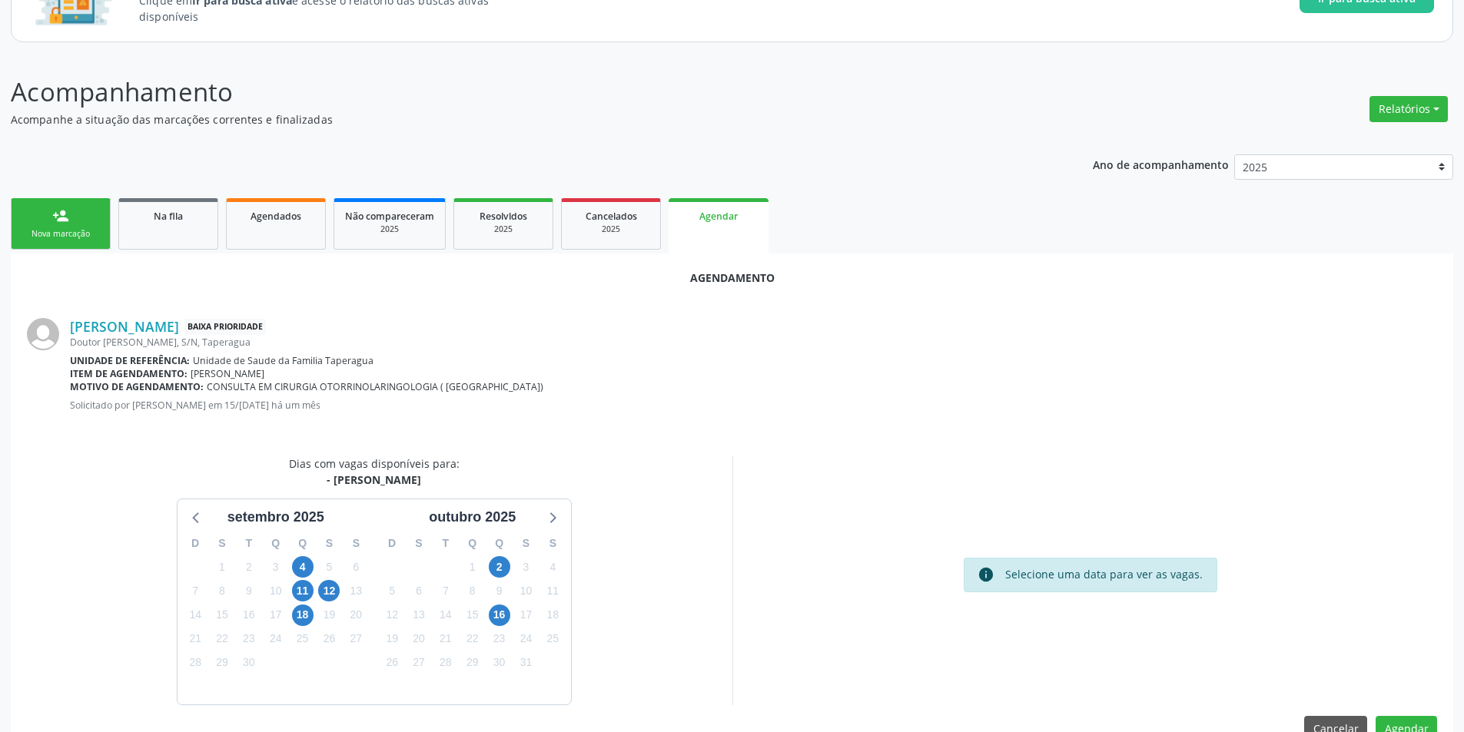
scroll to position [178, 0]
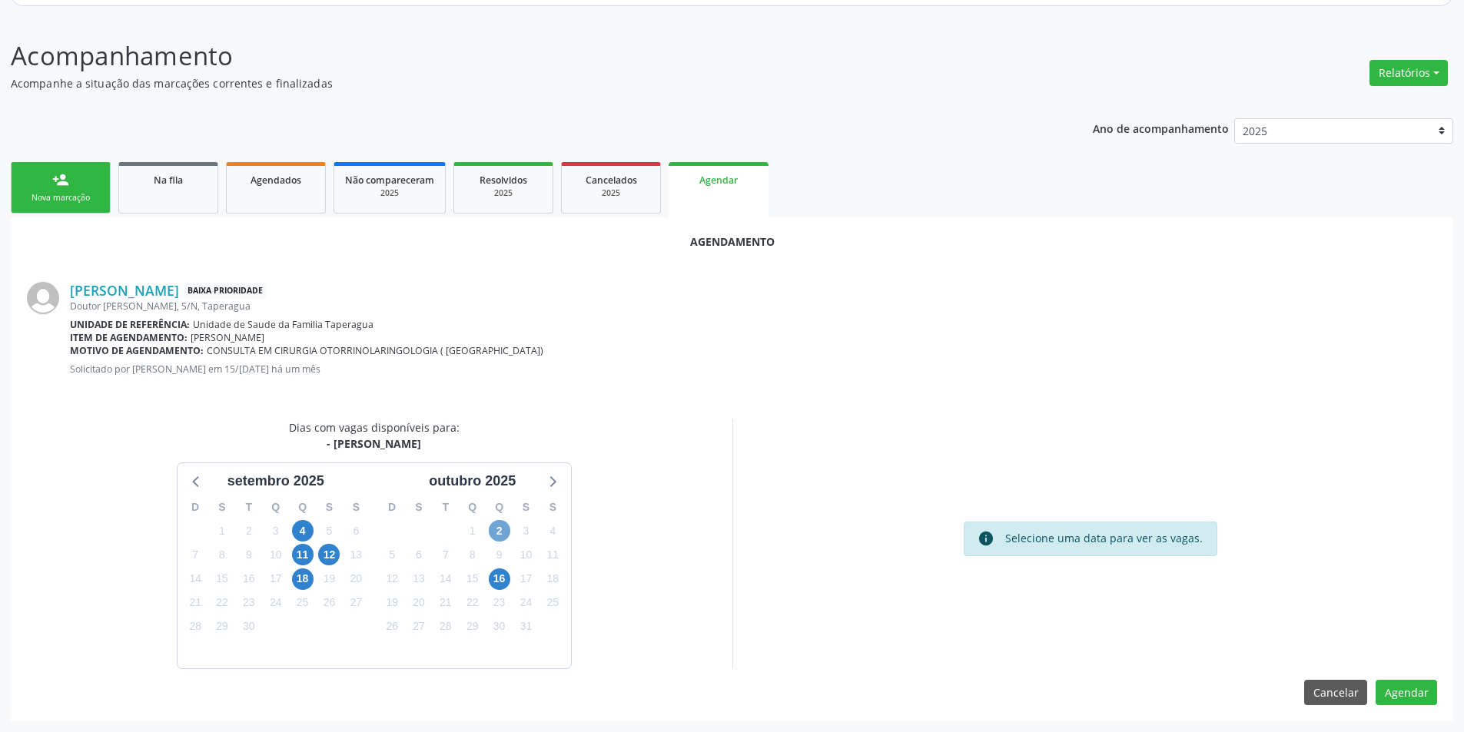
click at [504, 534] on span "2" at bounding box center [500, 531] width 22 height 22
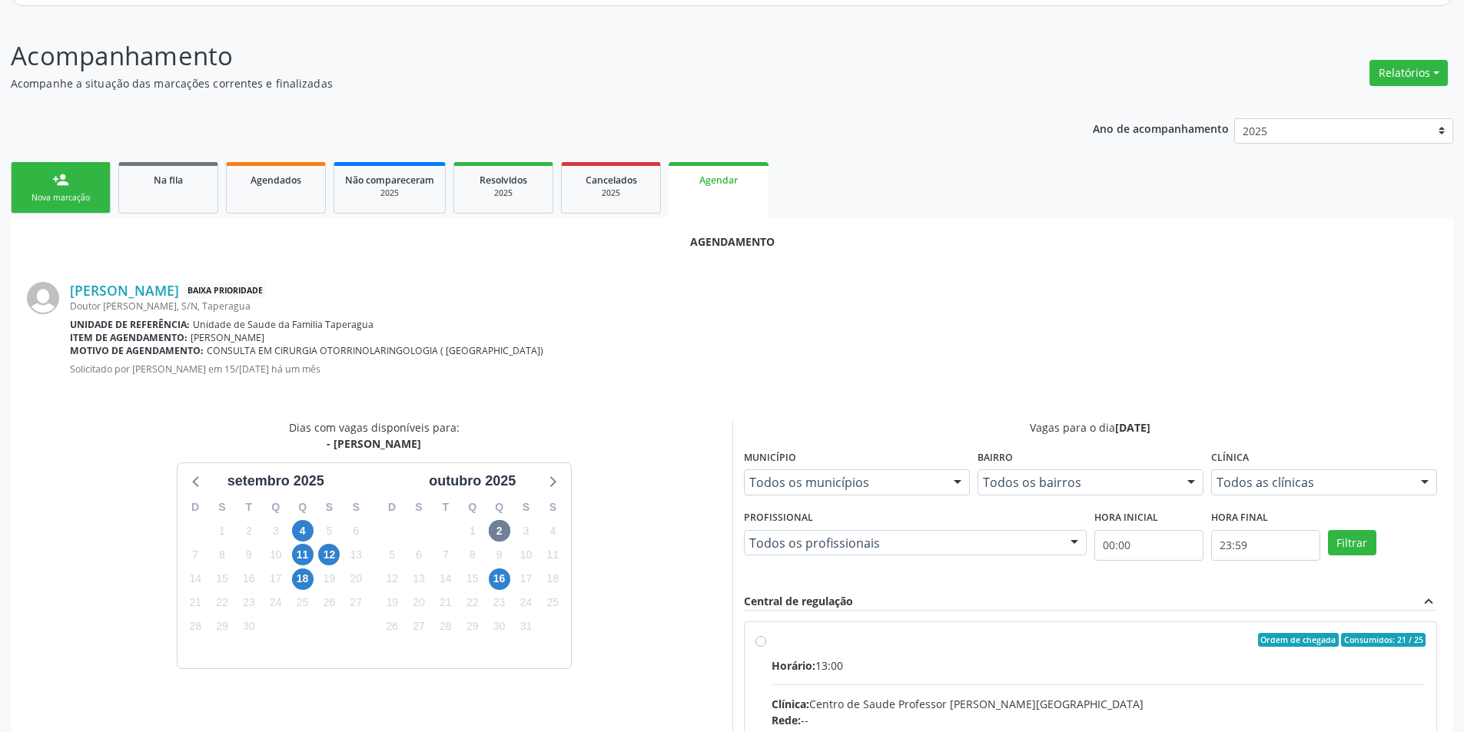
click at [761, 642] on input "Ordem de chegada Consumidos: 21 / 25 Horário: 13:00 Clínica: Centro de Saude Pr…" at bounding box center [760, 640] width 11 height 14
radio input "true"
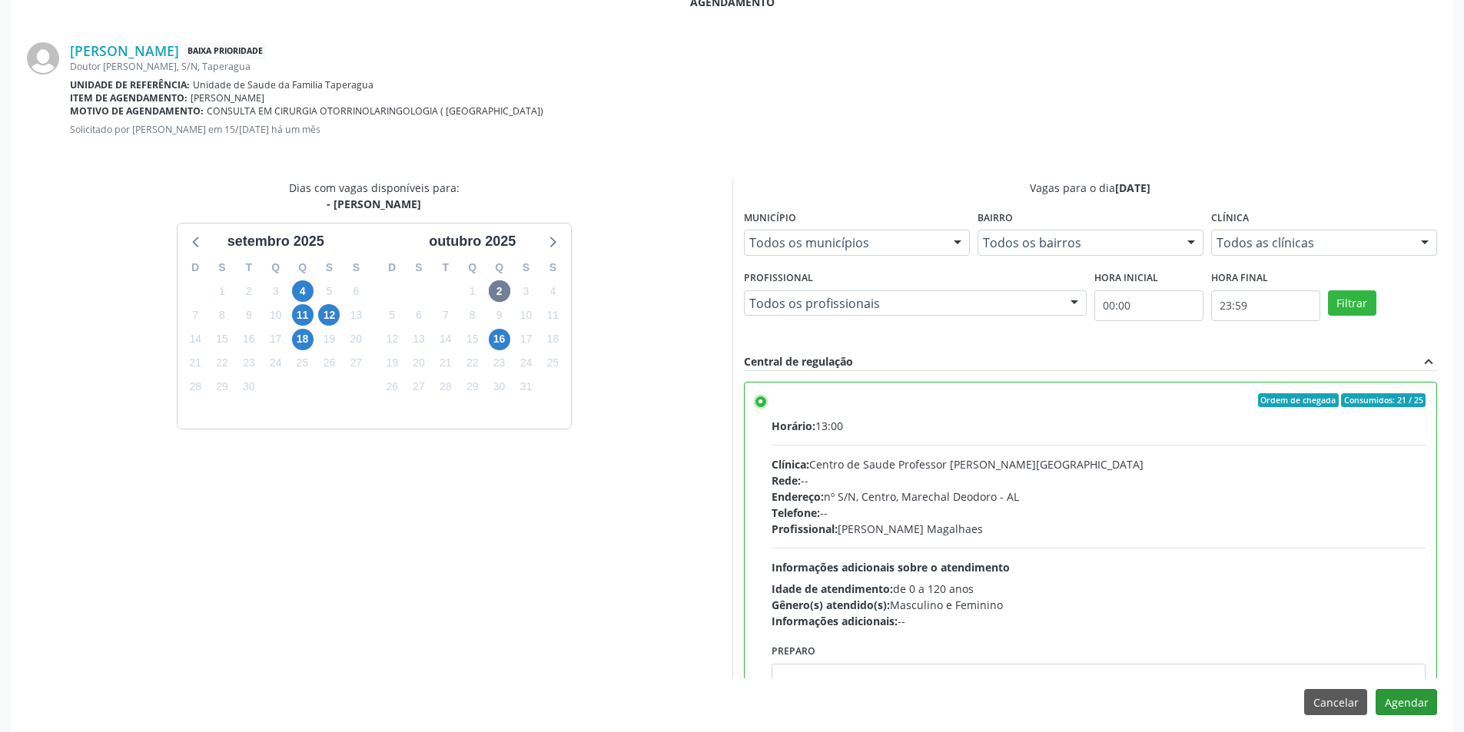
scroll to position [428, 0]
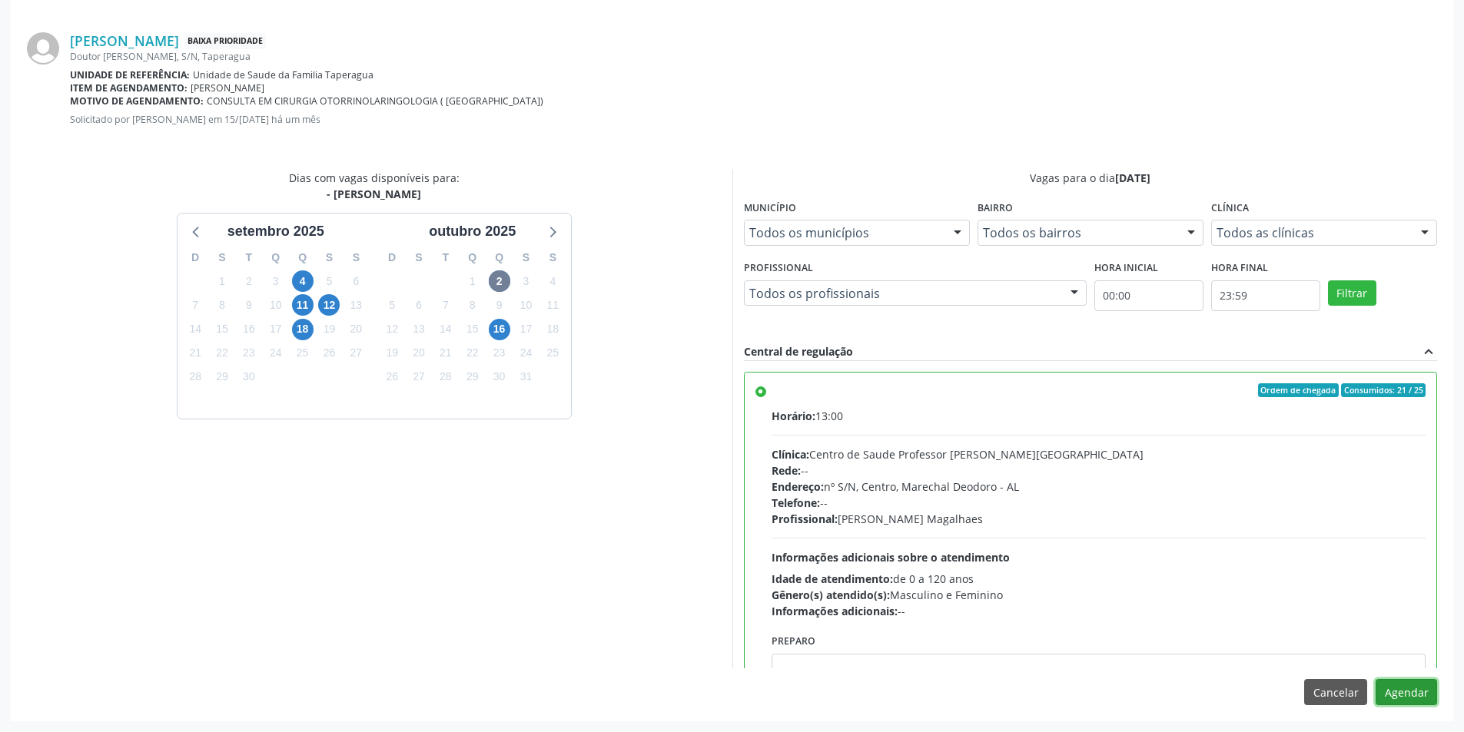
click at [1399, 693] on button "Agendar" at bounding box center [1405, 692] width 61 height 26
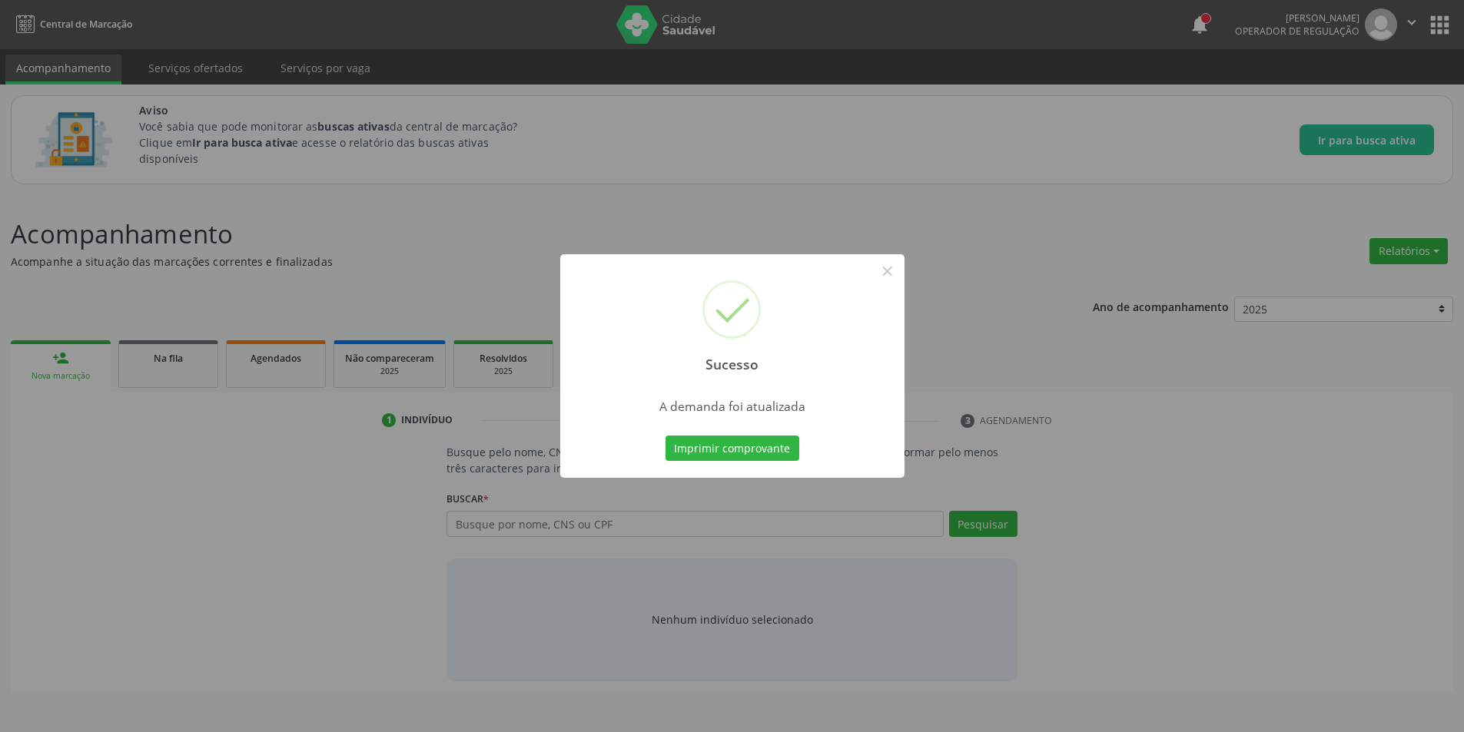
scroll to position [0, 0]
click at [888, 274] on button "×" at bounding box center [893, 271] width 26 height 26
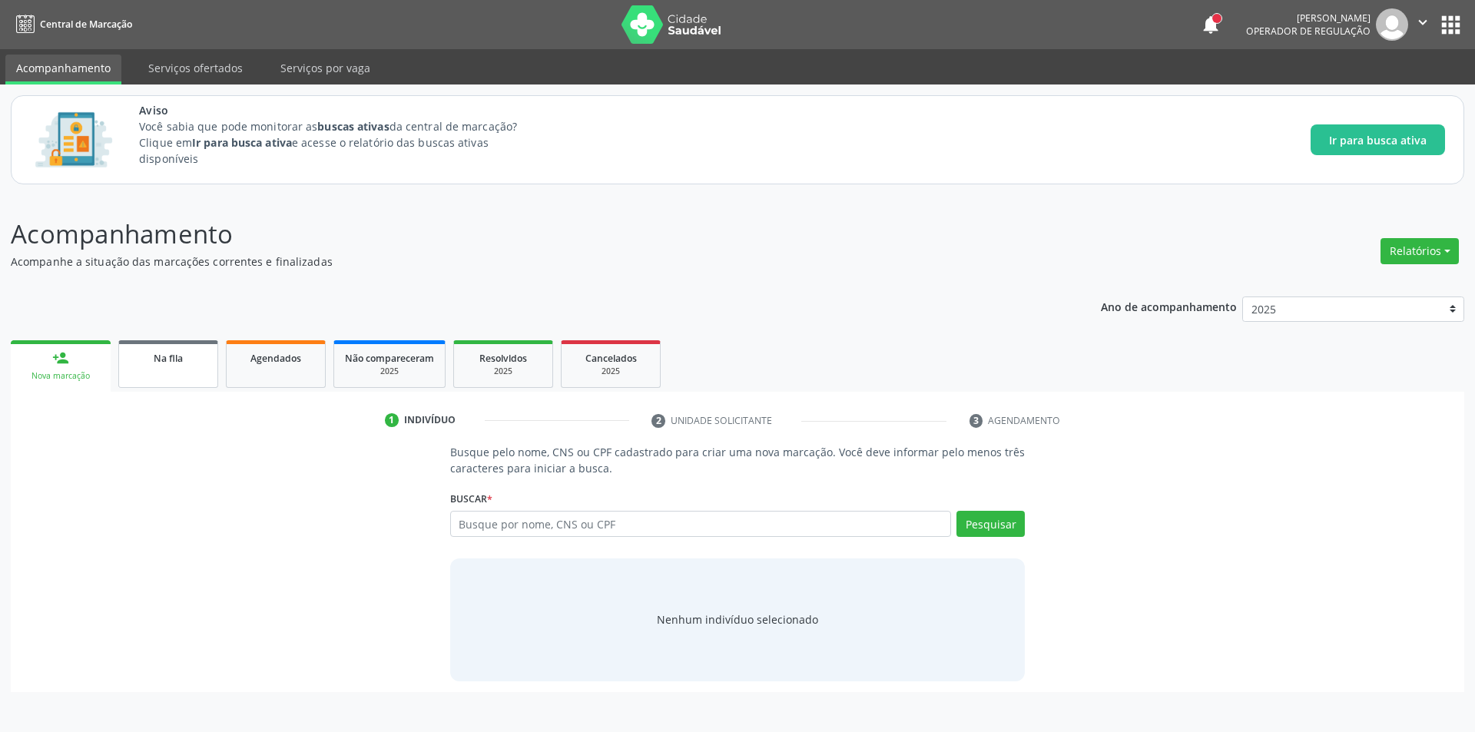
click at [148, 367] on link "Na fila" at bounding box center [168, 364] width 100 height 48
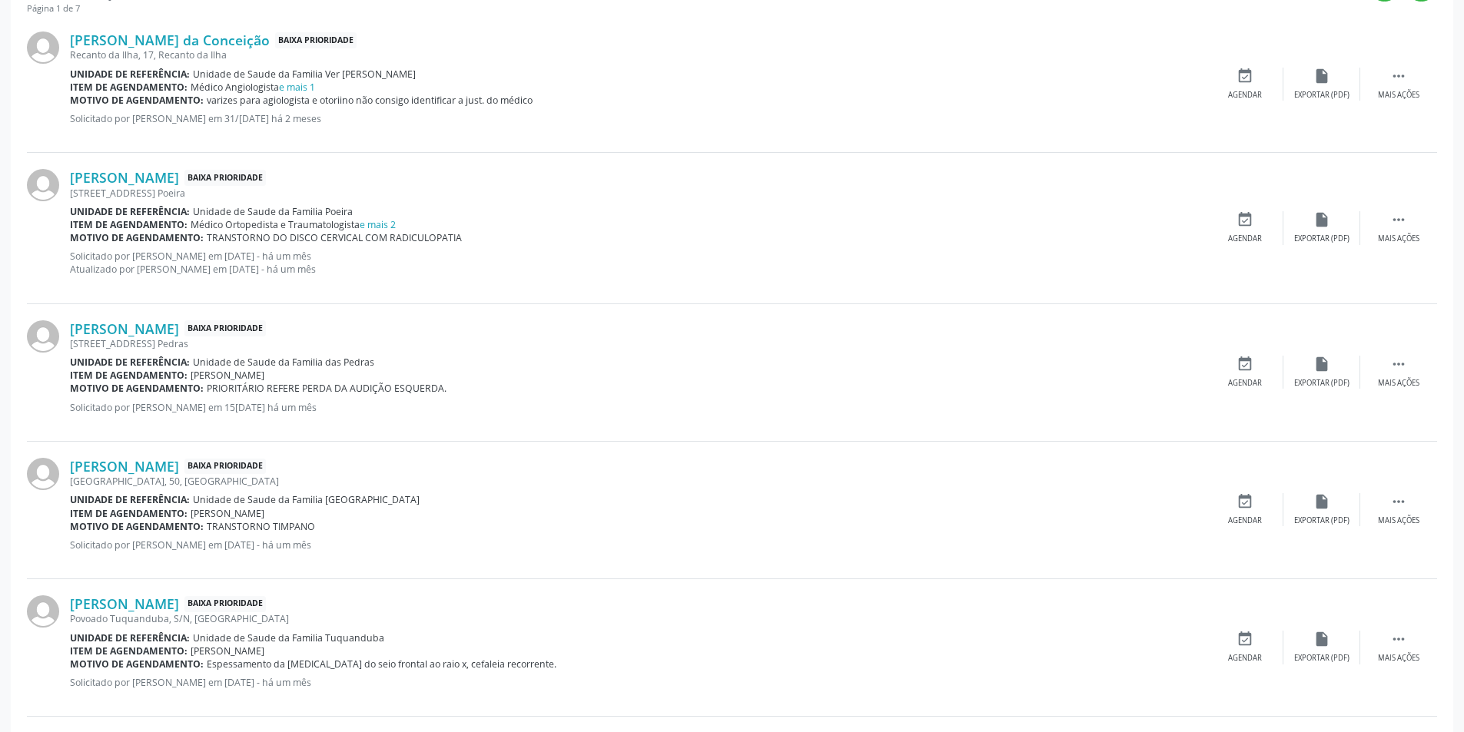
scroll to position [615, 0]
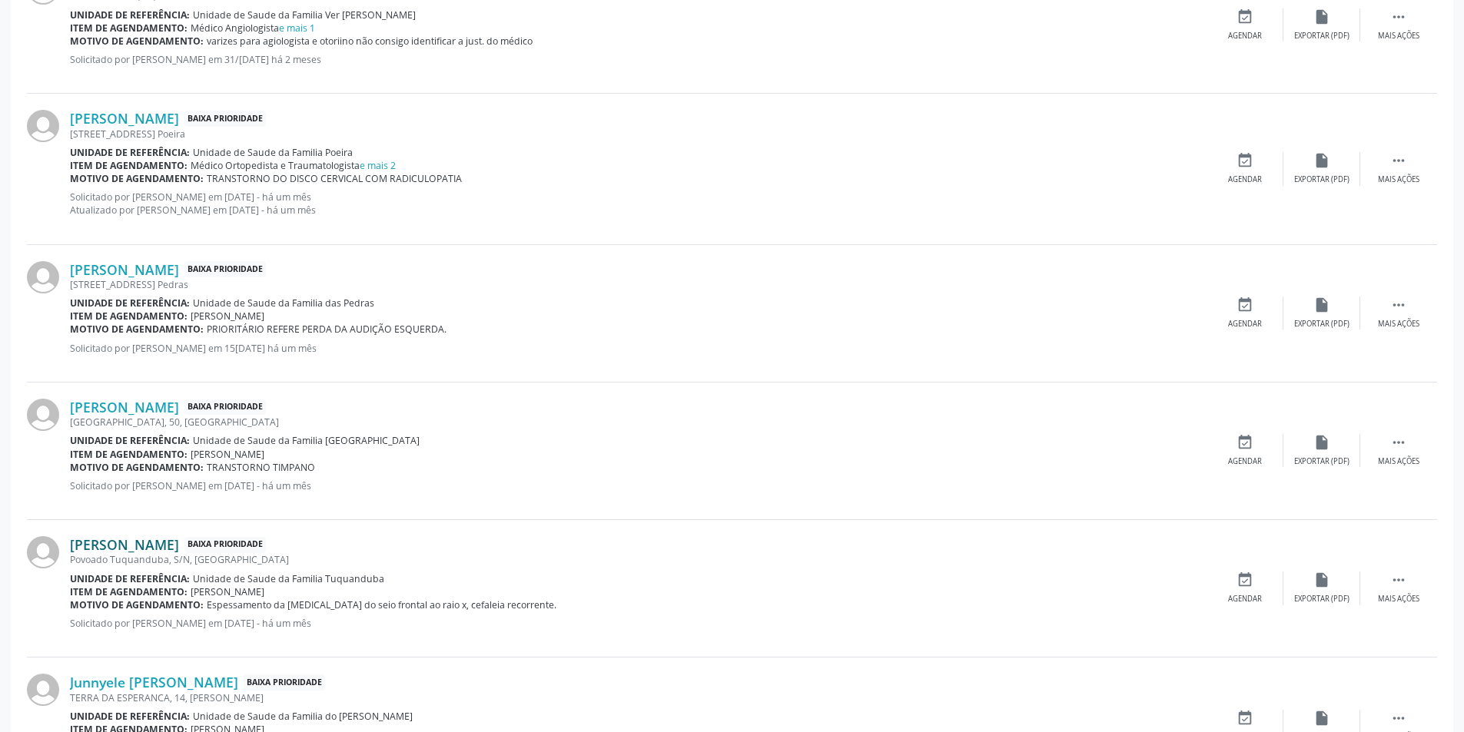
click at [143, 547] on link "[PERSON_NAME]" at bounding box center [124, 544] width 109 height 17
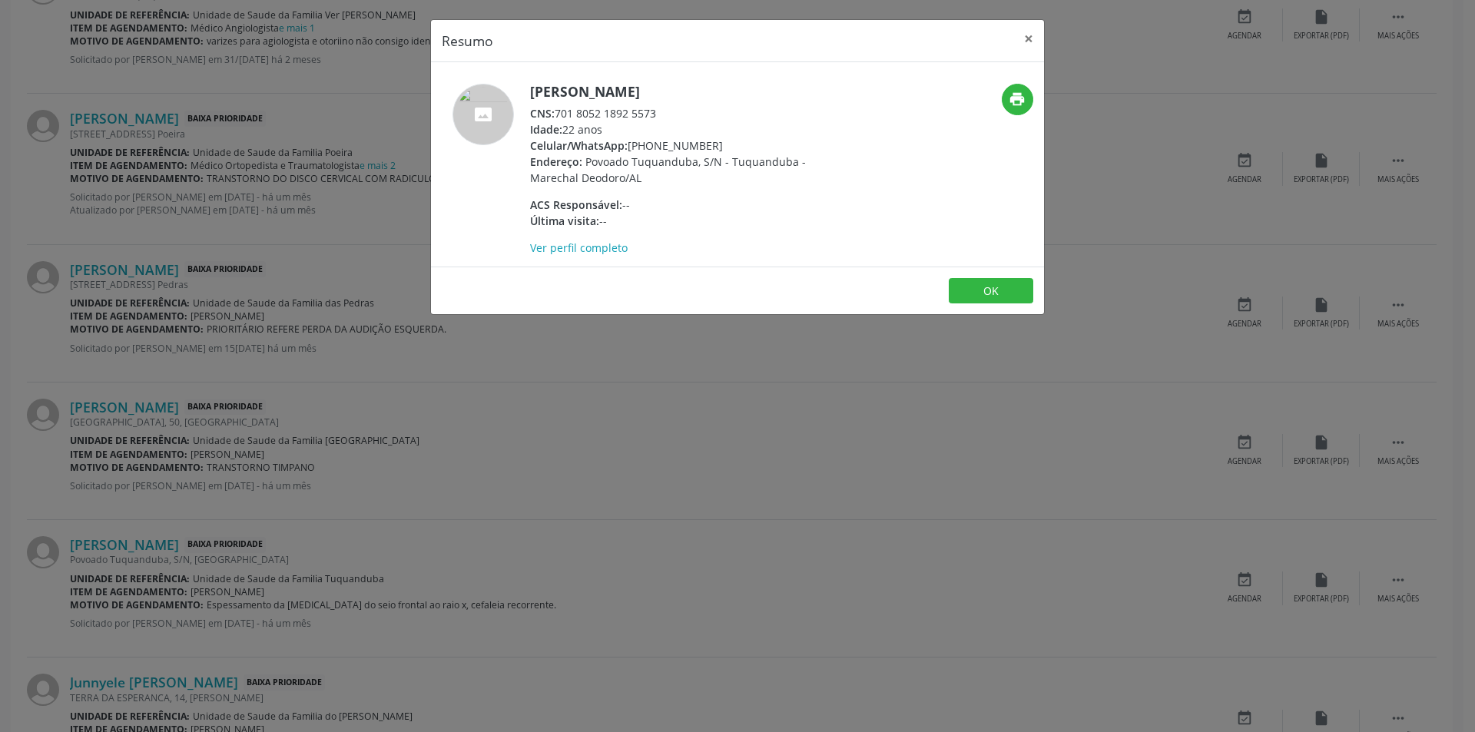
drag, startPoint x: 559, startPoint y: 115, endPoint x: 665, endPoint y: 112, distance: 106.1
click at [665, 112] on div "CNS: 701 8052 1892 5573" at bounding box center [679, 113] width 299 height 16
click at [990, 291] on button "OK" at bounding box center [991, 291] width 85 height 26
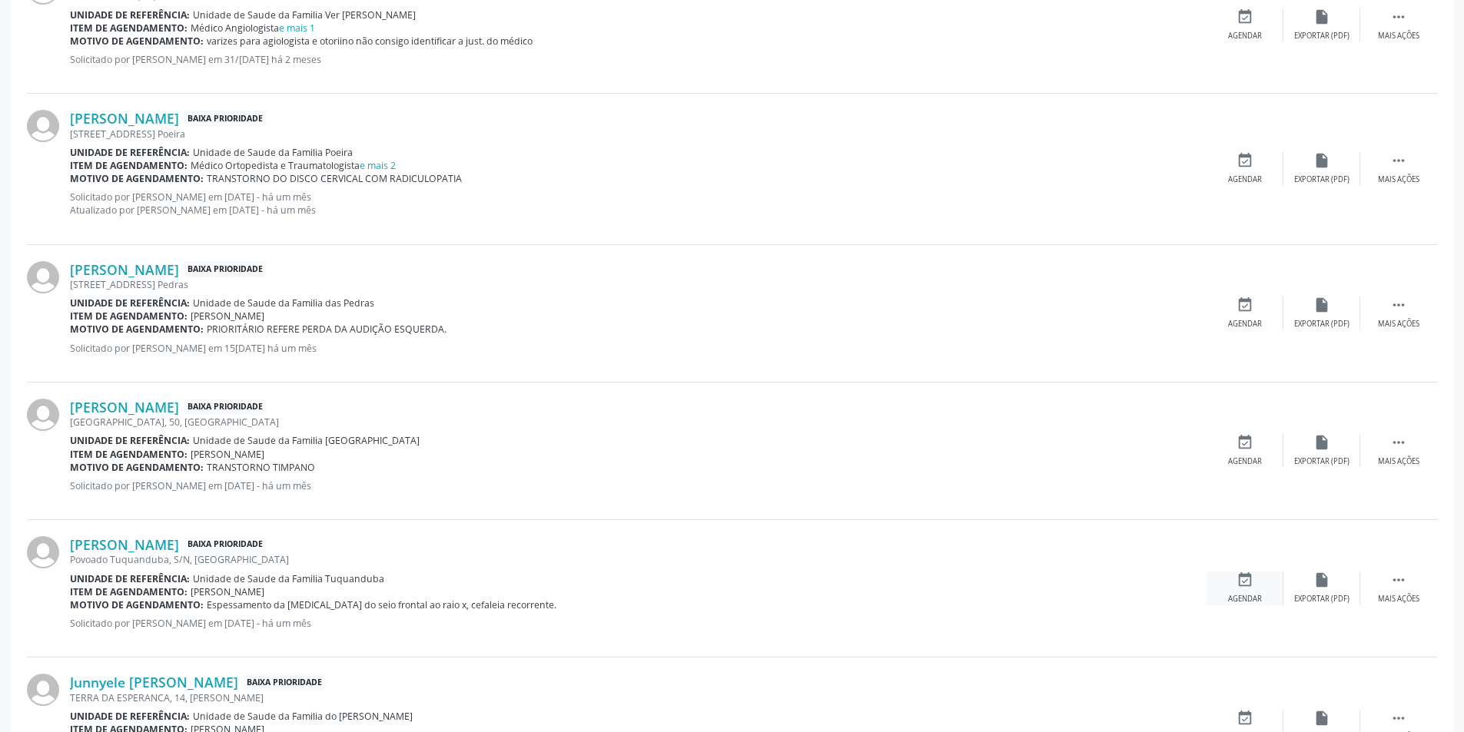
click at [1236, 585] on icon "event_available" at bounding box center [1244, 580] width 17 height 17
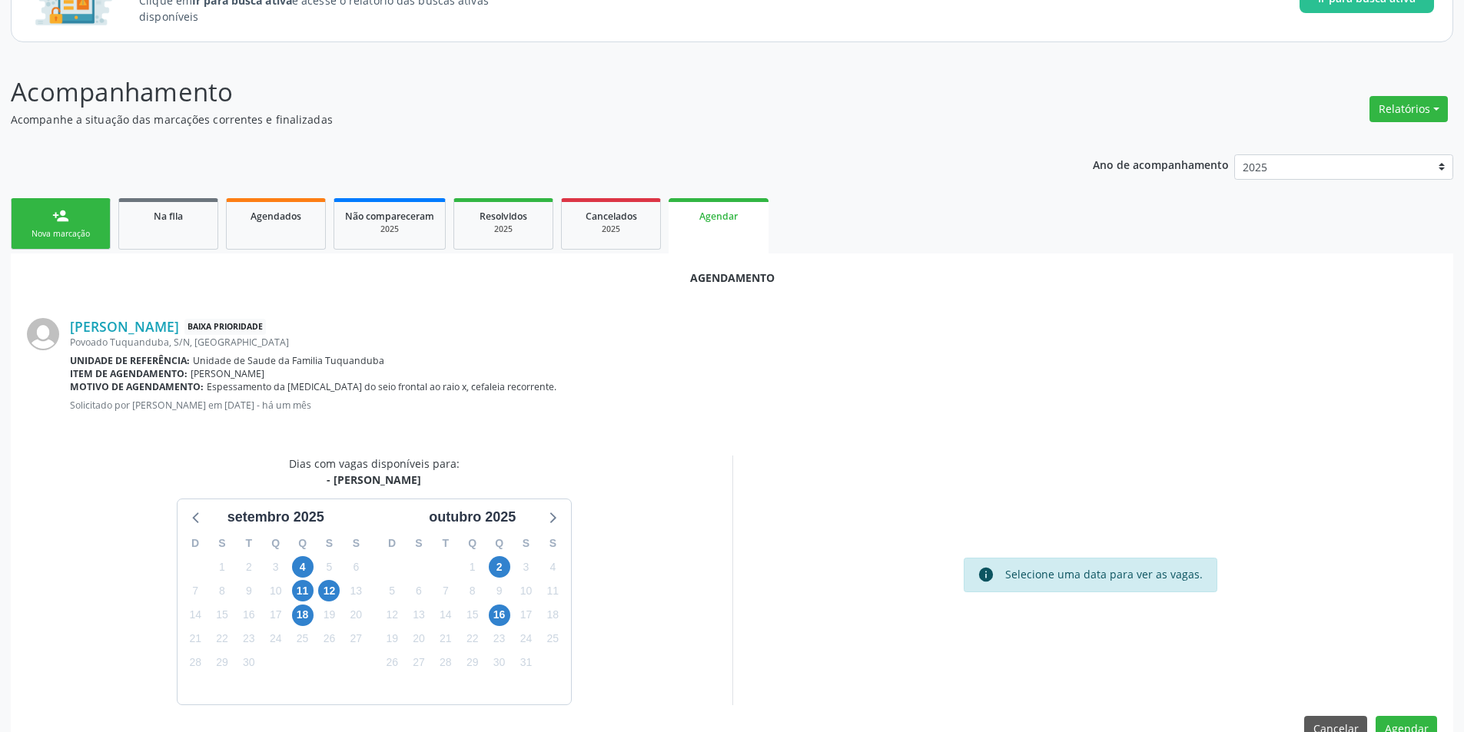
scroll to position [178, 0]
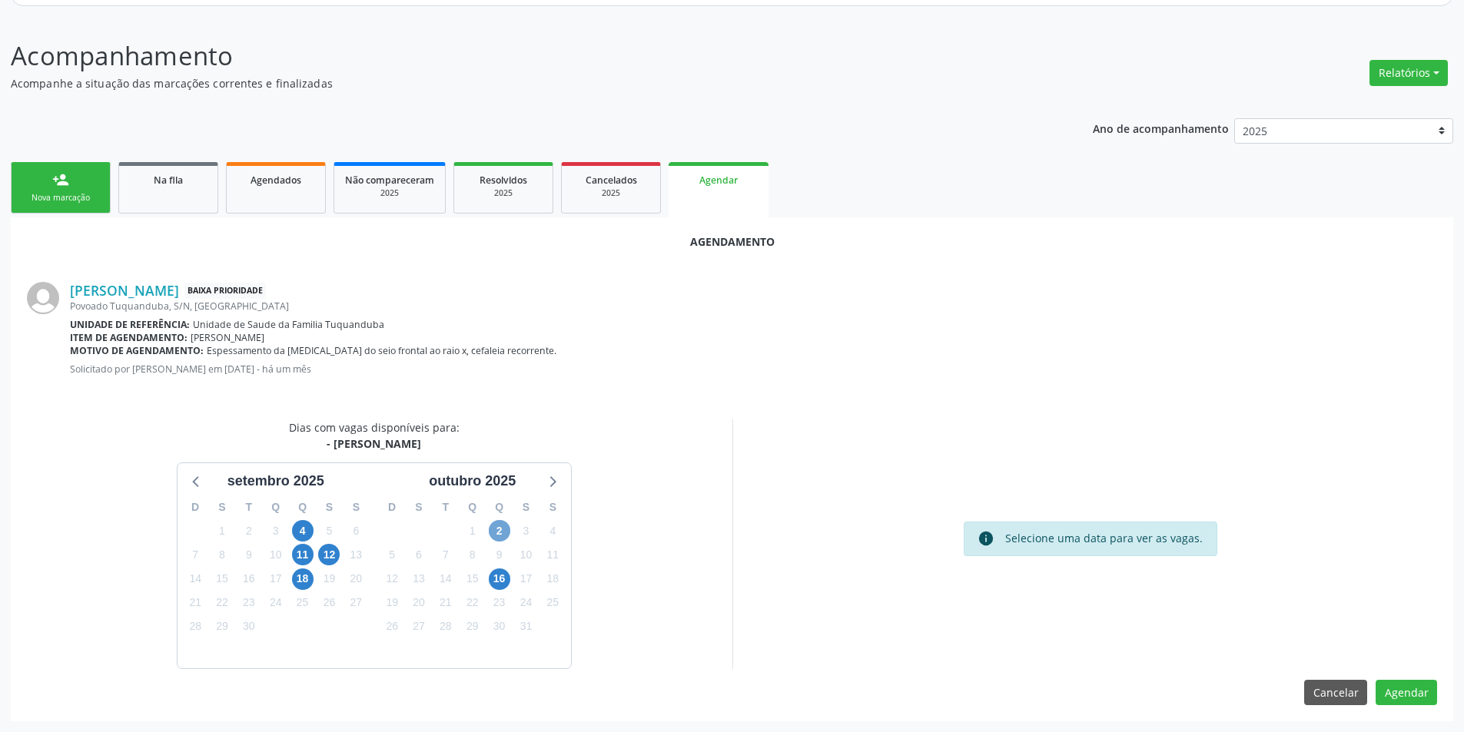
click at [497, 532] on span "2" at bounding box center [500, 531] width 22 height 22
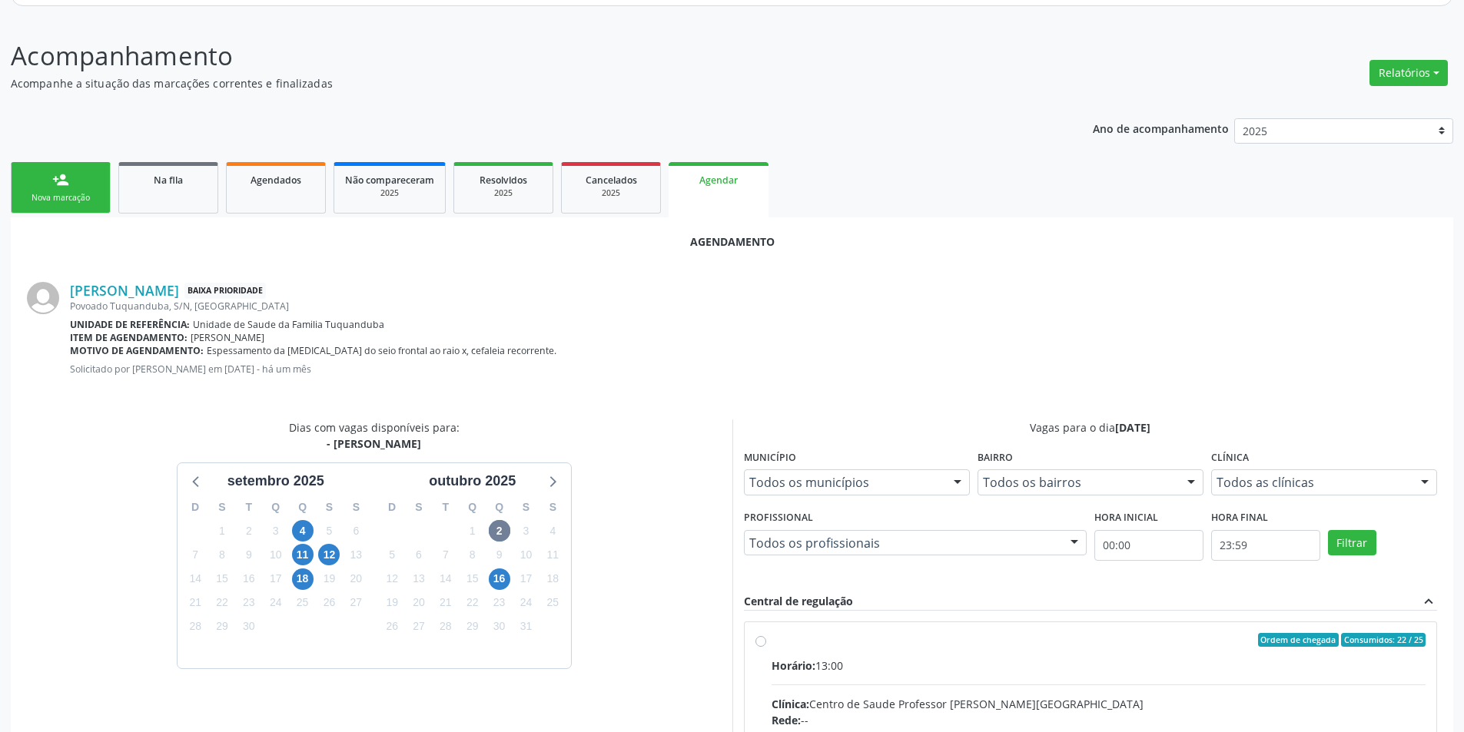
click at [761, 642] on input "Ordem de chegada Consumidos: 22 / 25 Horário: 13:00 Clínica: Centro de Saude Pr…" at bounding box center [760, 640] width 11 height 14
radio input "true"
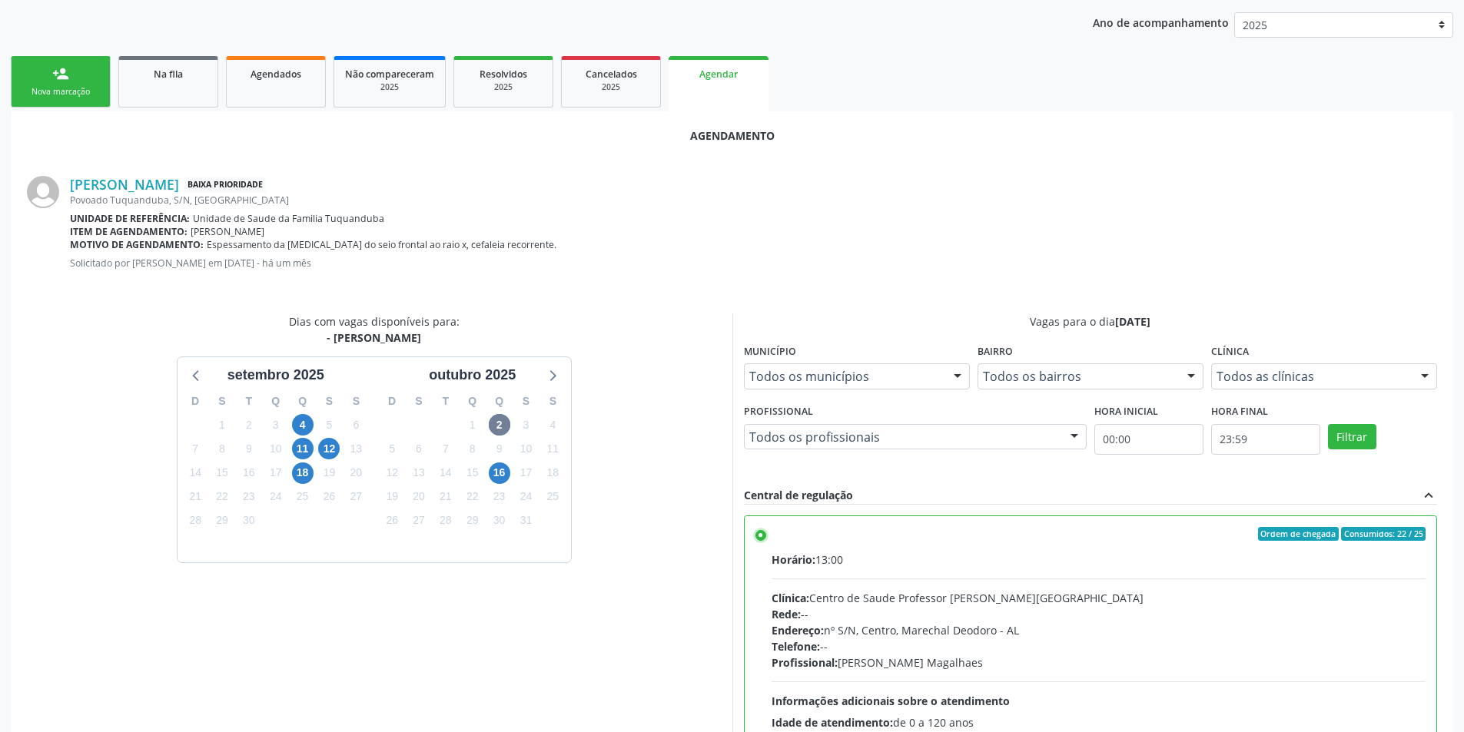
scroll to position [428, 0]
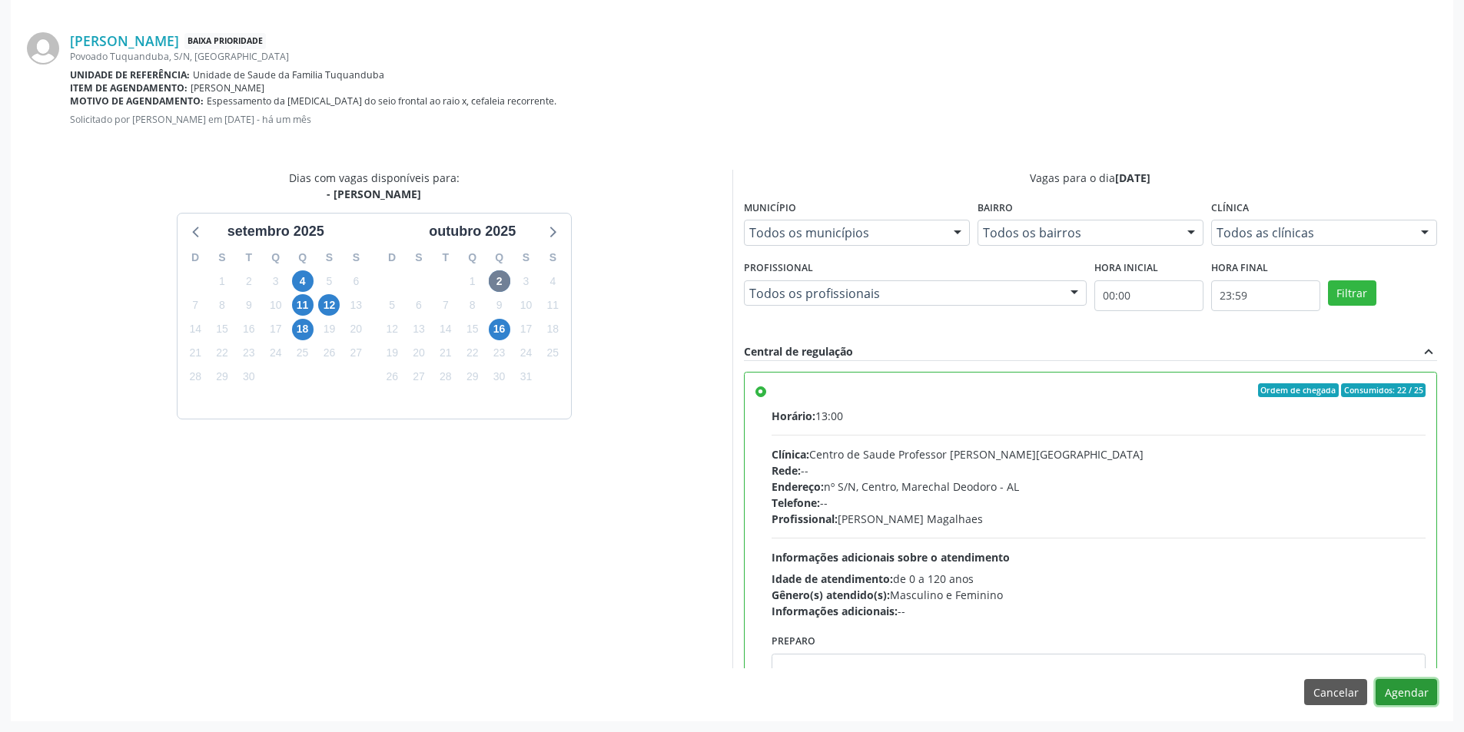
click at [1404, 691] on button "Agendar" at bounding box center [1405, 692] width 61 height 26
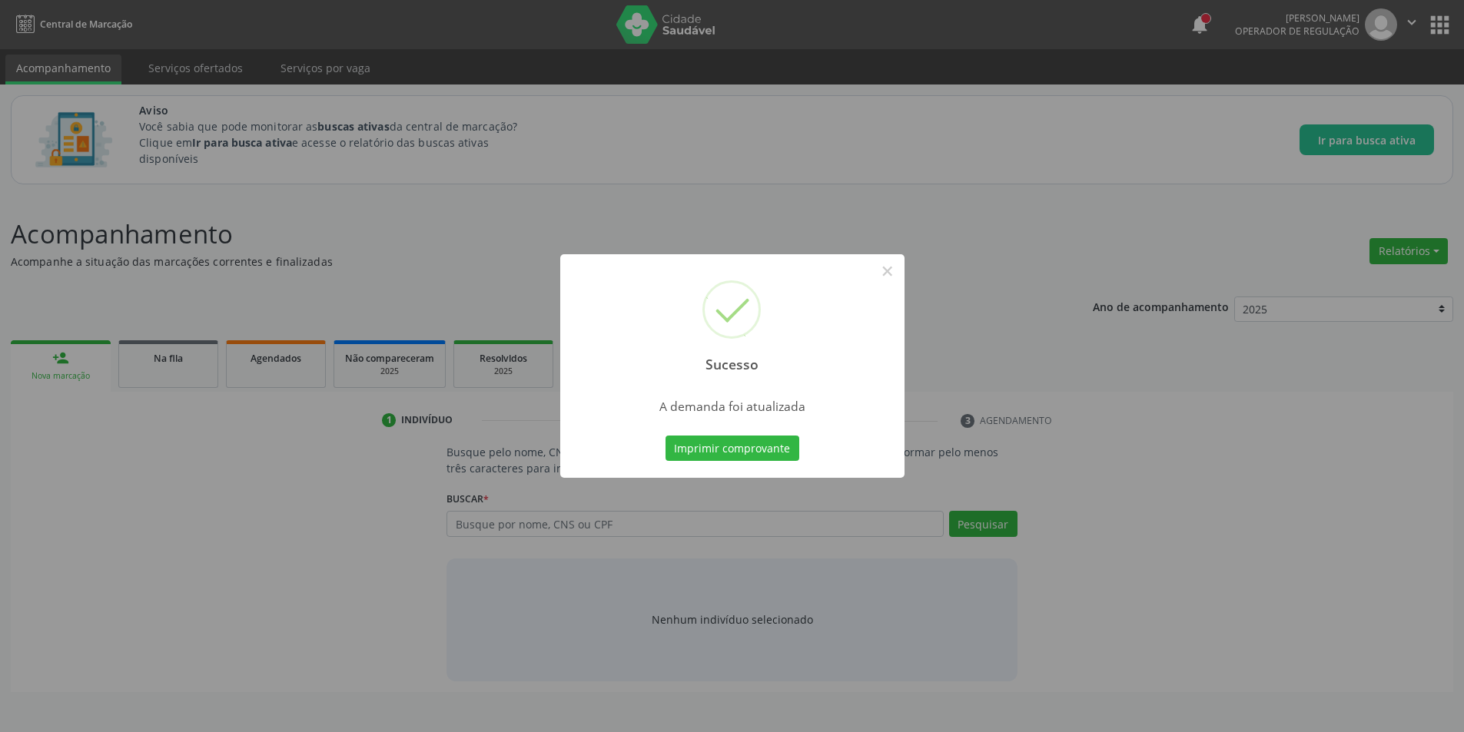
scroll to position [0, 0]
click at [898, 277] on button "×" at bounding box center [893, 271] width 26 height 26
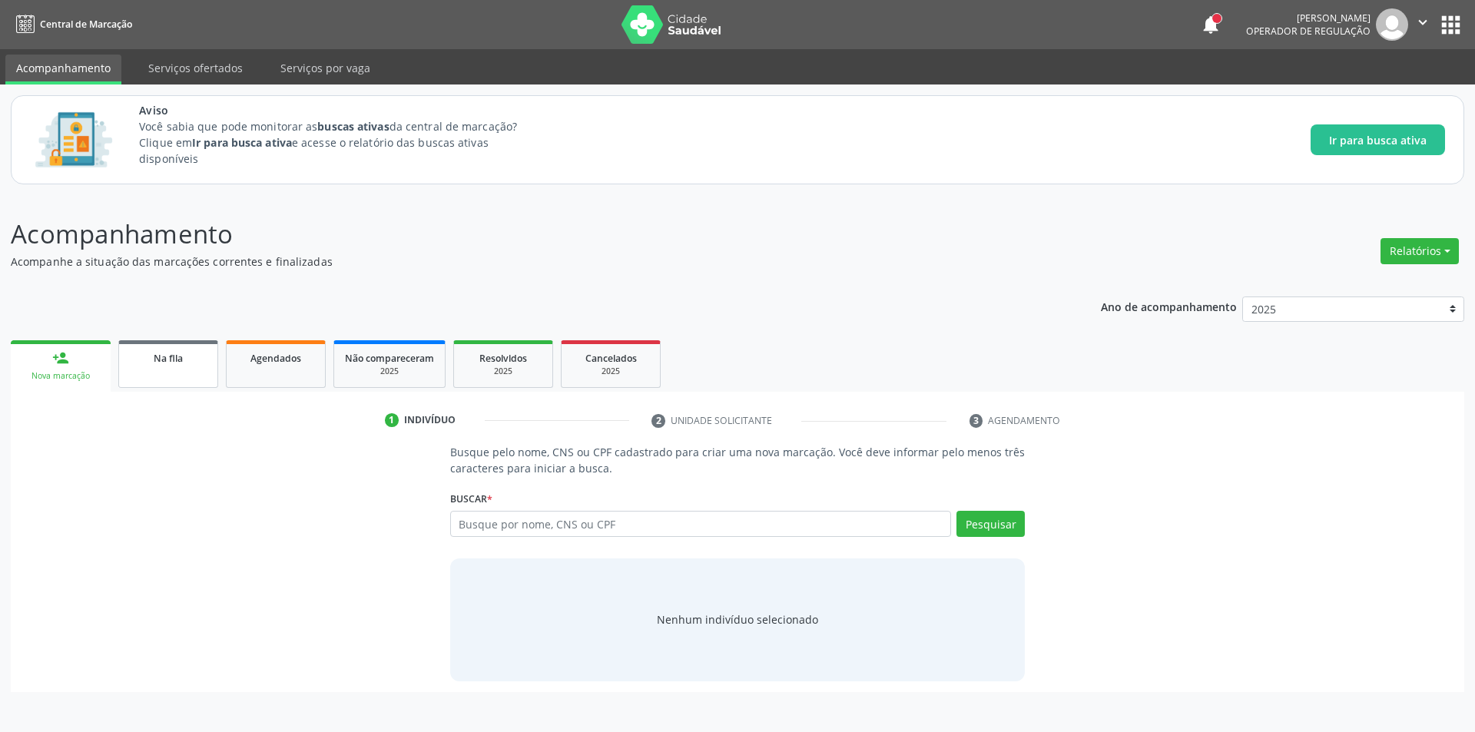
click at [150, 370] on link "Na fila" at bounding box center [168, 364] width 100 height 48
click at [153, 365] on div "Na fila" at bounding box center [168, 358] width 77 height 16
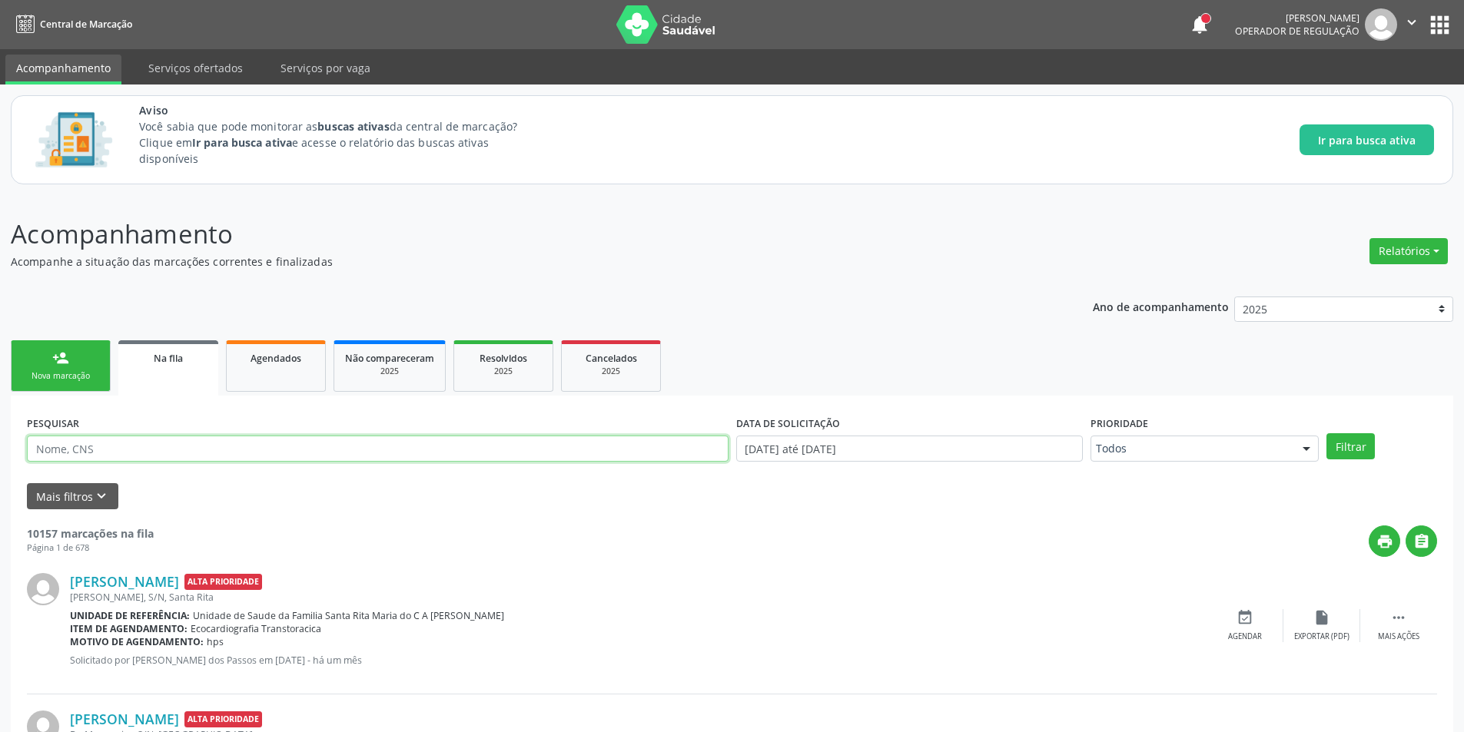
click at [188, 450] on input "text" at bounding box center [378, 449] width 702 height 26
paste input "706009825771740"
type input "706009825771740"
click at [1326, 433] on button "Filtrar" at bounding box center [1350, 446] width 48 height 26
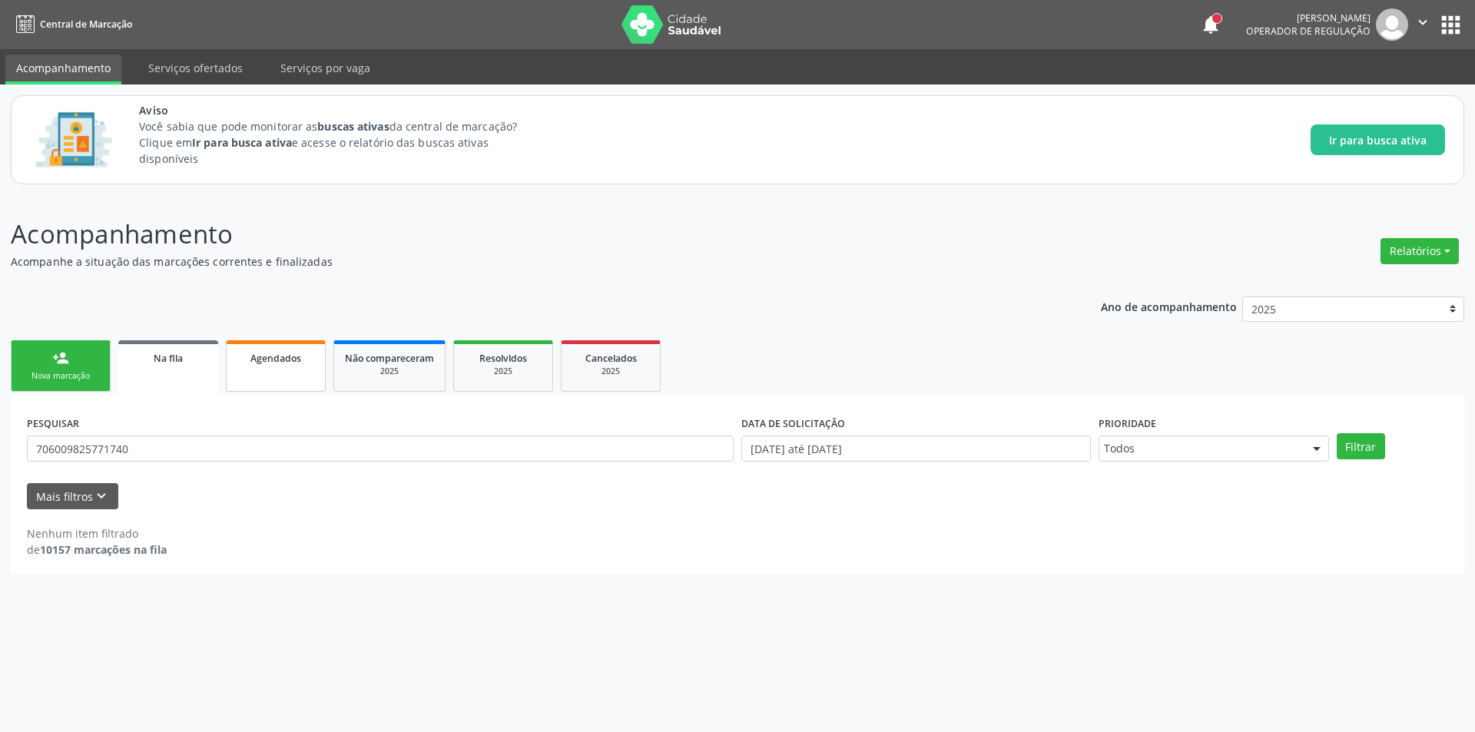
click at [252, 373] on link "Agendados" at bounding box center [276, 365] width 100 height 51
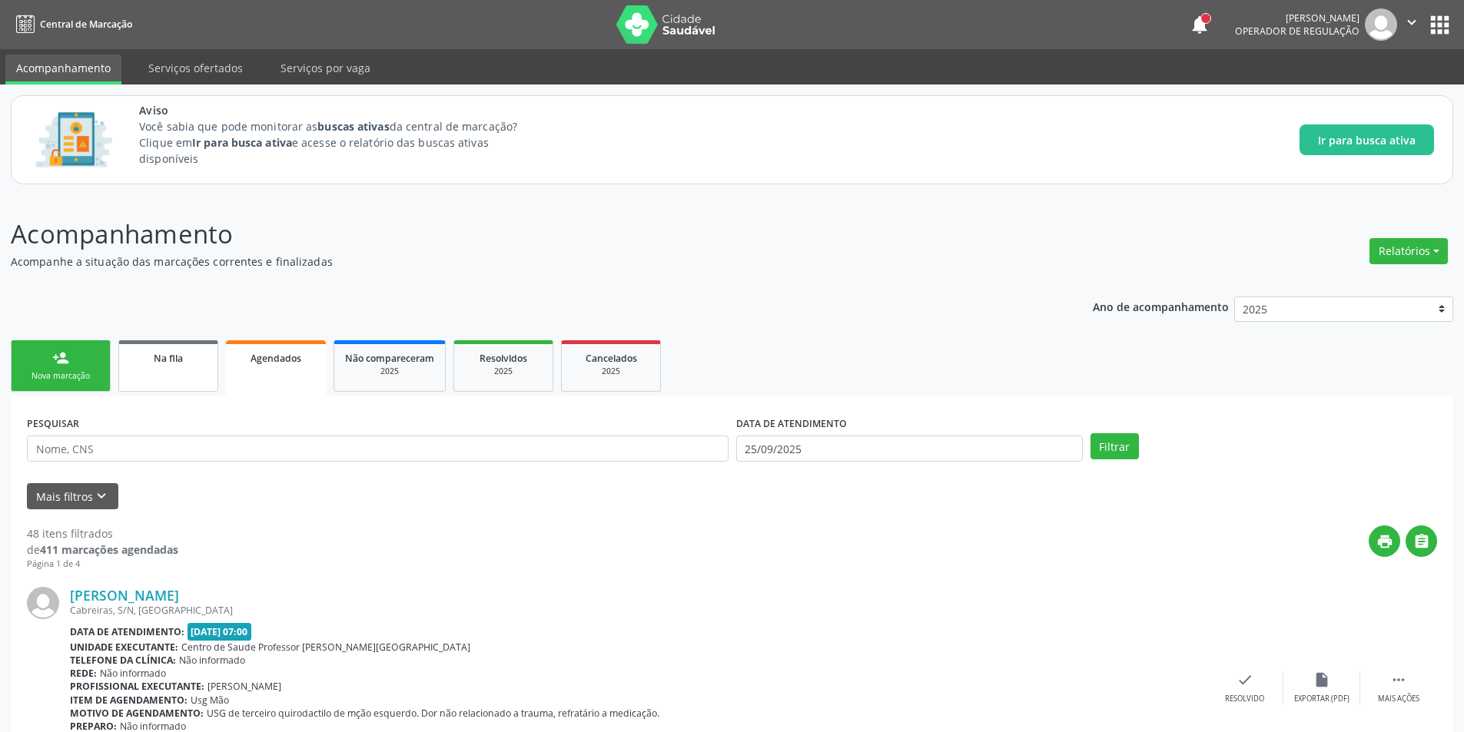
click at [167, 373] on link "Na fila" at bounding box center [168, 365] width 100 height 51
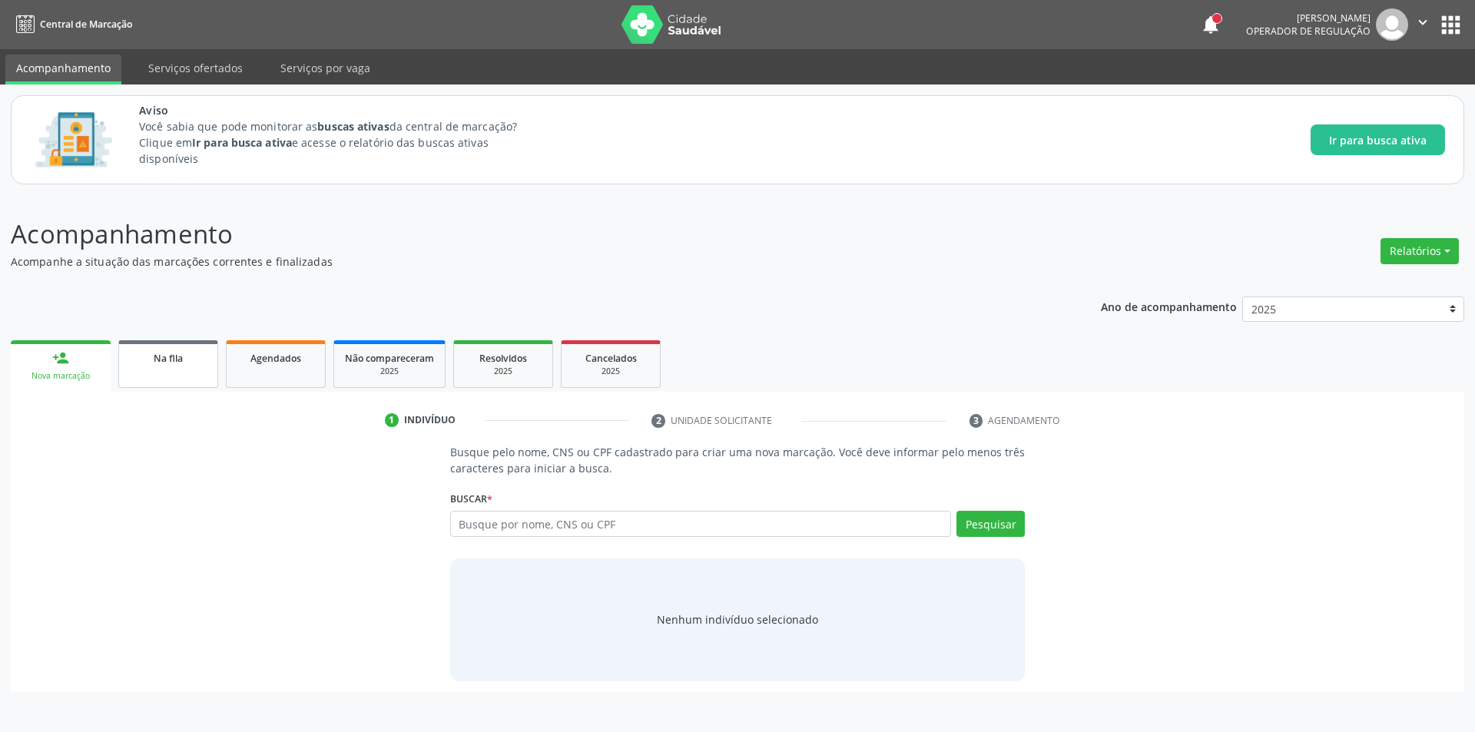
click at [147, 377] on link "Na fila" at bounding box center [168, 364] width 100 height 48
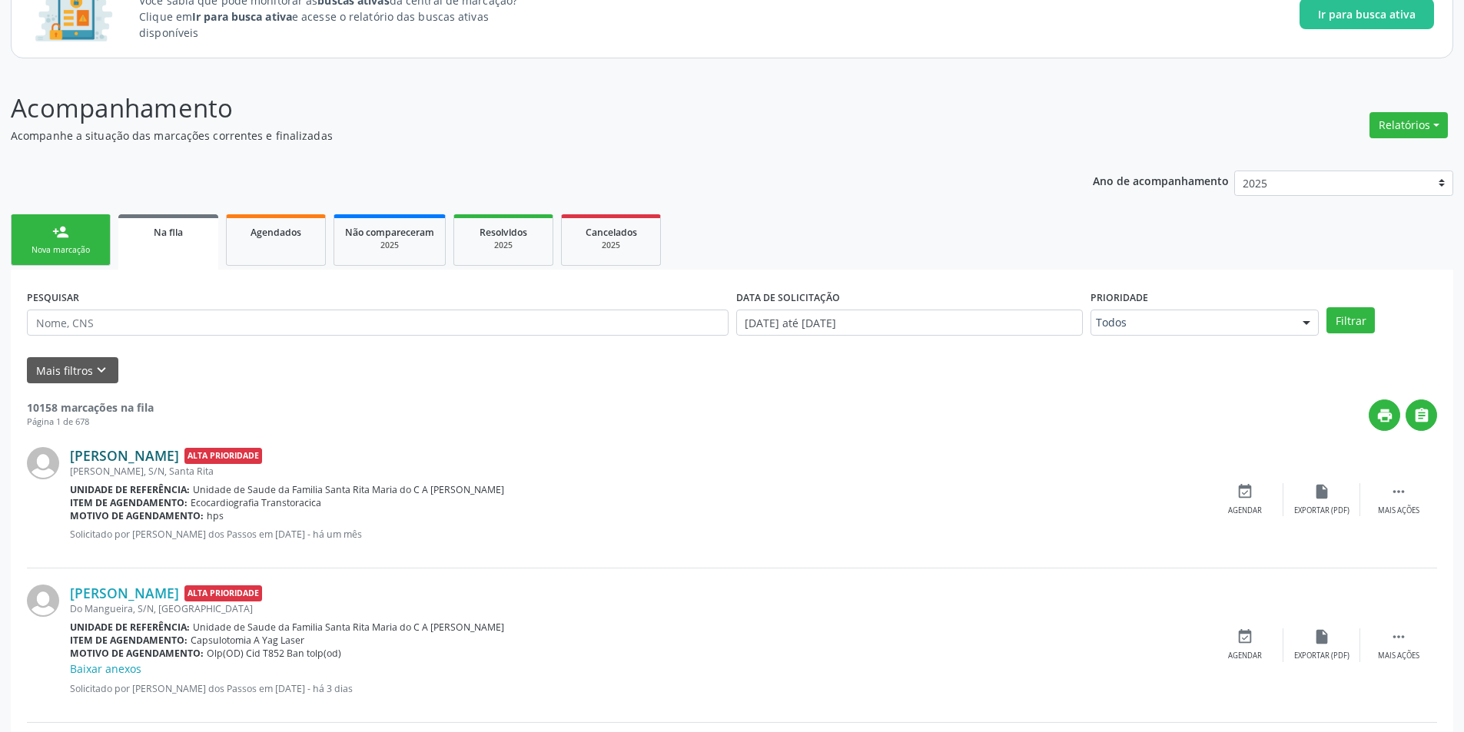
scroll to position [154, 0]
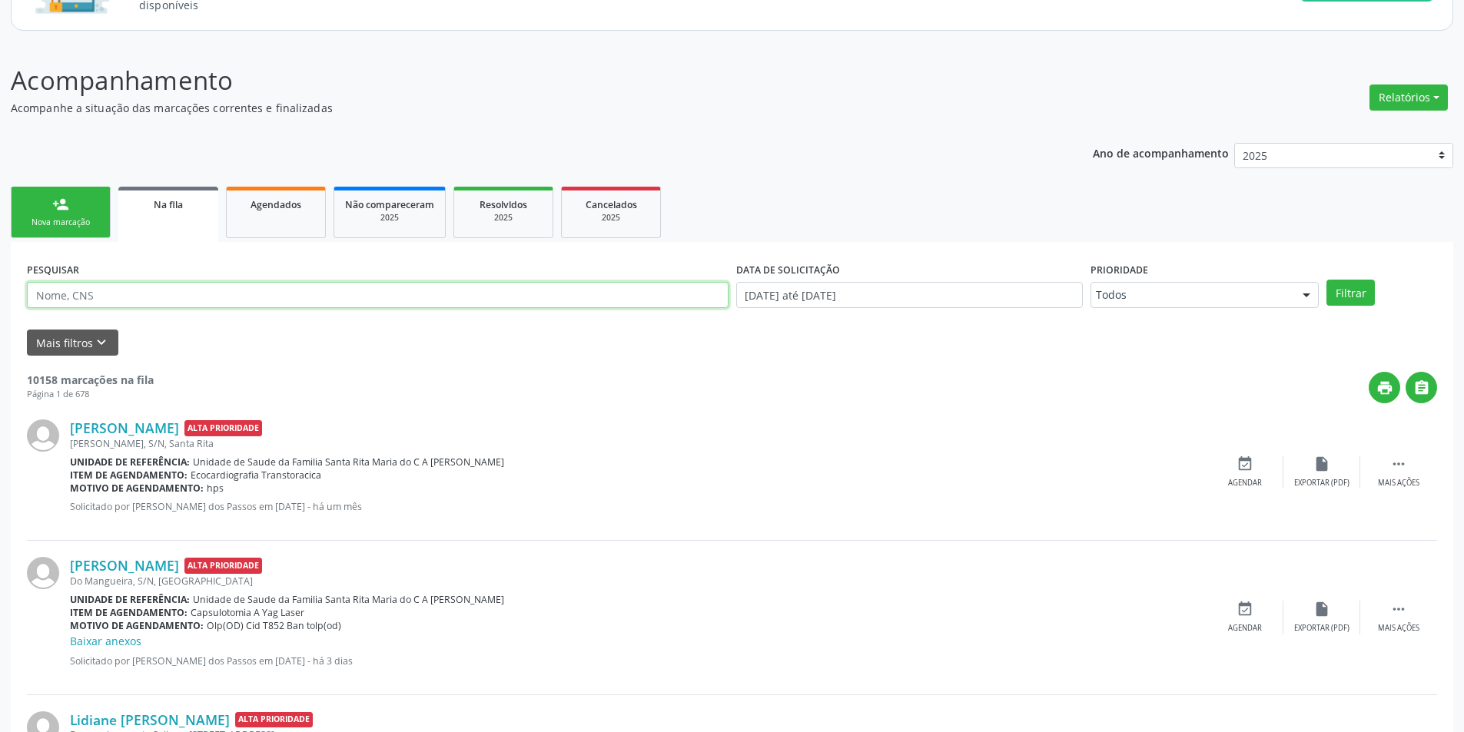
click at [118, 290] on input "text" at bounding box center [378, 295] width 702 height 26
paste input "702009785598390"
type input "702009785598390"
click at [1342, 295] on button "Filtrar" at bounding box center [1350, 293] width 48 height 26
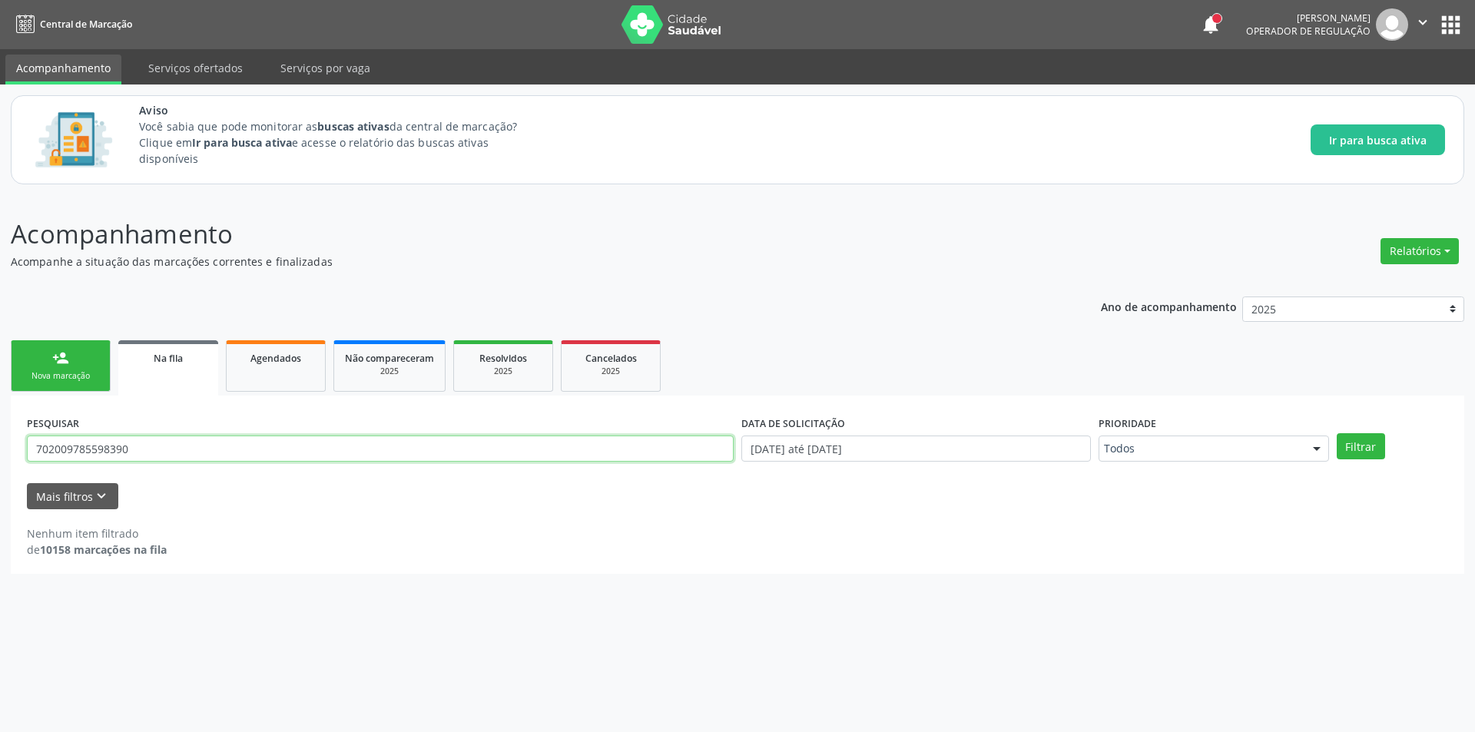
drag, startPoint x: 144, startPoint y: 447, endPoint x: 0, endPoint y: 447, distance: 144.5
click at [0, 447] on div "Acompanhamento Acompanhe a situação das marcações correntes e finalizadas Relat…" at bounding box center [737, 463] width 1475 height 537
click at [1364, 444] on button "Filtrar" at bounding box center [1361, 446] width 48 height 26
paste input "625333772"
type input "6"
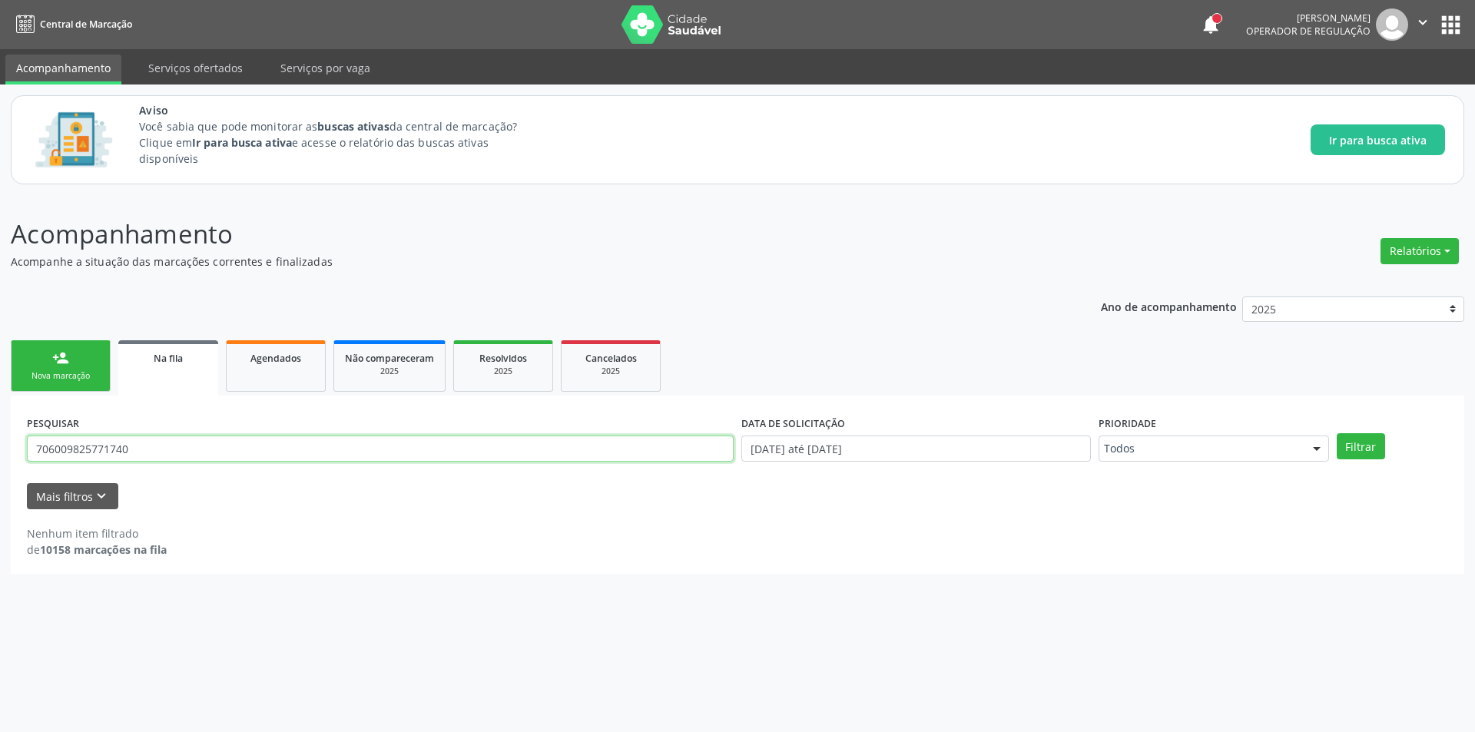
type input "706009825771740"
click at [1337, 433] on button "Filtrar" at bounding box center [1361, 446] width 48 height 26
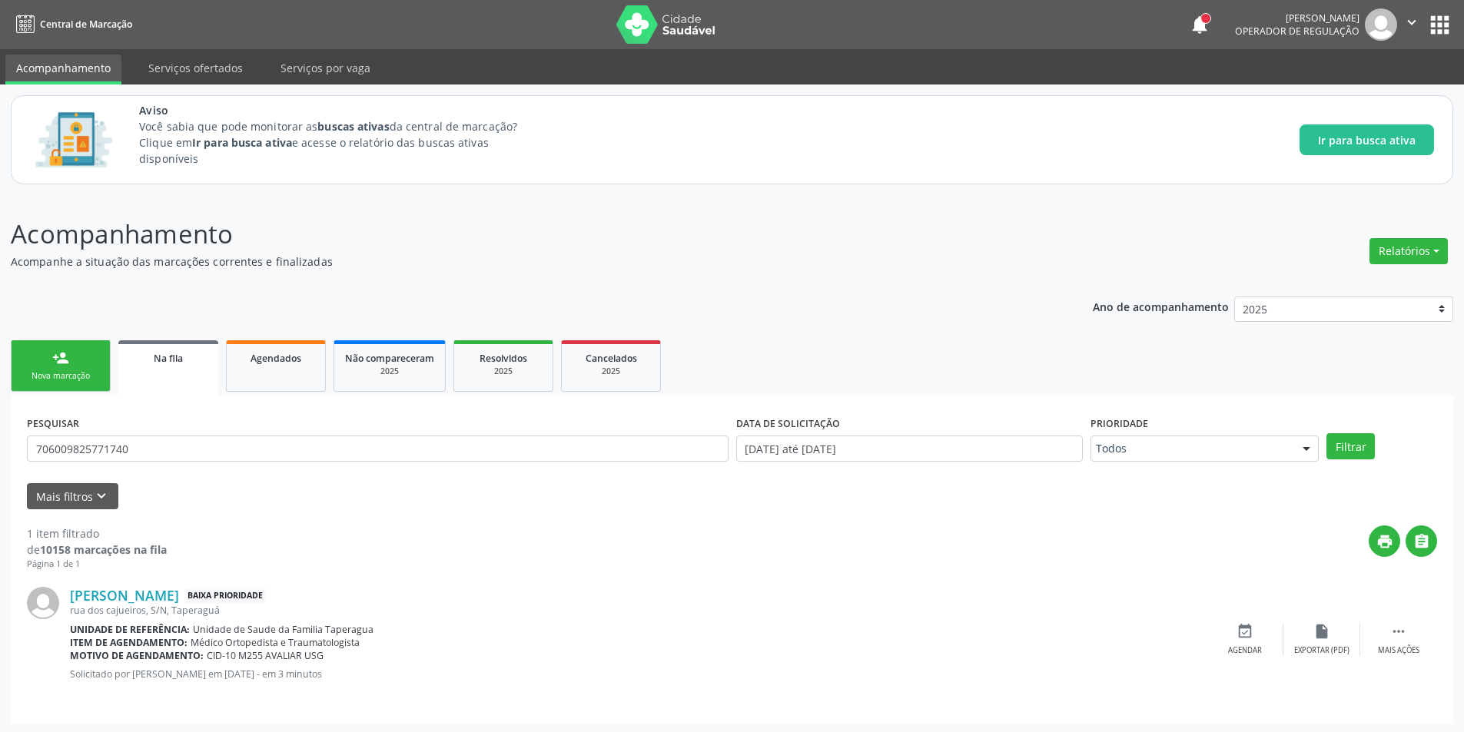
scroll to position [2, 0]
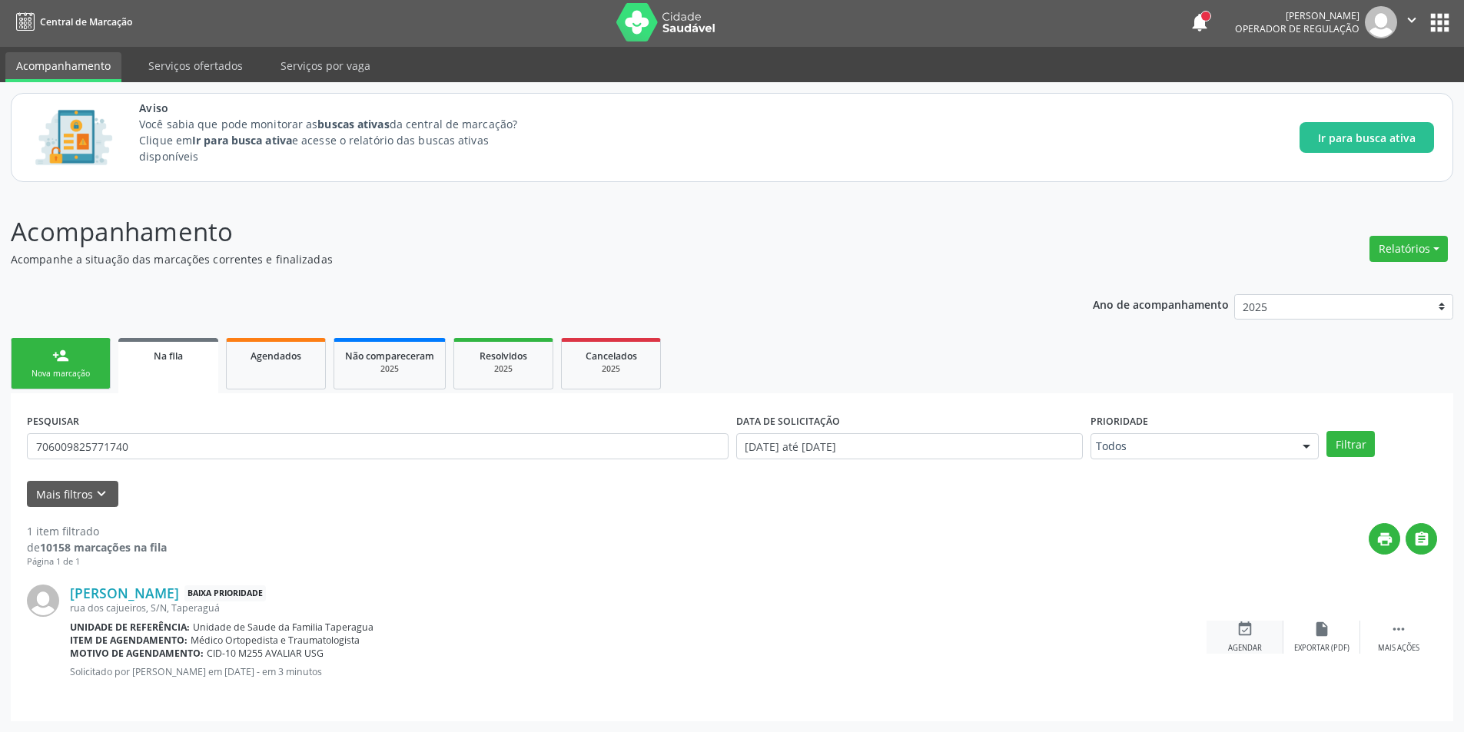
click at [1249, 637] on icon "event_available" at bounding box center [1244, 629] width 17 height 17
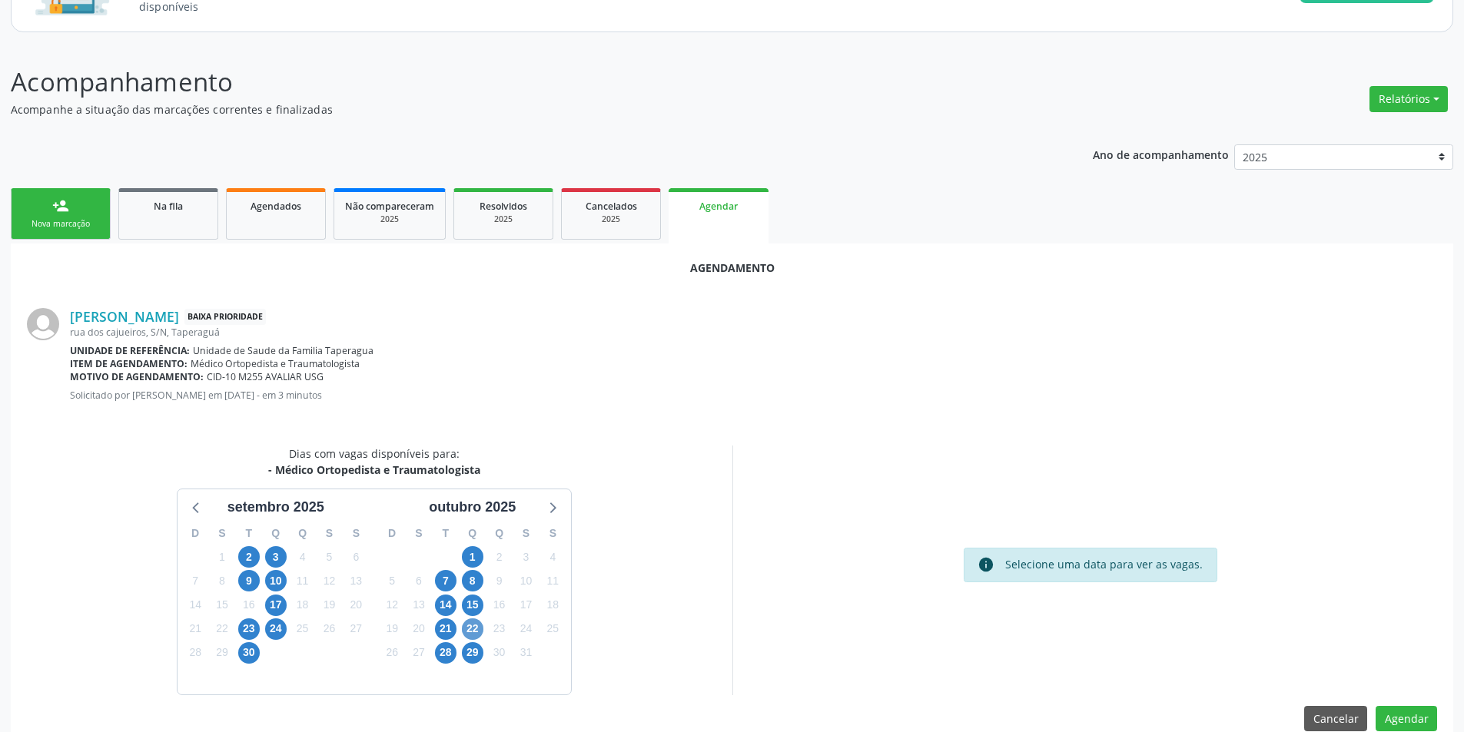
scroll to position [156, 0]
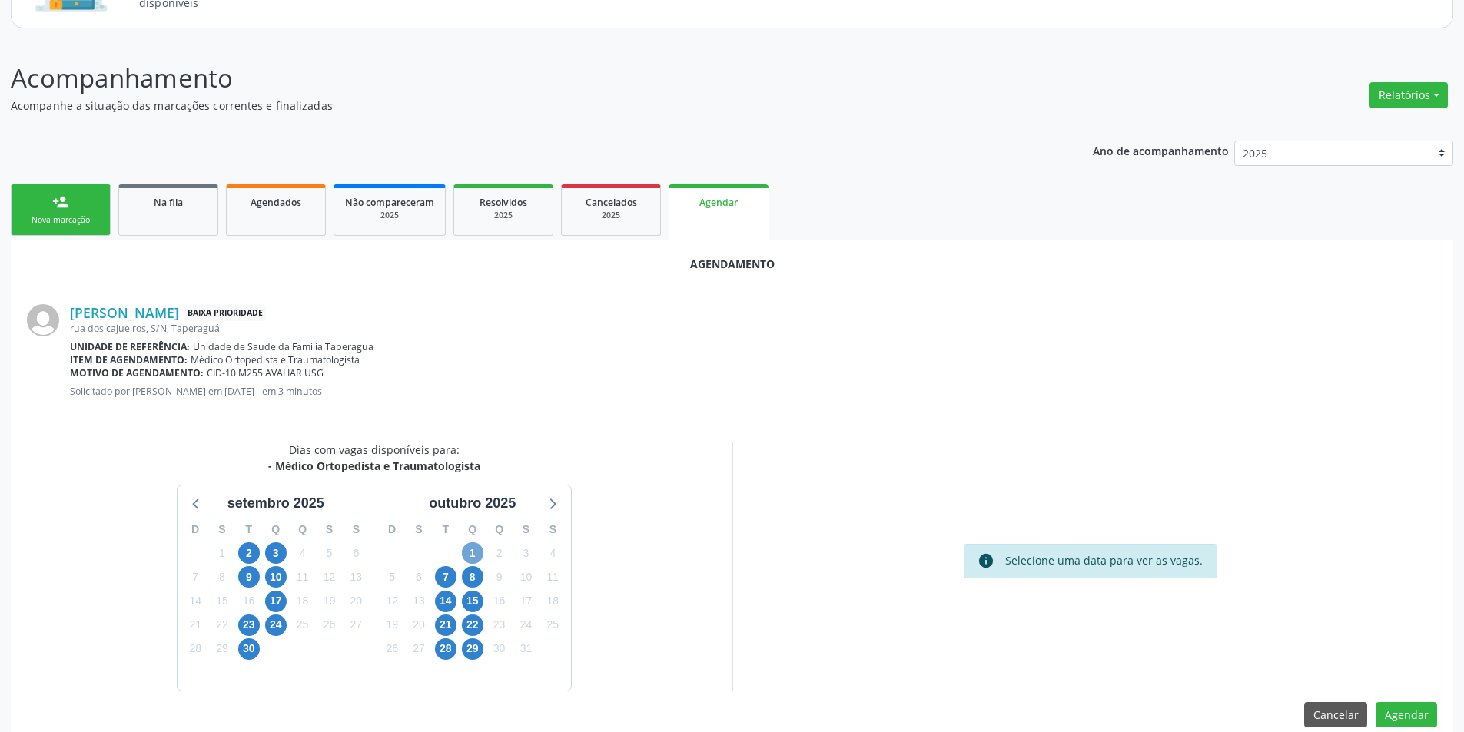
click at [469, 553] on span "1" at bounding box center [473, 553] width 22 height 22
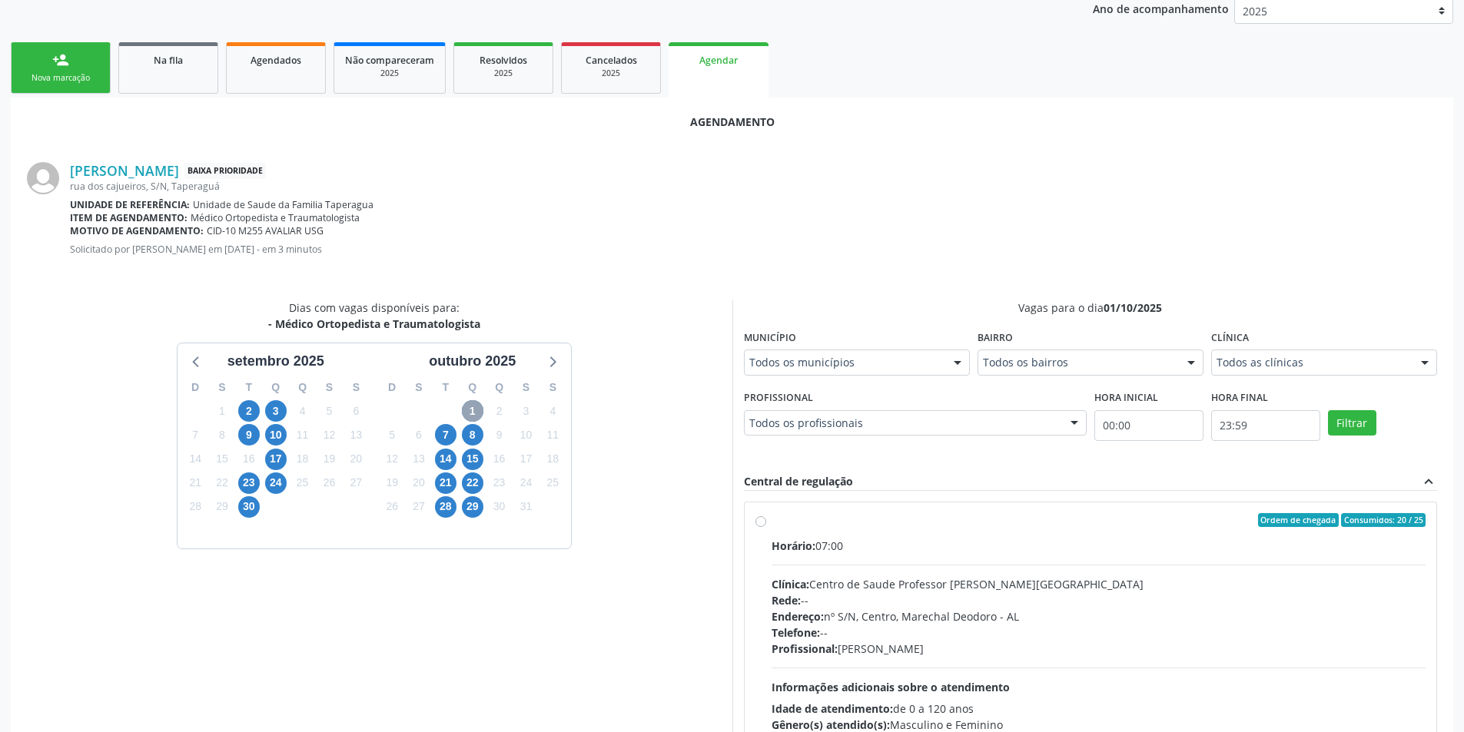
scroll to position [400, 0]
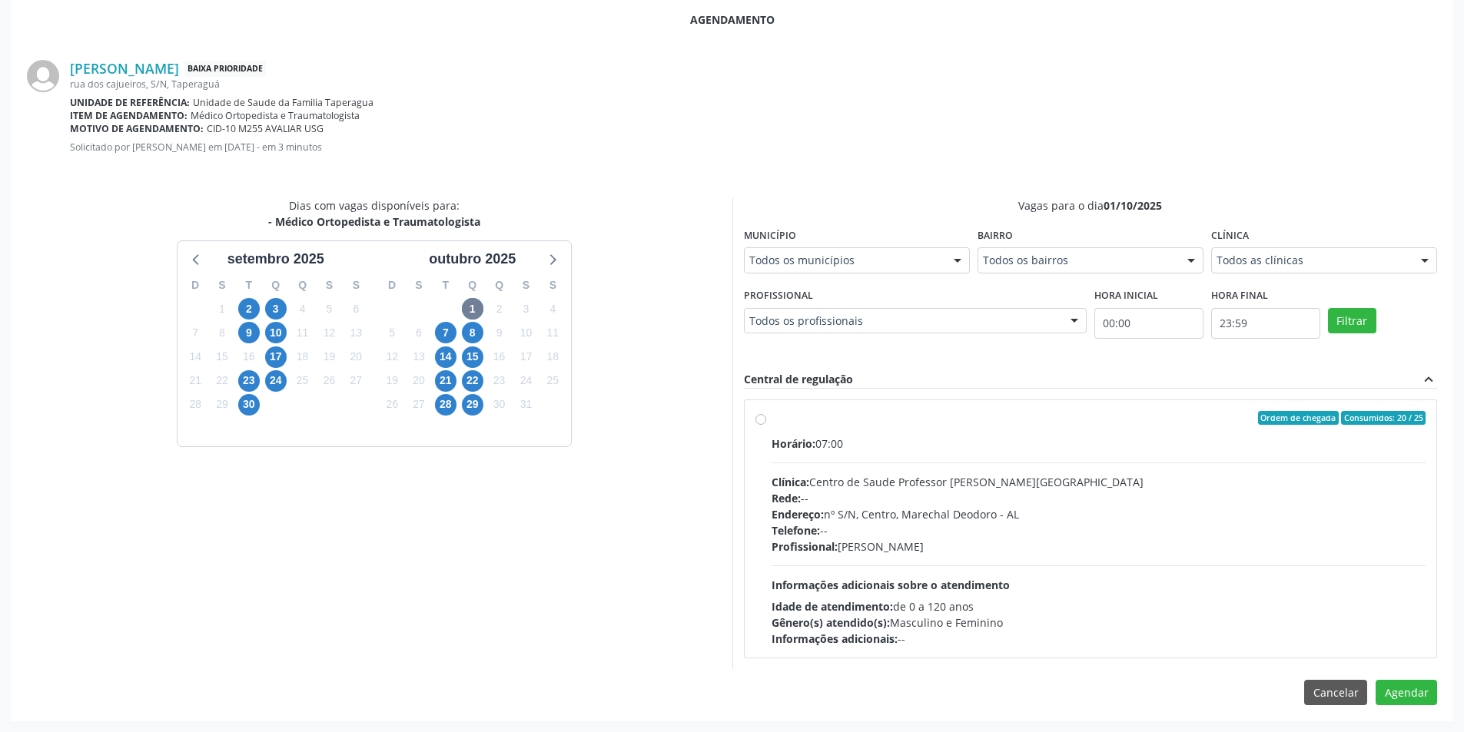
click at [771, 417] on label "Ordem de chegada Consumidos: 20 / 25 Horário: 07:00 Clínica: Centro de Saude Pr…" at bounding box center [1098, 529] width 655 height 236
click at [758, 417] on input "Ordem de chegada Consumidos: 20 / 25 Horário: 07:00 Clínica: Centro de Saude Pr…" at bounding box center [760, 418] width 11 height 14
radio input "true"
click at [1405, 715] on button "Agendar" at bounding box center [1405, 720] width 61 height 26
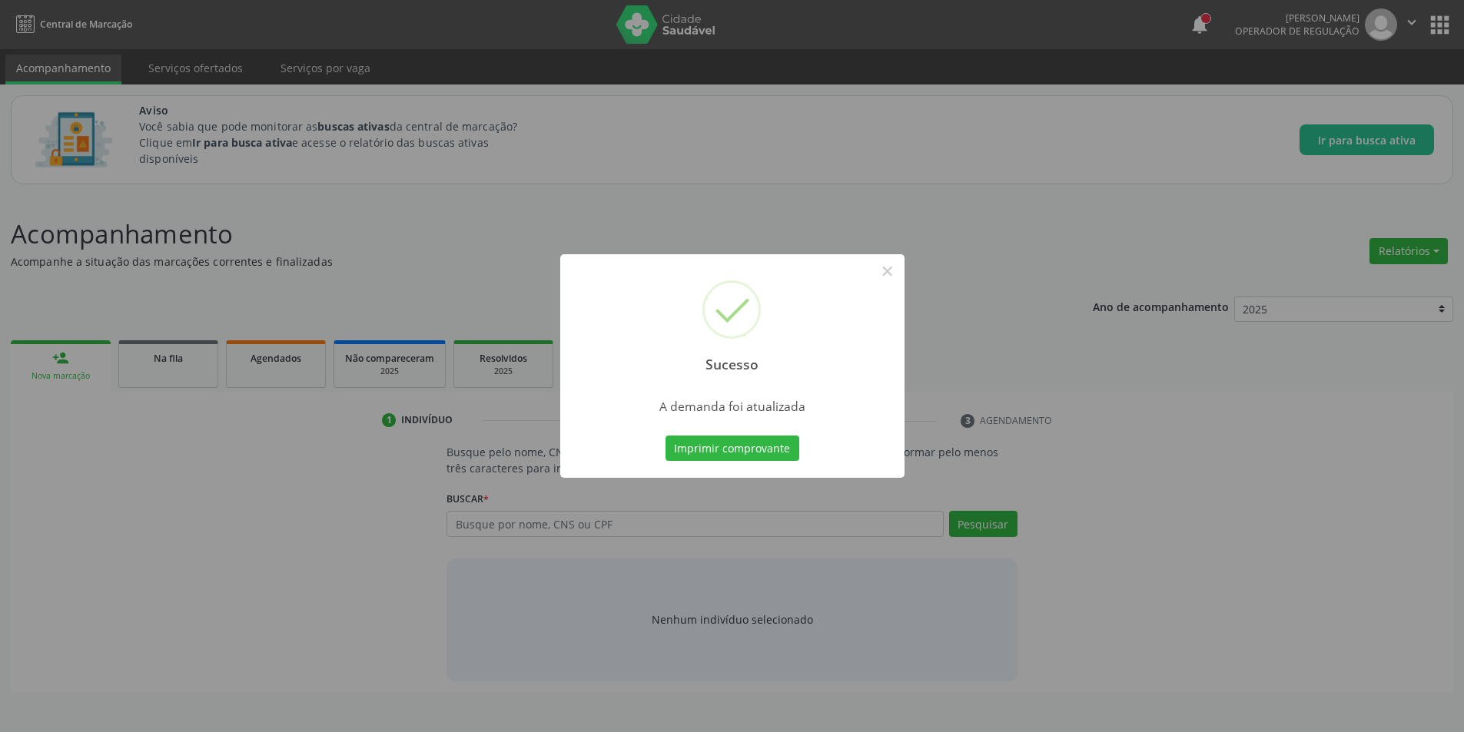
scroll to position [0, 0]
click at [895, 270] on button "×" at bounding box center [893, 271] width 26 height 26
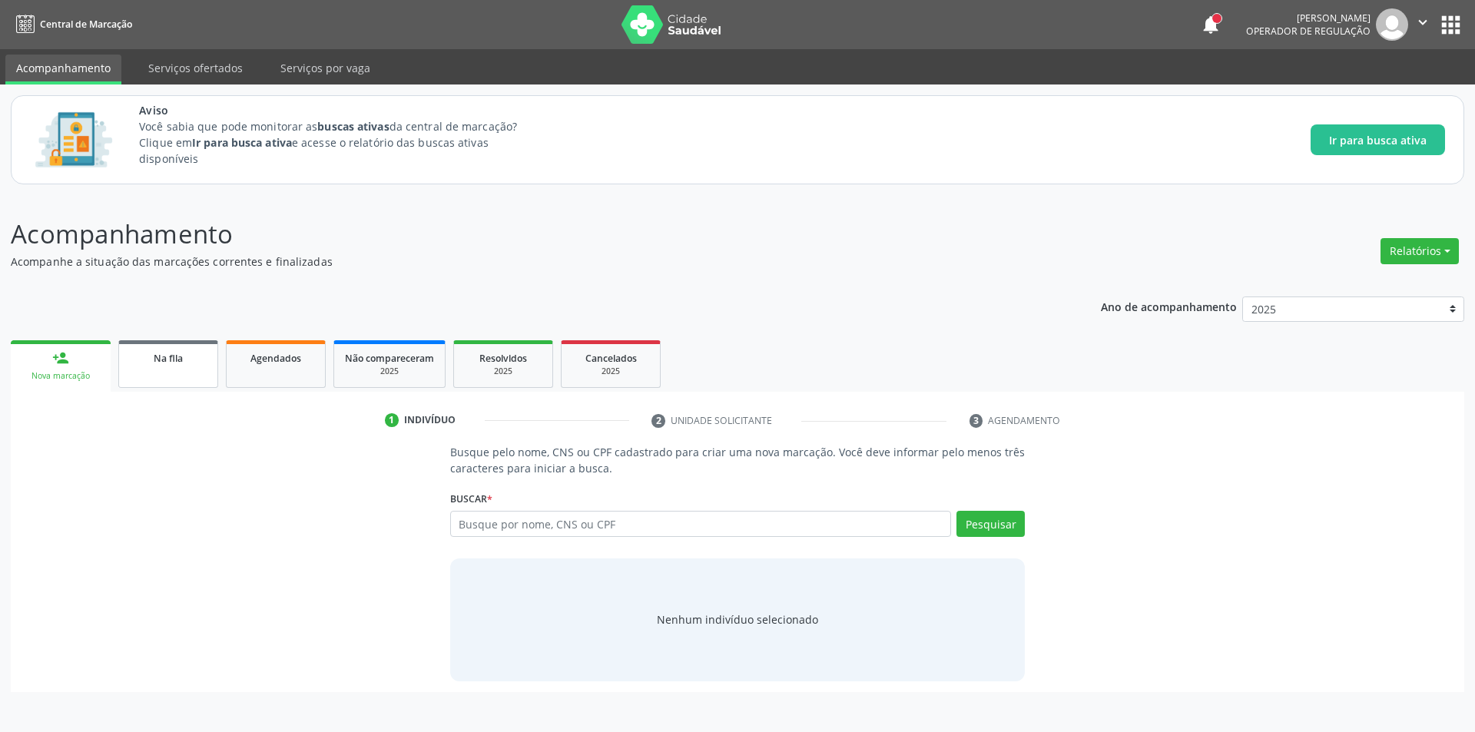
click at [177, 374] on link "Na fila" at bounding box center [168, 364] width 100 height 48
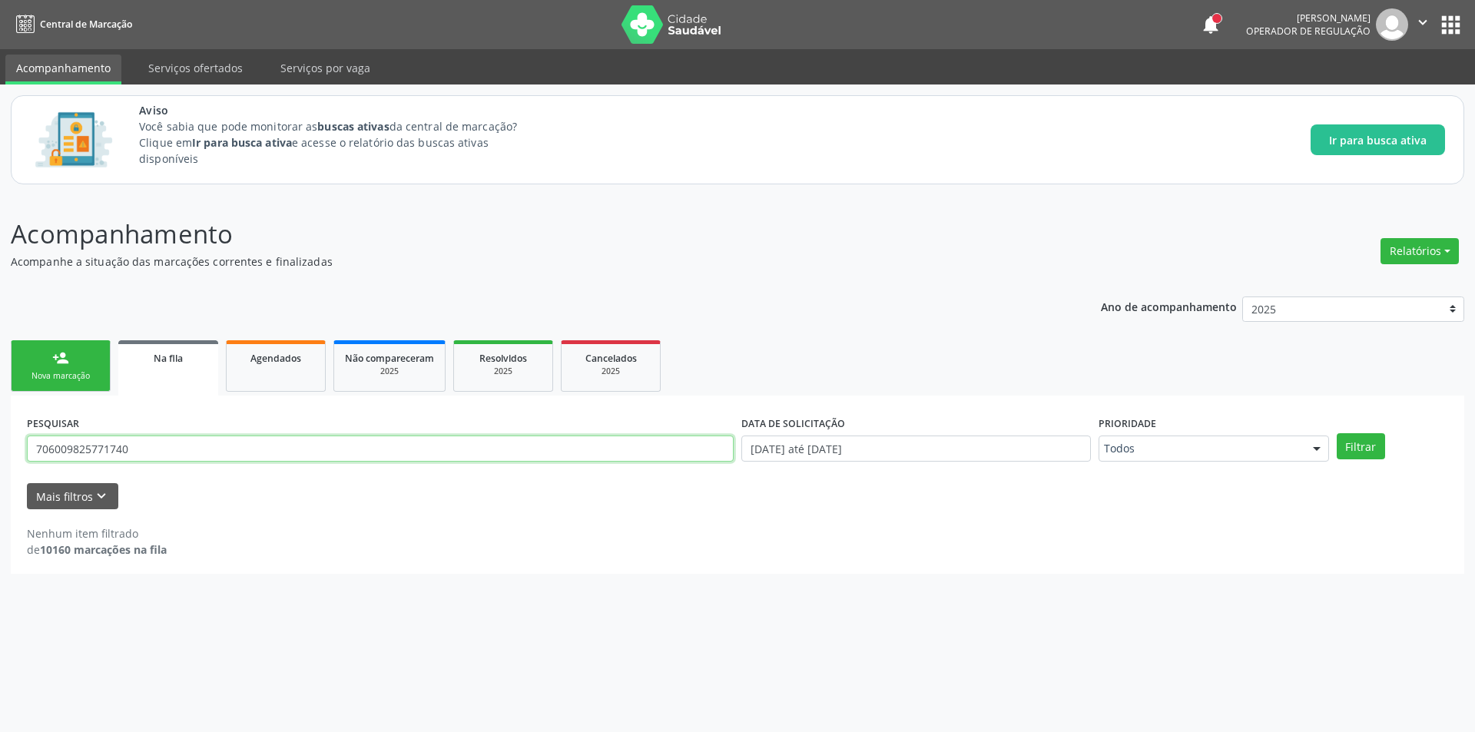
drag, startPoint x: 167, startPoint y: 448, endPoint x: 0, endPoint y: 447, distance: 166.7
click at [0, 447] on div "Acompanhamento Acompanhe a situação das marcações correntes e finalizadas Relat…" at bounding box center [737, 463] width 1475 height 537
paste input "700401785647750"
type input "700401785647750"
click at [1371, 443] on button "Filtrar" at bounding box center [1361, 446] width 48 height 26
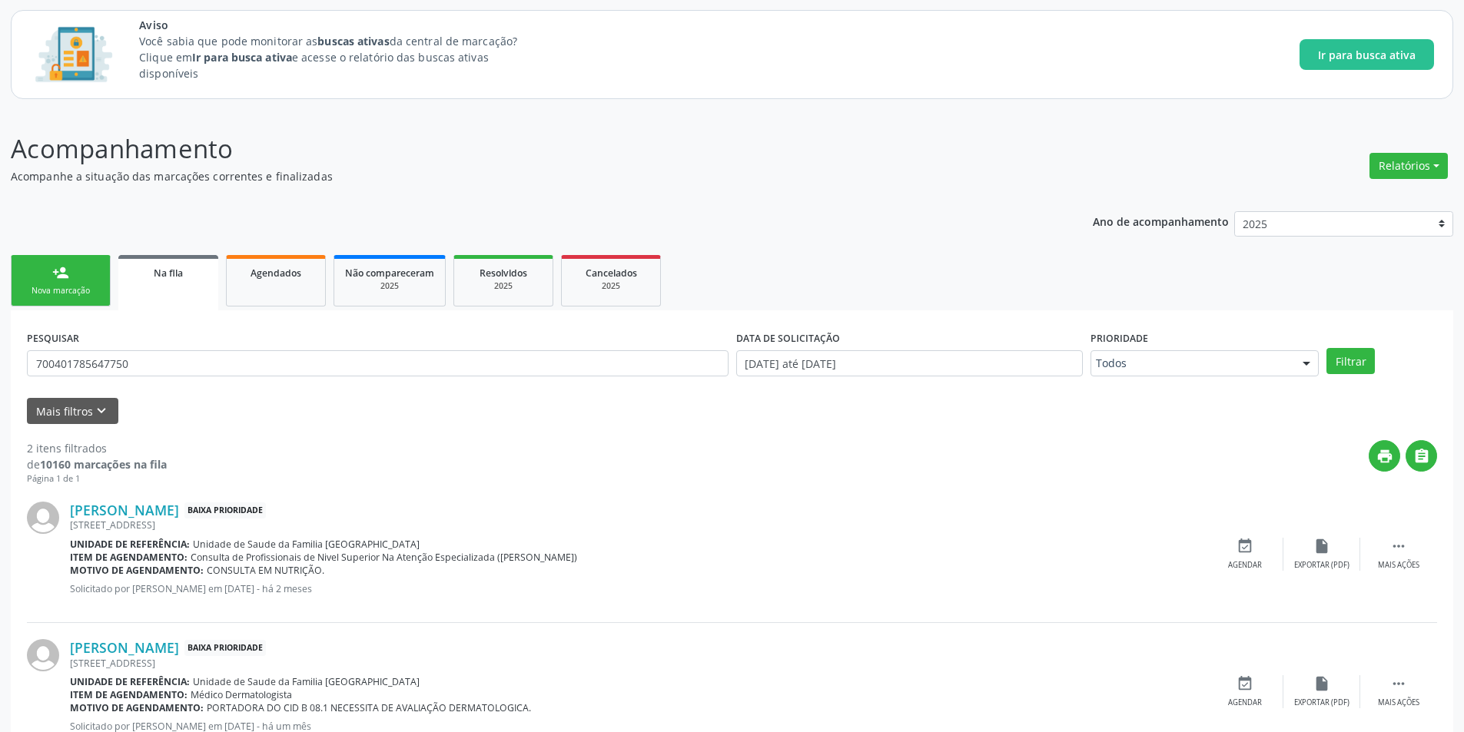
scroll to position [140, 0]
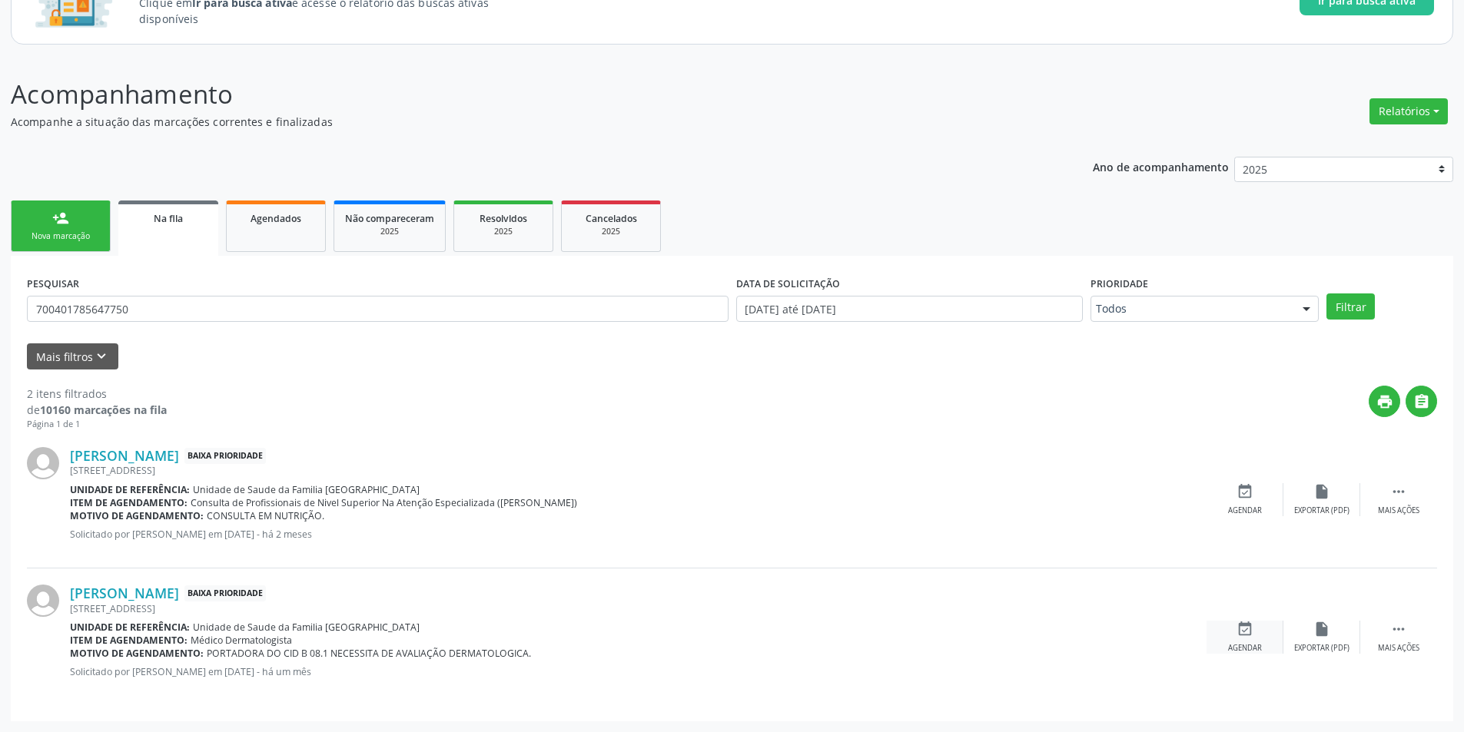
click at [1243, 639] on div "event_available Agendar" at bounding box center [1244, 637] width 77 height 33
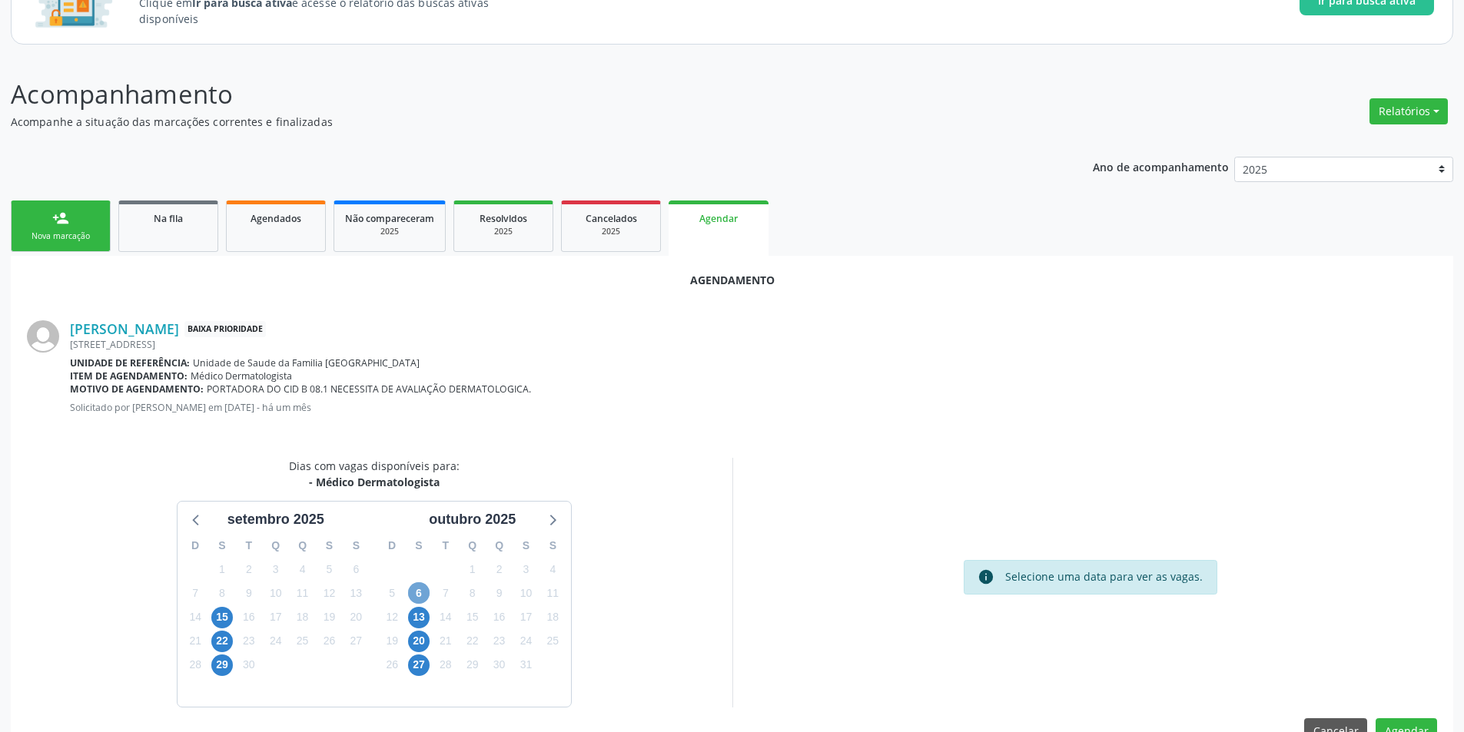
click at [414, 589] on span "6" at bounding box center [419, 593] width 22 height 22
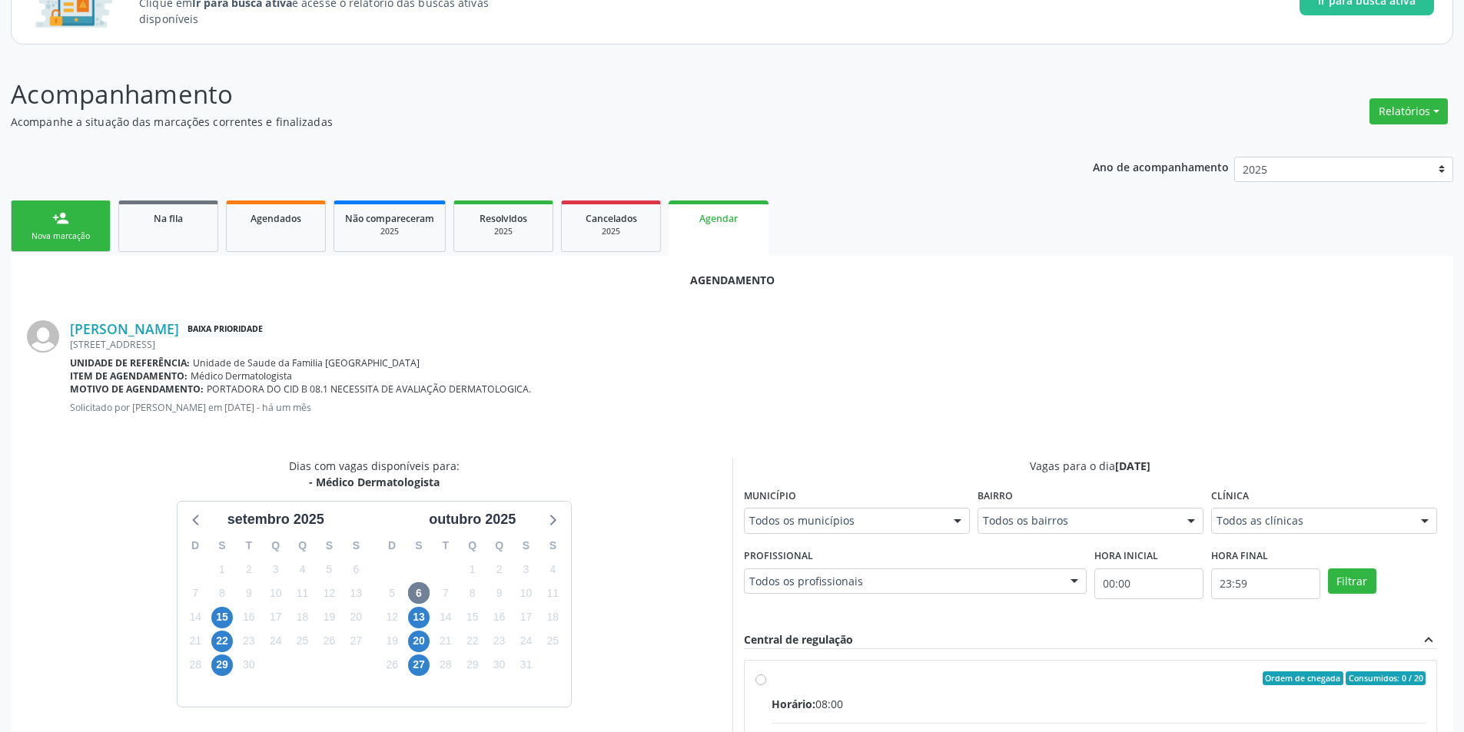
click at [758, 678] on input "Ordem de chegada Consumidos: 0 / 20 Horário: 08:00 Clínica: Centro de Saude Pro…" at bounding box center [760, 679] width 11 height 14
radio input "true"
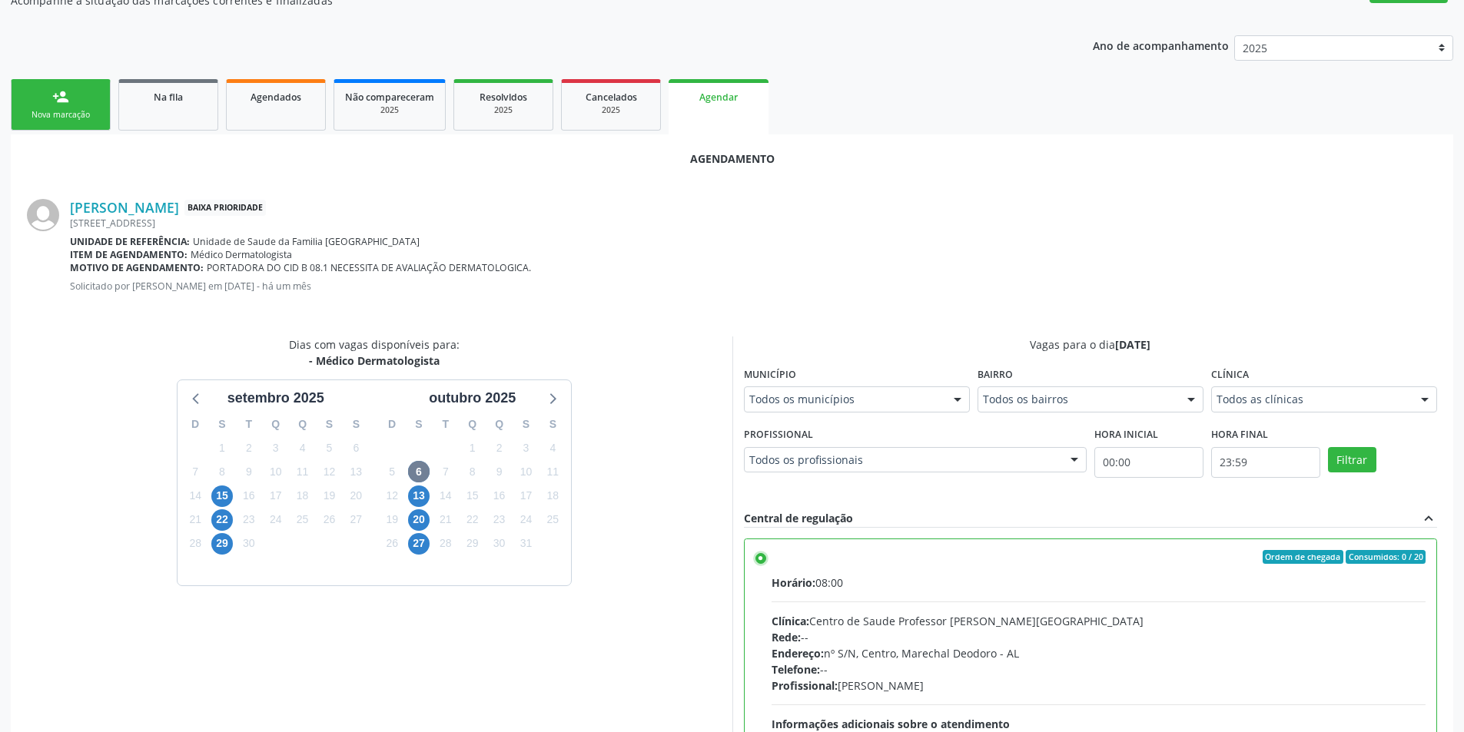
scroll to position [428, 0]
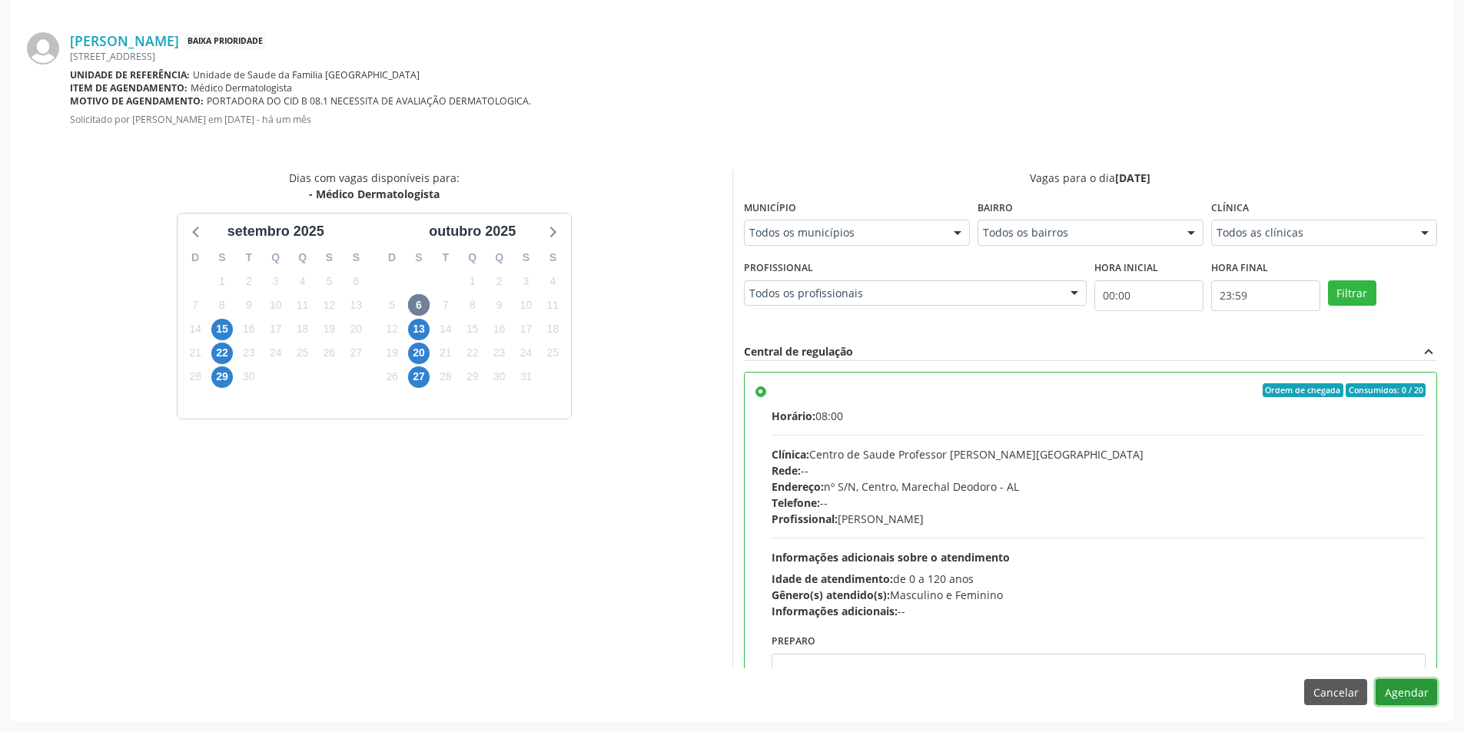
click at [1418, 682] on button "Agendar" at bounding box center [1405, 692] width 61 height 26
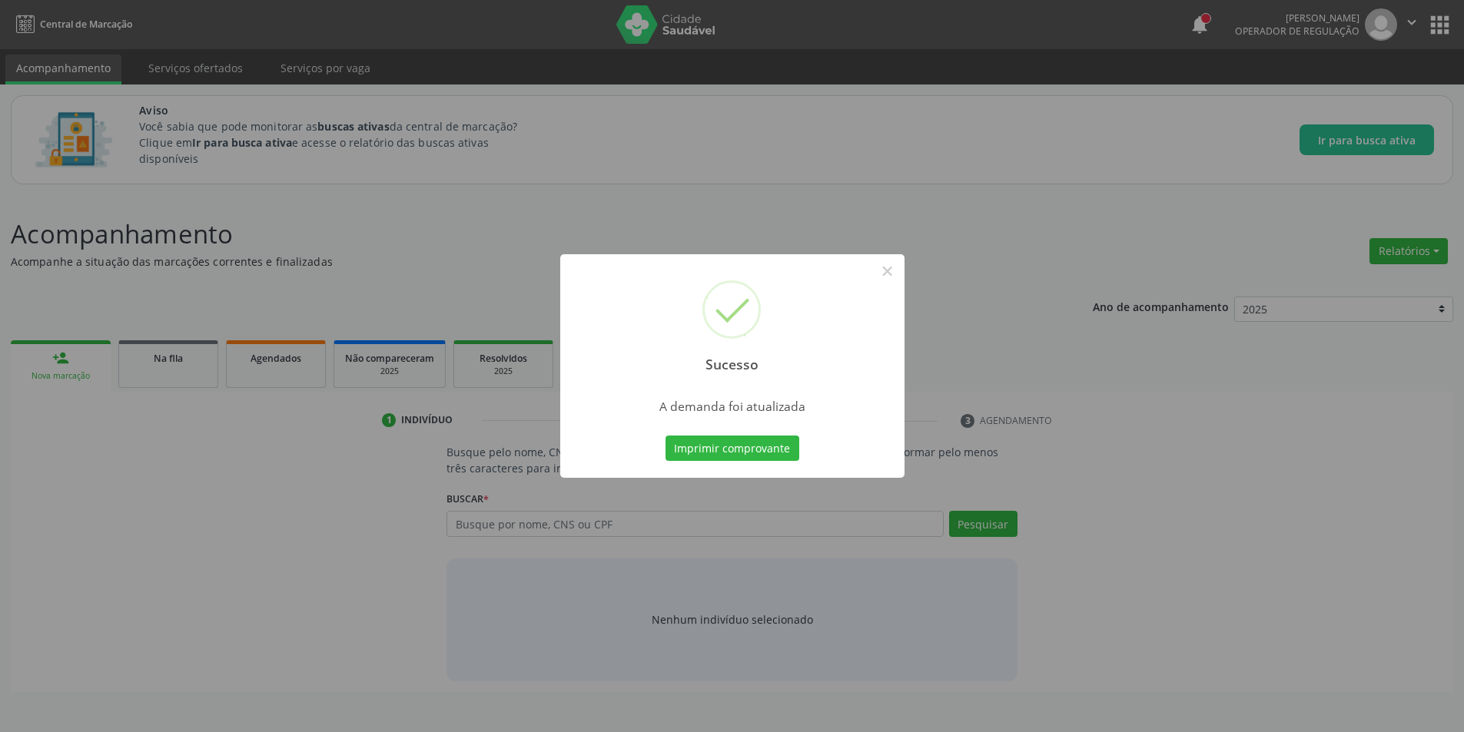
scroll to position [0, 0]
click at [898, 269] on button "×" at bounding box center [893, 271] width 26 height 26
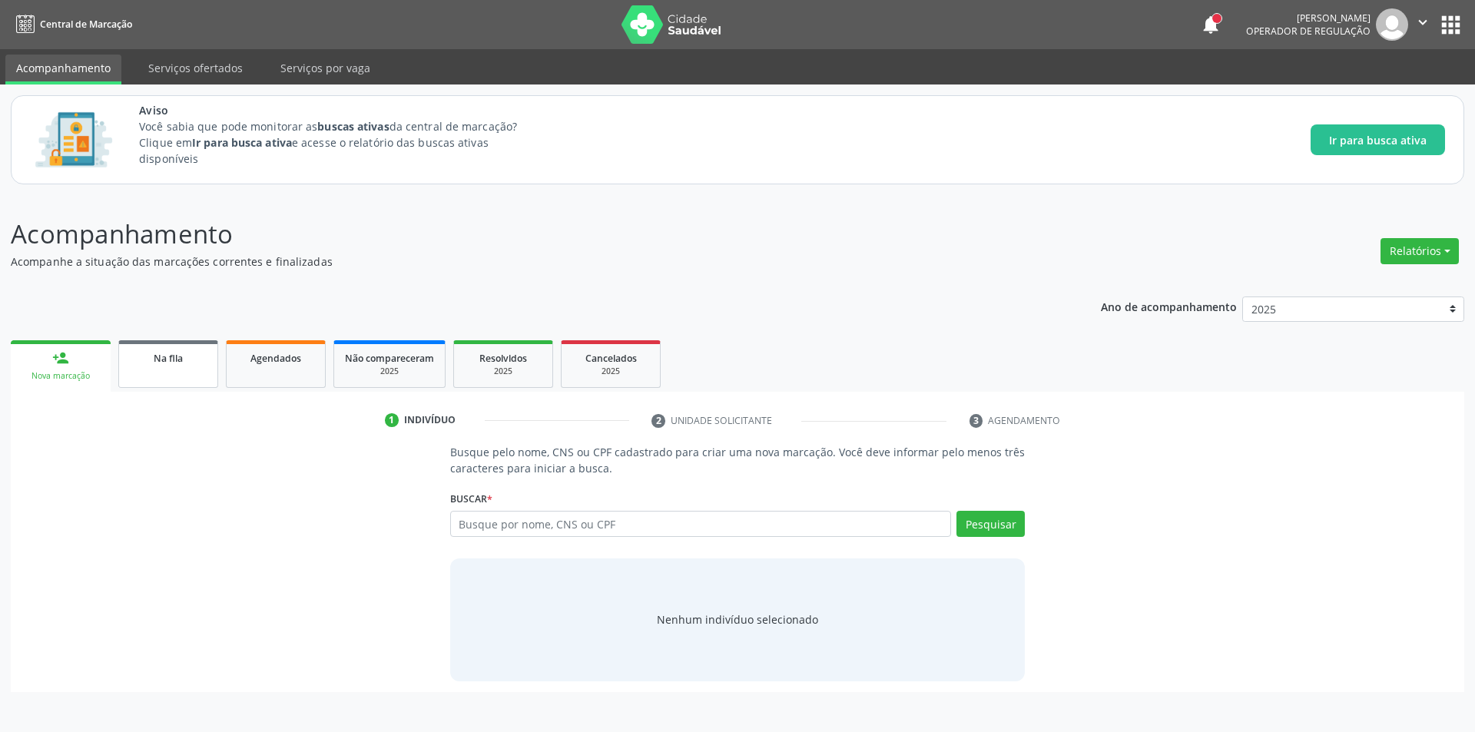
click at [175, 379] on link "Na fila" at bounding box center [168, 364] width 100 height 48
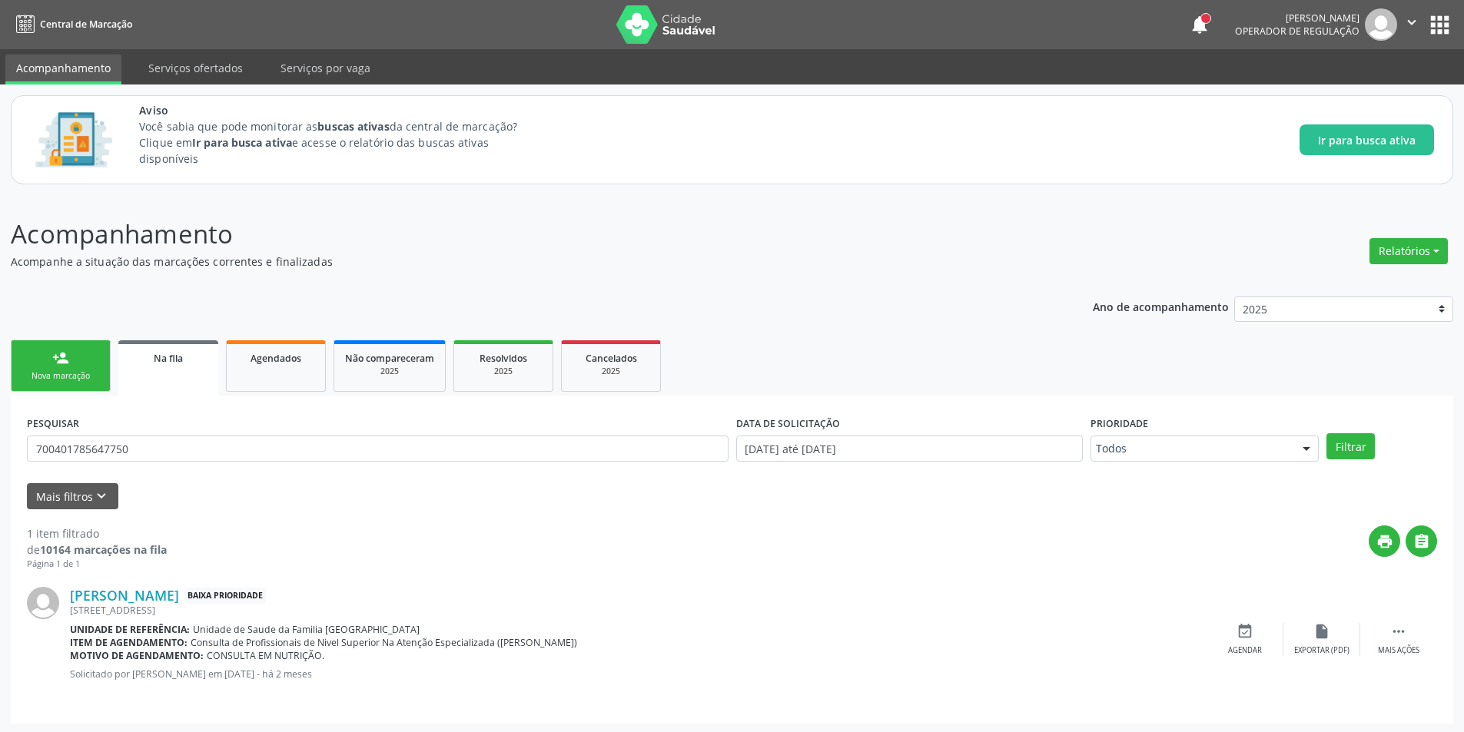
scroll to position [2, 0]
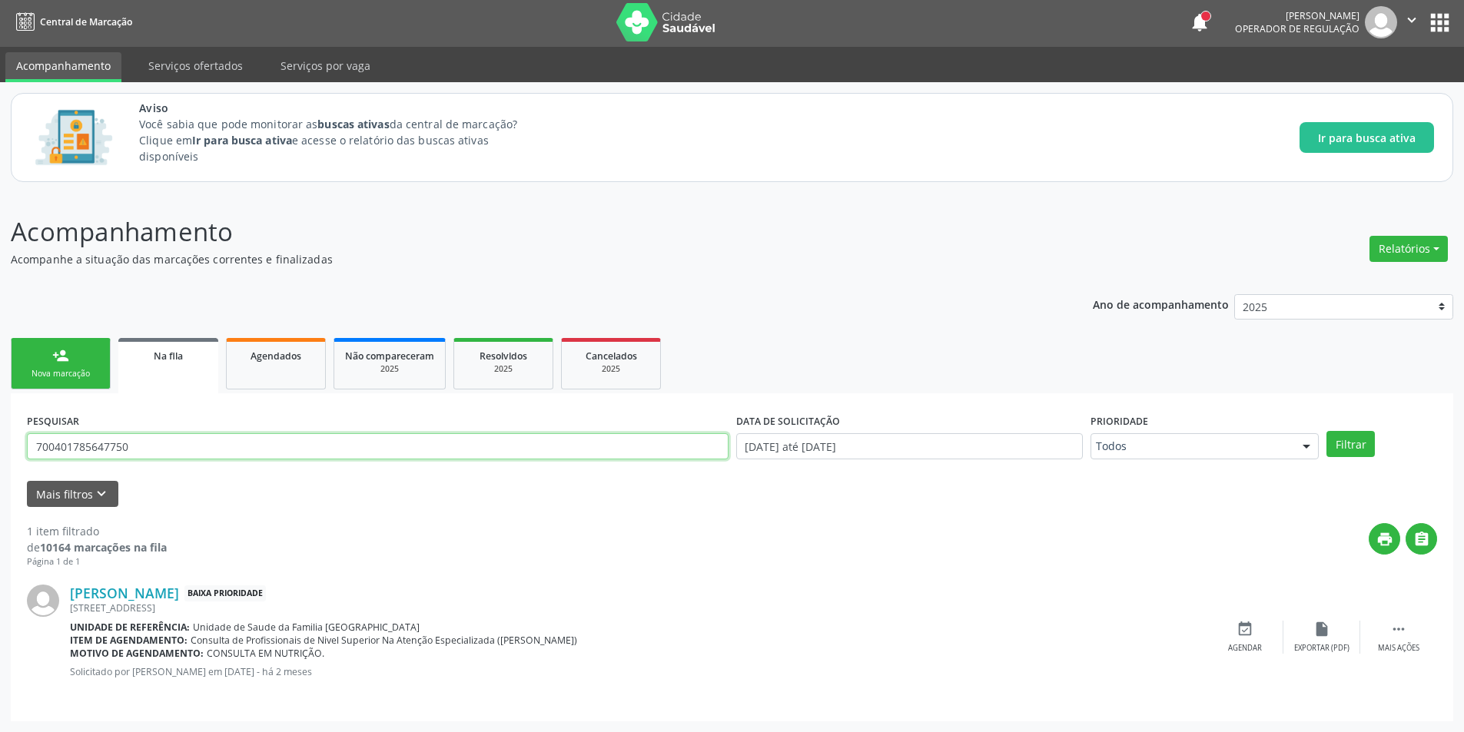
drag, startPoint x: 168, startPoint y: 443, endPoint x: 0, endPoint y: 443, distance: 168.3
click at [0, 443] on div "Acompanhamento Acompanhe a situação das marcações correntes e finalizadas Relat…" at bounding box center [732, 462] width 1464 height 539
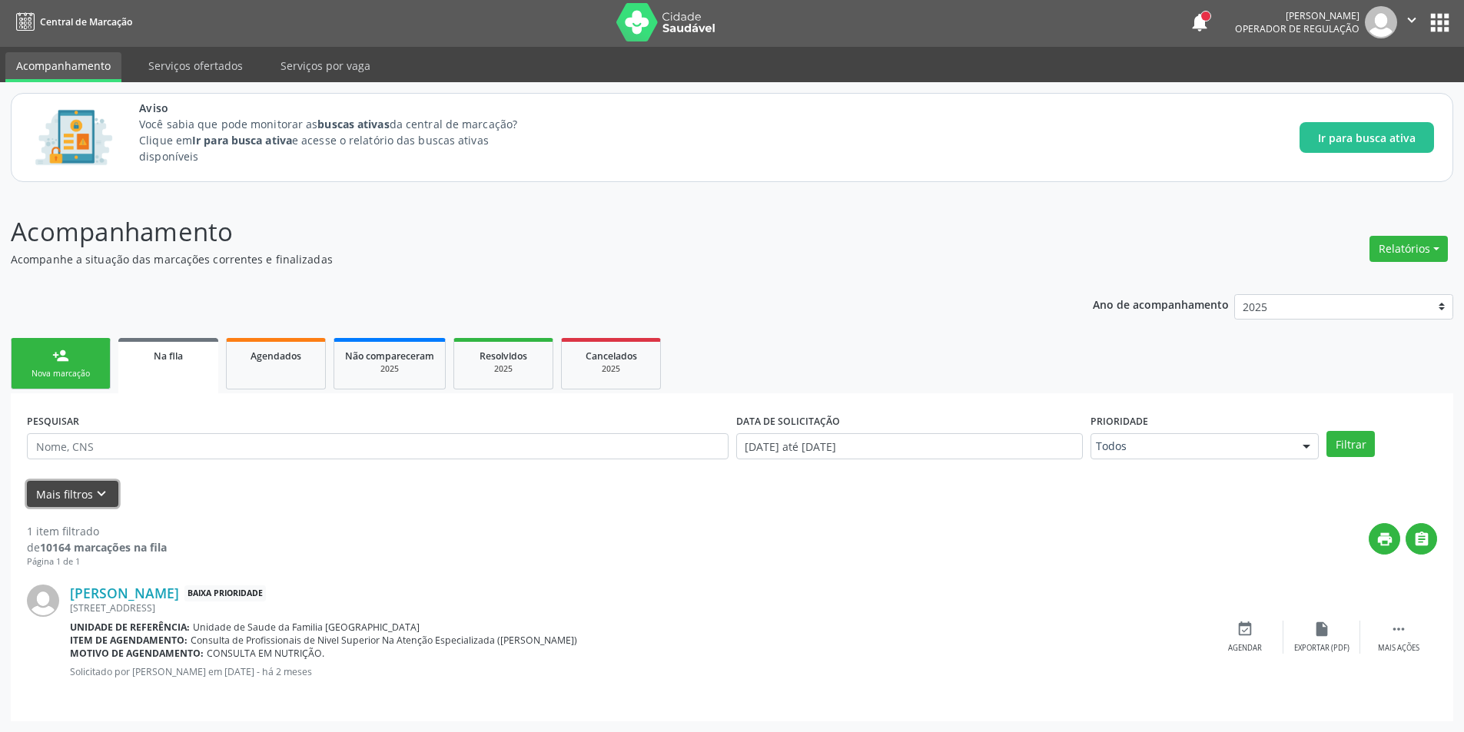
click at [99, 489] on icon "keyboard_arrow_down" at bounding box center [101, 494] width 17 height 17
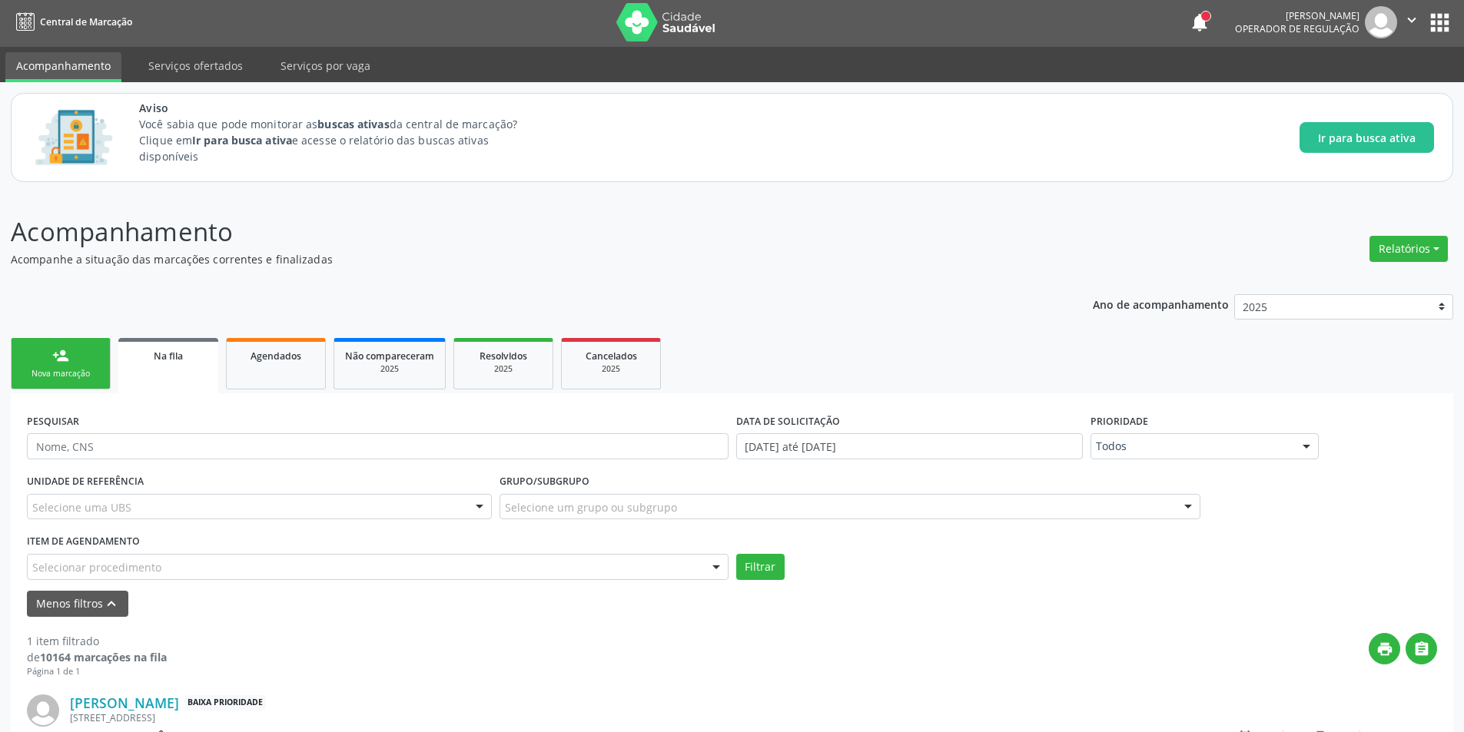
click at [166, 568] on div "Selecionar procedimento" at bounding box center [378, 567] width 702 height 26
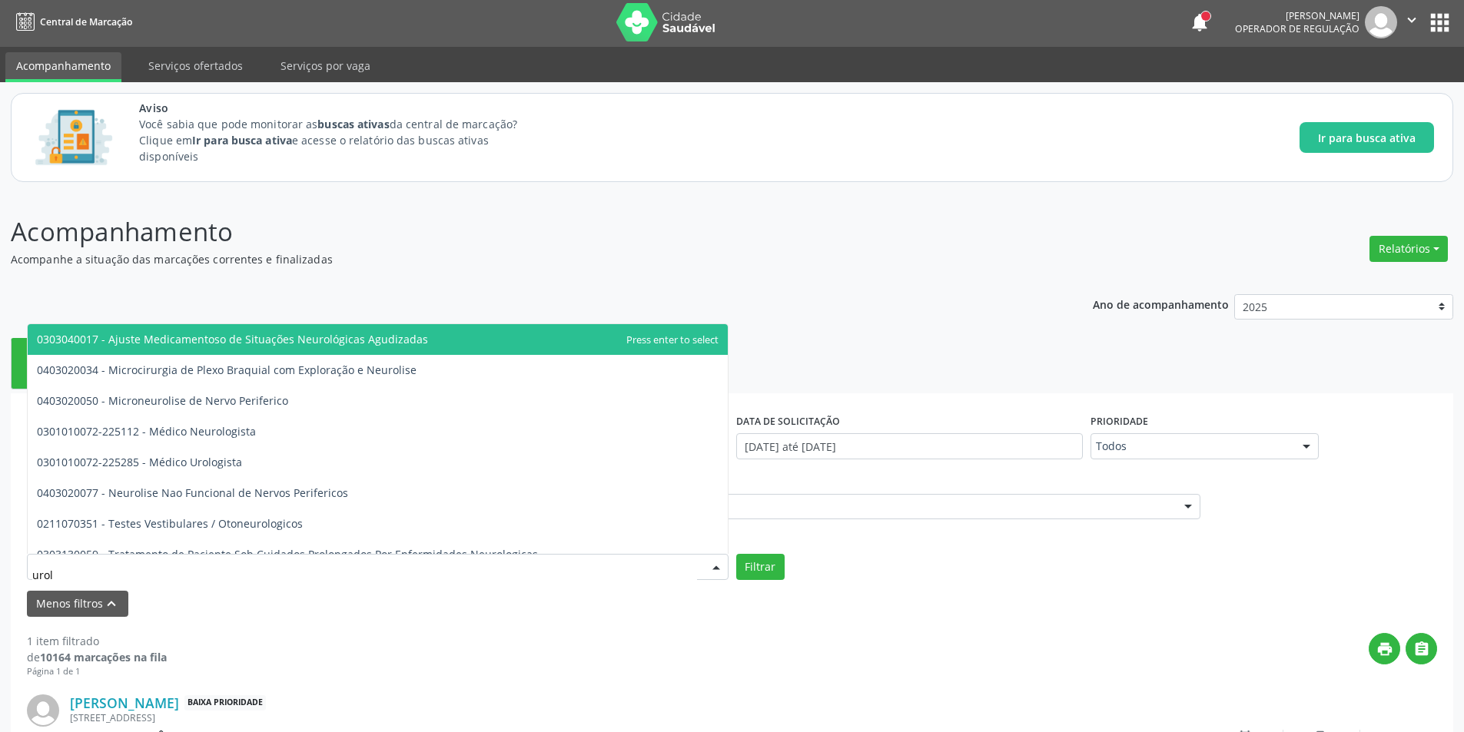
type input "urolo"
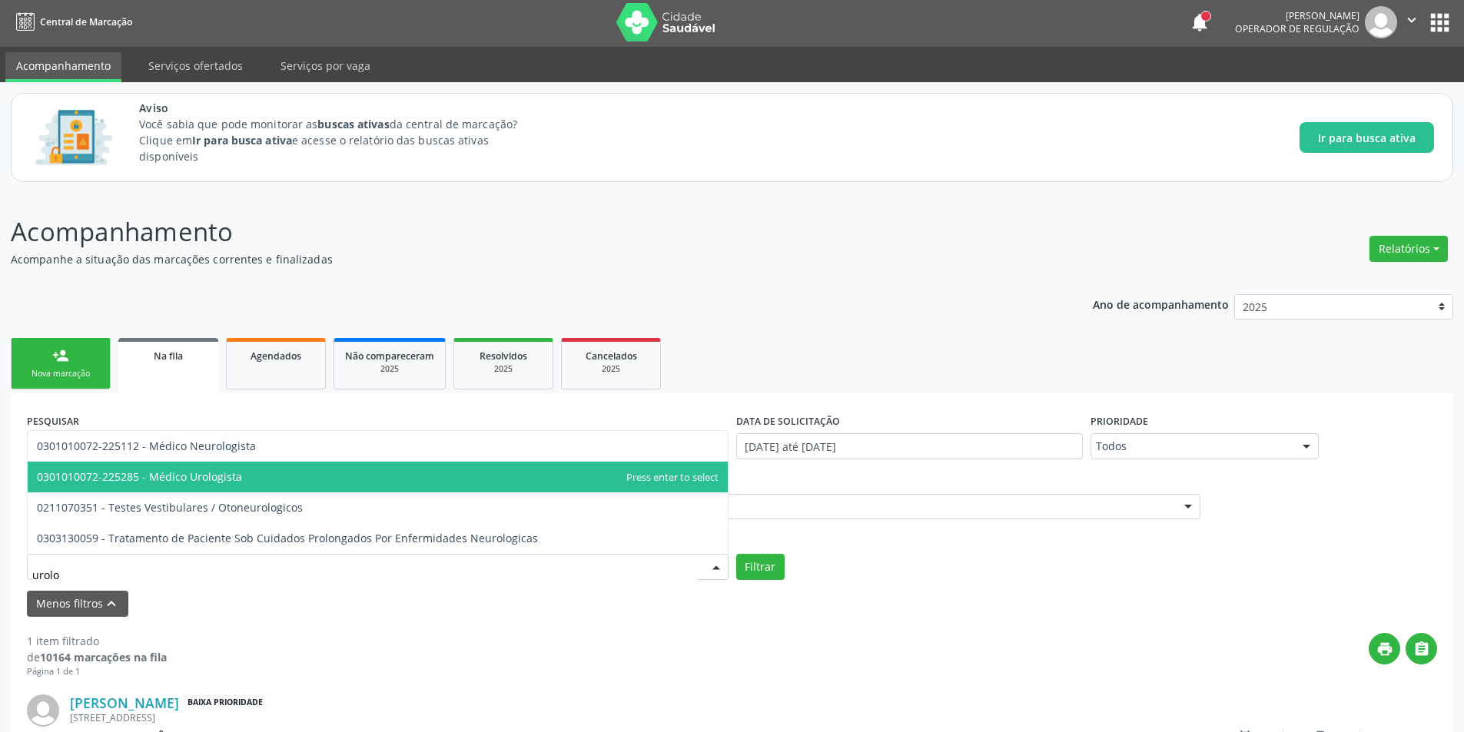
click at [219, 473] on span "0301010072-225285 - Médico Urologista" at bounding box center [139, 476] width 205 height 15
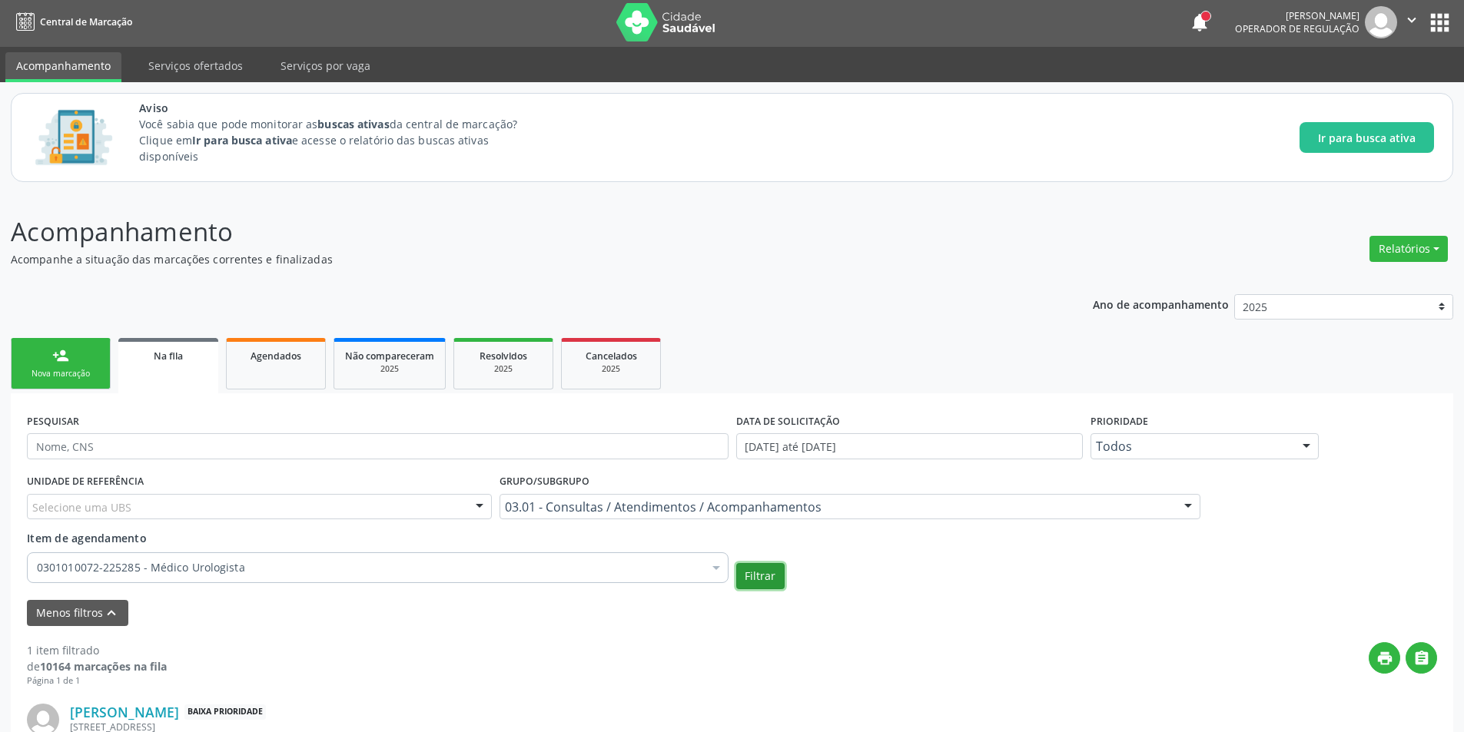
click at [752, 574] on button "Filtrar" at bounding box center [760, 576] width 48 height 26
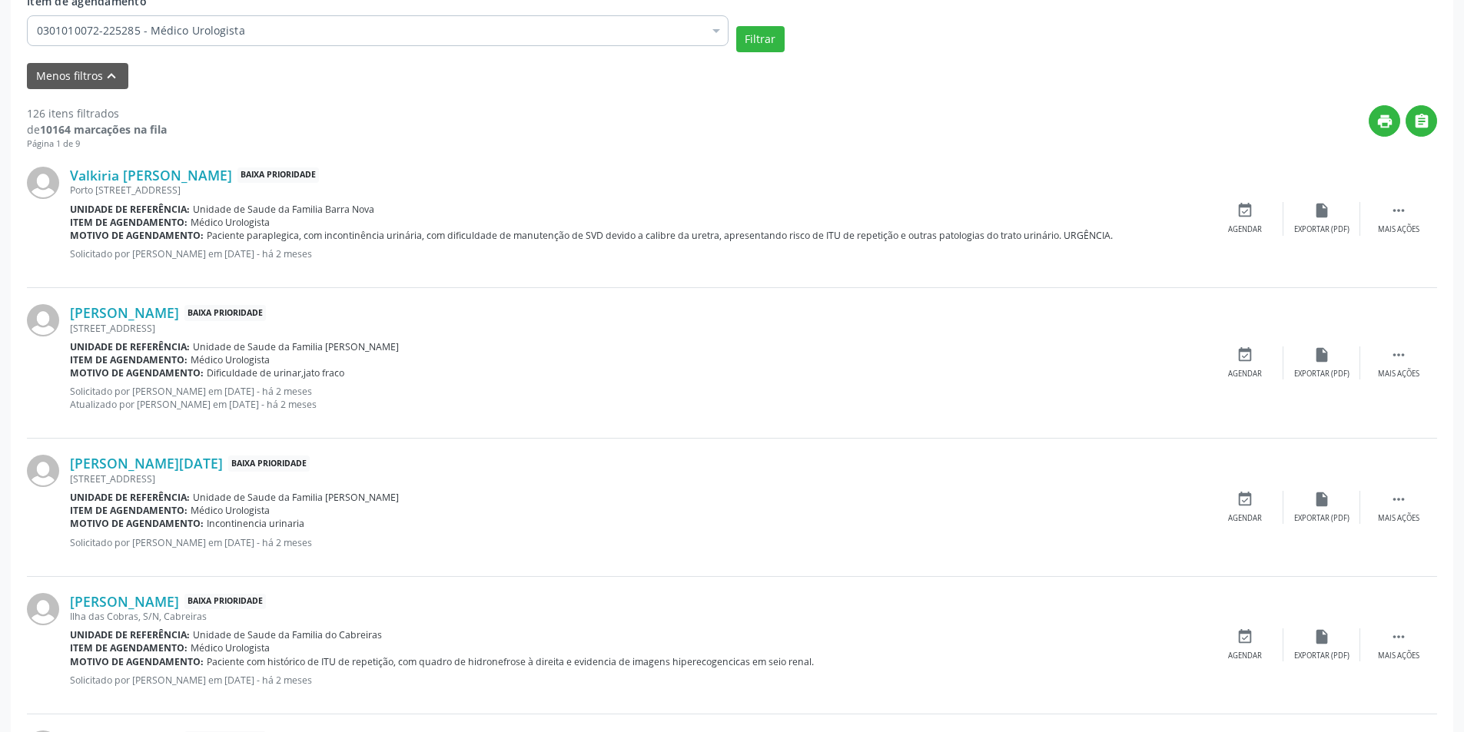
scroll to position [540, 0]
click at [223, 179] on link "Valkiria Maria Martins Veloso Soares" at bounding box center [151, 174] width 162 height 17
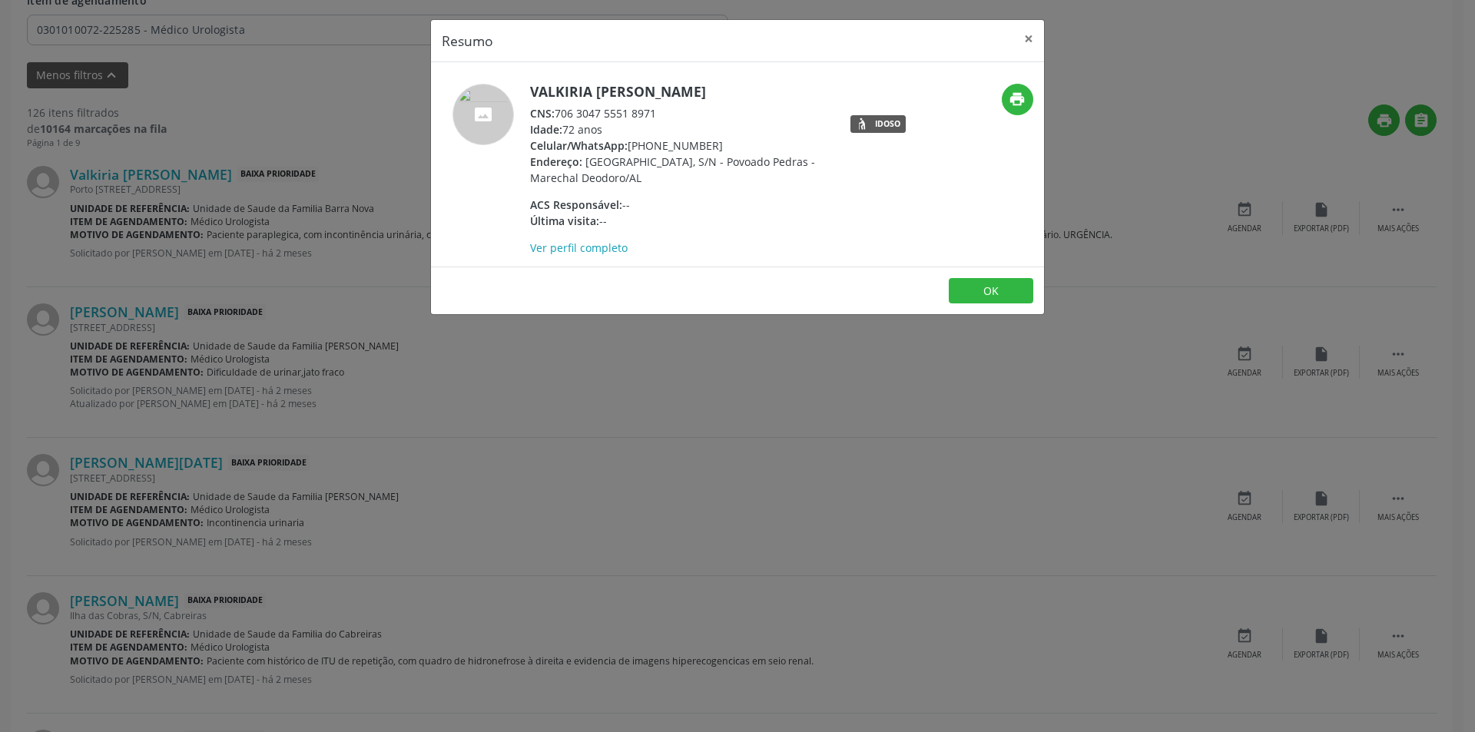
drag, startPoint x: 556, startPoint y: 111, endPoint x: 669, endPoint y: 113, distance: 113.0
click at [669, 113] on div "CNS: 706 3047 5551 8971" at bounding box center [679, 113] width 299 height 16
copy div "706 3047 5551 8971"
drag, startPoint x: 1002, startPoint y: 284, endPoint x: 965, endPoint y: 290, distance: 37.4
click at [1001, 284] on button "OK" at bounding box center [991, 291] width 85 height 26
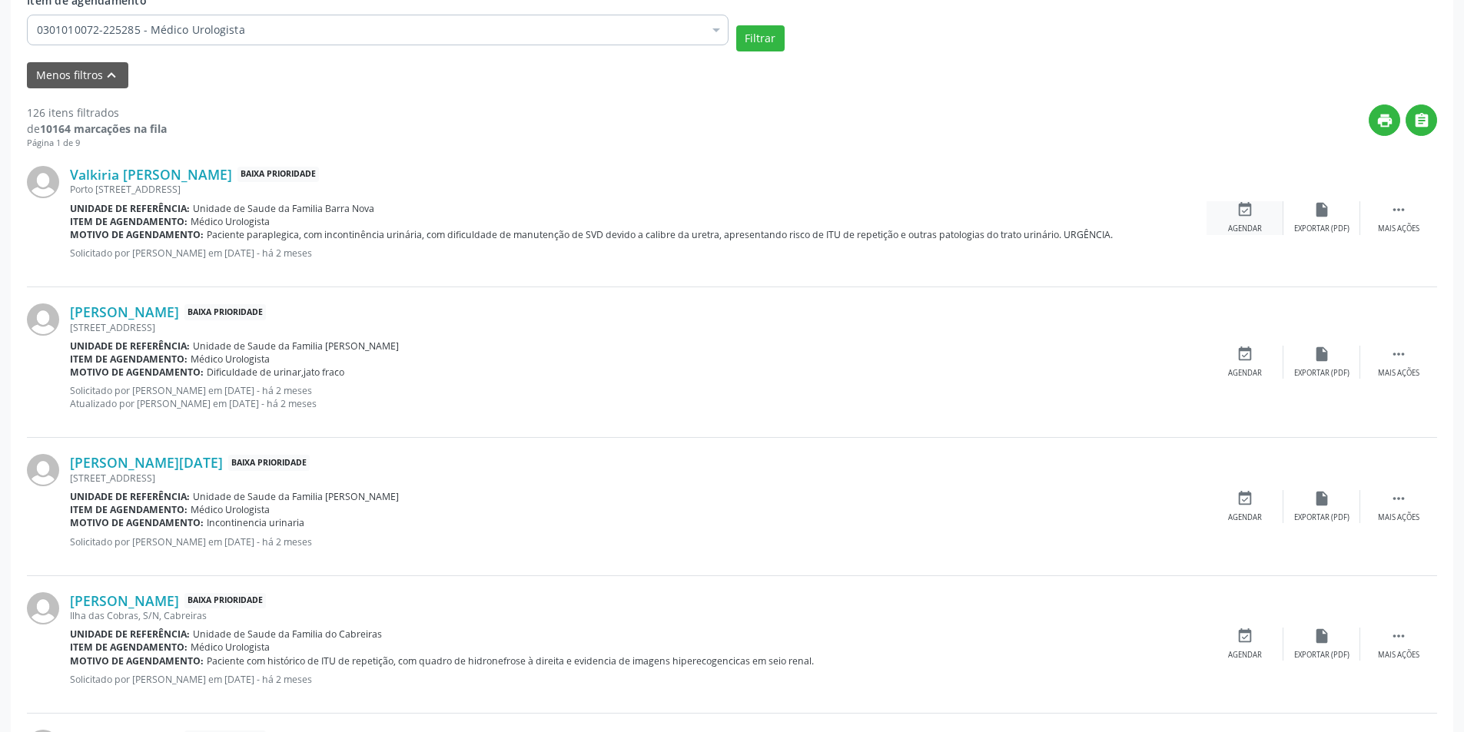
click at [1254, 212] on div "event_available Agendar" at bounding box center [1244, 217] width 77 height 33
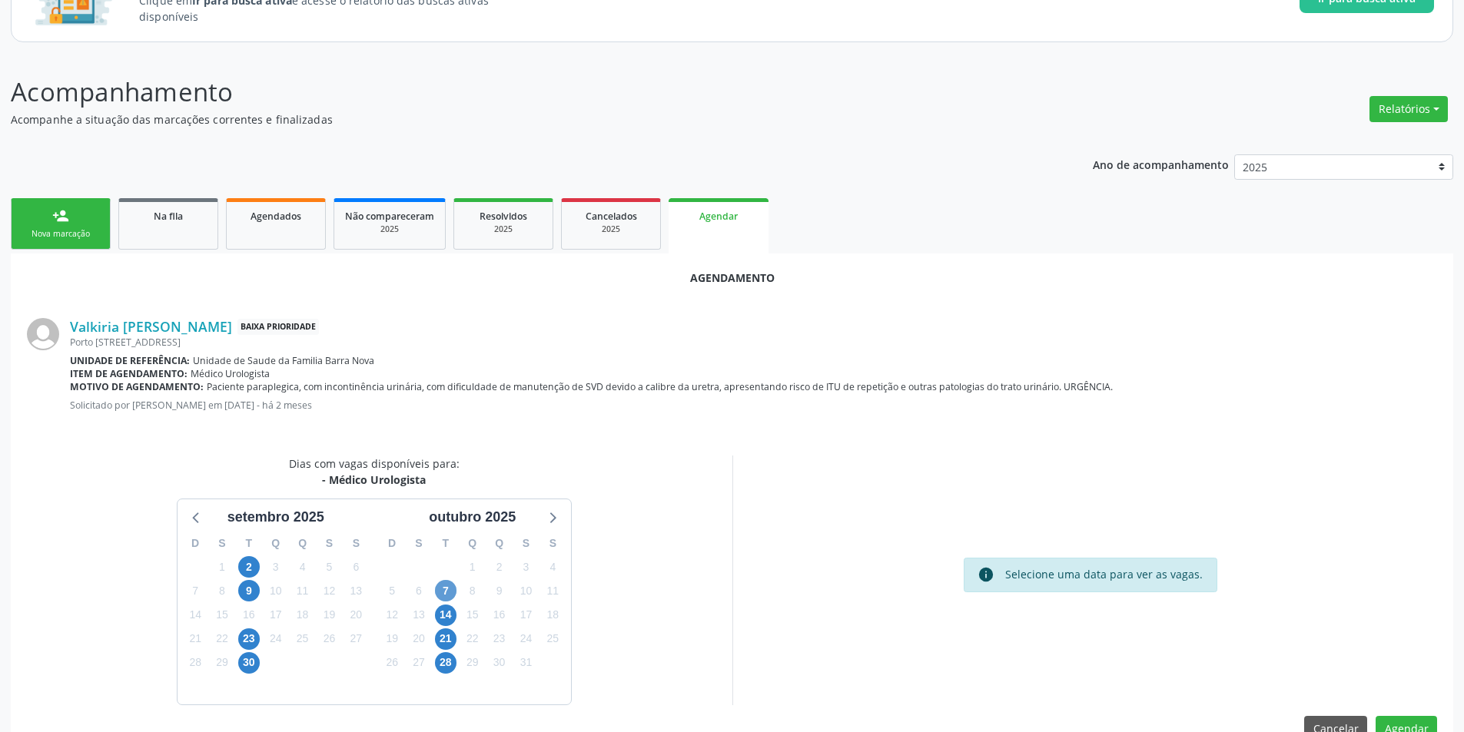
scroll to position [178, 0]
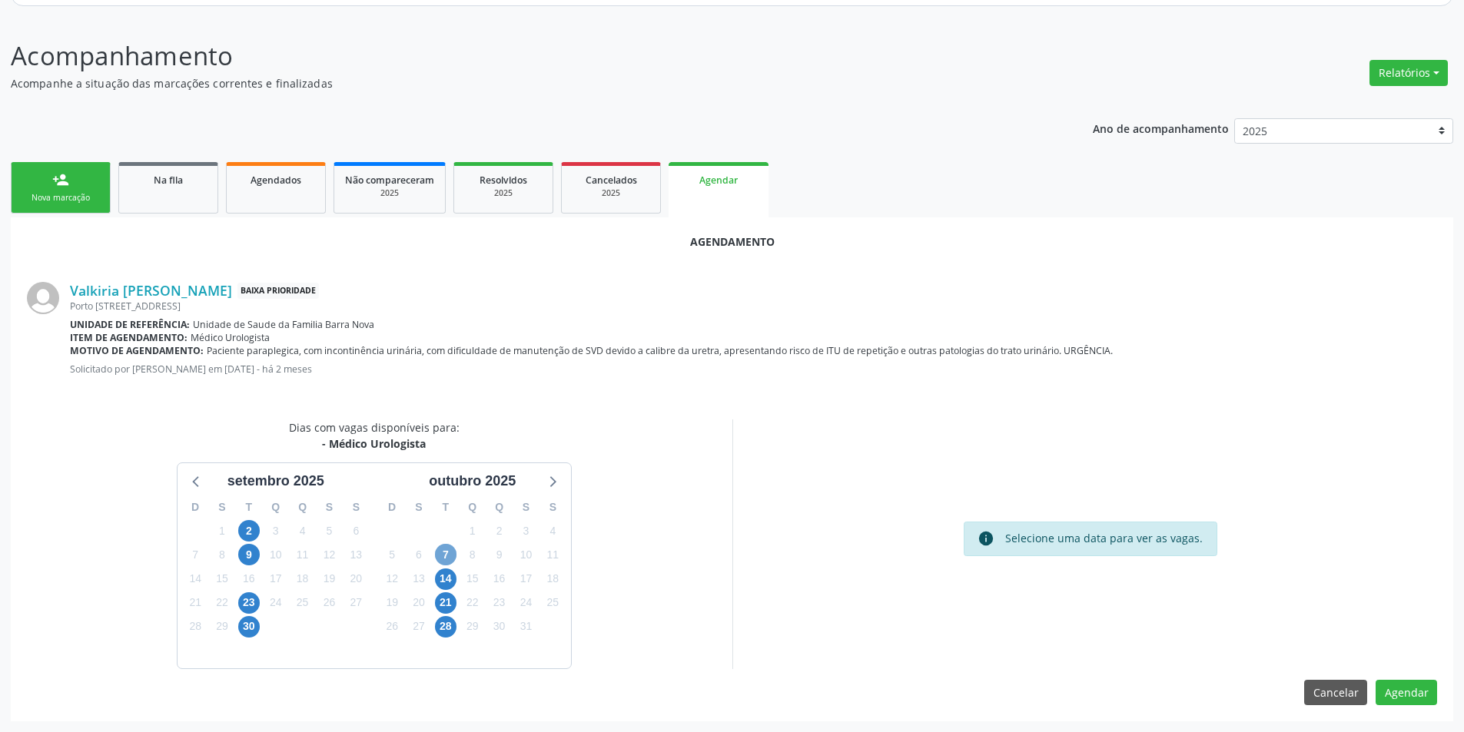
click at [444, 556] on span "7" at bounding box center [446, 555] width 22 height 22
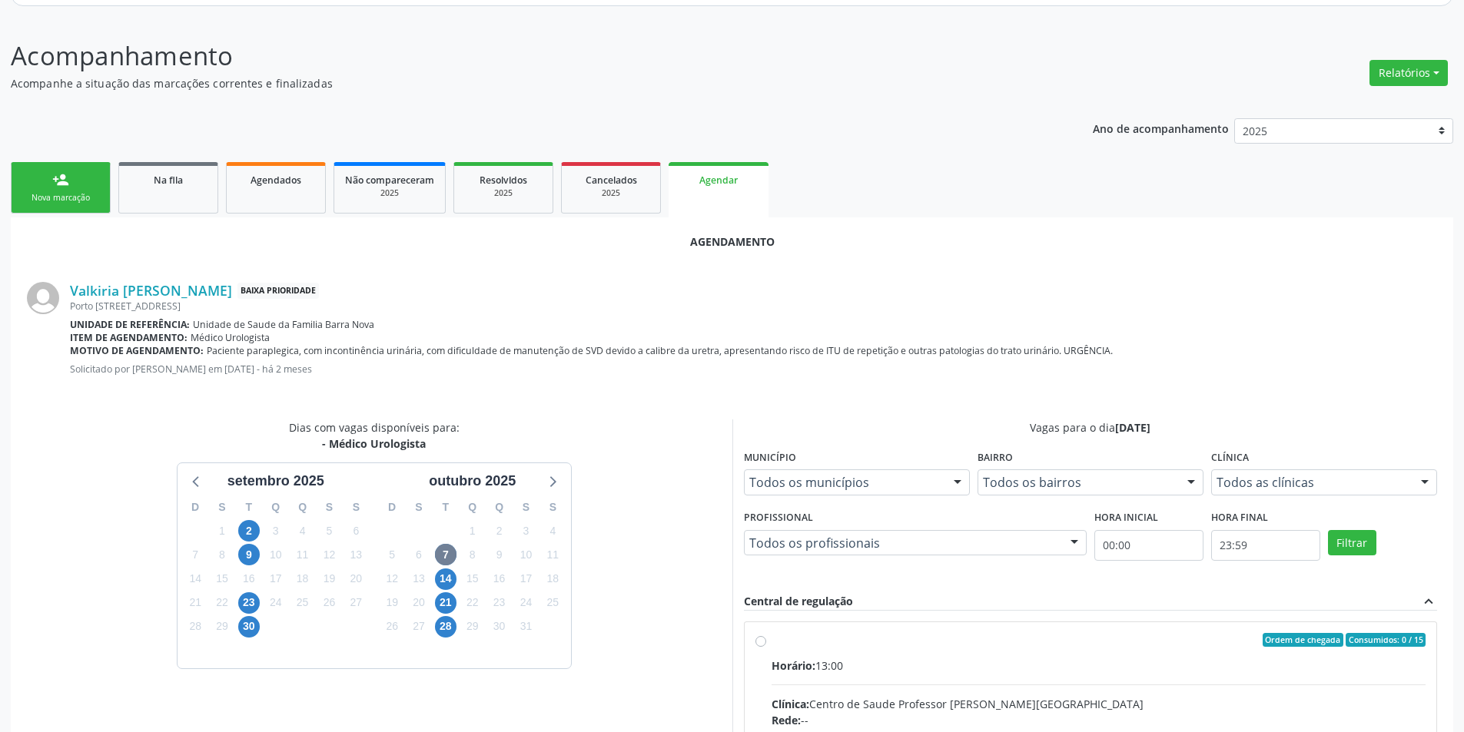
click at [759, 640] on input "Ordem de chegada Consumidos: 0 / 15 Horário: 13:00 Clínica: Centro de Saude Pro…" at bounding box center [760, 640] width 11 height 14
radio input "true"
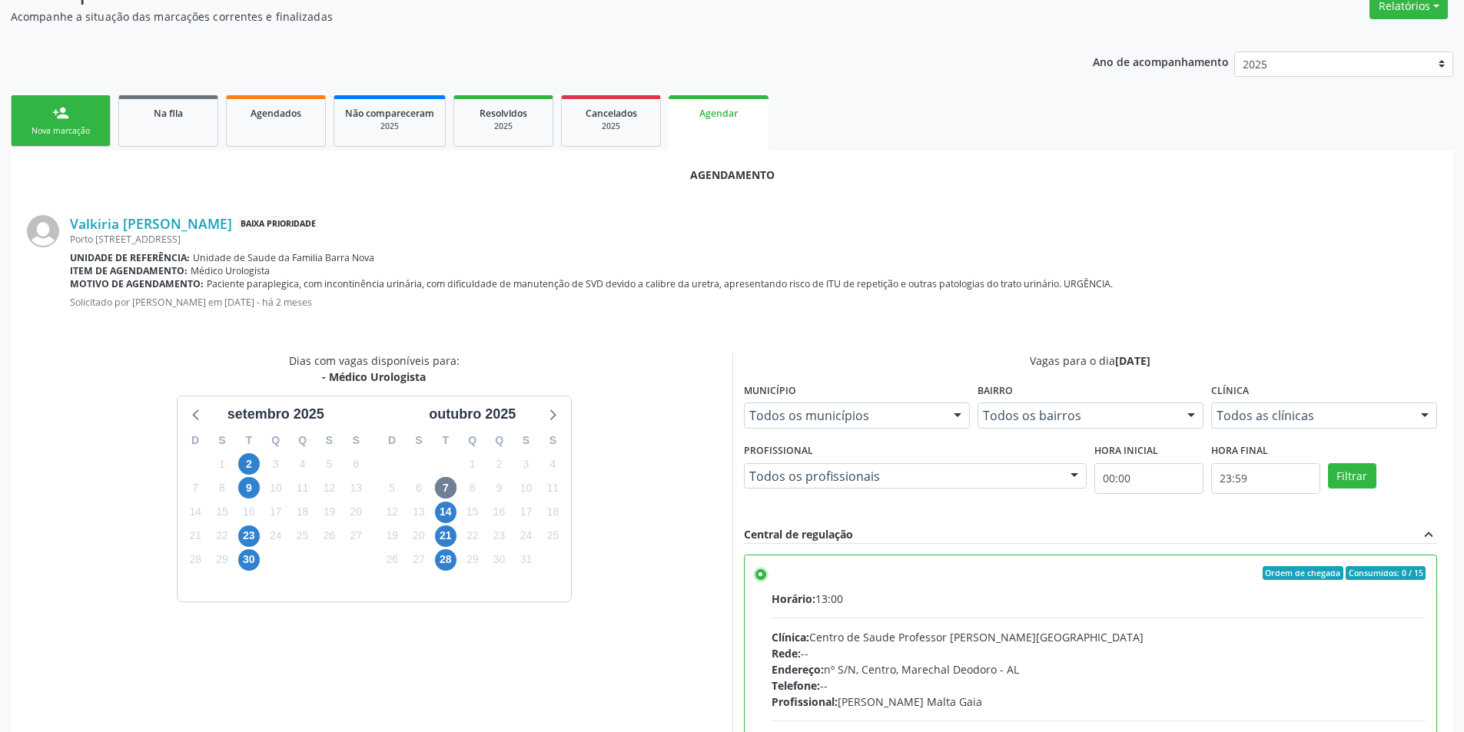
scroll to position [428, 0]
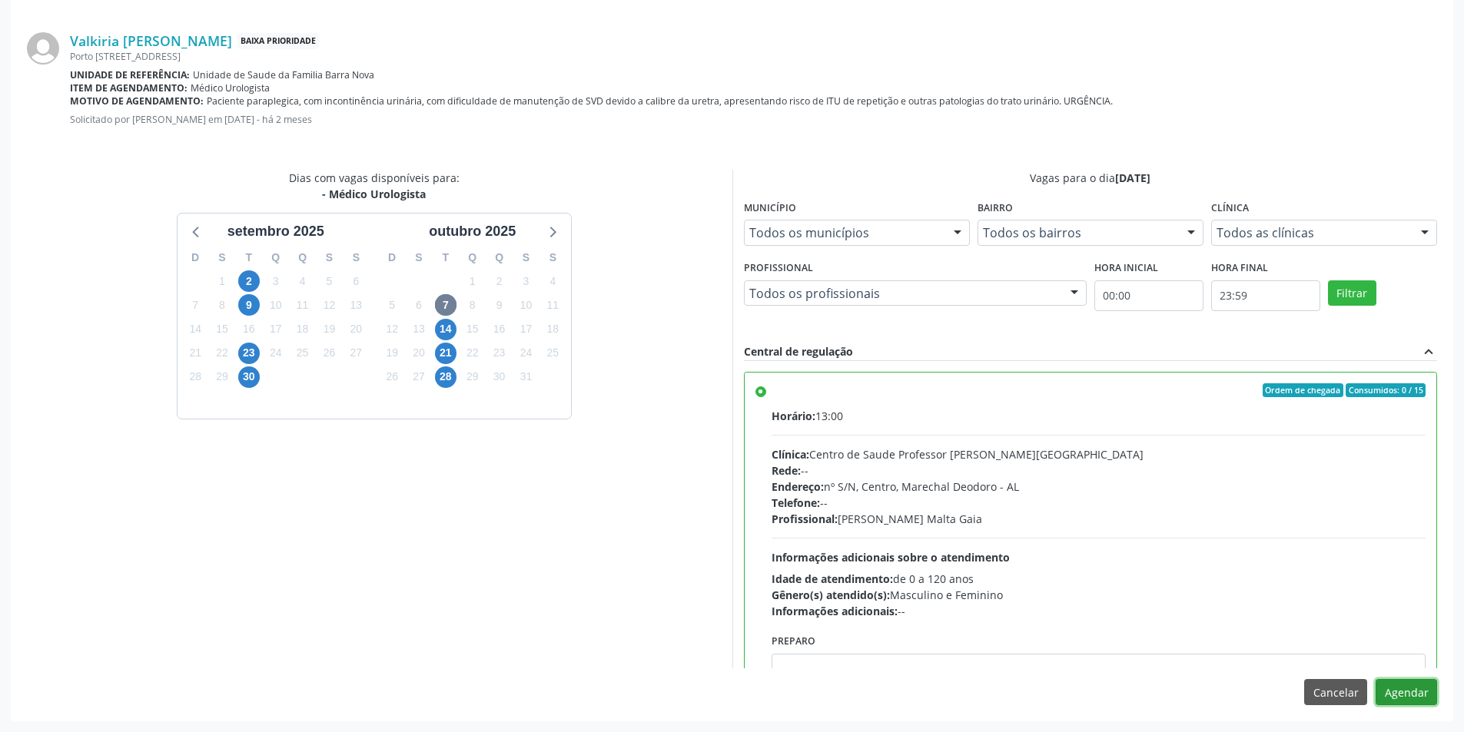
click at [1422, 699] on button "Agendar" at bounding box center [1405, 692] width 61 height 26
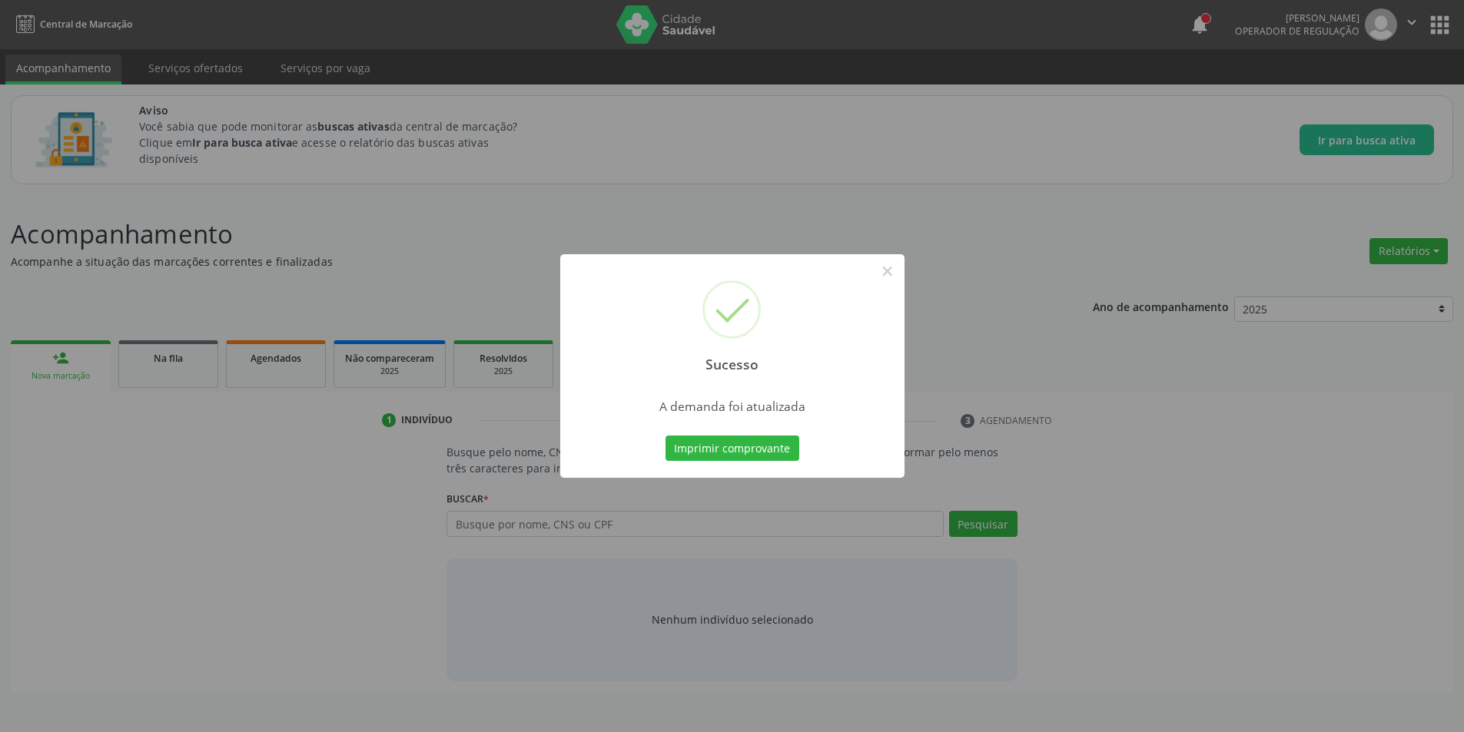
scroll to position [0, 0]
click at [883, 271] on button "×" at bounding box center [893, 271] width 26 height 26
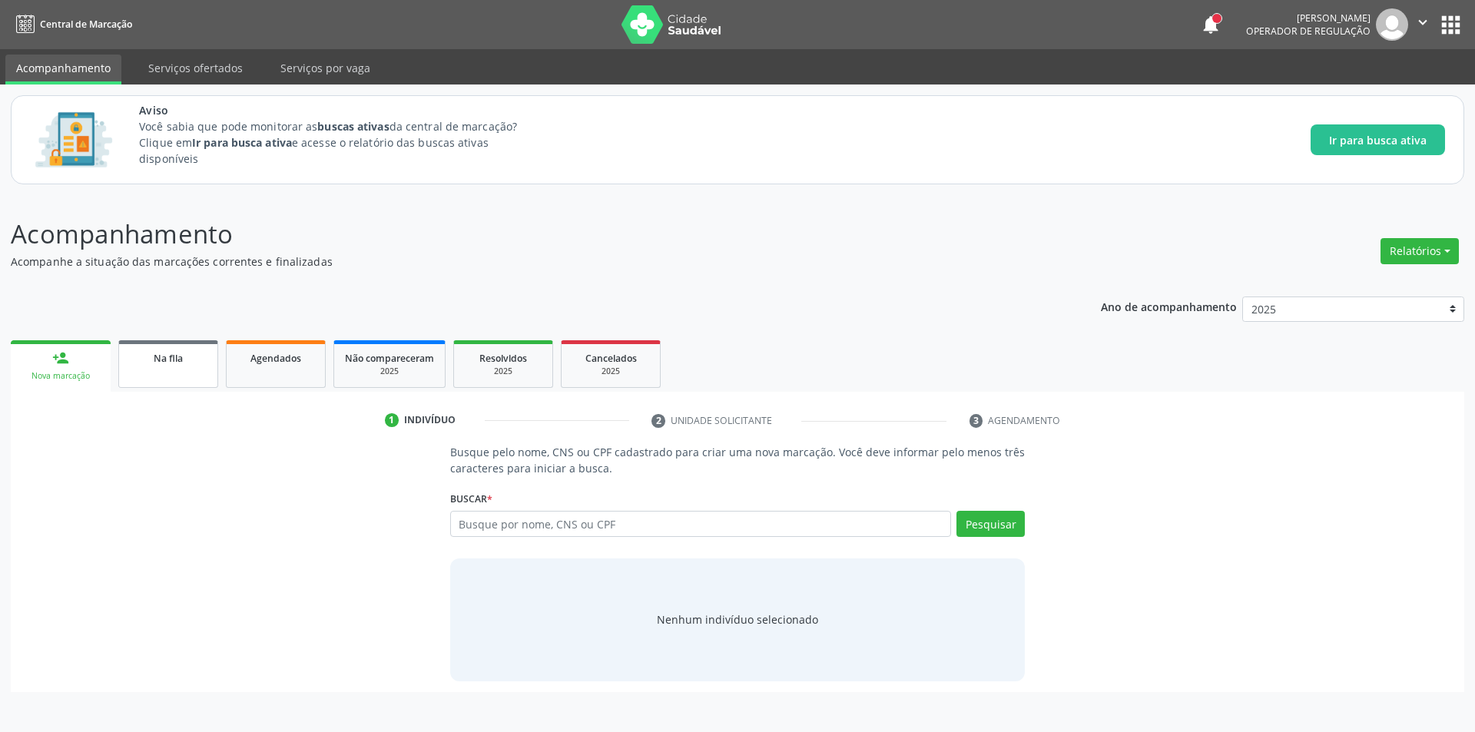
click at [189, 365] on div "Na fila" at bounding box center [168, 358] width 77 height 16
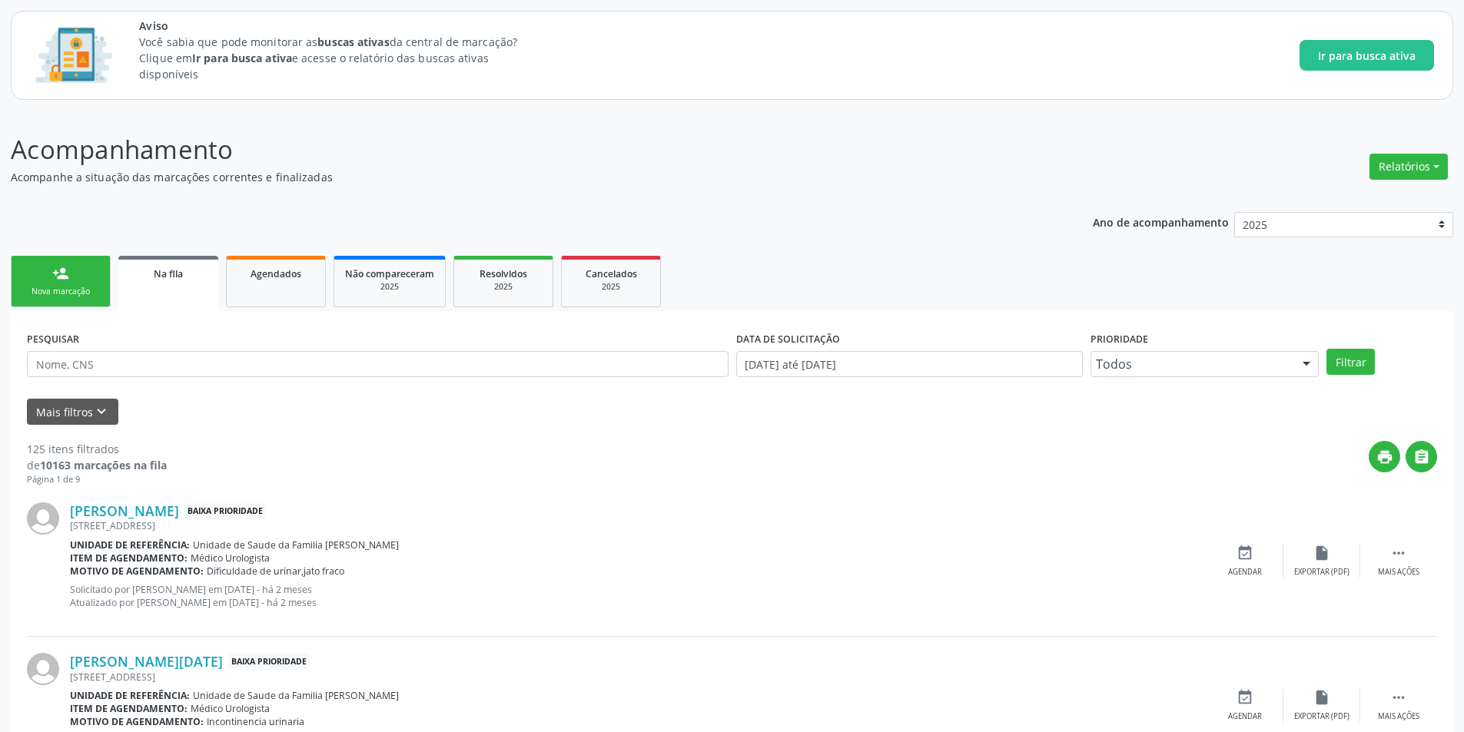
scroll to position [384, 0]
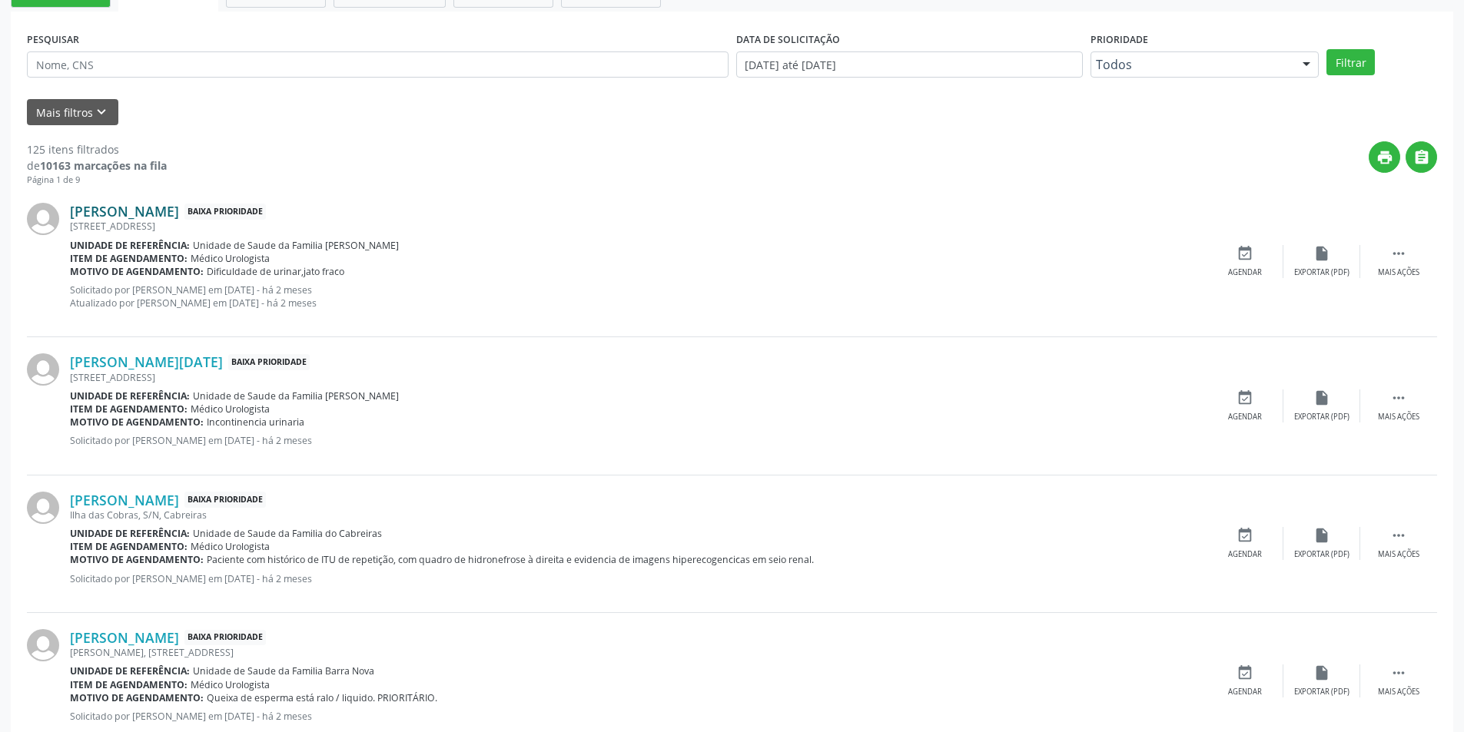
click at [161, 211] on link "Edgar Reinaldo da Silva" at bounding box center [124, 211] width 109 height 17
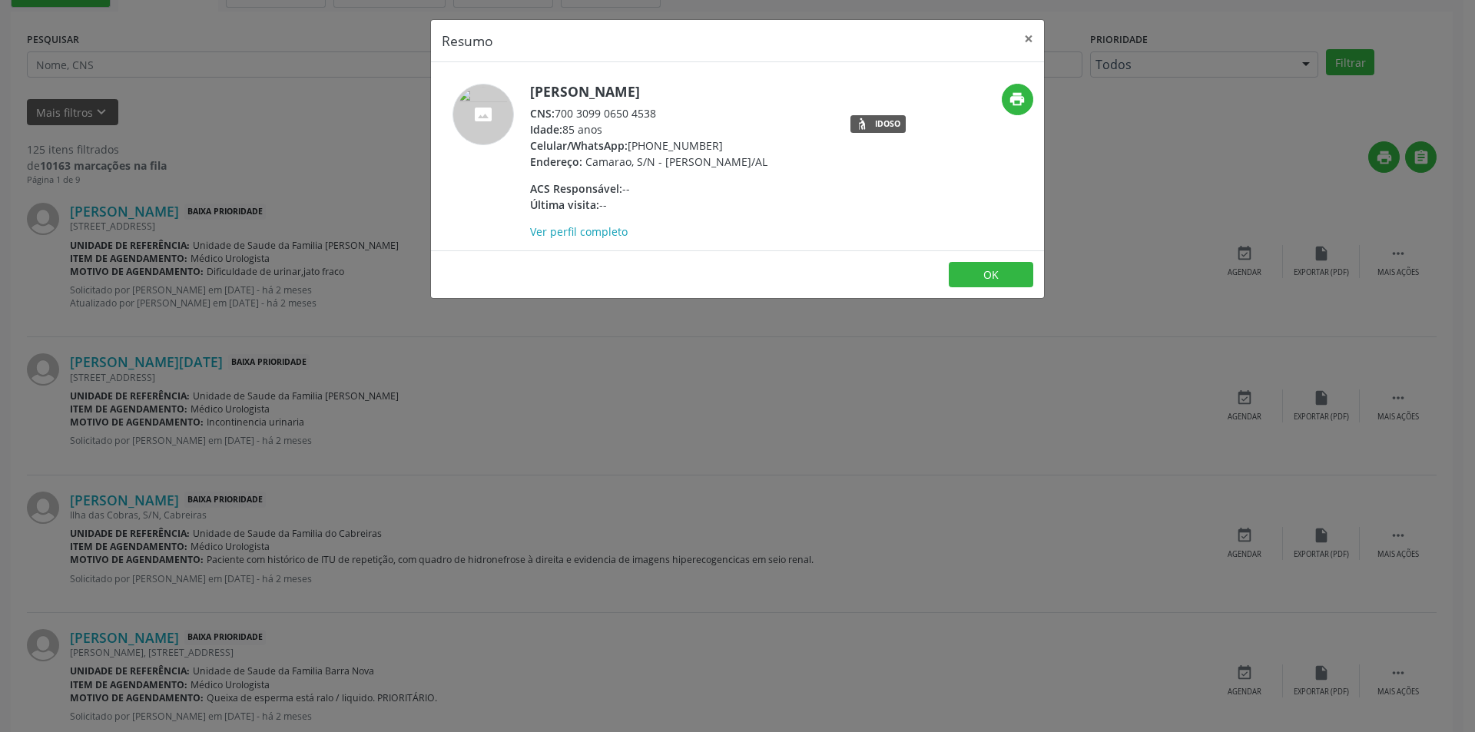
drag, startPoint x: 558, startPoint y: 115, endPoint x: 660, endPoint y: 109, distance: 102.4
click at [660, 109] on div "CNS: 700 3099 0650 4538" at bounding box center [648, 113] width 237 height 16
copy div "700 3099 0650 4538"
click at [997, 276] on button "OK" at bounding box center [991, 275] width 85 height 26
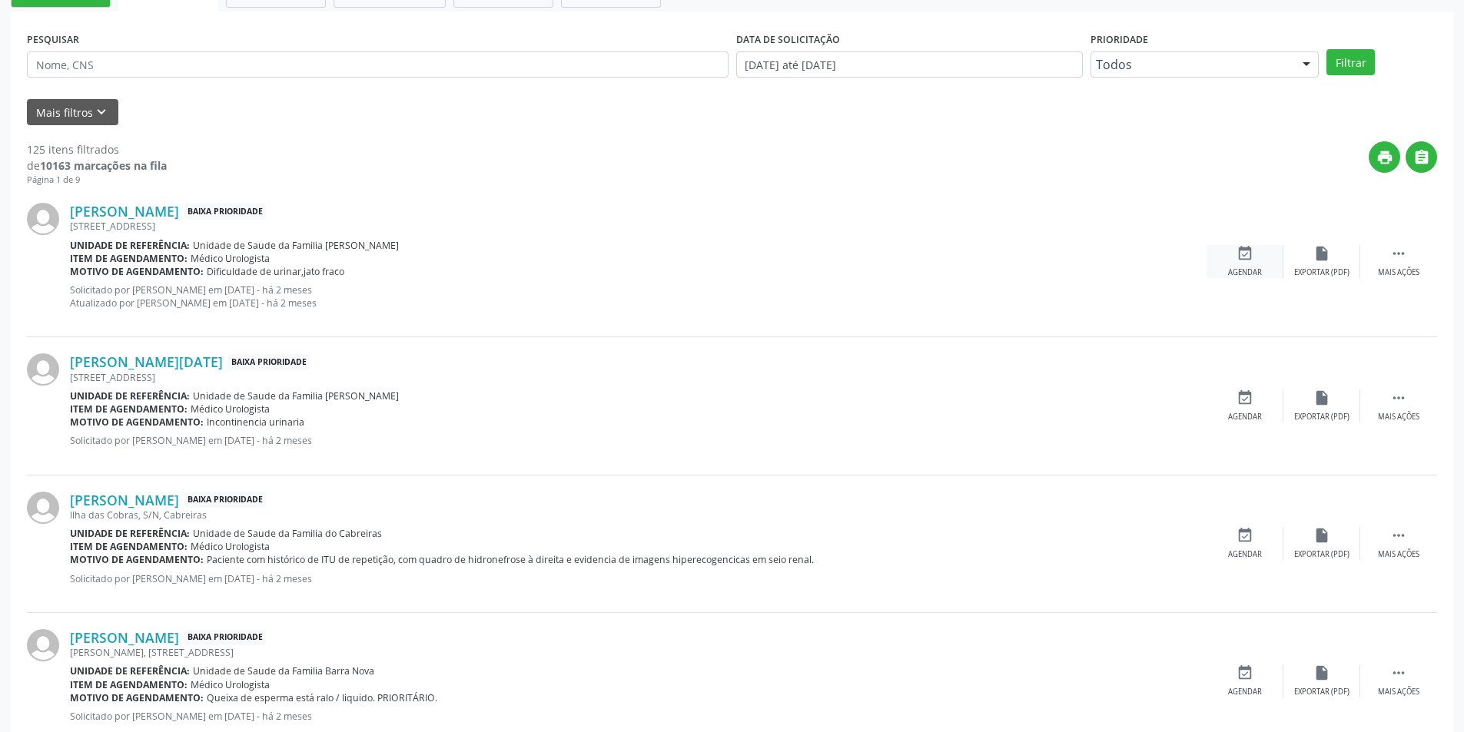
click at [1247, 267] on div "event_available Agendar" at bounding box center [1244, 261] width 77 height 33
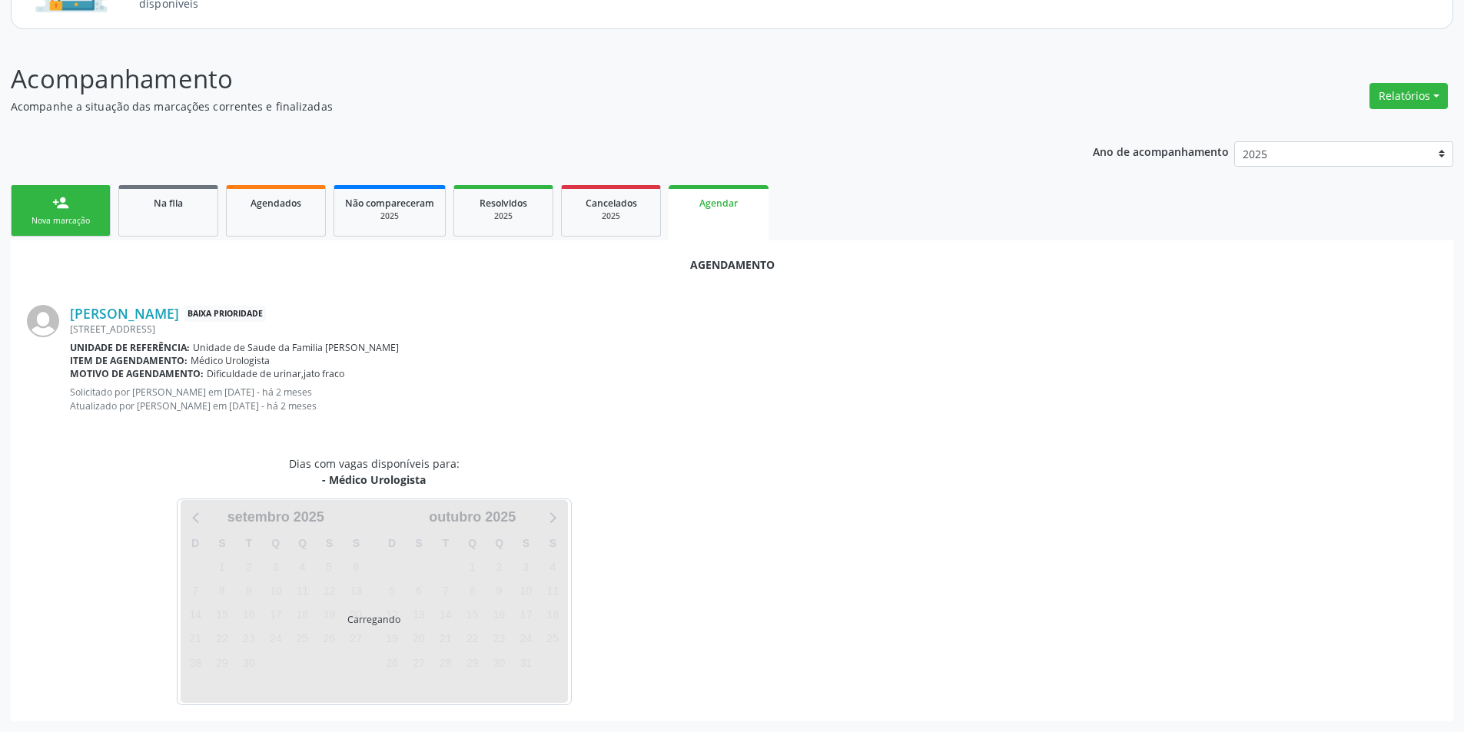
scroll to position [191, 0]
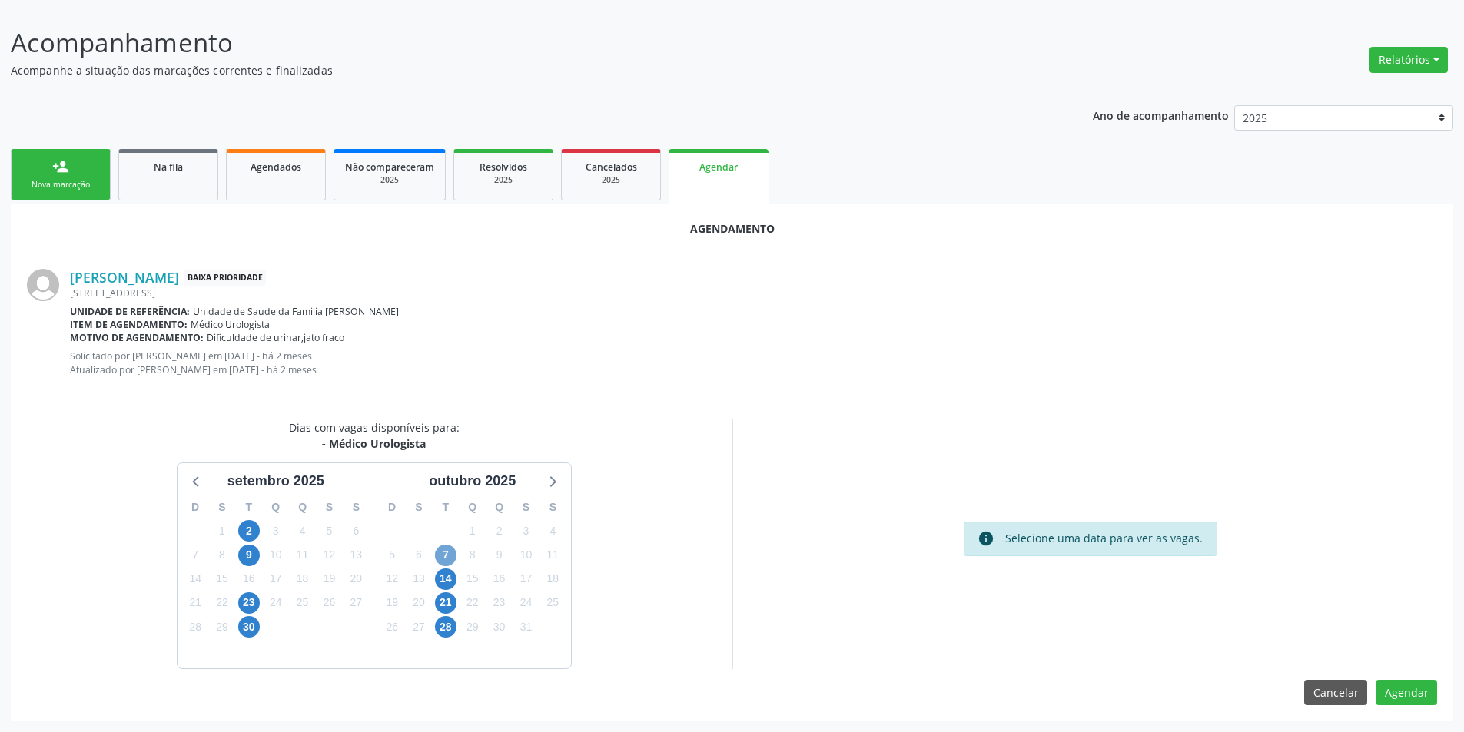
click at [441, 556] on span "7" at bounding box center [446, 556] width 22 height 22
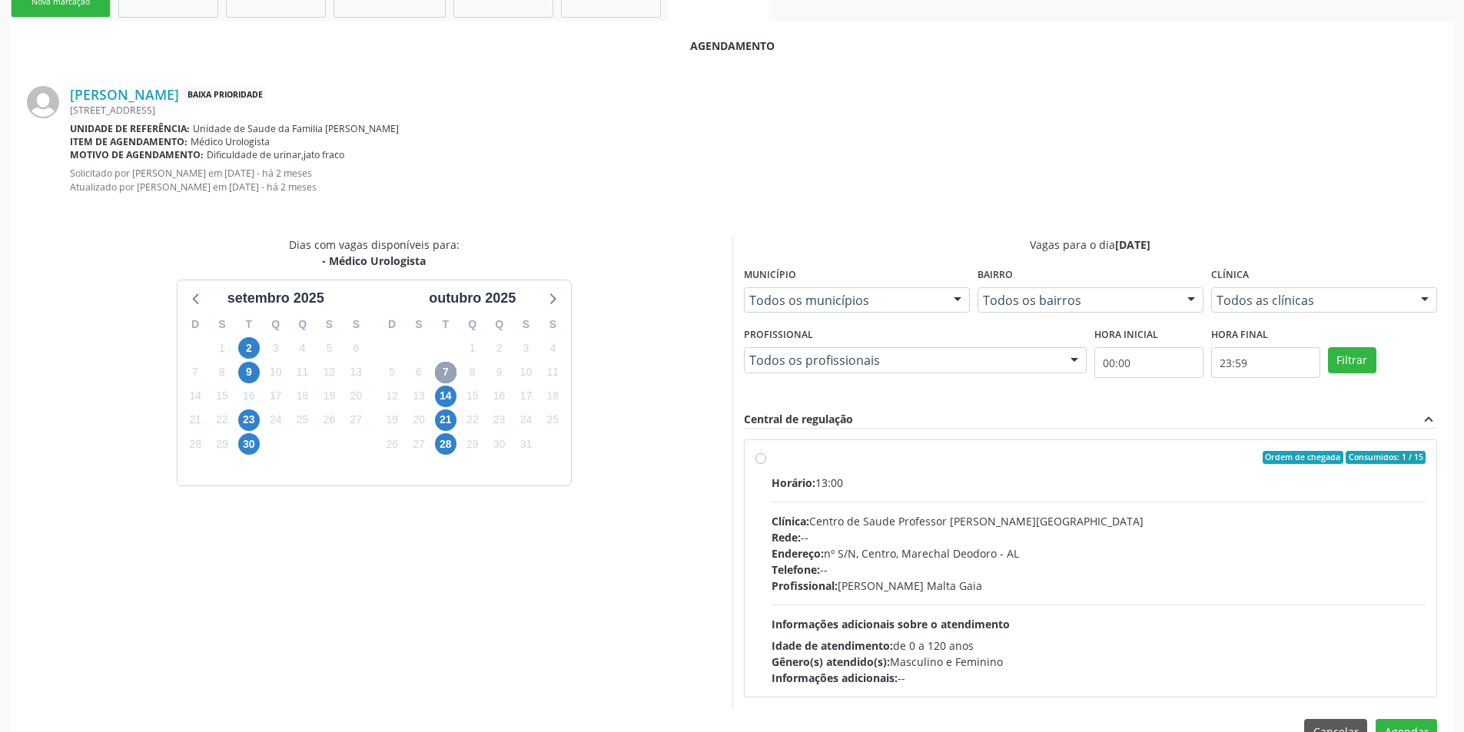
scroll to position [414, 0]
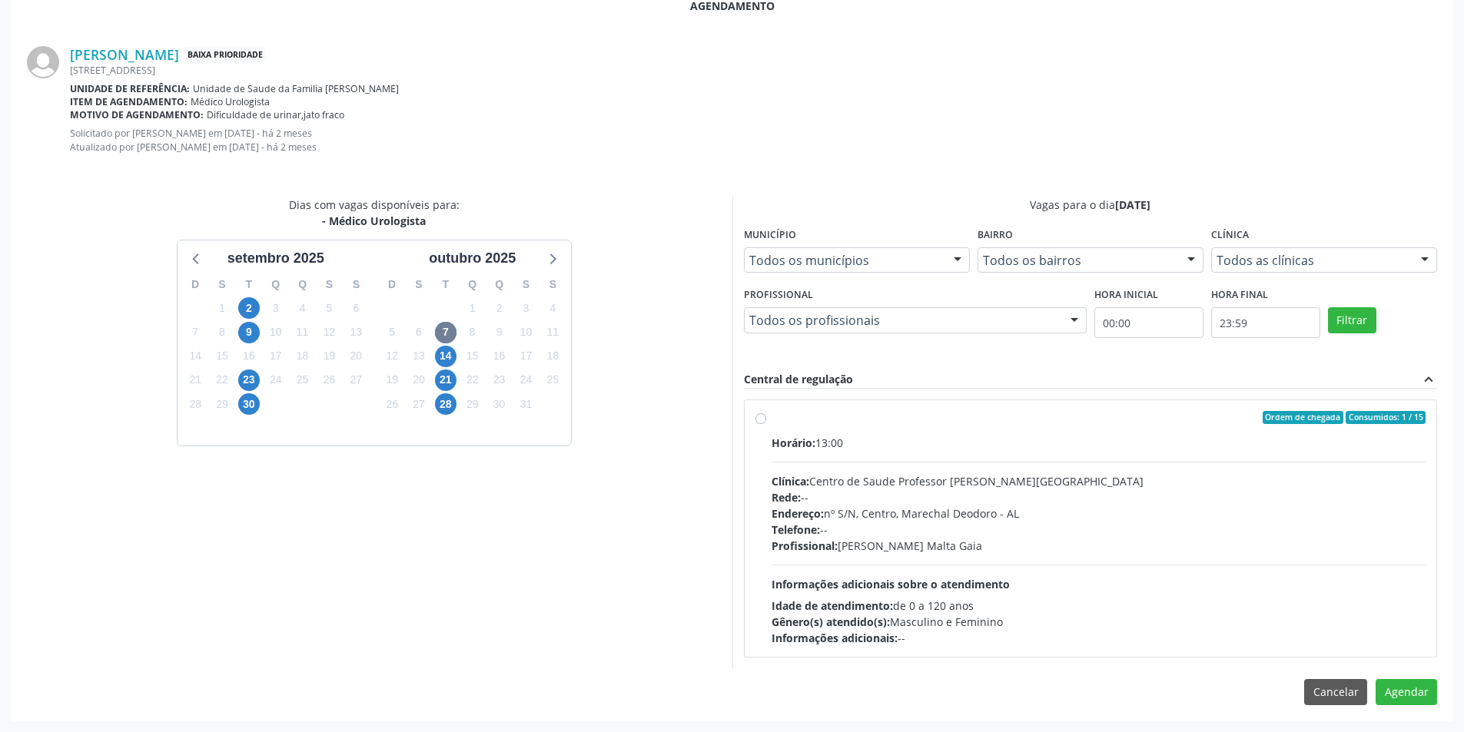
click at [771, 417] on label "Ordem de chegada Consumidos: 1 / 15 Horário: 13:00 Clínica: Centro de Saude Pro…" at bounding box center [1098, 529] width 655 height 236
click at [757, 417] on input "Ordem de chegada Consumidos: 1 / 15 Horário: 13:00 Clínica: Centro de Saude Pro…" at bounding box center [760, 418] width 11 height 14
radio input "true"
click at [1412, 717] on button "Agendar" at bounding box center [1405, 720] width 61 height 26
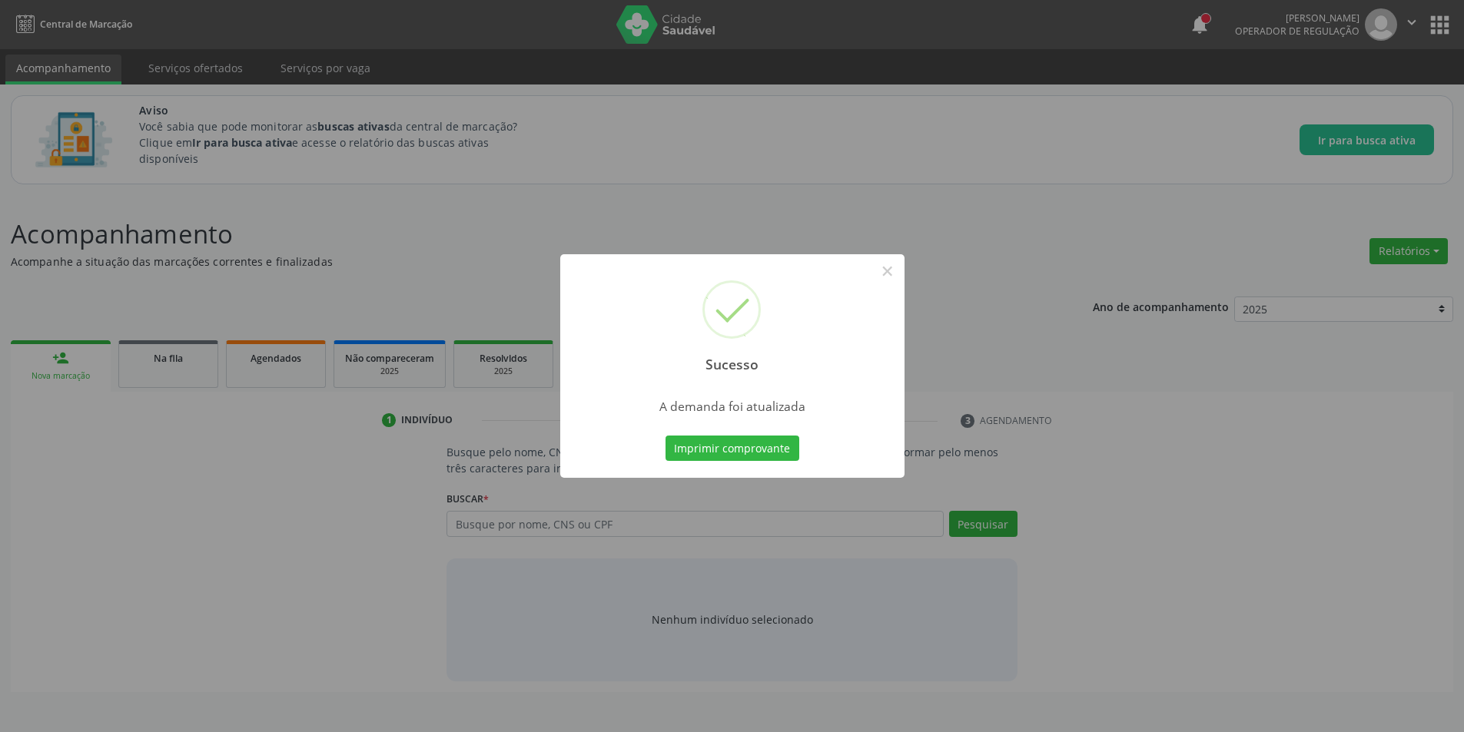
scroll to position [0, 0]
click at [892, 274] on button "×" at bounding box center [893, 271] width 26 height 26
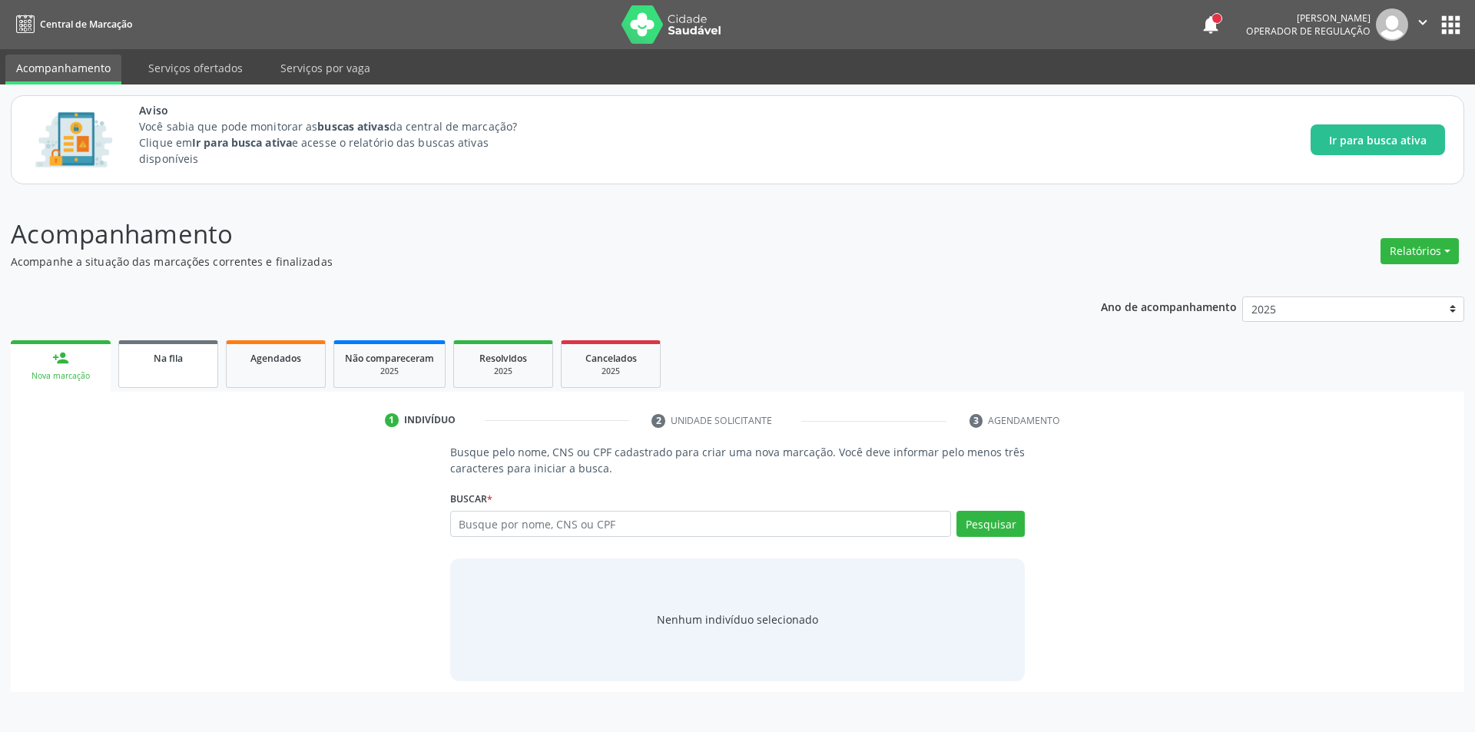
click at [189, 362] on div "Na fila" at bounding box center [168, 358] width 77 height 16
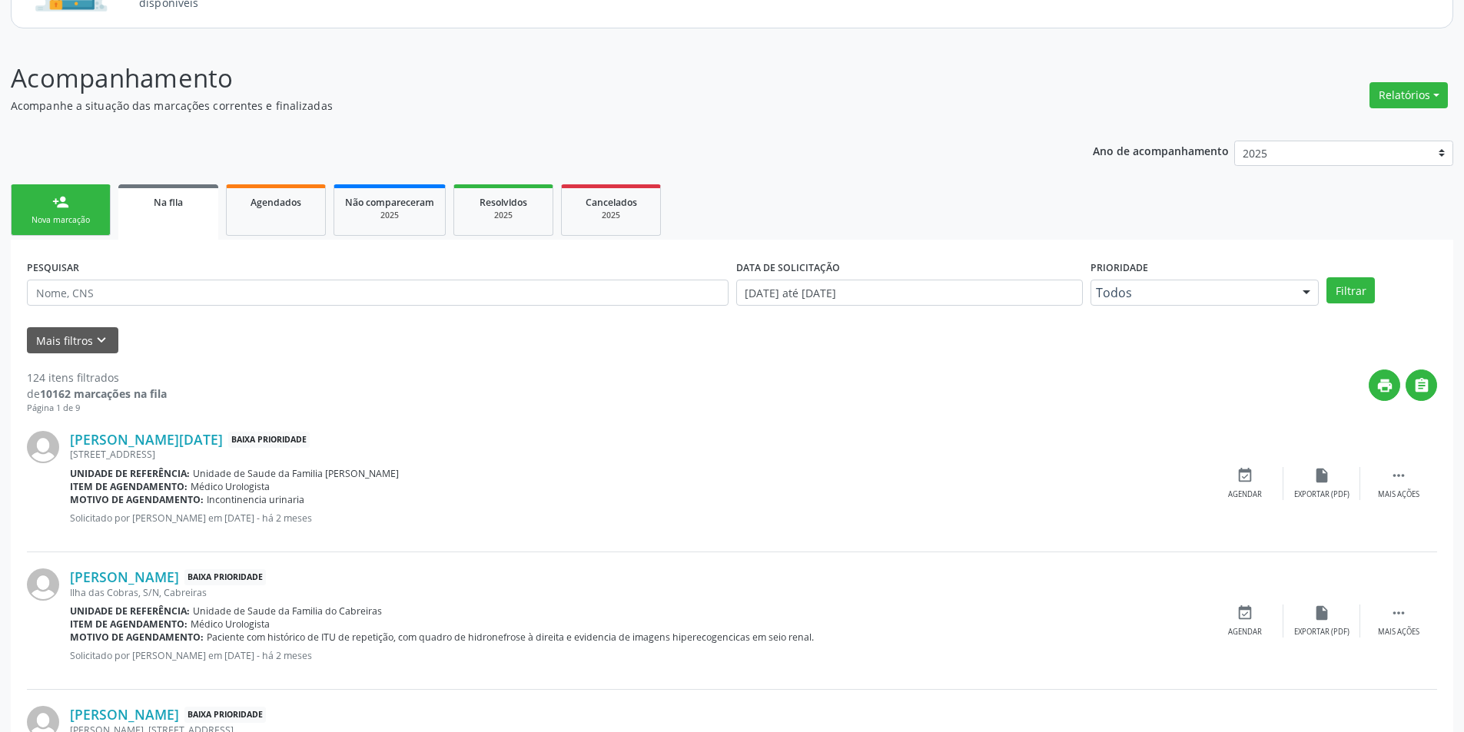
scroll to position [231, 0]
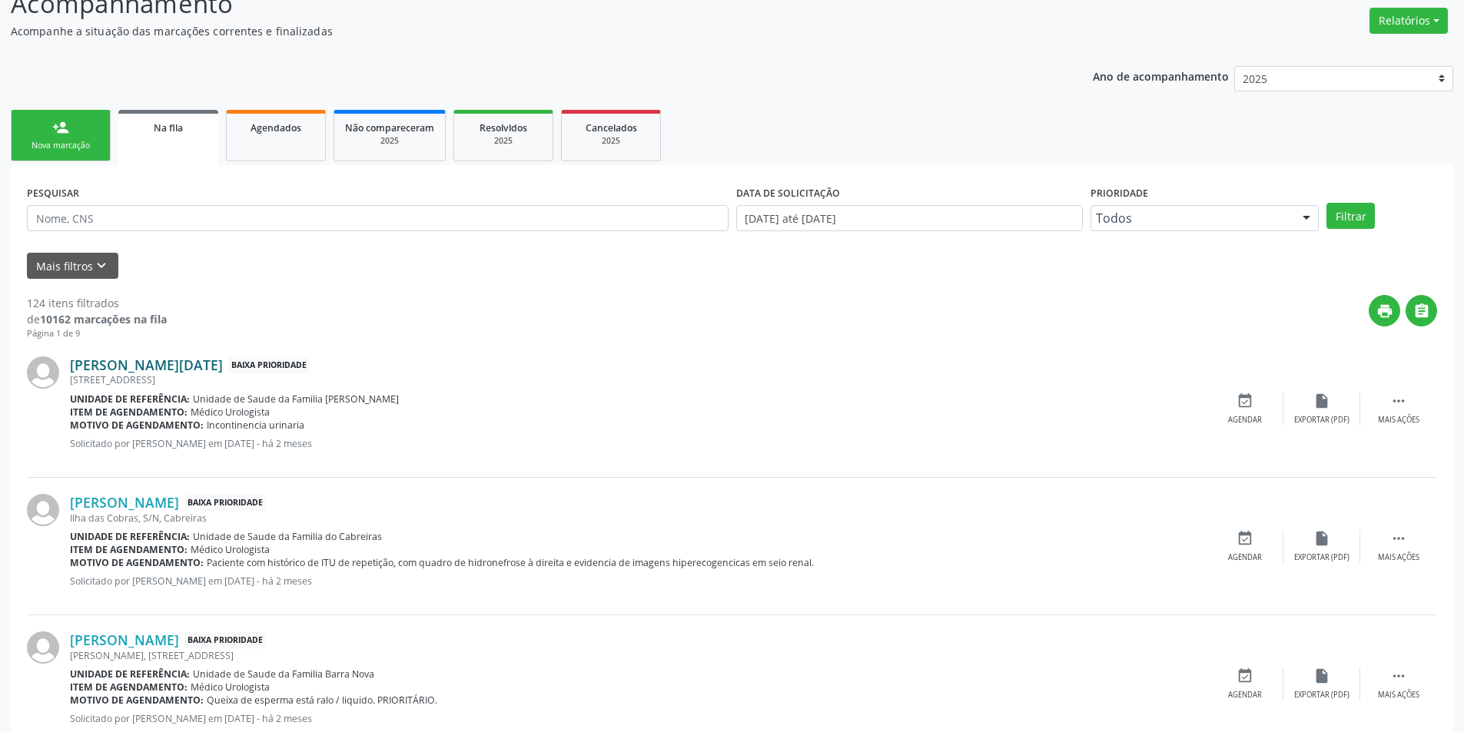
click at [148, 371] on link "Maria Lucia Teixeira Lemos" at bounding box center [146, 365] width 153 height 17
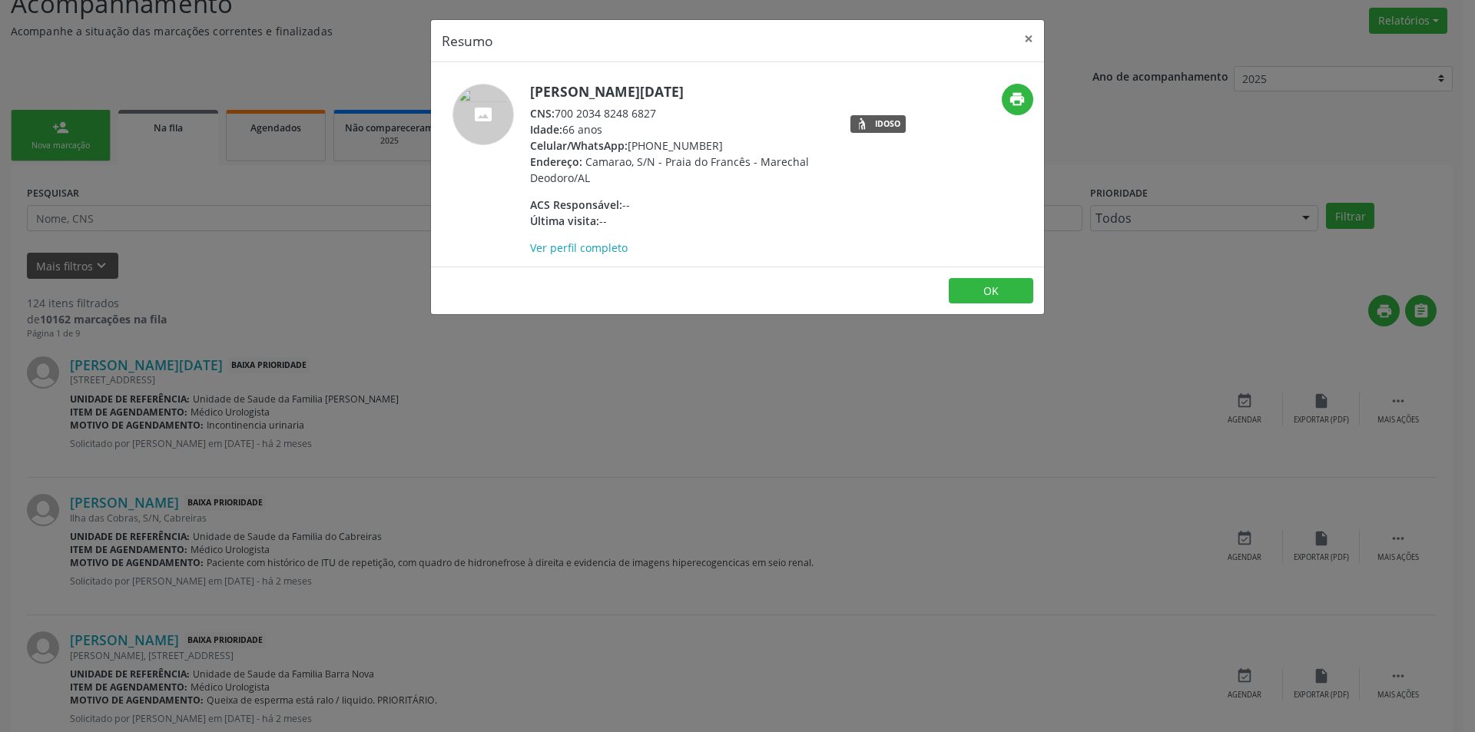
drag, startPoint x: 559, startPoint y: 114, endPoint x: 665, endPoint y: 111, distance: 106.1
click at [665, 111] on div "CNS: 700 2034 8248 6827" at bounding box center [679, 113] width 299 height 16
copy div "700 2034 8248 6827"
click at [1000, 291] on button "OK" at bounding box center [991, 291] width 85 height 26
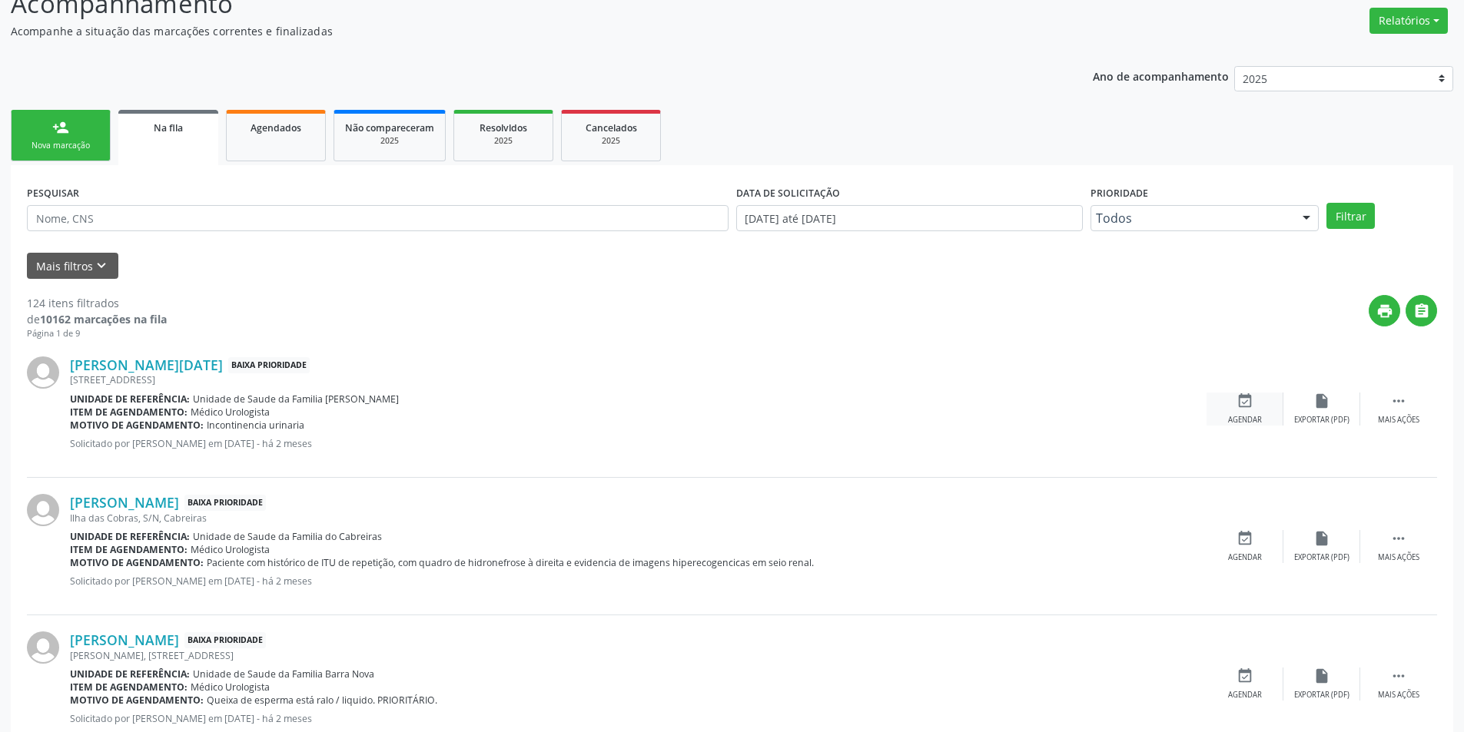
click at [1234, 393] on div "event_available Agendar" at bounding box center [1244, 409] width 77 height 33
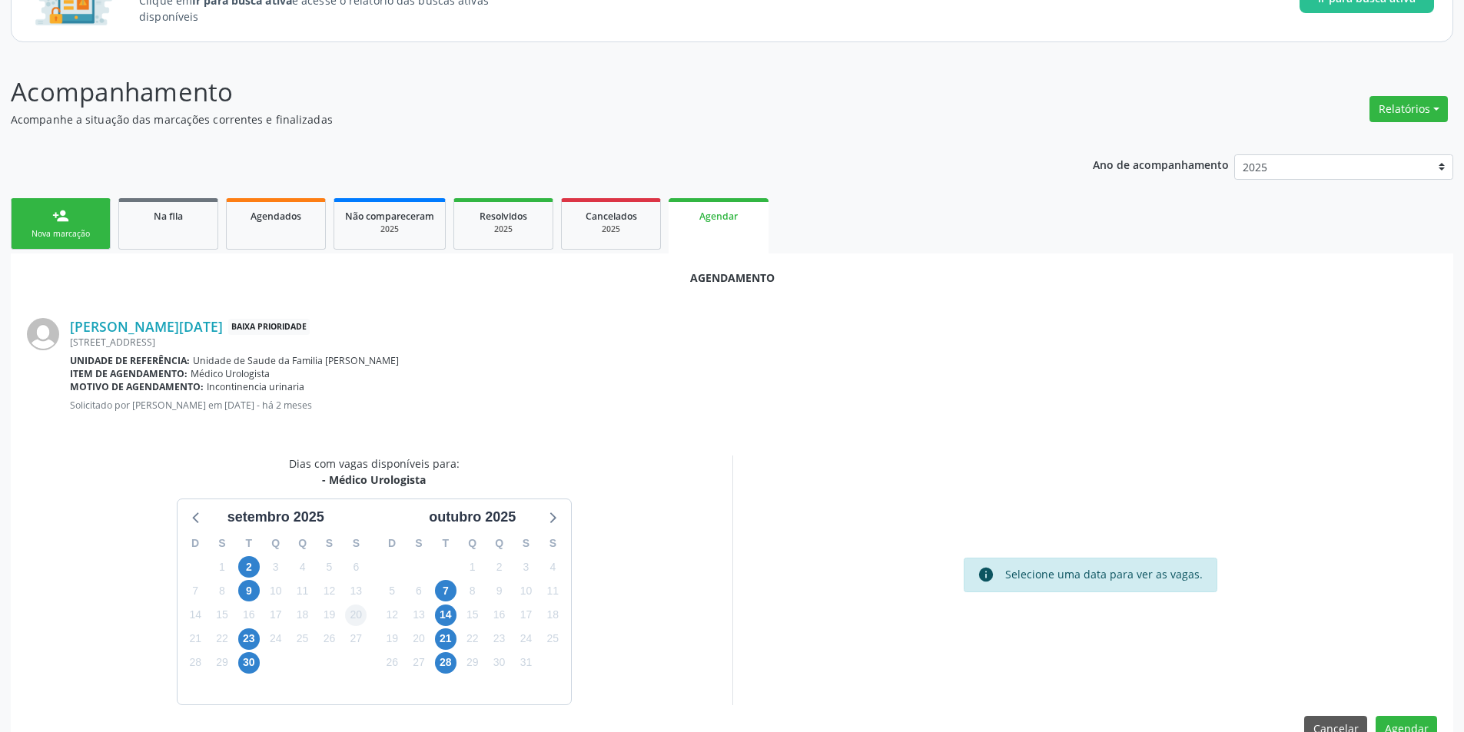
scroll to position [178, 0]
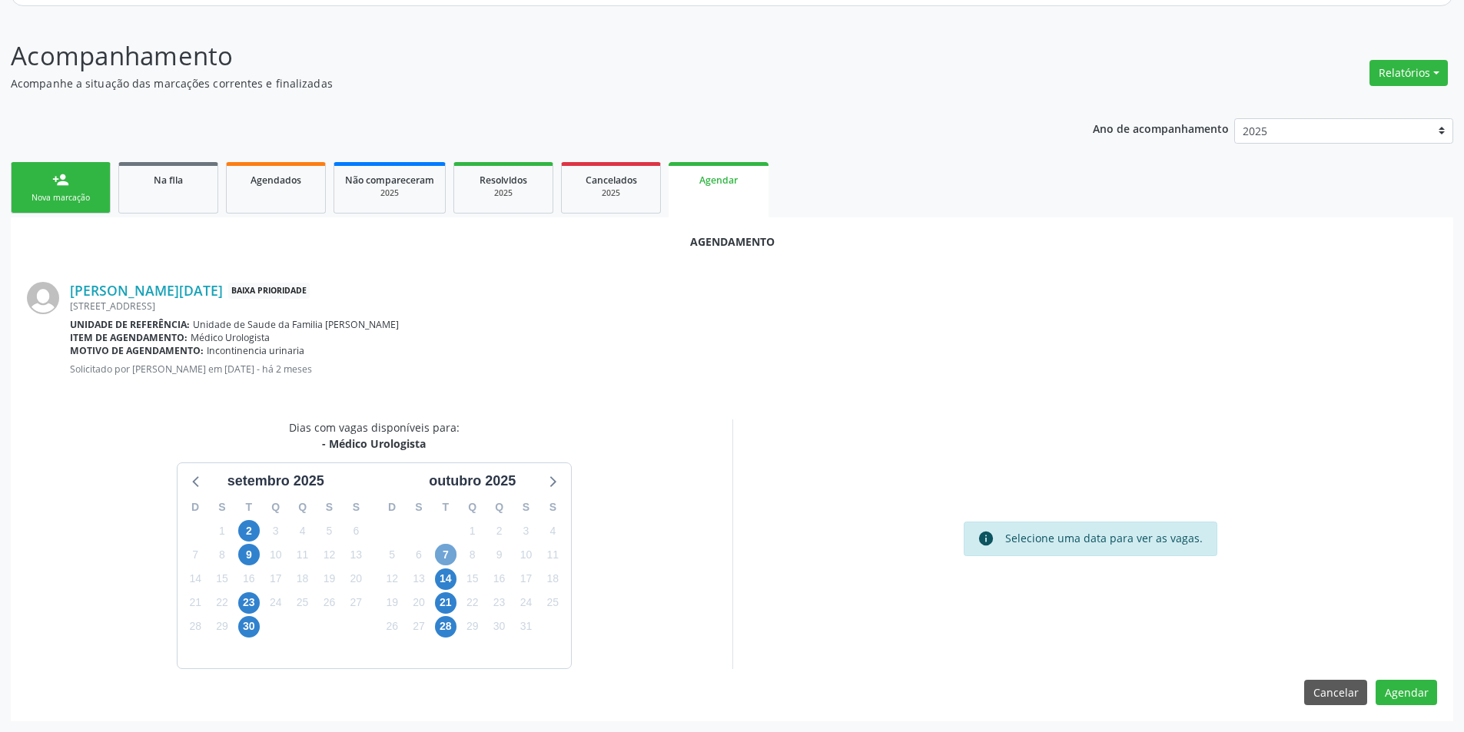
click at [437, 550] on span "7" at bounding box center [446, 555] width 22 height 22
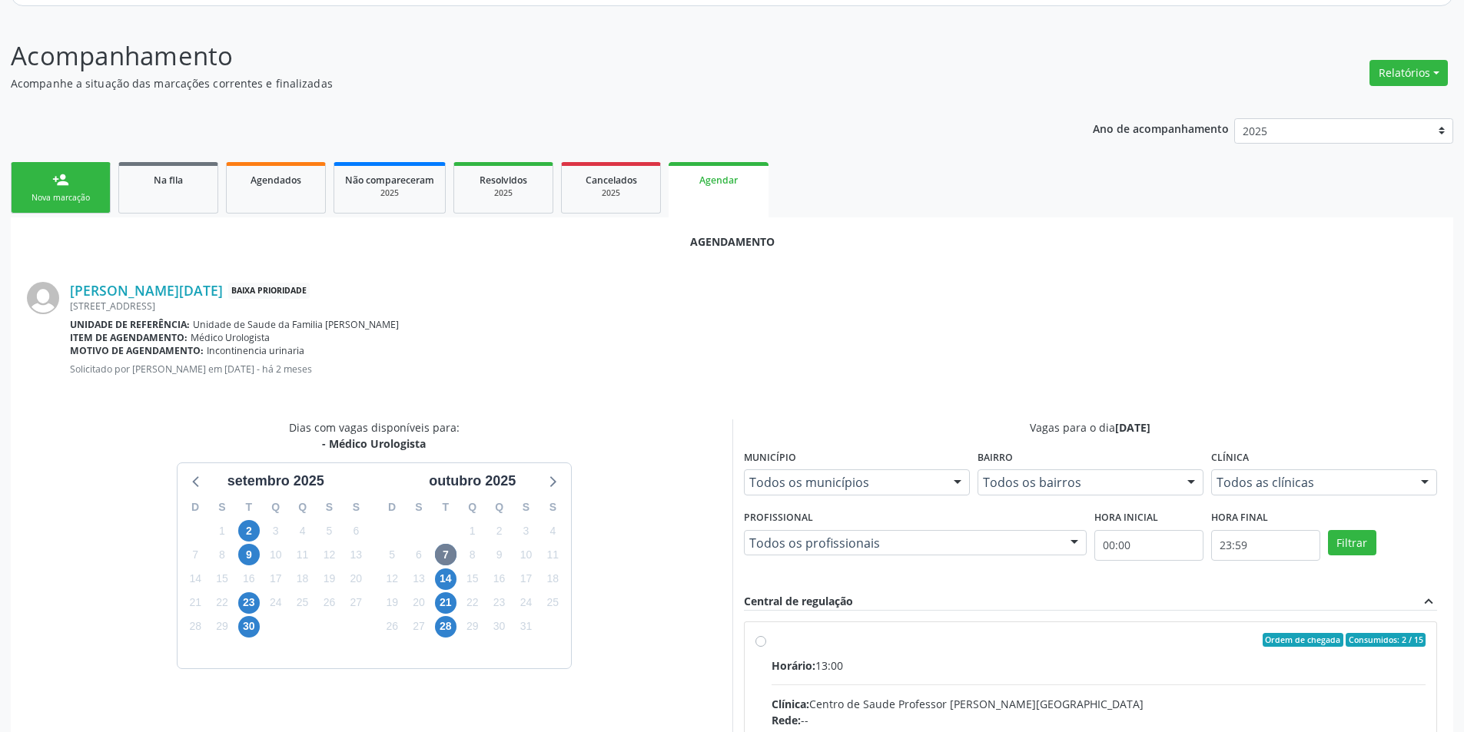
radio input "true"
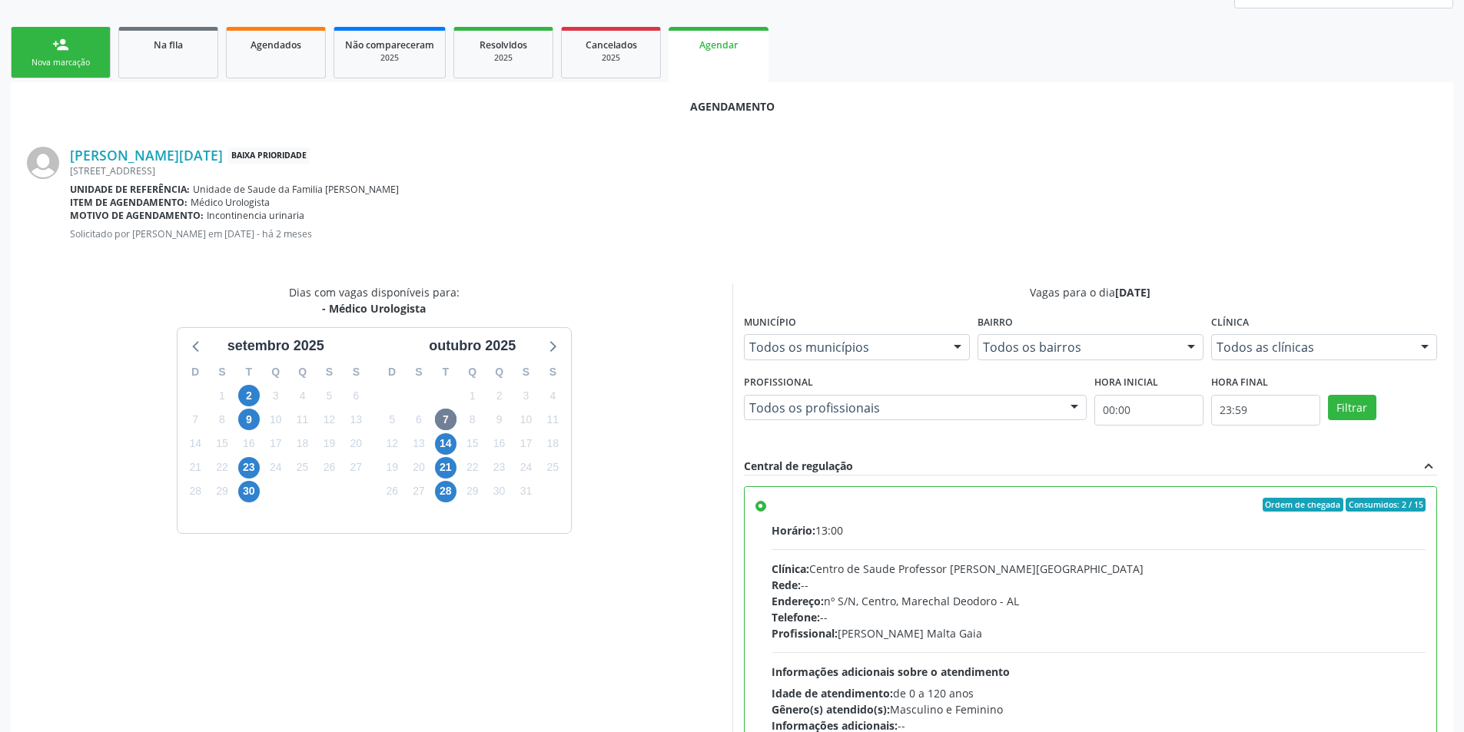
scroll to position [428, 0]
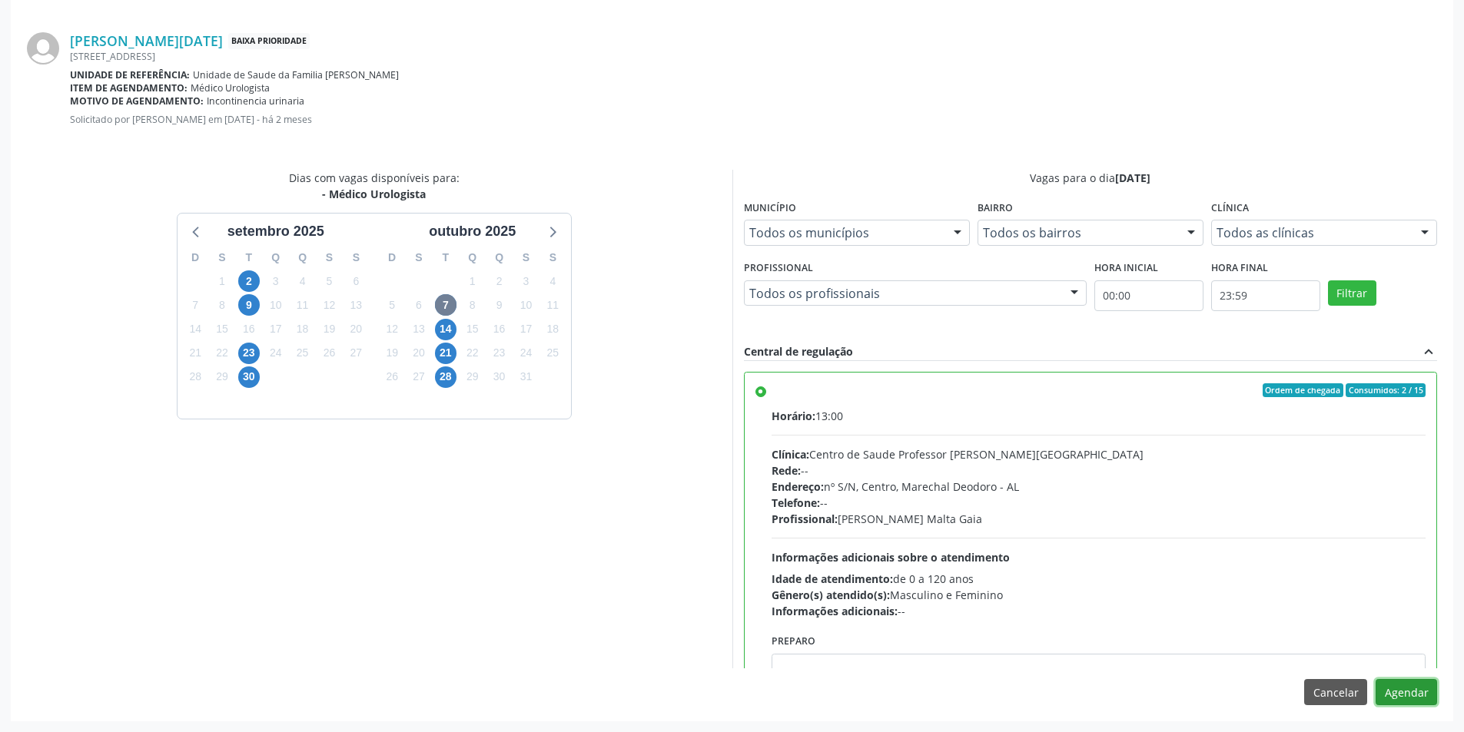
click at [1408, 684] on button "Agendar" at bounding box center [1405, 692] width 61 height 26
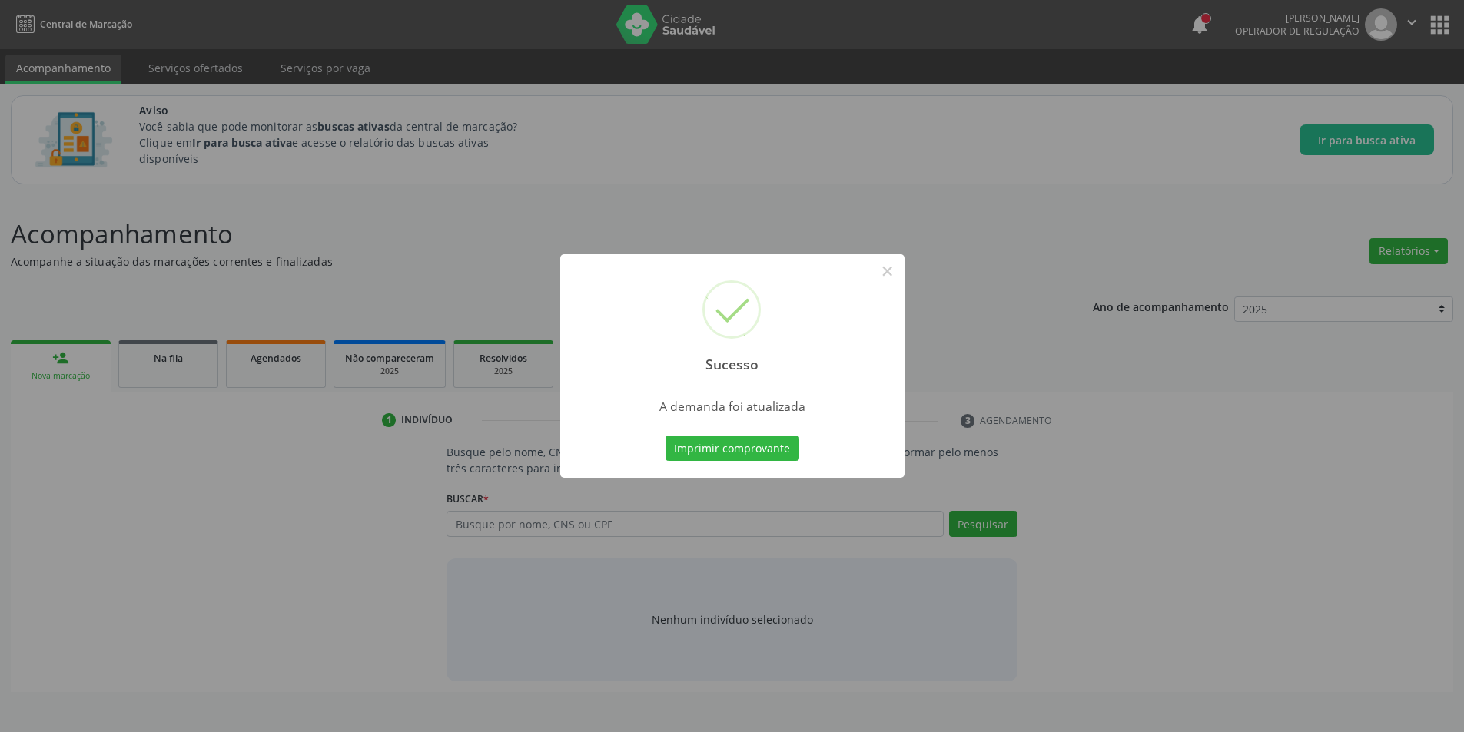
scroll to position [0, 0]
drag, startPoint x: 887, startPoint y: 270, endPoint x: 781, endPoint y: 307, distance: 112.3
click at [887, 272] on button "×" at bounding box center [893, 271] width 26 height 26
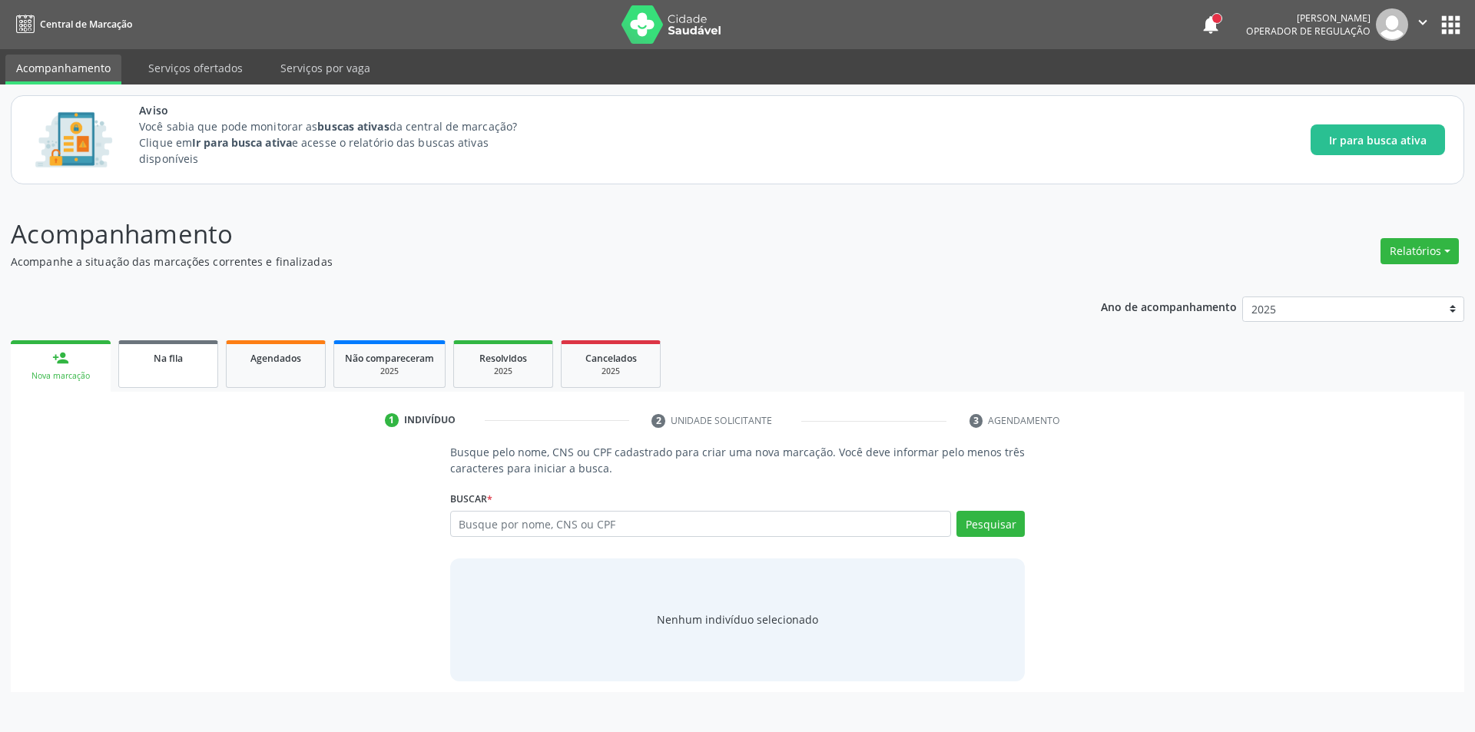
click at [168, 370] on link "Na fila" at bounding box center [168, 364] width 100 height 48
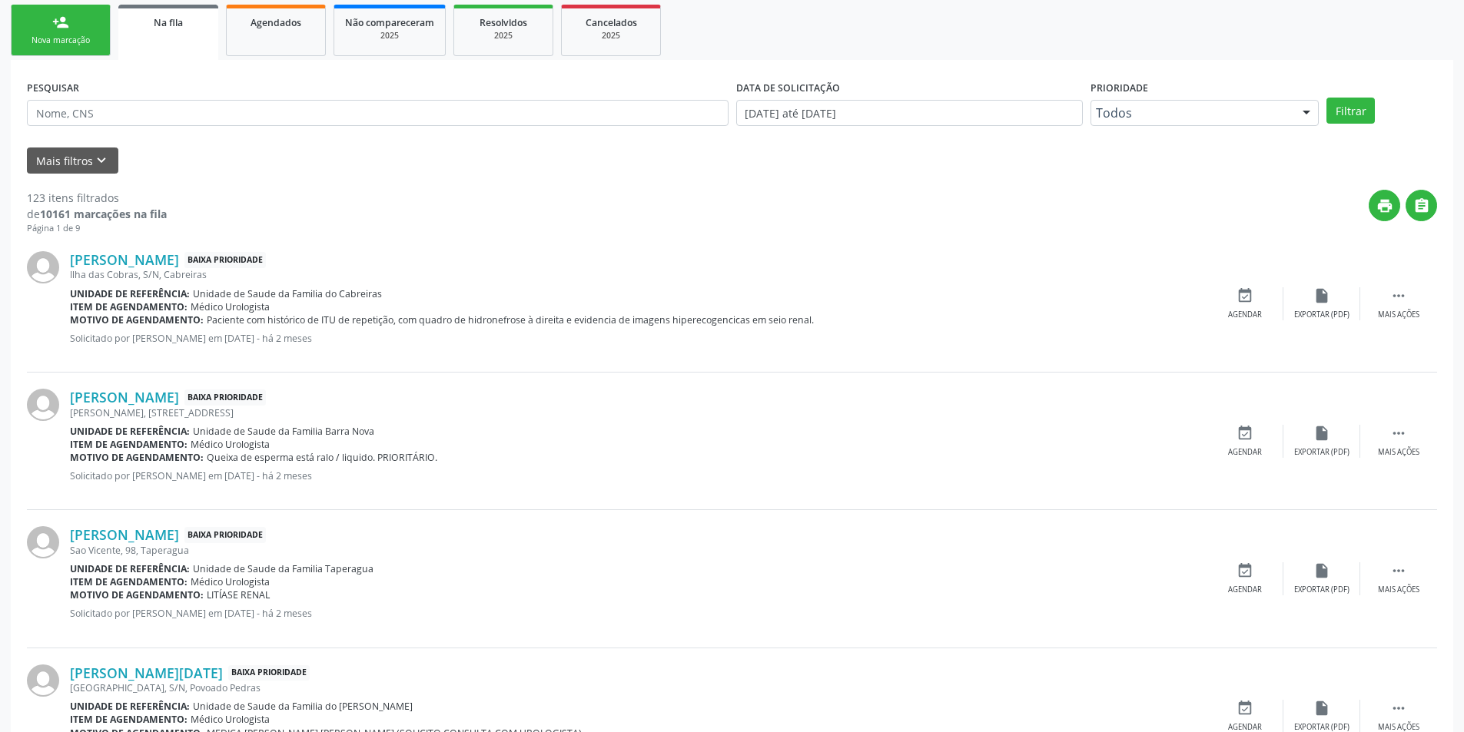
scroll to position [384, 0]
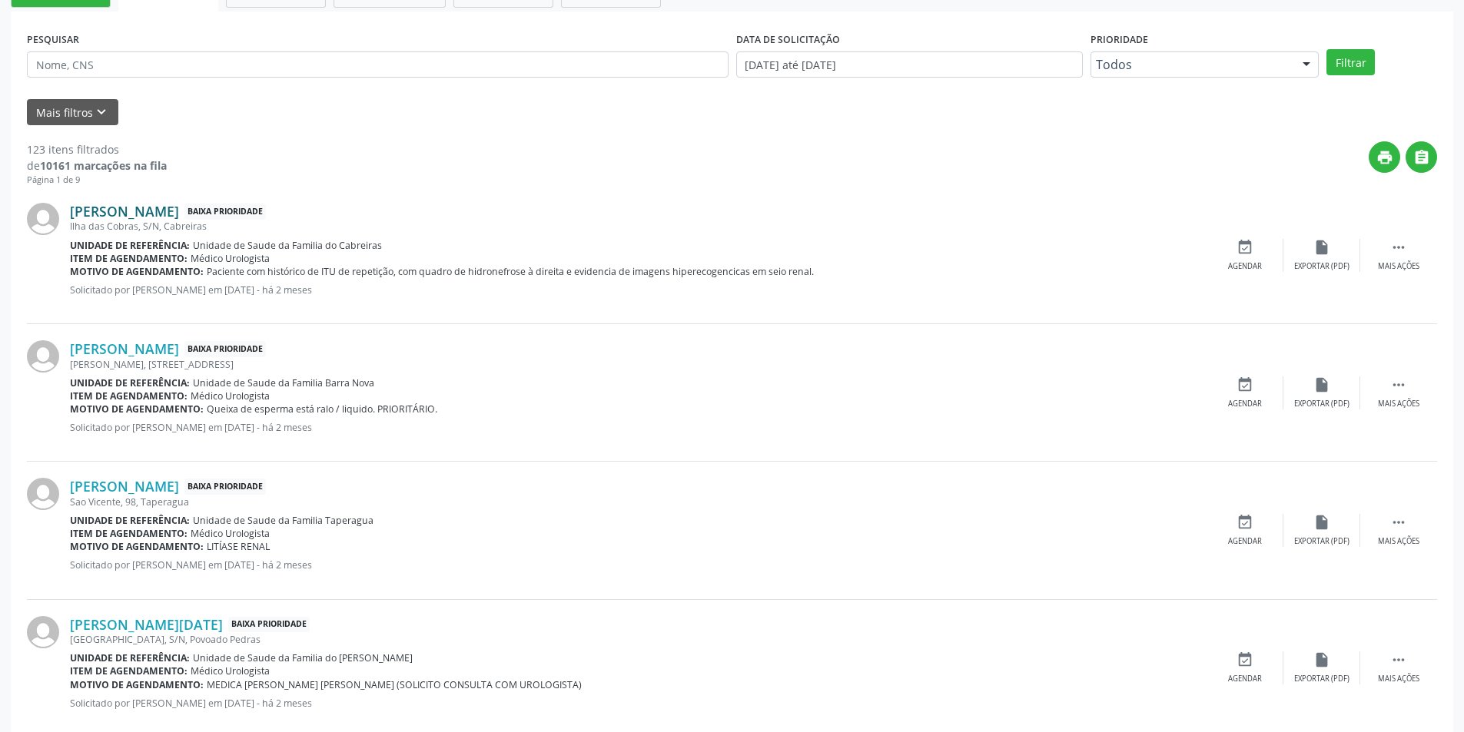
click at [163, 217] on link "Mariana dos Santos" at bounding box center [124, 211] width 109 height 17
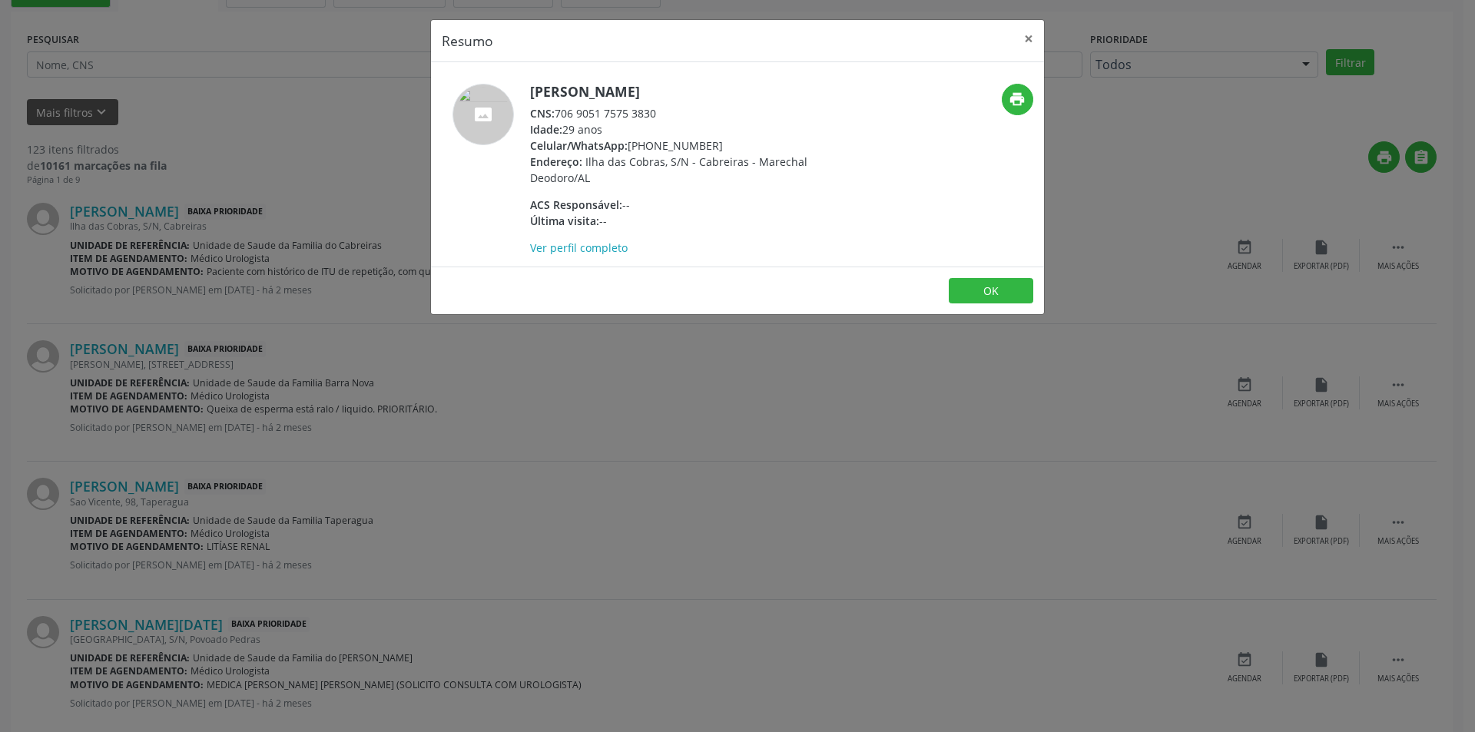
drag, startPoint x: 556, startPoint y: 111, endPoint x: 695, endPoint y: 114, distance: 139.9
click at [695, 114] on div "CNS: 706 9051 7575 3830" at bounding box center [679, 113] width 299 height 16
click at [652, 114] on div "CNS: 706 9051 7575 3830" at bounding box center [679, 113] width 299 height 16
drag, startPoint x: 662, startPoint y: 113, endPoint x: 602, endPoint y: 118, distance: 59.4
click at [558, 112] on div "CNS: 706 9051 7575 3830" at bounding box center [679, 113] width 299 height 16
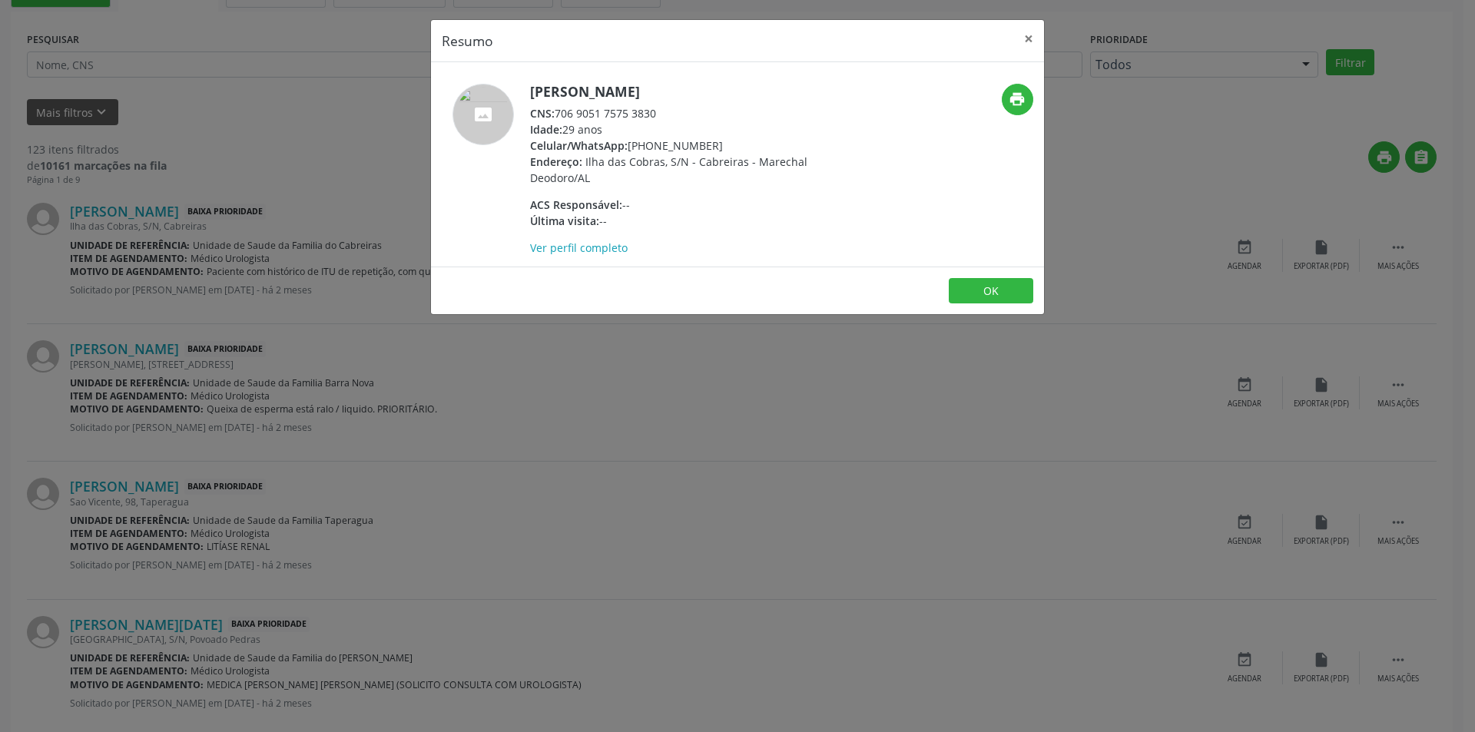
copy div "706 9051 7575 3830"
click at [990, 300] on button "OK" at bounding box center [991, 291] width 85 height 26
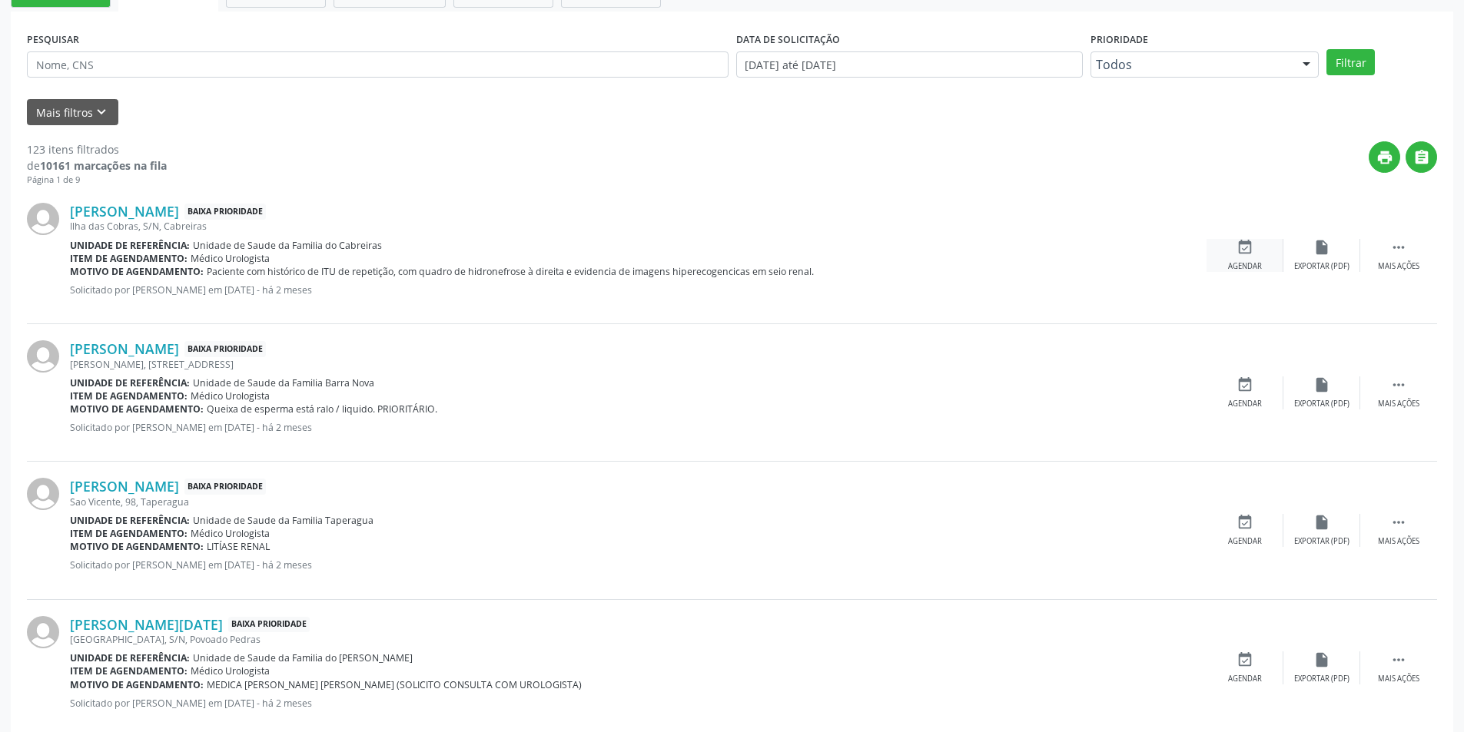
click at [1253, 265] on div "Agendar" at bounding box center [1245, 266] width 34 height 11
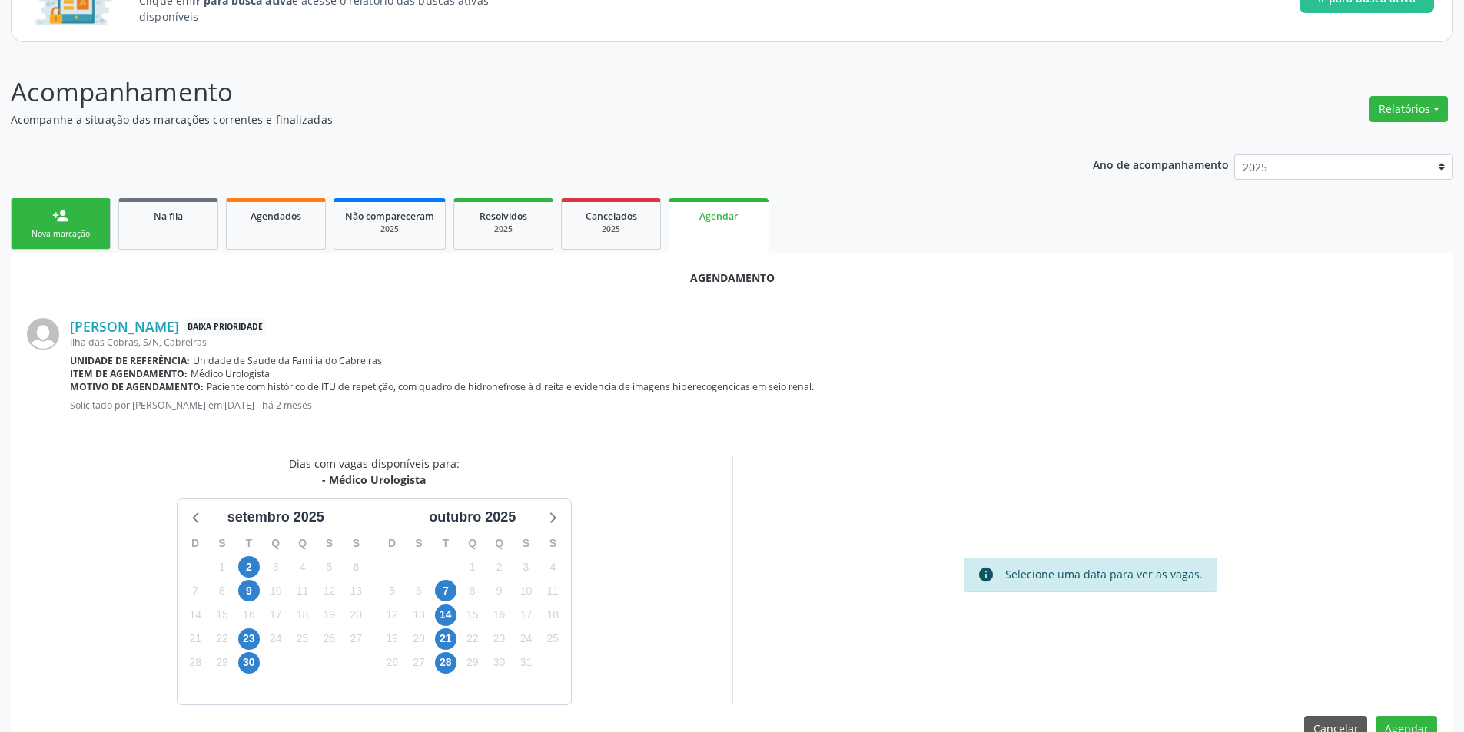
scroll to position [178, 0]
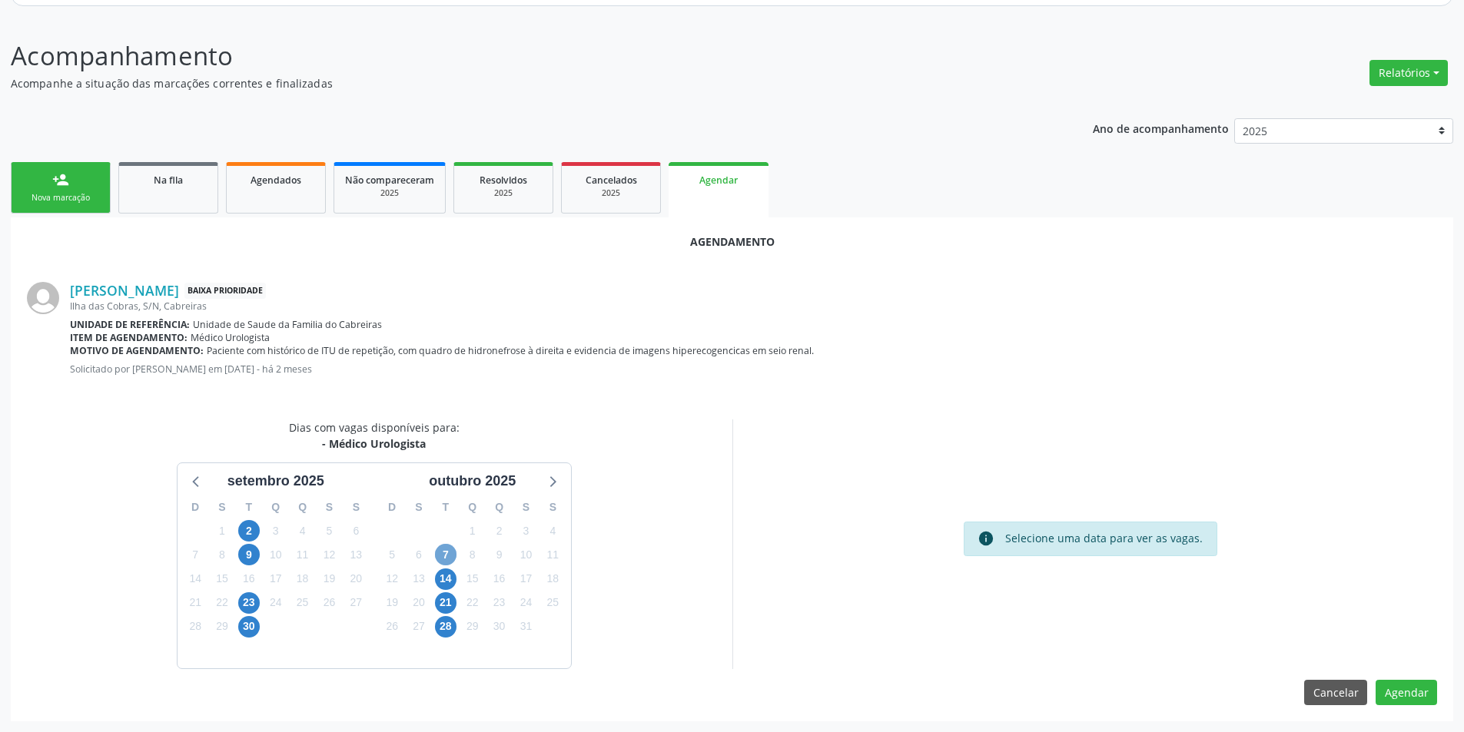
click at [446, 556] on span "7" at bounding box center [446, 555] width 22 height 22
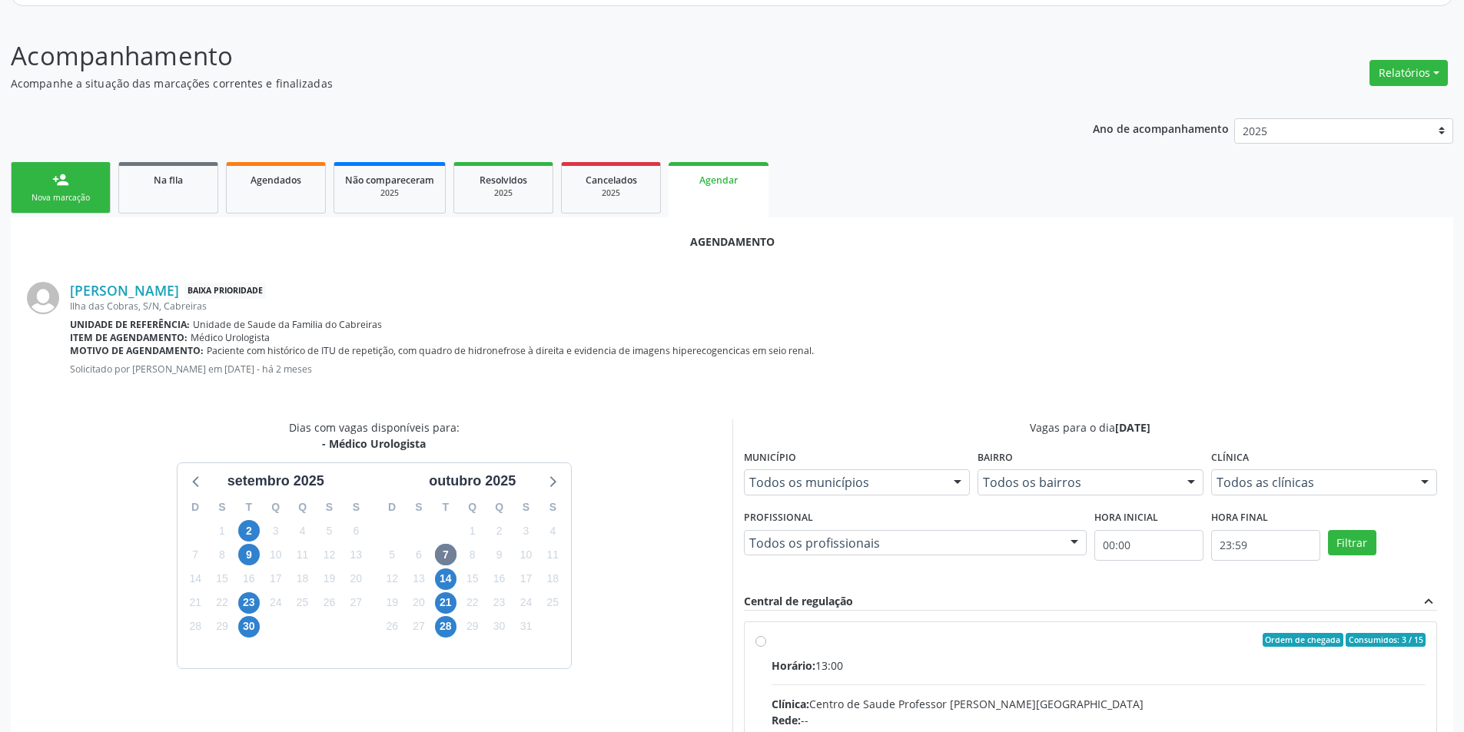
click at [759, 641] on input "Ordem de chegada Consumidos: 3 / 15 Horário: 13:00 Clínica: Centro de Saude Pro…" at bounding box center [760, 640] width 11 height 14
radio input "true"
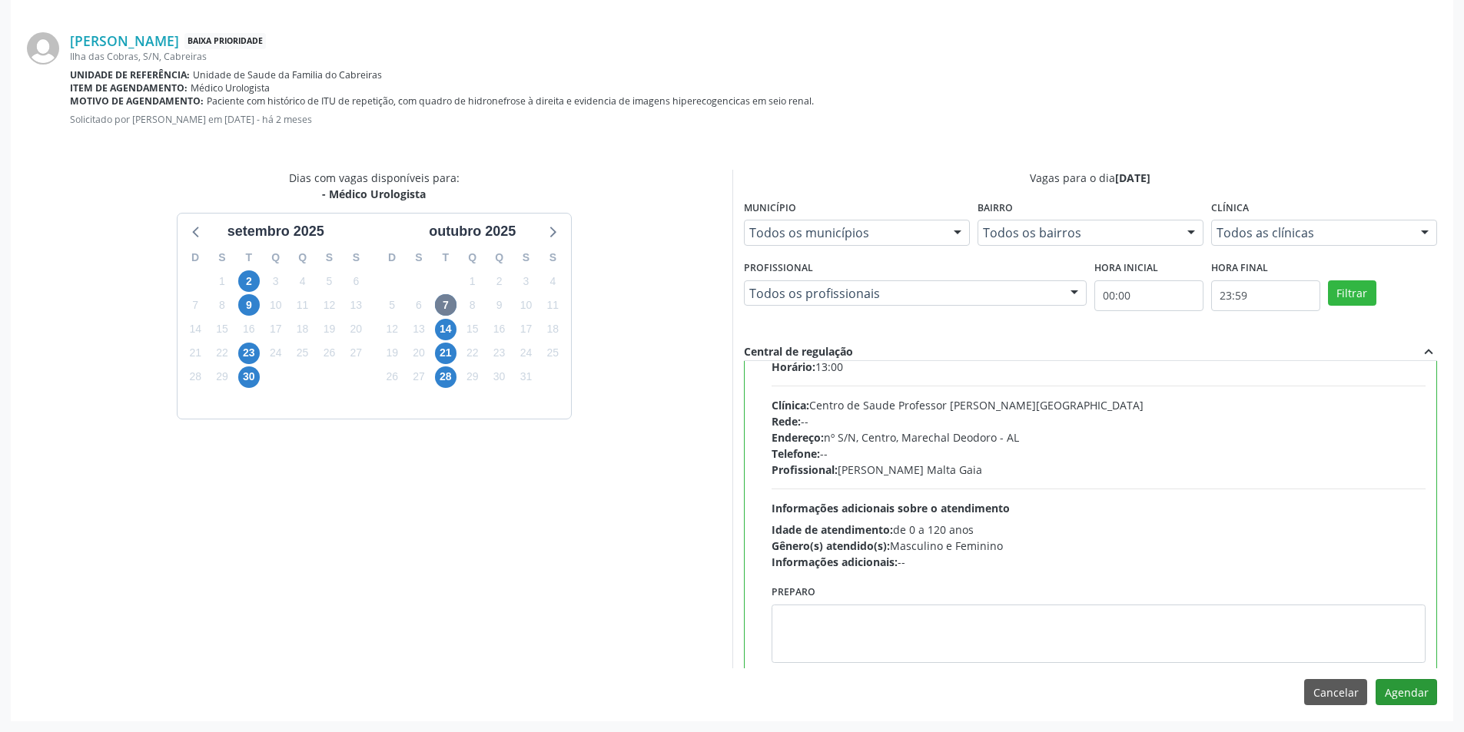
scroll to position [76, 0]
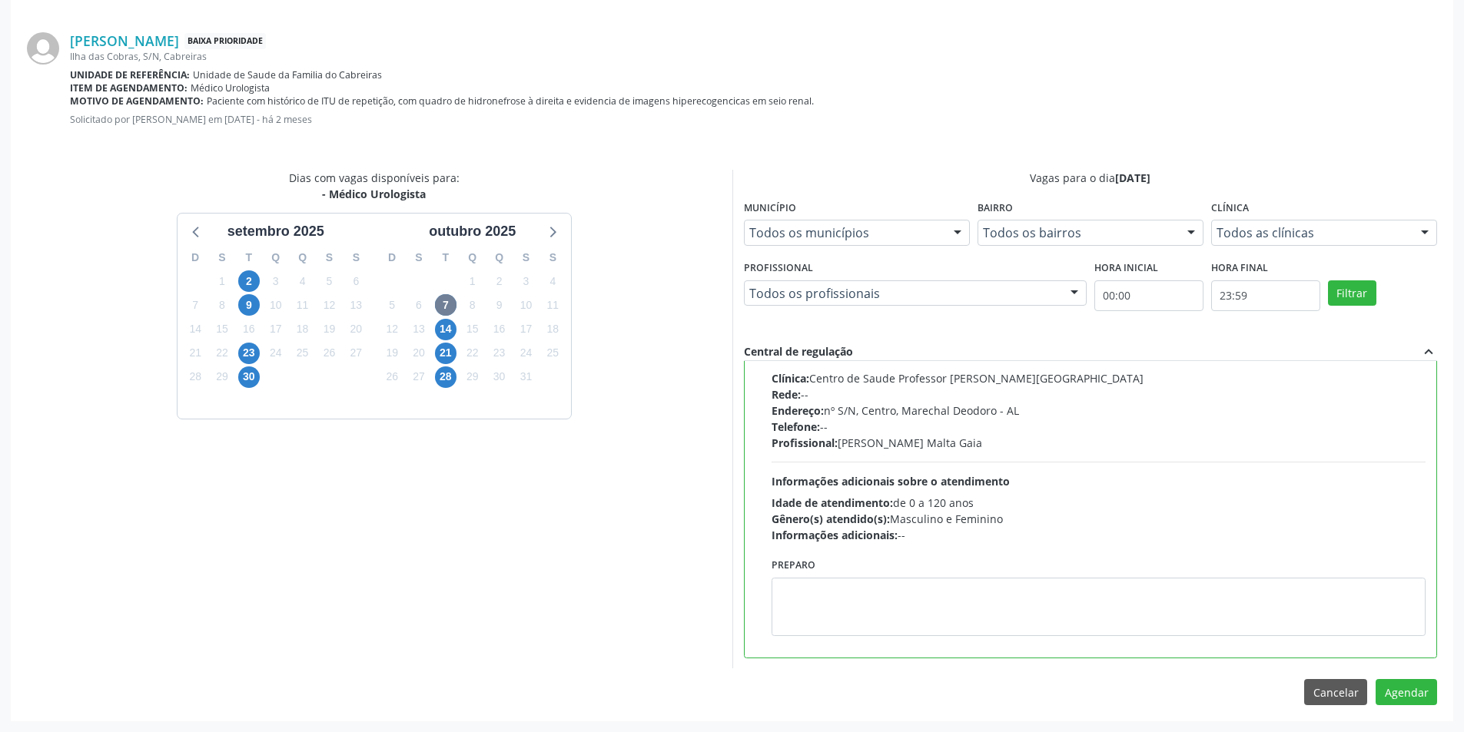
click at [1438, 685] on div "Agendamento Mariana dos Santos Baixa Prioridade Ilha das Cobras, S/N, Cabreiras…" at bounding box center [732, 344] width 1442 height 753
click at [1432, 693] on button "Agendar" at bounding box center [1405, 692] width 61 height 26
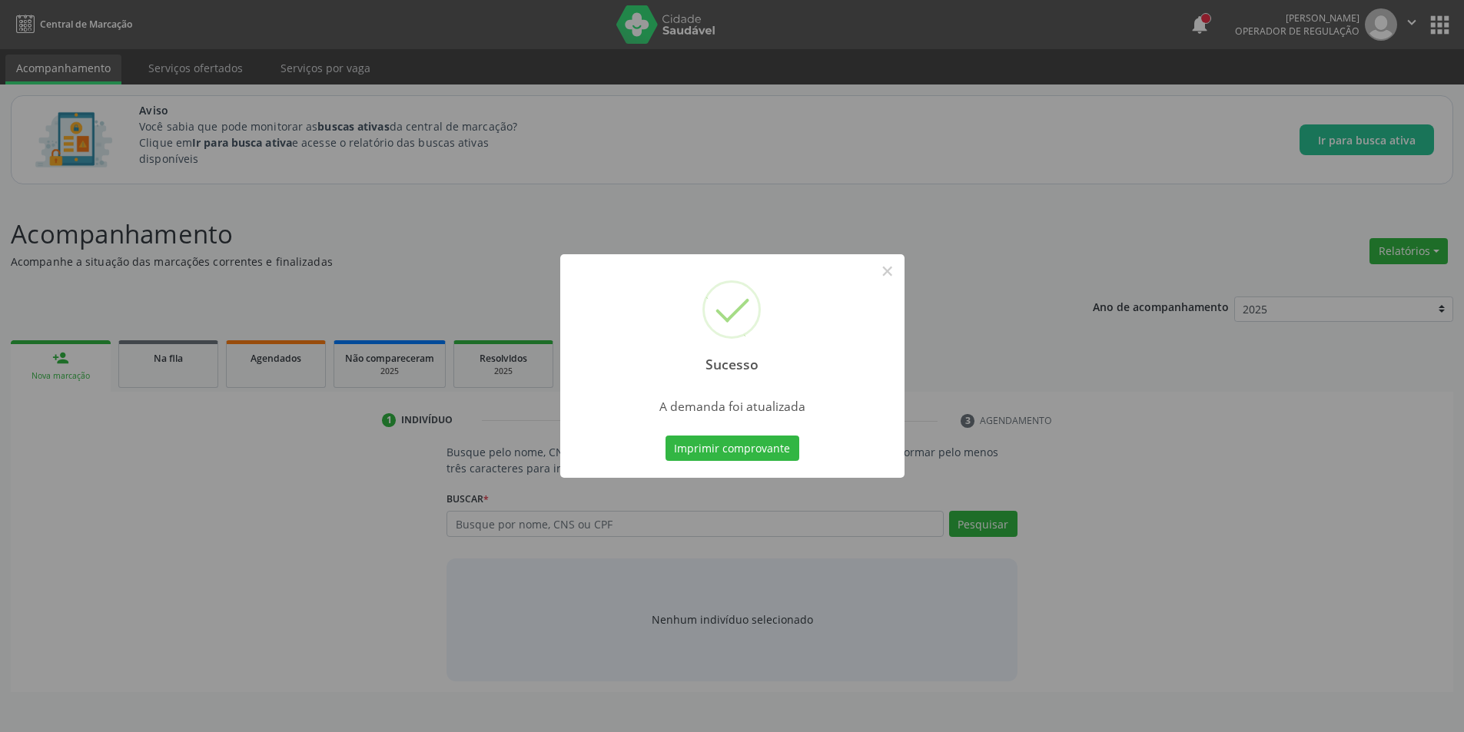
scroll to position [0, 0]
click at [894, 268] on button "×" at bounding box center [893, 271] width 26 height 26
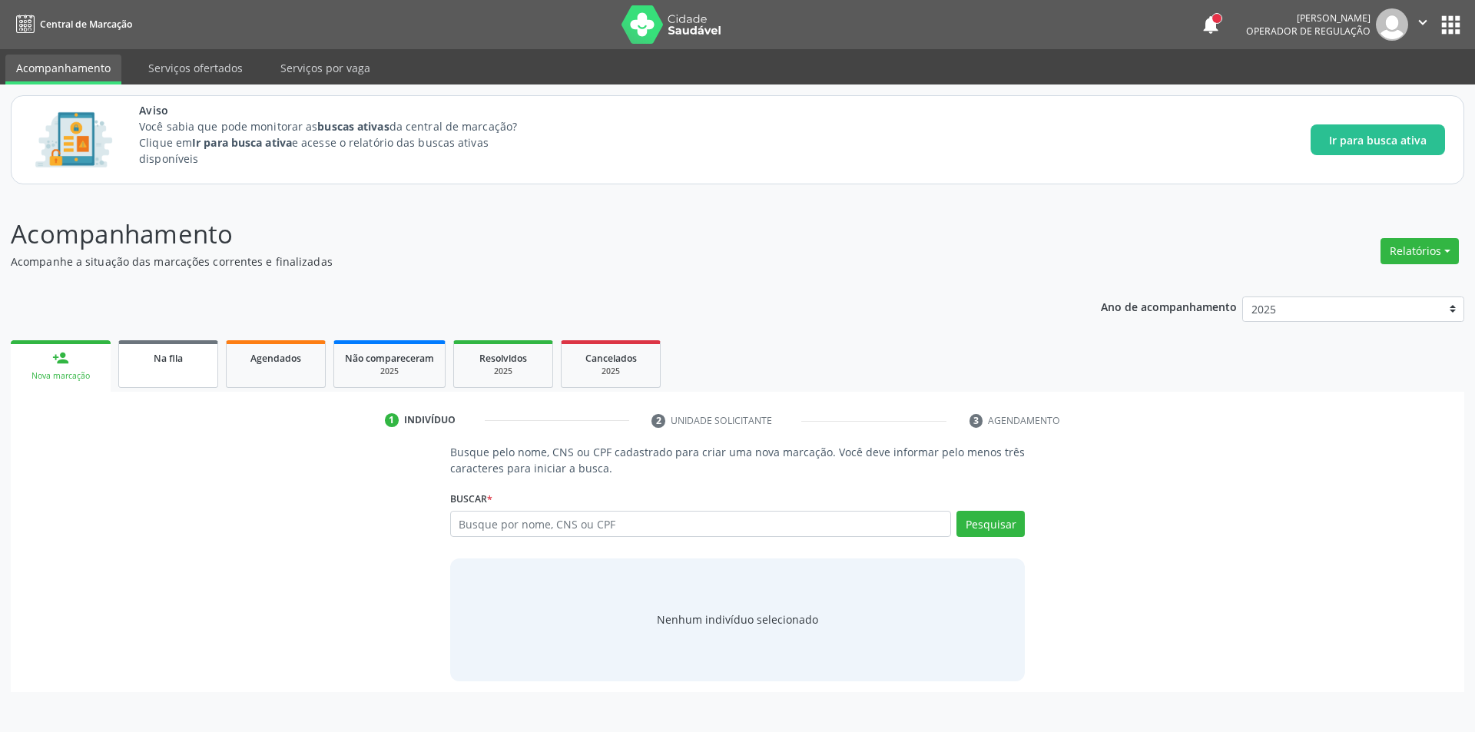
click at [183, 357] on span "Na fila" at bounding box center [168, 358] width 29 height 13
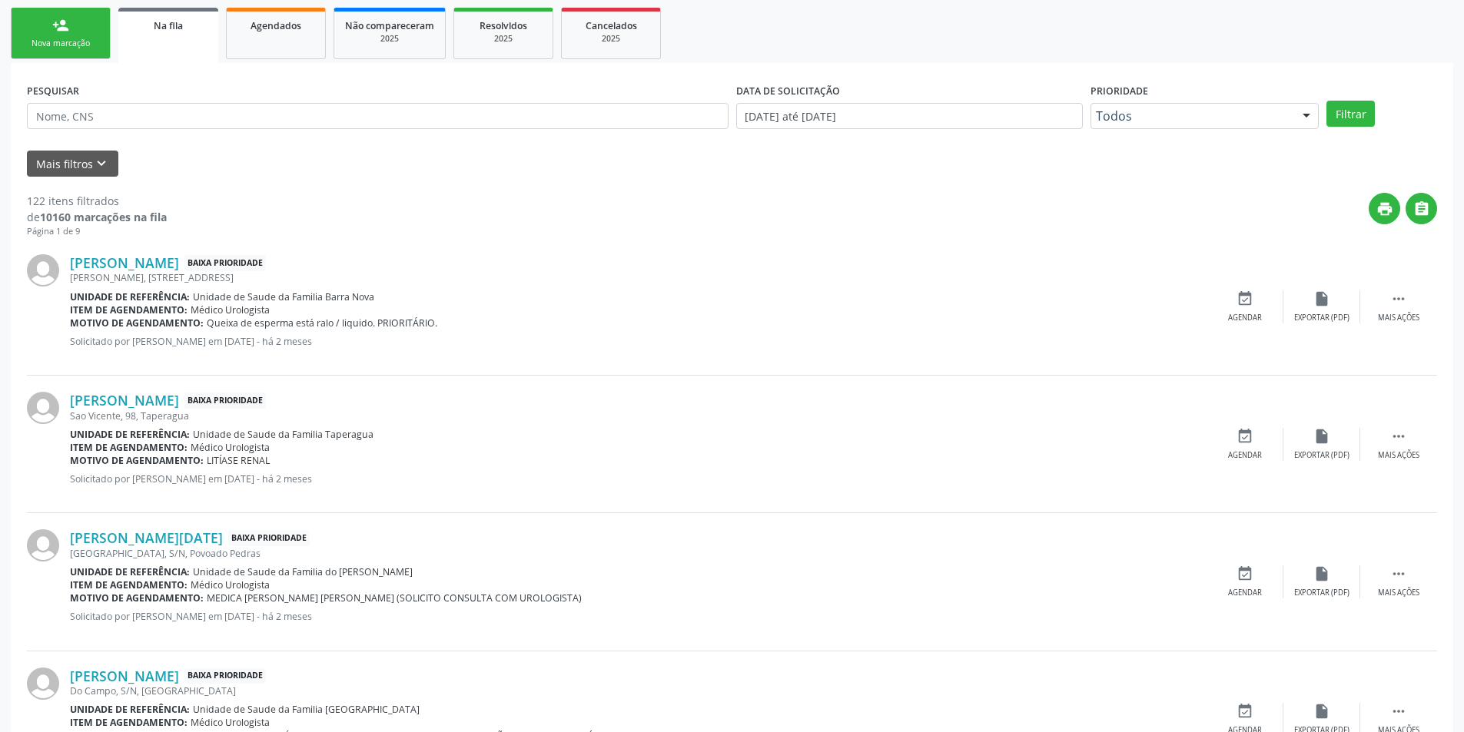
scroll to position [384, 0]
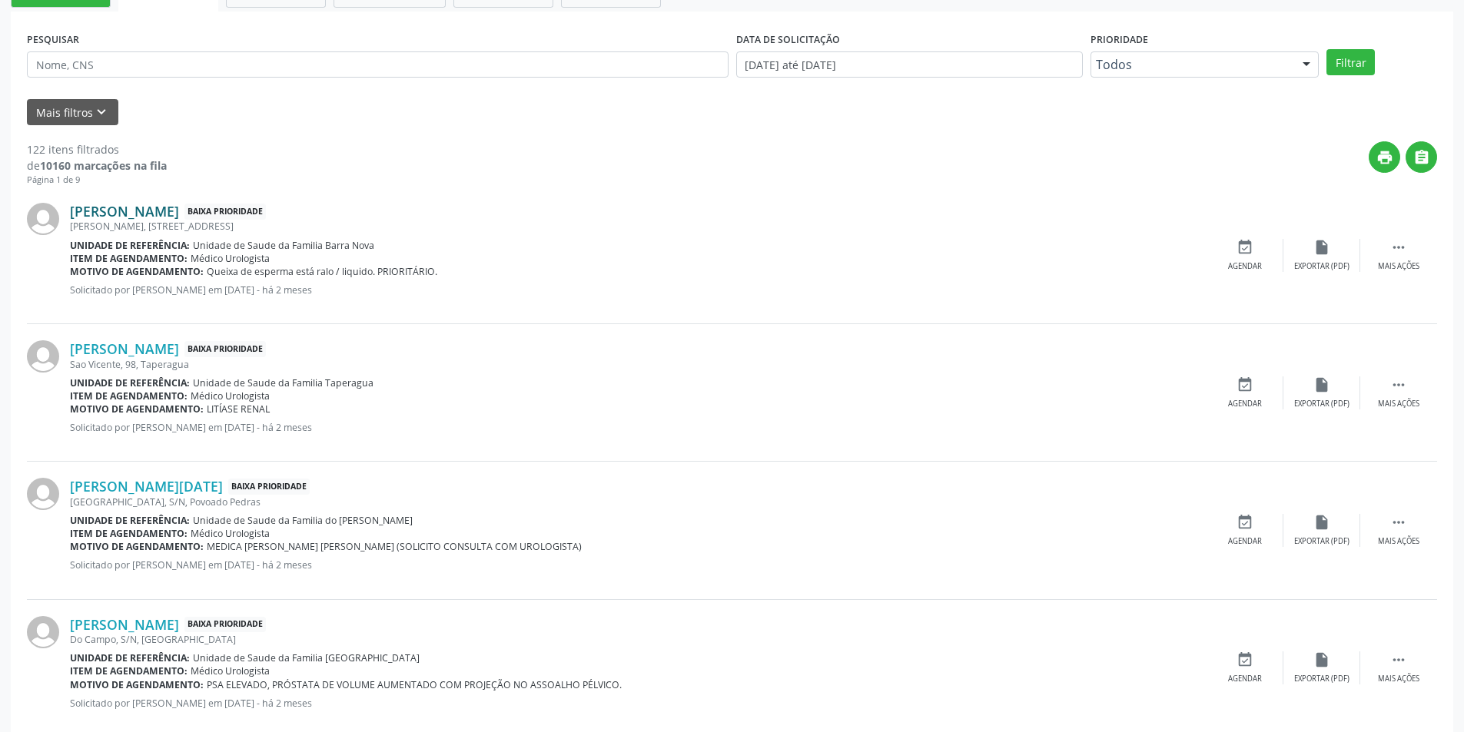
click at [179, 215] on link "Oberto Cardoso dos Santos" at bounding box center [124, 211] width 109 height 17
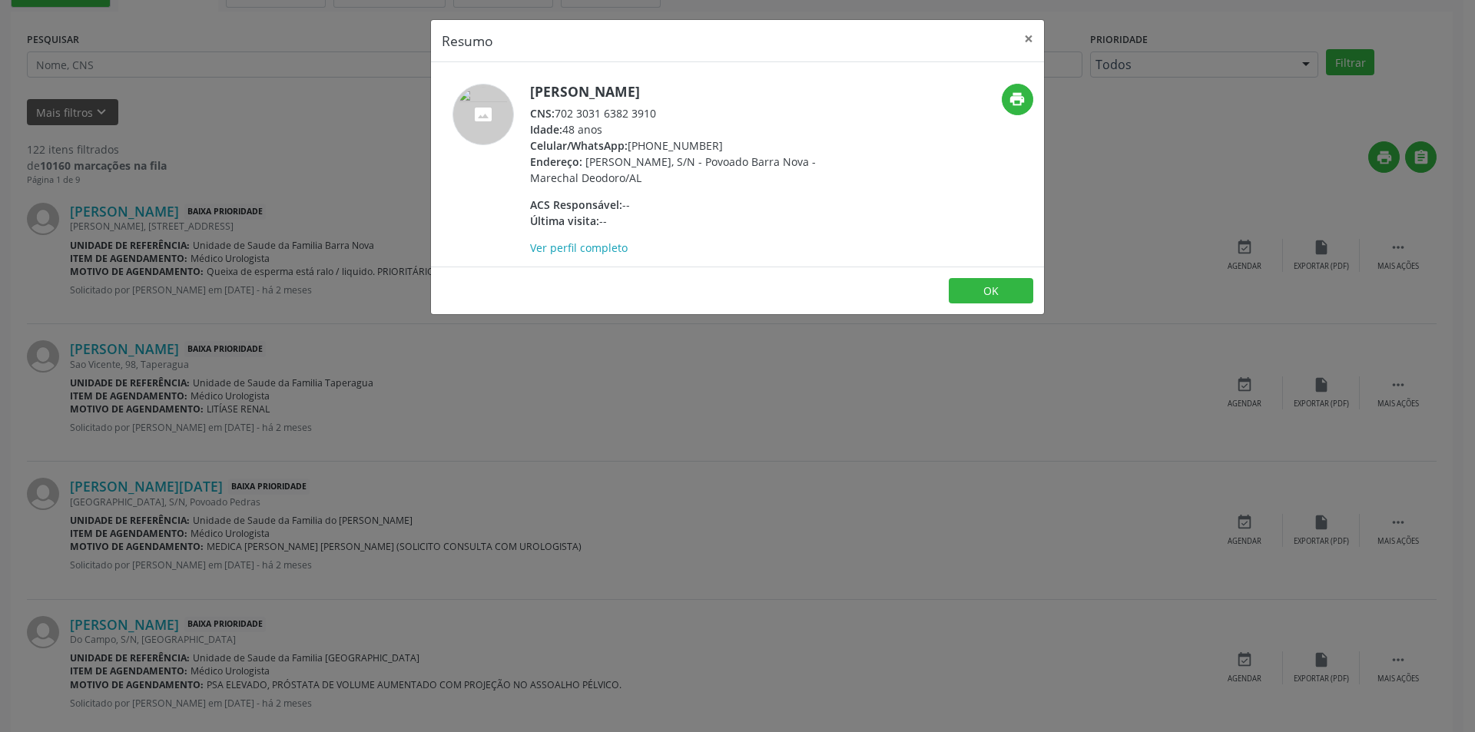
drag, startPoint x: 559, startPoint y: 111, endPoint x: 657, endPoint y: 108, distance: 98.4
click at [657, 108] on div "CNS: 702 3031 6382 3910" at bounding box center [679, 113] width 299 height 16
copy div "702 3031 6382 3910"
click at [990, 300] on button "OK" at bounding box center [991, 291] width 85 height 26
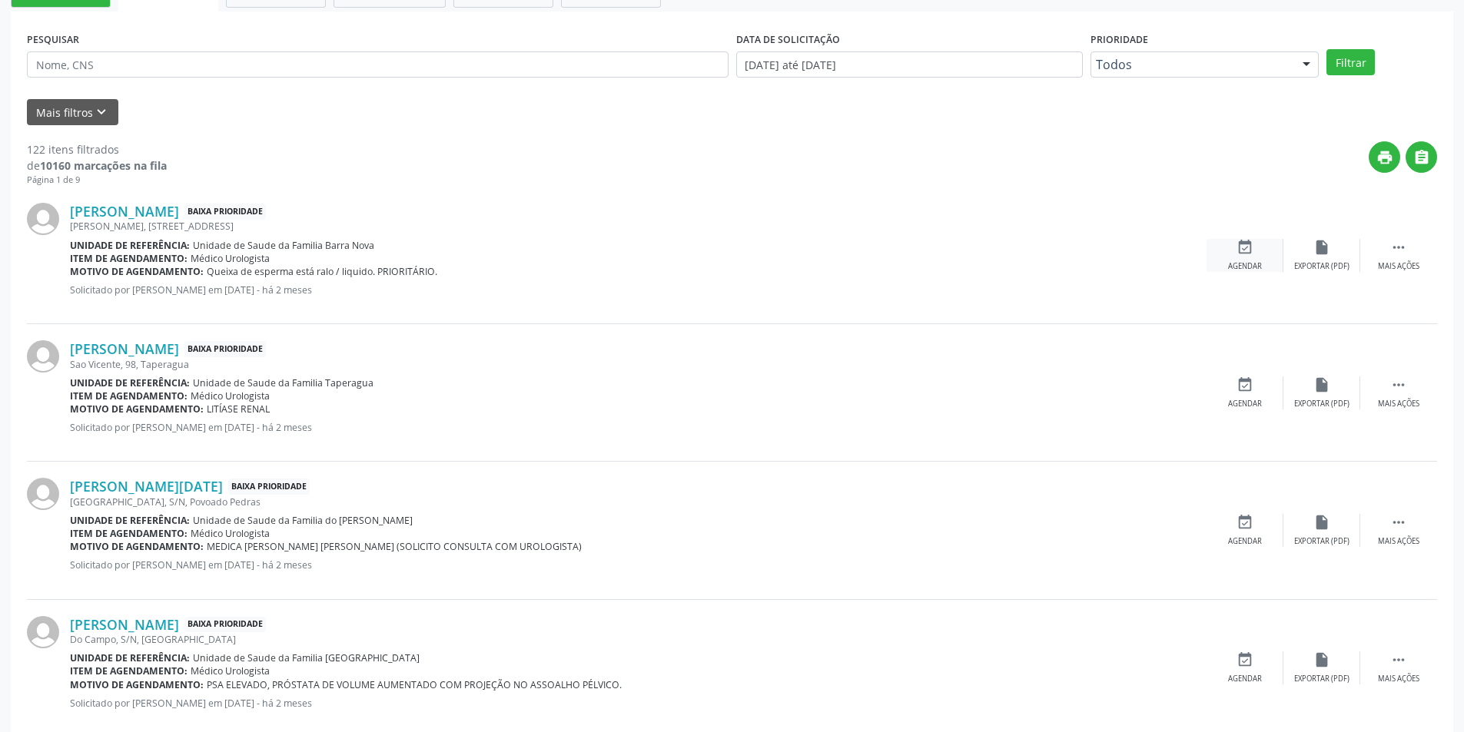
click at [1241, 260] on div "event_available Agendar" at bounding box center [1244, 255] width 77 height 33
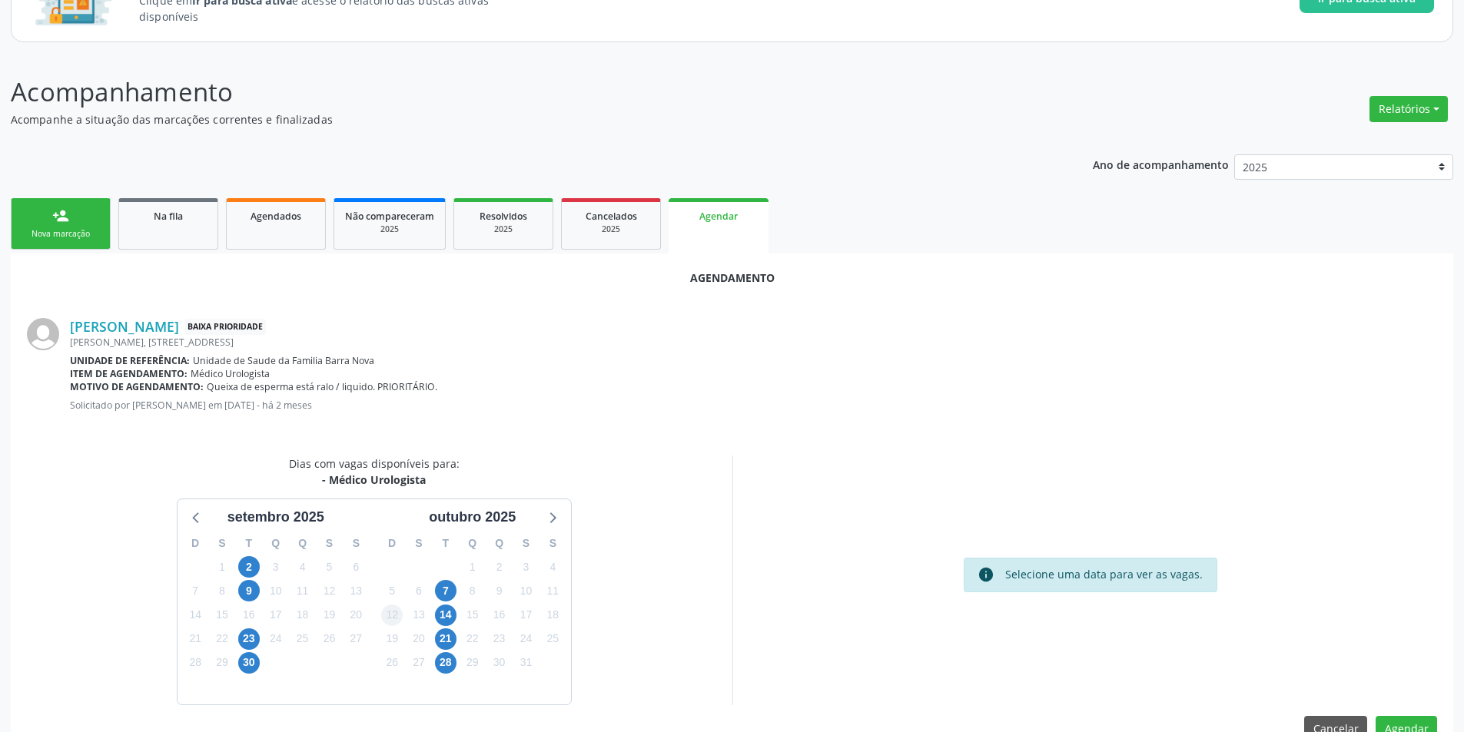
scroll to position [178, 0]
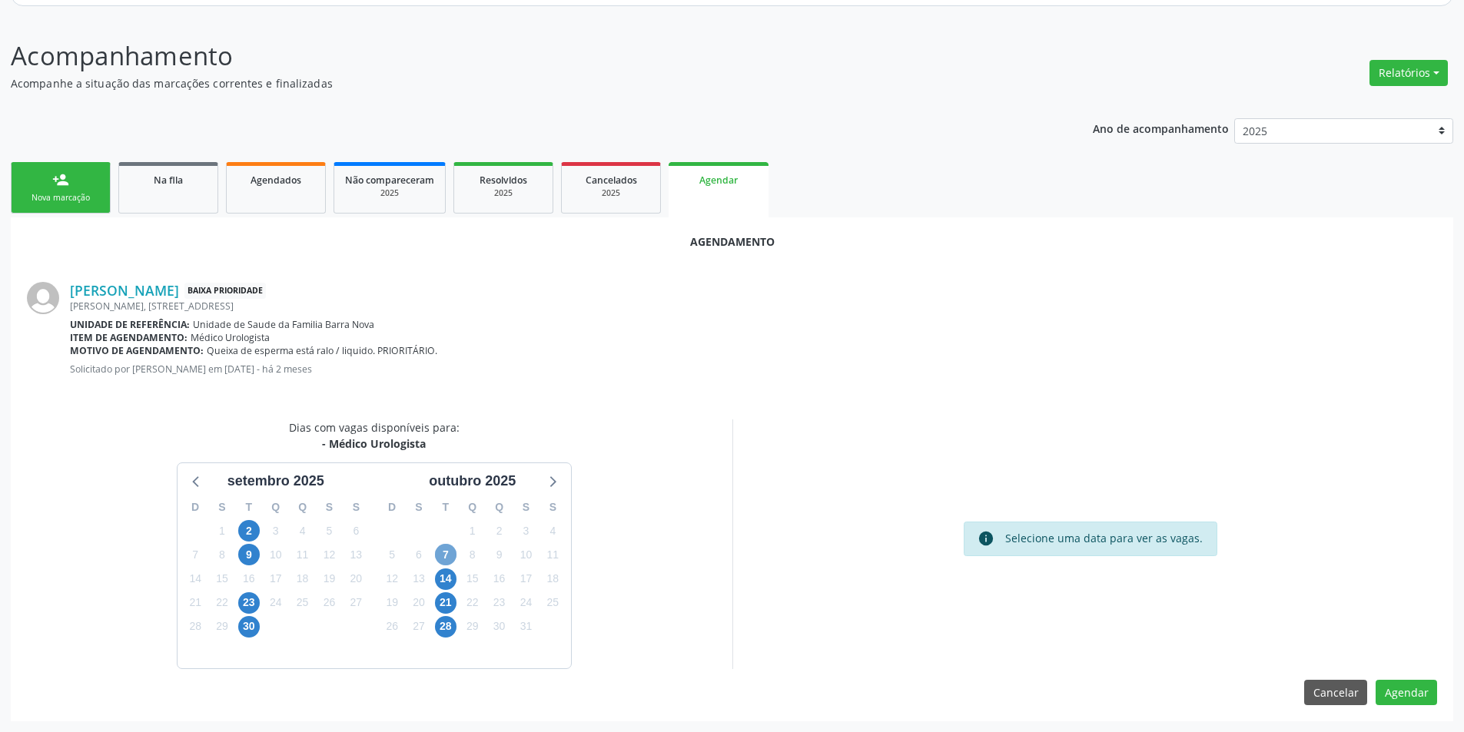
click at [448, 555] on span "7" at bounding box center [446, 555] width 22 height 22
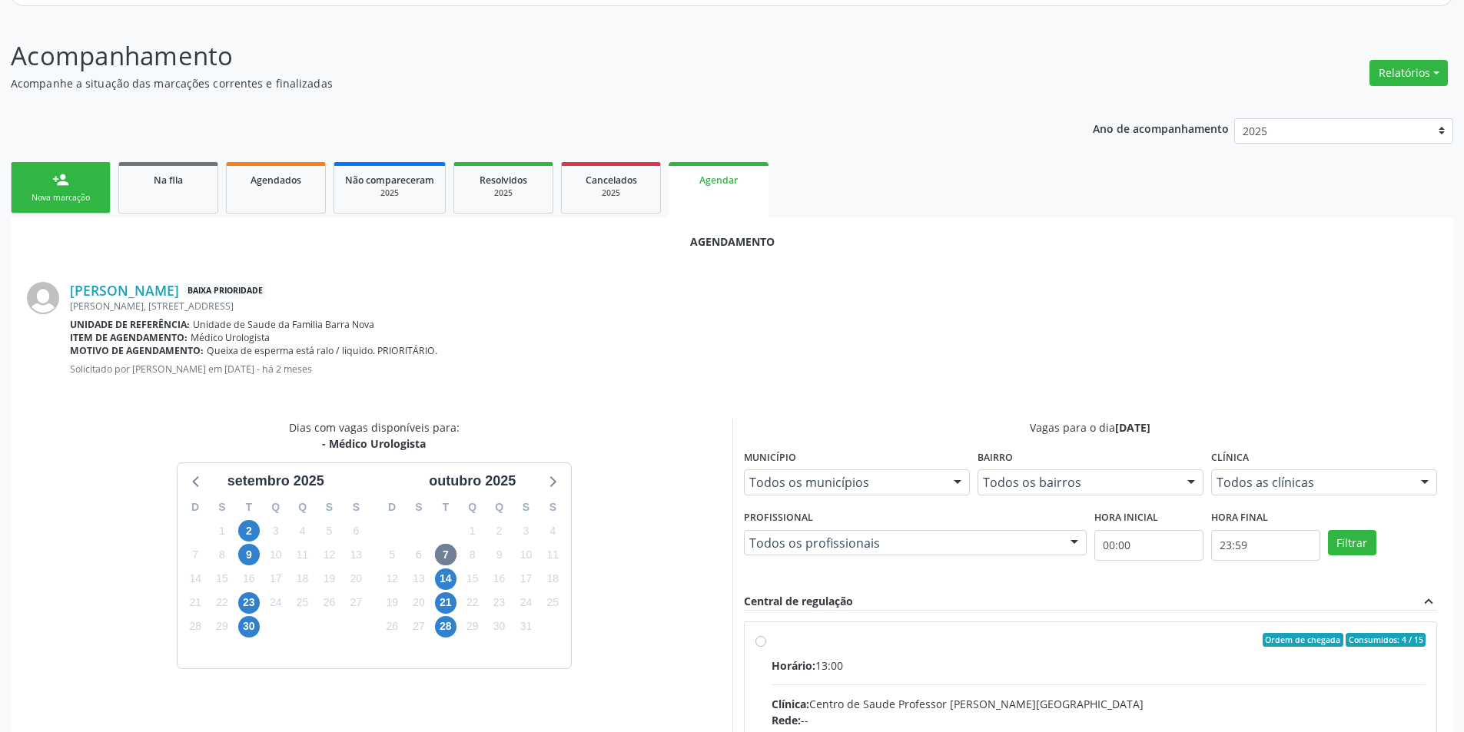
click at [759, 641] on input "Ordem de chegada Consumidos: 4 / 15 Horário: 13:00 Clínica: Centro de Saude Pro…" at bounding box center [760, 640] width 11 height 14
radio input "true"
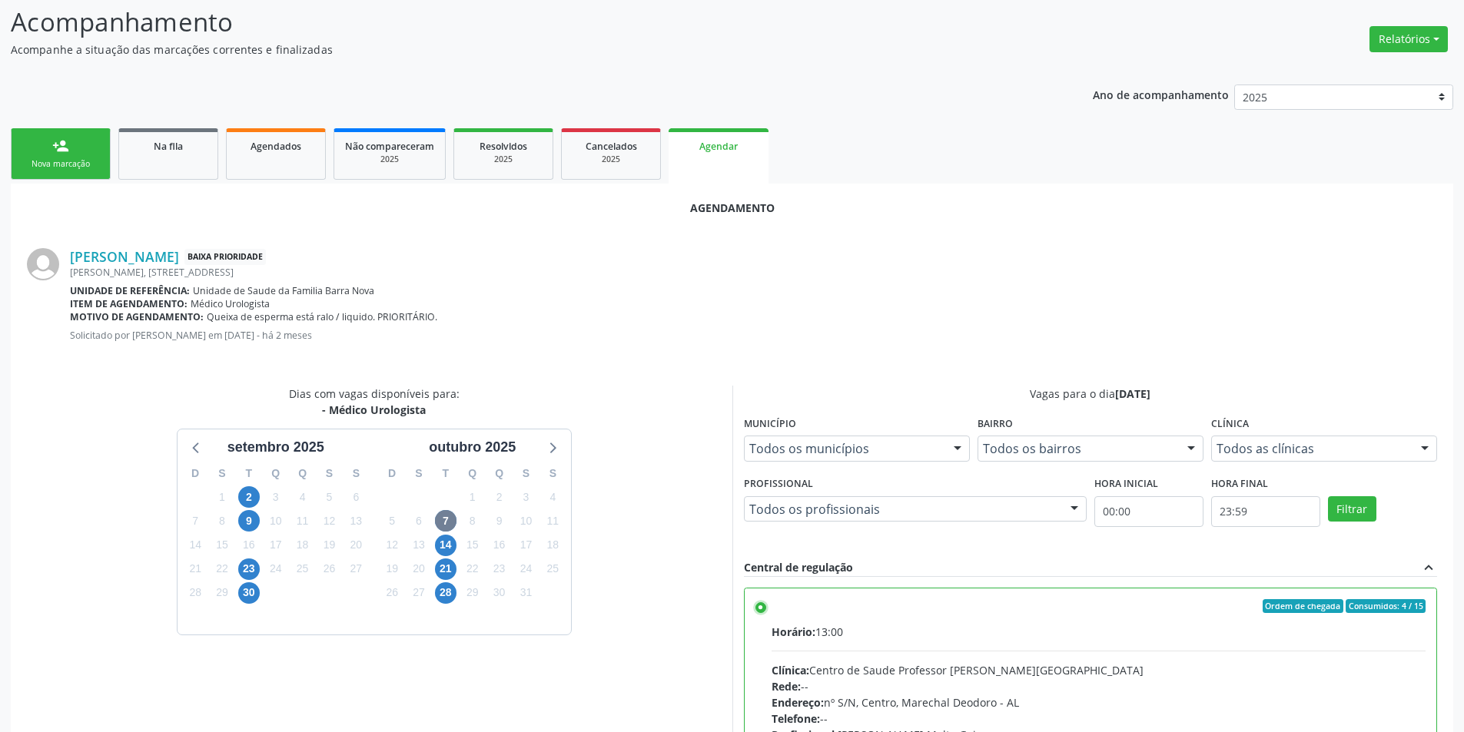
scroll to position [428, 0]
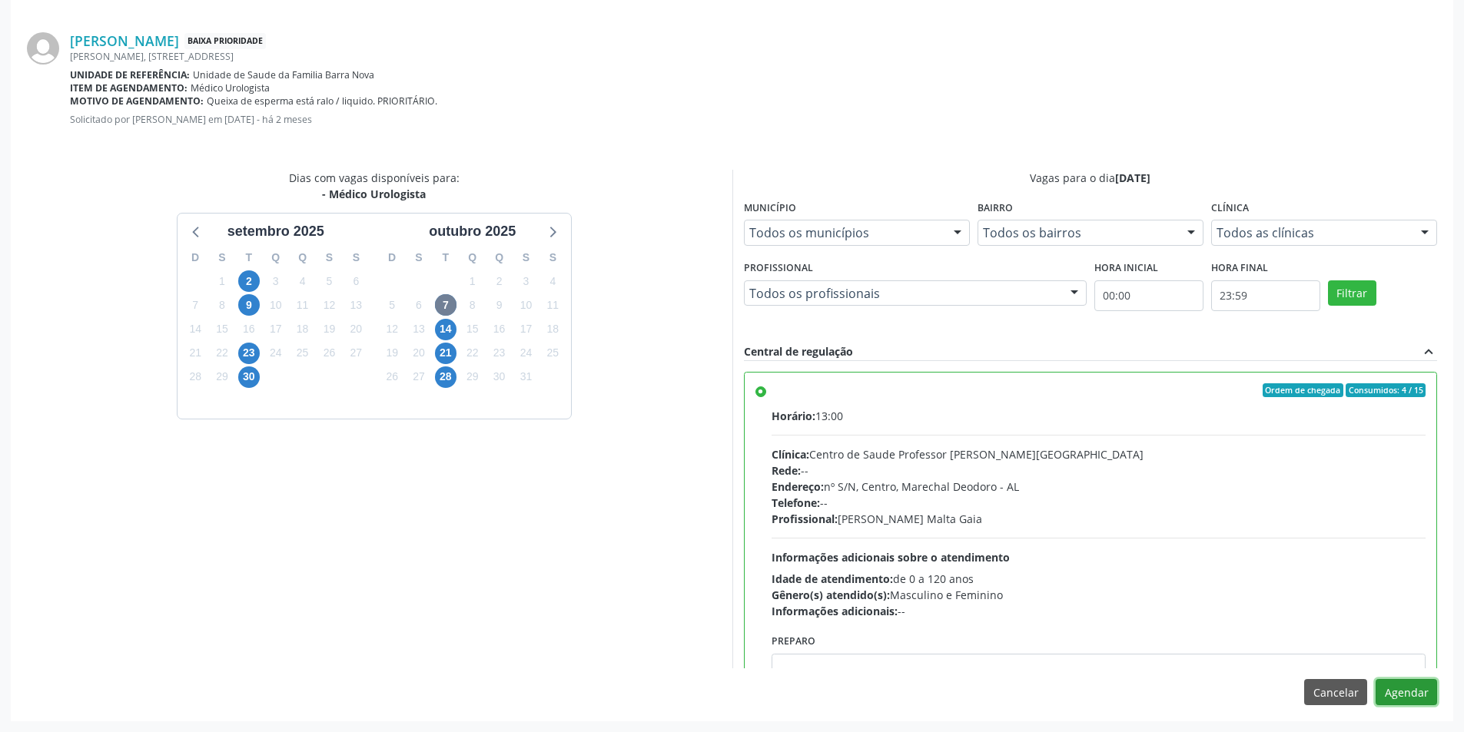
click at [1408, 698] on button "Agendar" at bounding box center [1405, 692] width 61 height 26
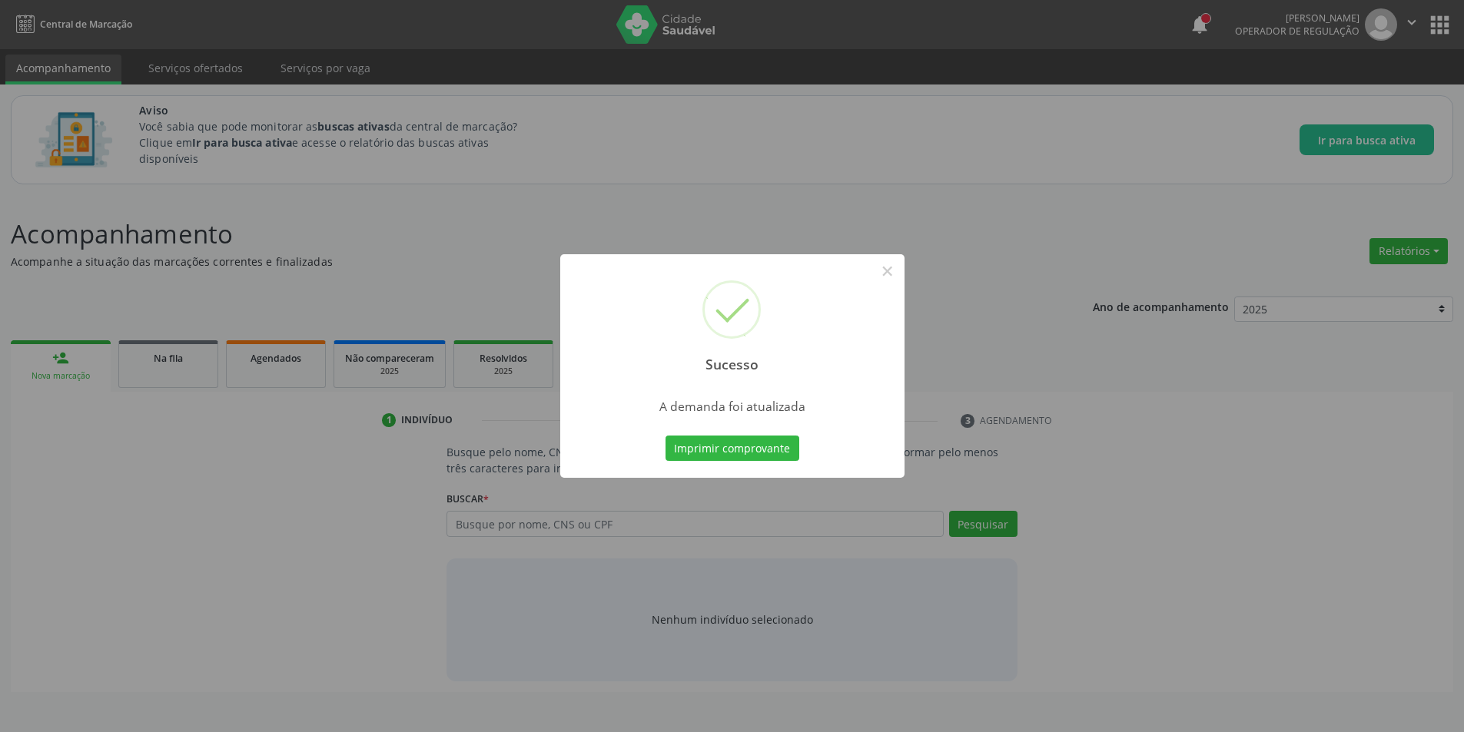
scroll to position [0, 0]
click at [888, 268] on button "×" at bounding box center [893, 271] width 26 height 26
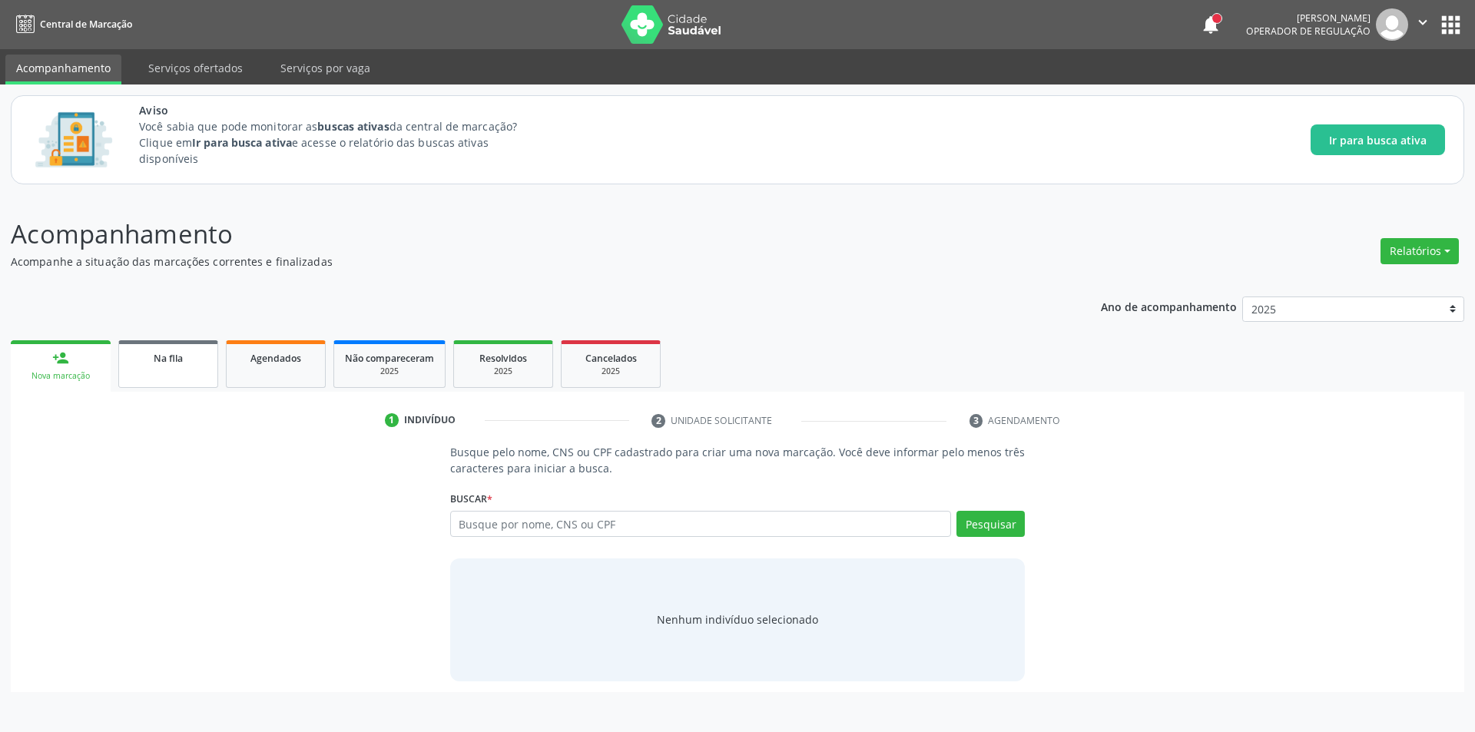
click at [182, 368] on link "Na fila" at bounding box center [168, 364] width 100 height 48
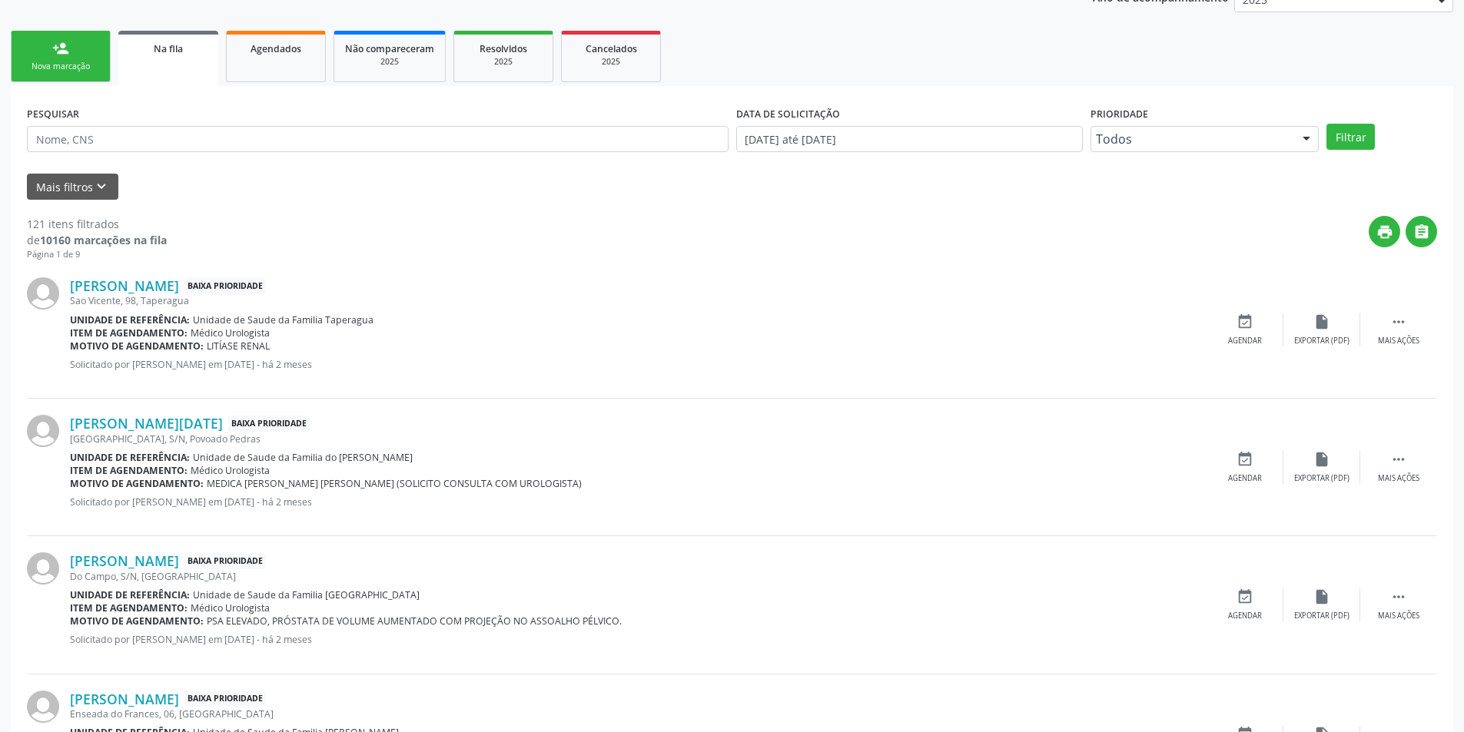
scroll to position [384, 0]
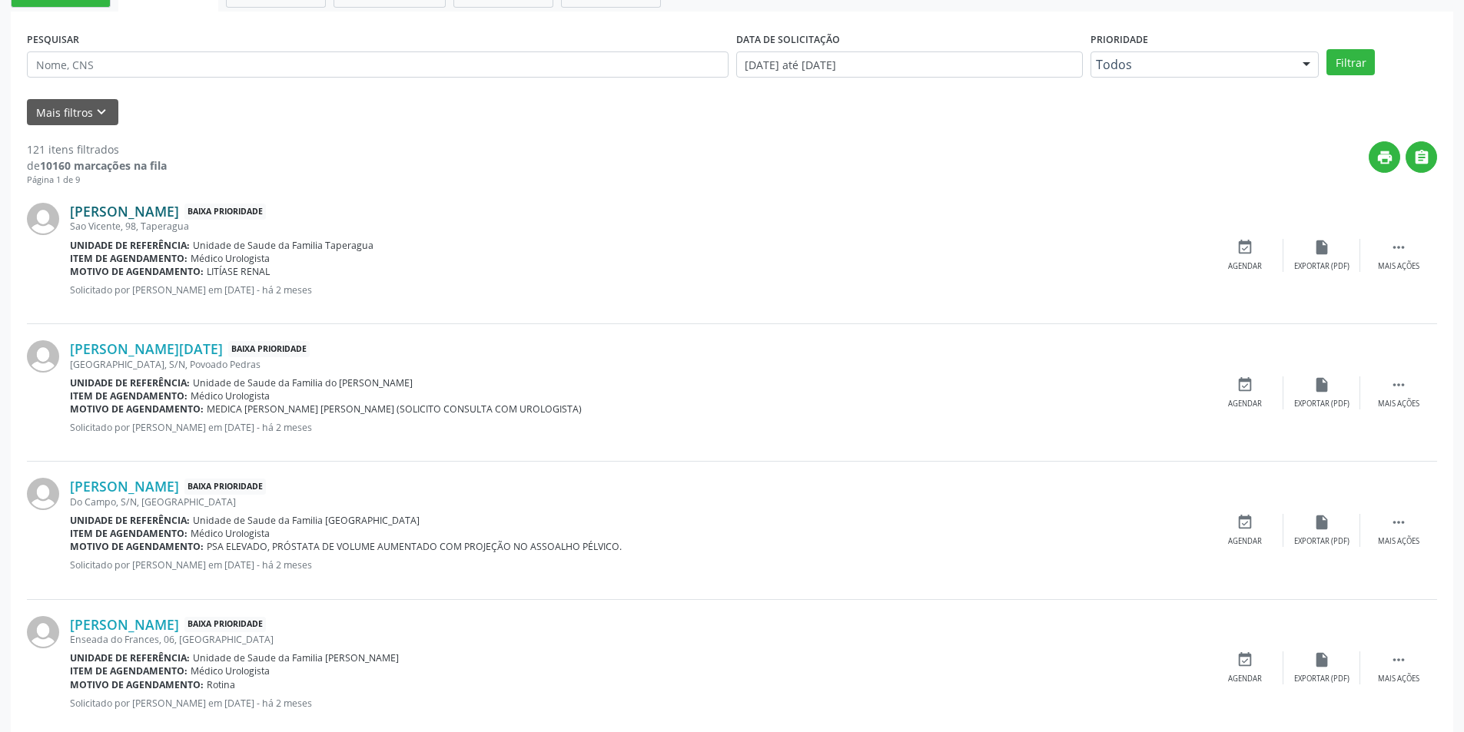
click at [151, 210] on link "Berta Liana dos Santos" at bounding box center [124, 211] width 109 height 17
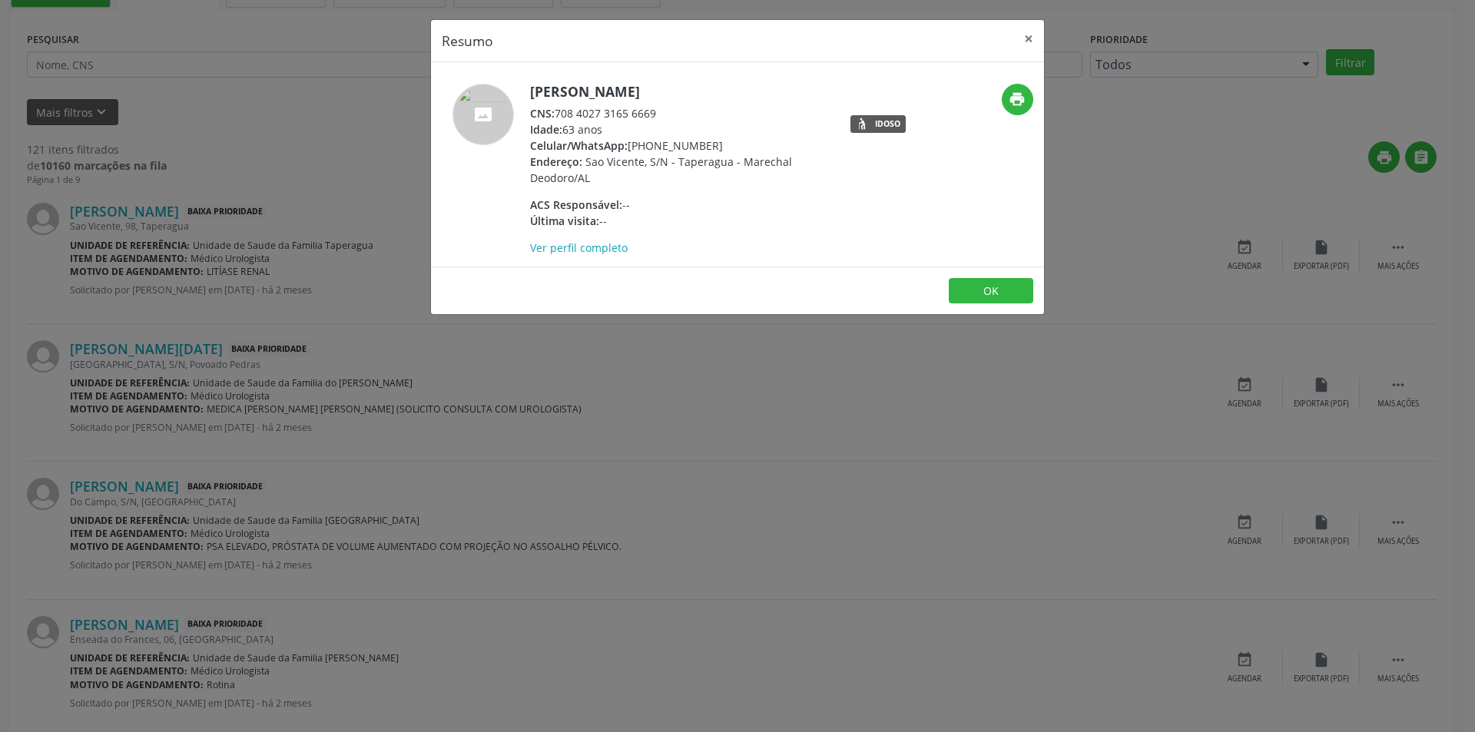
drag, startPoint x: 559, startPoint y: 108, endPoint x: 683, endPoint y: 111, distance: 124.5
click at [683, 111] on div "CNS: 708 4027 3165 6669" at bounding box center [679, 113] width 299 height 16
copy div "708 4027 3165 6669"
click at [974, 294] on button "OK" at bounding box center [991, 291] width 85 height 26
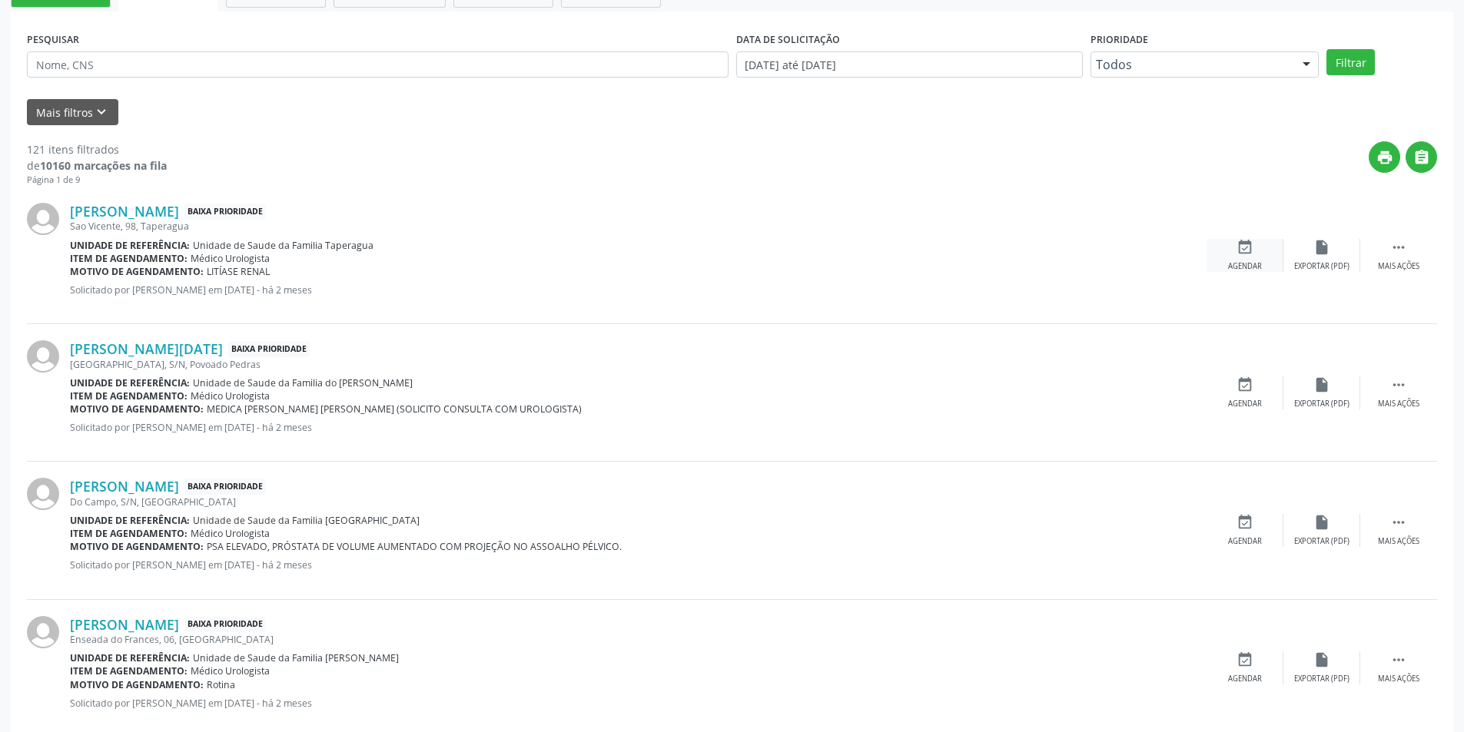
click at [1246, 254] on icon "event_available" at bounding box center [1244, 247] width 17 height 17
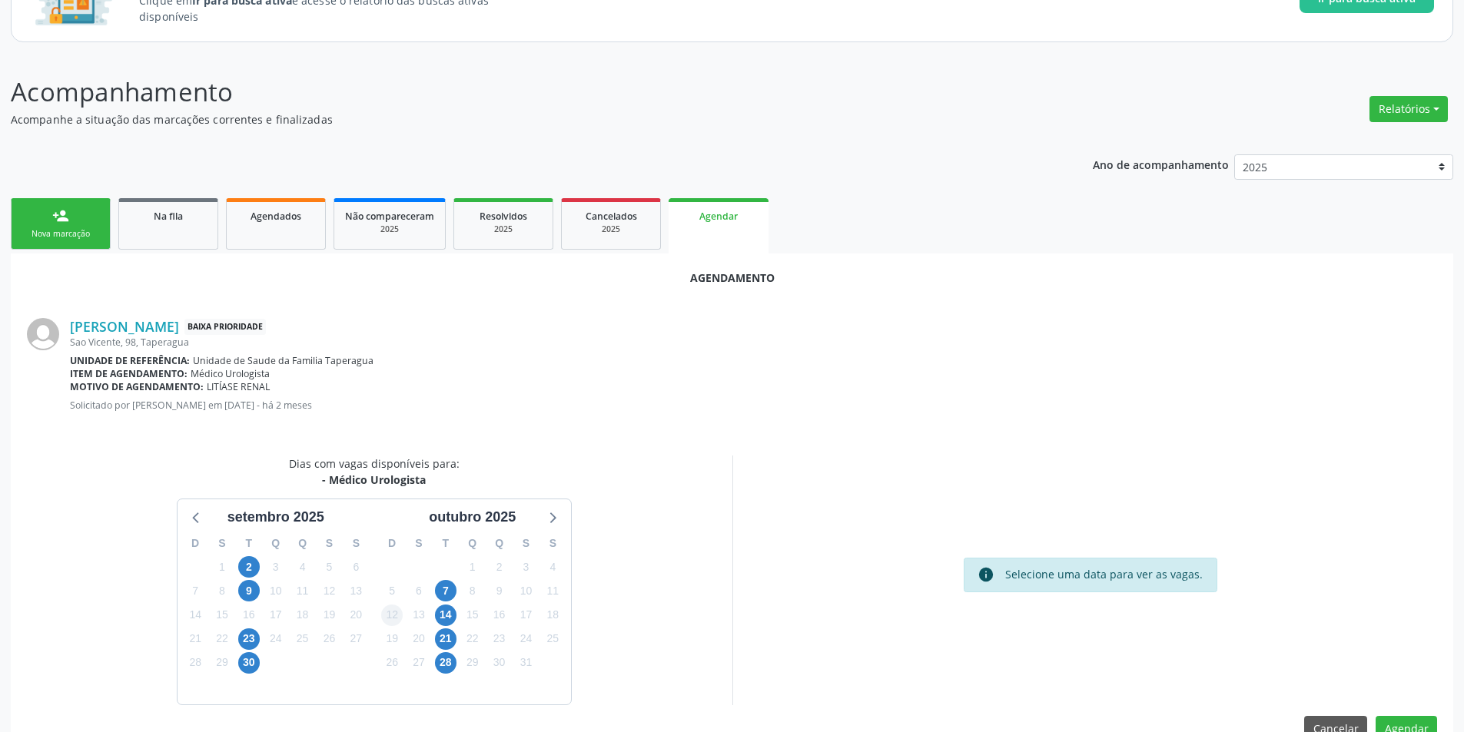
scroll to position [178, 0]
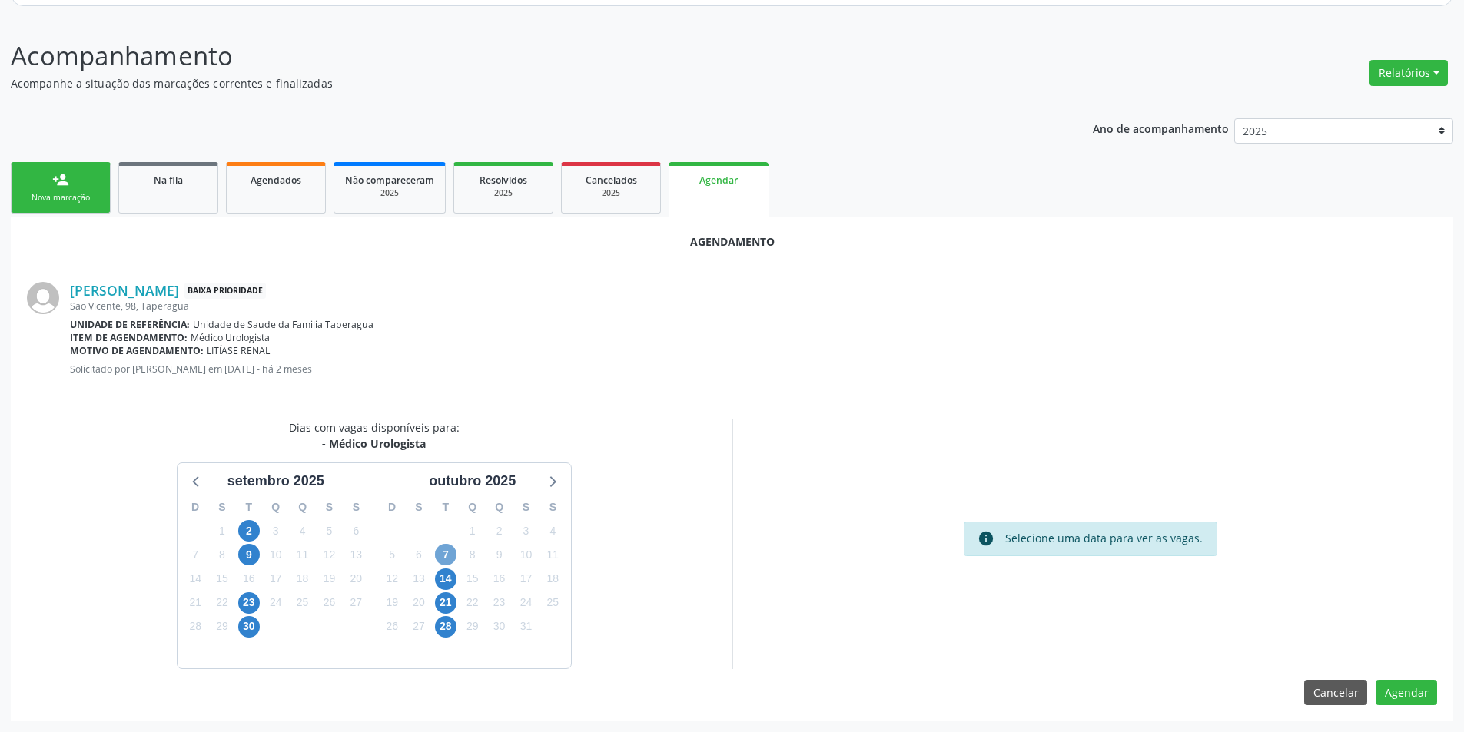
click at [438, 551] on span "7" at bounding box center [446, 555] width 22 height 22
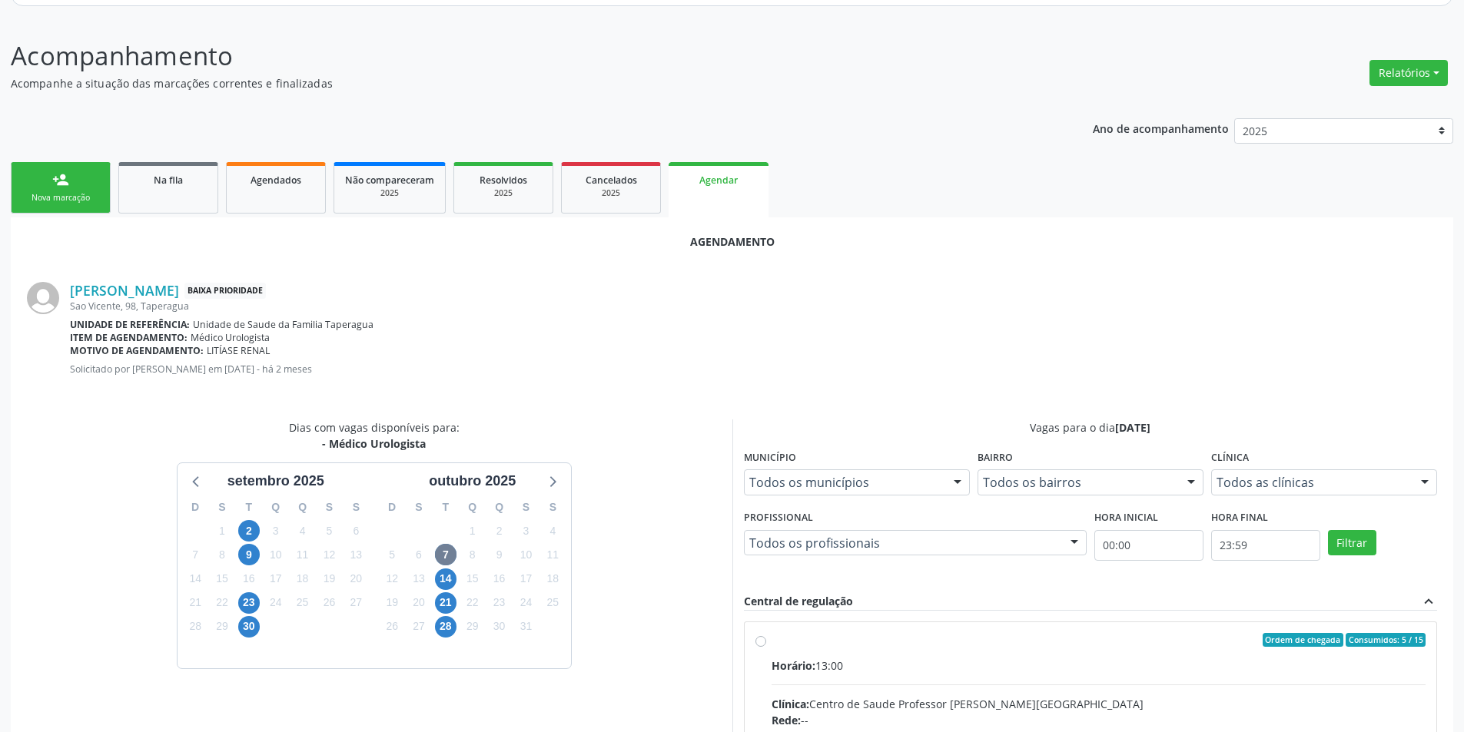
click at [759, 642] on input "Ordem de chegada Consumidos: 5 / 15 Horário: 13:00 Clínica: Centro de Saude Pro…" at bounding box center [760, 640] width 11 height 14
radio input "true"
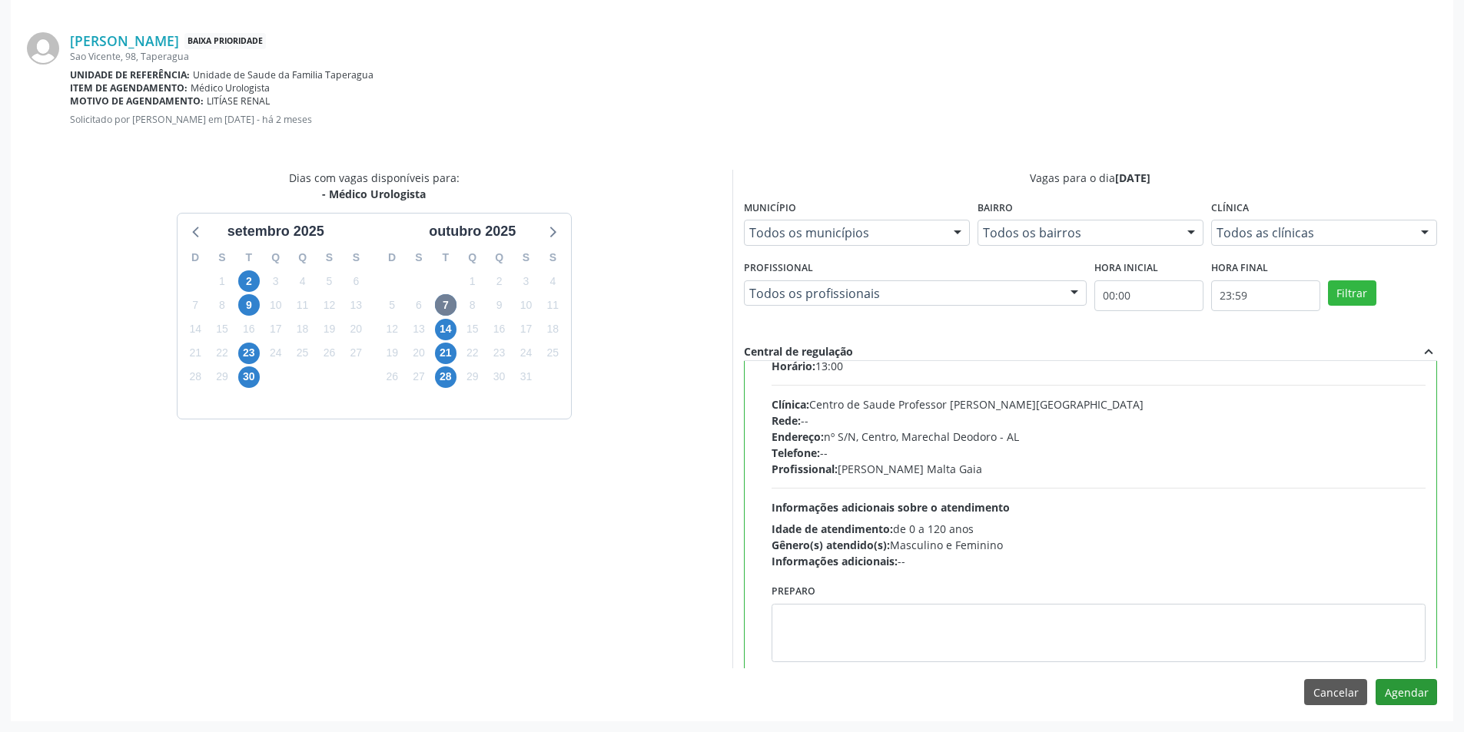
scroll to position [76, 0]
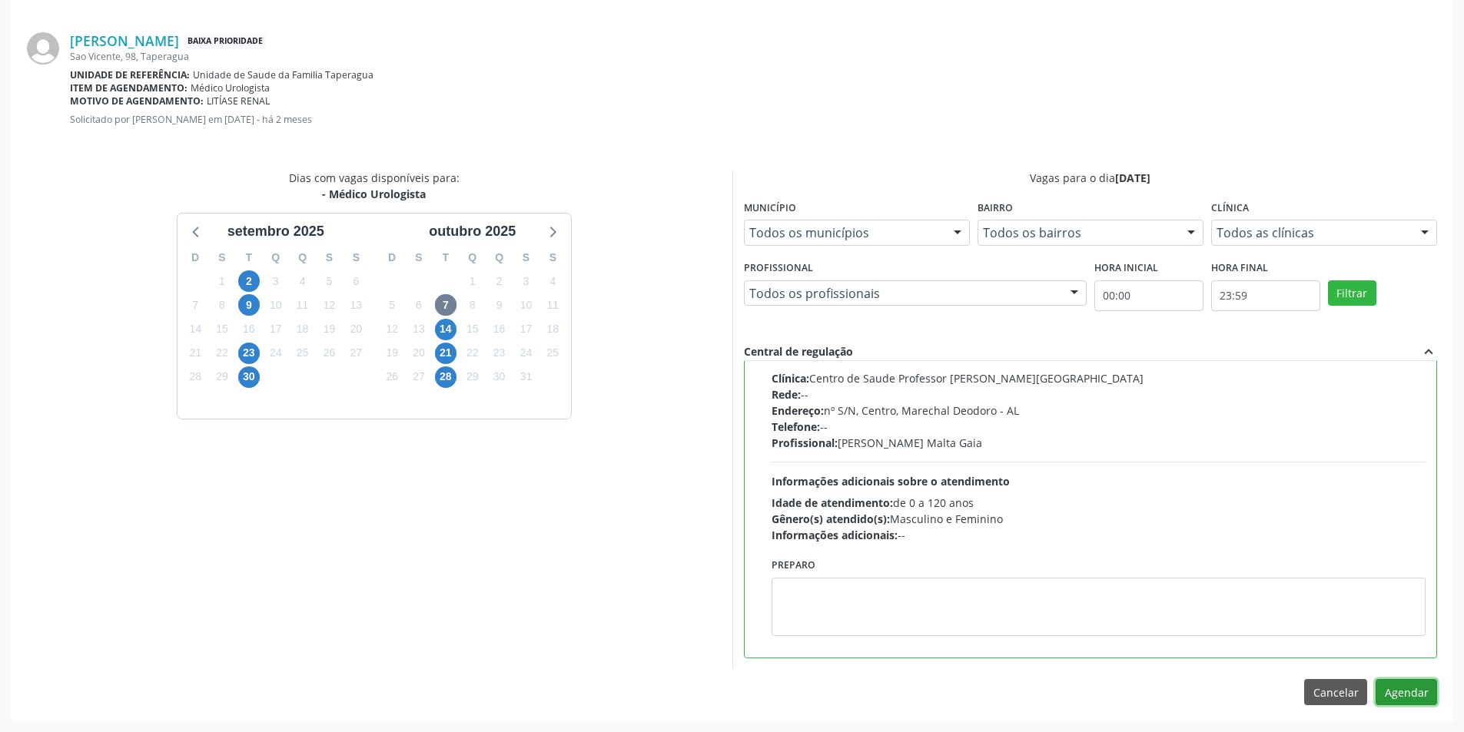
click at [1414, 698] on button "Agendar" at bounding box center [1405, 692] width 61 height 26
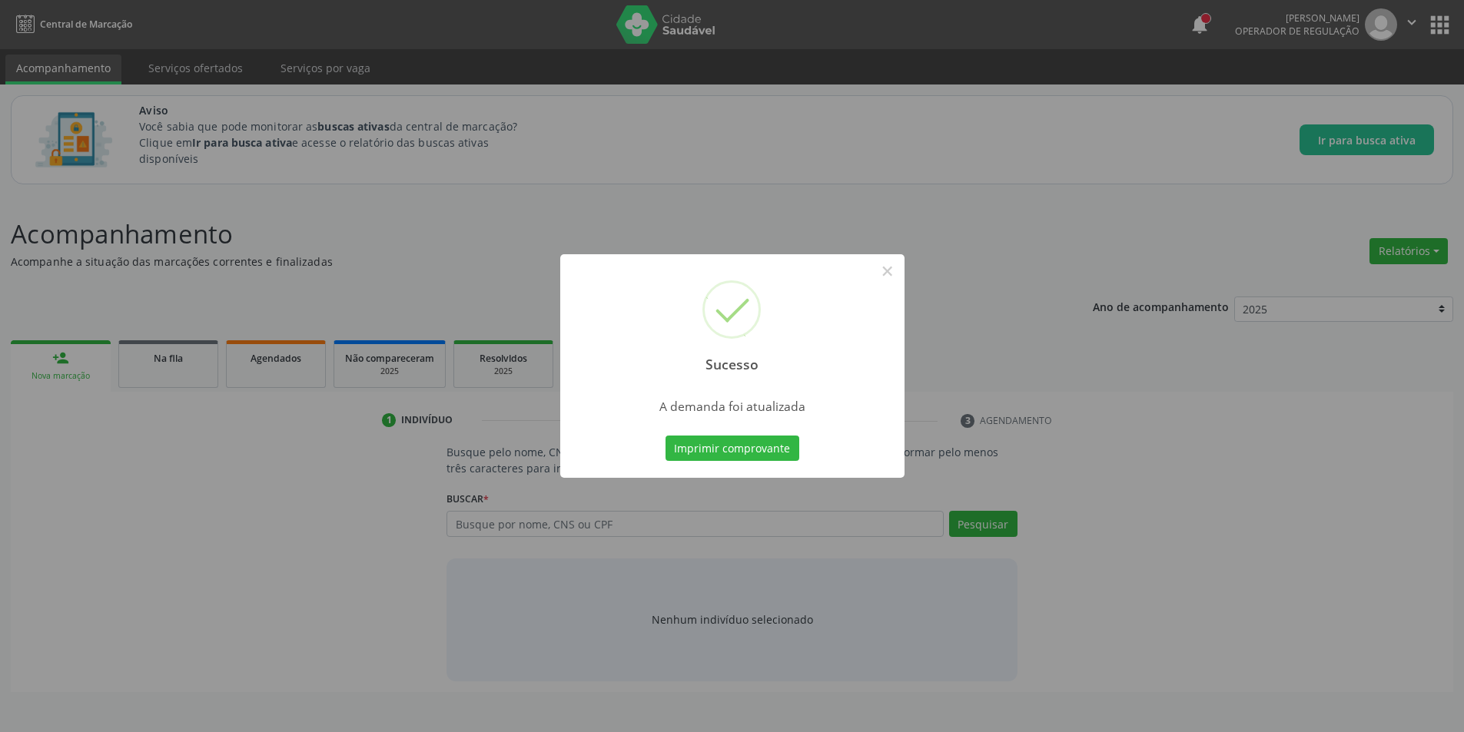
scroll to position [0, 0]
click at [896, 275] on button "×" at bounding box center [893, 271] width 26 height 26
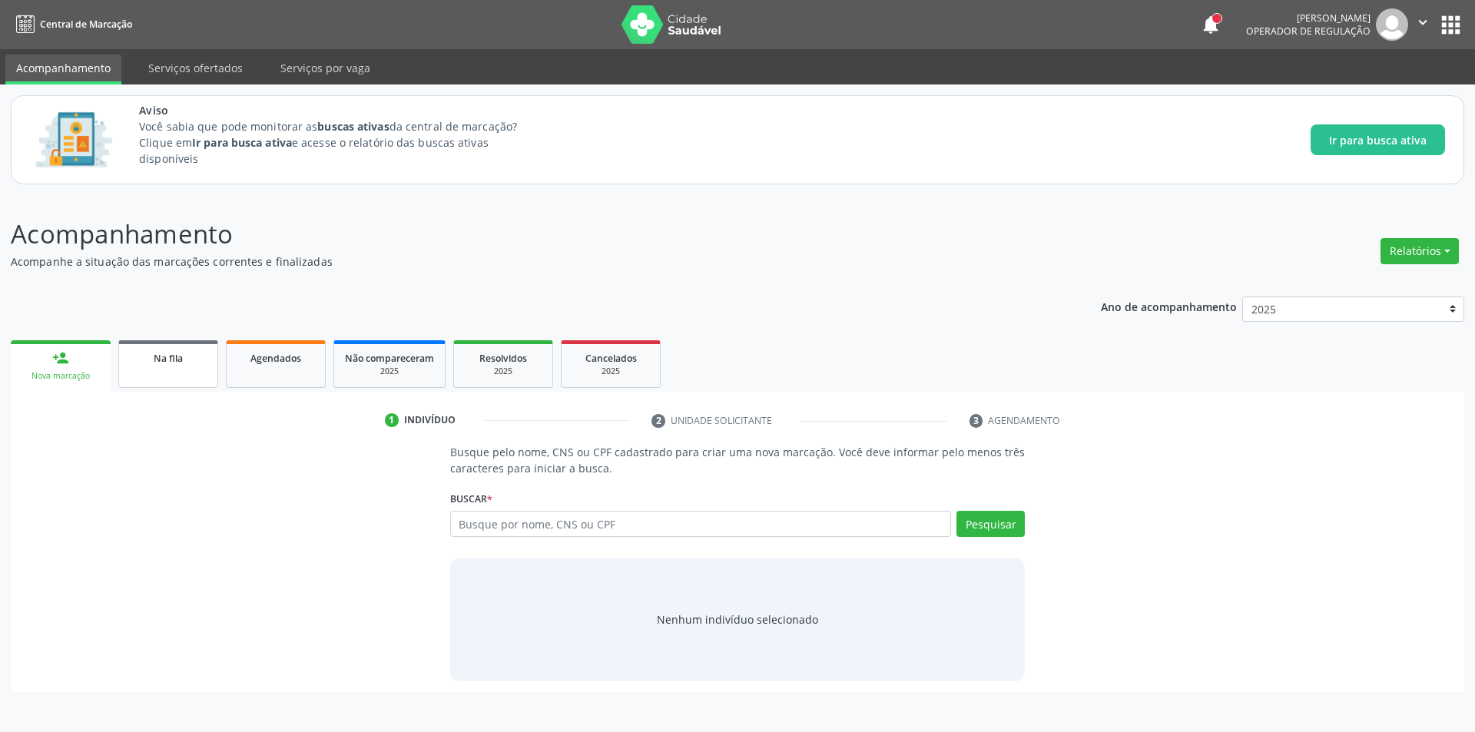
click at [178, 357] on span "Na fila" at bounding box center [168, 358] width 29 height 13
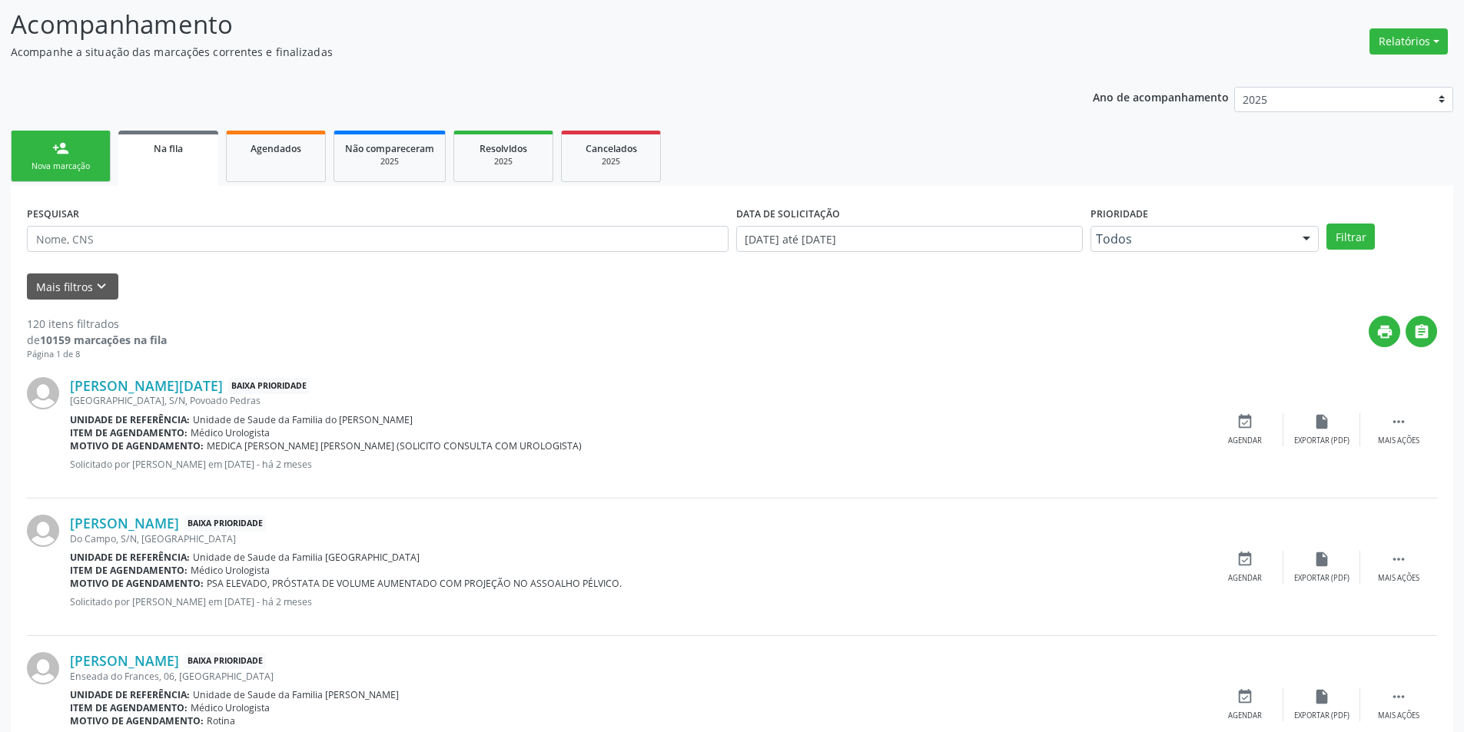
scroll to position [384, 0]
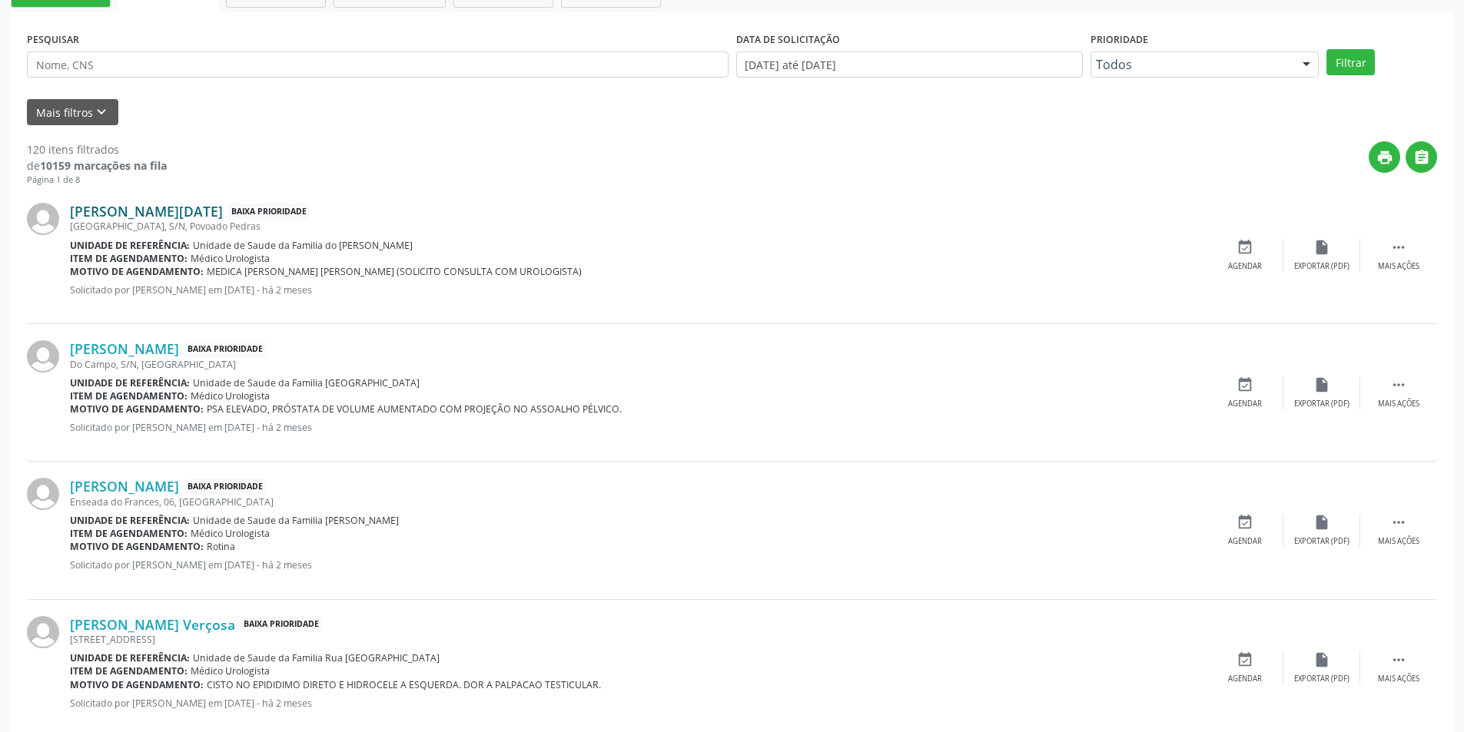
click at [130, 213] on link "Jose Natal da Silva" at bounding box center [146, 211] width 153 height 17
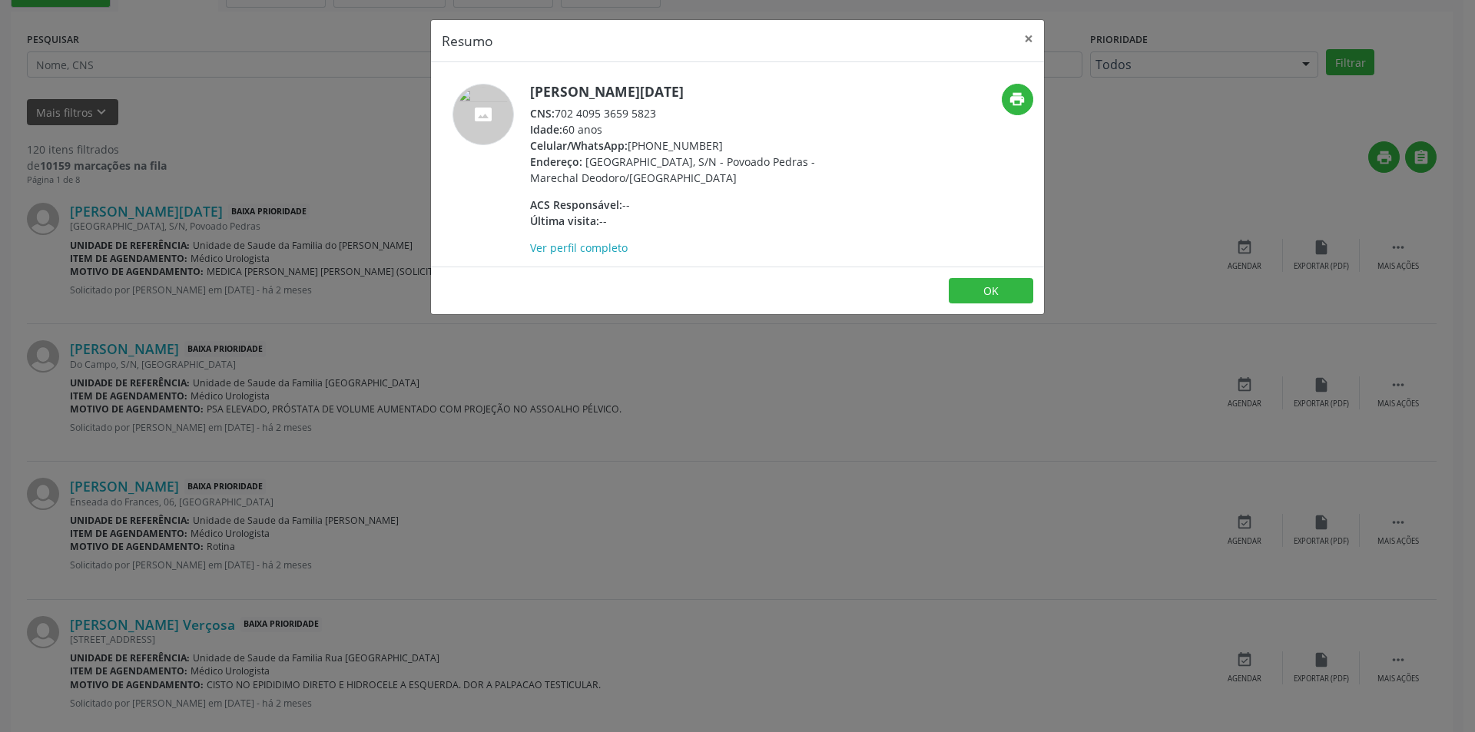
drag, startPoint x: 559, startPoint y: 116, endPoint x: 615, endPoint y: 111, distance: 56.3
click at [698, 111] on div "CNS: 702 4095 3659 5823" at bounding box center [679, 113] width 299 height 16
copy div "702 4095 3659 5823"
click at [967, 288] on button "OK" at bounding box center [991, 291] width 85 height 26
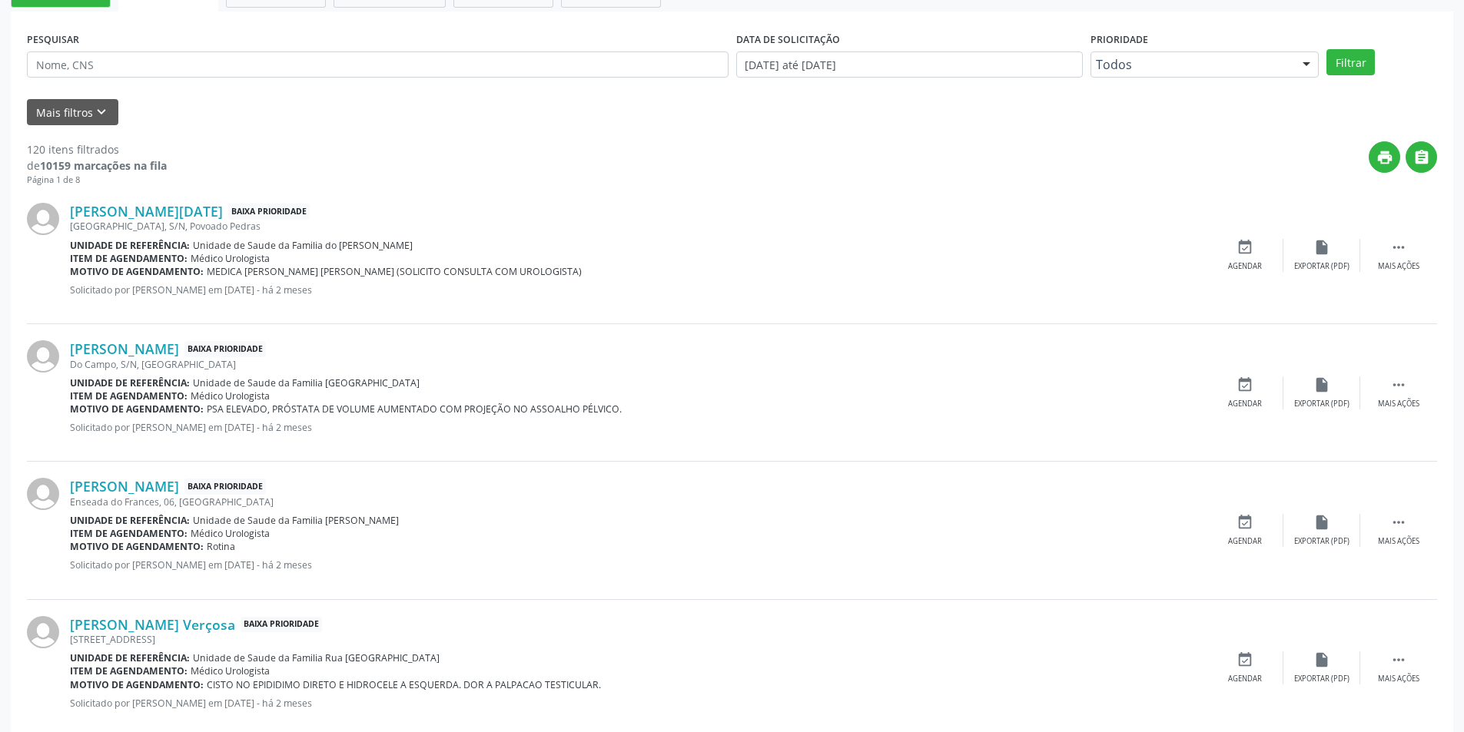
drag, startPoint x: 1278, startPoint y: 245, endPoint x: 1237, endPoint y: 253, distance: 41.4
click at [1271, 248] on div "event_available Agendar" at bounding box center [1244, 255] width 77 height 33
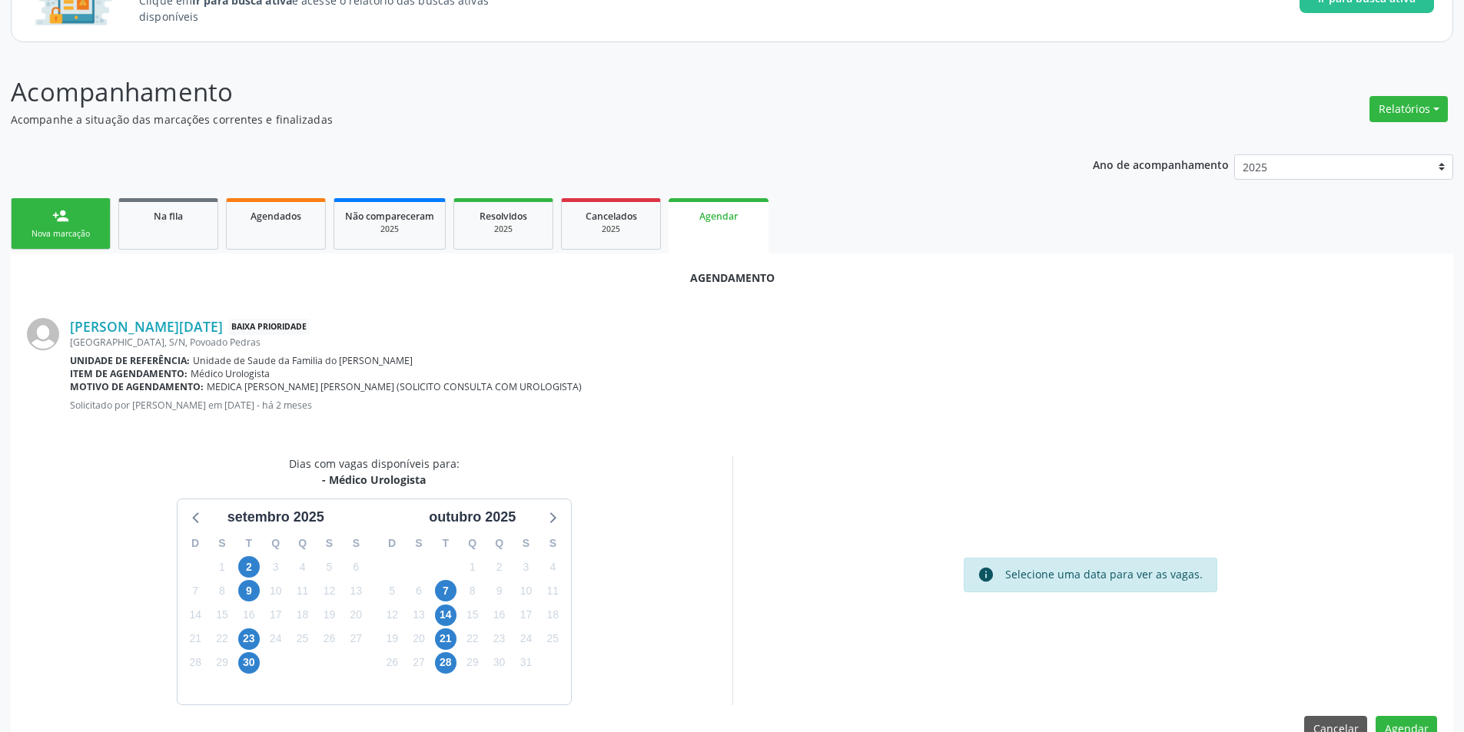
scroll to position [178, 0]
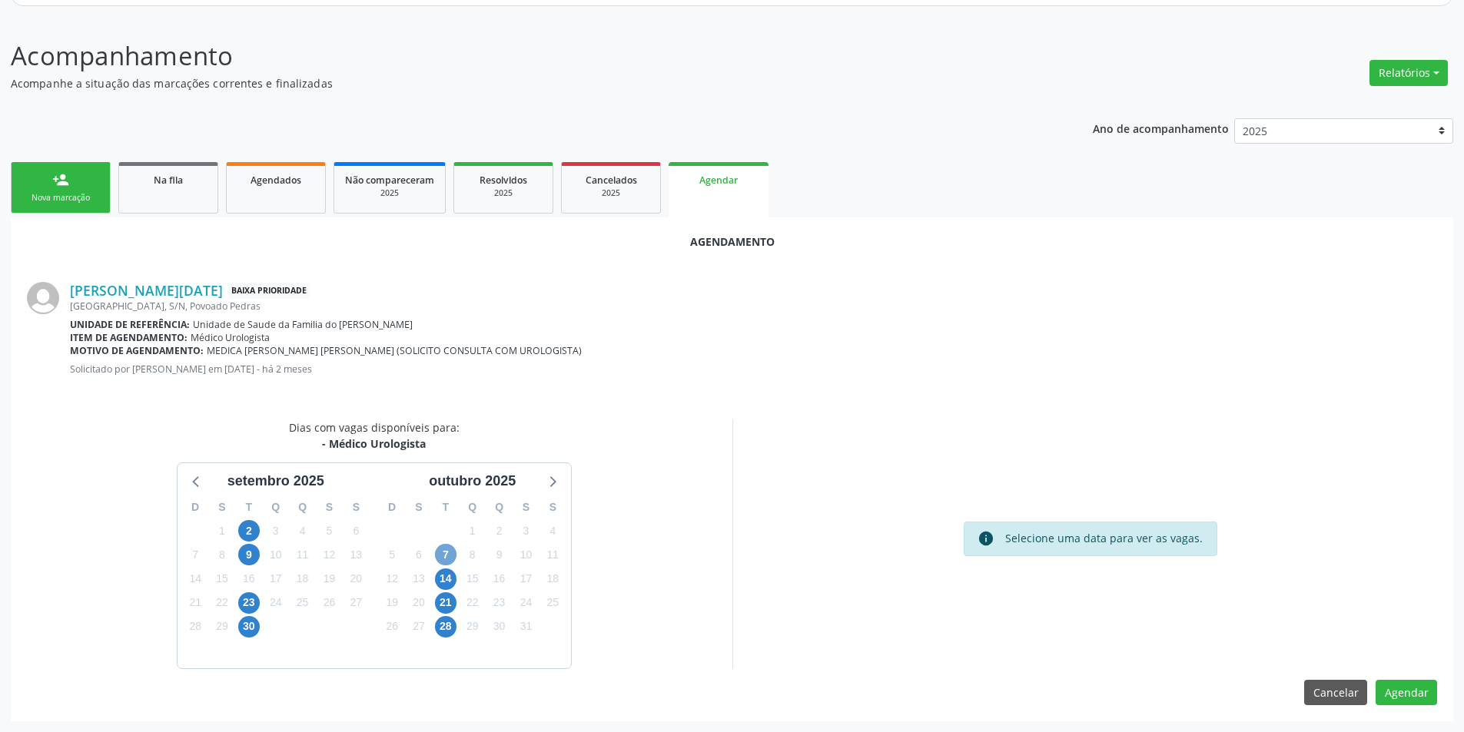
click at [446, 558] on span "7" at bounding box center [446, 555] width 22 height 22
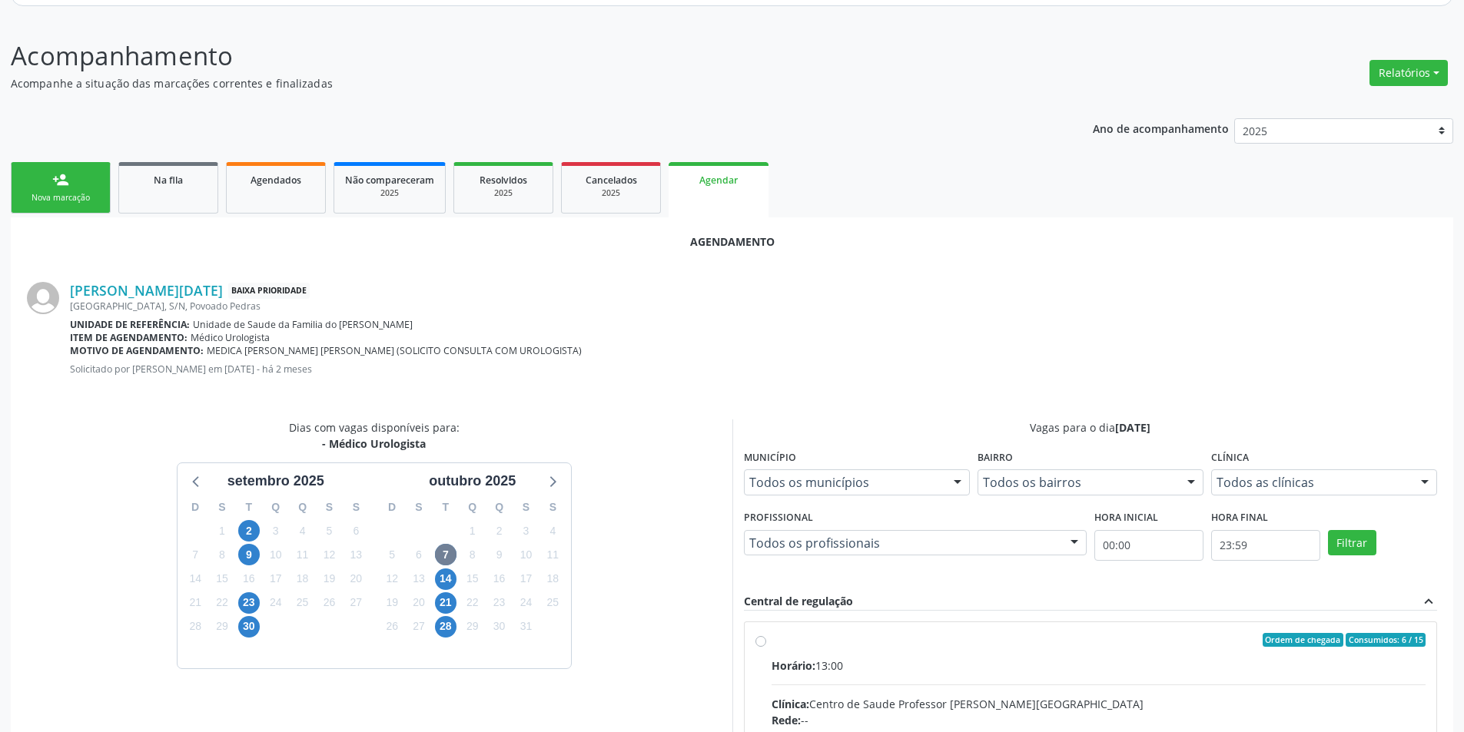
click at [761, 637] on input "Ordem de chegada Consumidos: 6 / 15 Horário: 13:00 Clínica: Centro de Saude Pro…" at bounding box center [760, 640] width 11 height 14
radio input "true"
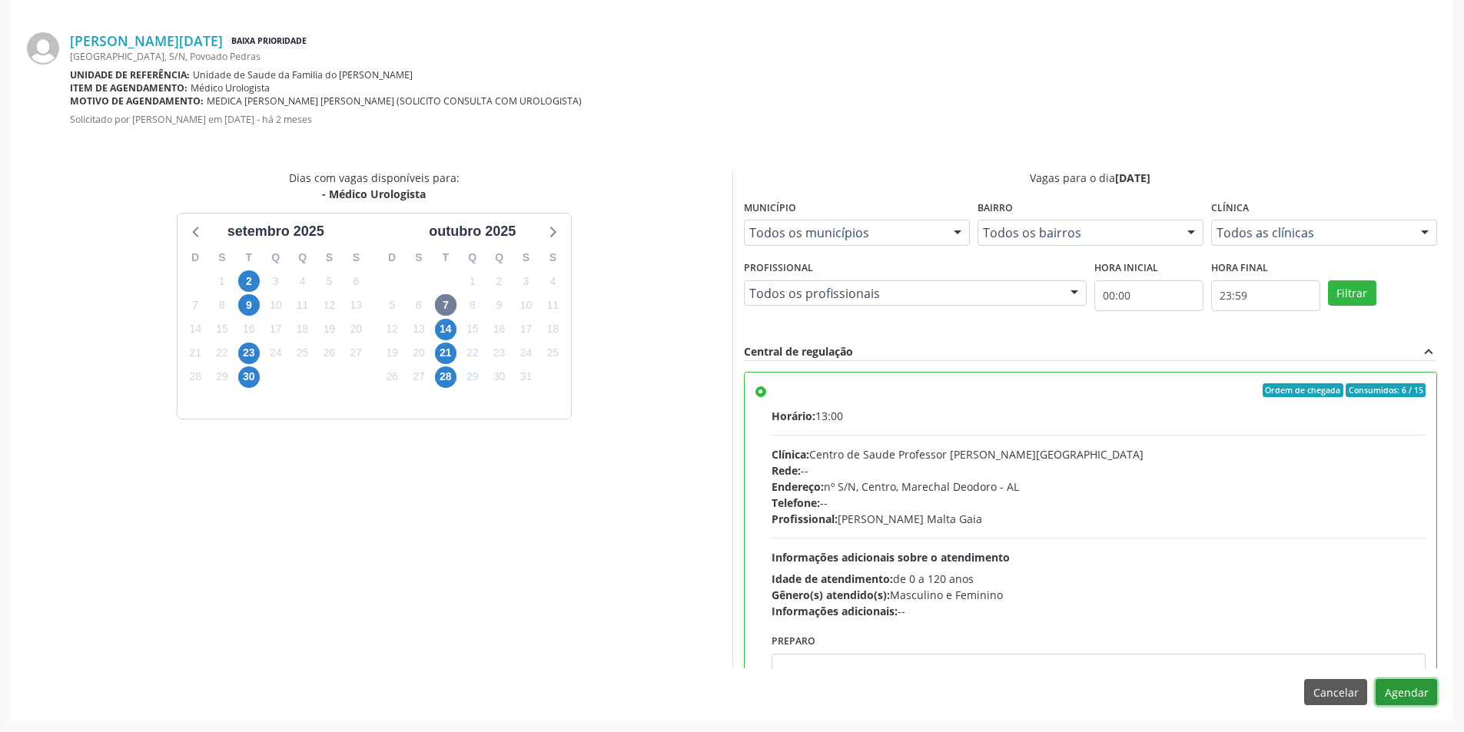
click at [1392, 691] on button "Agendar" at bounding box center [1405, 692] width 61 height 26
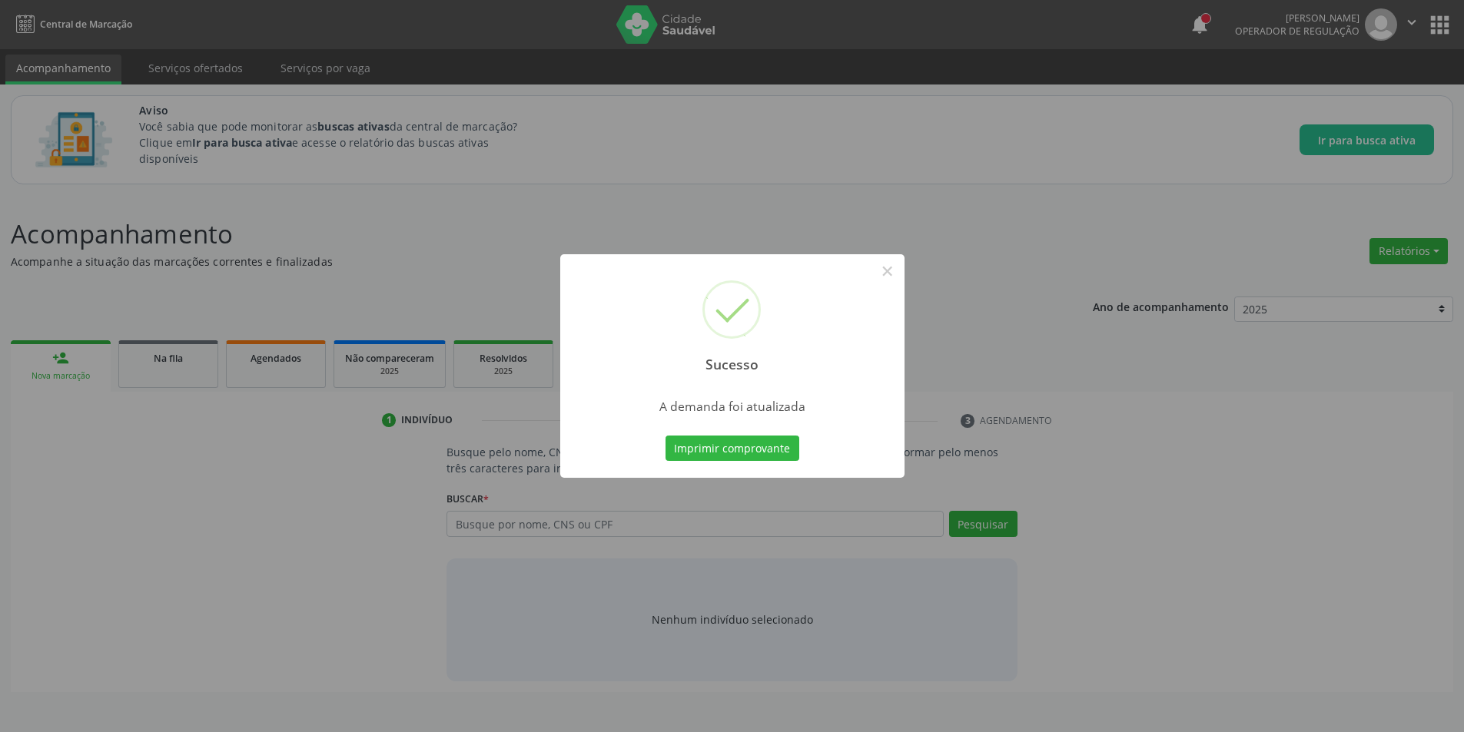
scroll to position [0, 0]
drag, startPoint x: 889, startPoint y: 274, endPoint x: 359, endPoint y: 352, distance: 536.0
click at [889, 274] on button "×" at bounding box center [893, 271] width 26 height 26
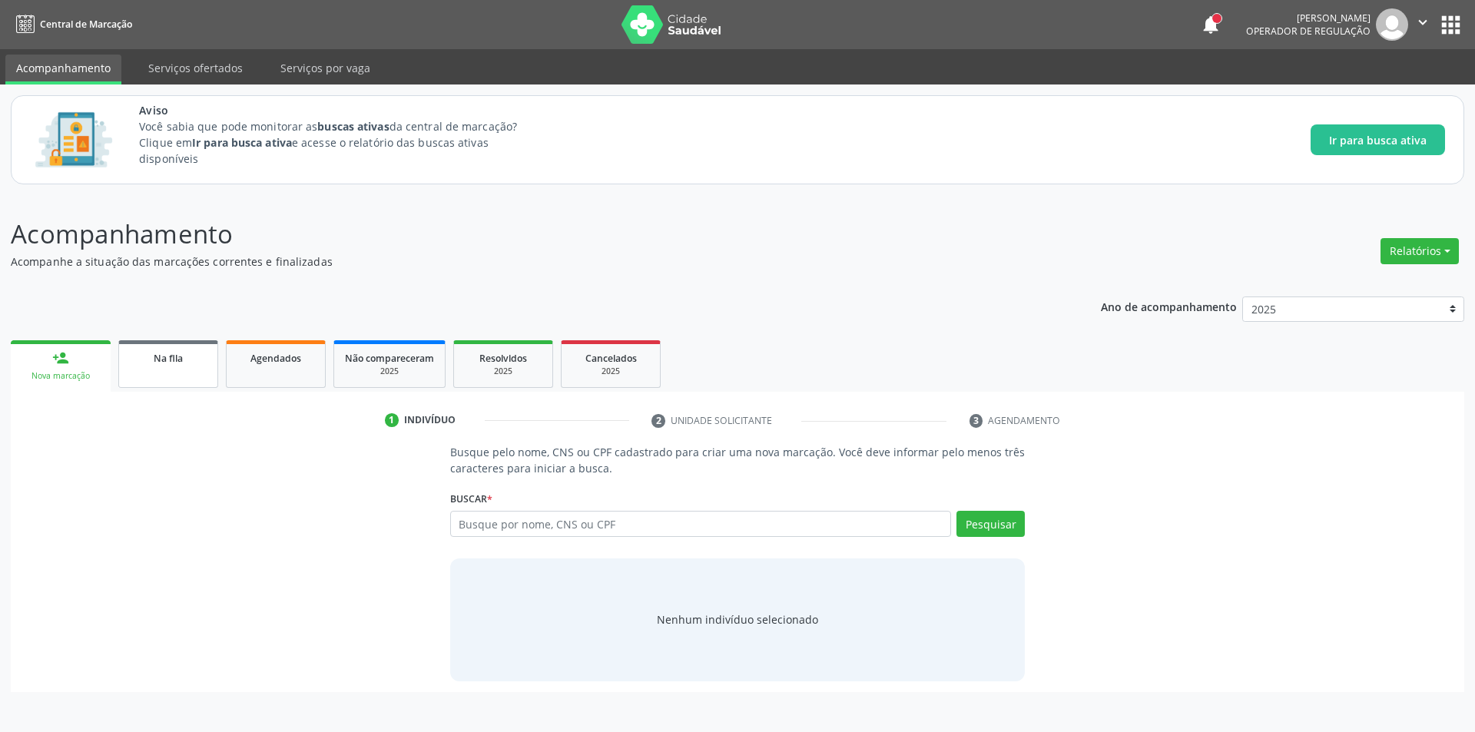
click at [171, 353] on span "Na fila" at bounding box center [168, 358] width 29 height 13
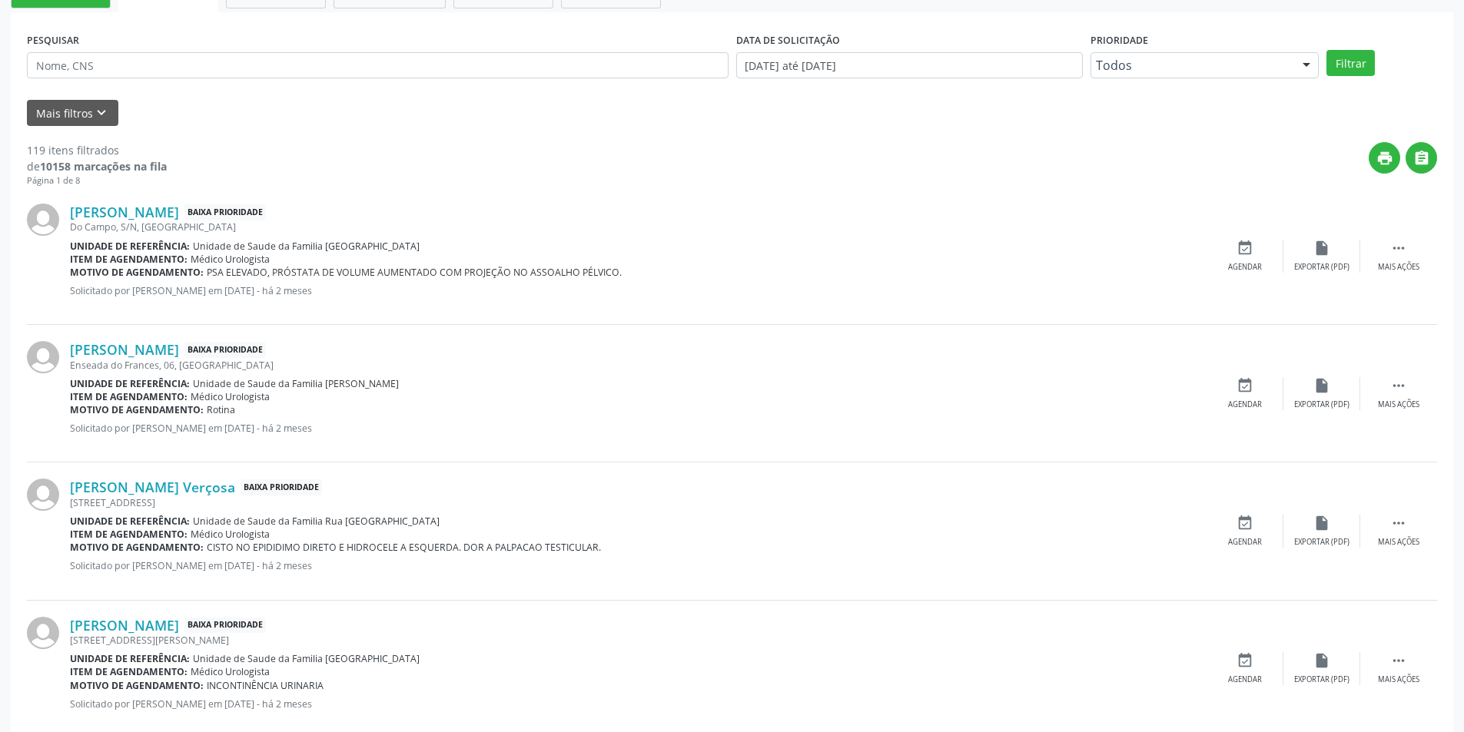
scroll to position [384, 0]
click at [156, 217] on link "Cicero Lopes Ferreira" at bounding box center [124, 211] width 109 height 17
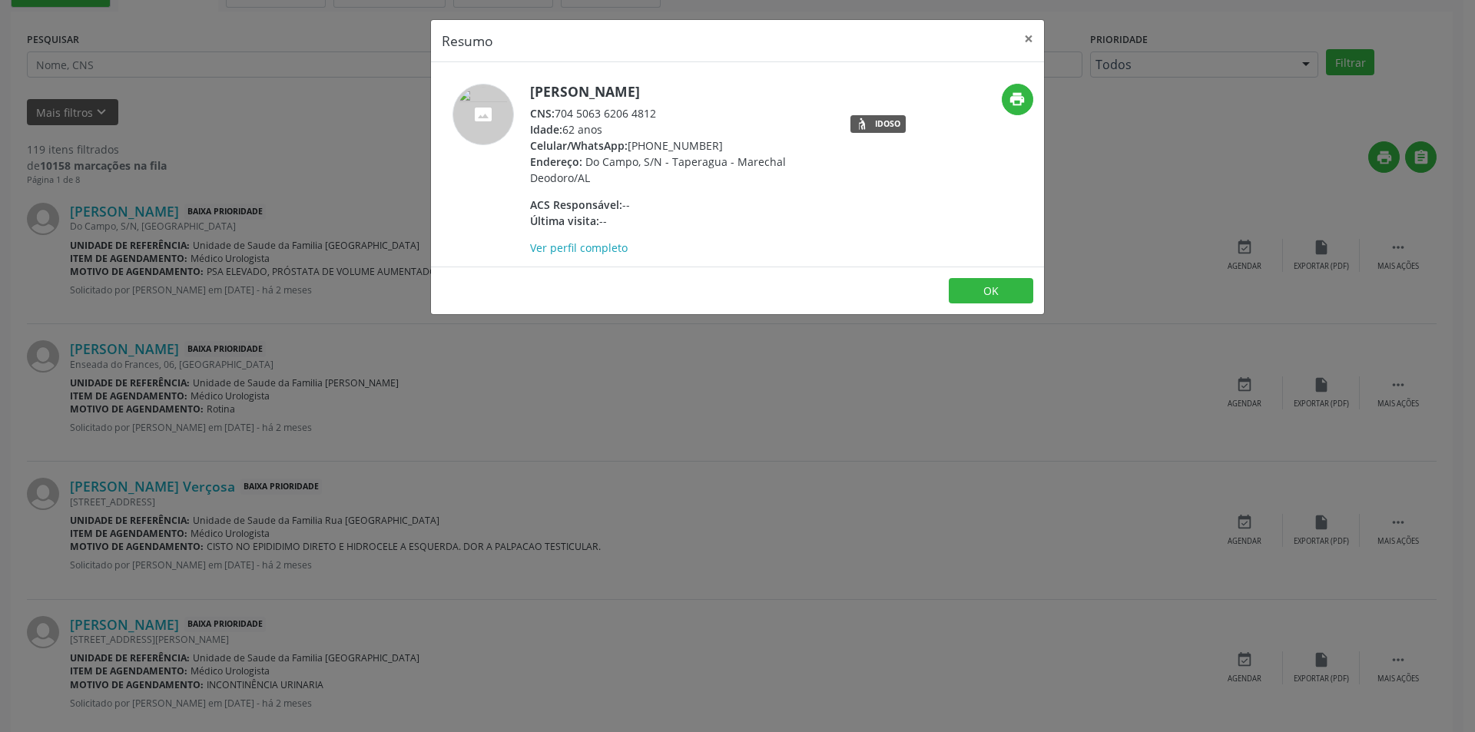
drag, startPoint x: 559, startPoint y: 114, endPoint x: 663, endPoint y: 114, distance: 103.7
click at [663, 114] on div "CNS: 704 5063 6206 4812" at bounding box center [679, 113] width 299 height 16
copy div "704 5063 6206 4812"
click at [994, 293] on button "OK" at bounding box center [991, 291] width 85 height 26
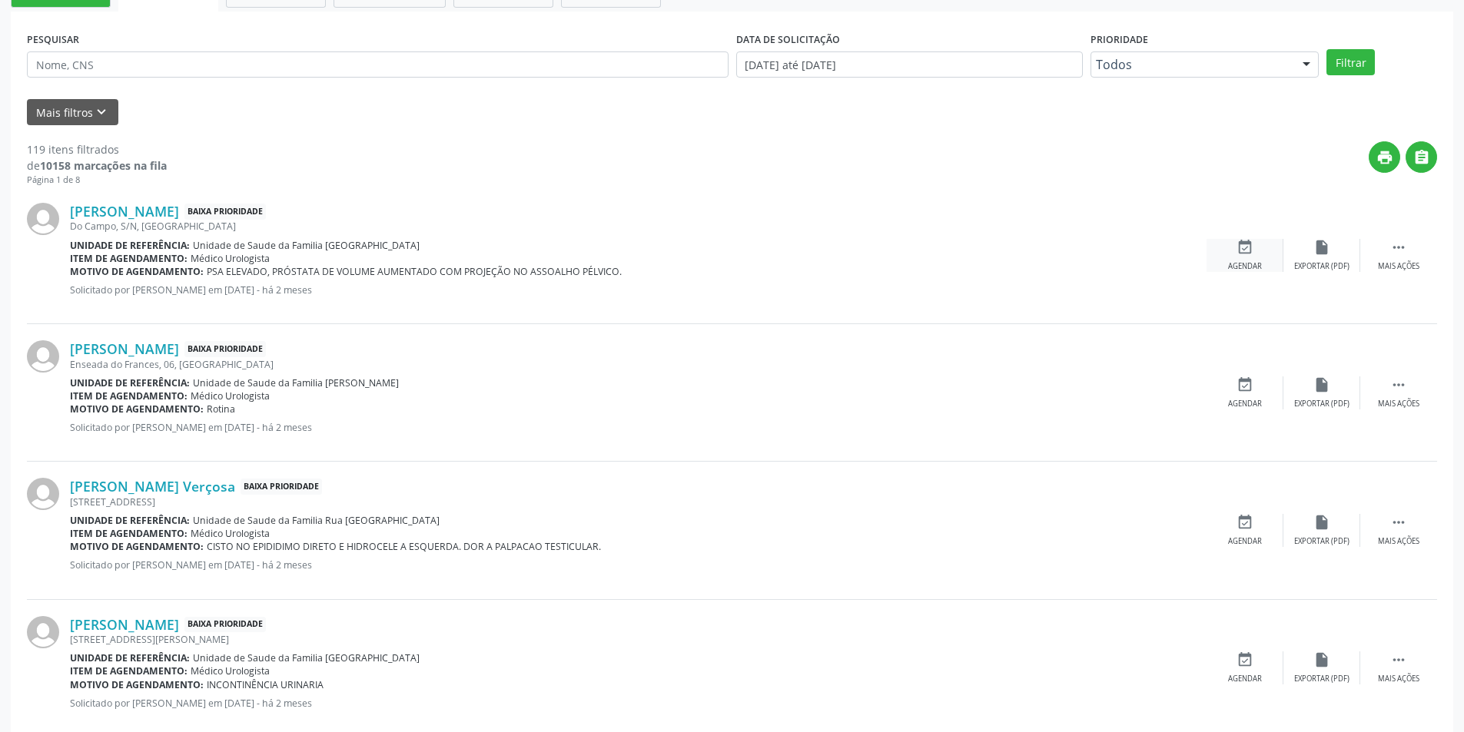
click at [1243, 246] on icon "event_available" at bounding box center [1244, 247] width 17 height 17
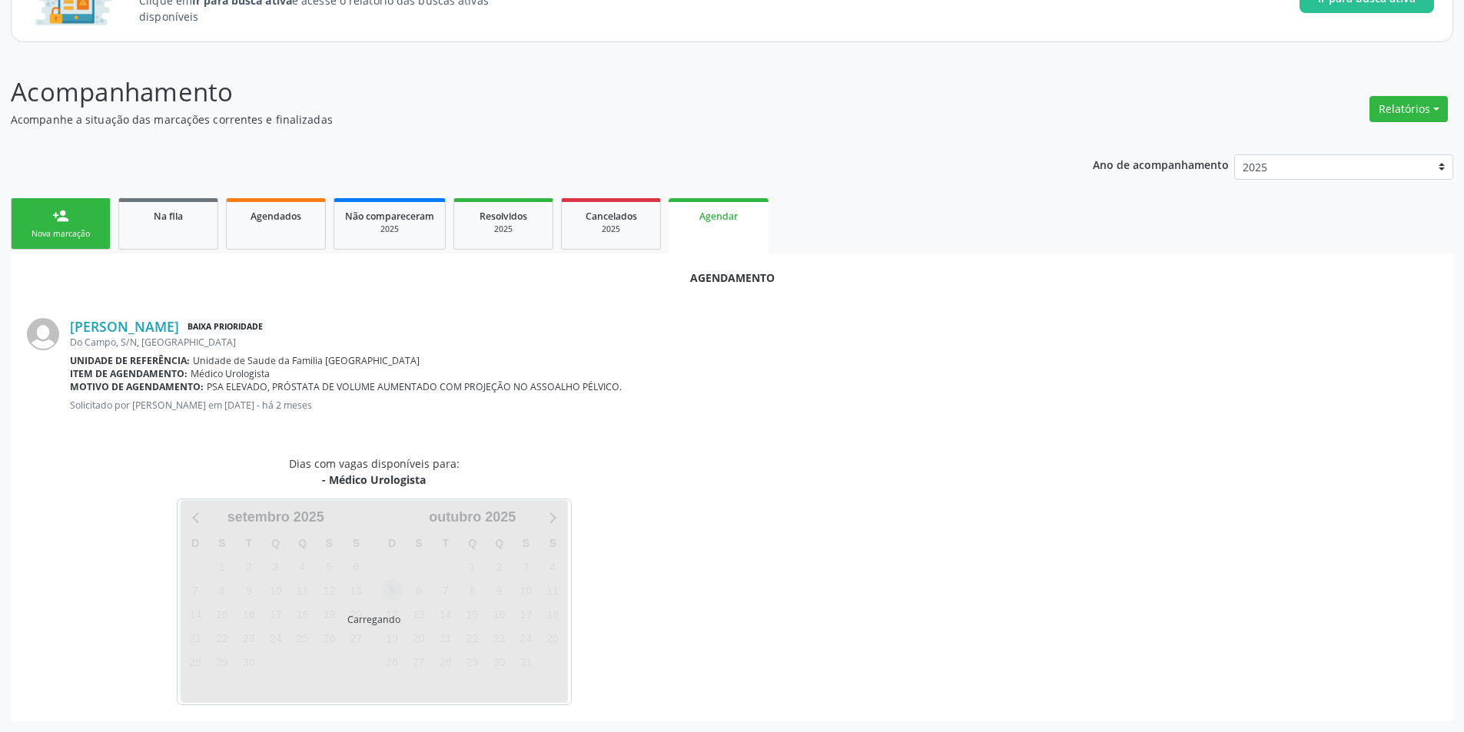
scroll to position [178, 0]
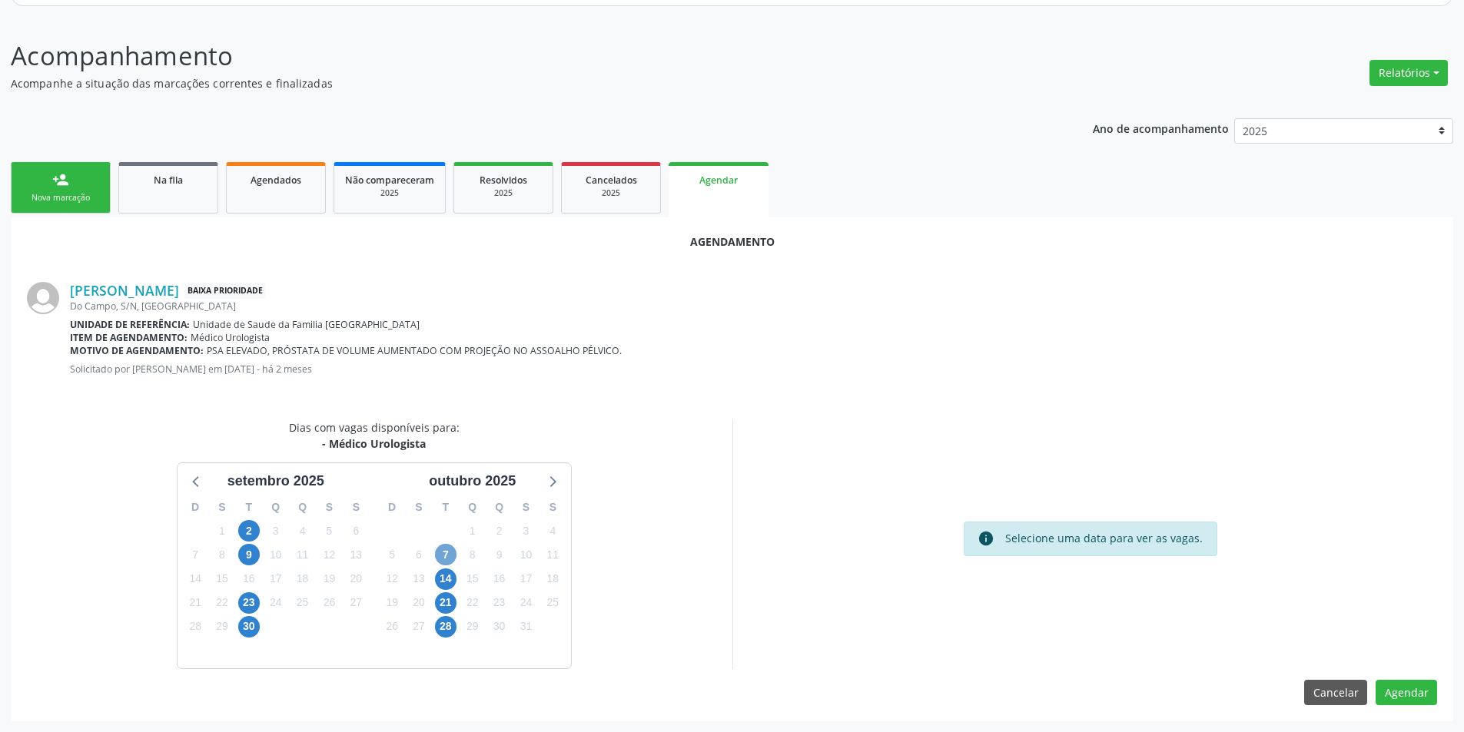
click at [446, 555] on span "7" at bounding box center [446, 555] width 22 height 22
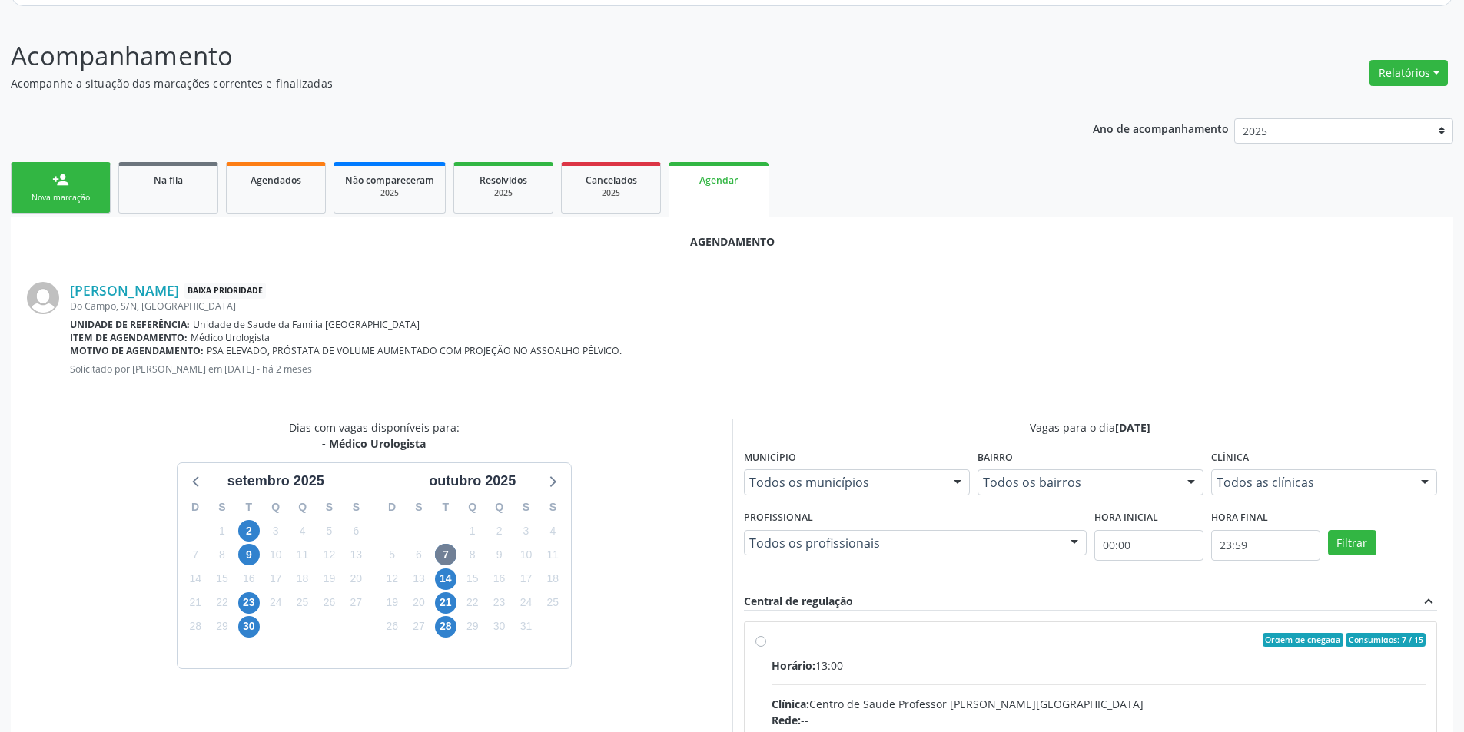
click at [761, 636] on input "Ordem de chegada Consumidos: 7 / 15 Horário: 13:00 Clínica: Centro de Saude Pro…" at bounding box center [760, 640] width 11 height 14
radio input "true"
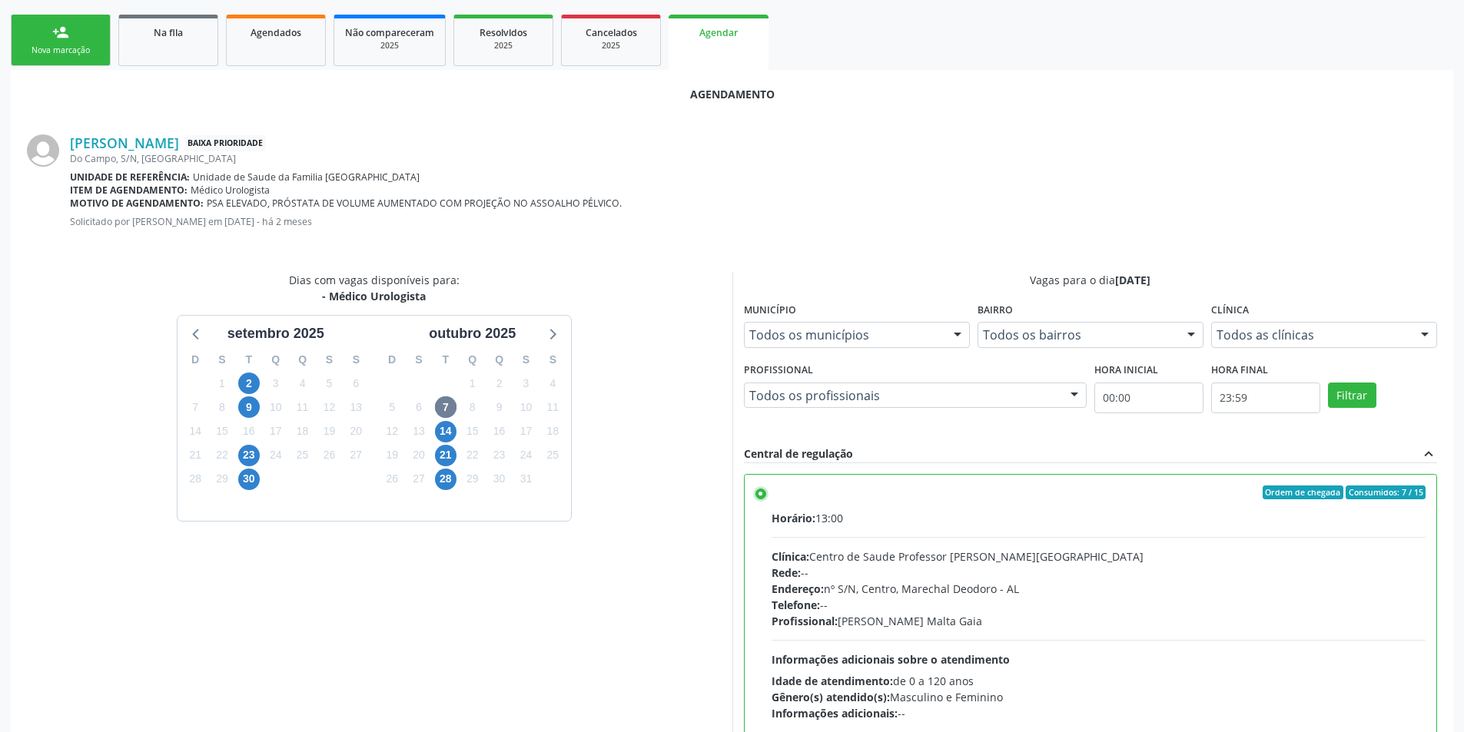
scroll to position [428, 0]
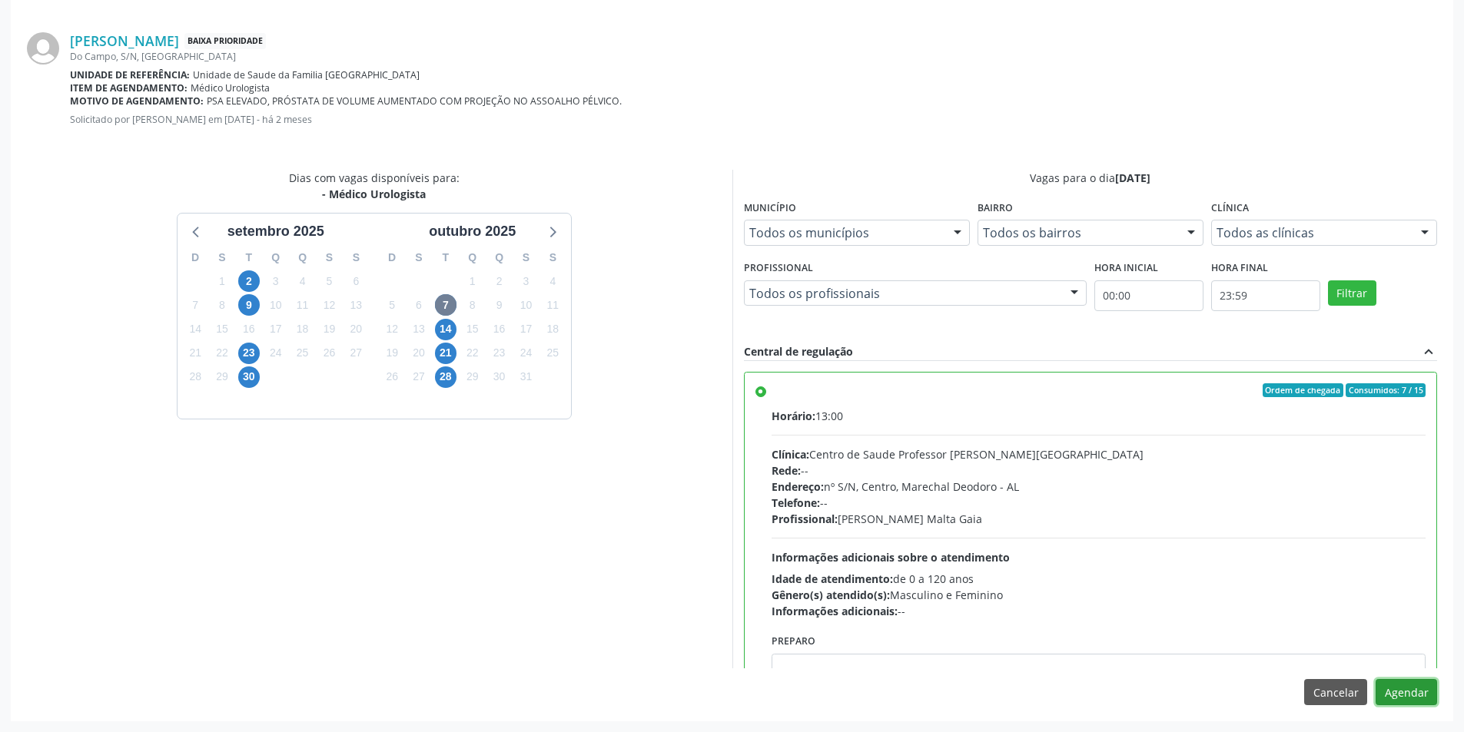
click at [1393, 699] on button "Agendar" at bounding box center [1405, 692] width 61 height 26
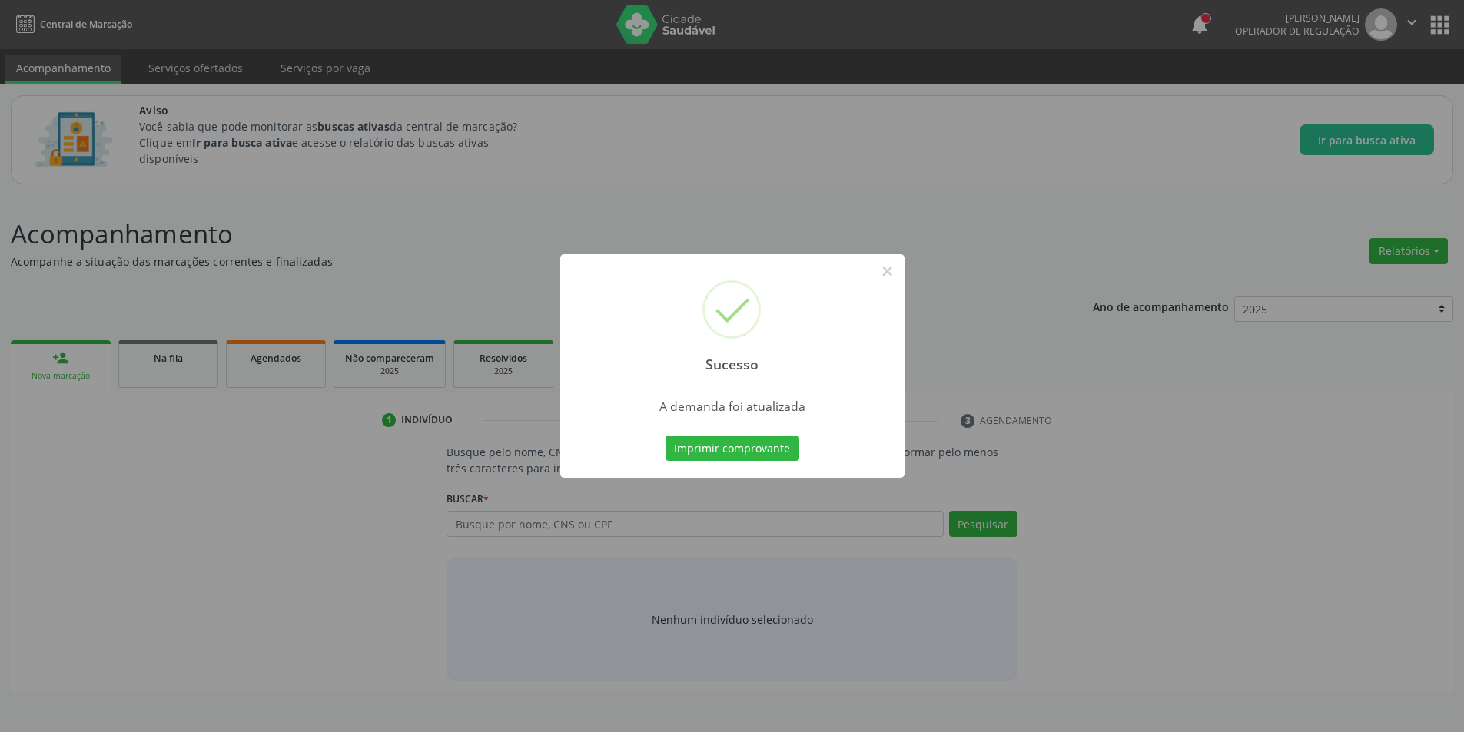
scroll to position [0, 0]
click at [897, 277] on button "×" at bounding box center [893, 271] width 26 height 26
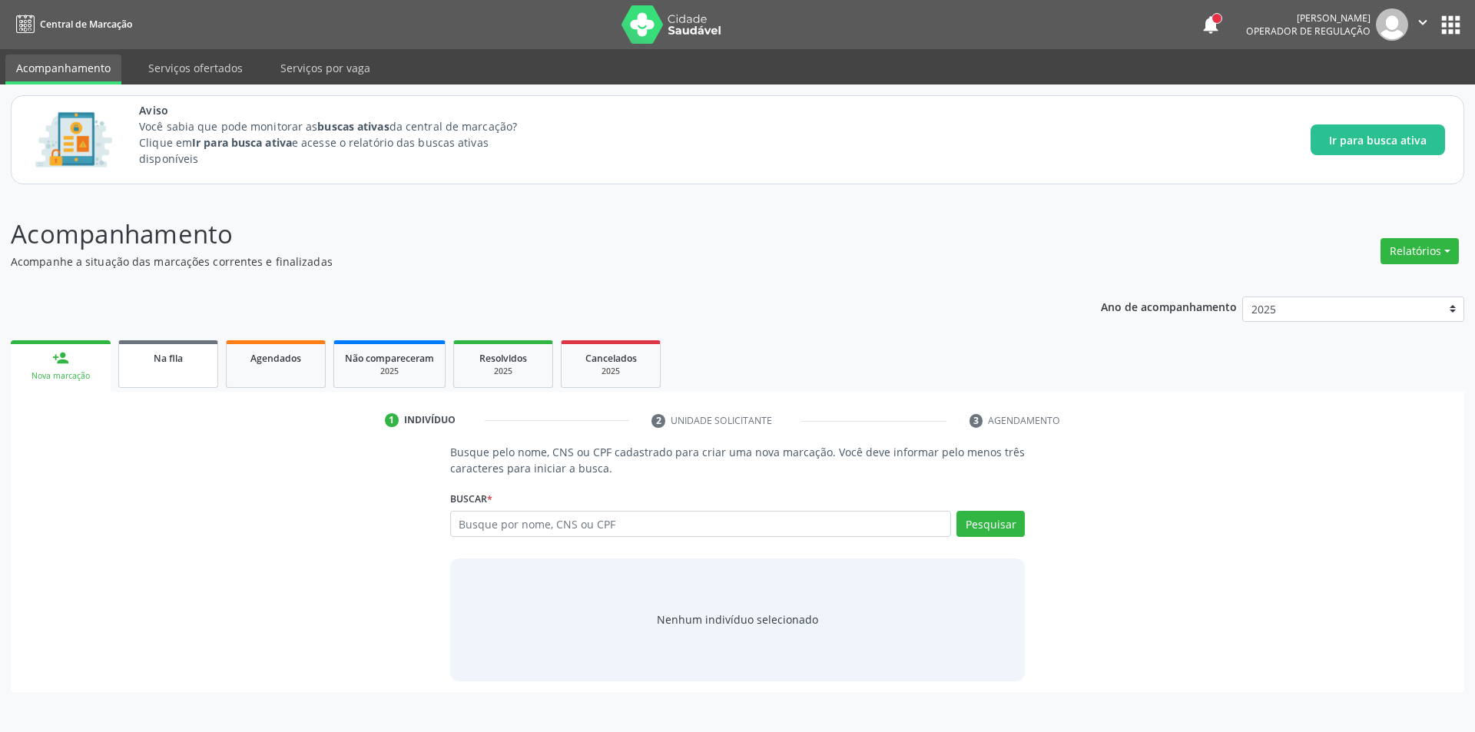
click at [180, 356] on span "Na fila" at bounding box center [168, 358] width 29 height 13
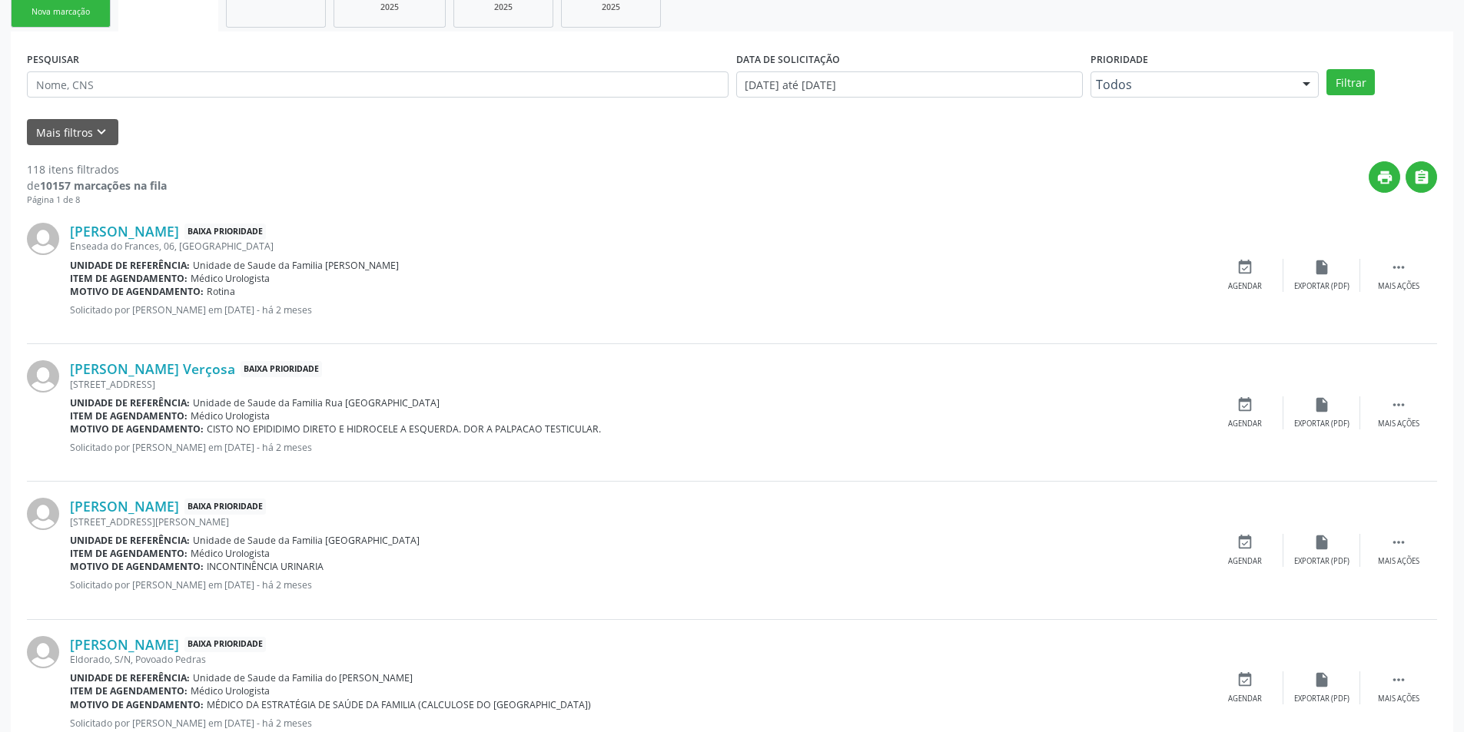
scroll to position [384, 0]
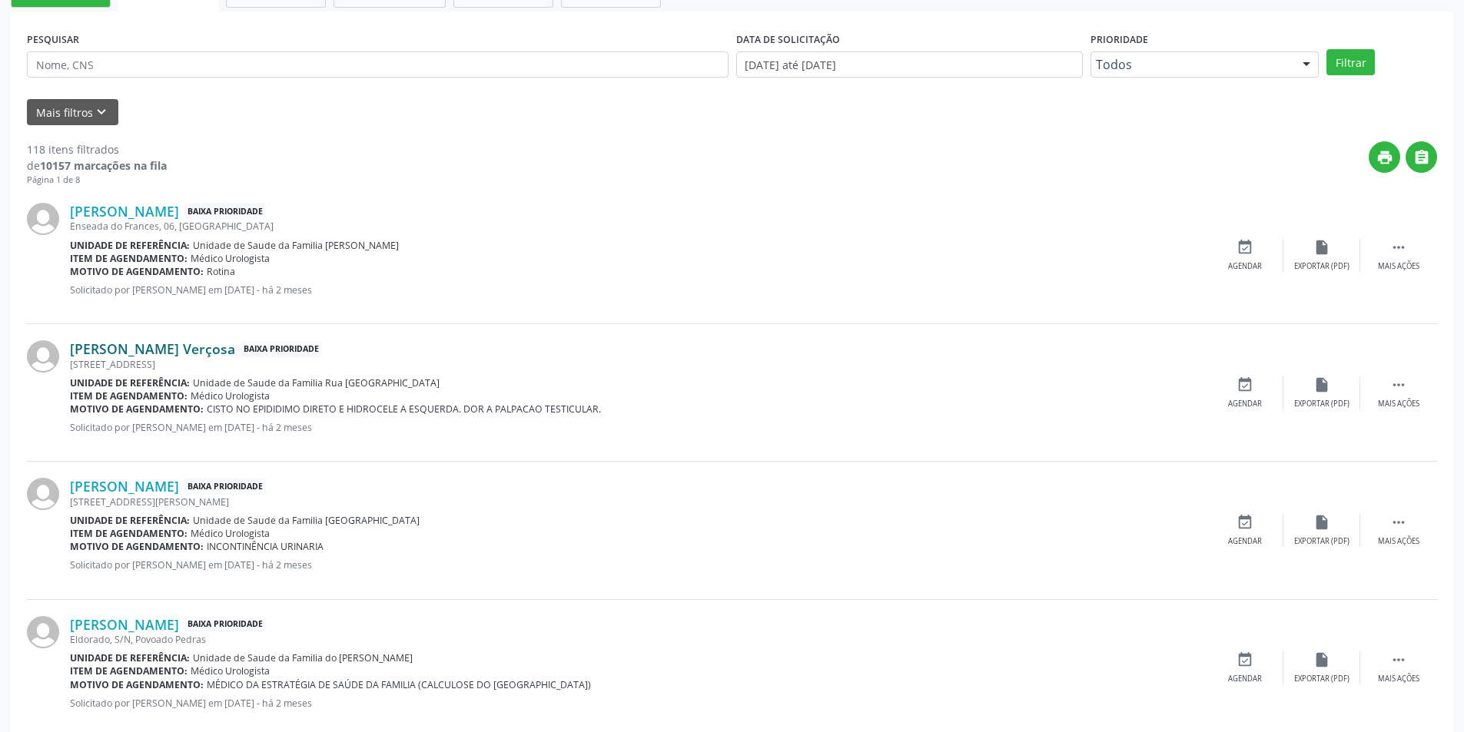
click at [162, 355] on link "Luiz Ferreira Verçosa" at bounding box center [152, 348] width 165 height 17
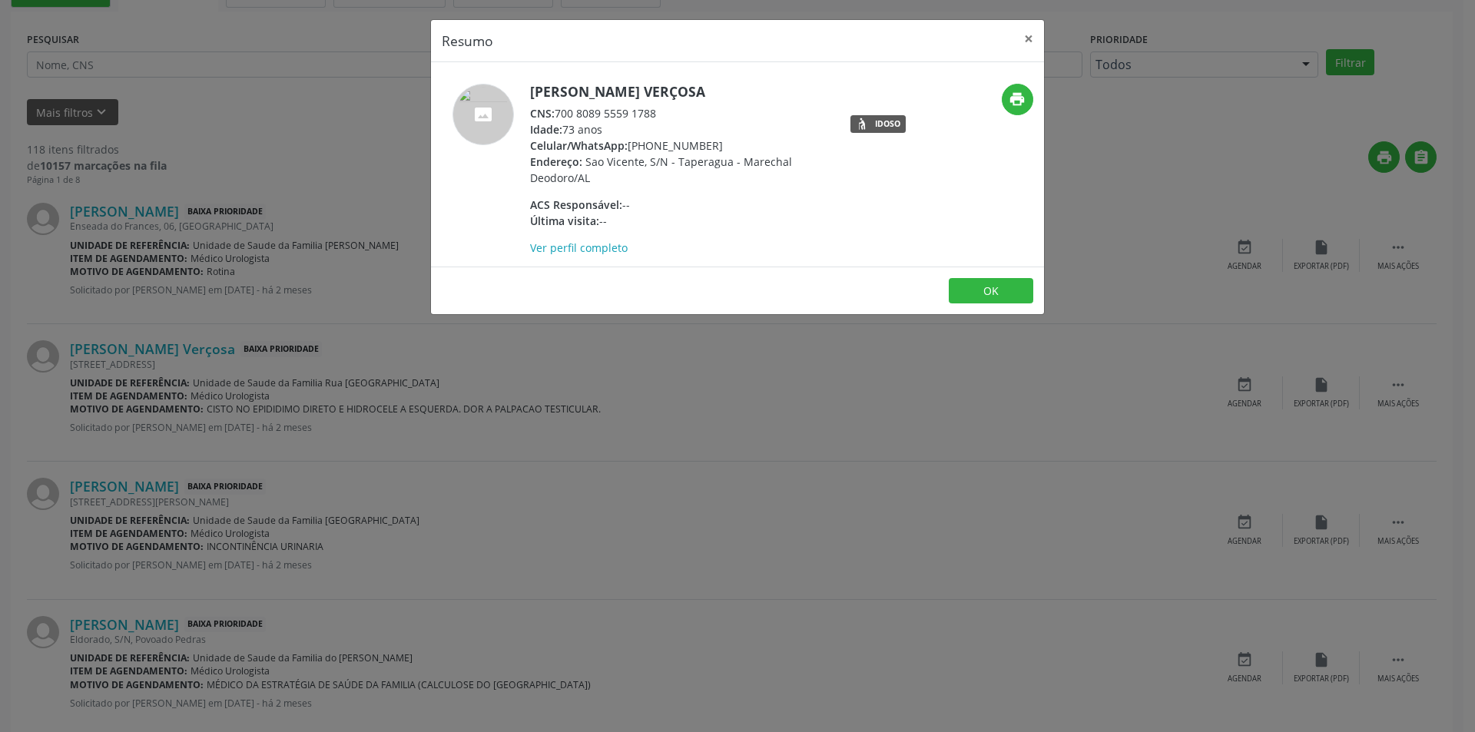
drag, startPoint x: 559, startPoint y: 111, endPoint x: 658, endPoint y: 111, distance: 99.1
click at [658, 111] on div "CNS: 700 8089 5559 1788" at bounding box center [679, 113] width 299 height 16
copy div "700 8089 5559 1788"
click at [957, 295] on button "OK" at bounding box center [991, 291] width 85 height 26
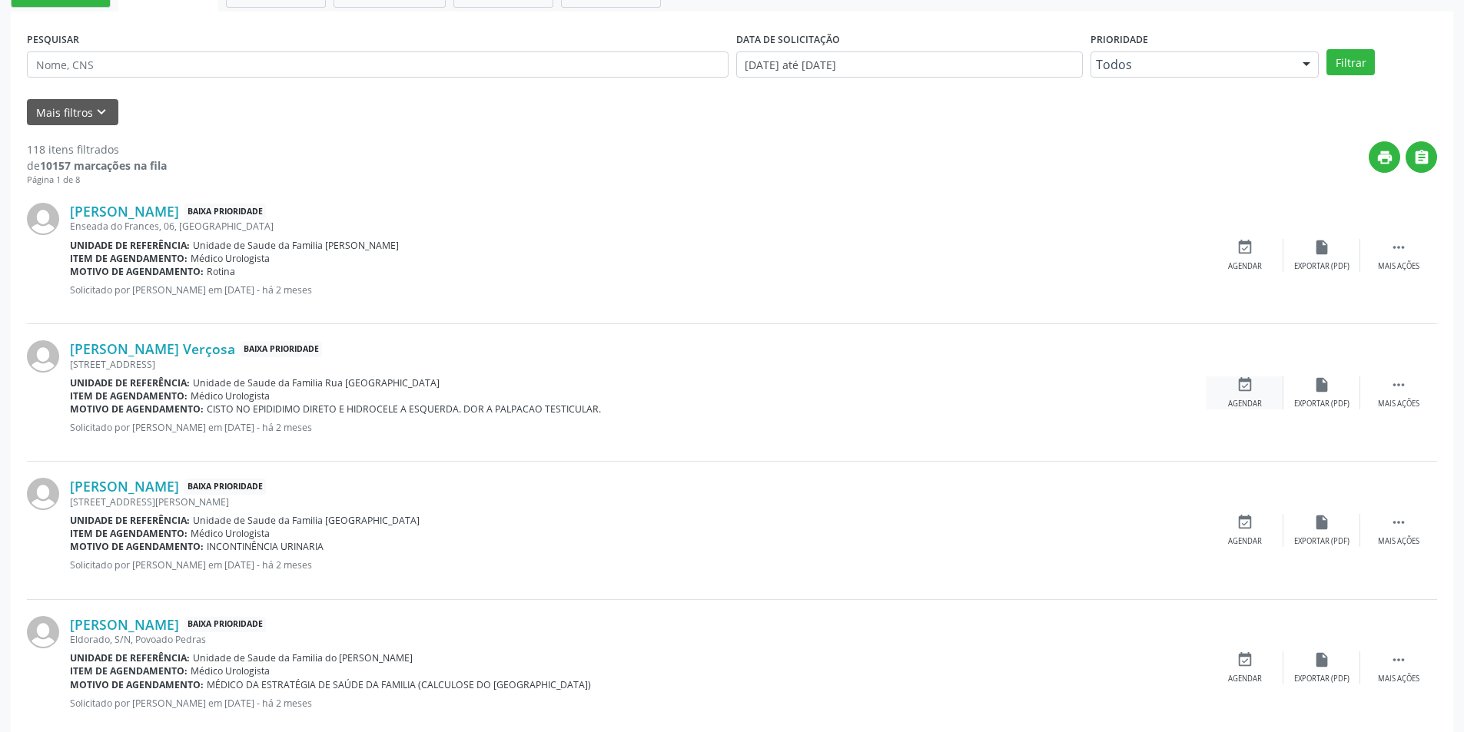
click at [1243, 385] on icon "event_available" at bounding box center [1244, 385] width 17 height 17
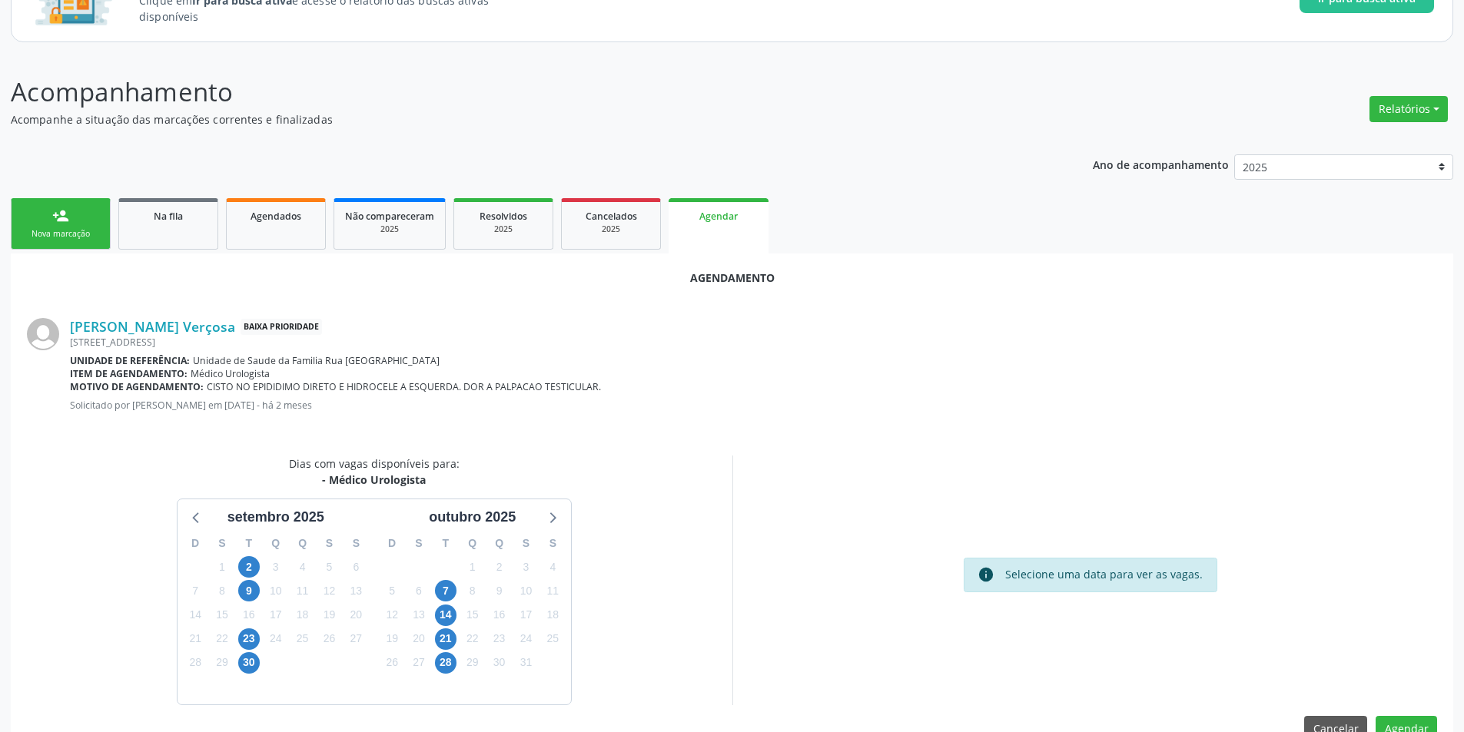
scroll to position [178, 0]
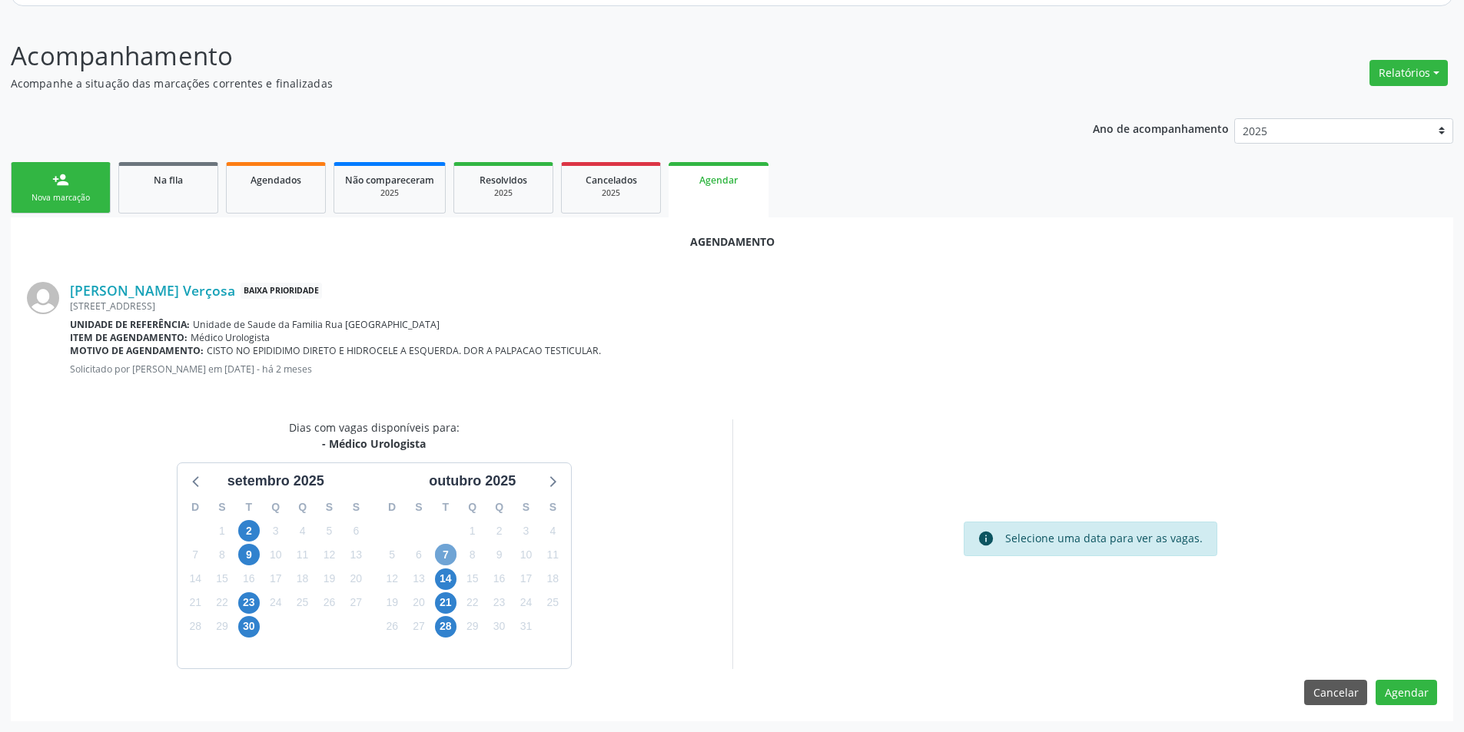
click at [446, 551] on span "7" at bounding box center [446, 555] width 22 height 22
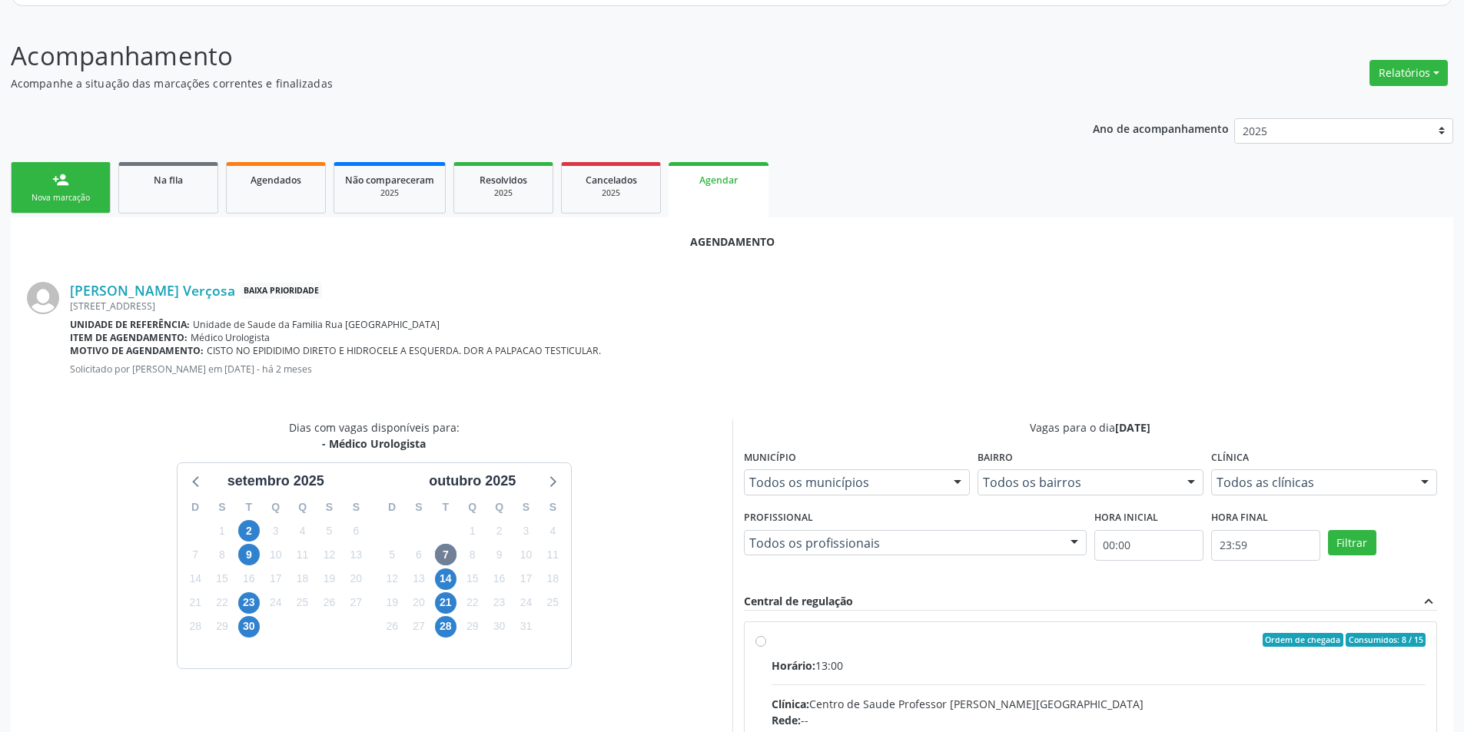
click at [757, 642] on input "Ordem de chegada Consumidos: 8 / 15 Horário: 13:00 Clínica: Centro de Saude Pro…" at bounding box center [760, 640] width 11 height 14
radio input "true"
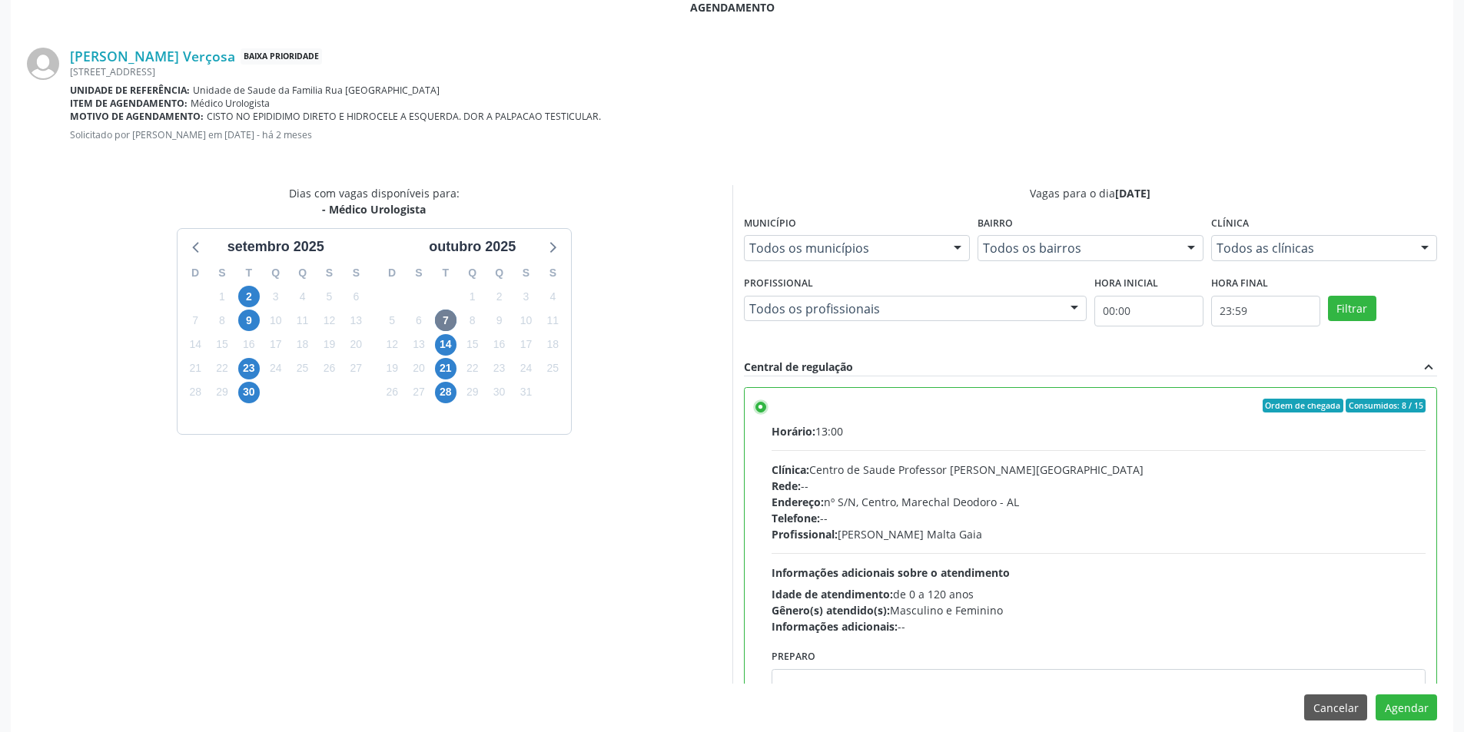
scroll to position [428, 0]
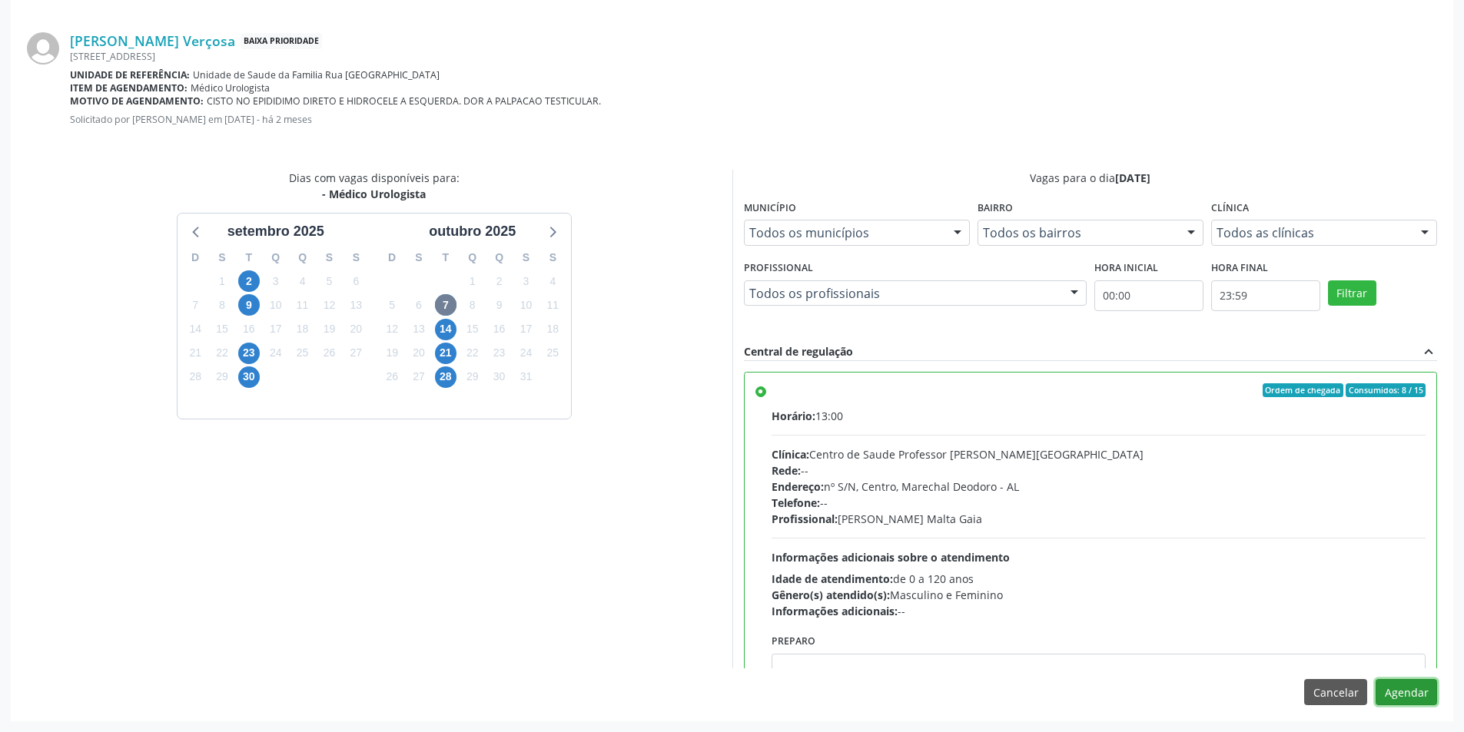
click at [1408, 688] on button "Agendar" at bounding box center [1405, 692] width 61 height 26
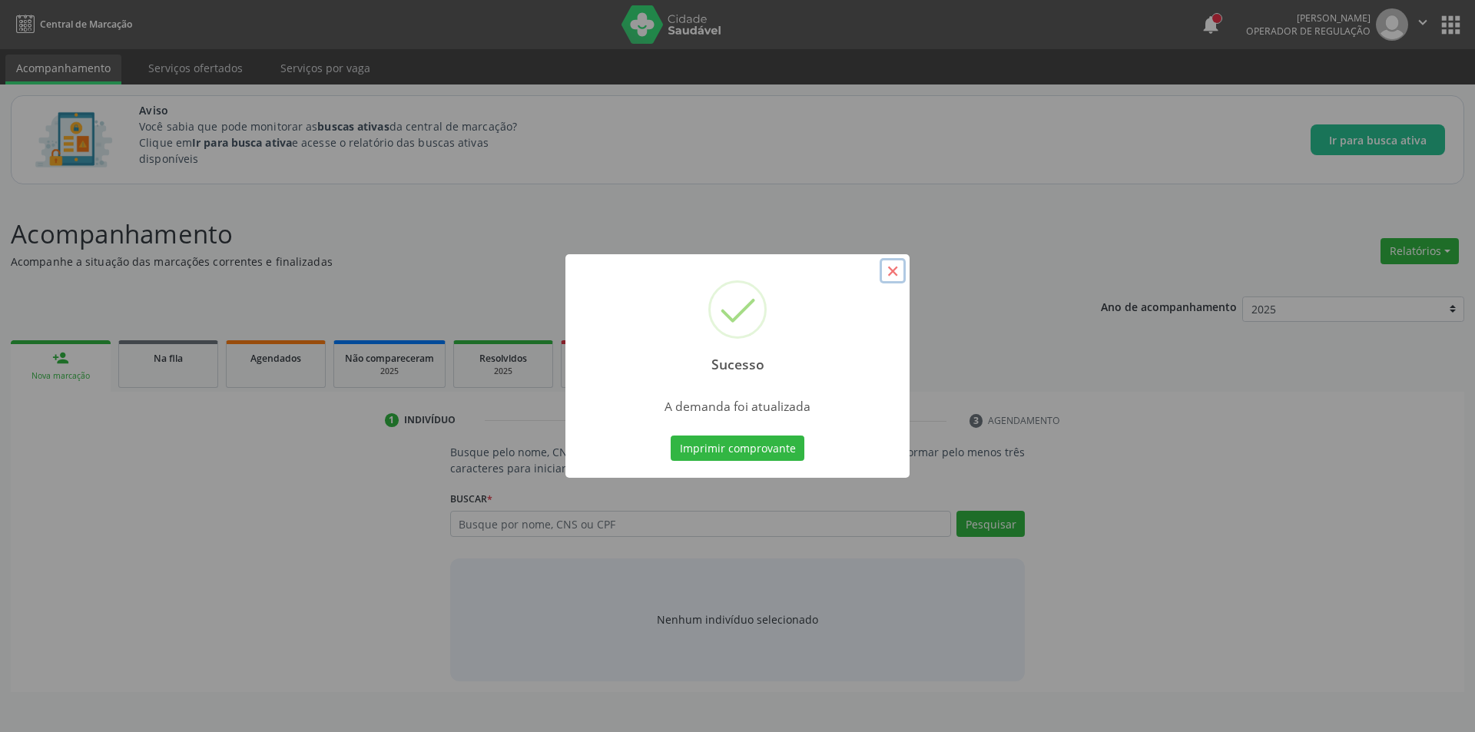
click at [893, 270] on button "×" at bounding box center [893, 271] width 26 height 26
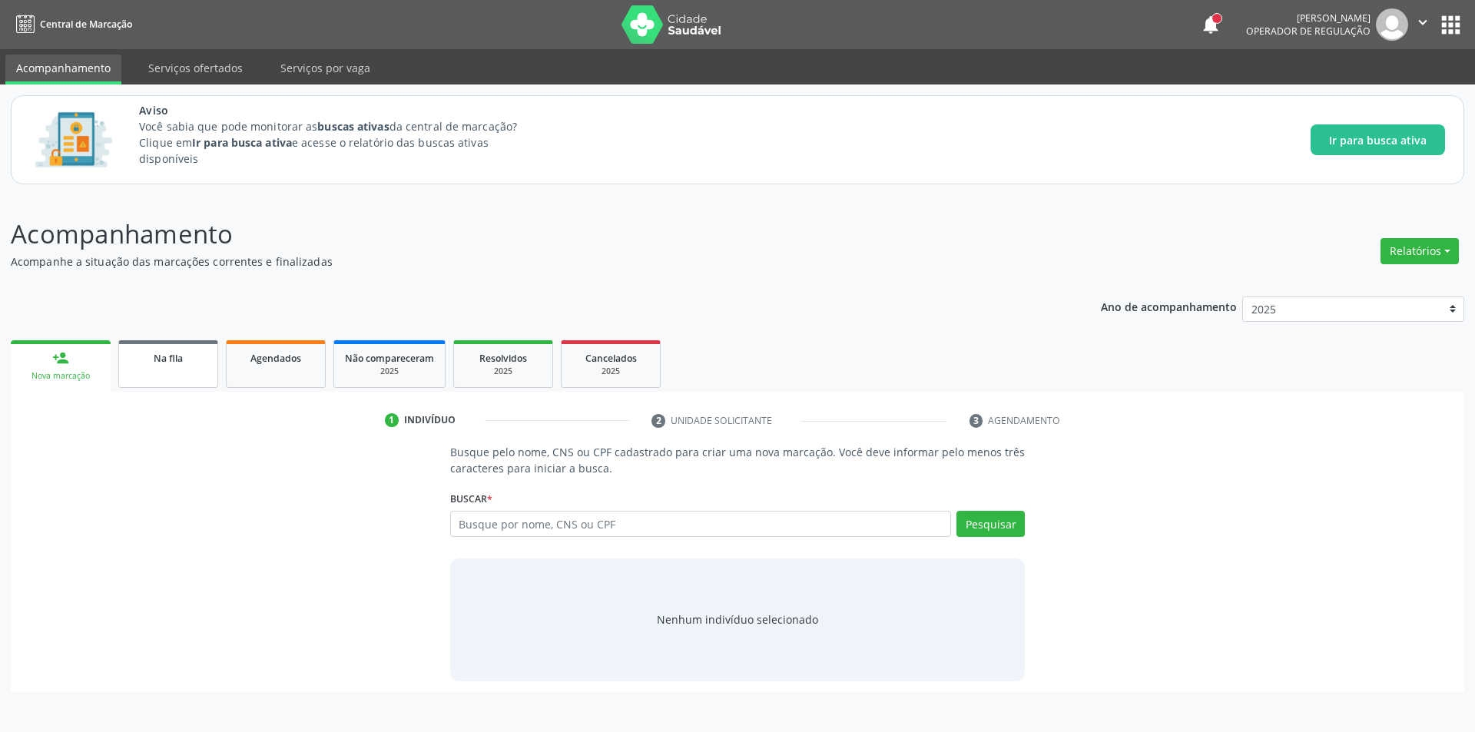
click at [194, 367] on link "Na fila" at bounding box center [168, 364] width 100 height 48
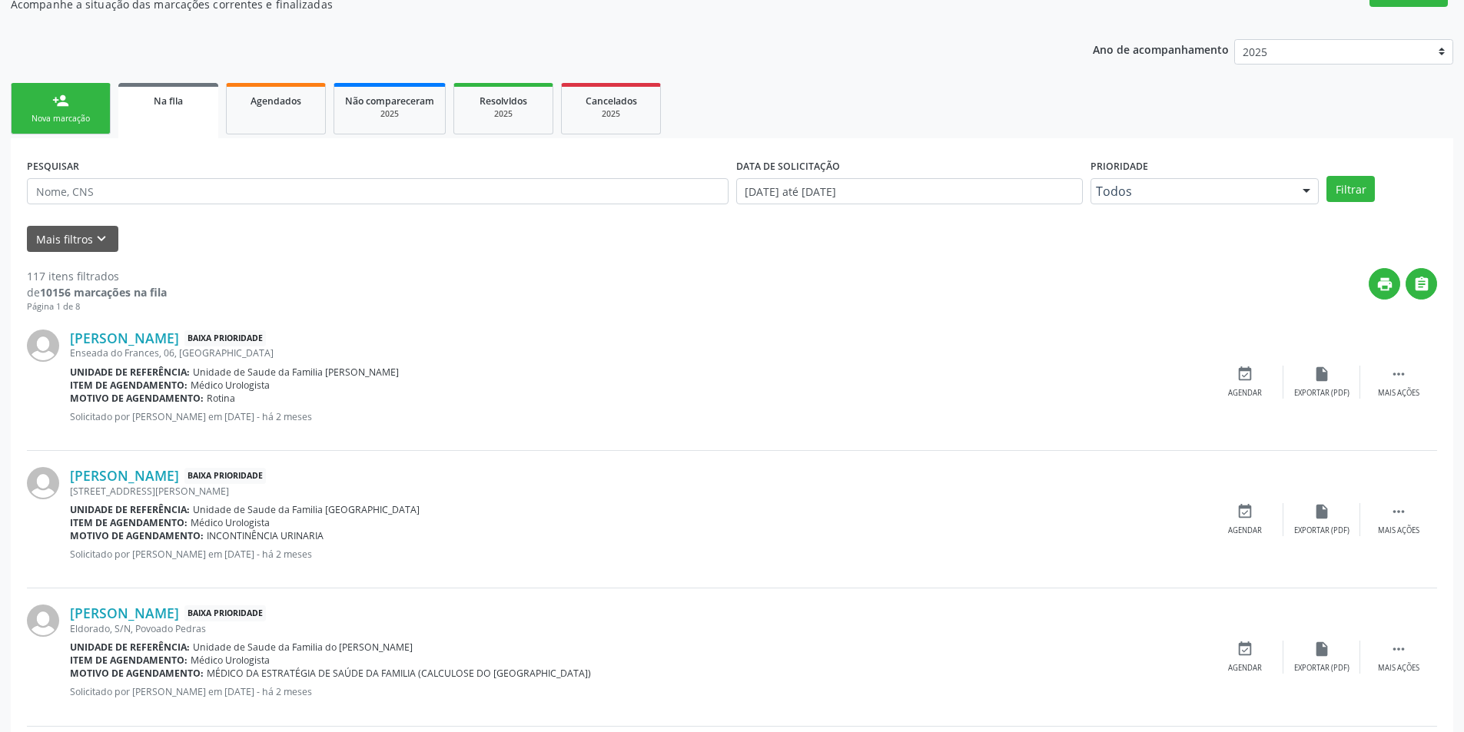
scroll to position [384, 0]
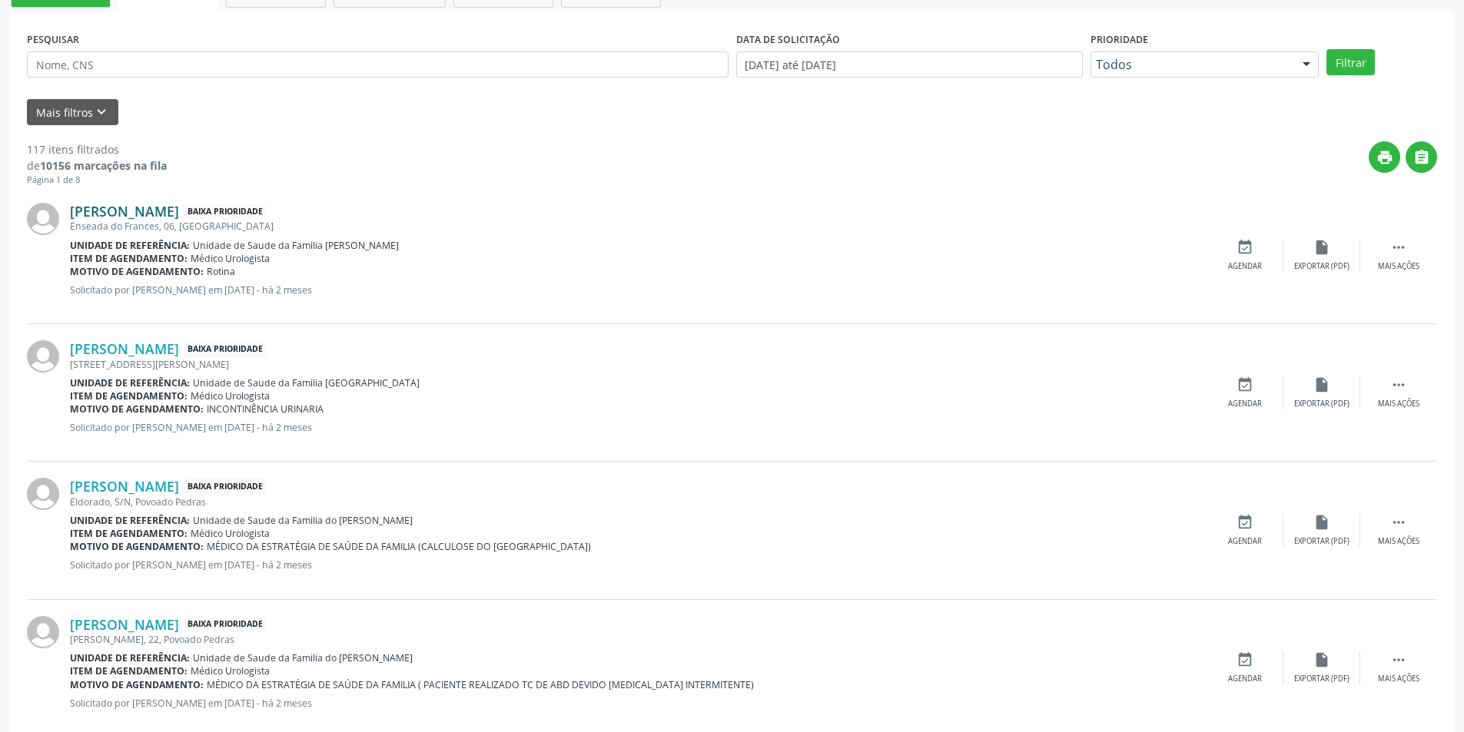
click at [179, 215] on link "Manoel Domingos Lima dos Santos" at bounding box center [124, 211] width 109 height 17
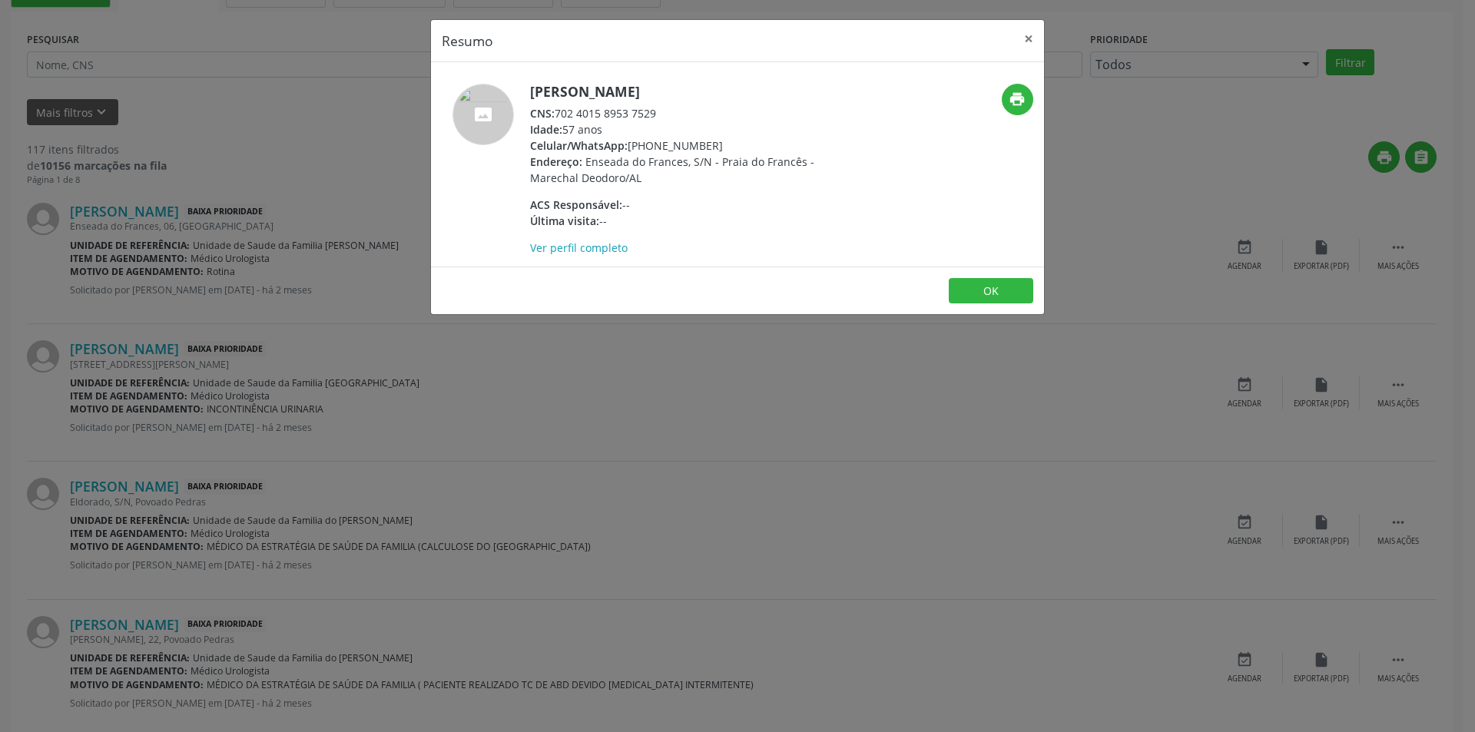
drag, startPoint x: 557, startPoint y: 111, endPoint x: 662, endPoint y: 111, distance: 104.5
click at [662, 111] on div "CNS: 702 4015 8953 7529" at bounding box center [679, 113] width 299 height 16
copy div "702 4015 8953 7529"
click at [993, 290] on button "OK" at bounding box center [991, 291] width 85 height 26
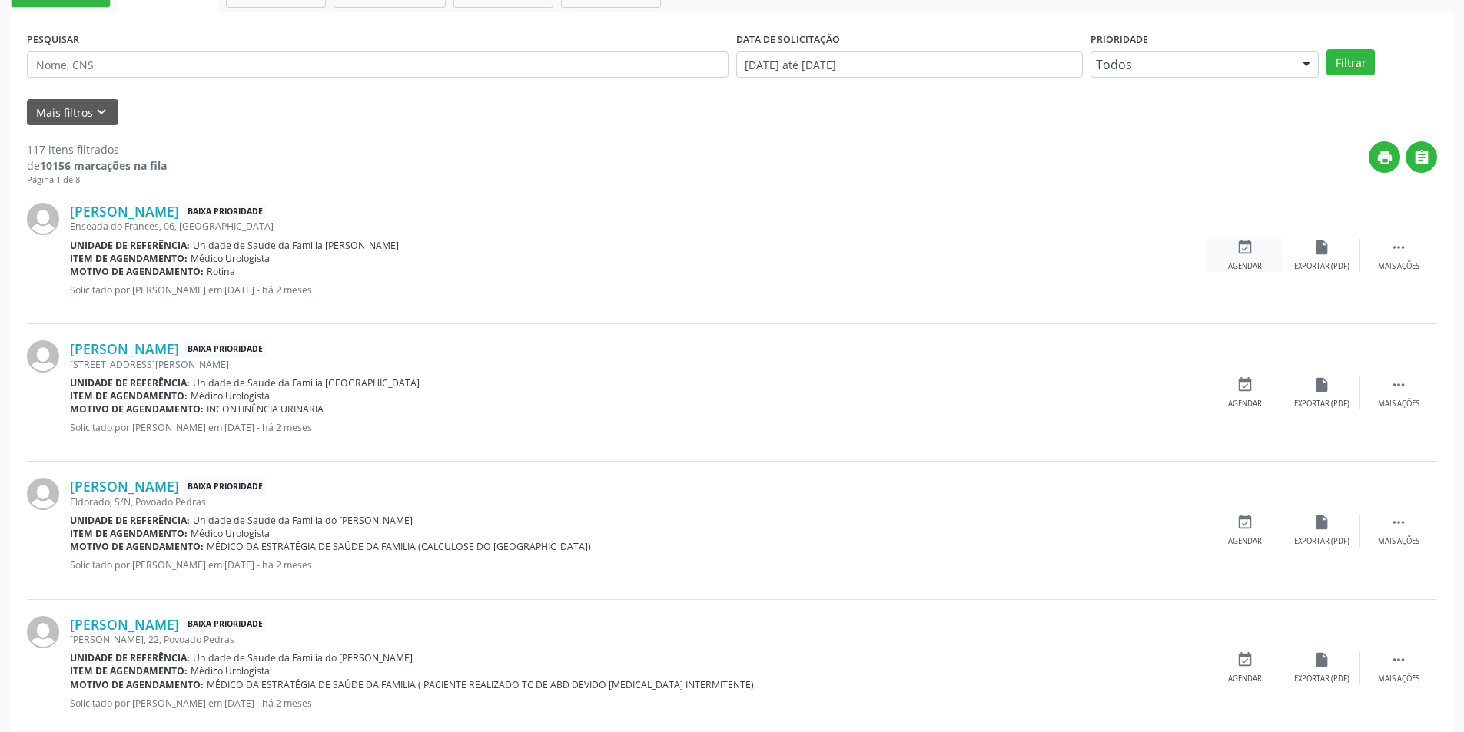
click at [1224, 251] on div "event_available Agendar" at bounding box center [1244, 255] width 77 height 33
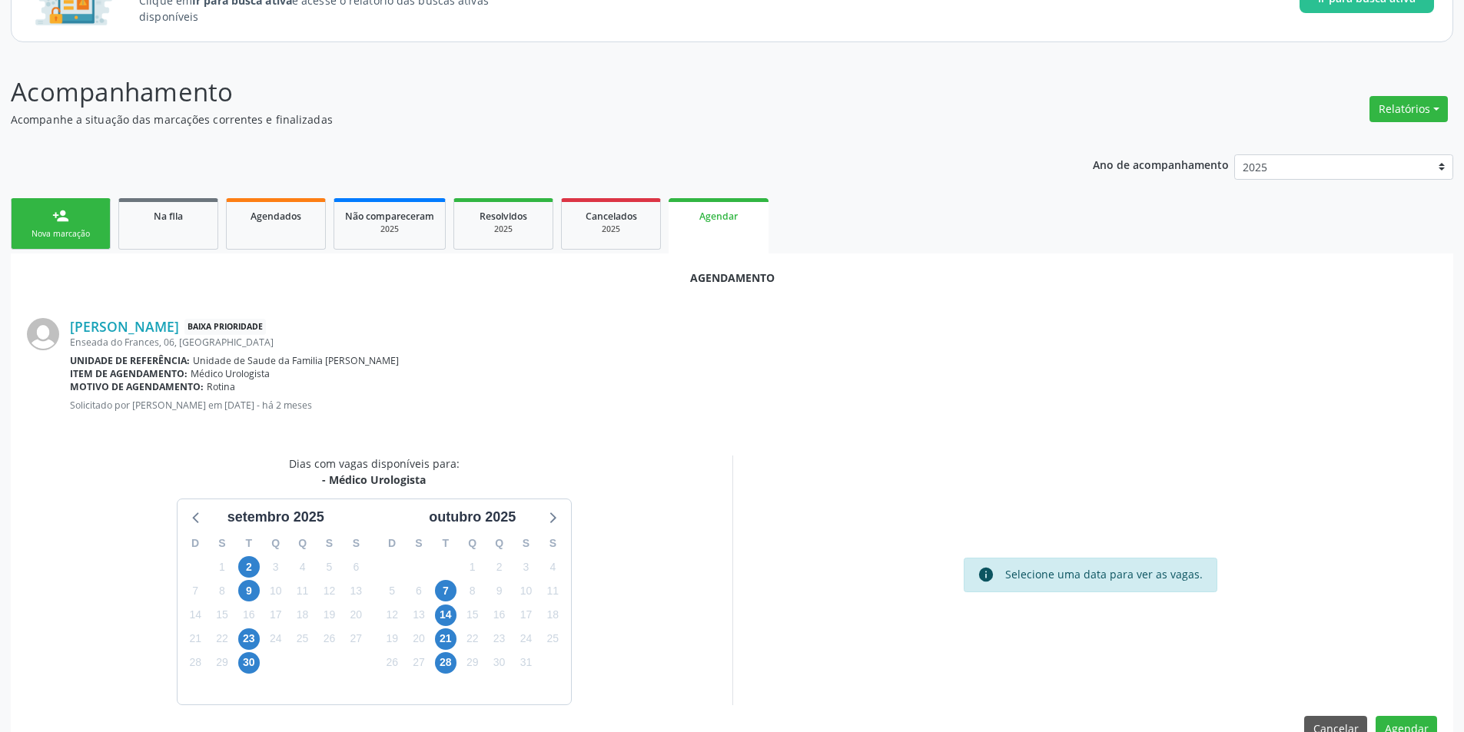
scroll to position [178, 0]
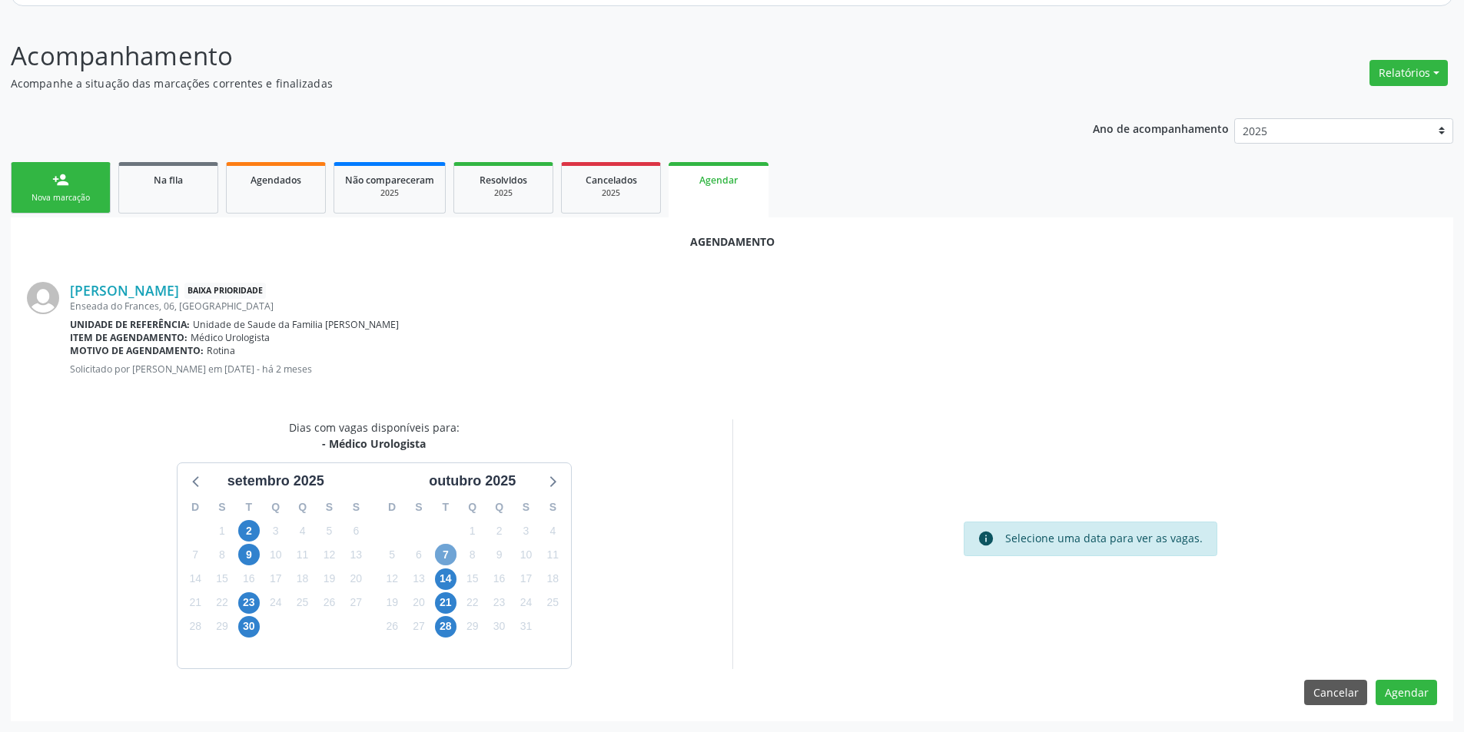
click at [442, 549] on span "7" at bounding box center [446, 555] width 22 height 22
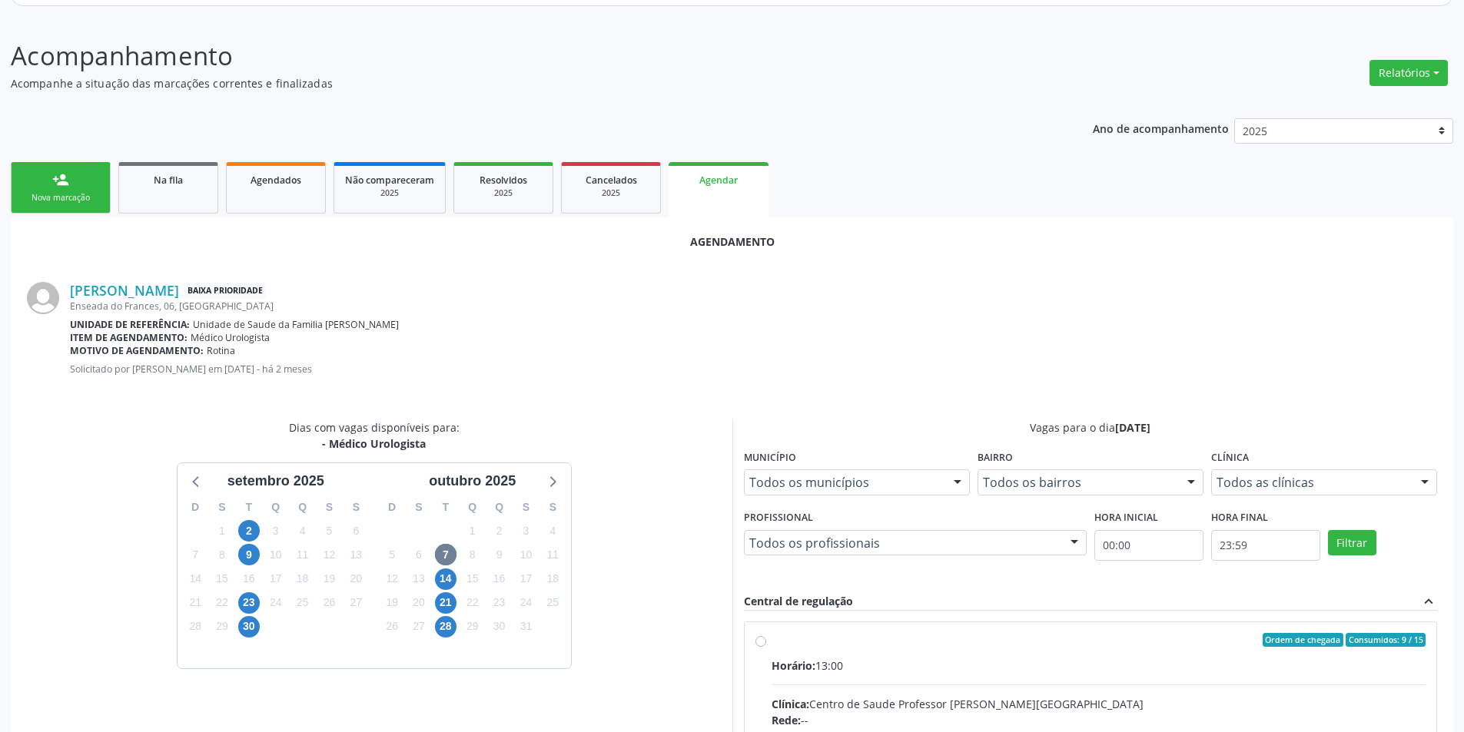
click at [759, 638] on input "Ordem de chegada Consumidos: 9 / 15 Horário: 13:00 Clínica: Centro de Saude Pro…" at bounding box center [760, 640] width 11 height 14
radio input "true"
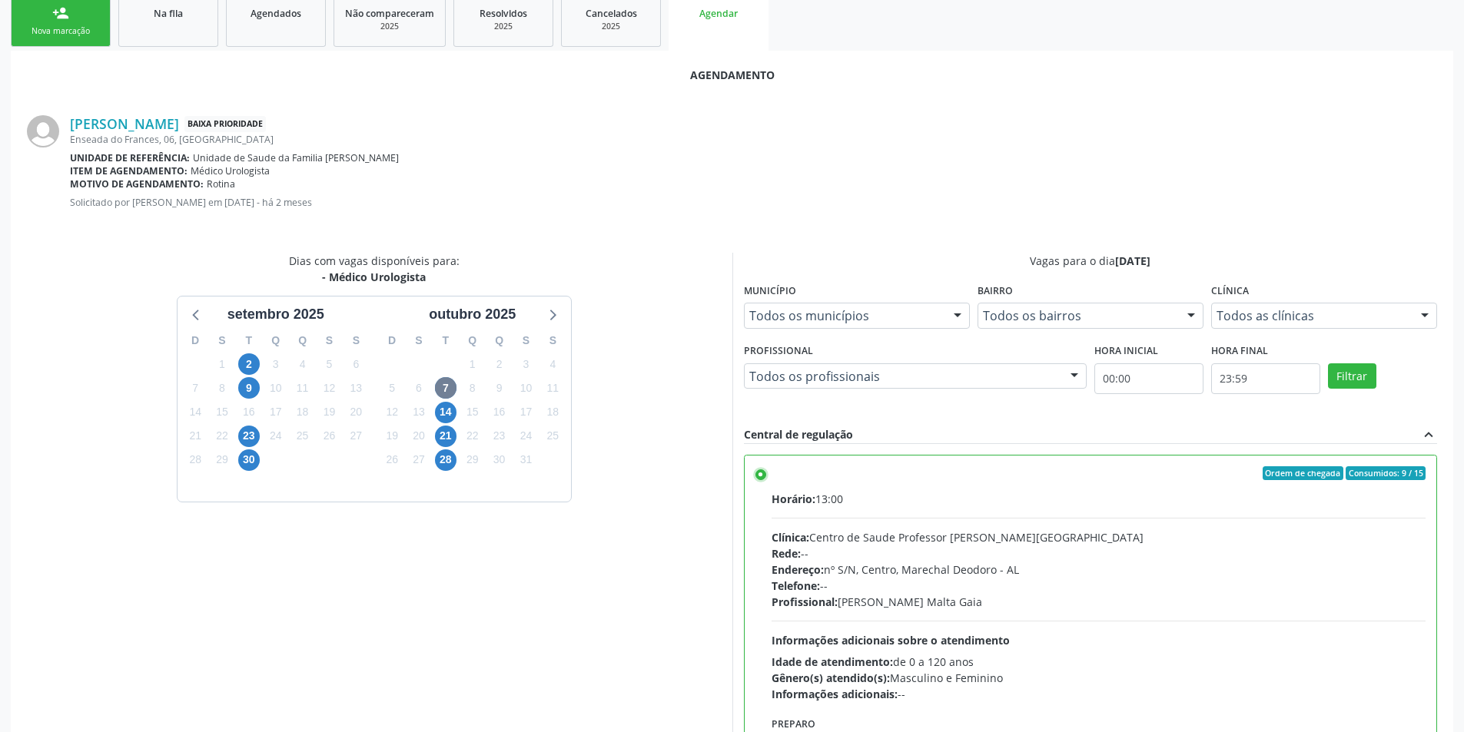
scroll to position [428, 0]
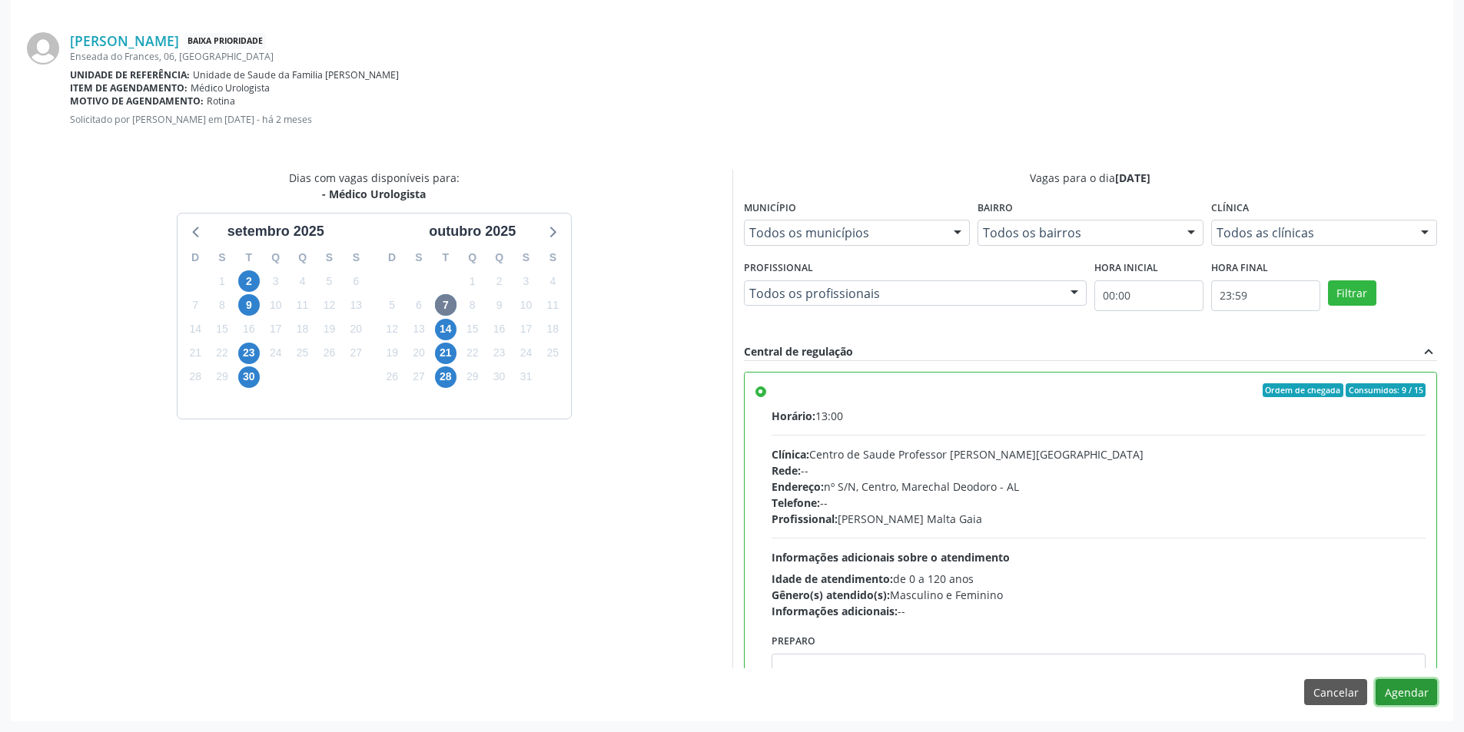
click at [1420, 686] on button "Agendar" at bounding box center [1405, 692] width 61 height 26
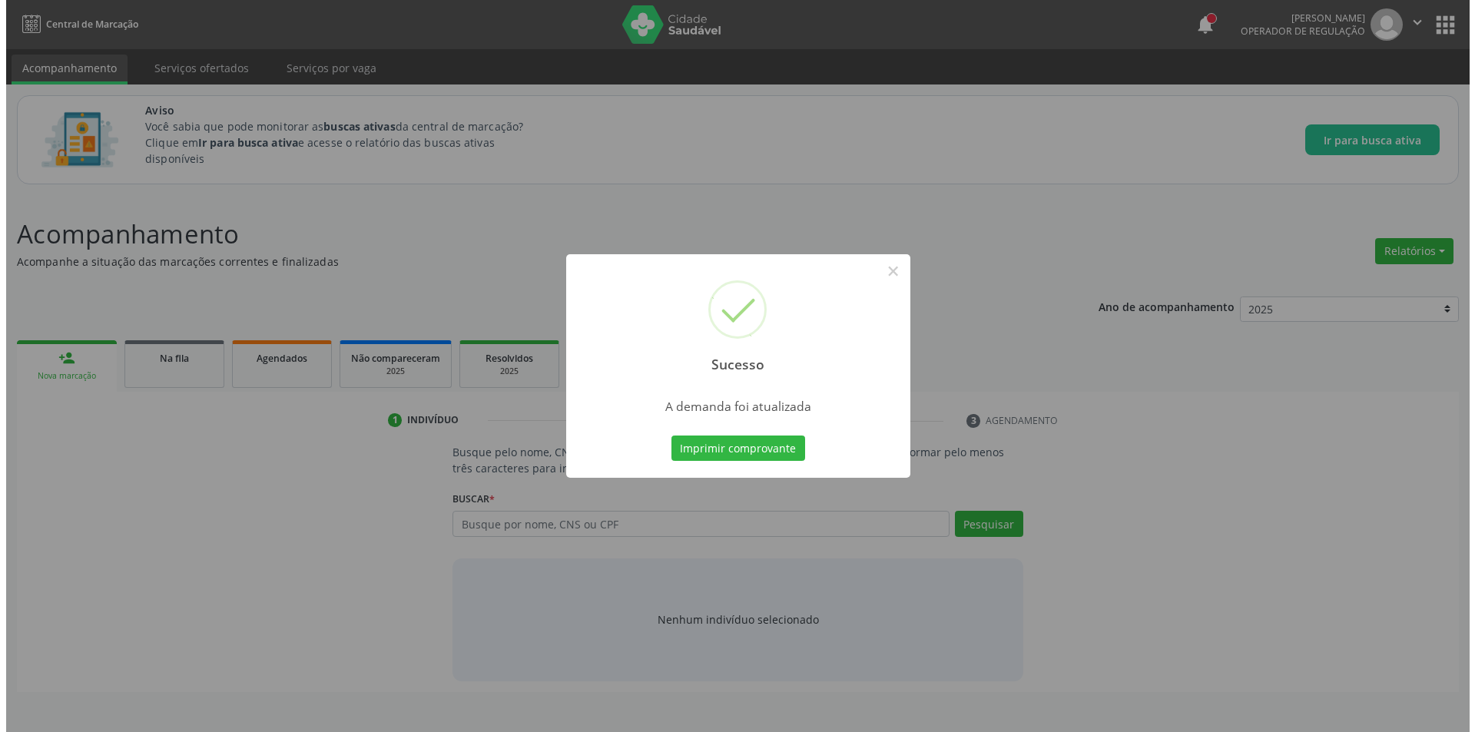
scroll to position [0, 0]
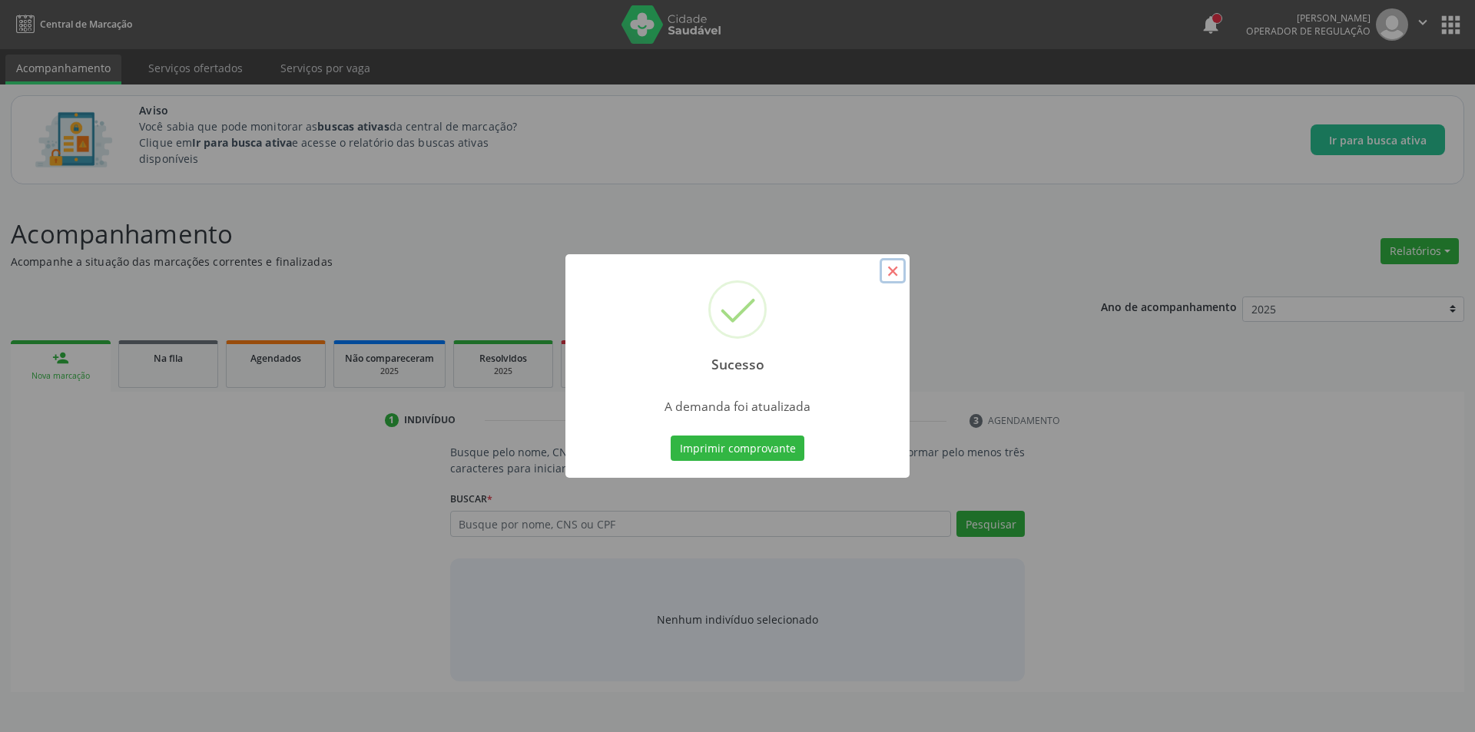
click at [899, 274] on button "×" at bounding box center [893, 271] width 26 height 26
